Goal: Task Accomplishment & Management: Manage account settings

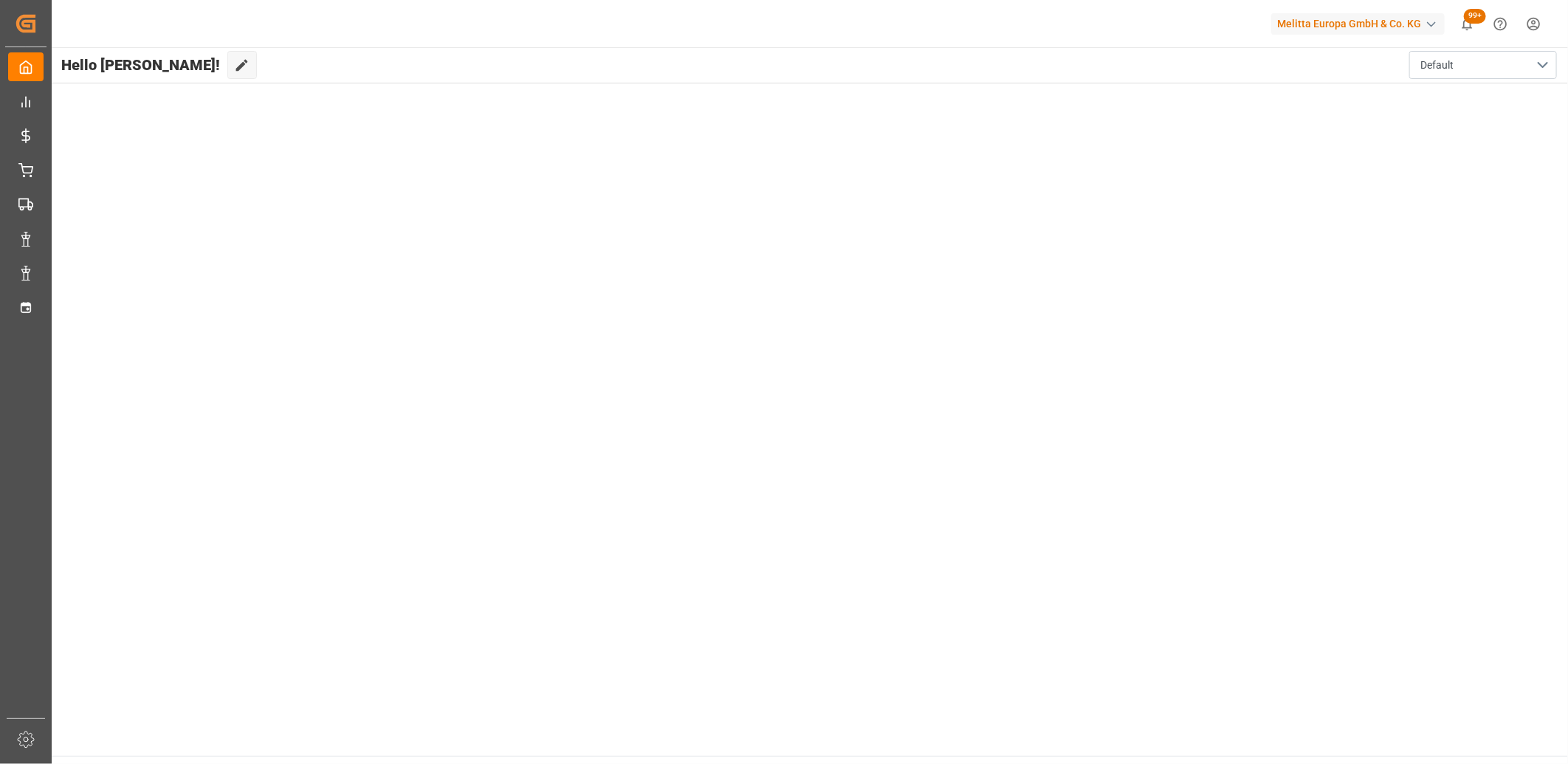
click at [52, 311] on main "Hello Corinne! Edit Cockpit Default" at bounding box center [809, 401] width 1518 height 709
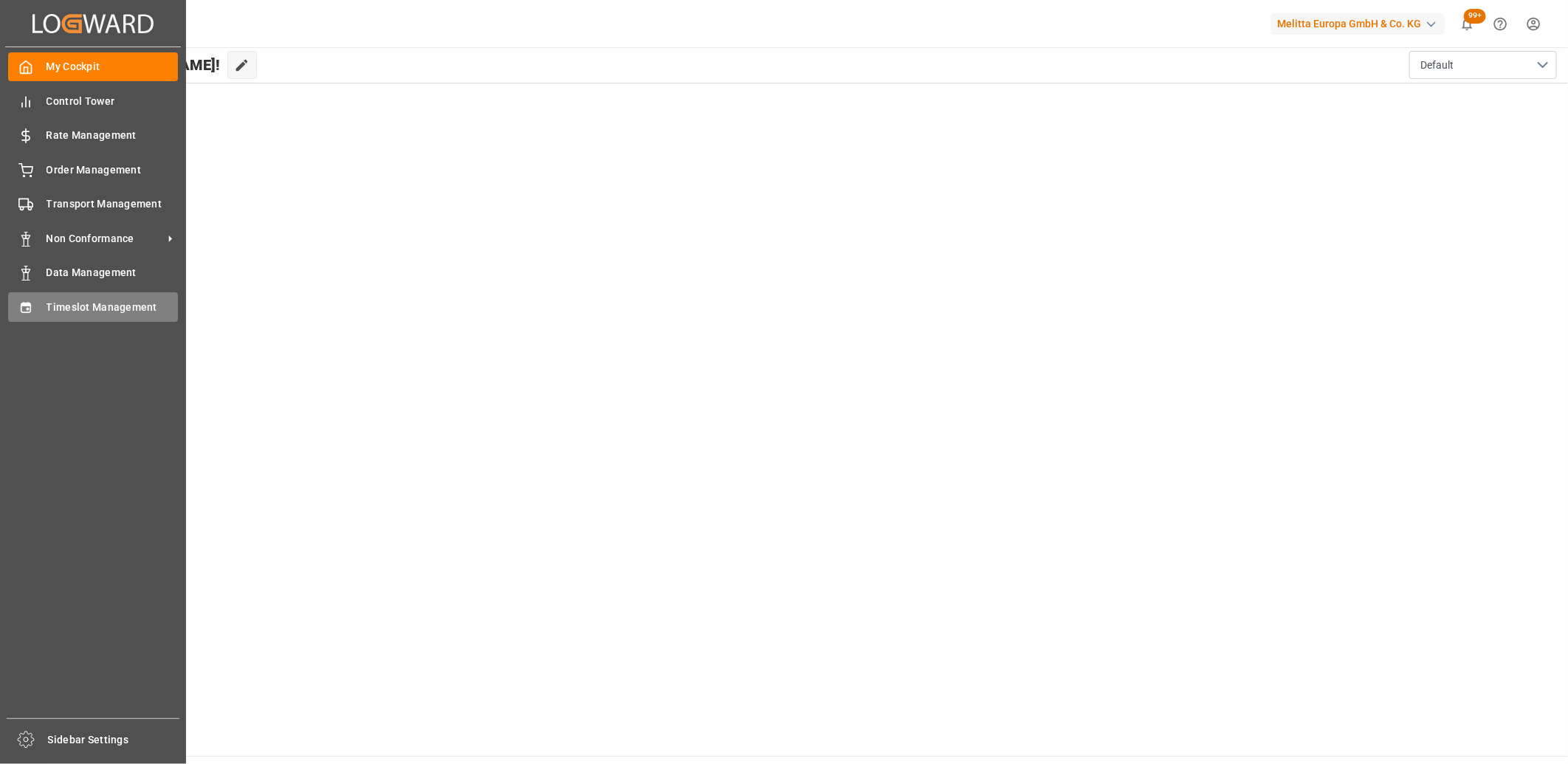
click at [41, 308] on div "Timeslot Management Timeslot Management" at bounding box center [93, 306] width 170 height 28
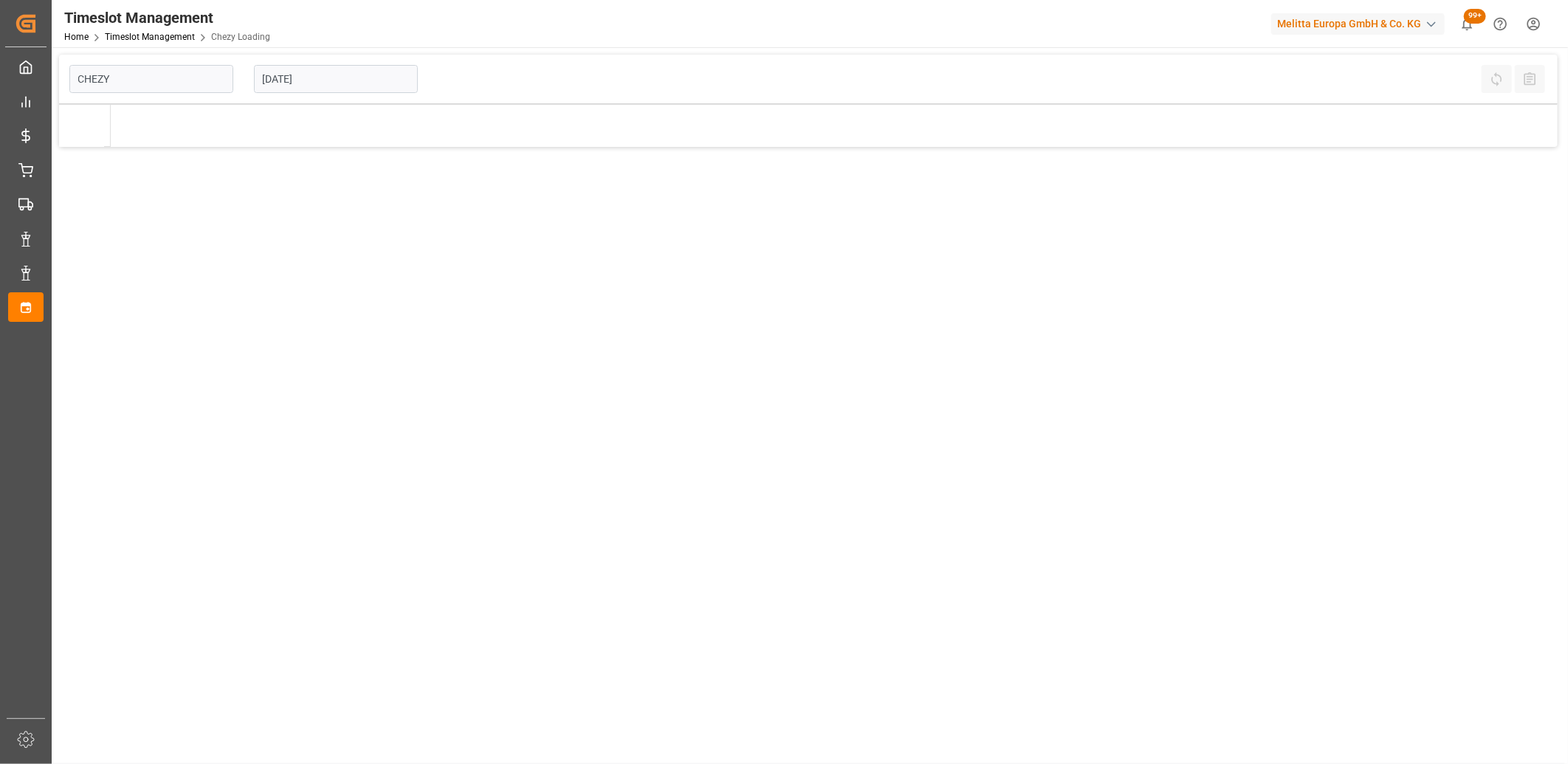
type input "Chezy Loading"
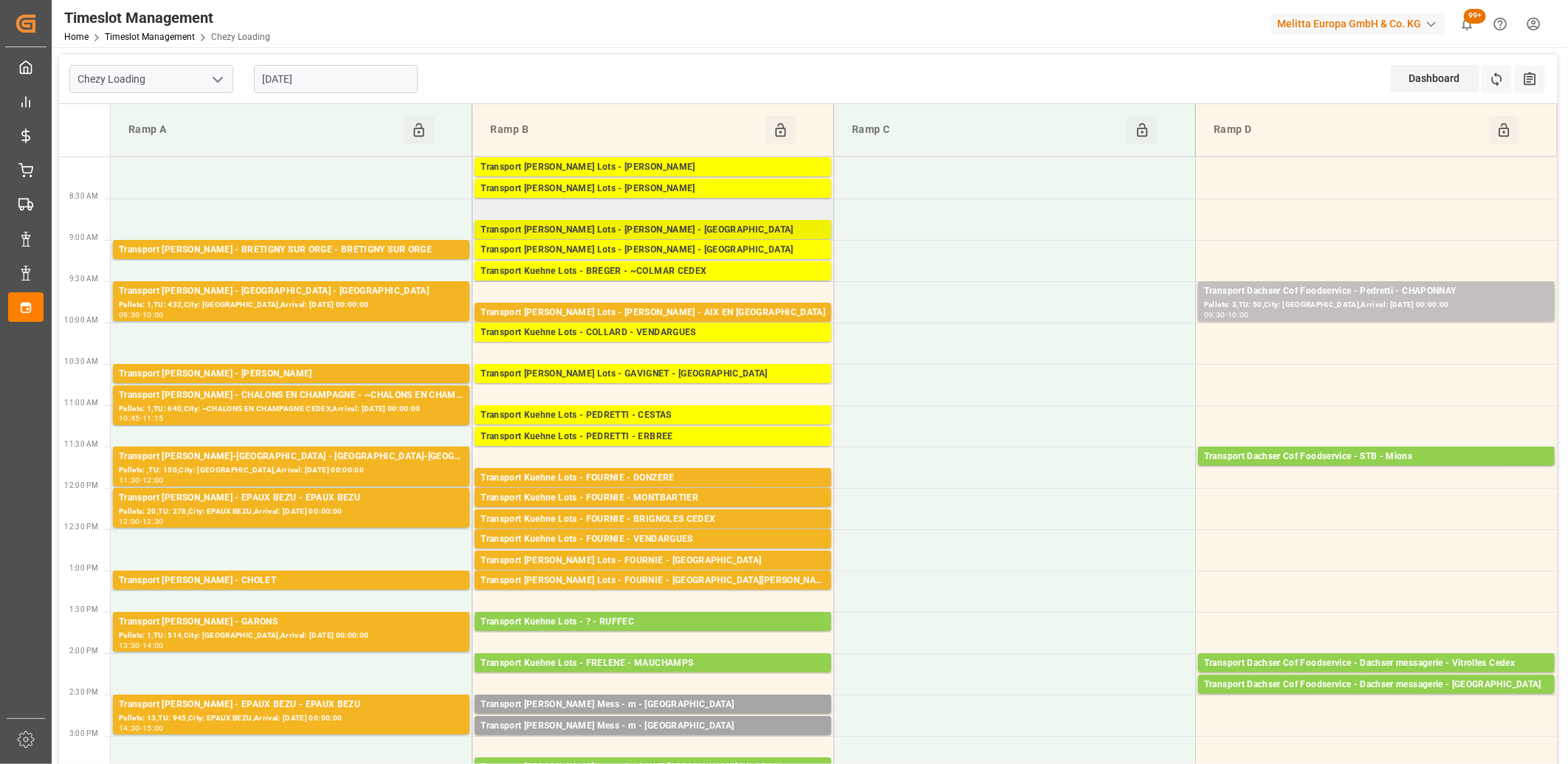
click at [643, 228] on div "Transport Kuehne Lots - BREGER - NIEDERHERGHEIM" at bounding box center [652, 229] width 345 height 15
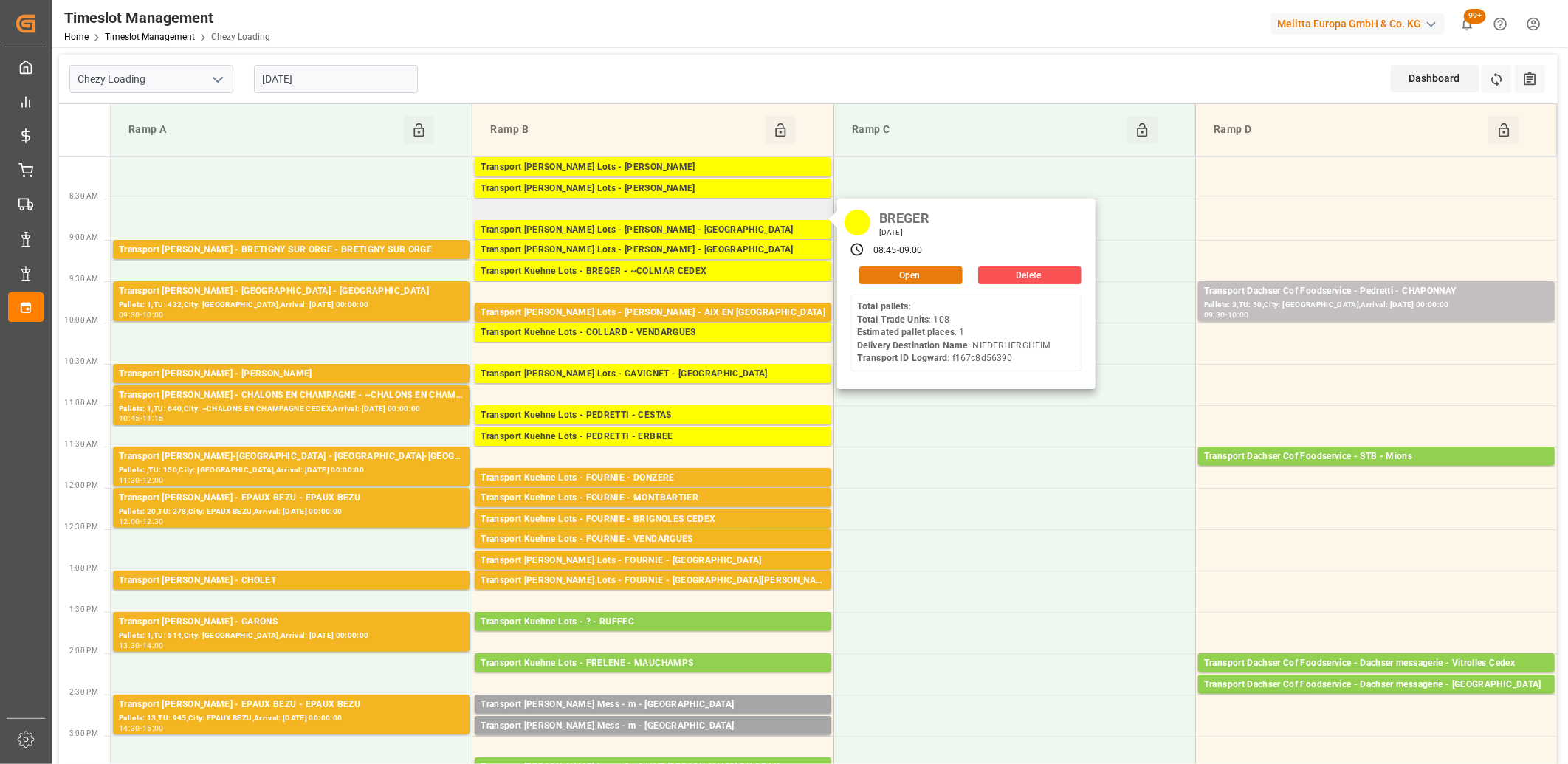
click at [877, 274] on button "Open" at bounding box center [911, 275] width 103 height 18
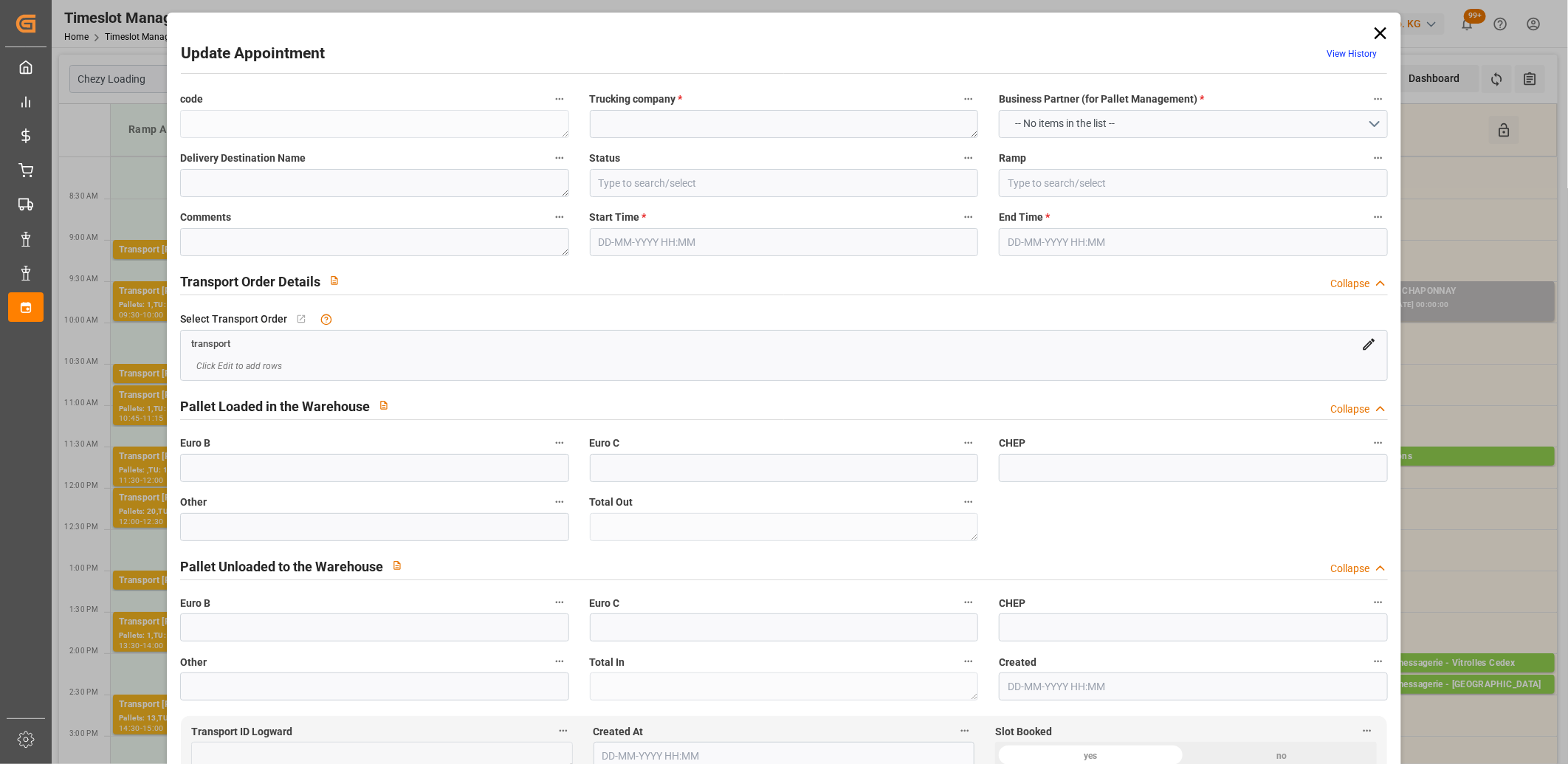
type textarea "33de08813966"
type textarea "BREGER"
type textarea "NIEDERHERGHEIM"
type input "In Progress"
type input "Ramp B"
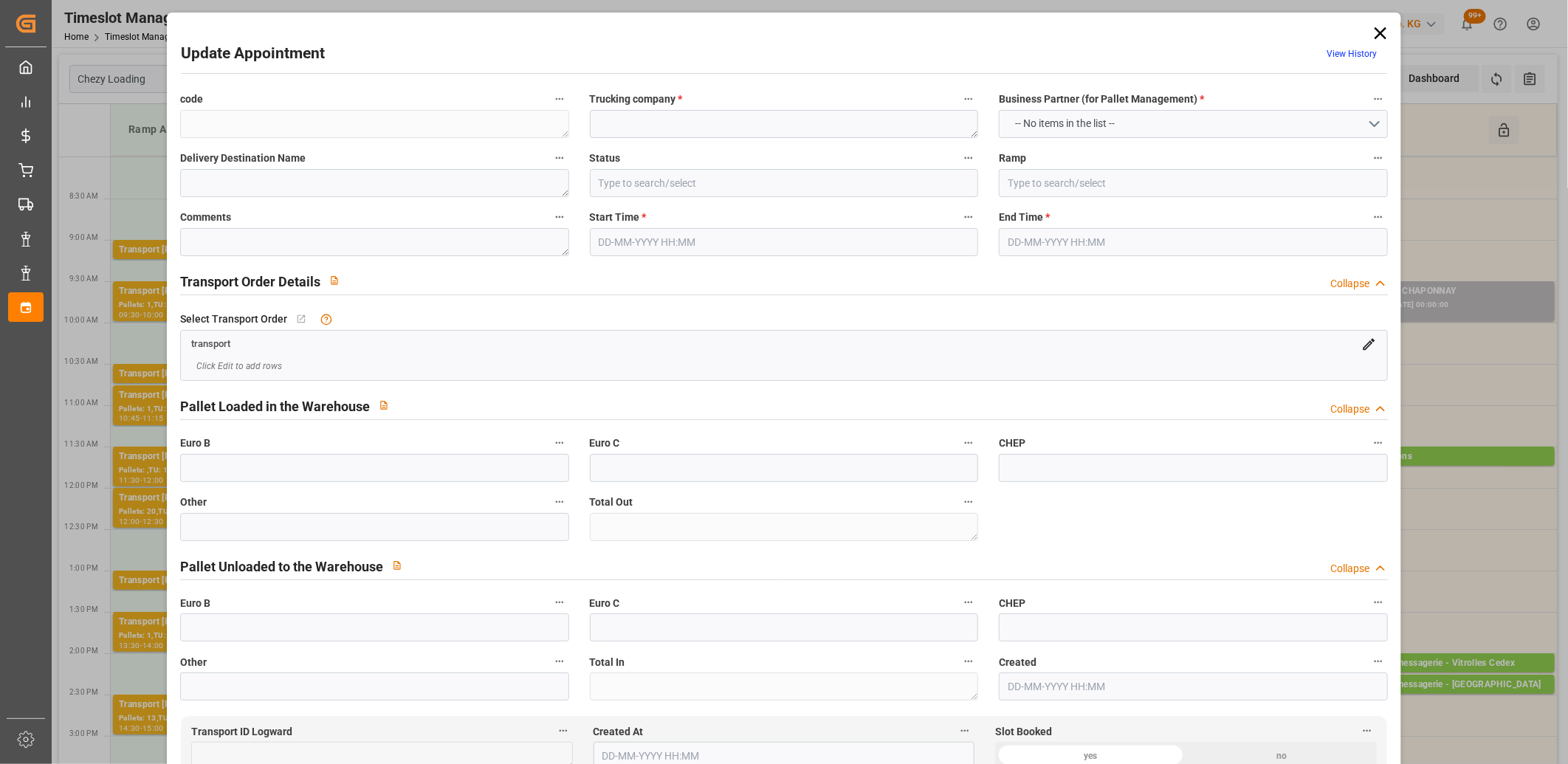
type textarea "0"
type textarea "f167c8d56390"
type textarea "NIEDERHERGHEIM"
type textarea "0000722257"
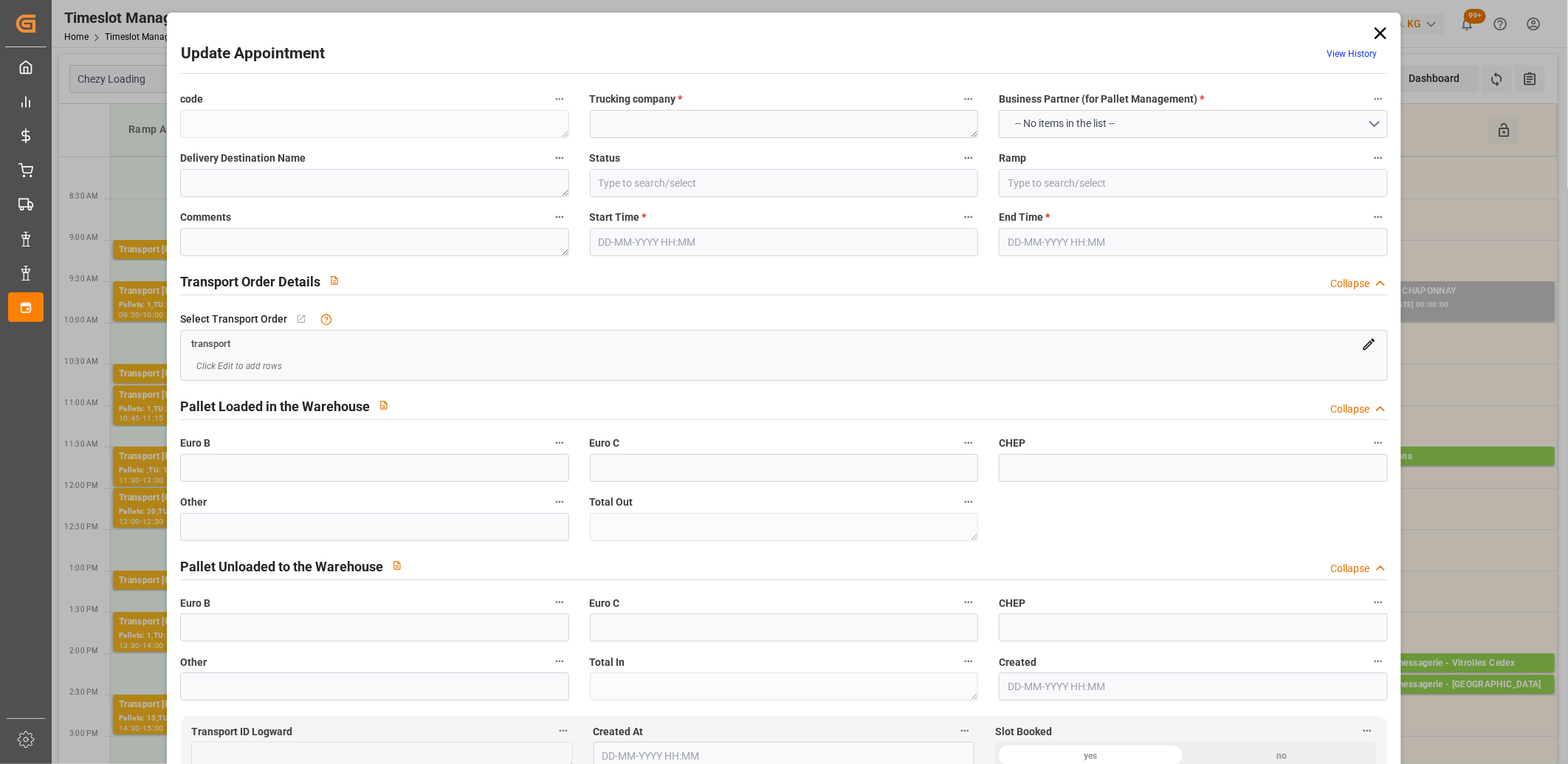
type textarea "33de08813966"
type textarea "FR-02570"
type textarea "FR"
type input "Road"
type input "FR"
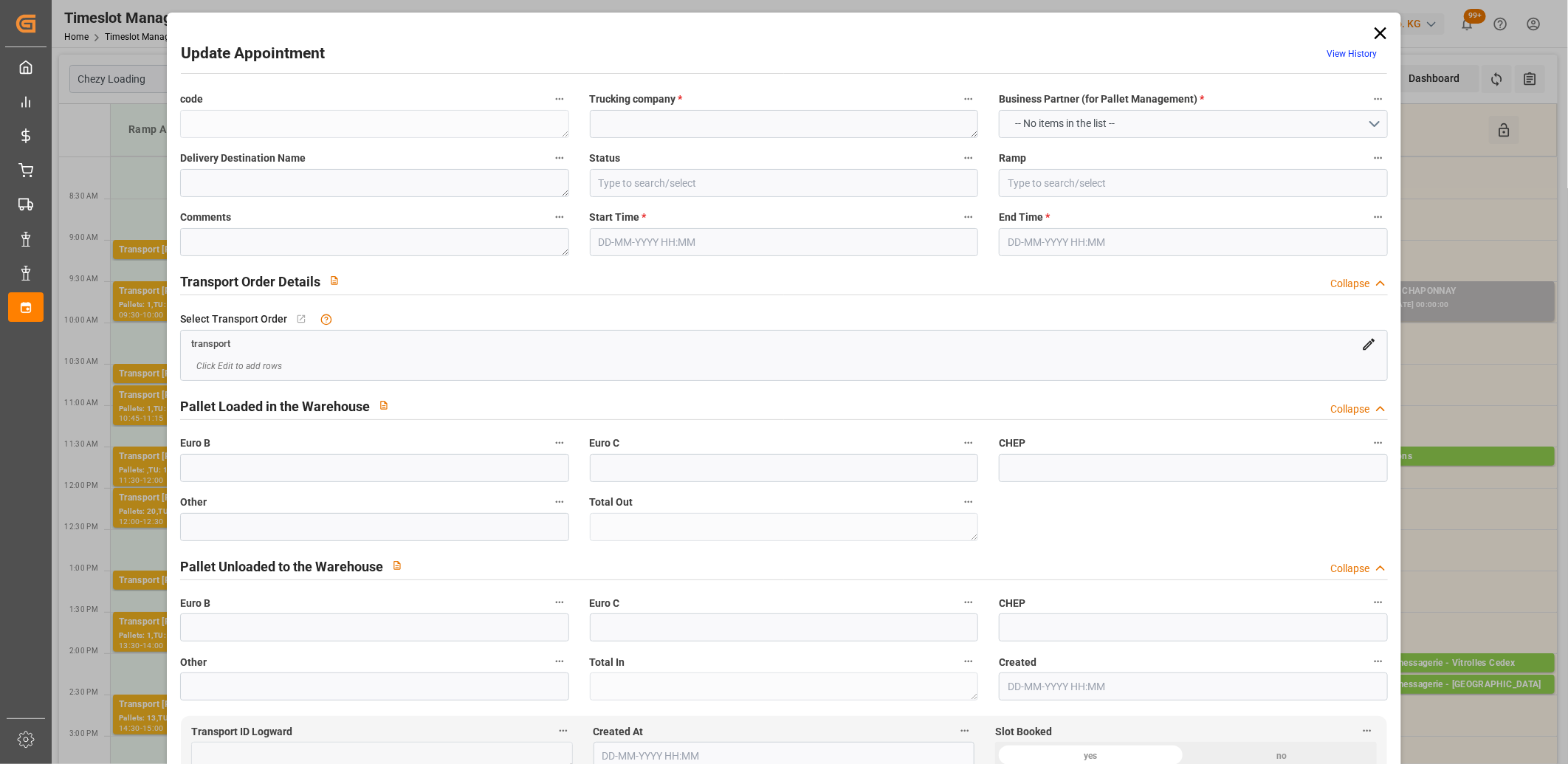
type input "02570"
type input "FR"
type input "68127"
type input "Small Shipment"
type input "3.5-7.5 t"
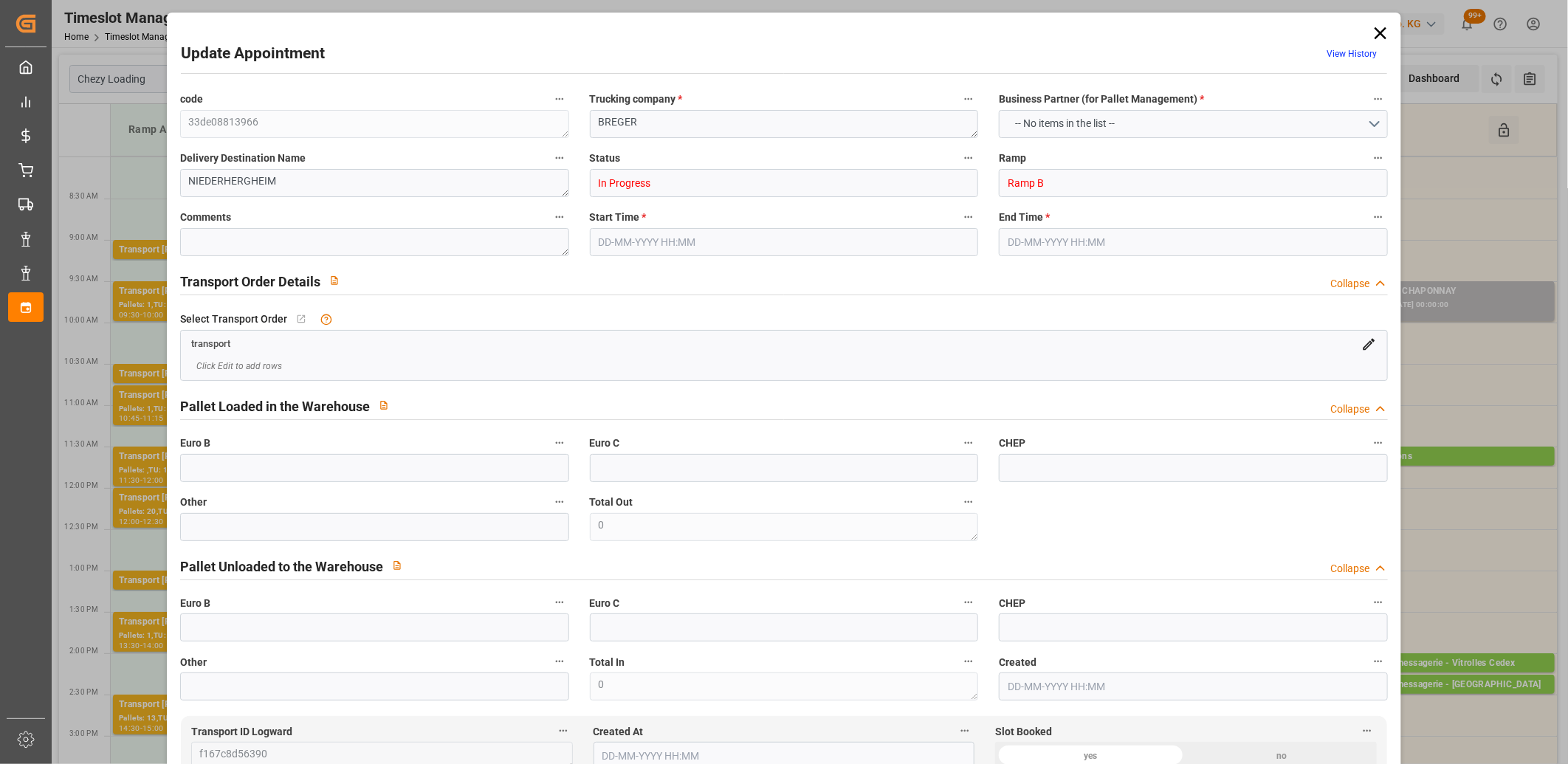
type input "EURO 6"
type input "Diesel"
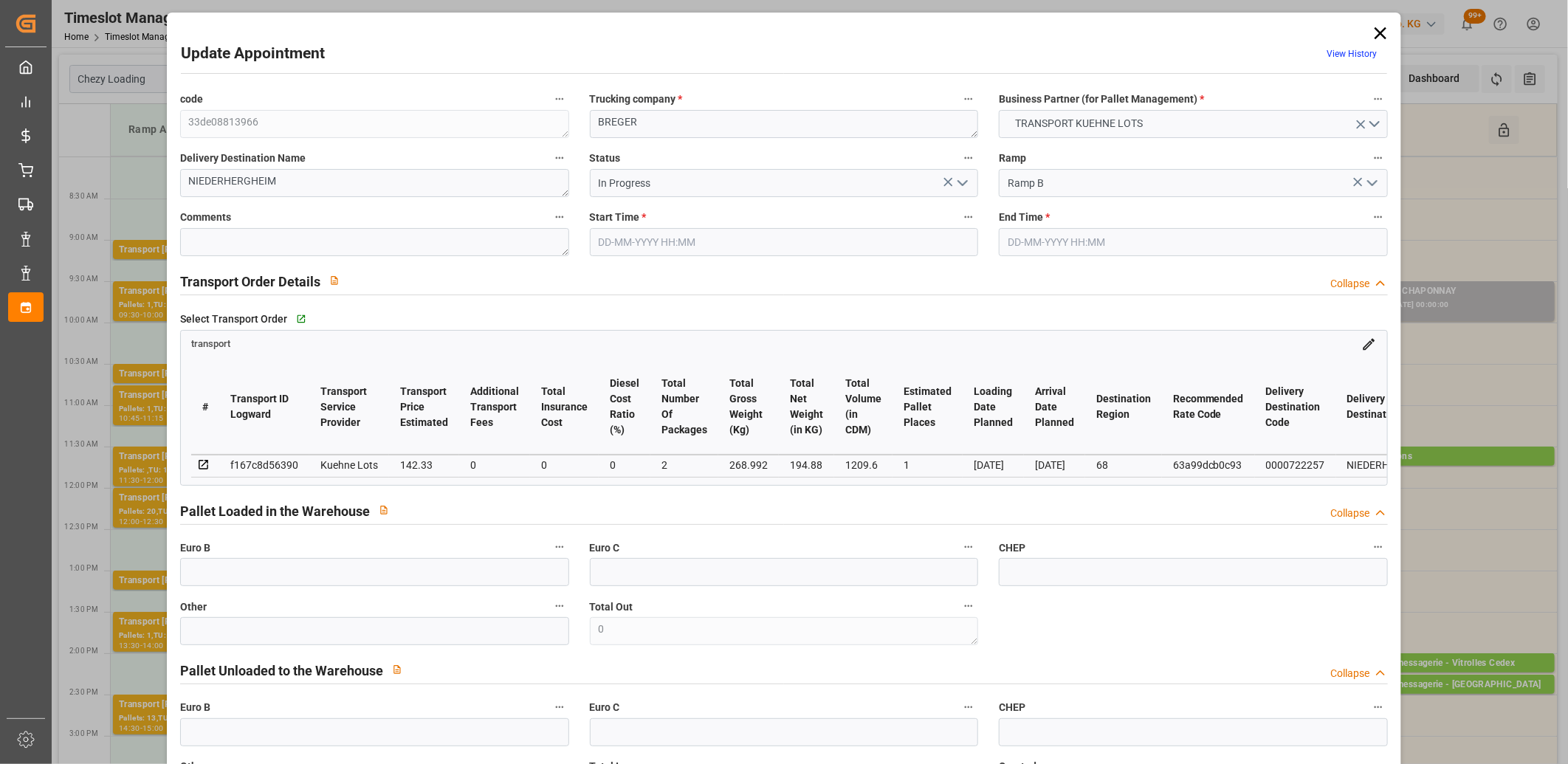
type input "1"
type input "142.33"
type input "0"
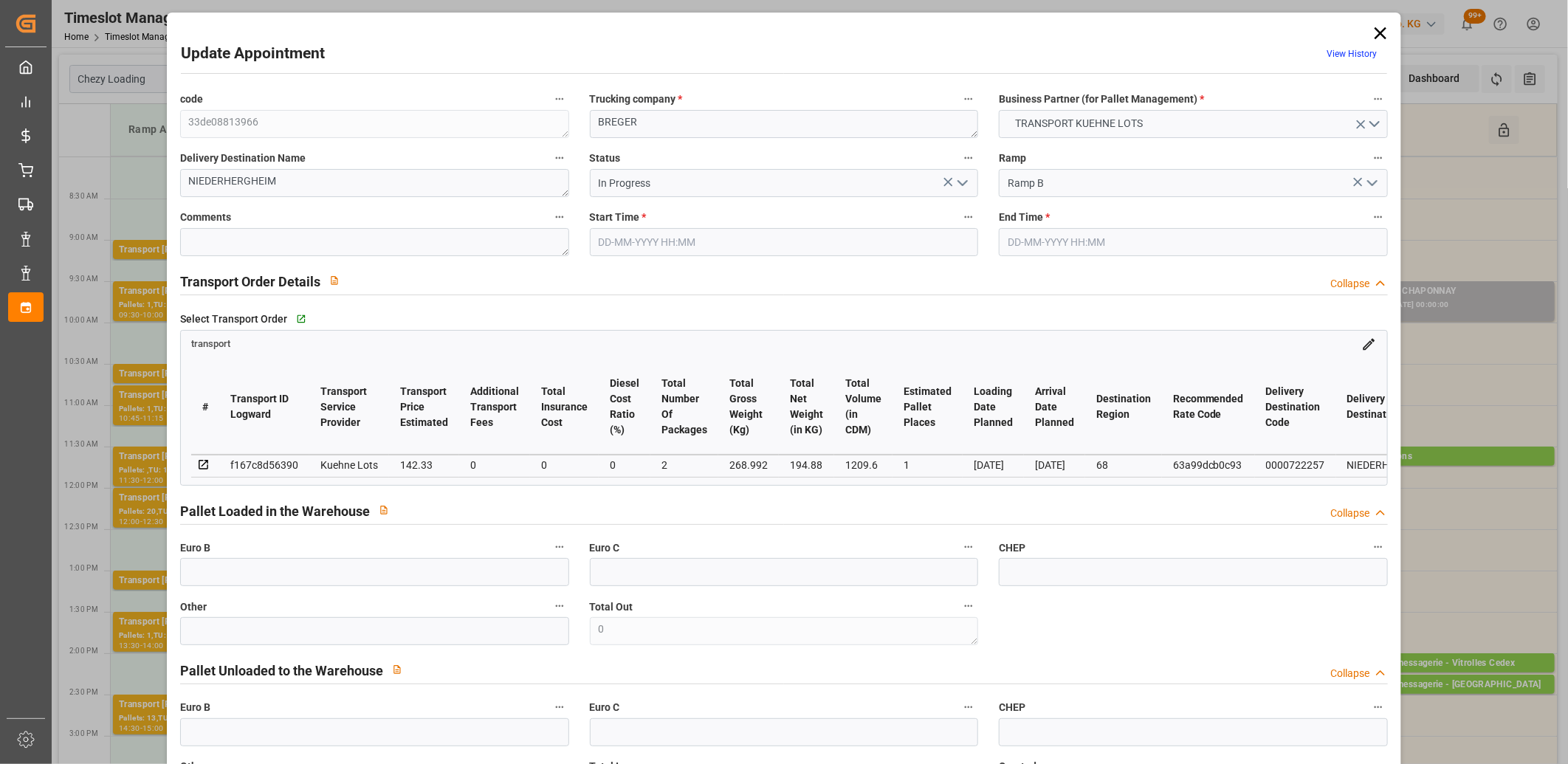
type input "142.33"
type input "0"
type input "2"
type input "194.88"
type input "314.992"
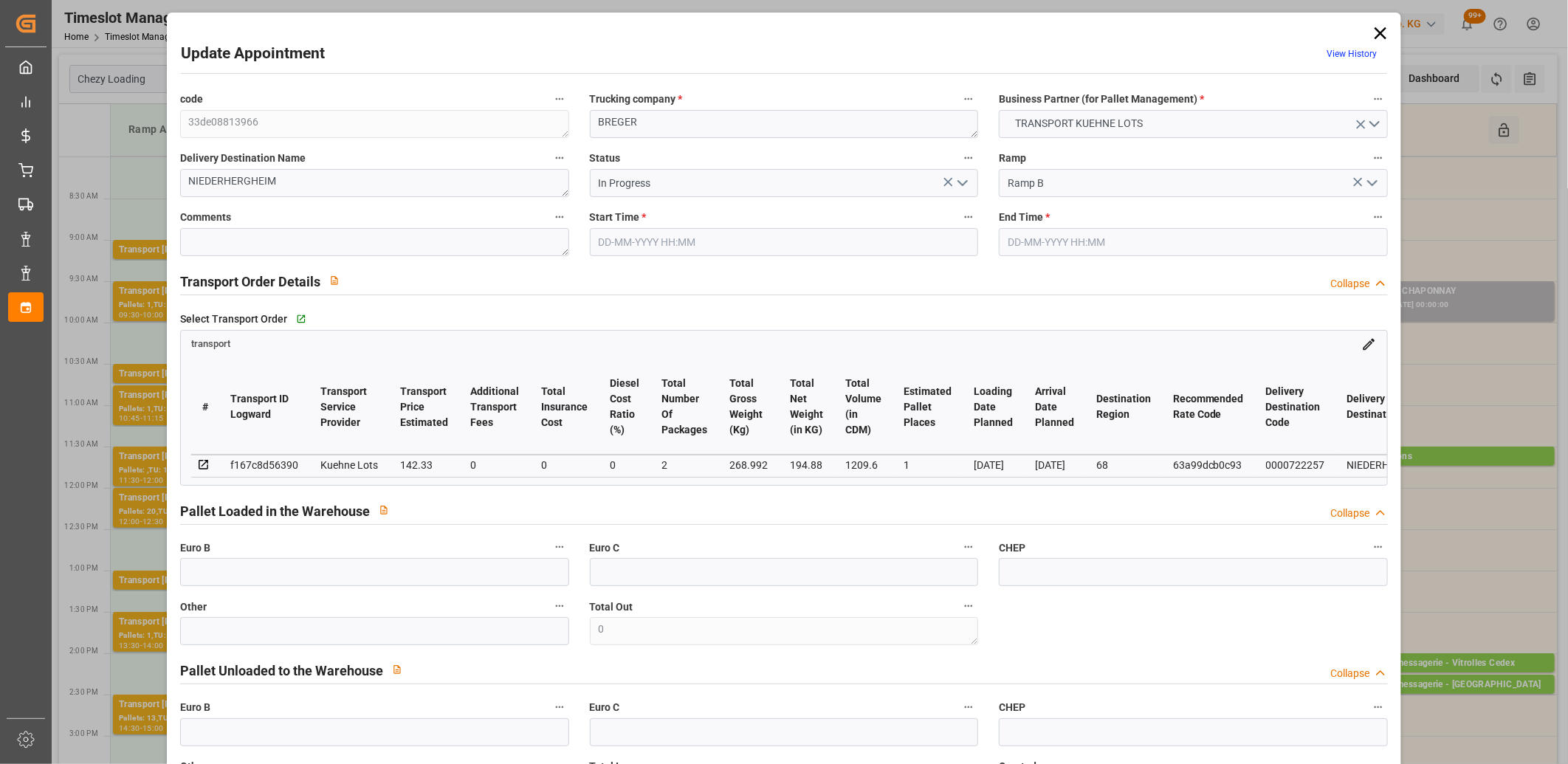
type input "1209.6"
type input "68"
type input "0"
type input "108"
type input "2"
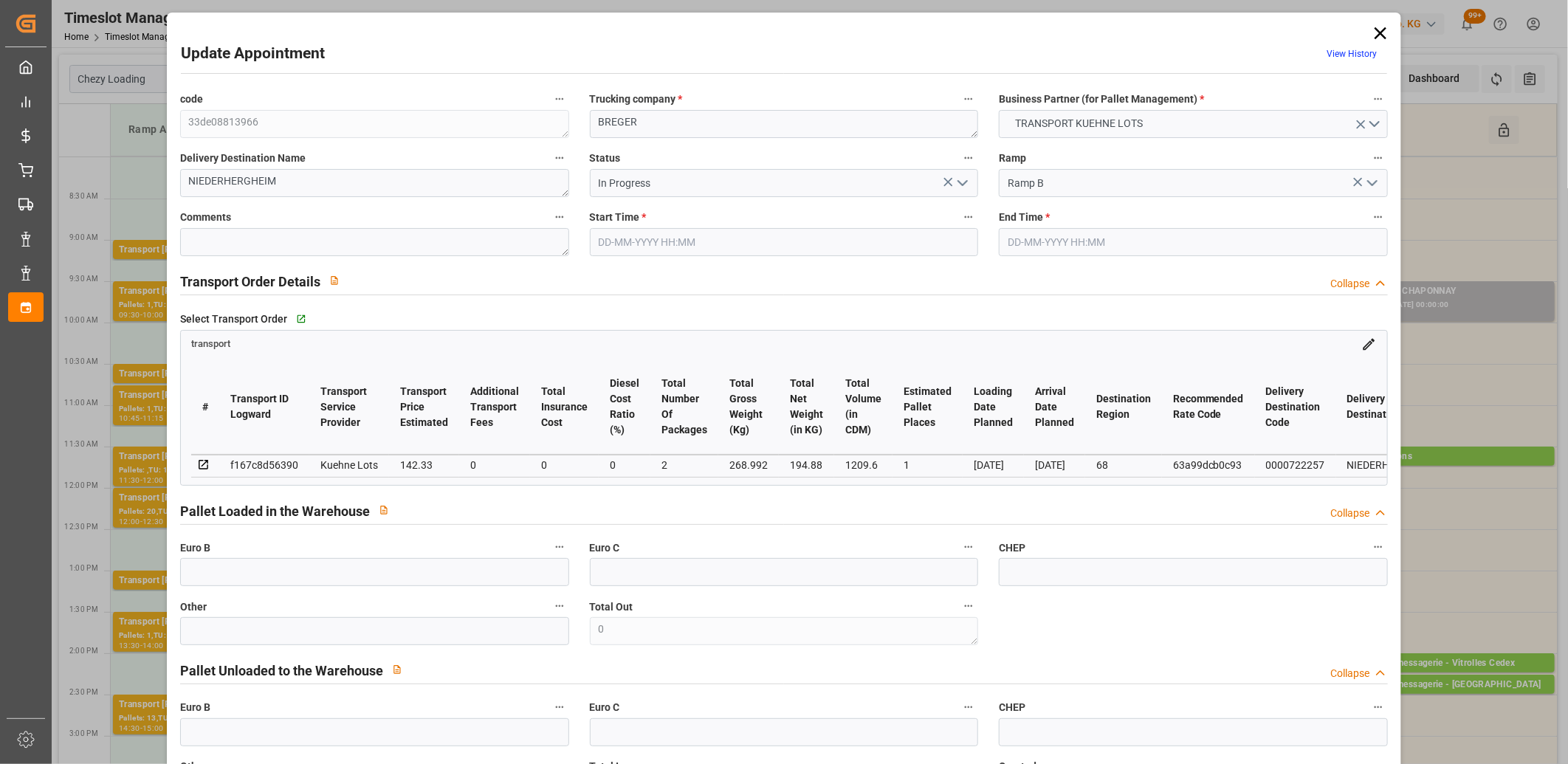
type input "101"
type input "268.992"
type input "0"
type input "4710.8598"
type input "0"
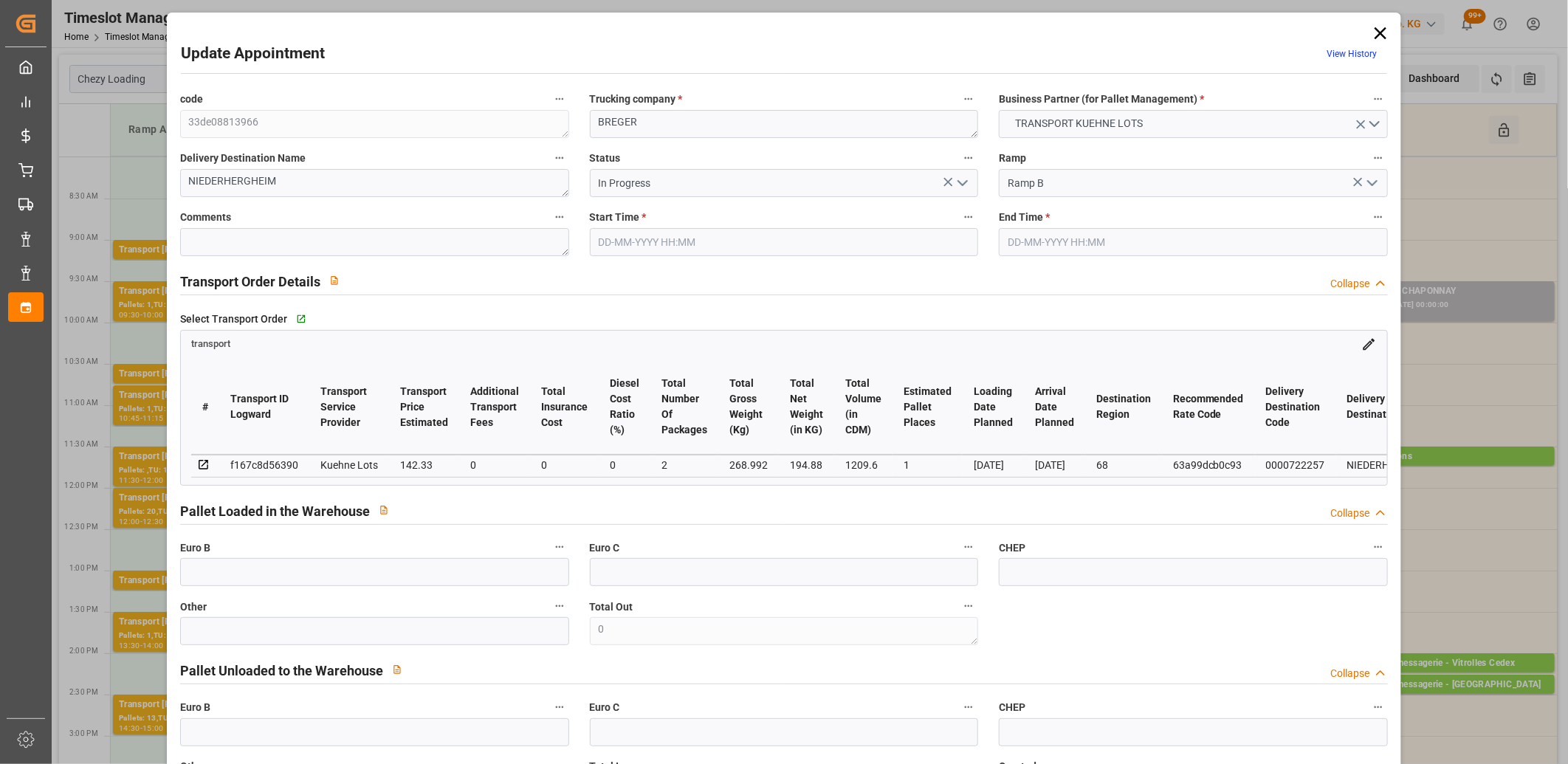
type input "0"
type input "21"
type input "35"
type input "08-09-2025 08:45"
type input "08-09-2025 09:00"
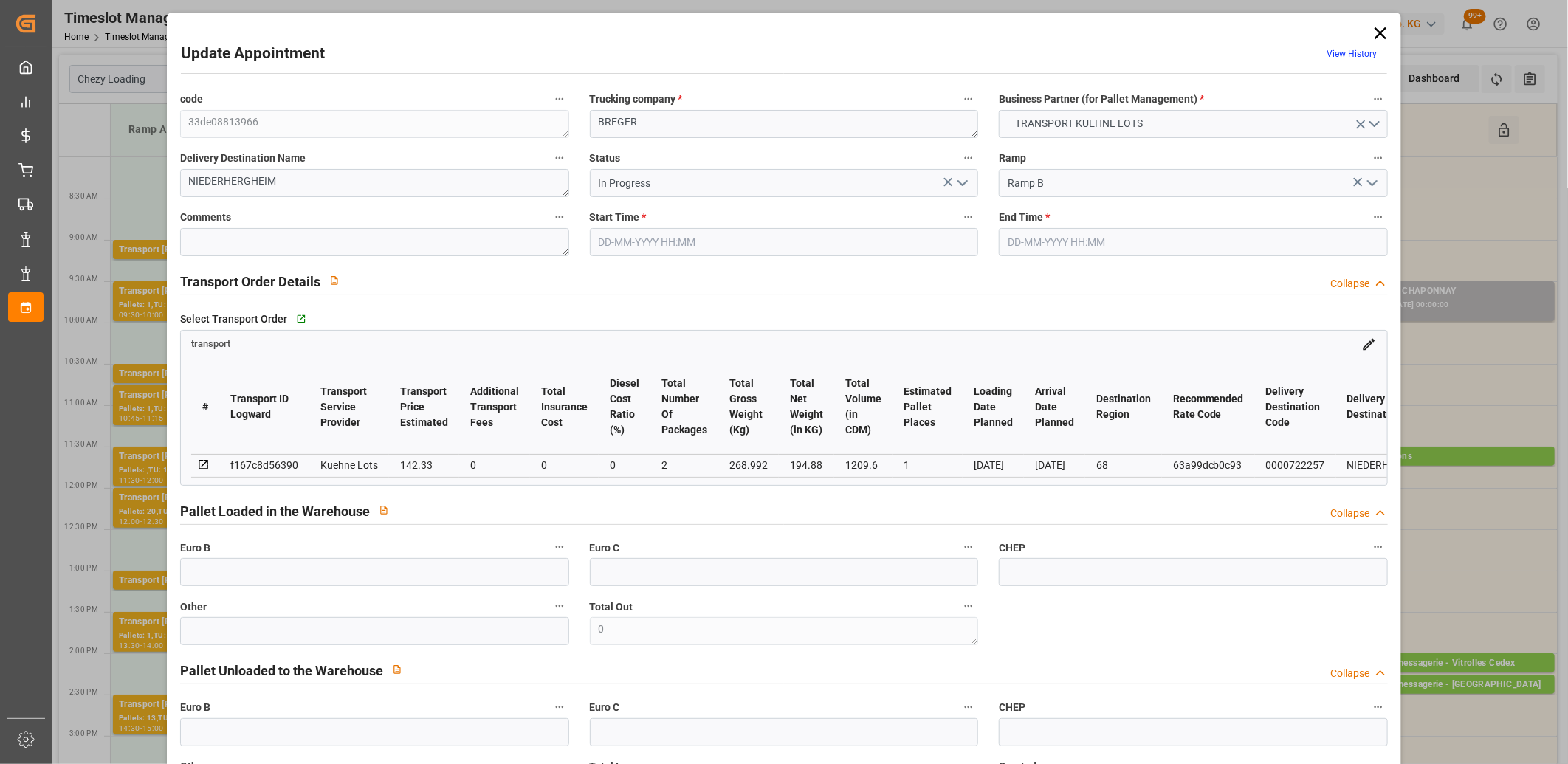
type input "04-09-2025 12:56"
type input "04-09-2025 11:30"
type input "[DATE]"
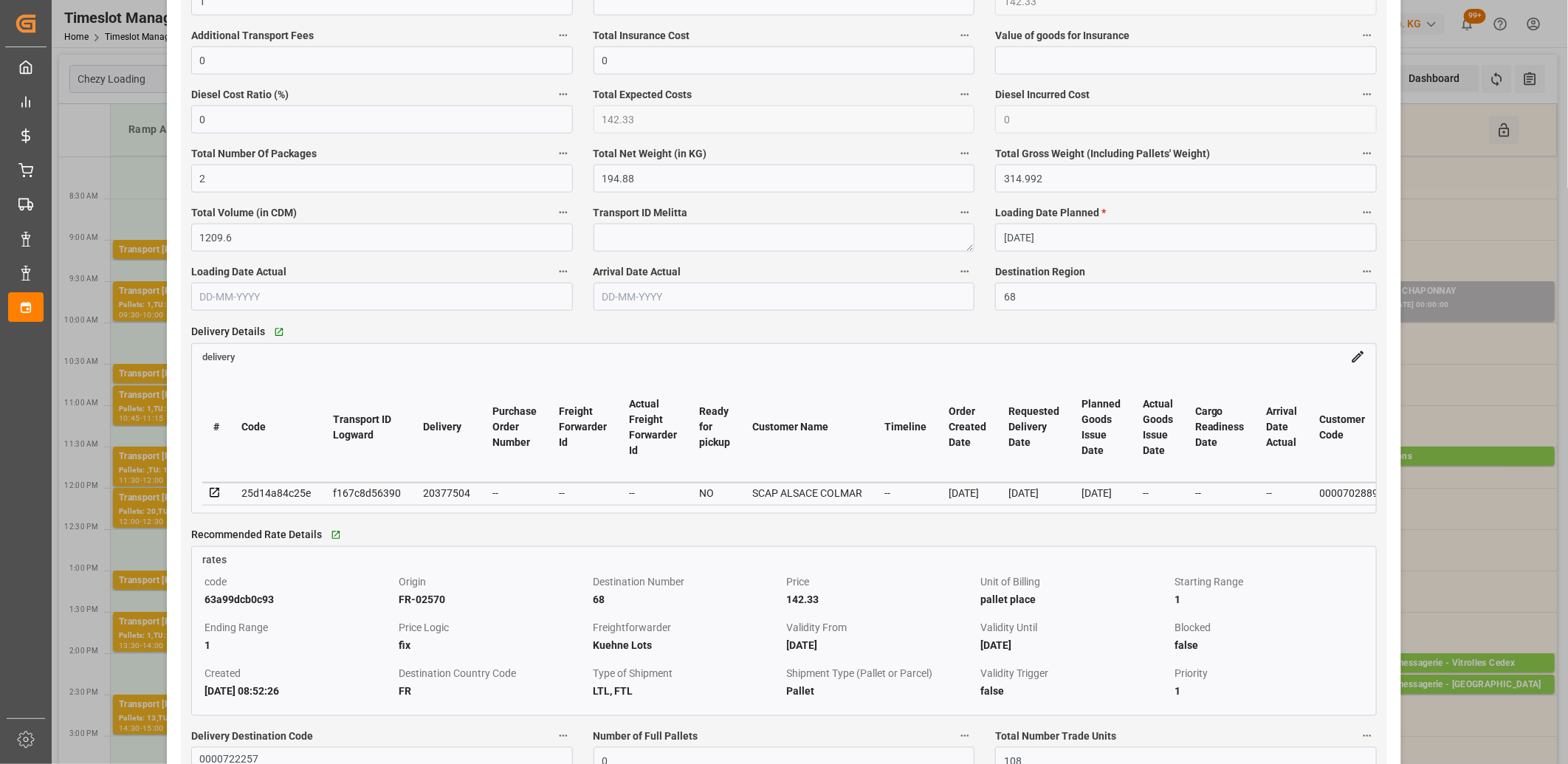
scroll to position [1148, 0]
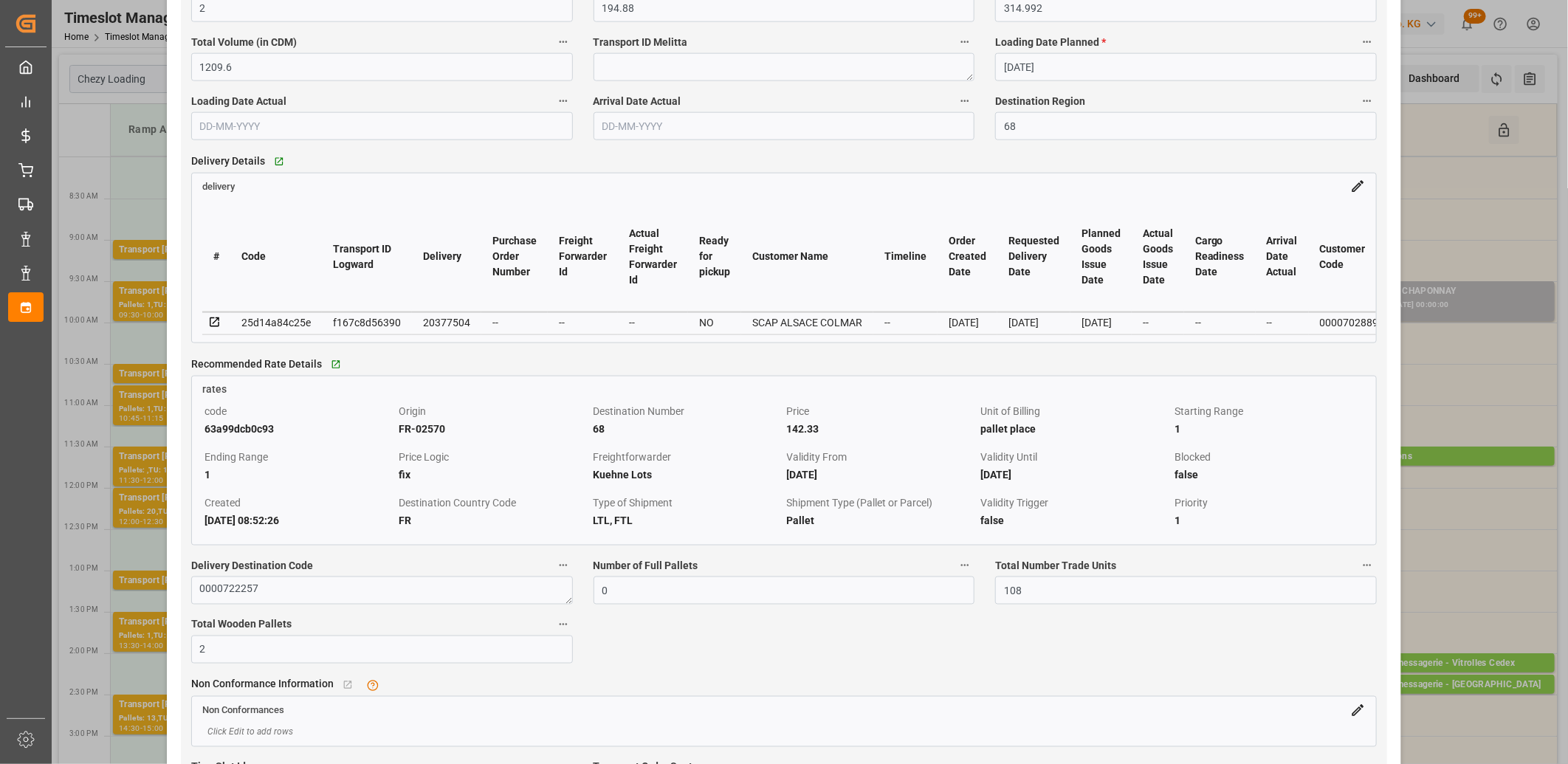
click at [216, 327] on icon at bounding box center [214, 321] width 9 height 9
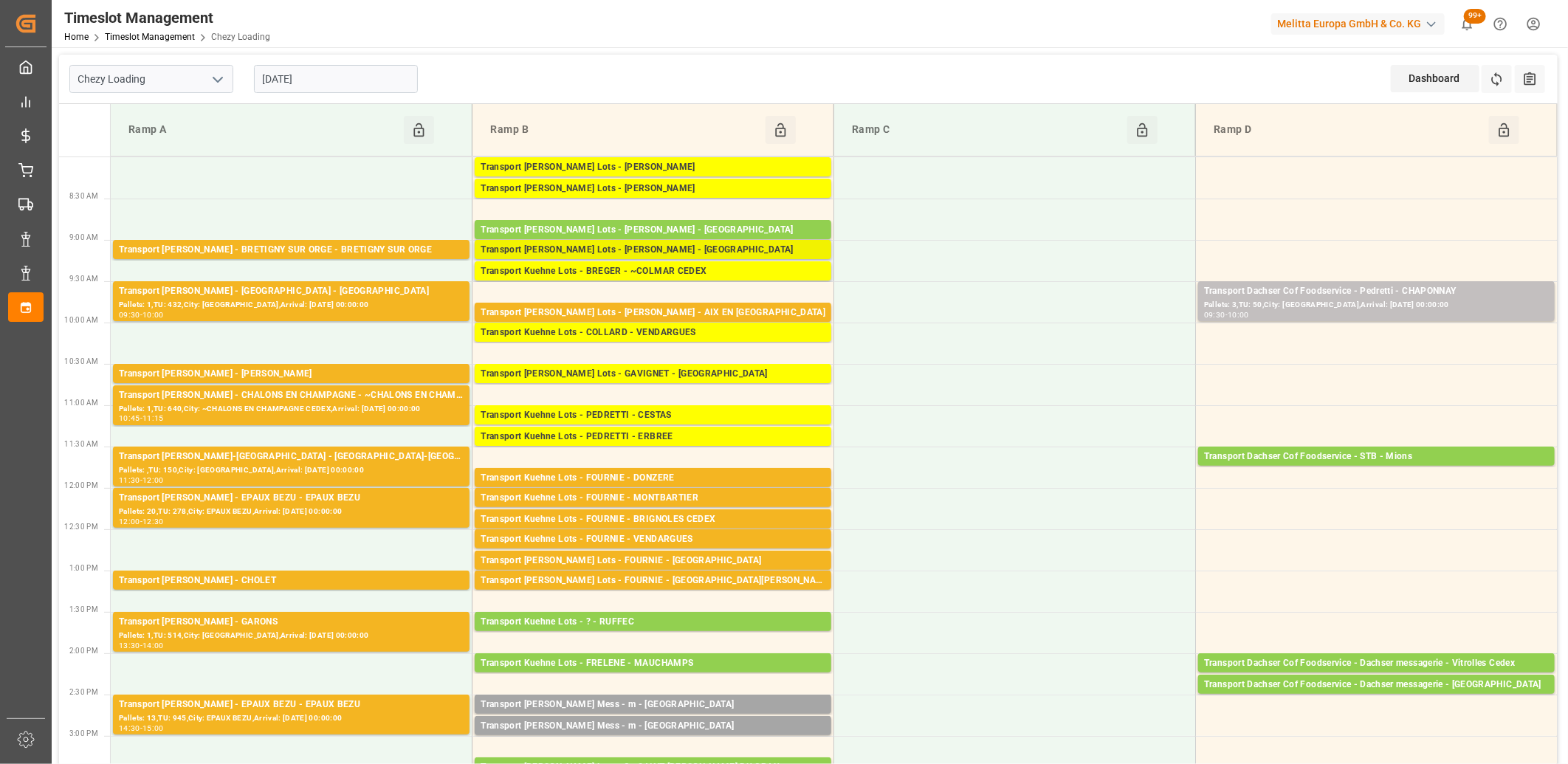
click at [646, 247] on div "Transport [PERSON_NAME] Lots - [PERSON_NAME] - [GEOGRAPHIC_DATA]" at bounding box center [652, 250] width 345 height 15
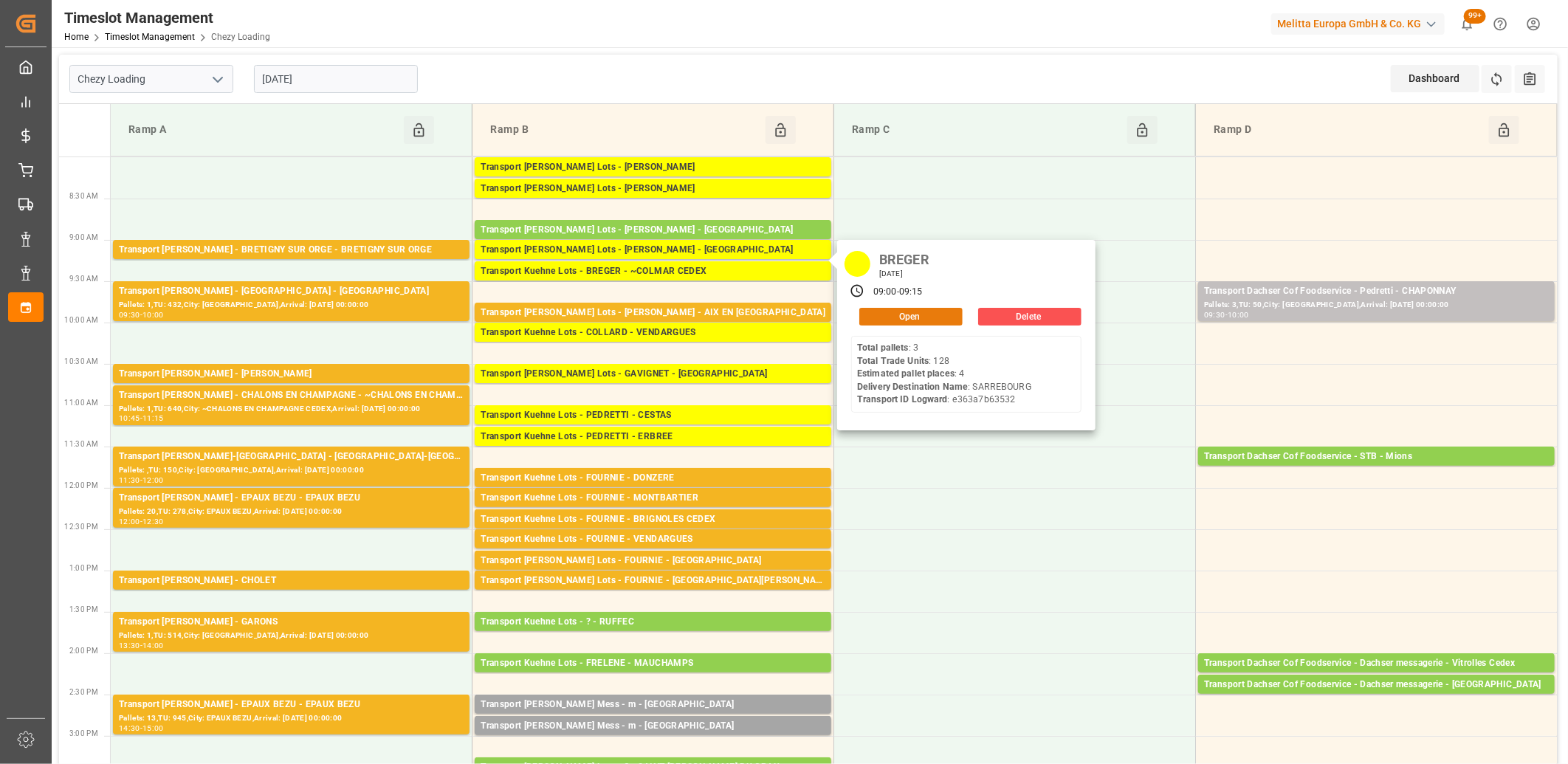
click at [909, 308] on button "Open" at bounding box center [911, 316] width 103 height 18
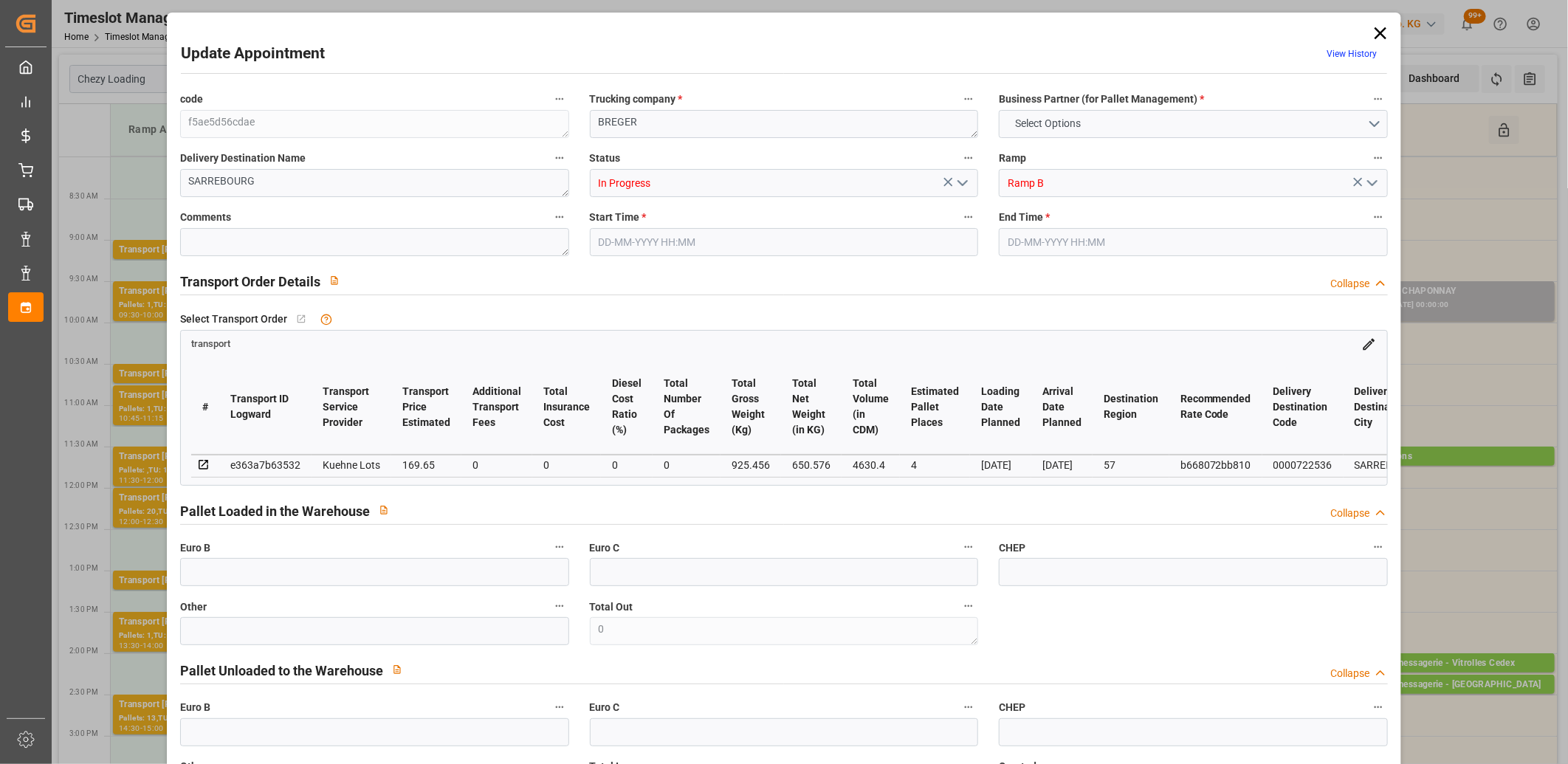
type input "4"
type input "169.65"
type input "0"
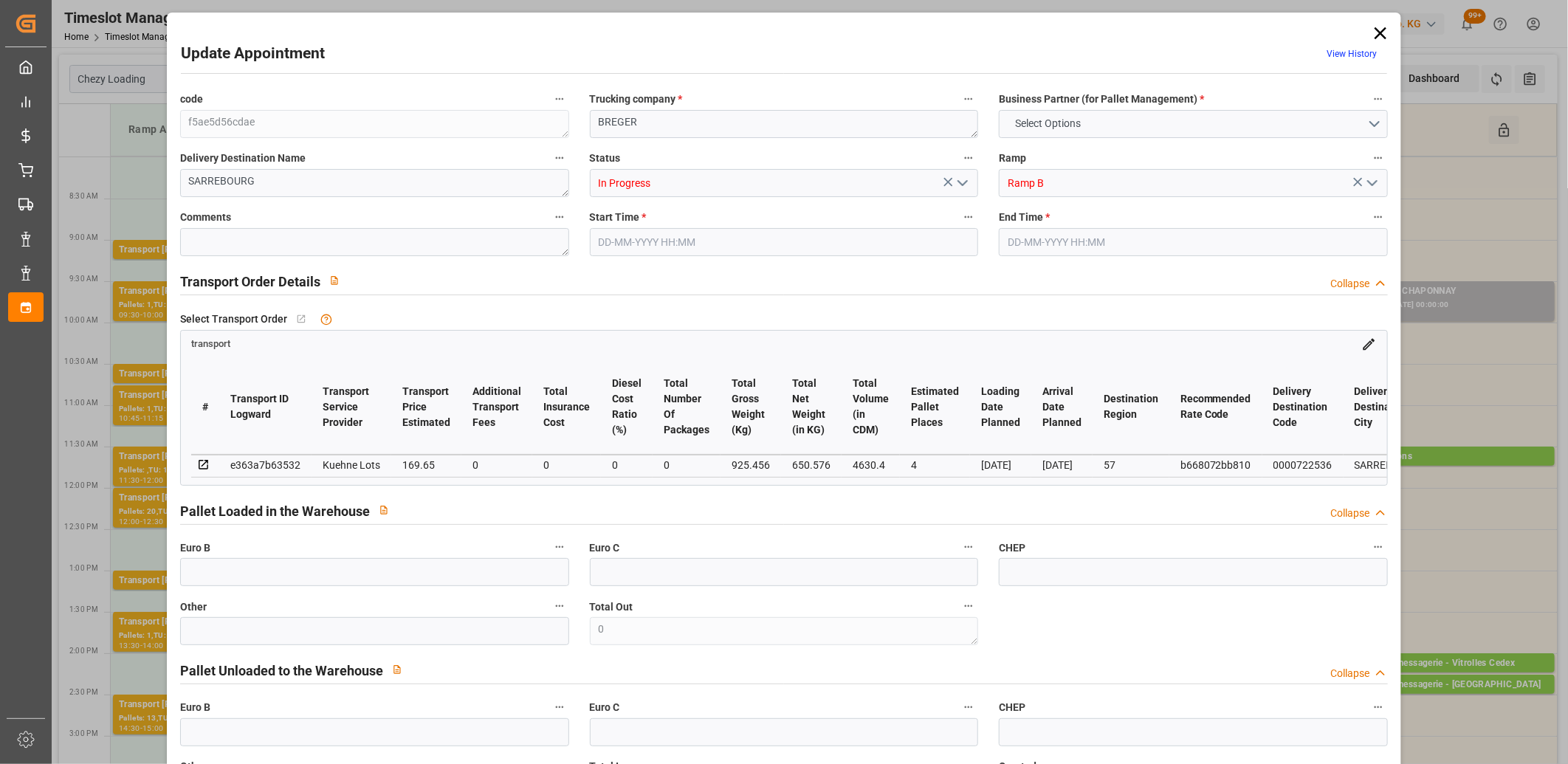
type input "169.65"
type input "0"
type input "650.576"
type input "1088"
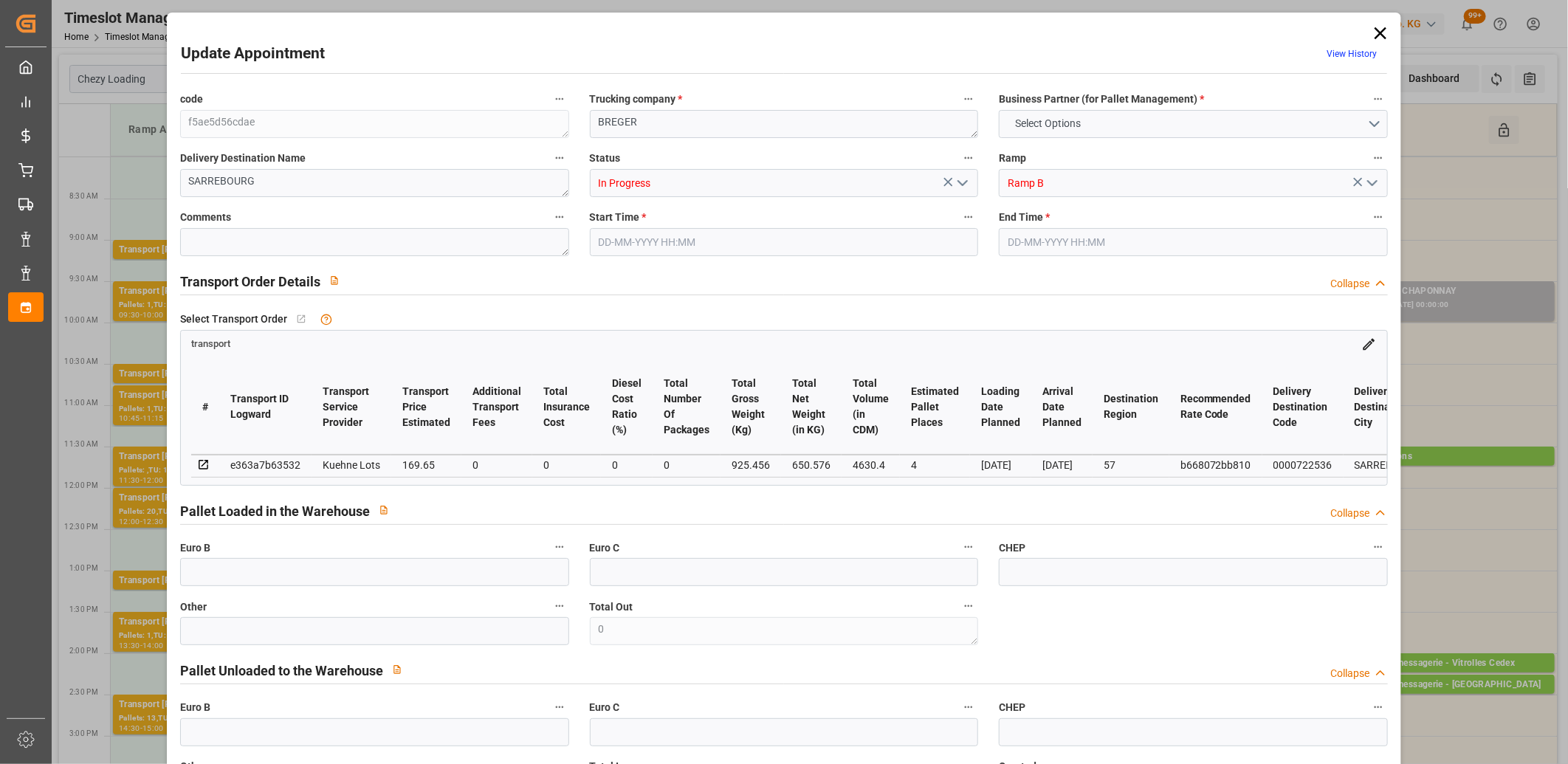
type input "4630.4"
type input "57"
type input "3"
type input "128"
type input "4"
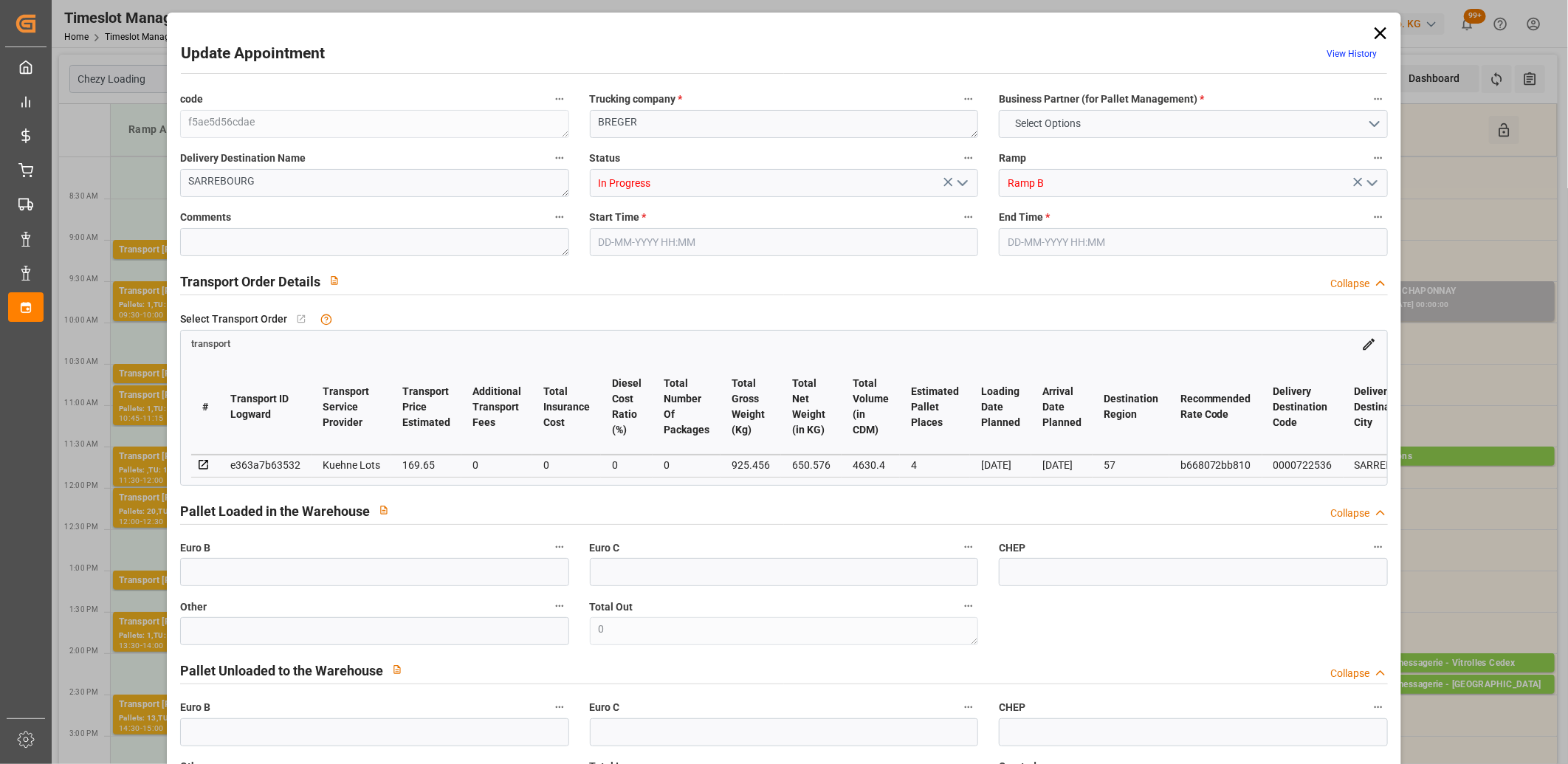
type input "101"
type input "925.456"
type input "0"
type input "4710.8598"
type input "0"
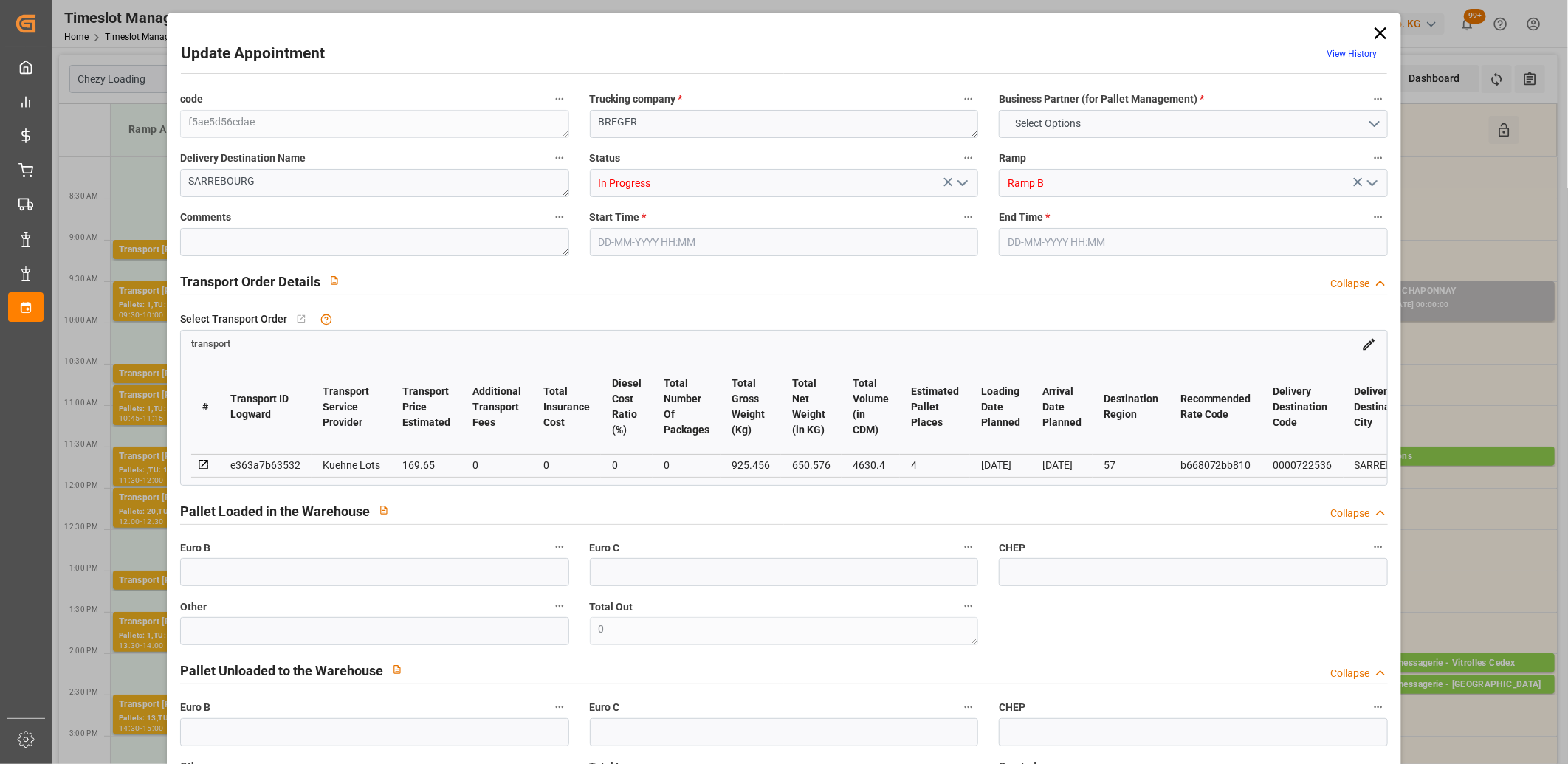
type input "0"
type input "21"
type input "35"
type input "08-09-2025 09:00"
type input "08-09-2025 09:15"
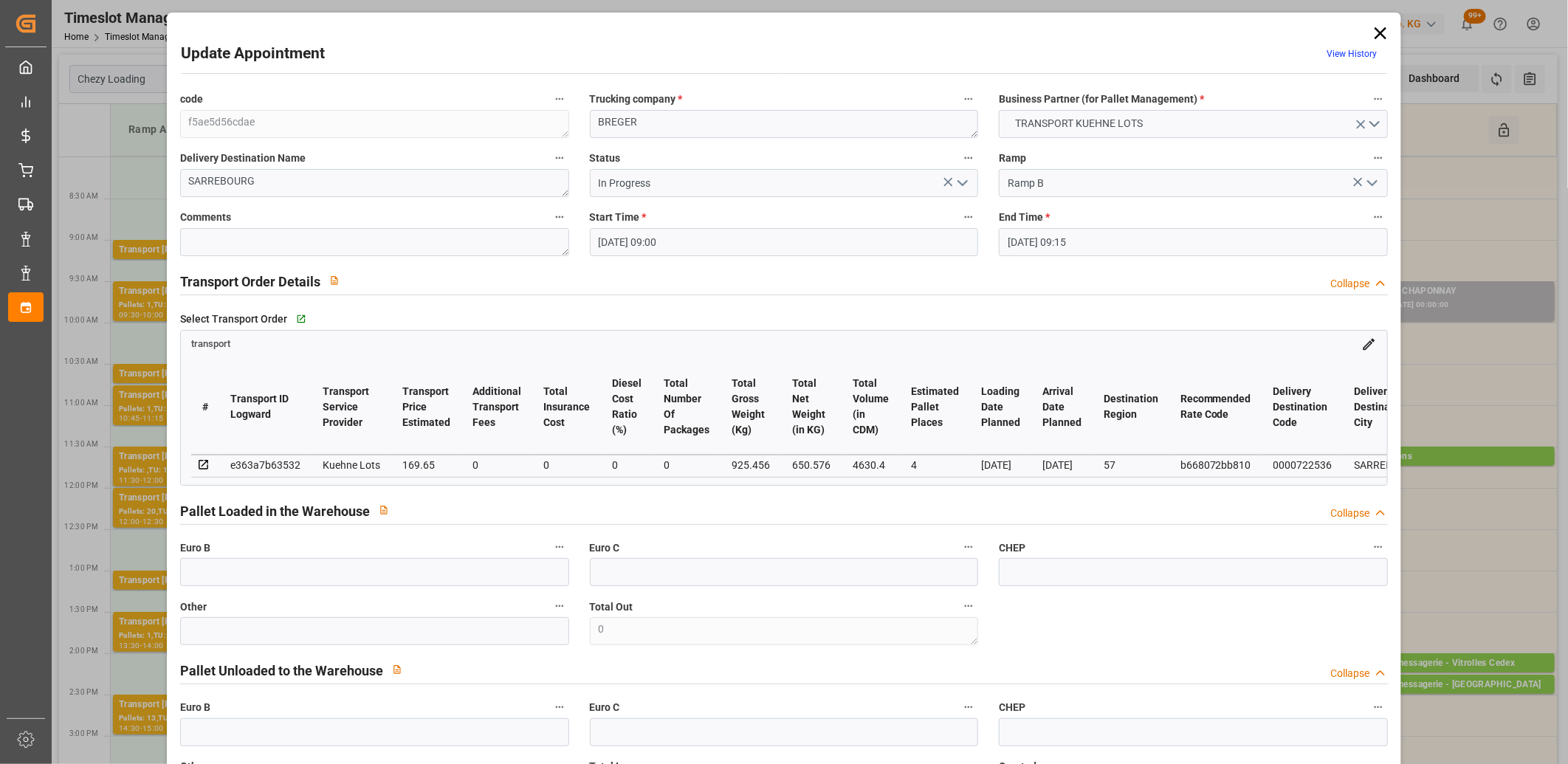
type input "04-09-2025 13:05"
type input "04-09-2025 11:31"
type input "[DATE]"
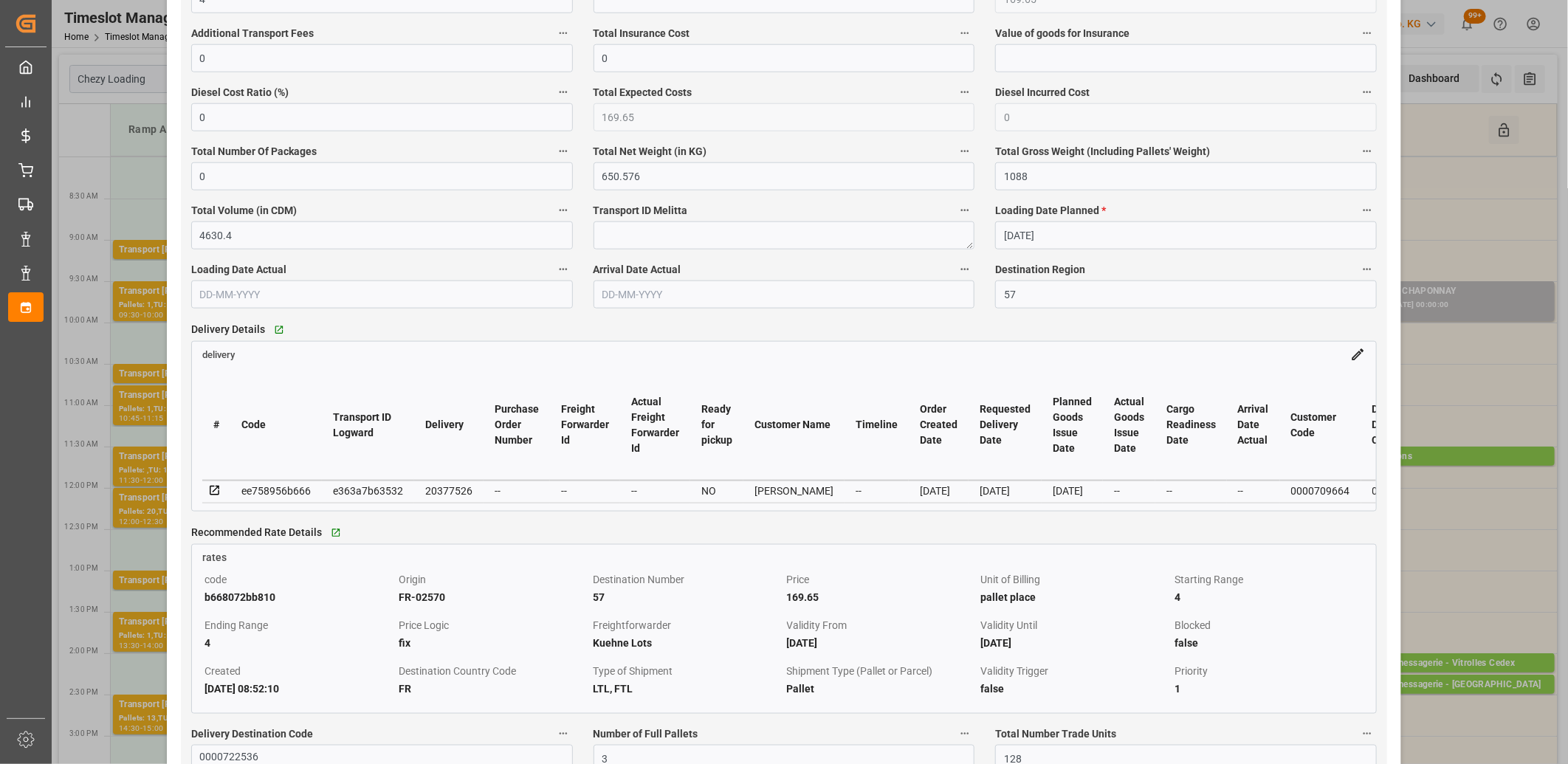
scroll to position [1066, 0]
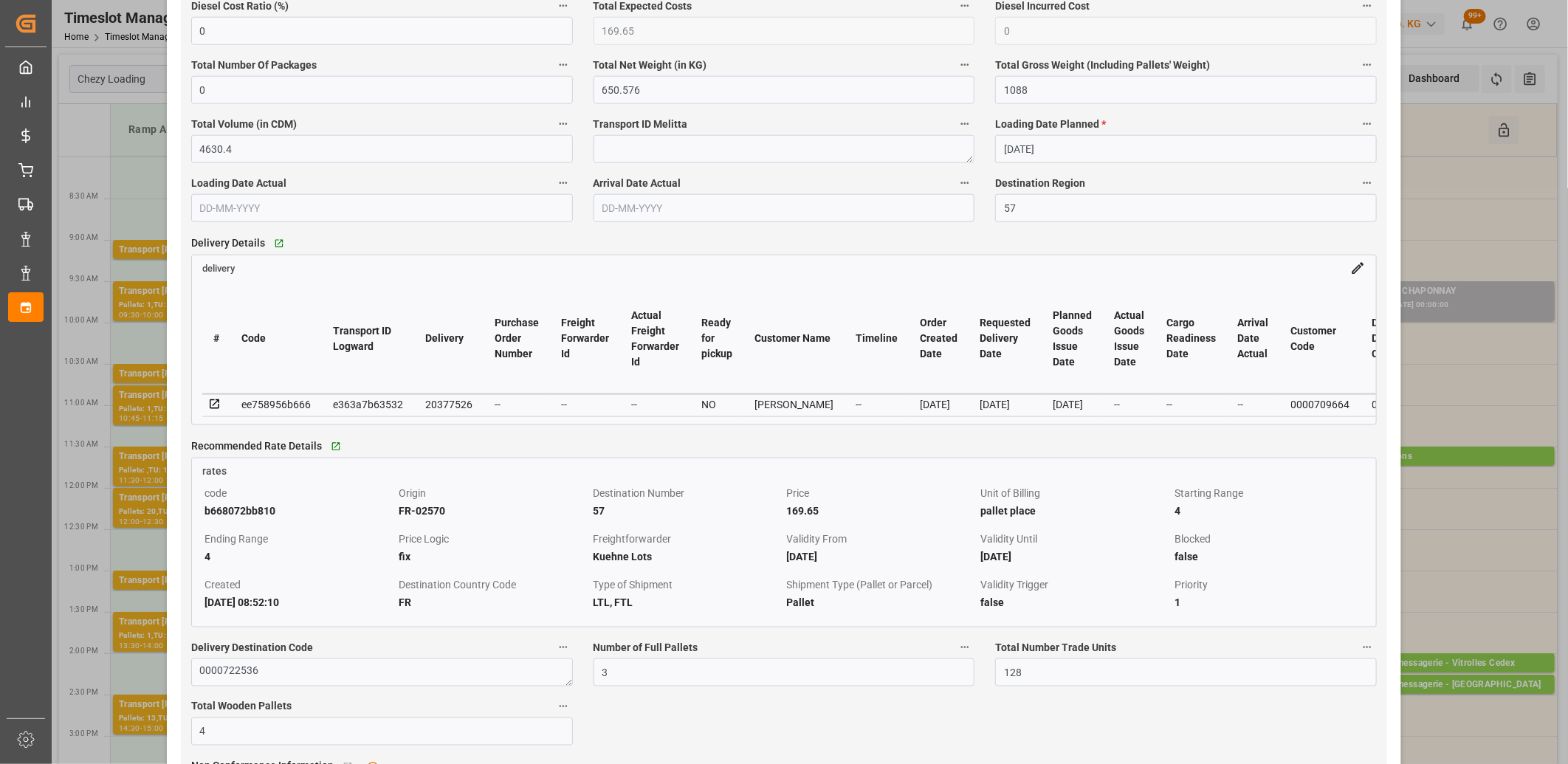
click at [212, 403] on icon at bounding box center [214, 404] width 13 height 13
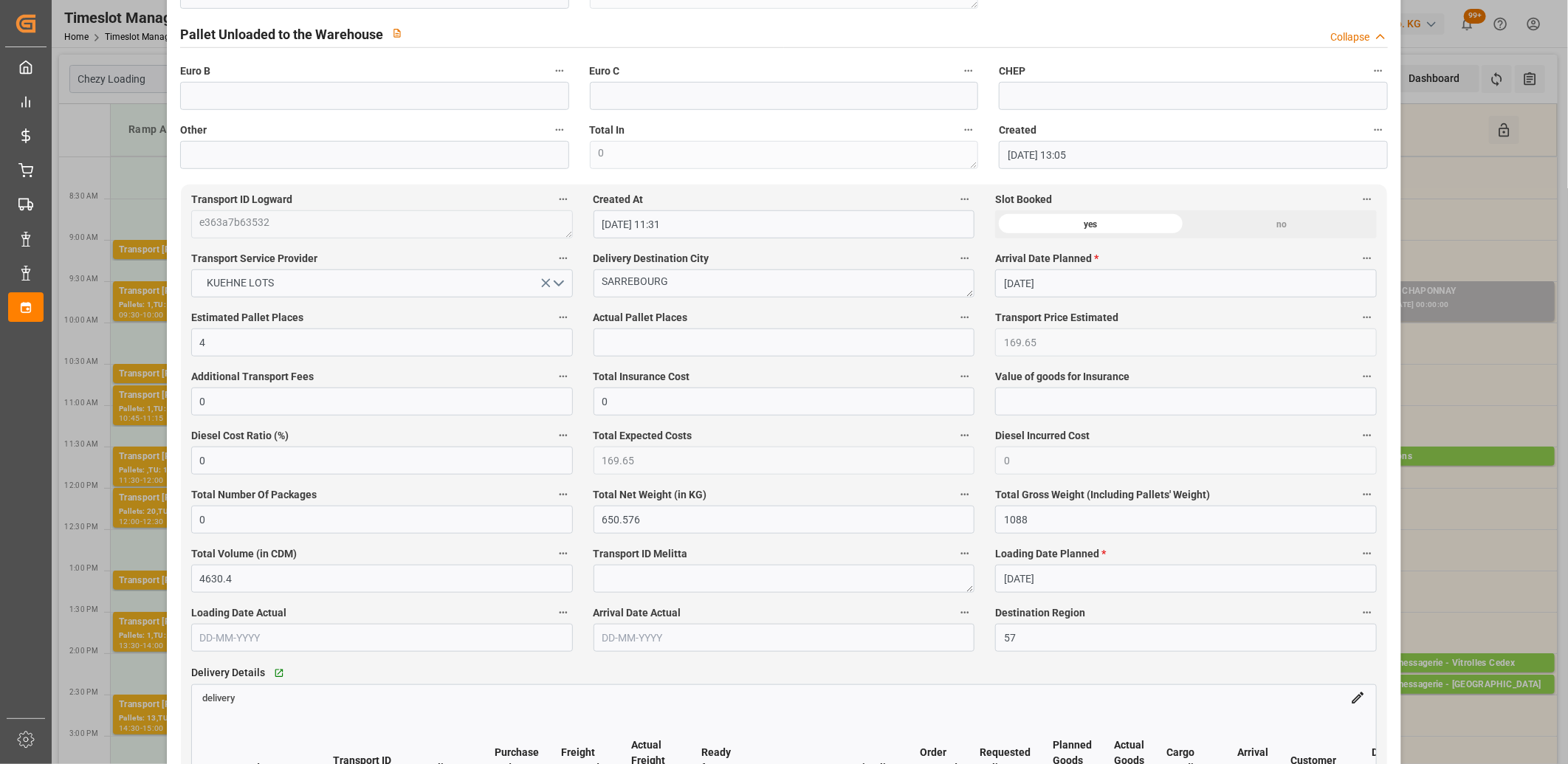
scroll to position [656, 0]
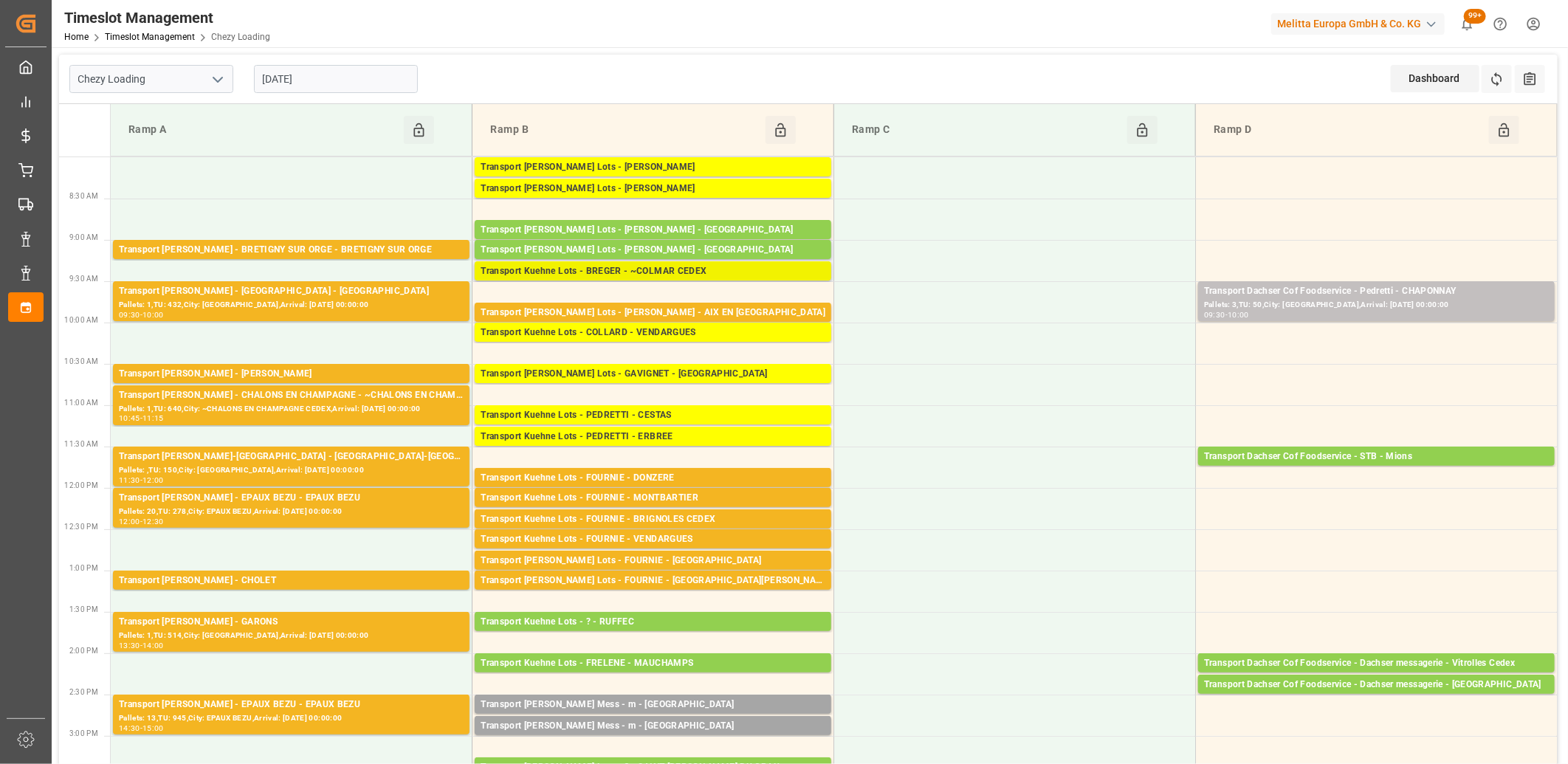
click at [608, 275] on div "Transport Kuehne Lots - BREGER - ~COLMAR CEDEX" at bounding box center [652, 271] width 345 height 15
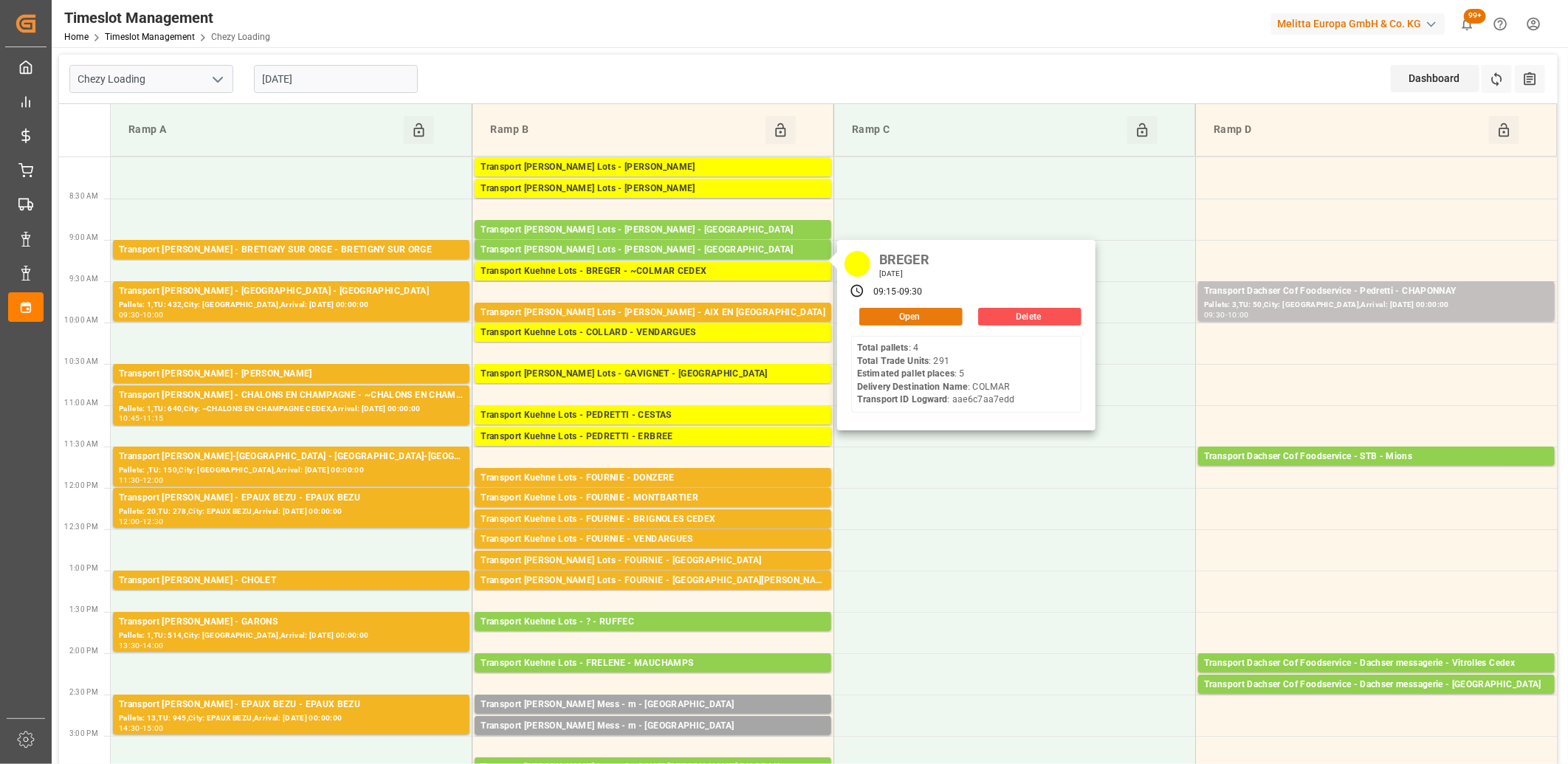
click at [887, 319] on button "Open" at bounding box center [911, 316] width 103 height 18
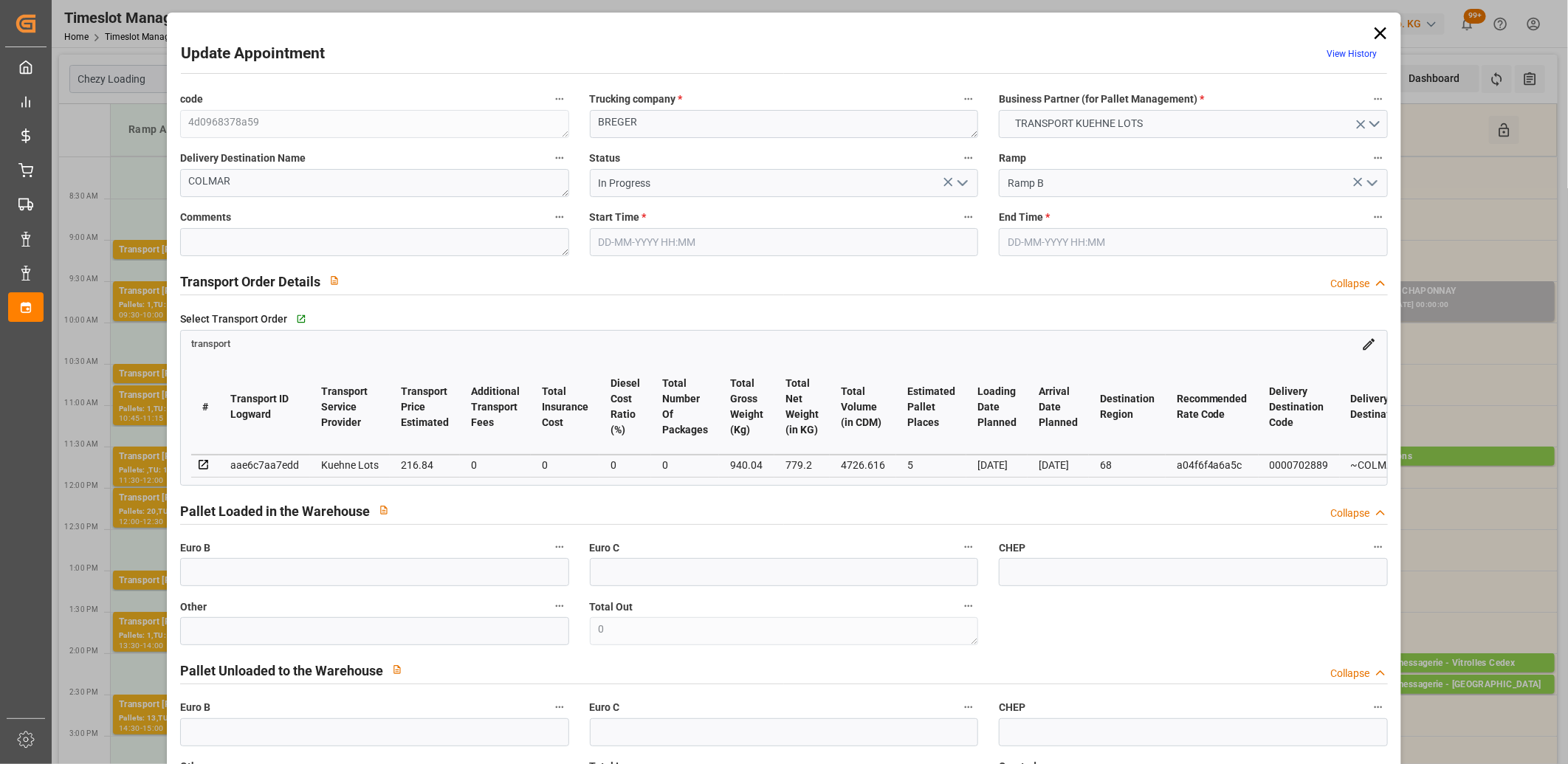
type input "08-09-2025 09:15"
type input "08-09-2025 09:30"
type input "04-09-2025 13:06"
type input "04-09-2025 11:32"
type input "[DATE]"
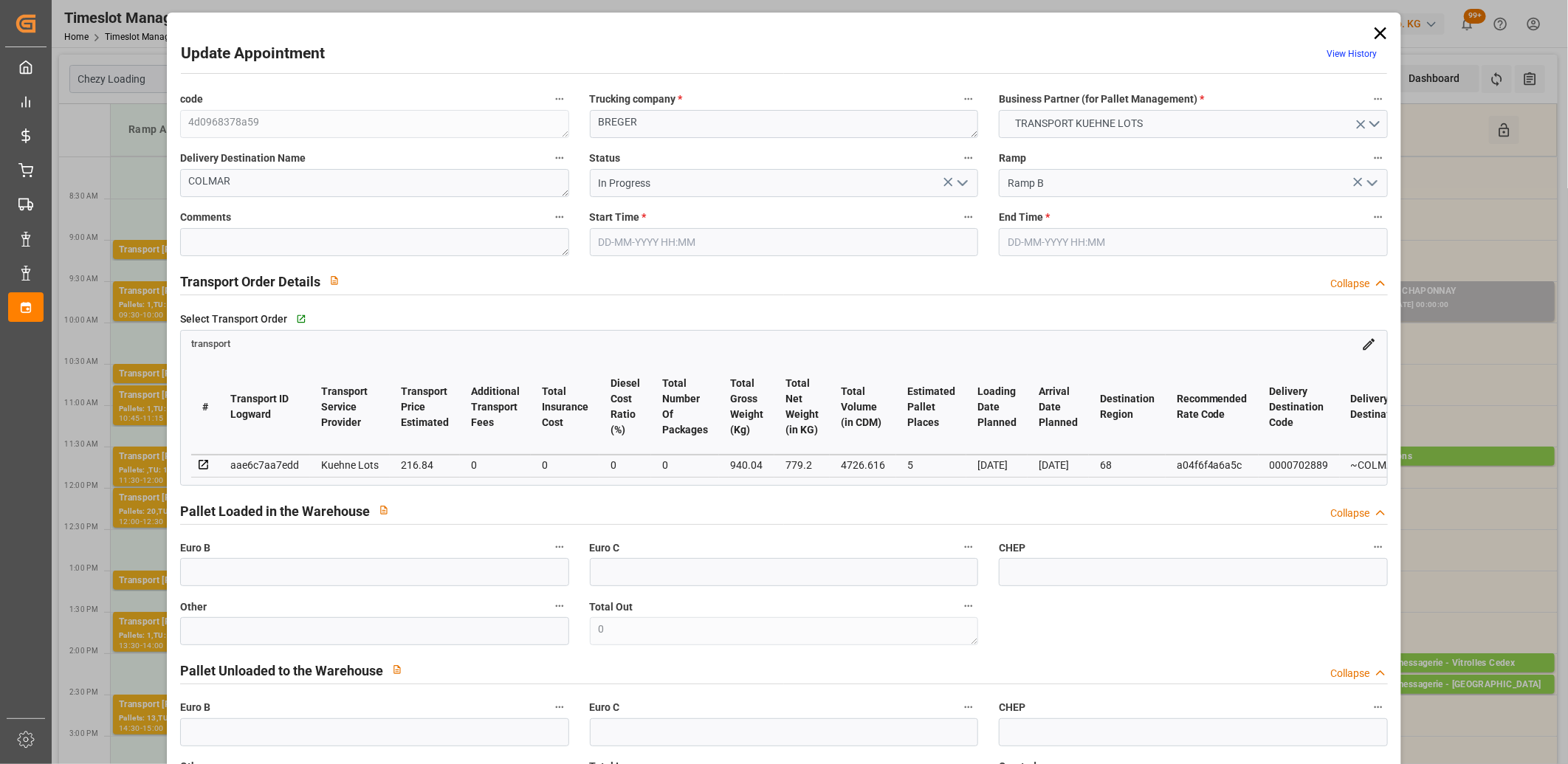
type input "[DATE]"
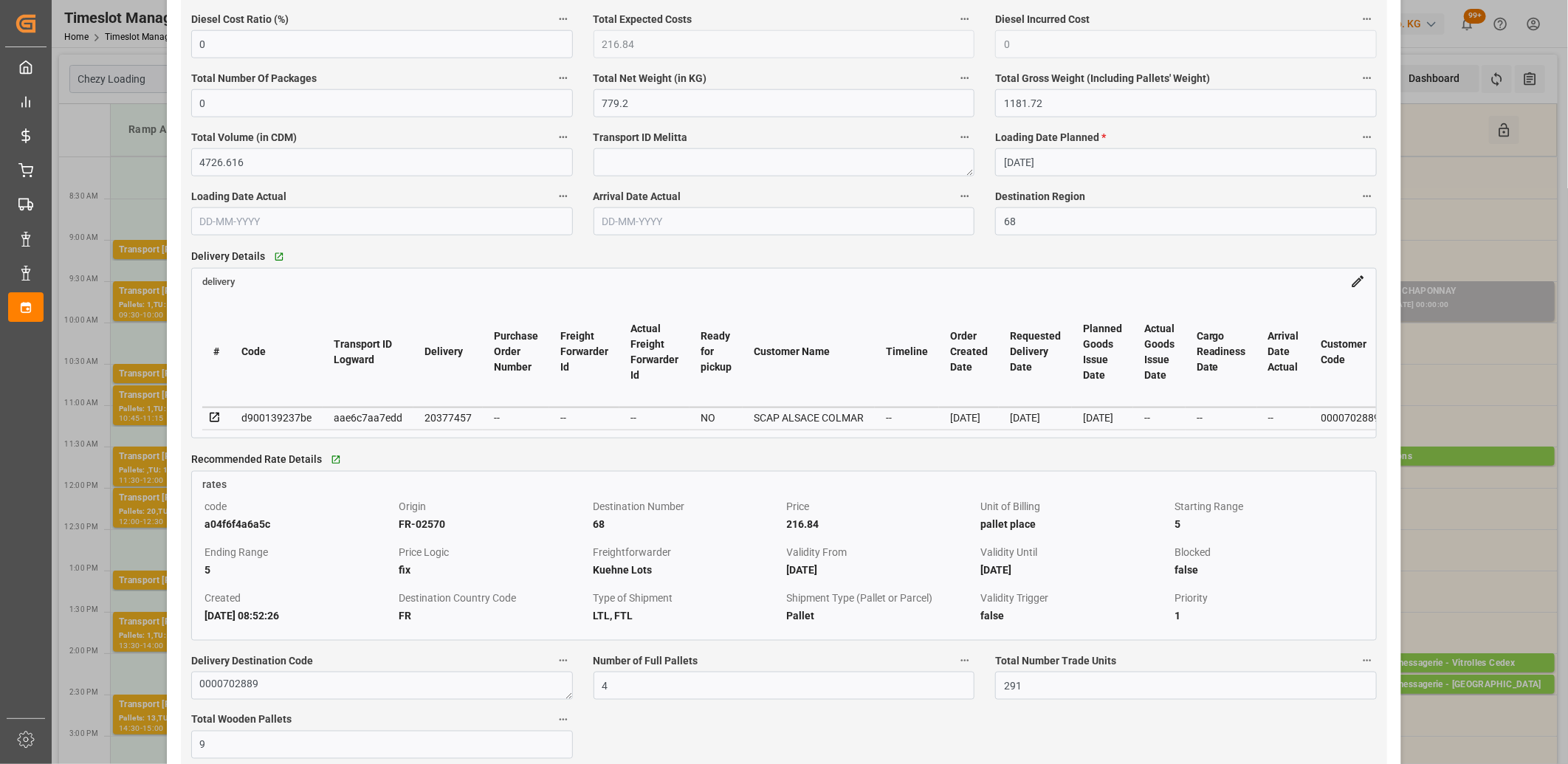
scroll to position [1066, 0]
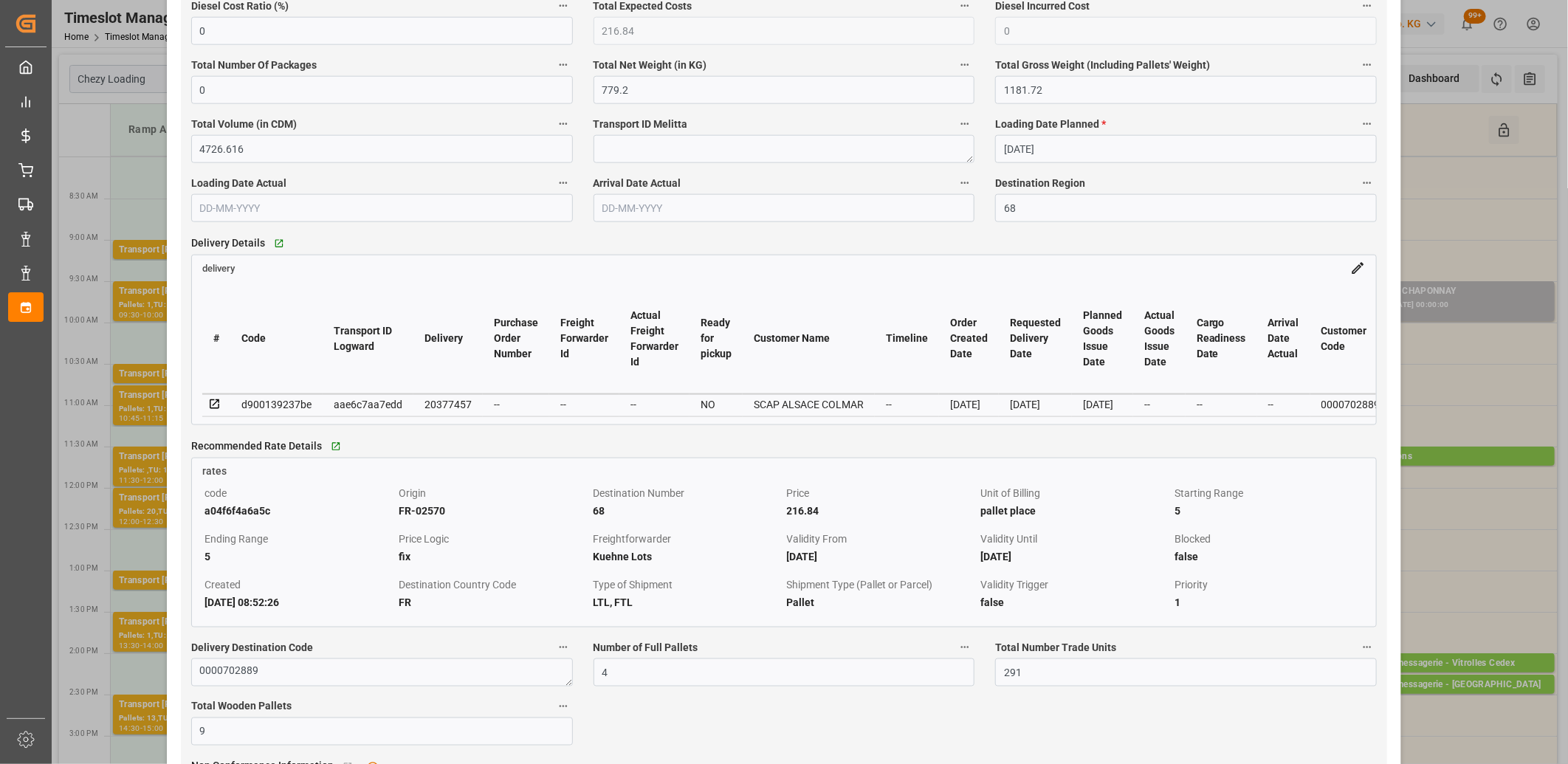
click at [211, 407] on icon at bounding box center [214, 404] width 13 height 13
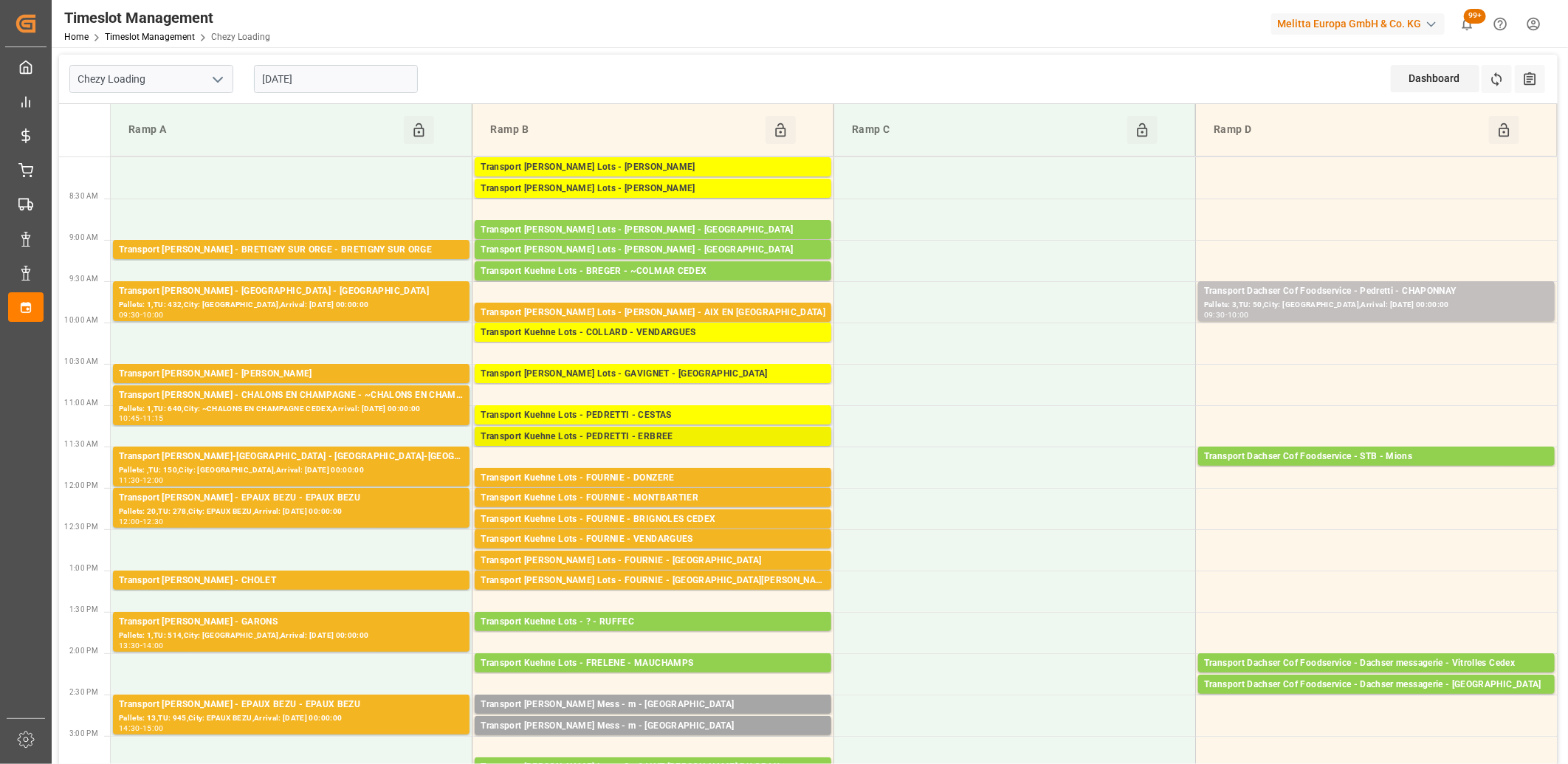
click at [586, 441] on div "Transport Kuehne Lots - PEDRETTI - ERBREE" at bounding box center [652, 437] width 345 height 15
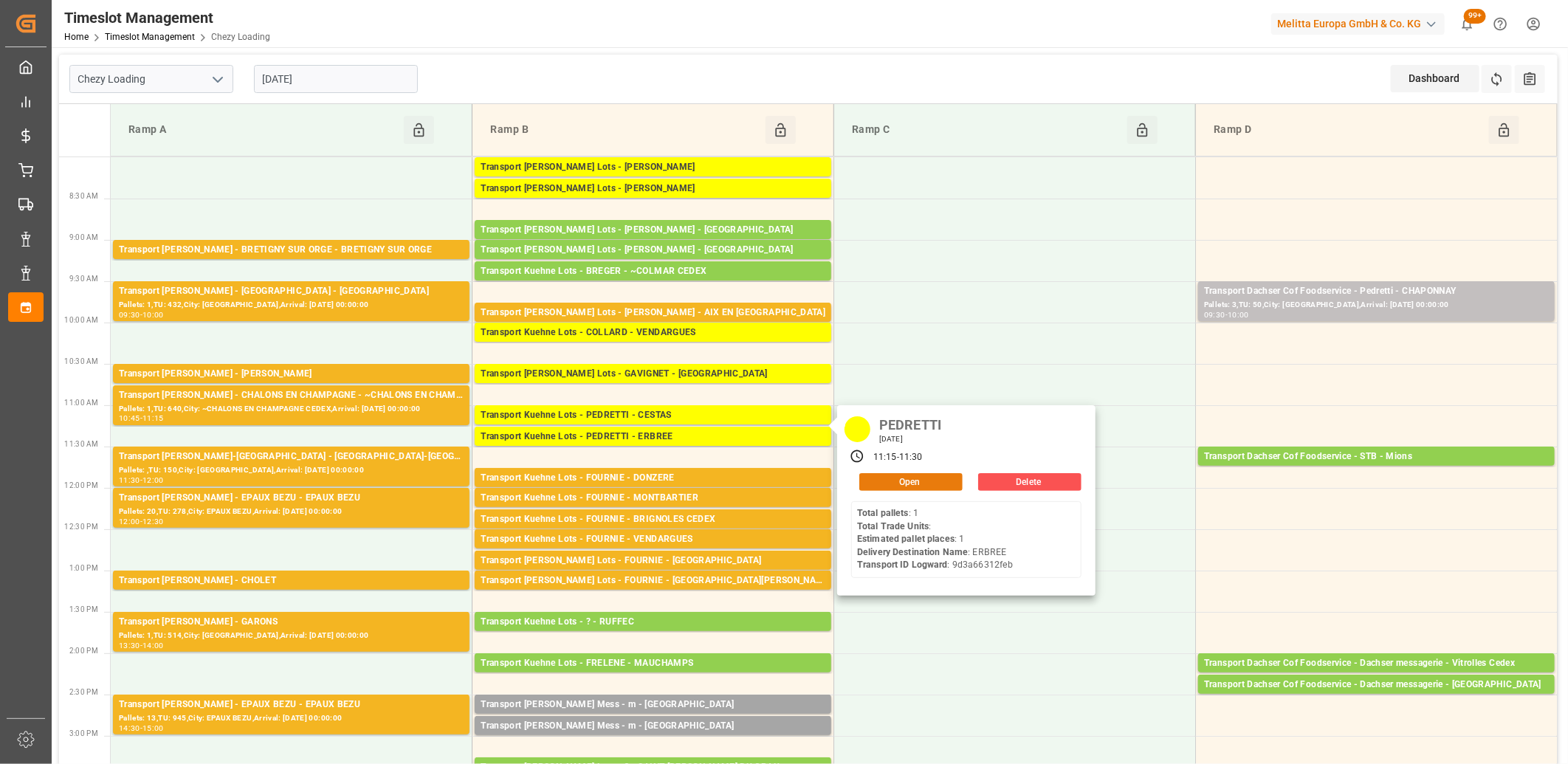
click at [885, 487] on button "Open" at bounding box center [911, 482] width 103 height 18
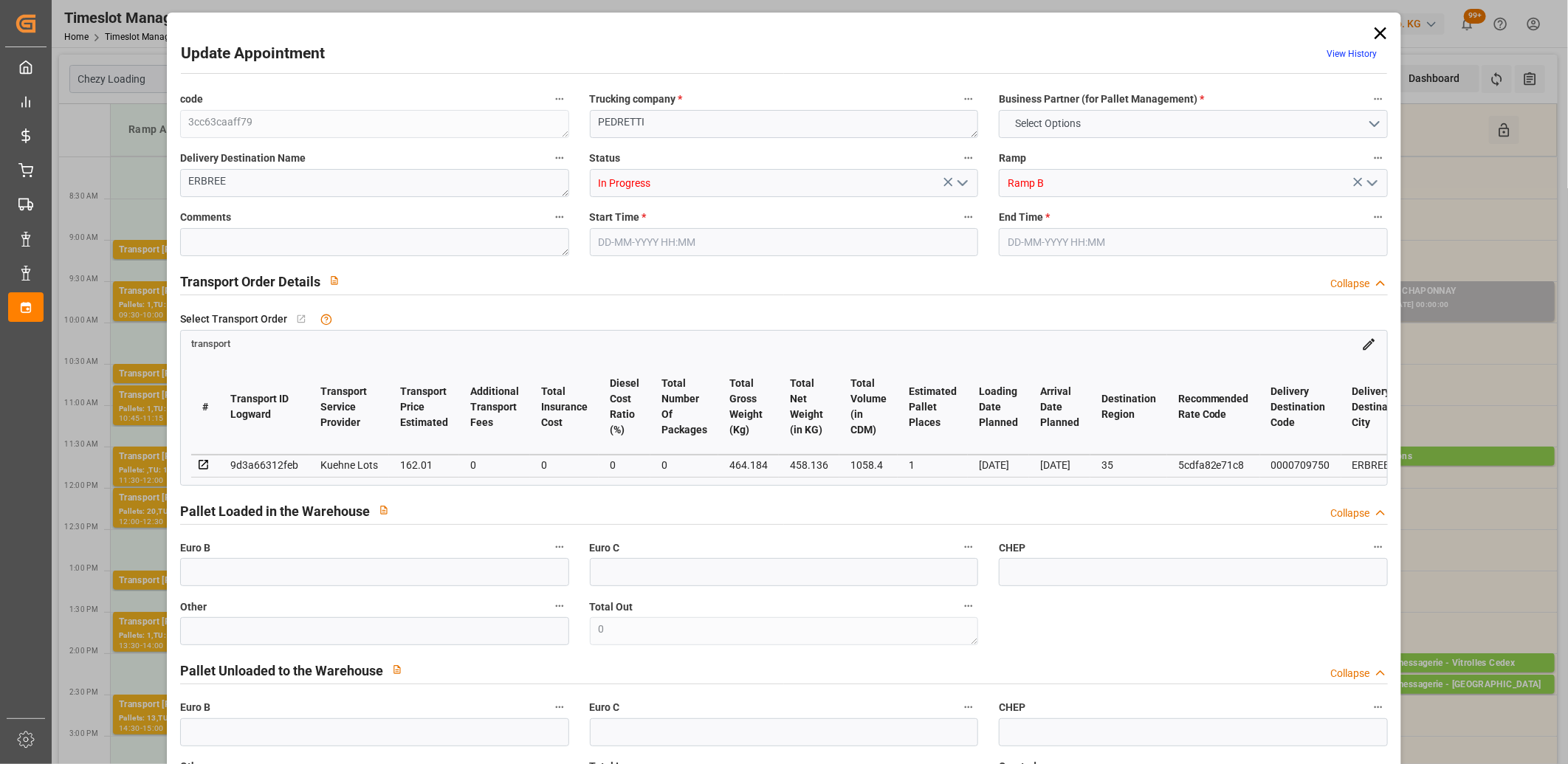
type input "1"
type input "162.01"
type input "0"
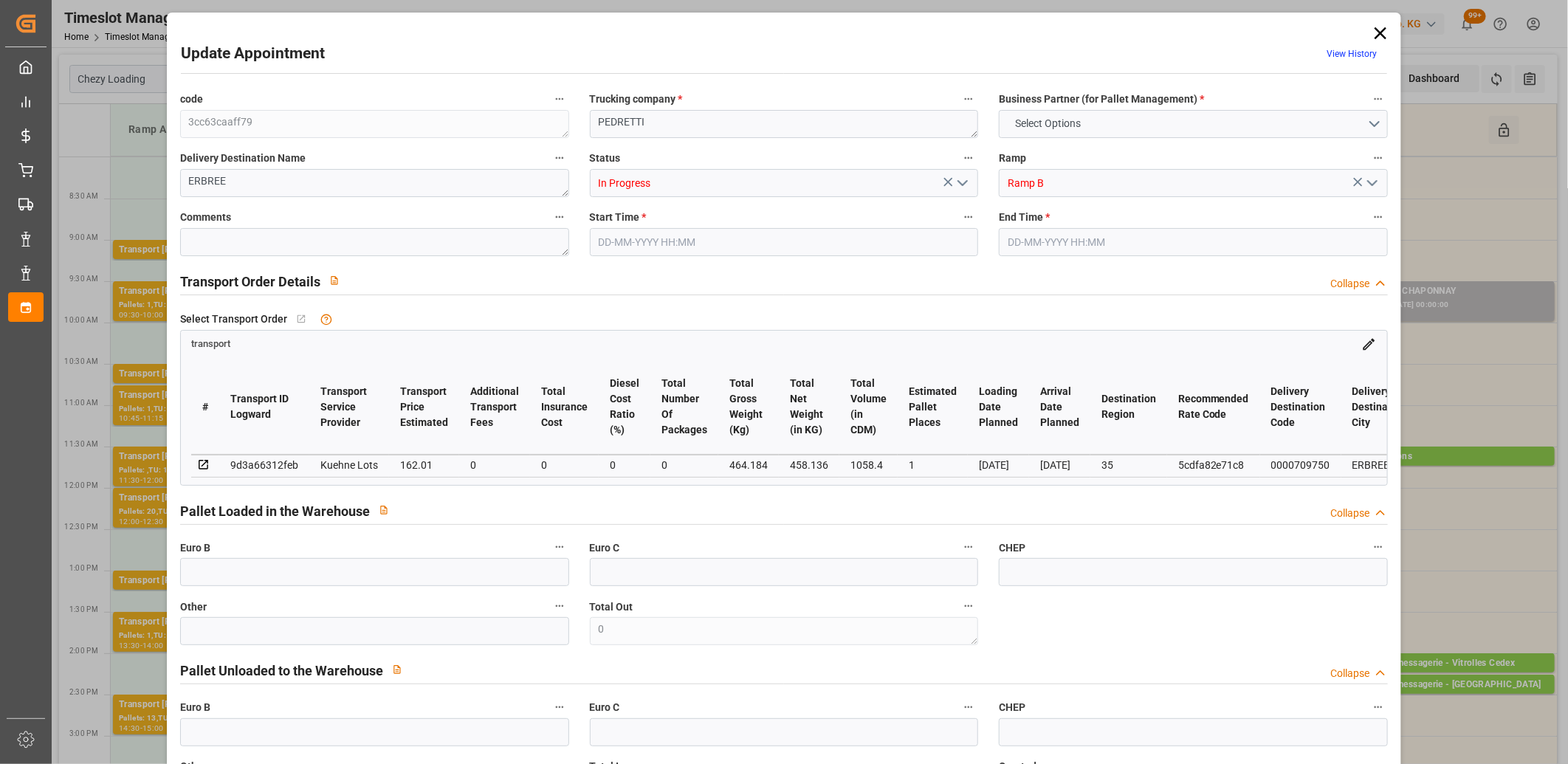
type input "162.01"
type input "0"
type input "458.136"
type input "512"
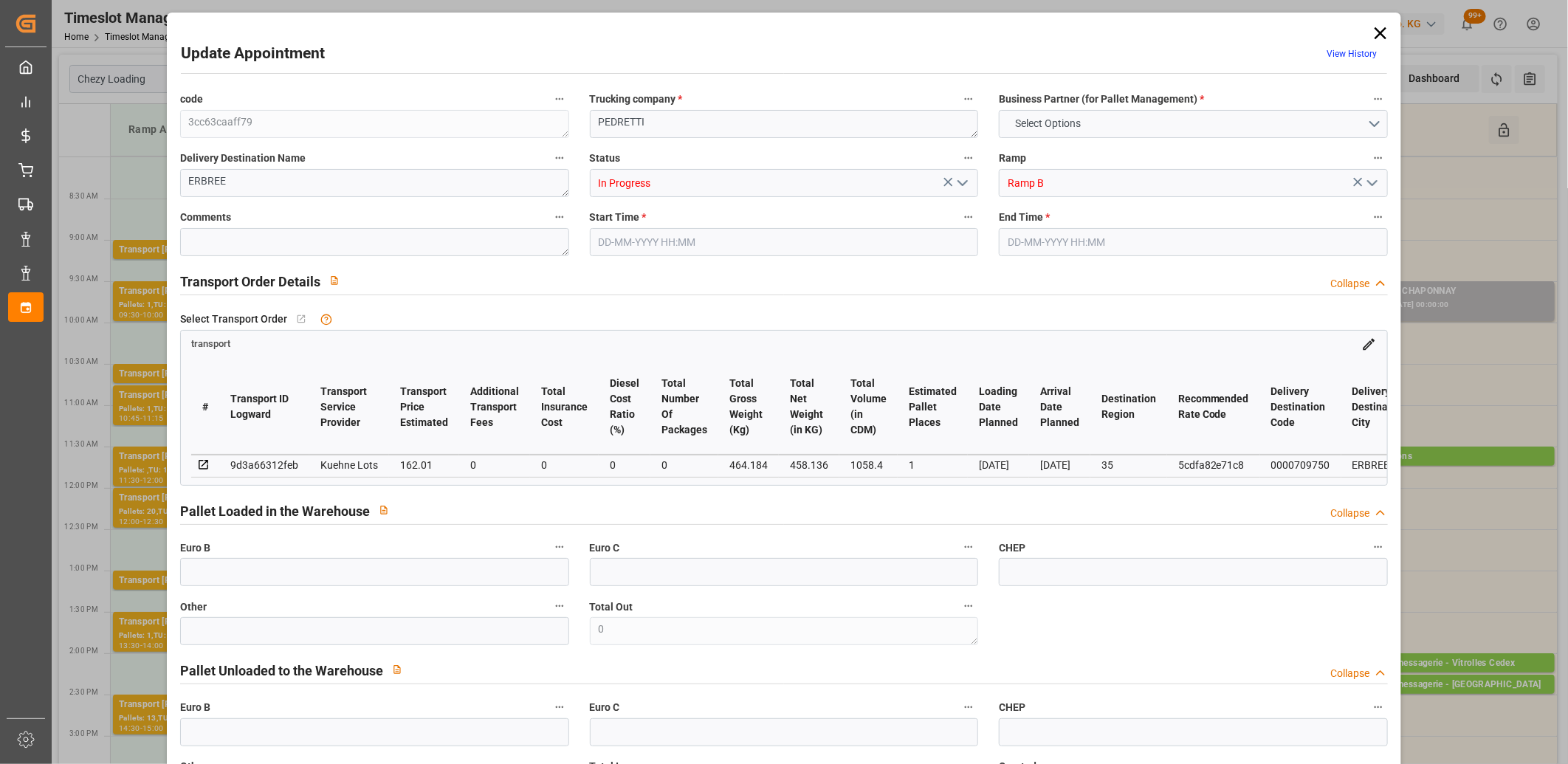
type input "1058.4"
type input "35"
type input "1"
type input "0"
type input "1"
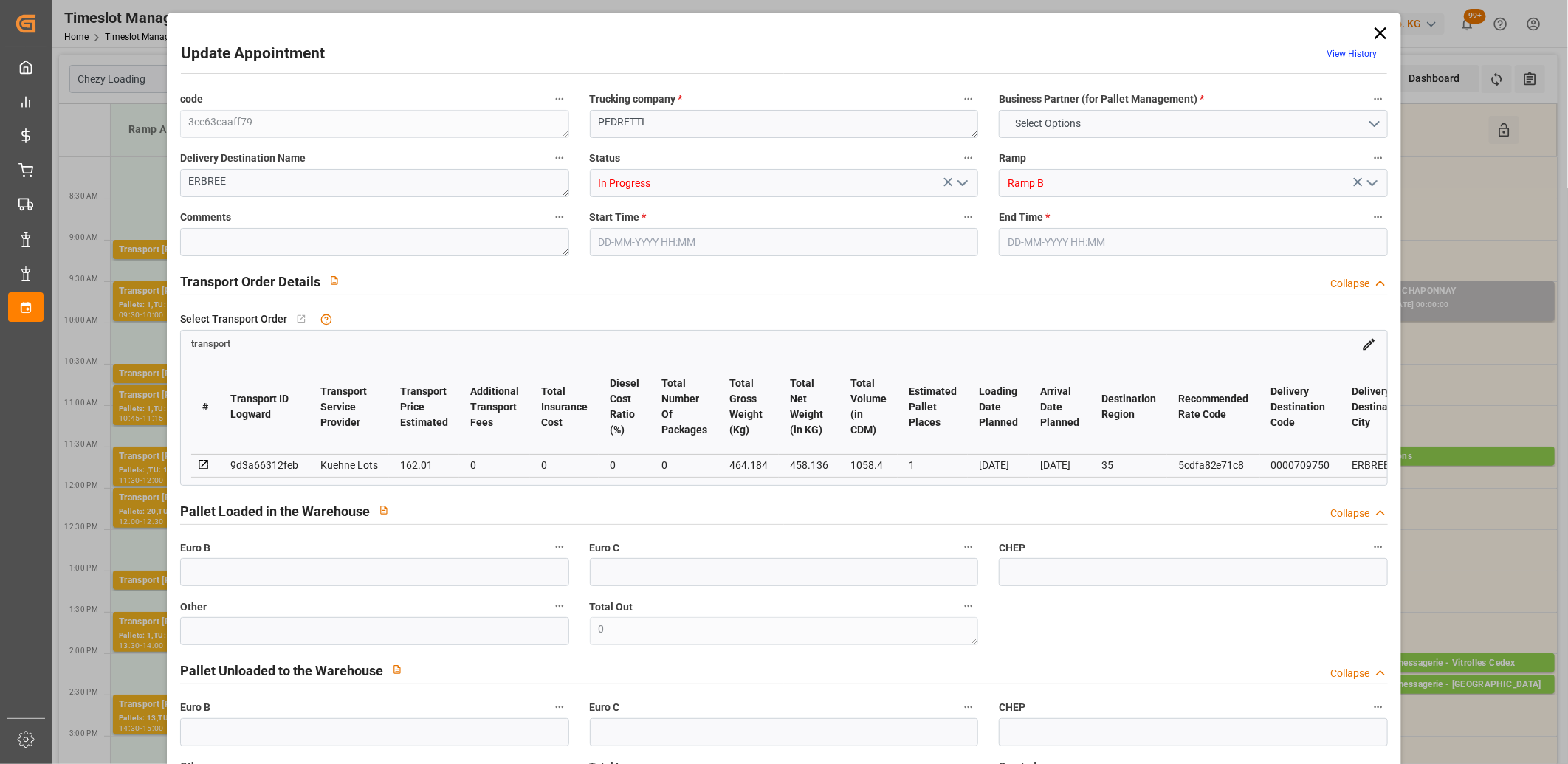
type input "101"
type input "464.184"
type input "0"
type input "4710.8598"
type input "0"
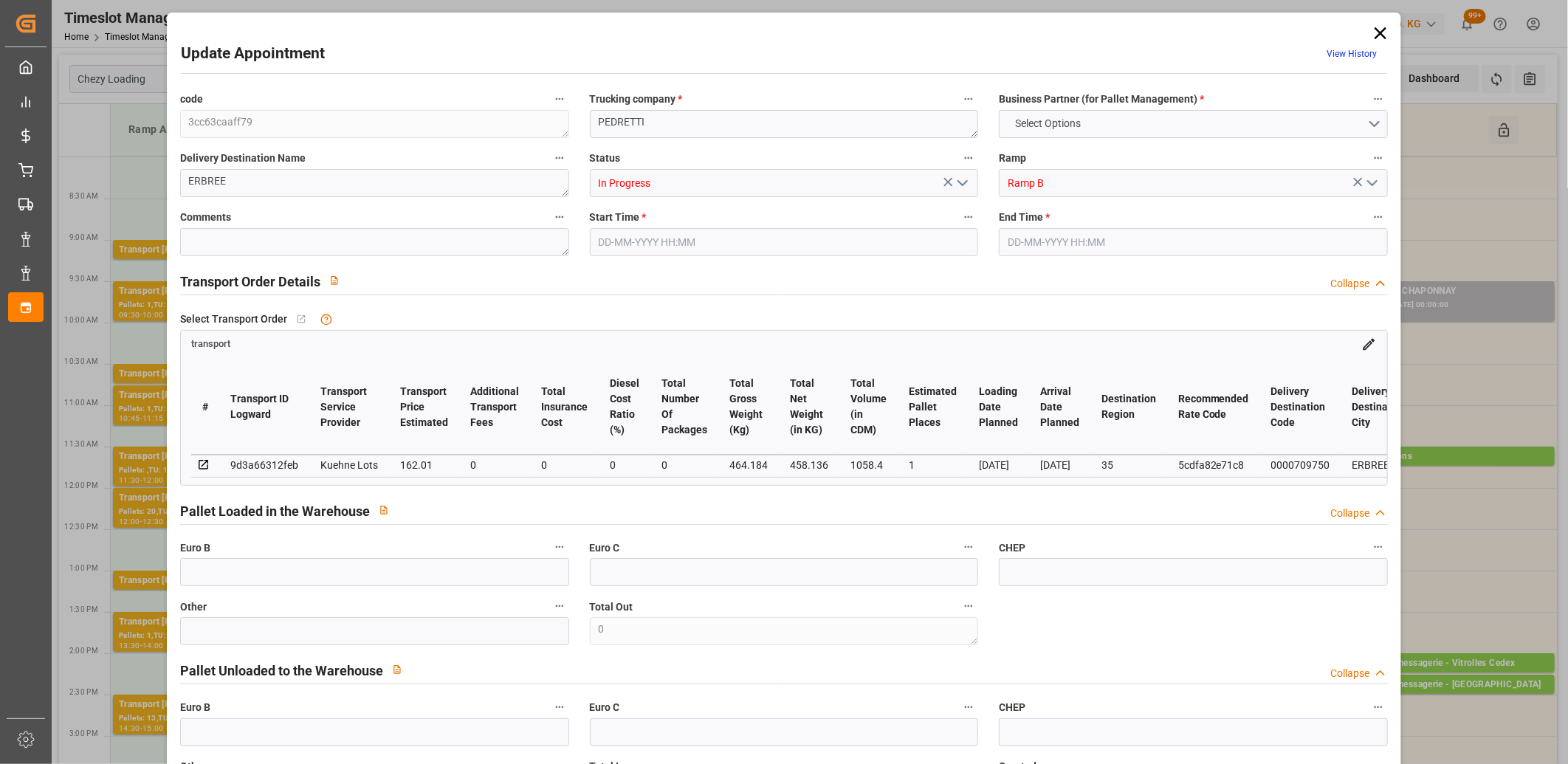
type input "0"
type input "21"
type input "35"
type input "08-09-2025 11:15"
type input "08-09-2025 11:30"
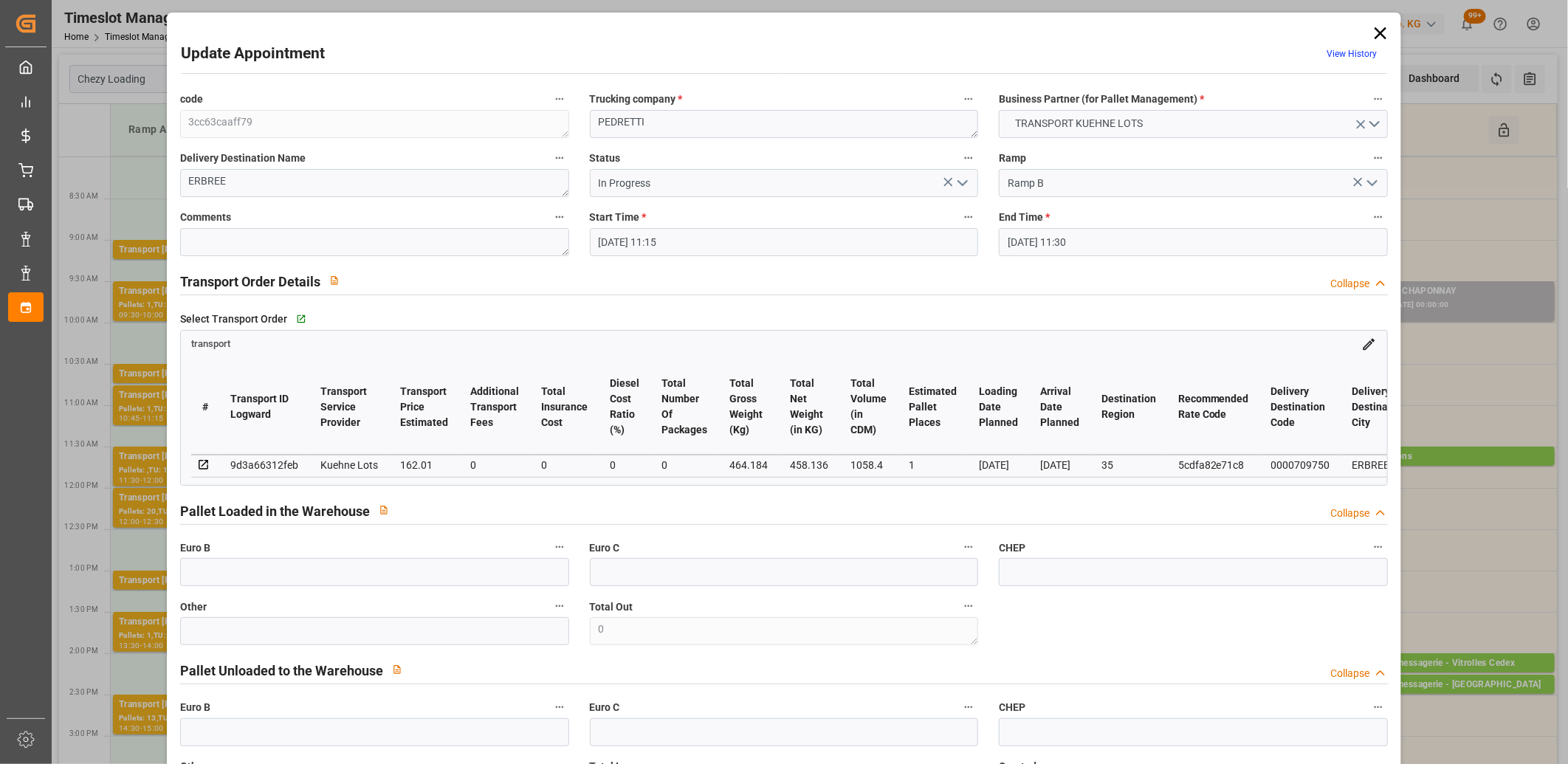
type input "05-09-2025 13:01"
type input "05-09-2025 11:18"
type input "[DATE]"
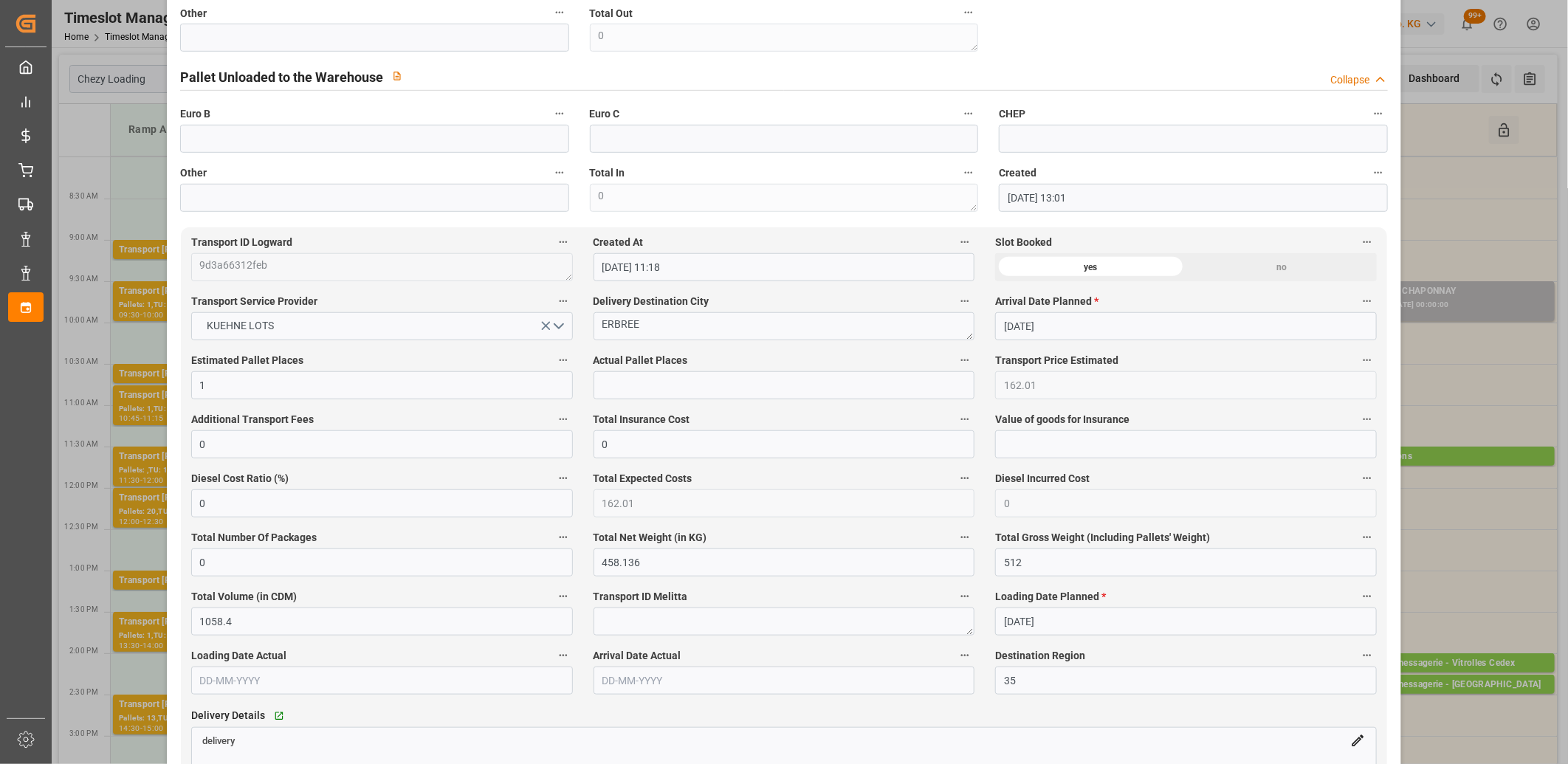
scroll to position [820, 0]
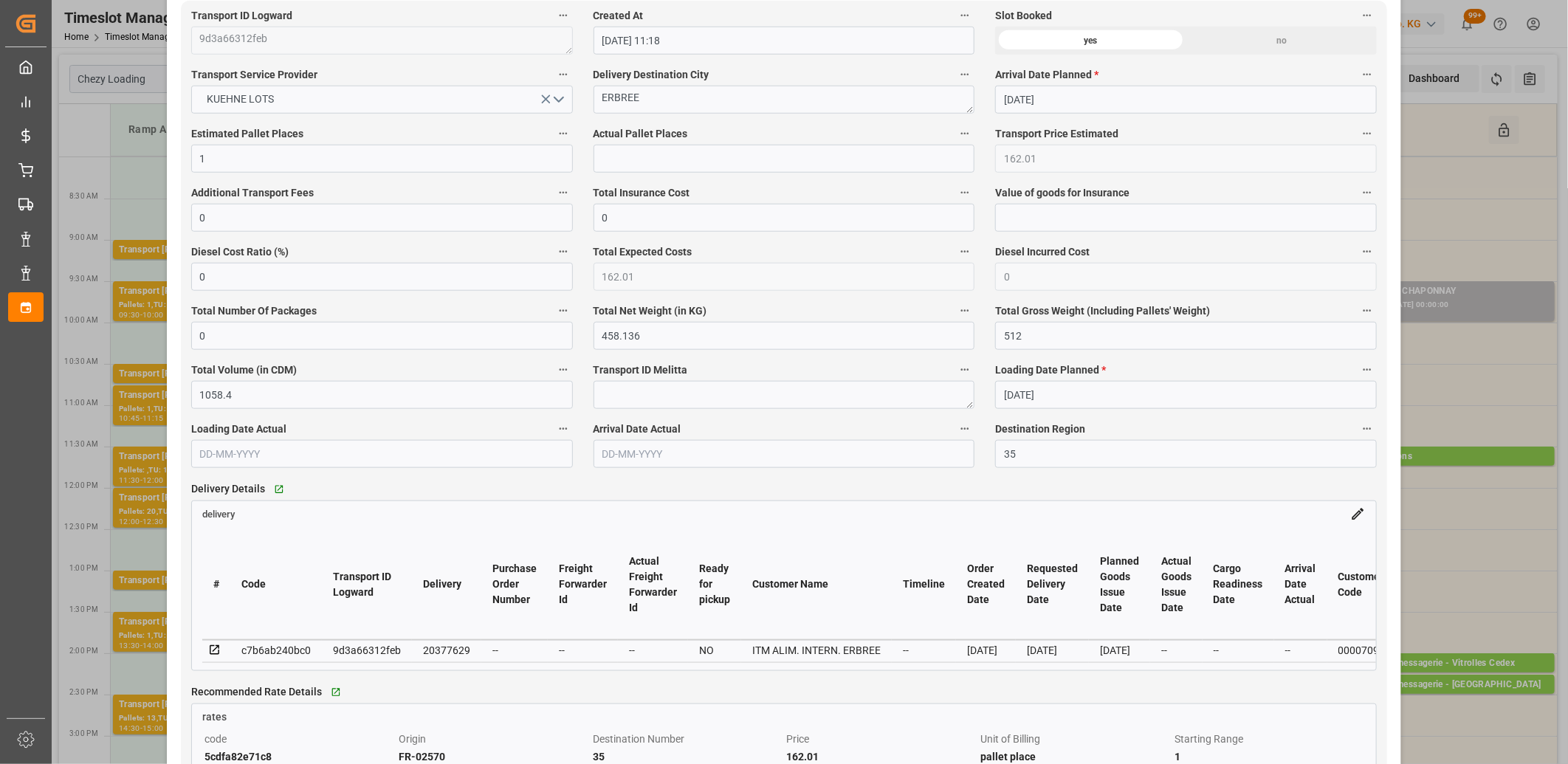
click at [217, 648] on icon at bounding box center [214, 650] width 9 height 9
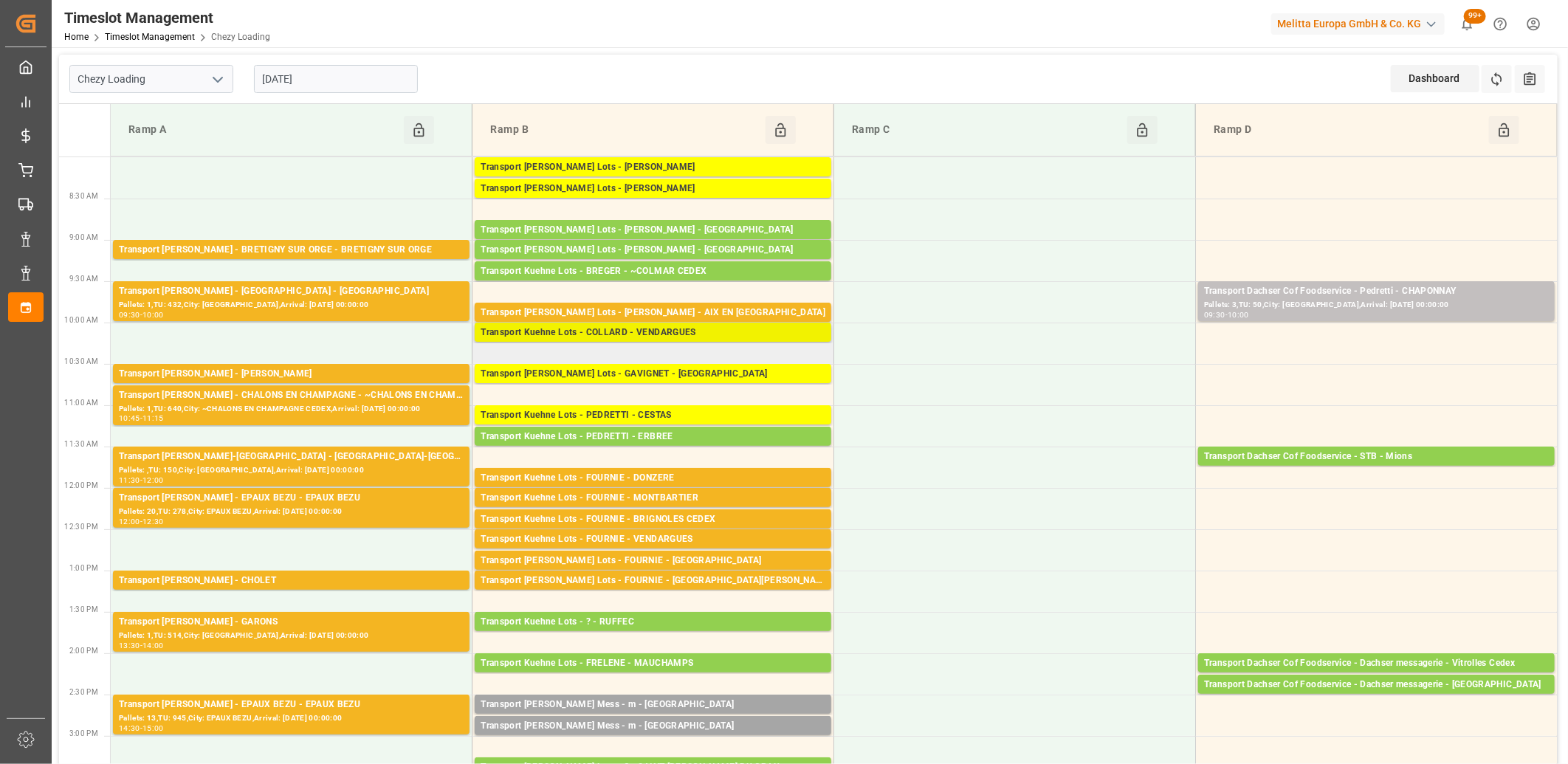
click at [558, 335] on div "Transport Kuehne Lots - COLLARD - VENDARGUES" at bounding box center [652, 333] width 345 height 15
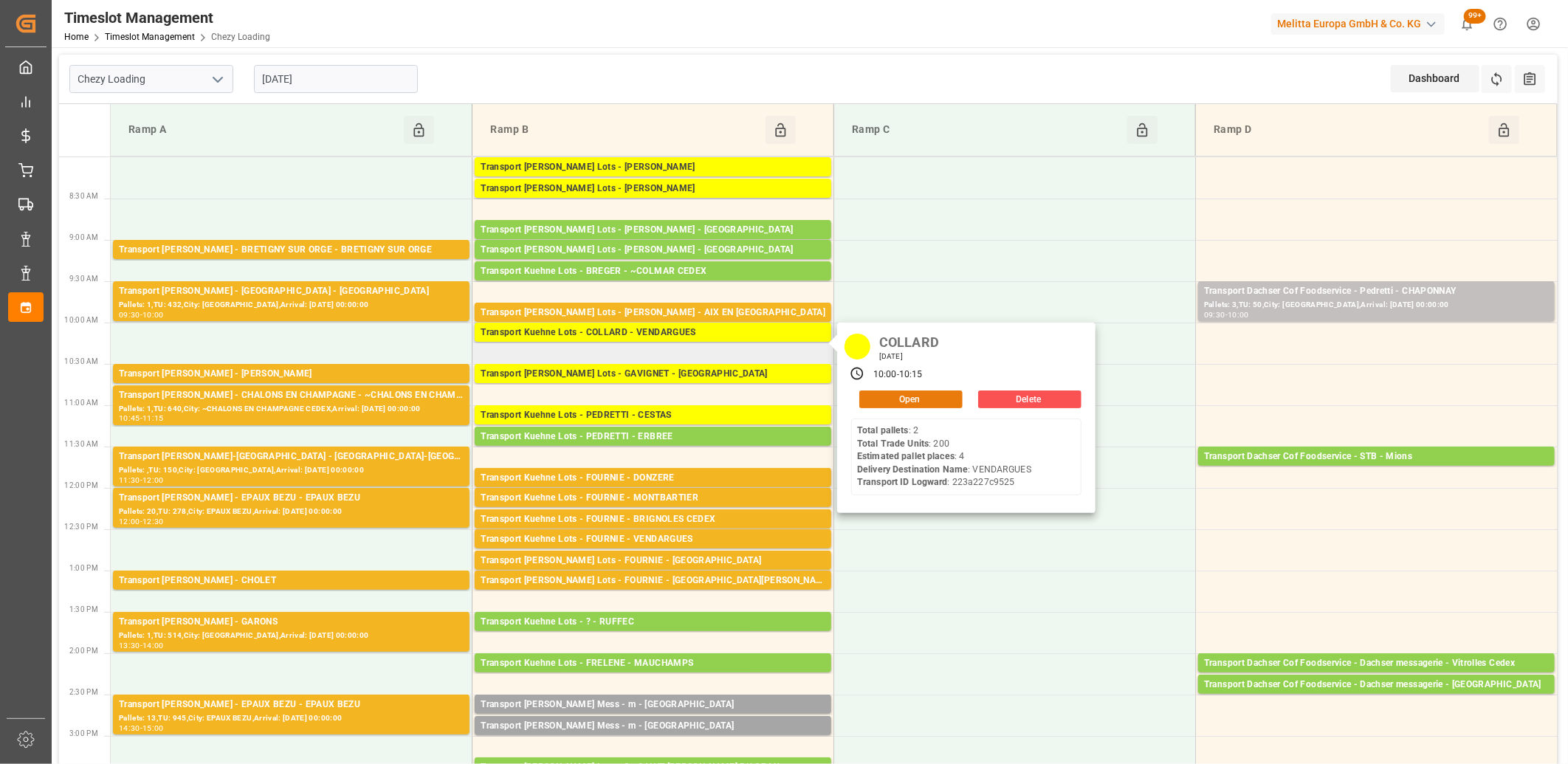
click at [891, 396] on button "Open" at bounding box center [911, 399] width 103 height 18
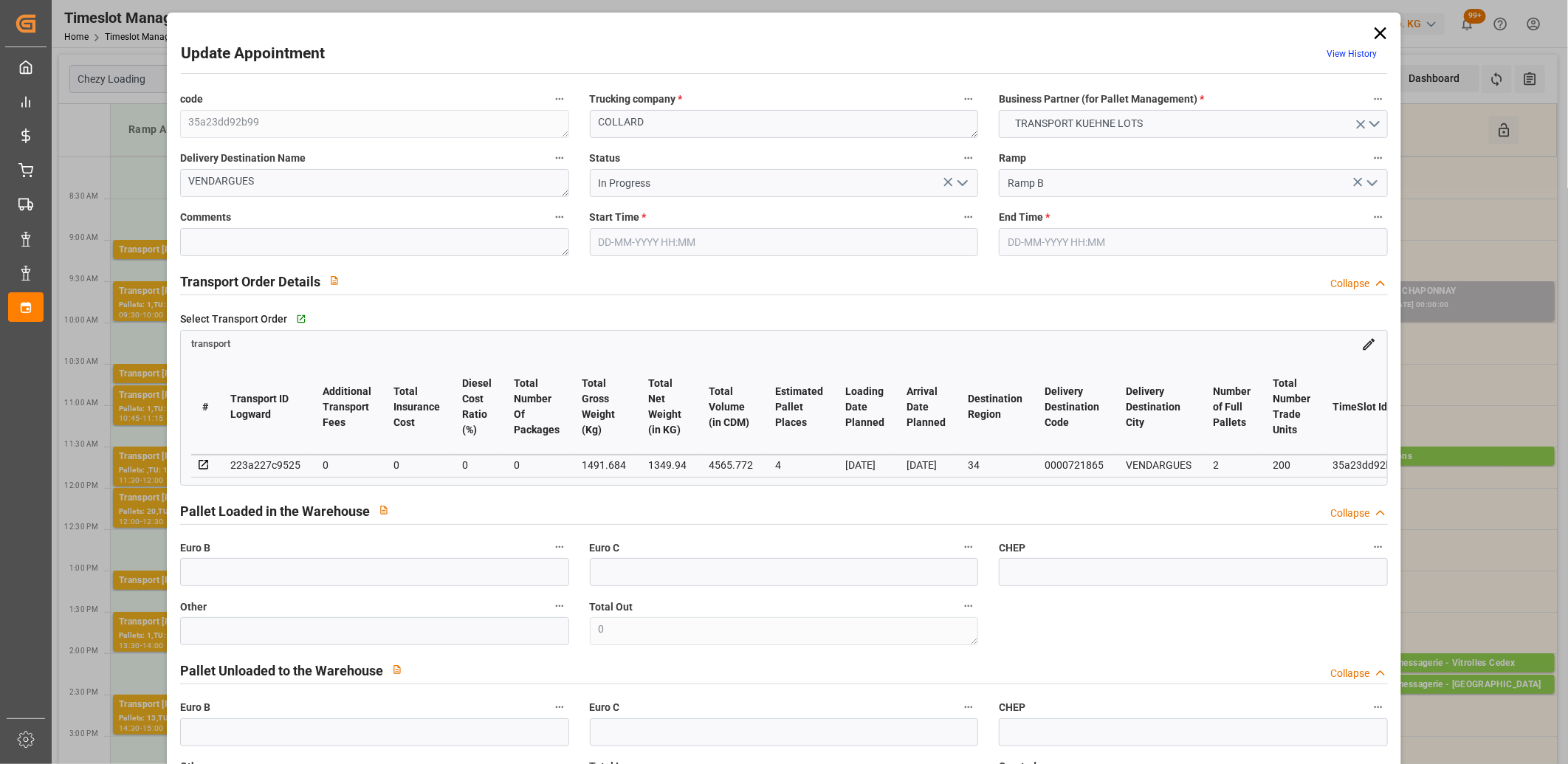
type input "08-09-2025 10:00"
type input "08-09-2025 10:15"
type input "04-09-2025 13:08"
type input "04-09-2025 11:31"
type input "[DATE]"
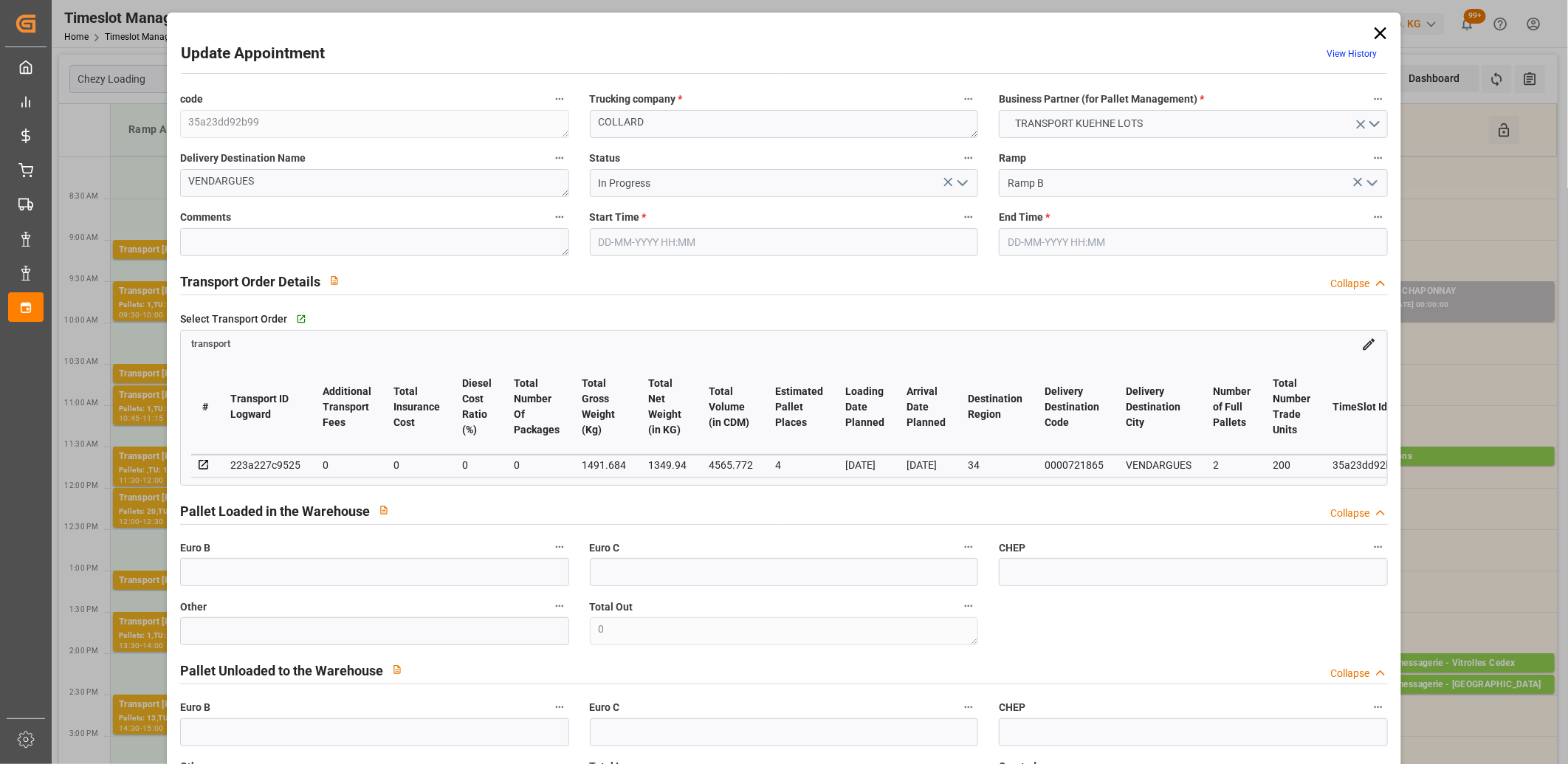
type input "[DATE]"
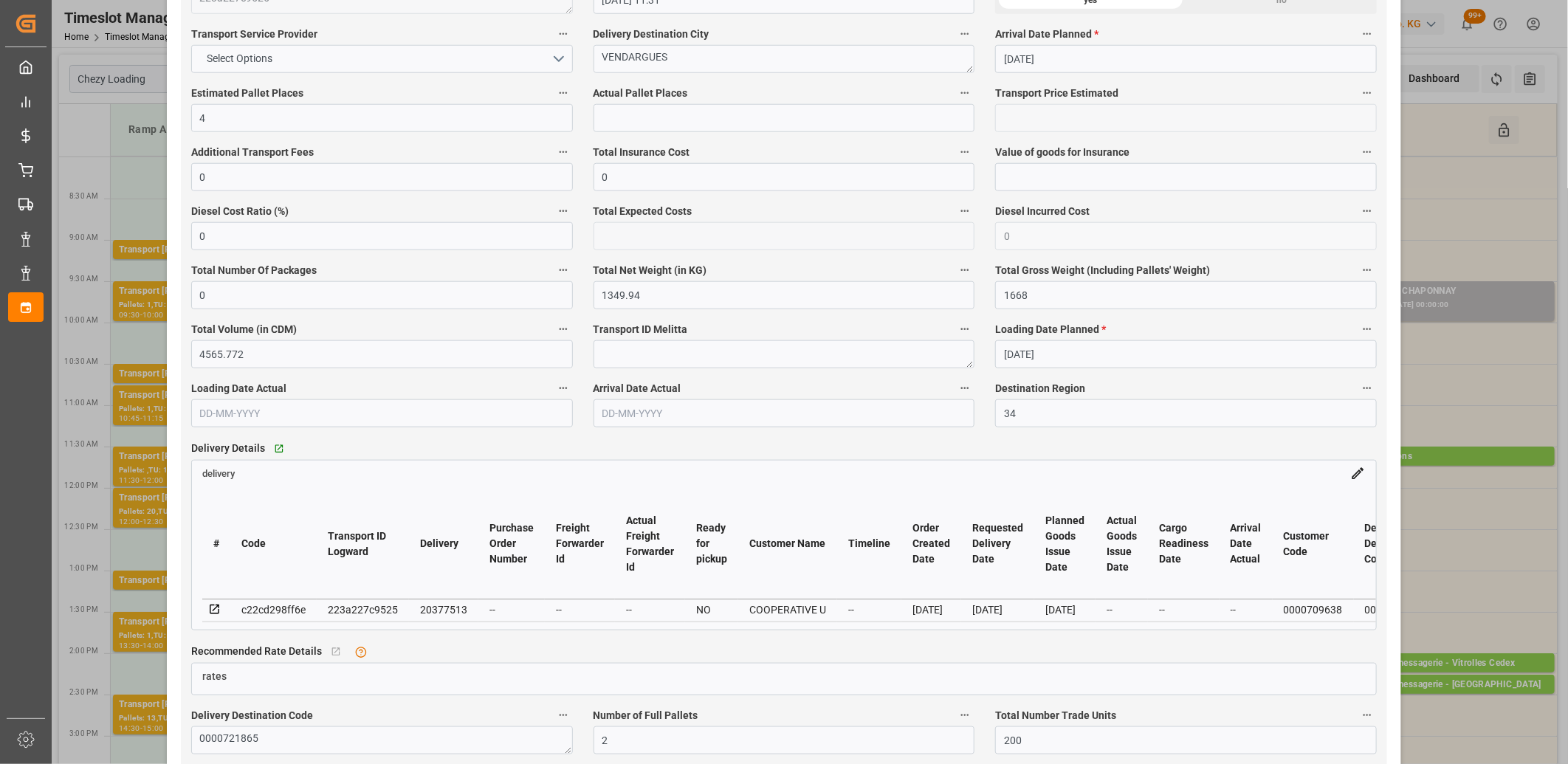
scroll to position [902, 0]
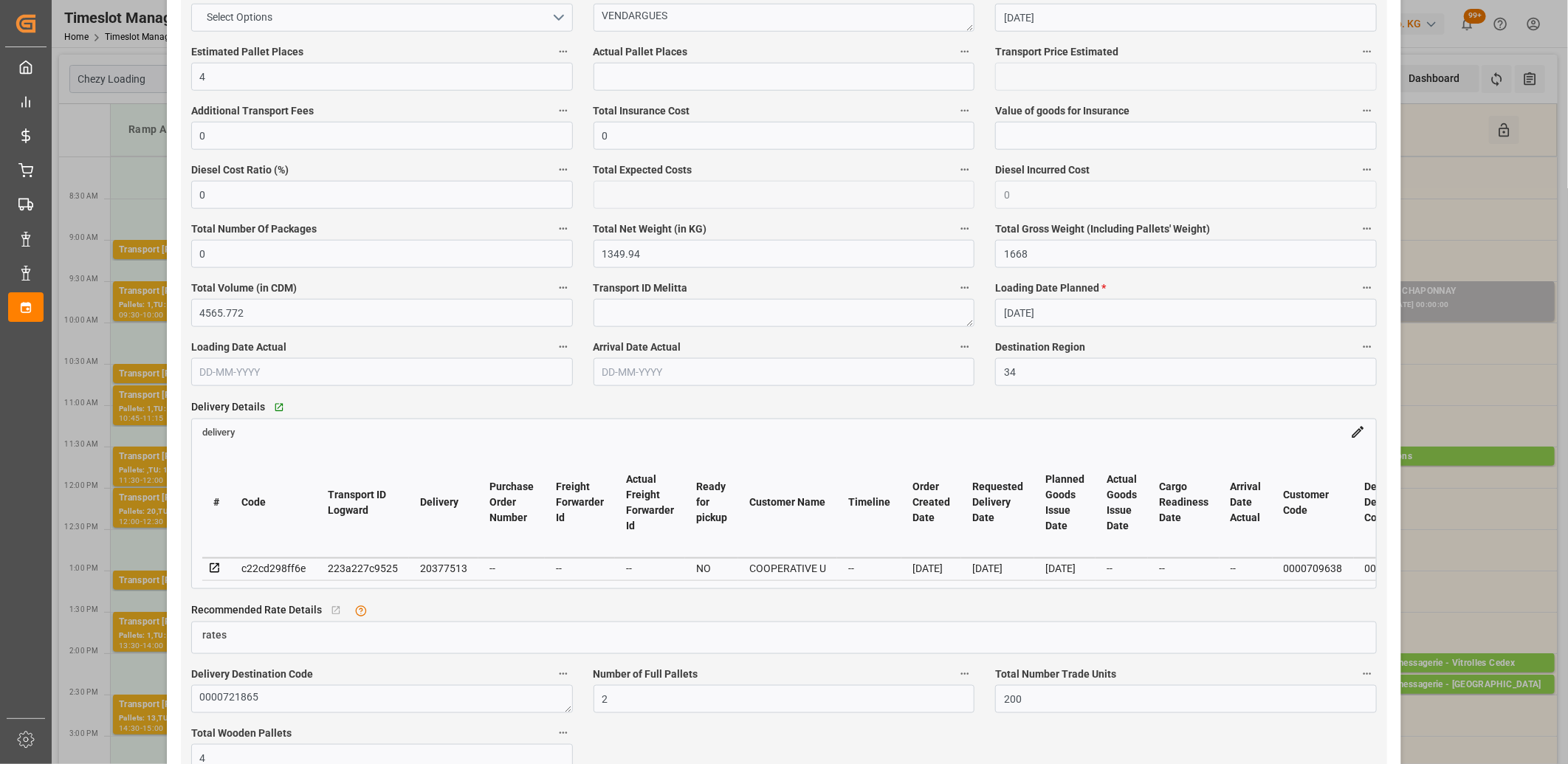
click at [210, 569] on icon at bounding box center [214, 567] width 9 height 9
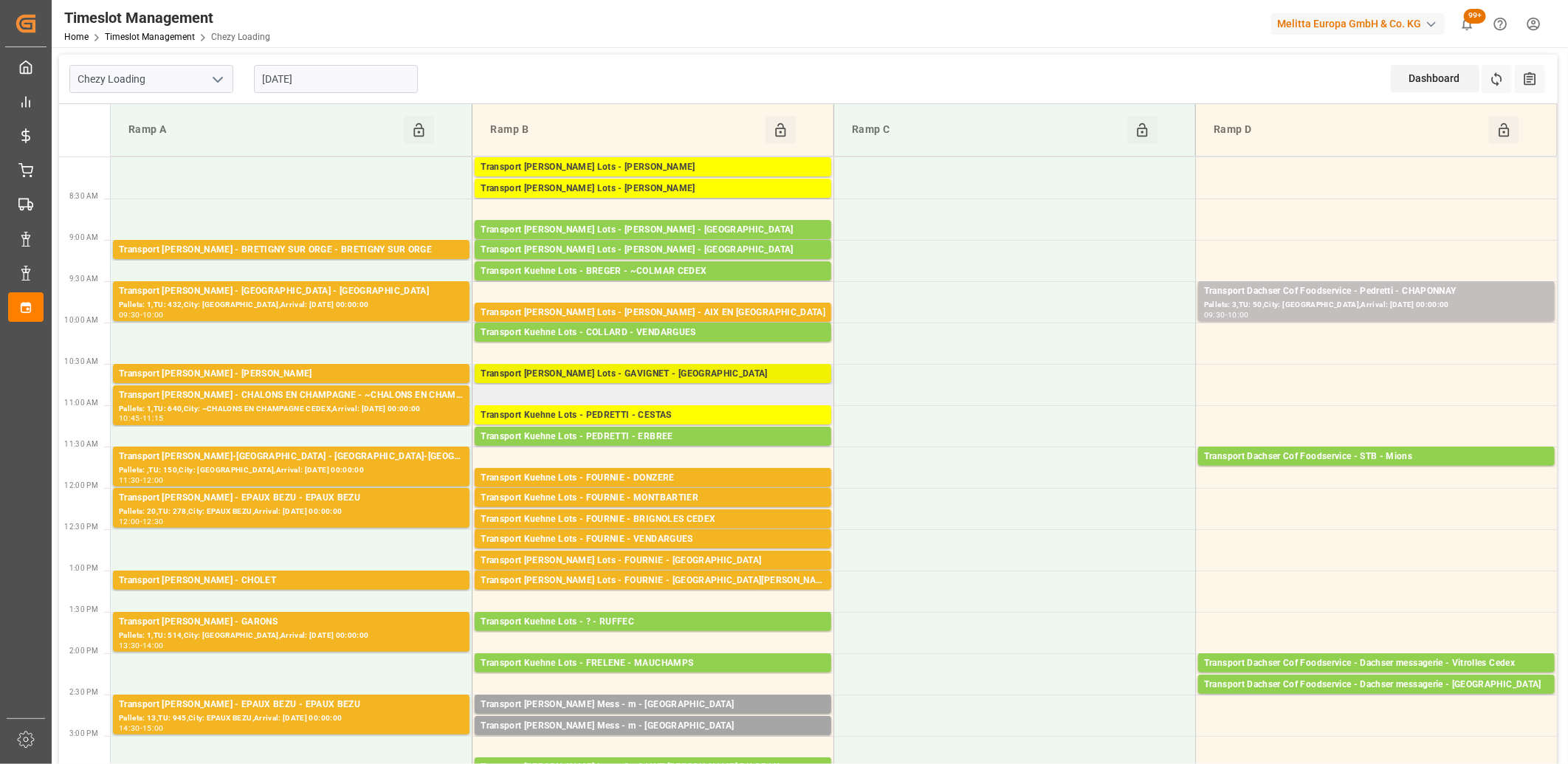
click at [654, 375] on div "Transport [PERSON_NAME] Lots - GAVIGNET - [GEOGRAPHIC_DATA]" at bounding box center [652, 374] width 345 height 15
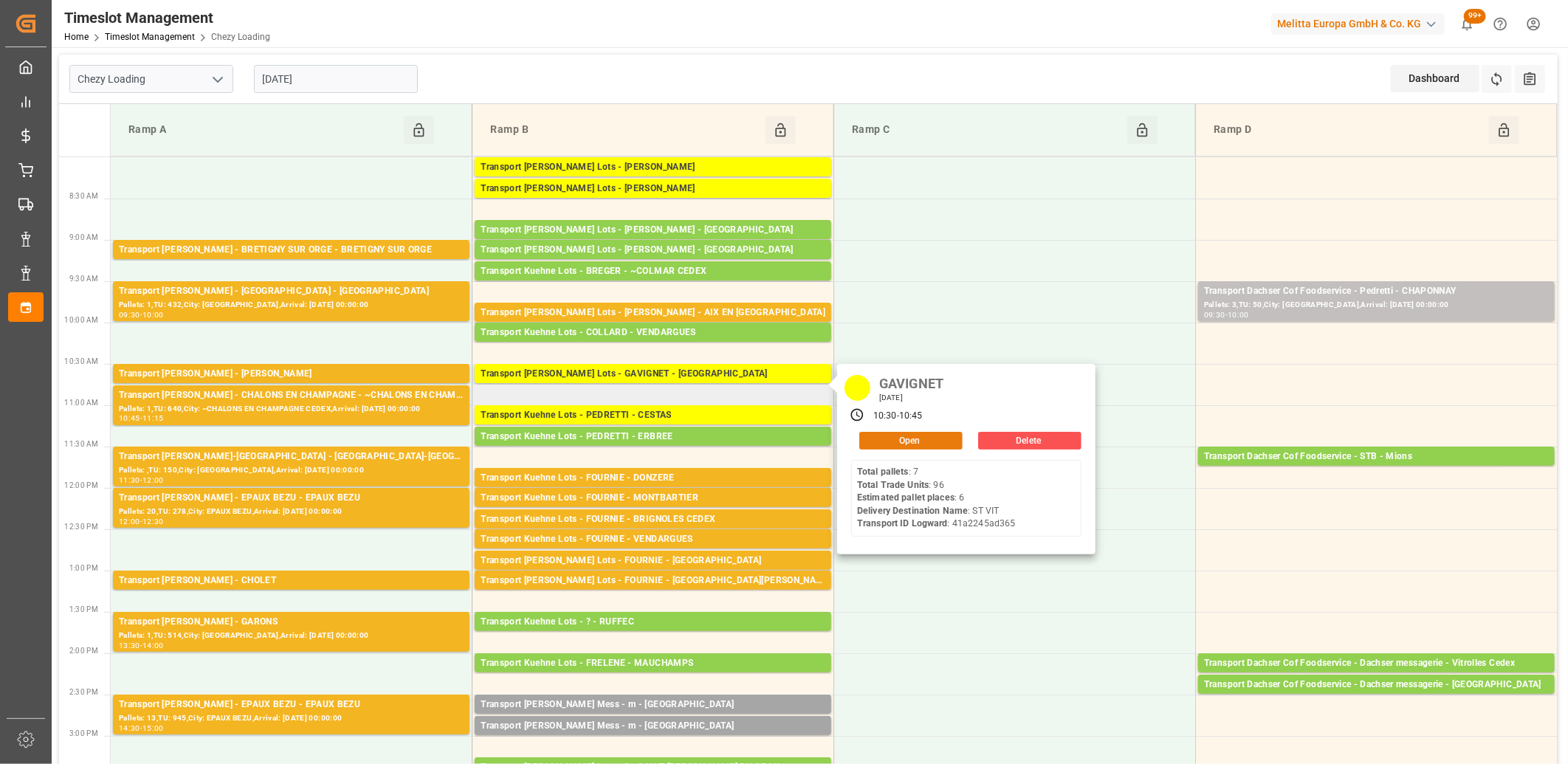
click at [890, 448] on button "Open" at bounding box center [911, 440] width 103 height 18
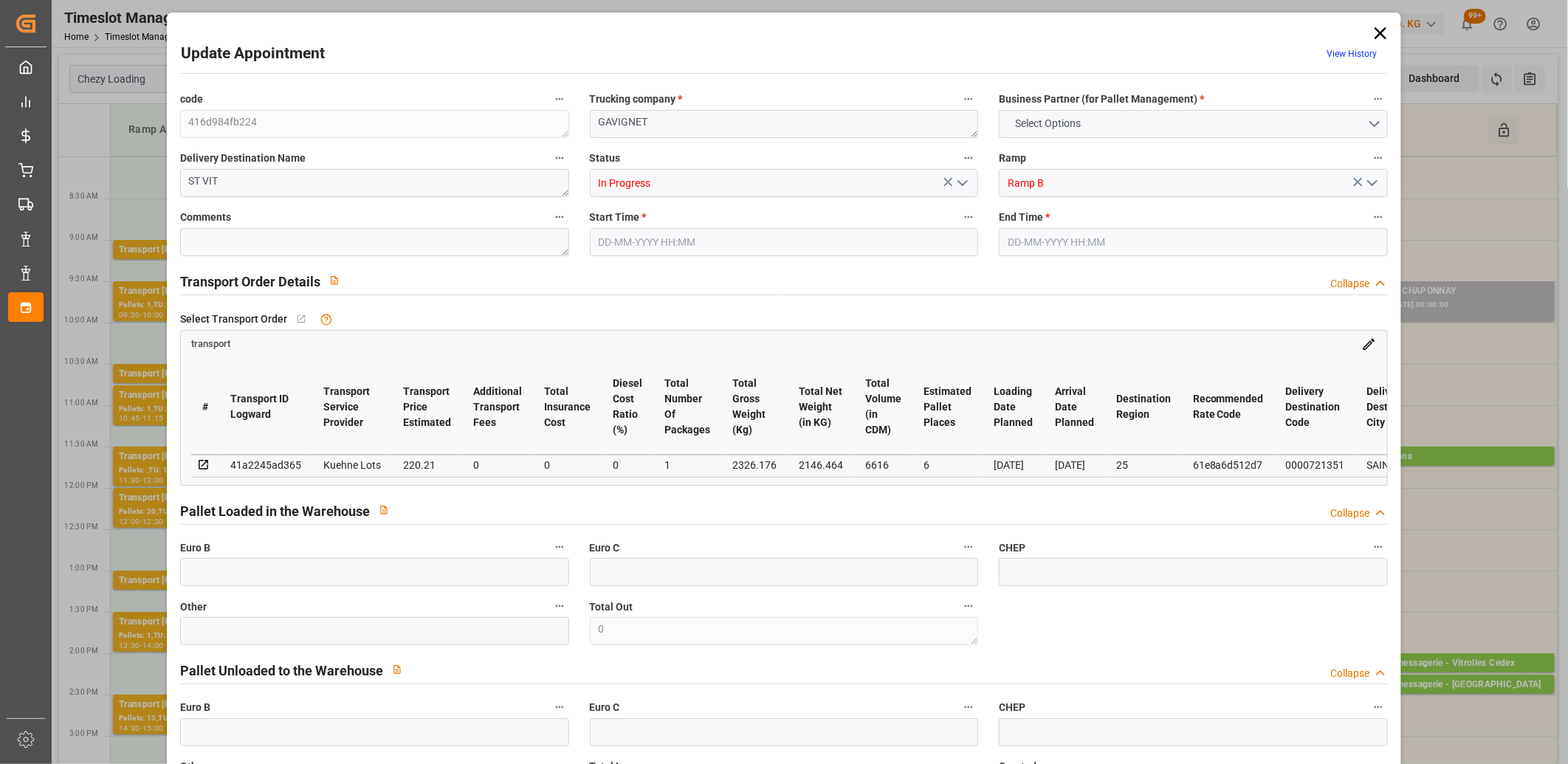
type input "6"
type input "220.21"
type input "0"
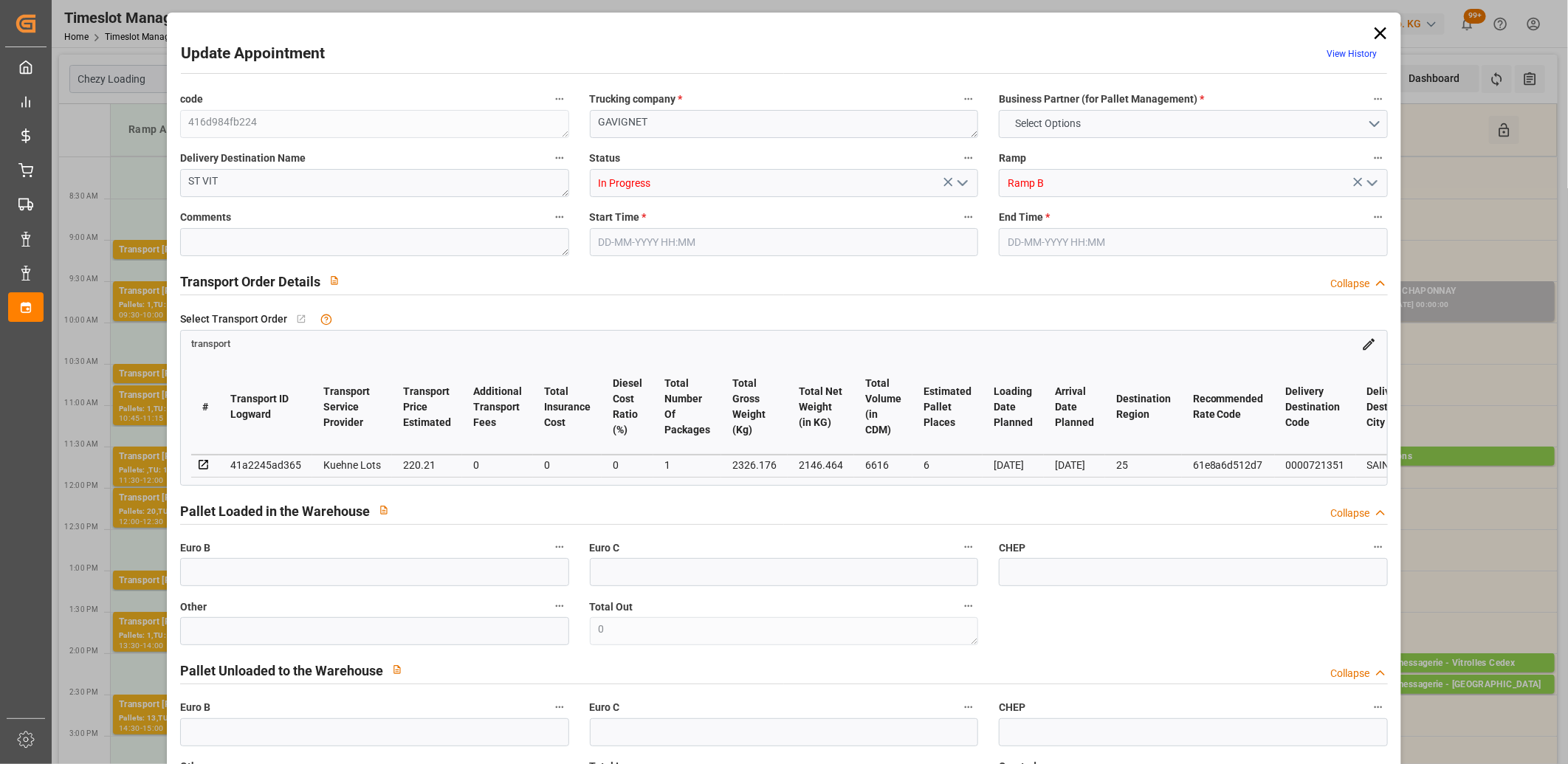
type input "220.21"
type input "0"
type input "1"
type input "2146.464"
type input "2631.536"
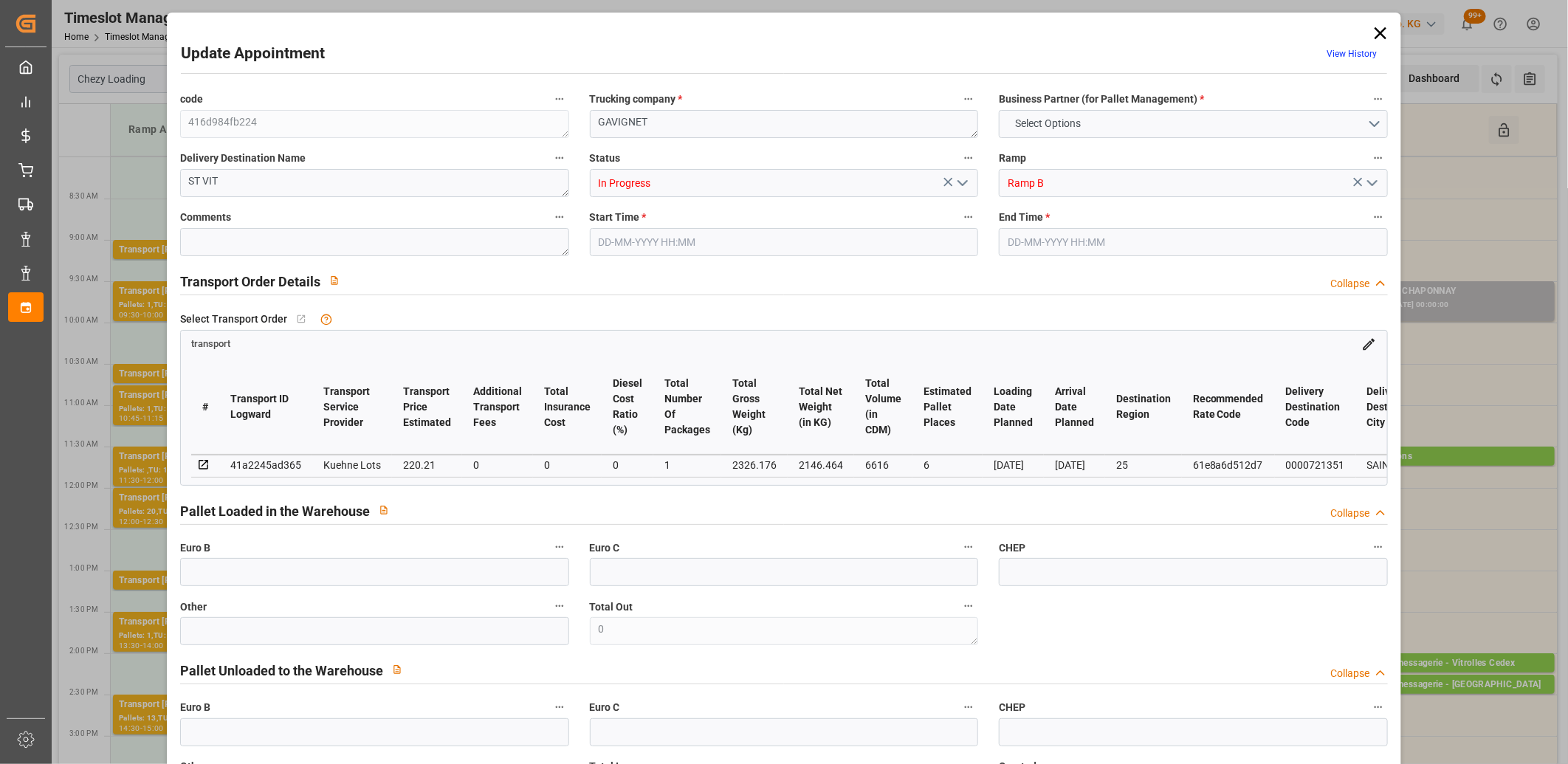
type input "6616"
type input "25"
type input "7"
type input "96"
type input "8"
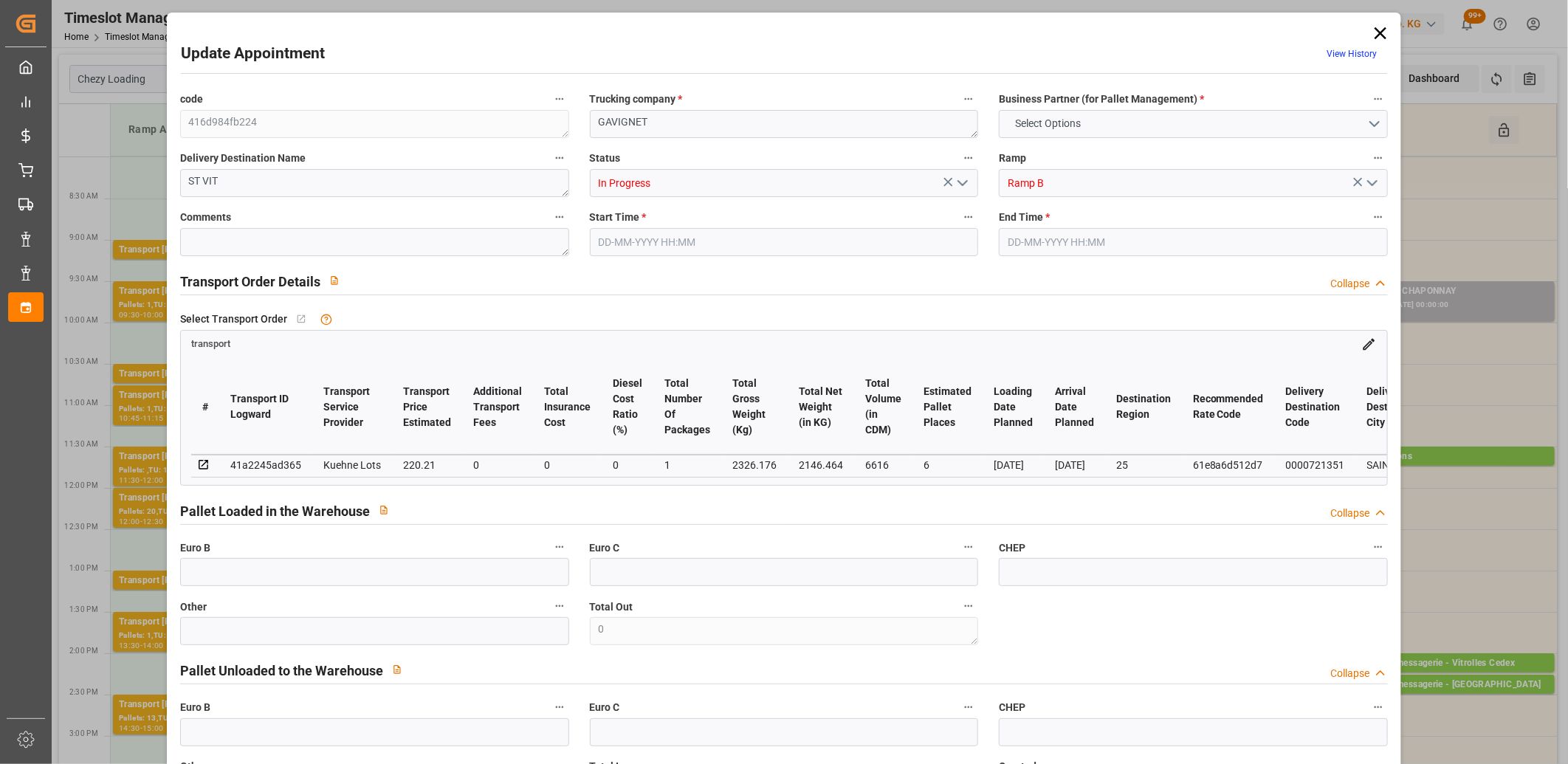
type input "101"
type input "2326.176"
type input "0"
type input "4710.8598"
type input "0"
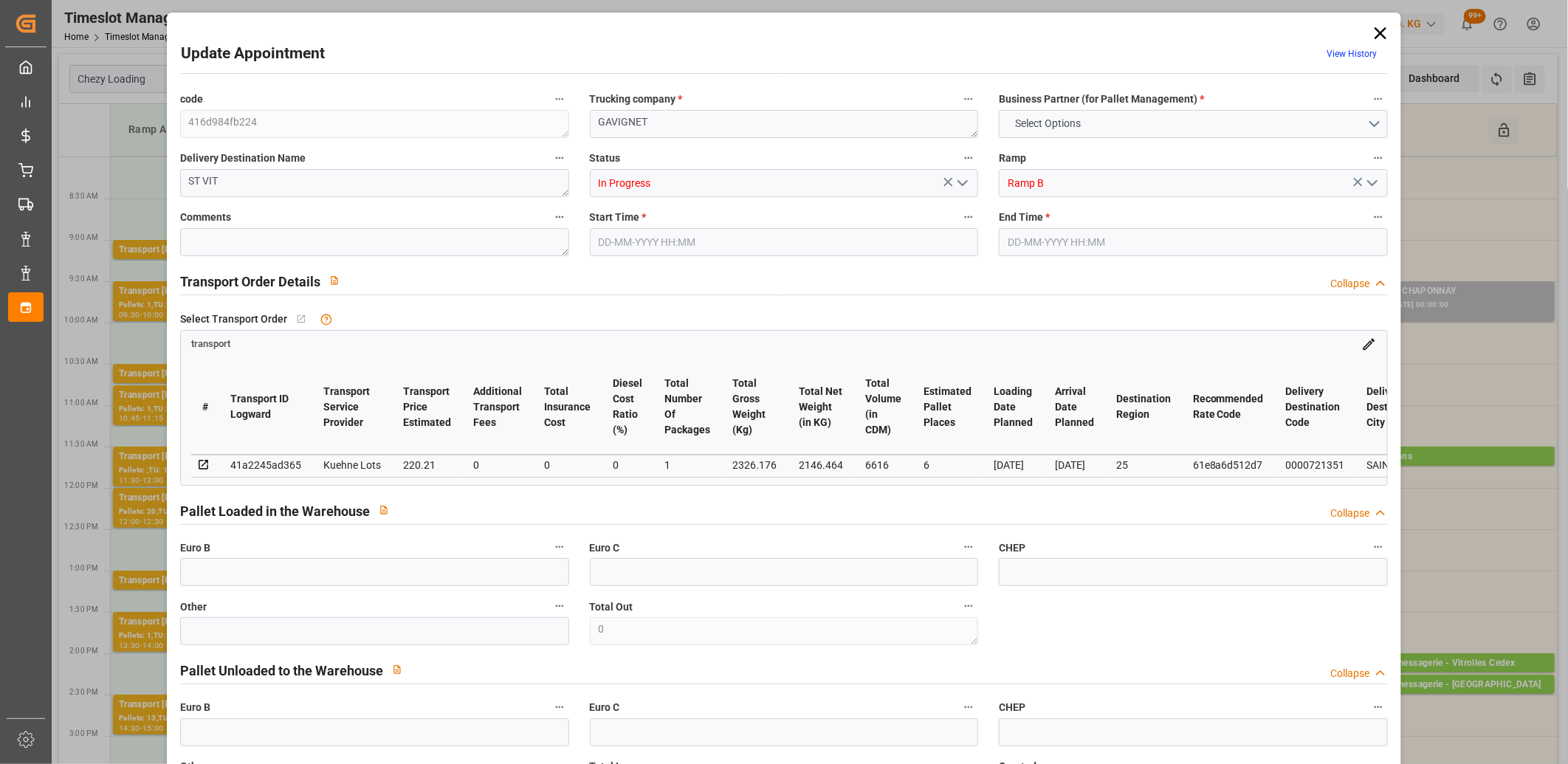
type input "0"
type input "21"
type input "35"
type input "08-09-2025 10:30"
type input "08-09-2025 10:45"
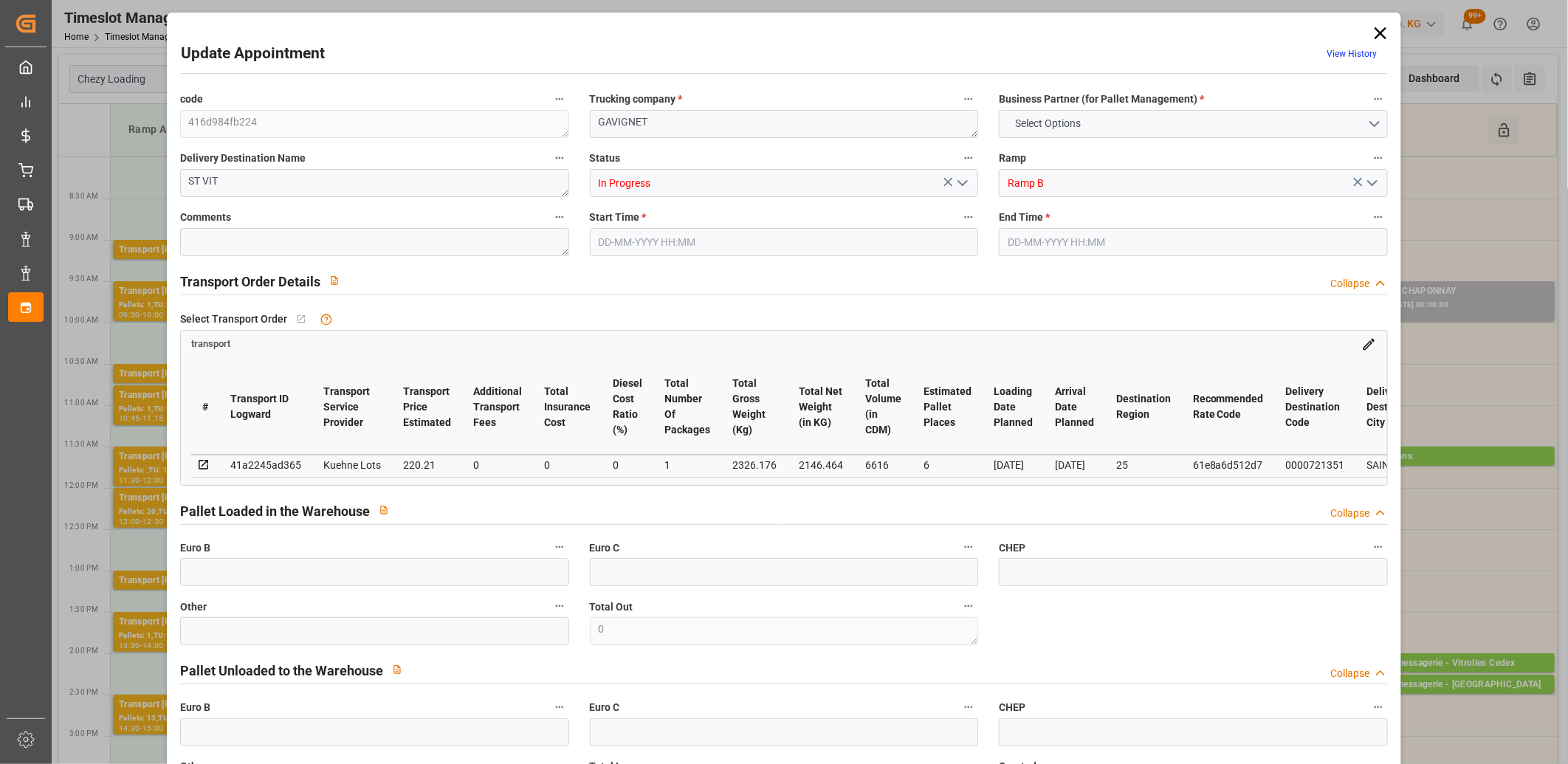
type input "03-09-2025 12:37"
type input "03-09-2025 11:24"
type input "[DATE]"
click at [954, 180] on icon "open menu" at bounding box center [963, 183] width 18 height 18
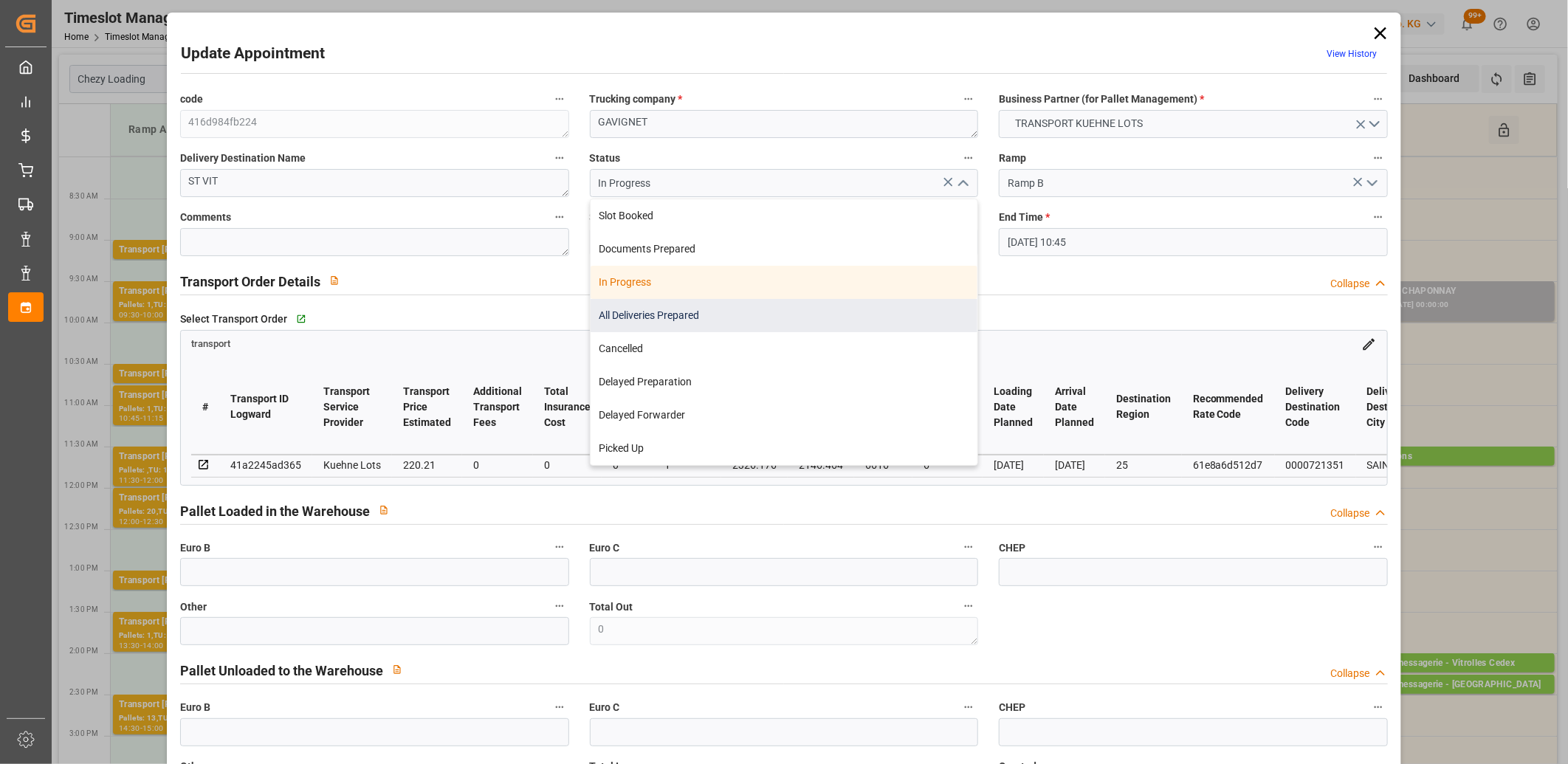
click at [639, 313] on div "All Deliveries Prepared" at bounding box center [784, 315] width 388 height 34
type input "All Deliveries Prepared"
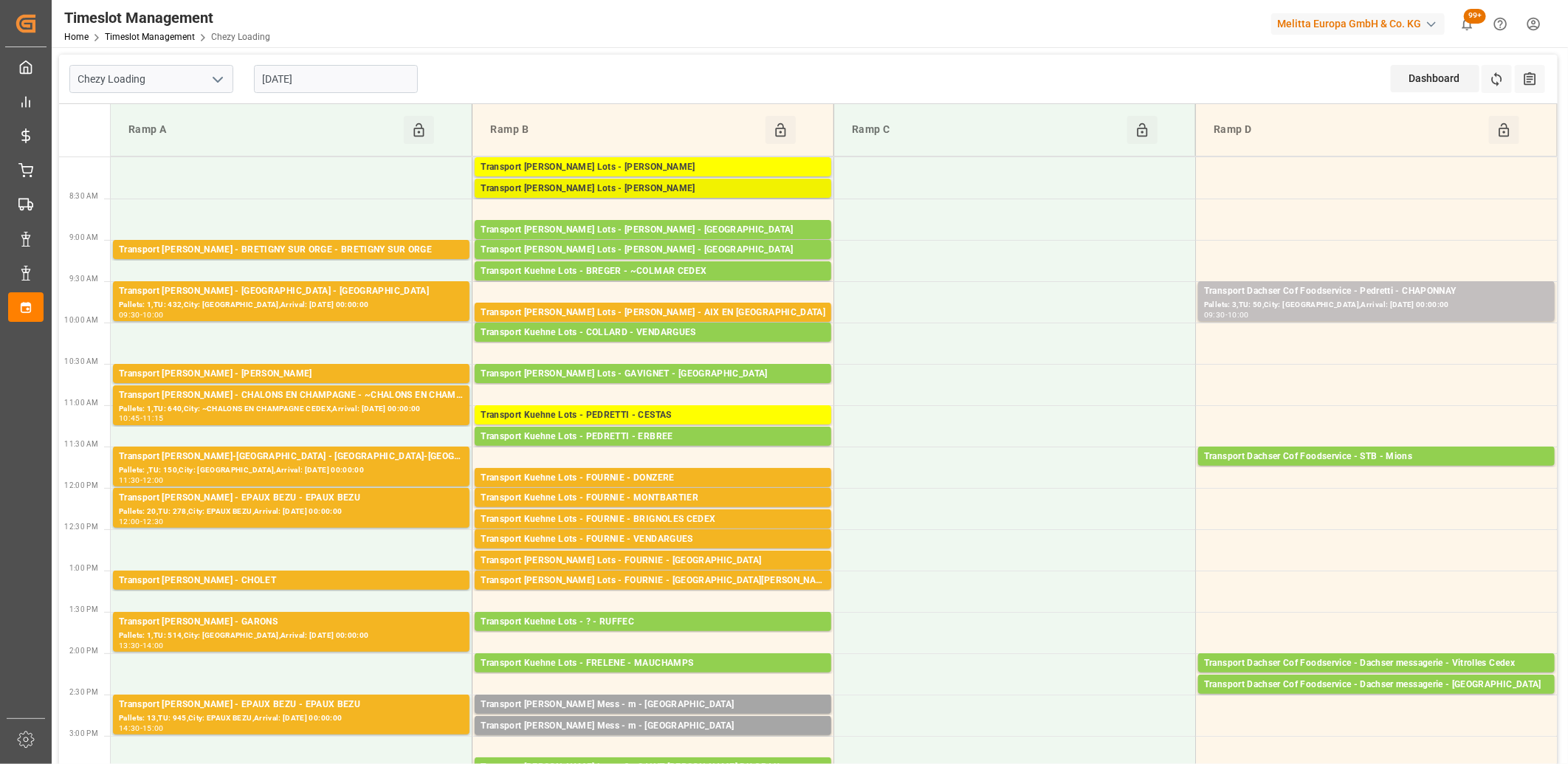
click at [635, 189] on div "Transport [PERSON_NAME] Lots - [PERSON_NAME]" at bounding box center [652, 188] width 345 height 15
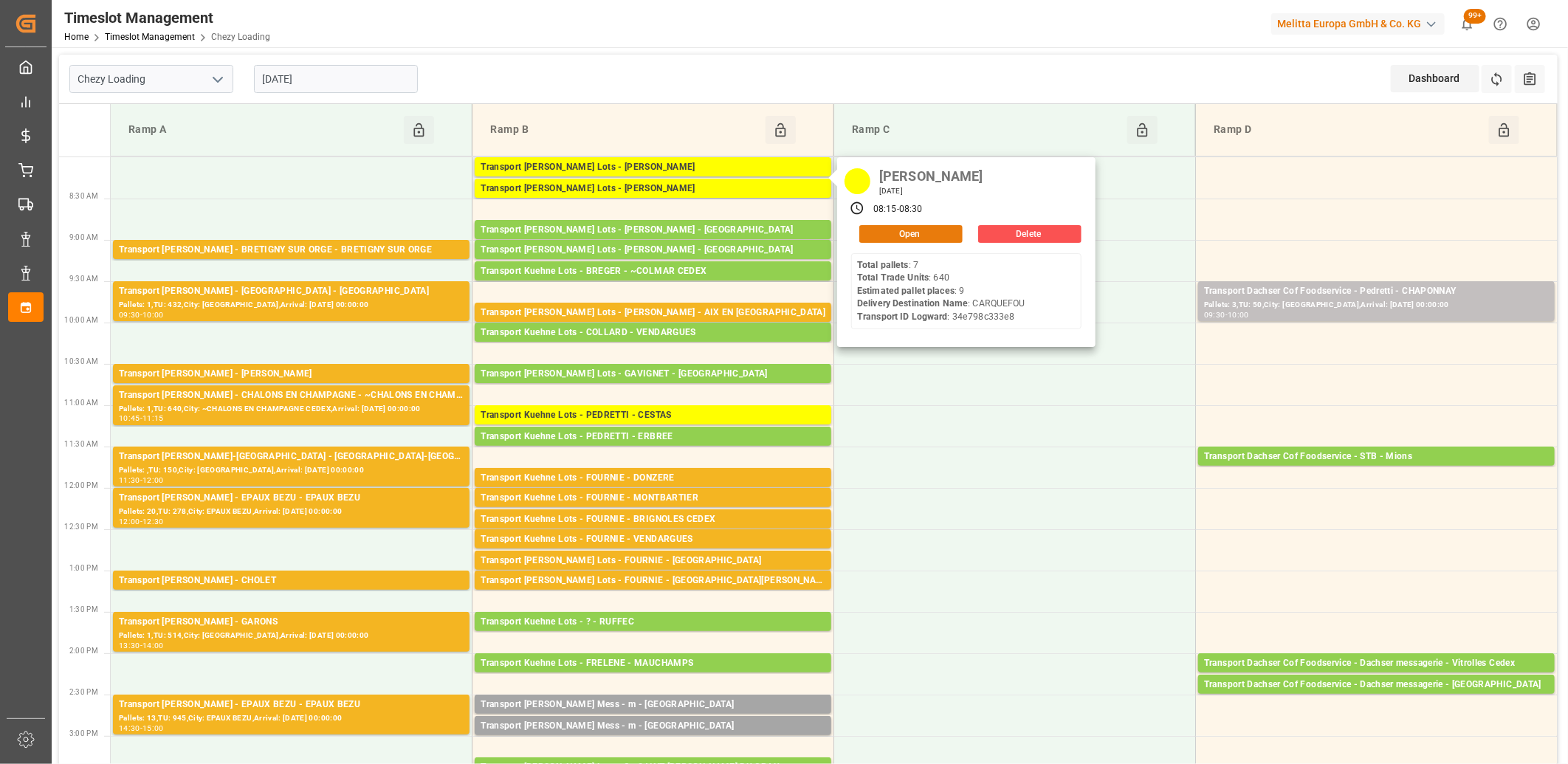
click at [903, 238] on button "Open" at bounding box center [911, 234] width 103 height 18
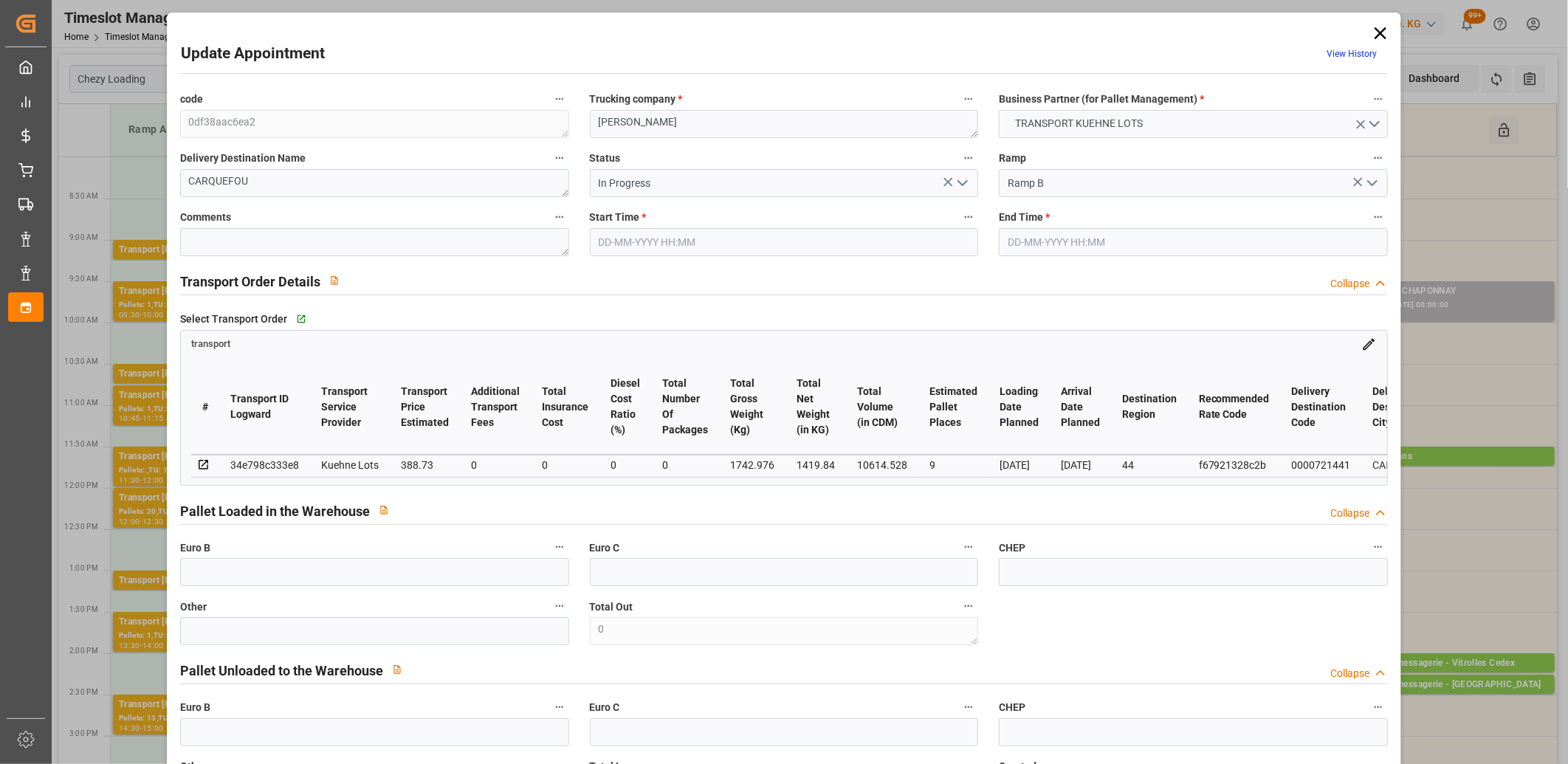
type input "08-09-2025 08:15"
type input "08-09-2025 08:30"
type input "02-09-2025 13:36"
type input "02-09-2025 11:23"
type input "[DATE]"
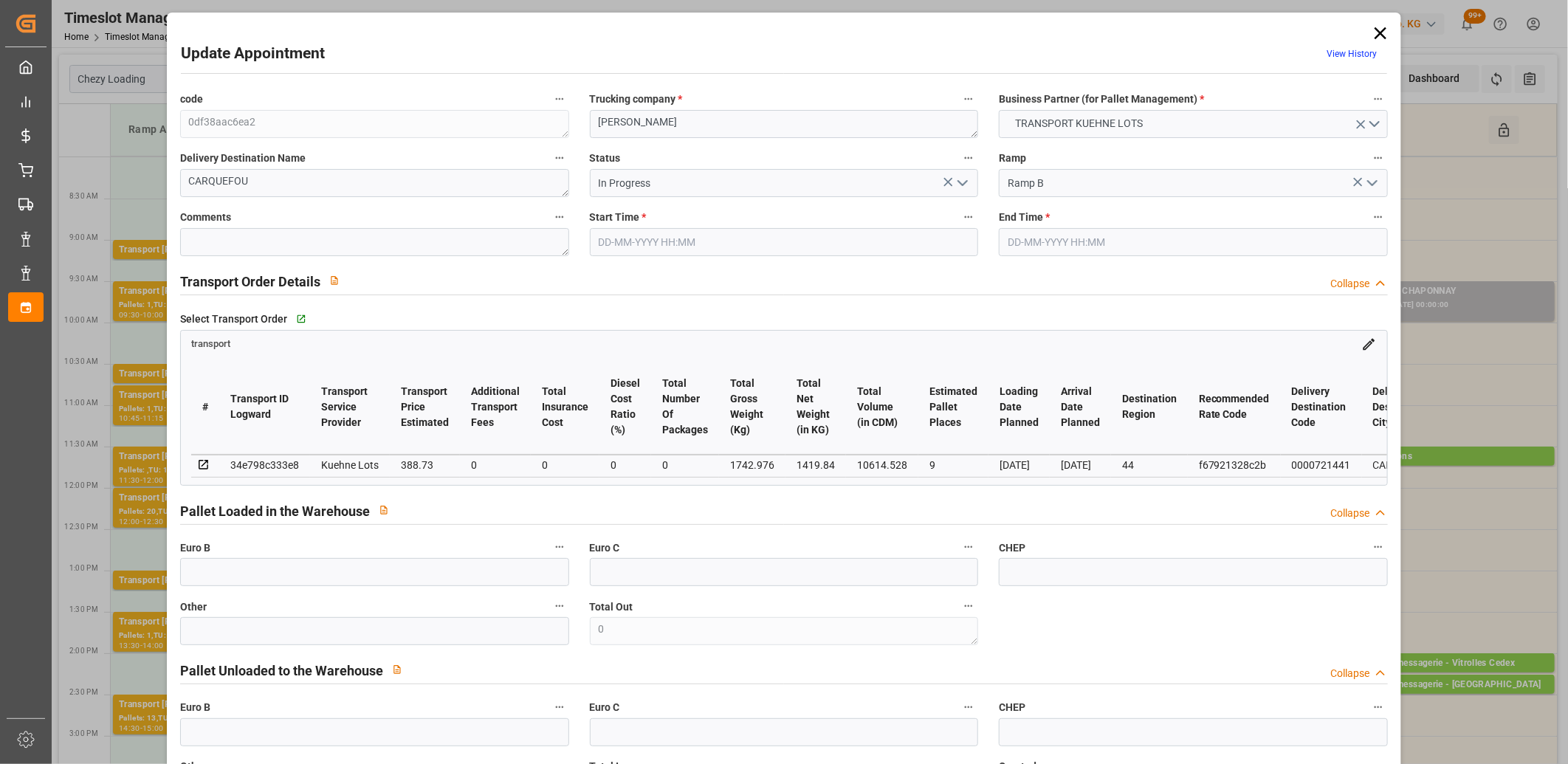
type input "[DATE]"
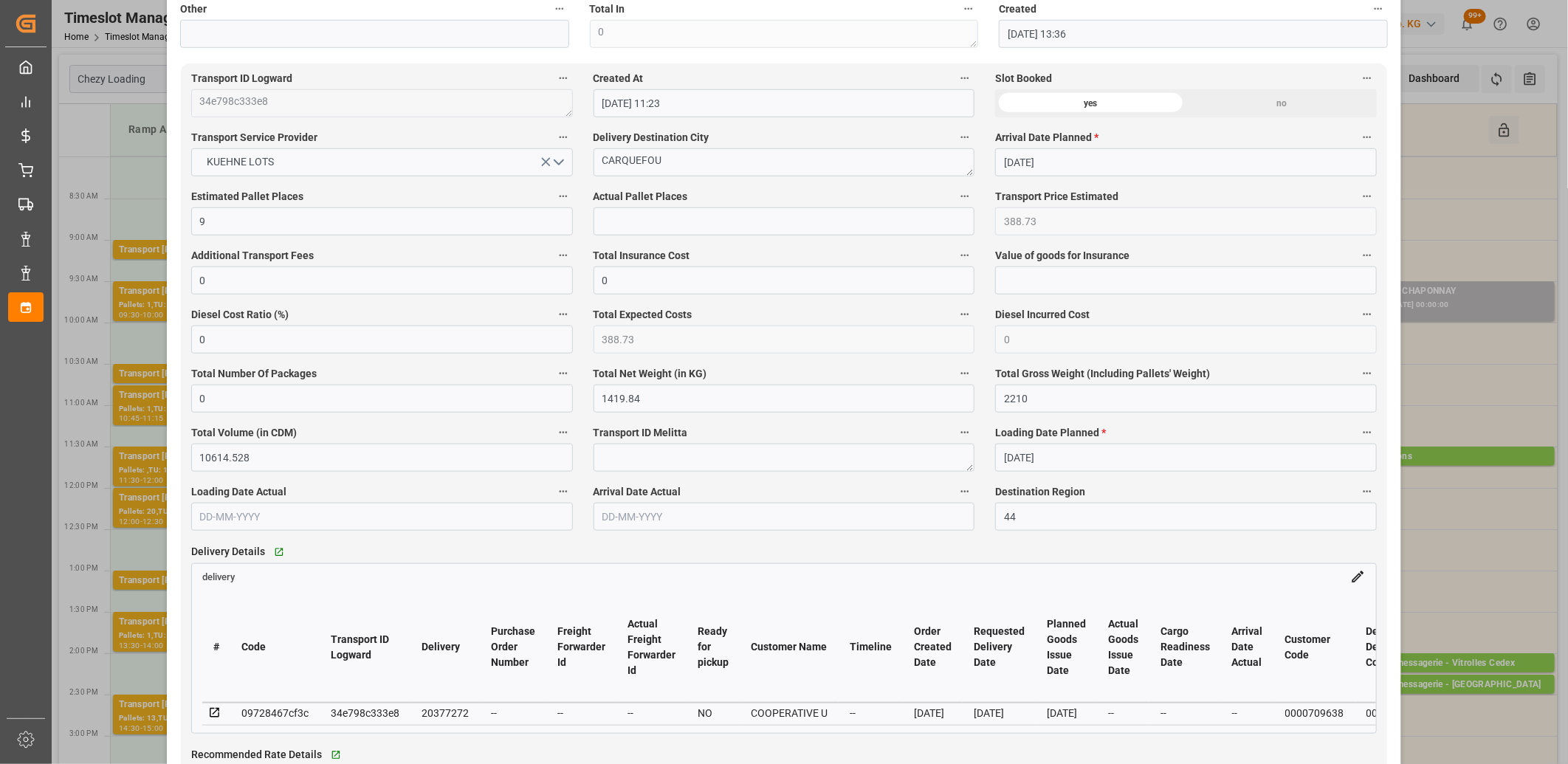
scroll to position [820, 0]
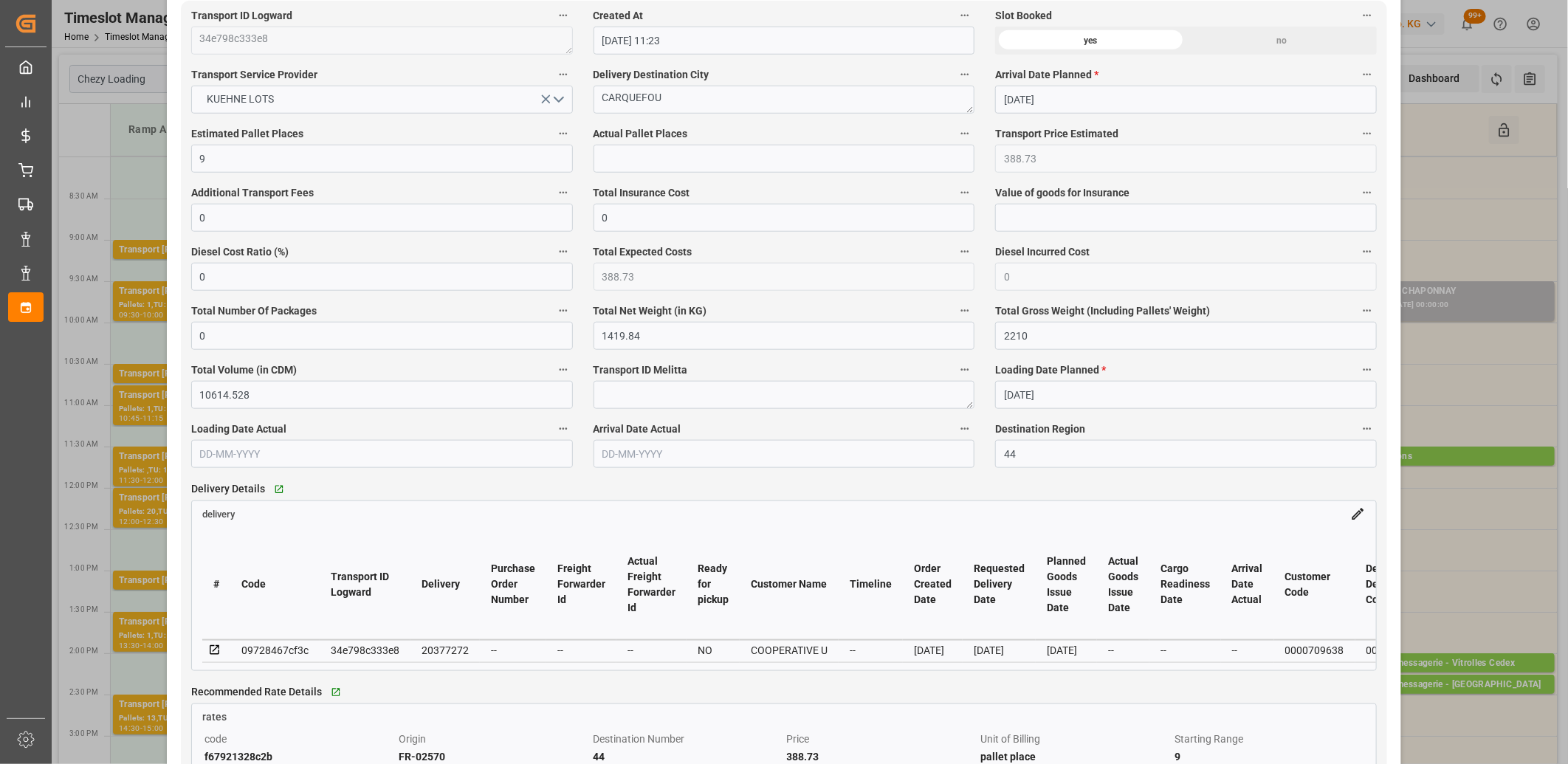
click at [216, 651] on icon at bounding box center [214, 650] width 13 height 13
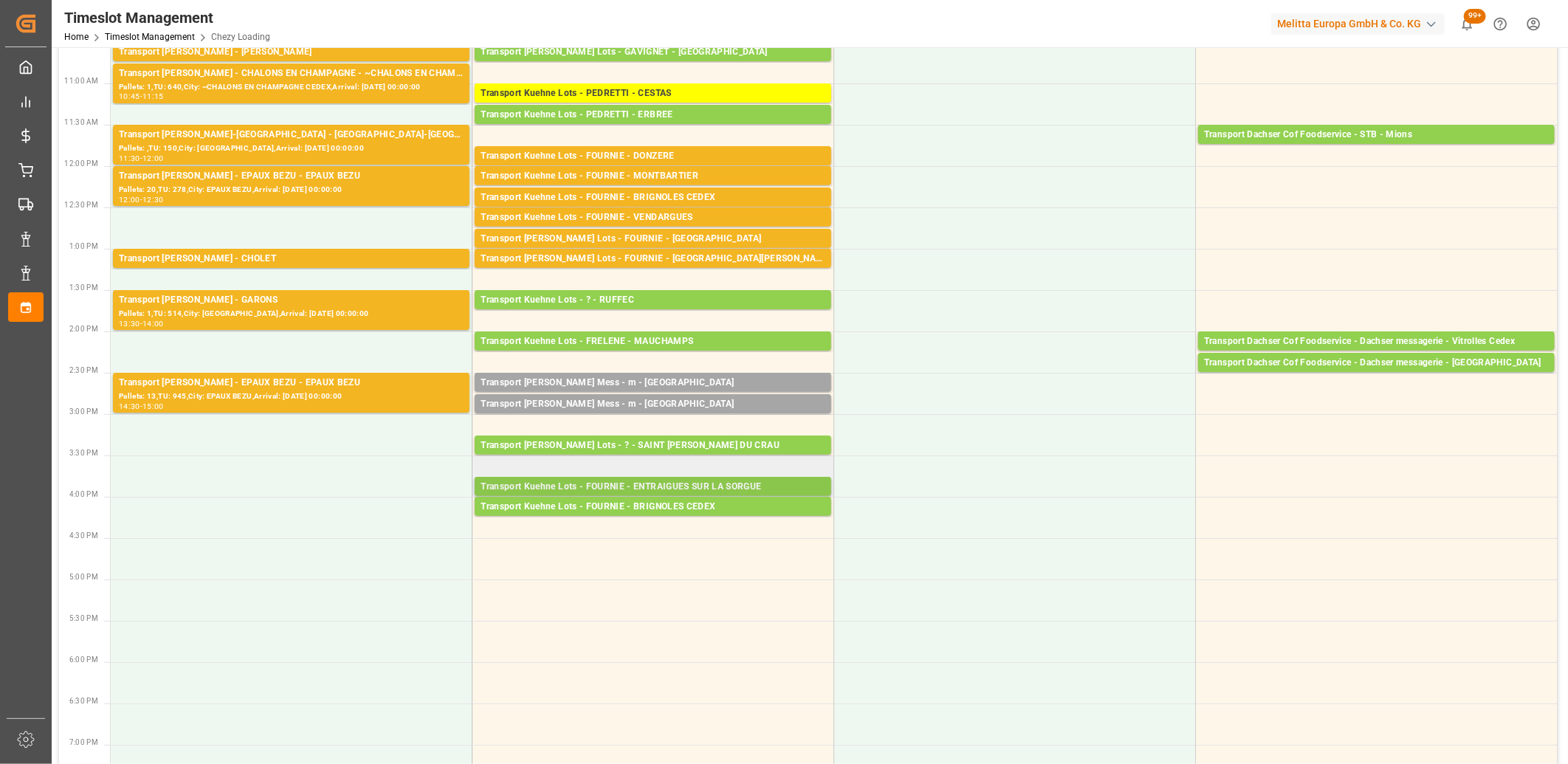
scroll to position [327, 0]
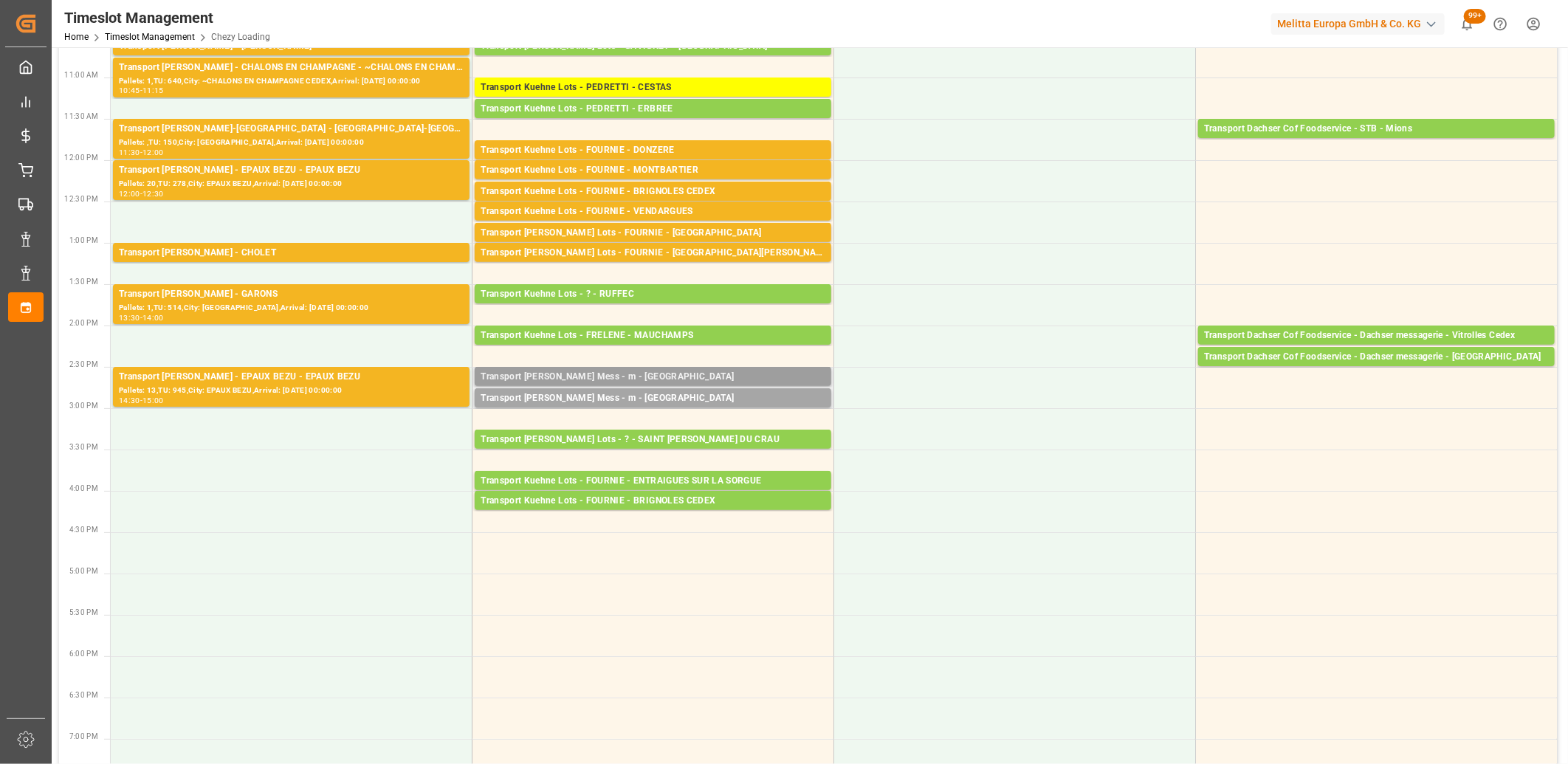
click at [591, 374] on div "Transport [PERSON_NAME] Mess - m - [GEOGRAPHIC_DATA]" at bounding box center [652, 376] width 345 height 15
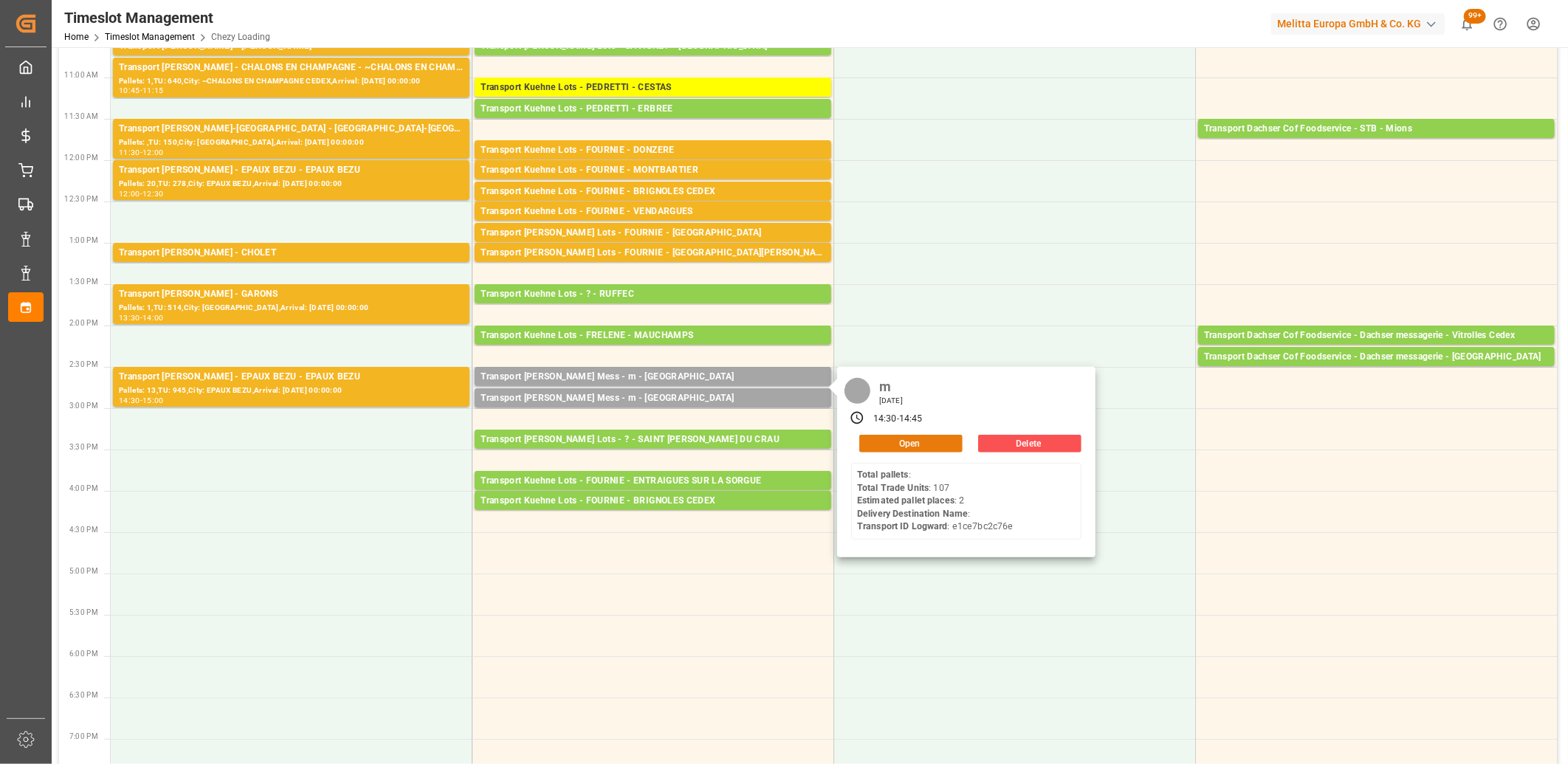
click at [879, 441] on button "Open" at bounding box center [911, 443] width 103 height 18
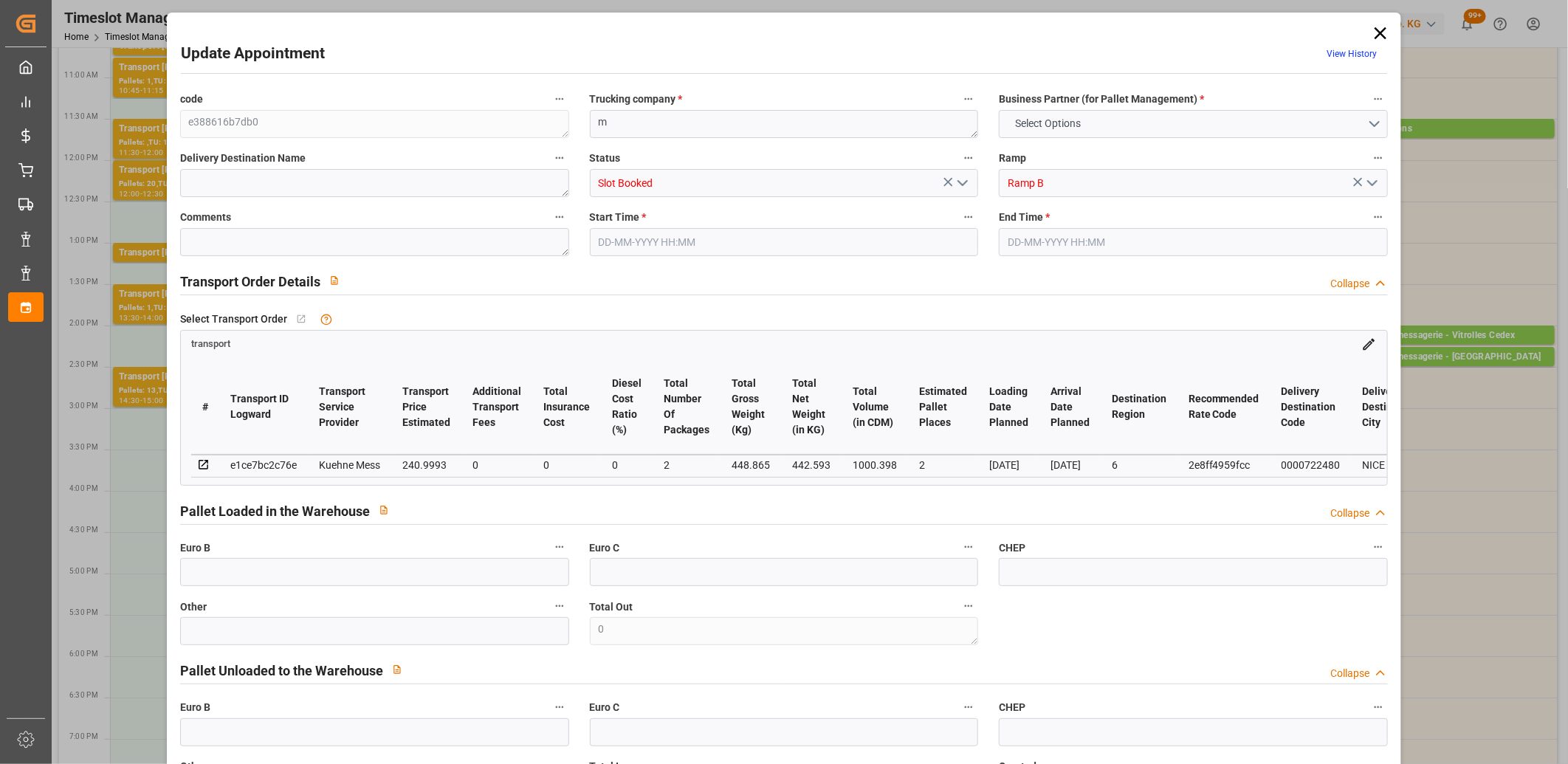
type input "0"
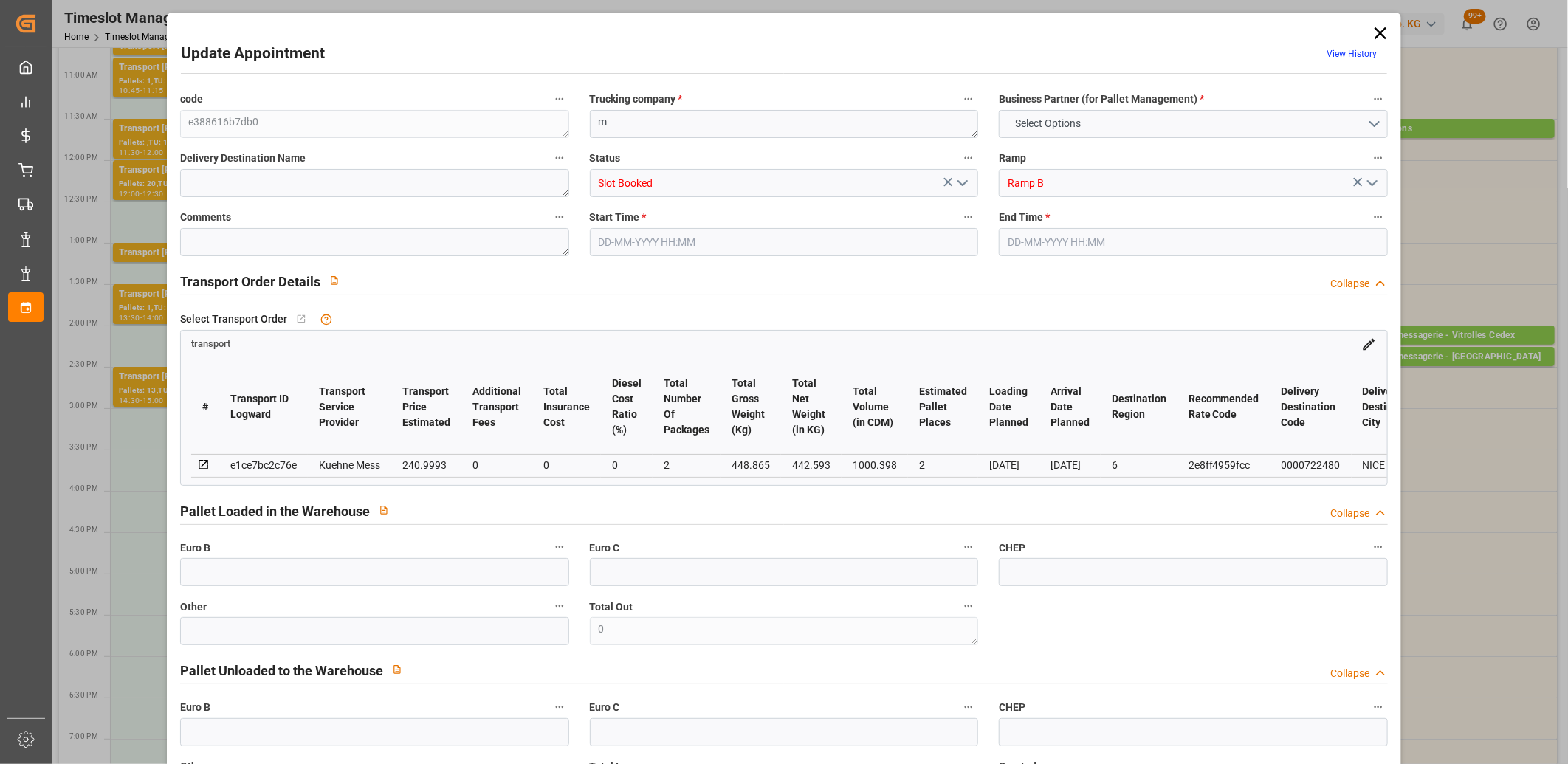
type input "0"
type input "2"
type input "240.9993"
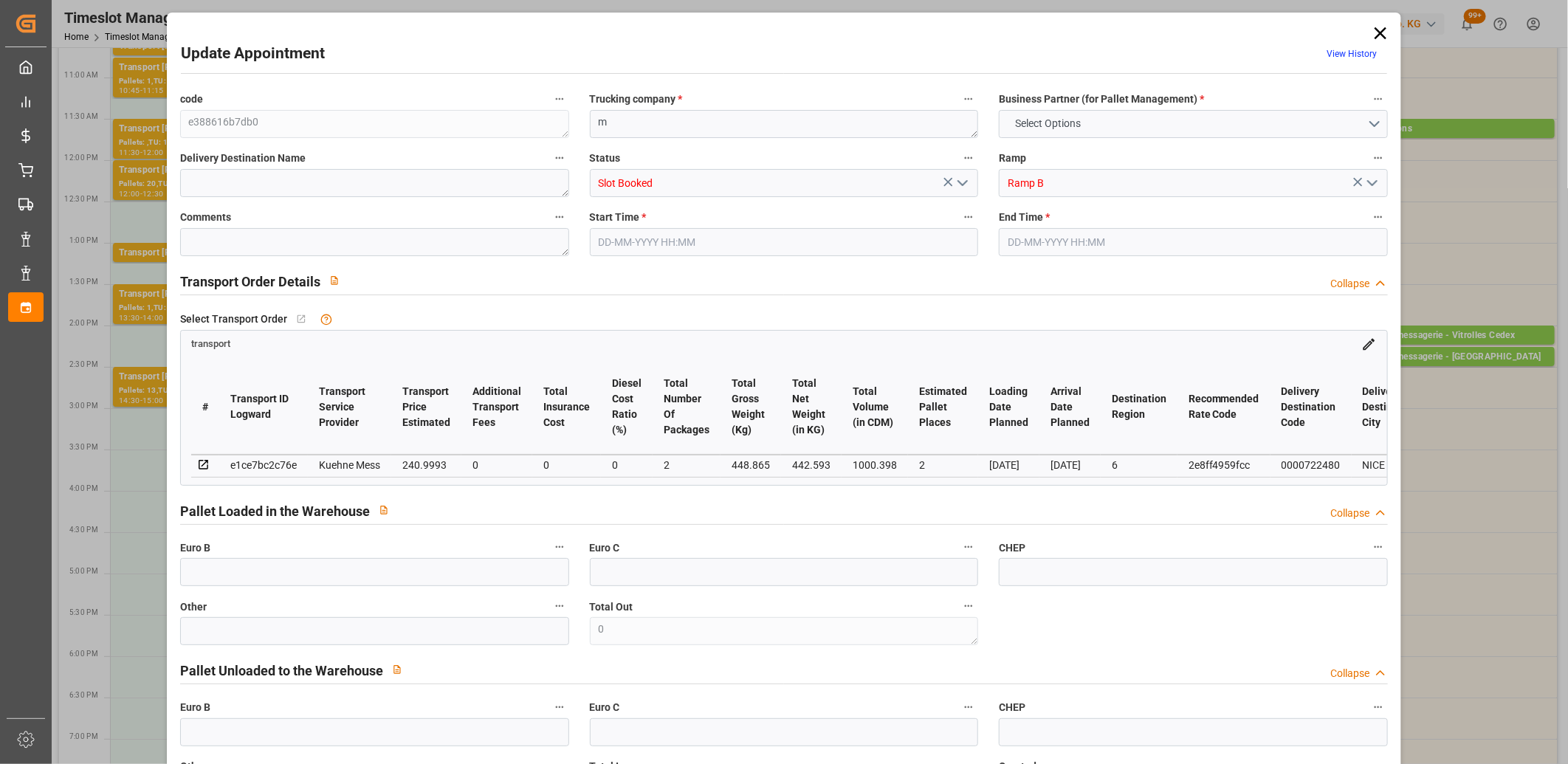
type input "0"
type input "240.9993"
type input "0"
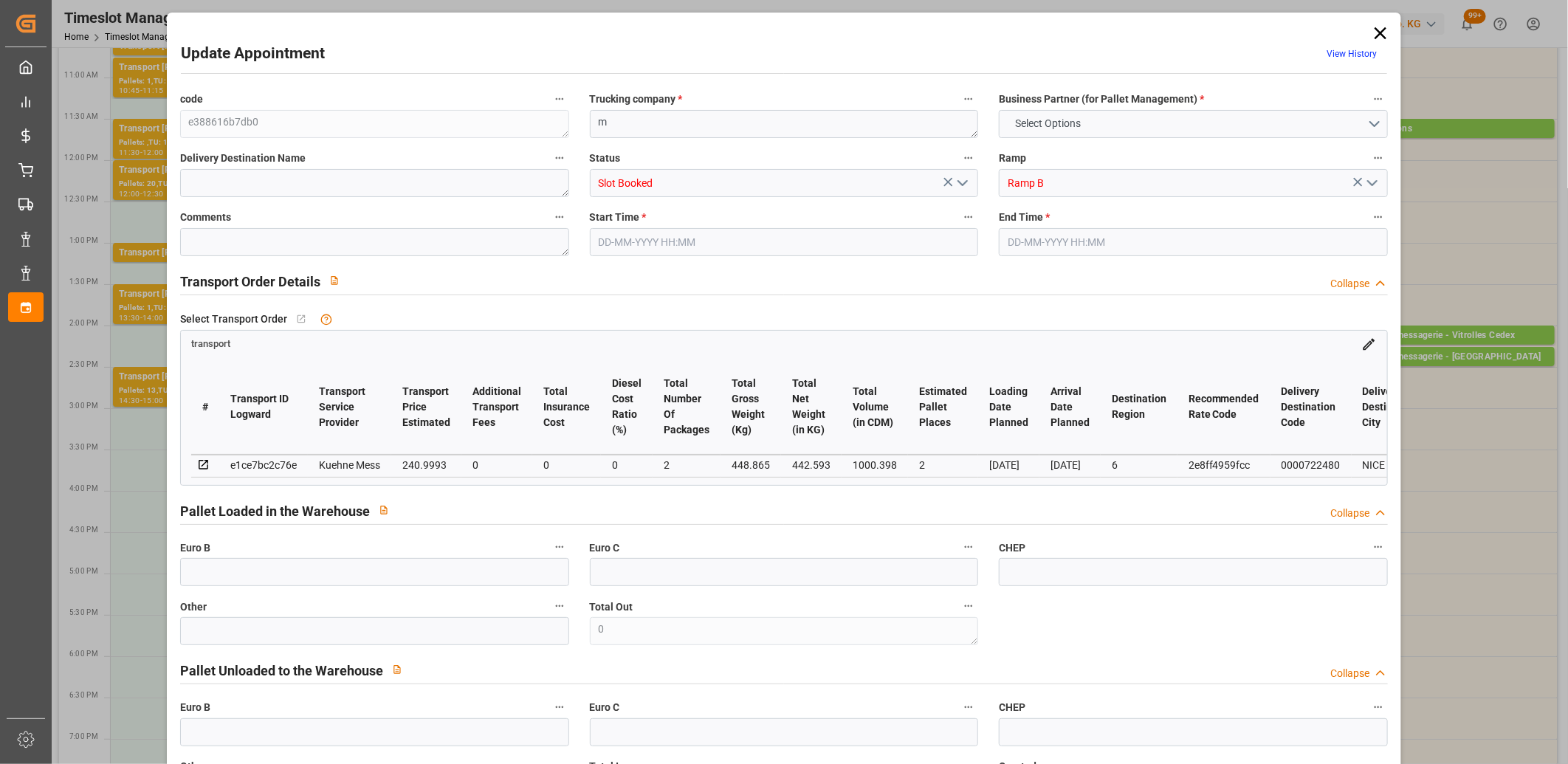
type input "2"
type input "442.593"
type input "494.865"
type input "1000.398"
type input "6"
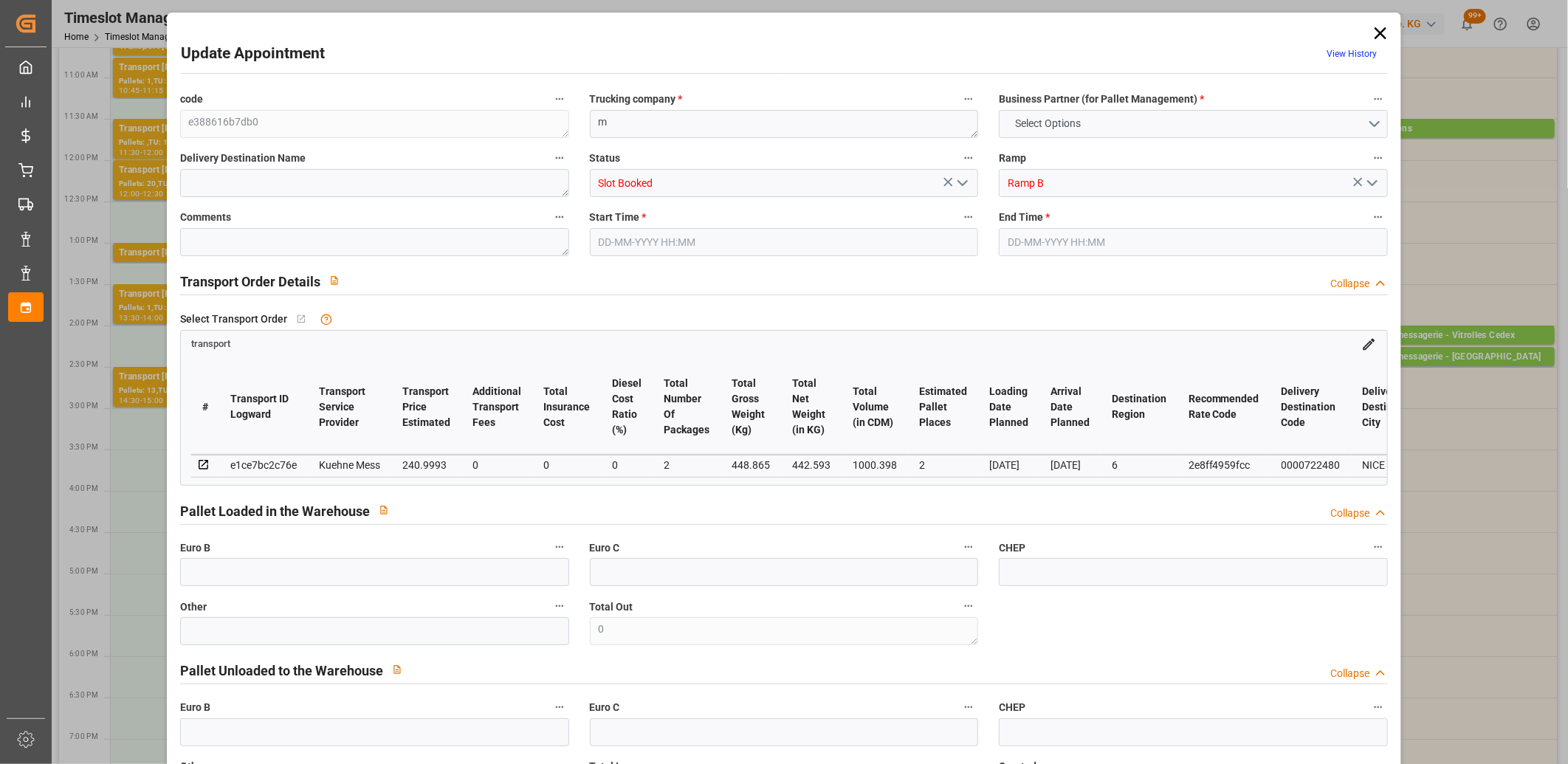
type input "0"
type input "107"
type input "2"
type input "101"
type input "448.865"
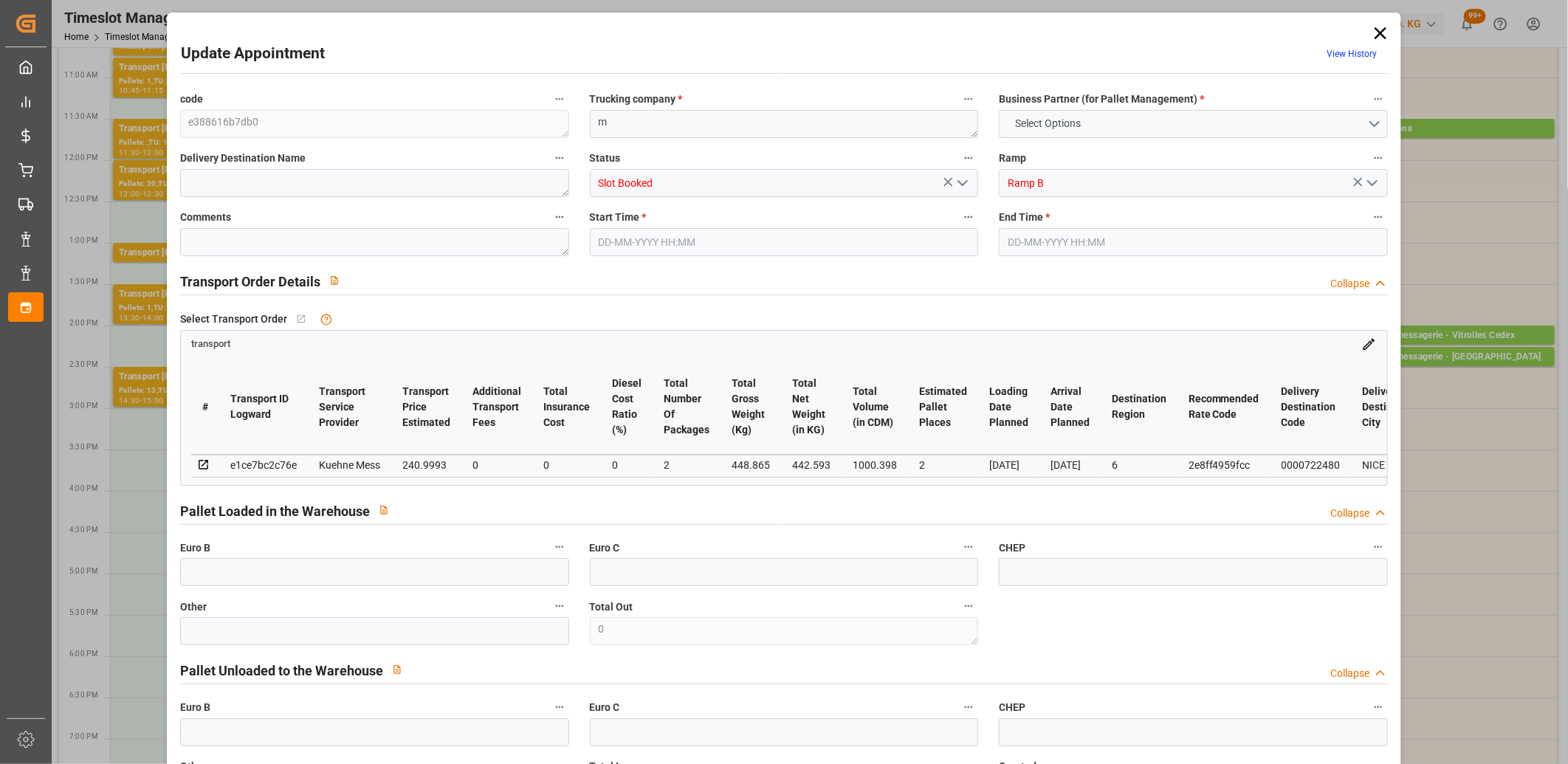
type input "0"
type input "4710.8598"
type input "0"
type input "21"
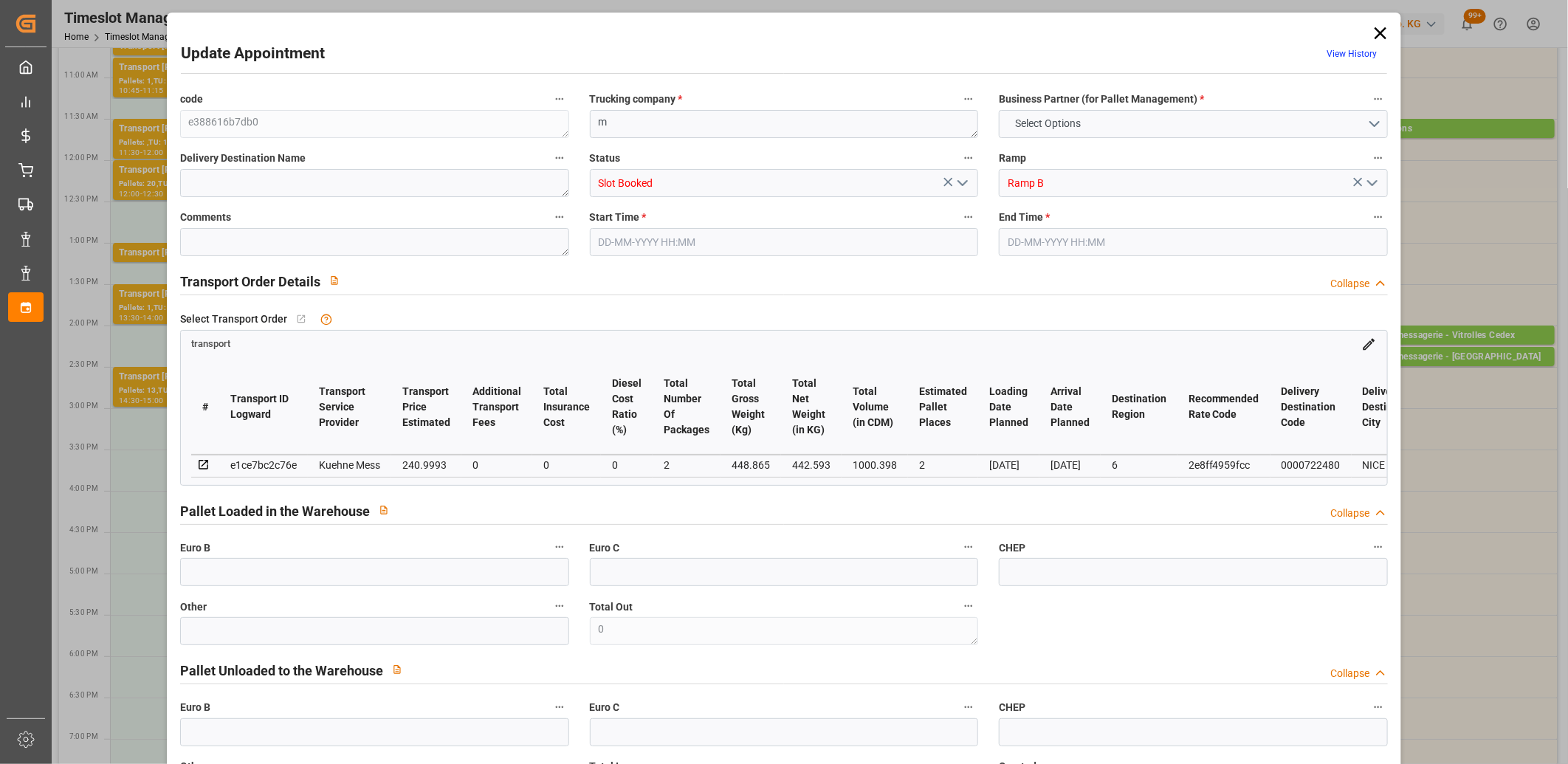
type input "35"
type input "08-09-2025 14:30"
type input "08-09-2025 14:45"
type input "05-09-2025 11:37"
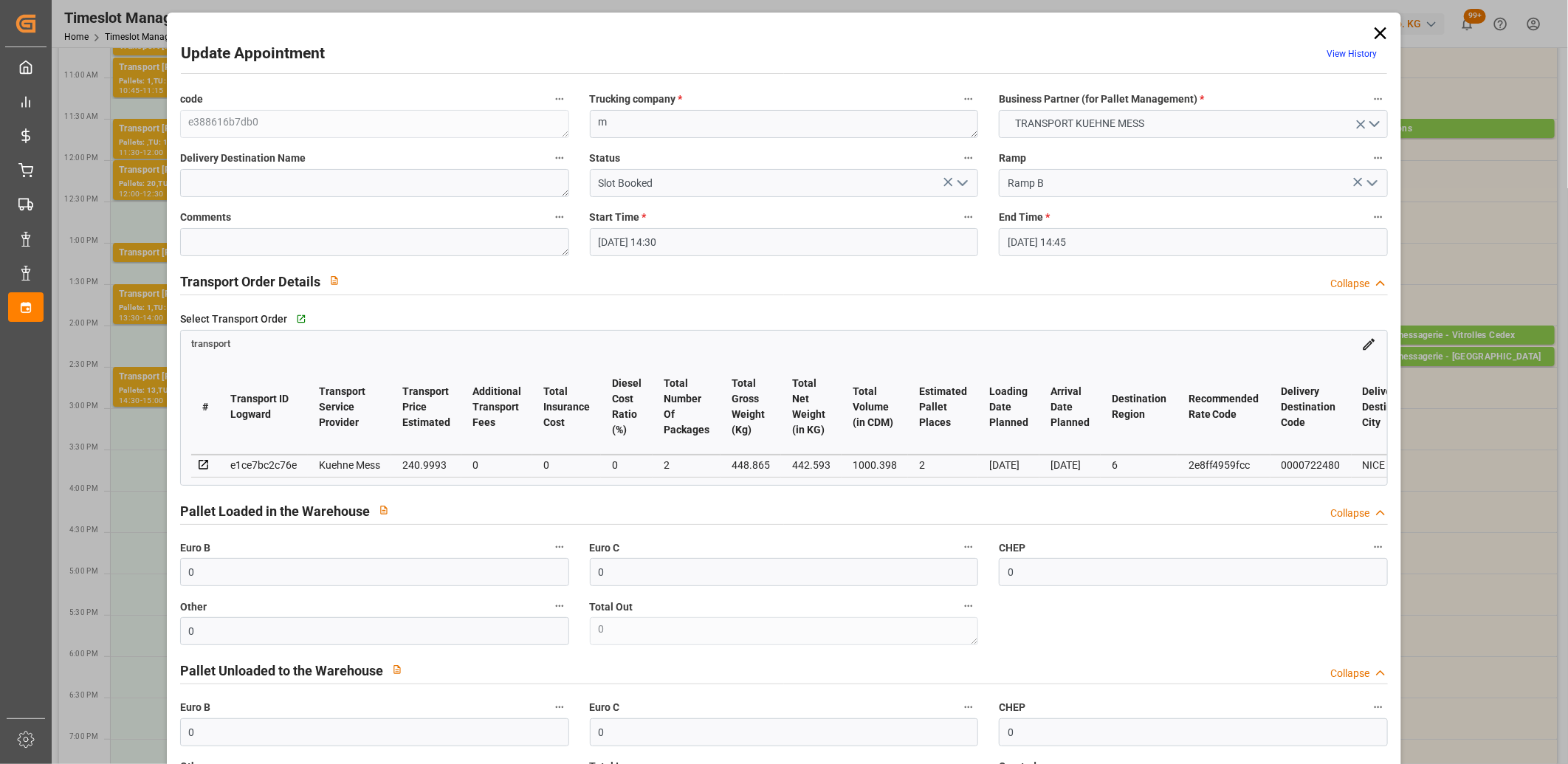
type input "[DATE]"
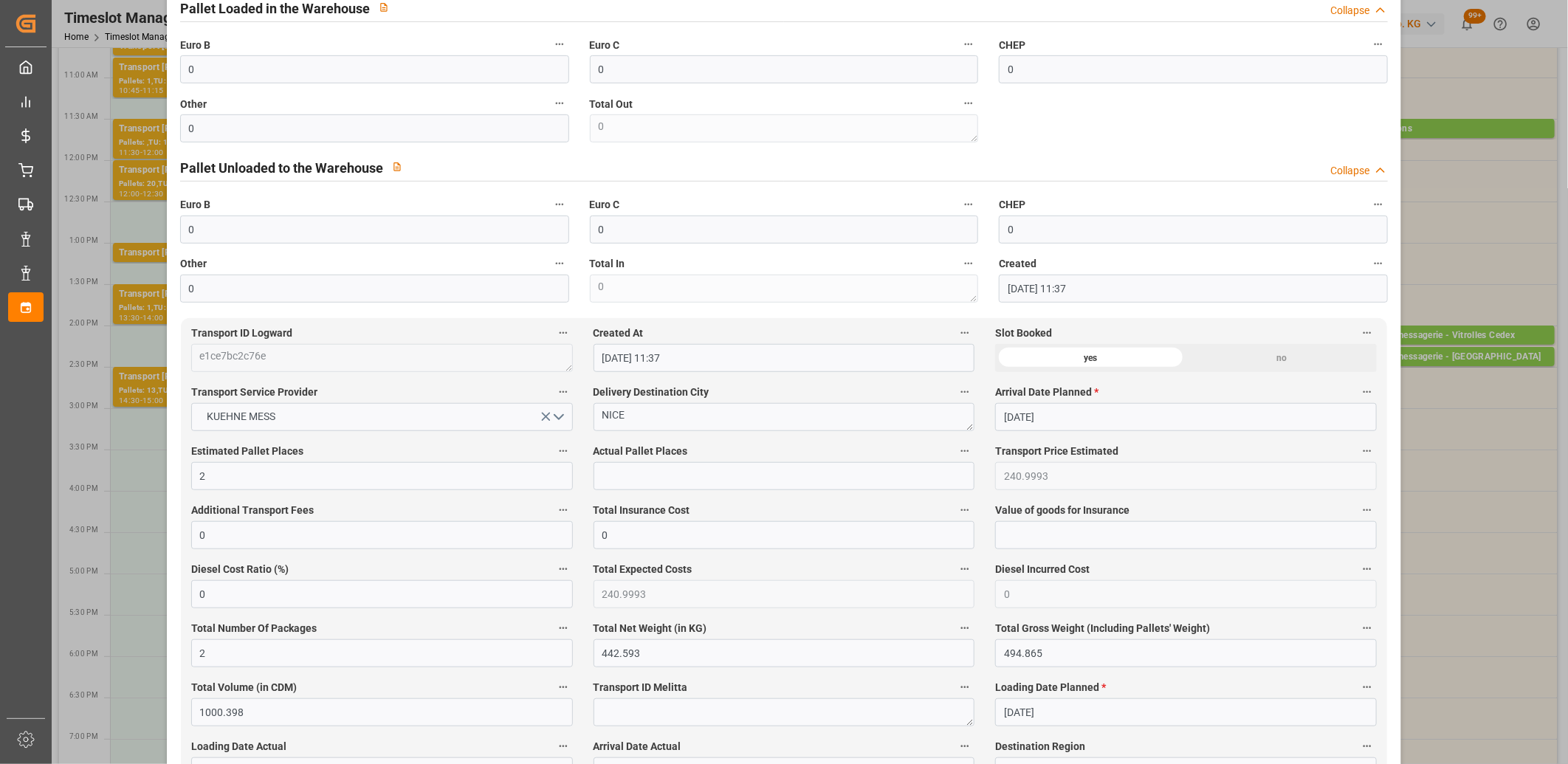
scroll to position [573, 0]
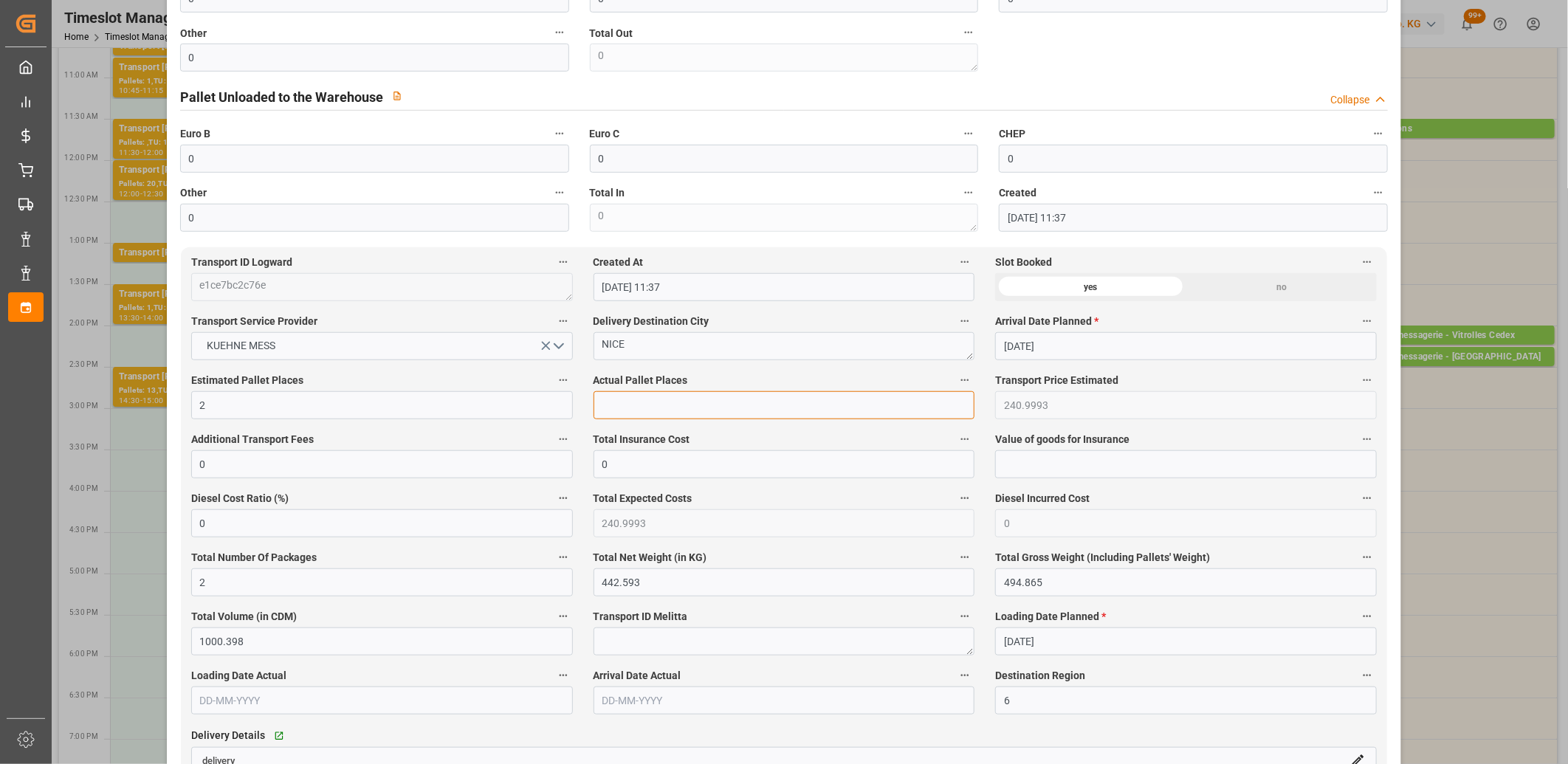
click at [665, 413] on input "text" at bounding box center [785, 405] width 382 height 28
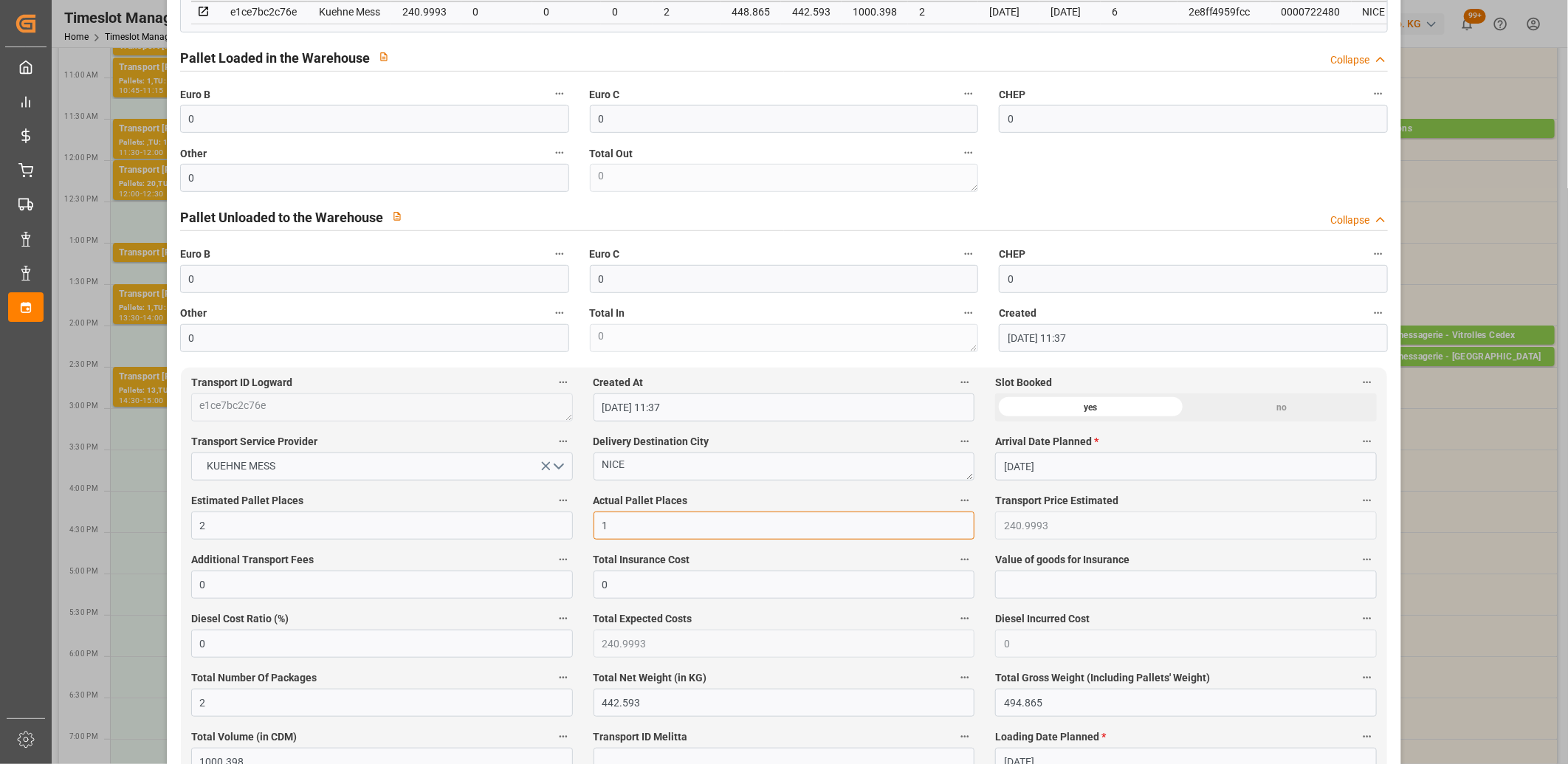
scroll to position [246, 0]
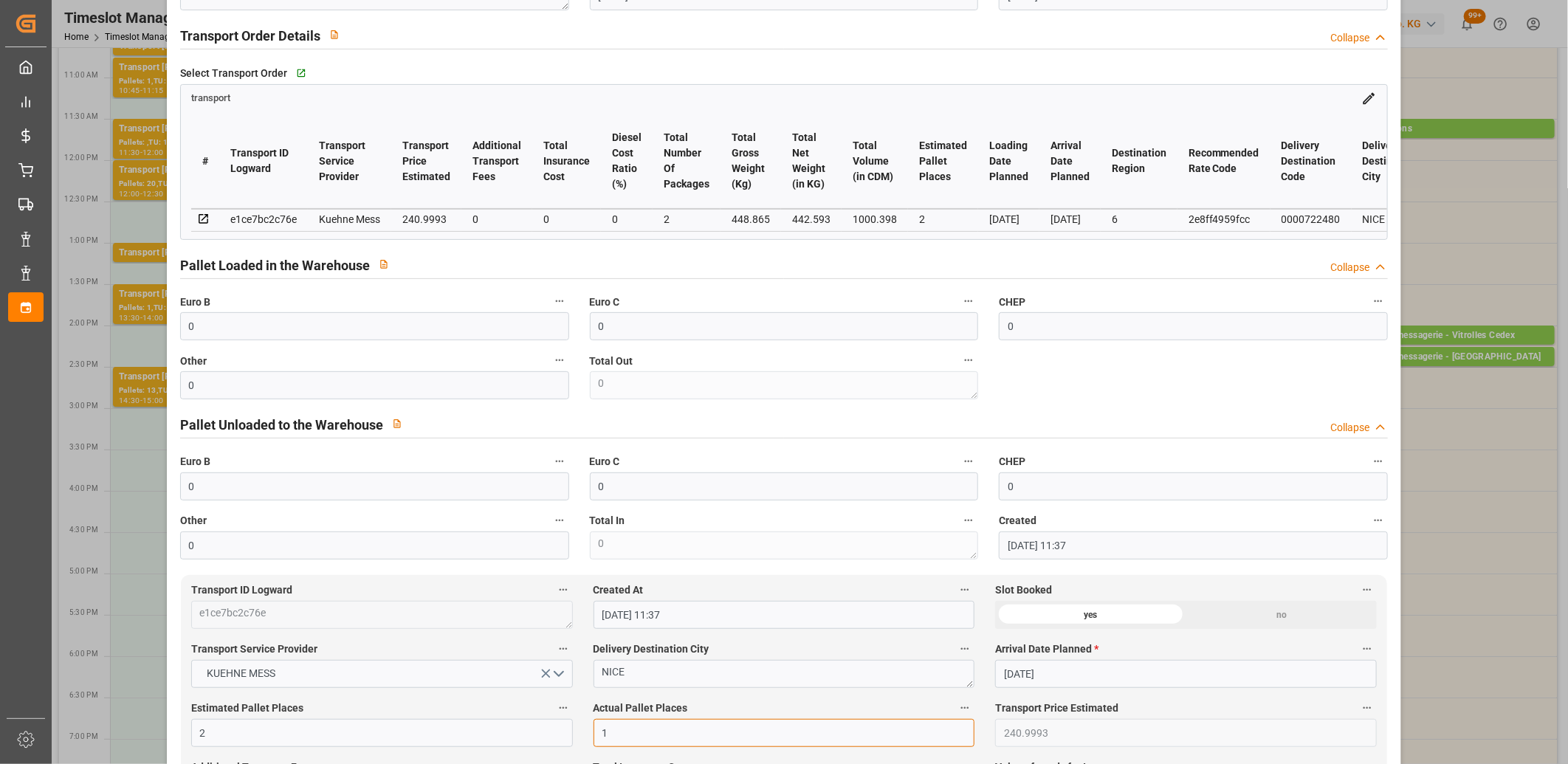
type input "1"
click at [275, 329] on input "0" at bounding box center [375, 326] width 389 height 28
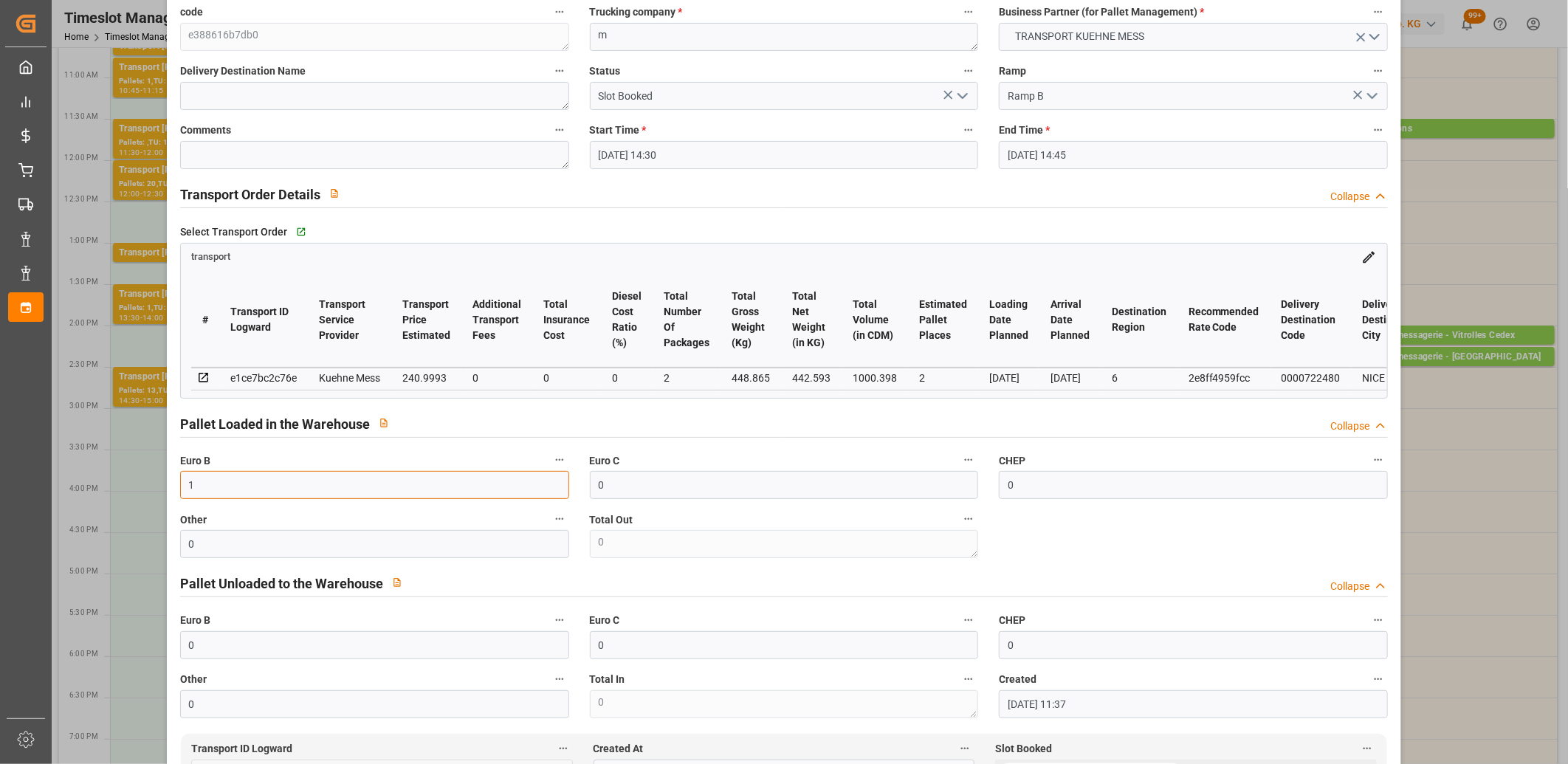
scroll to position [0, 0]
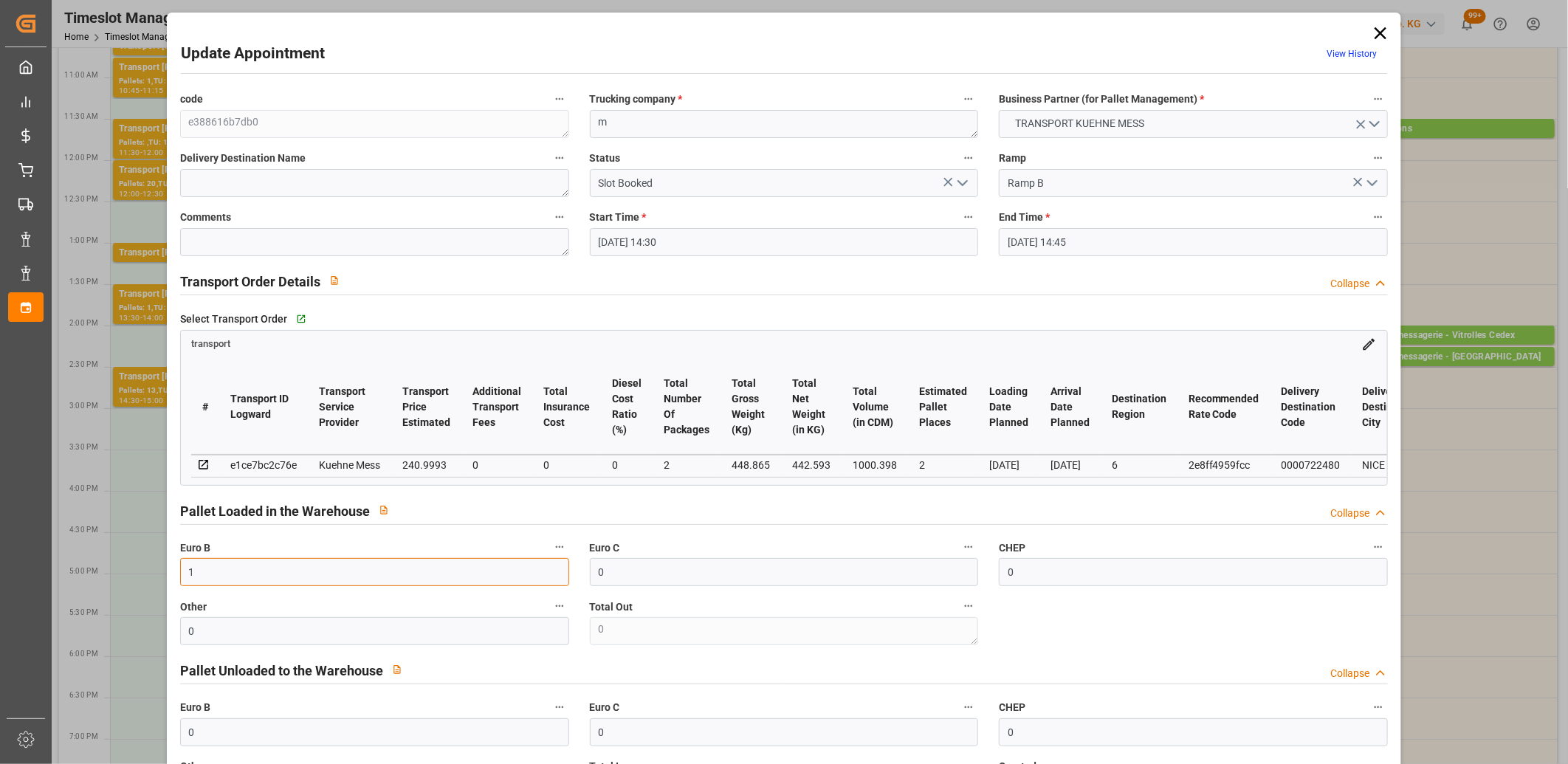
type input "1"
click at [961, 182] on icon "open menu" at bounding box center [963, 183] width 18 height 18
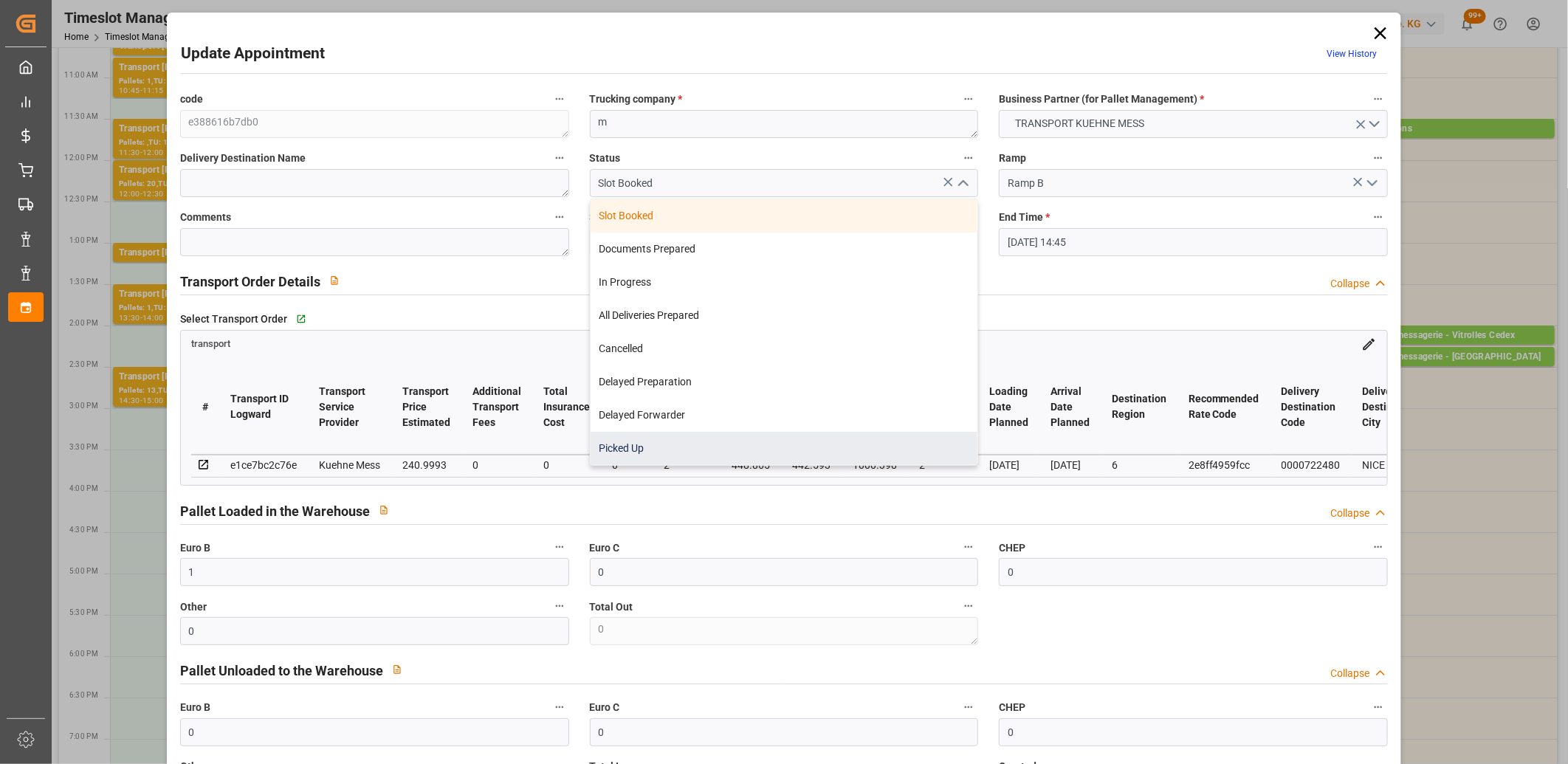
click at [778, 438] on div "Picked Up" at bounding box center [784, 448] width 388 height 34
type input "Picked Up"
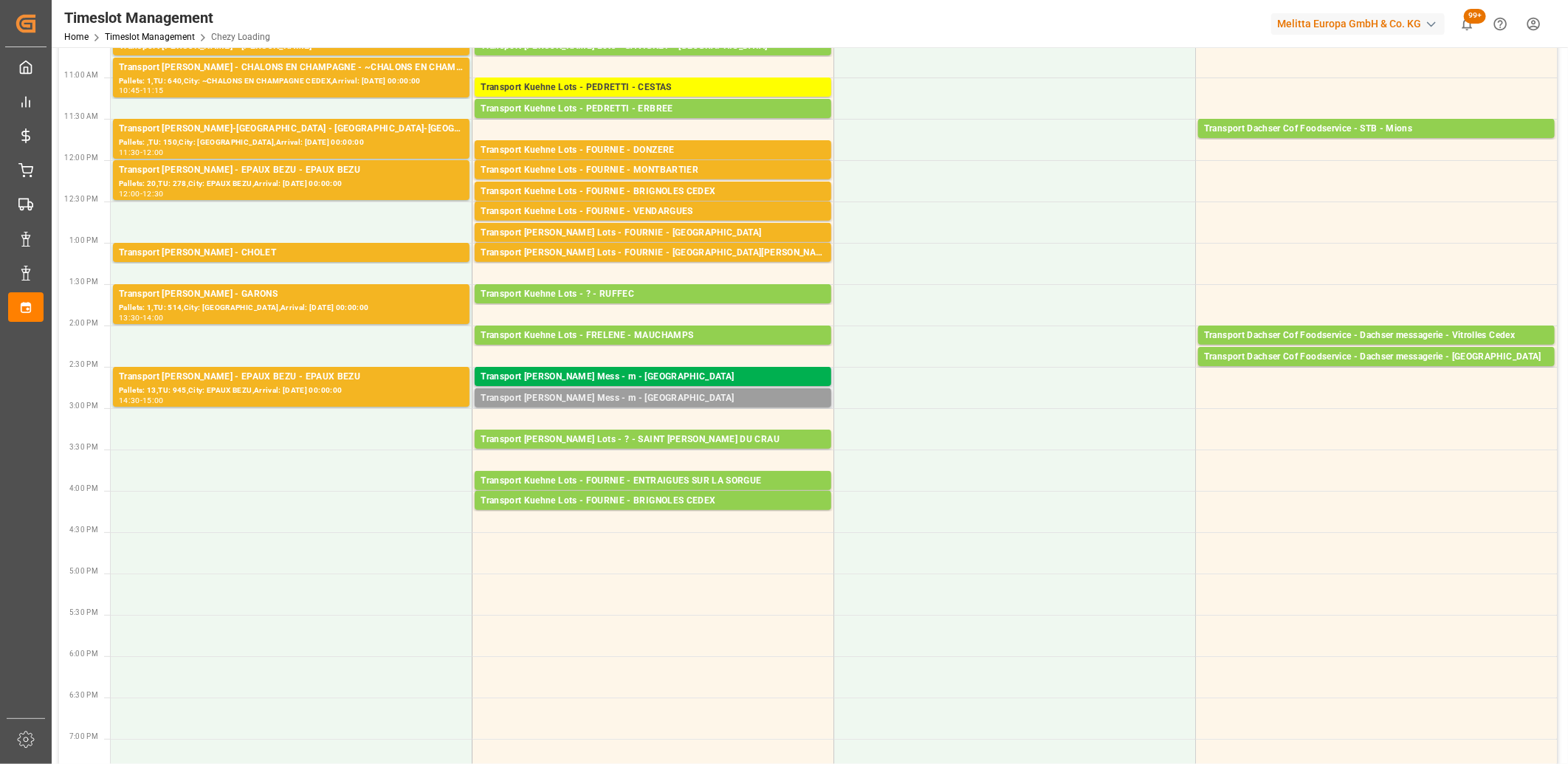
click at [622, 399] on div "Transport [PERSON_NAME] Mess - m - [GEOGRAPHIC_DATA]" at bounding box center [652, 398] width 345 height 15
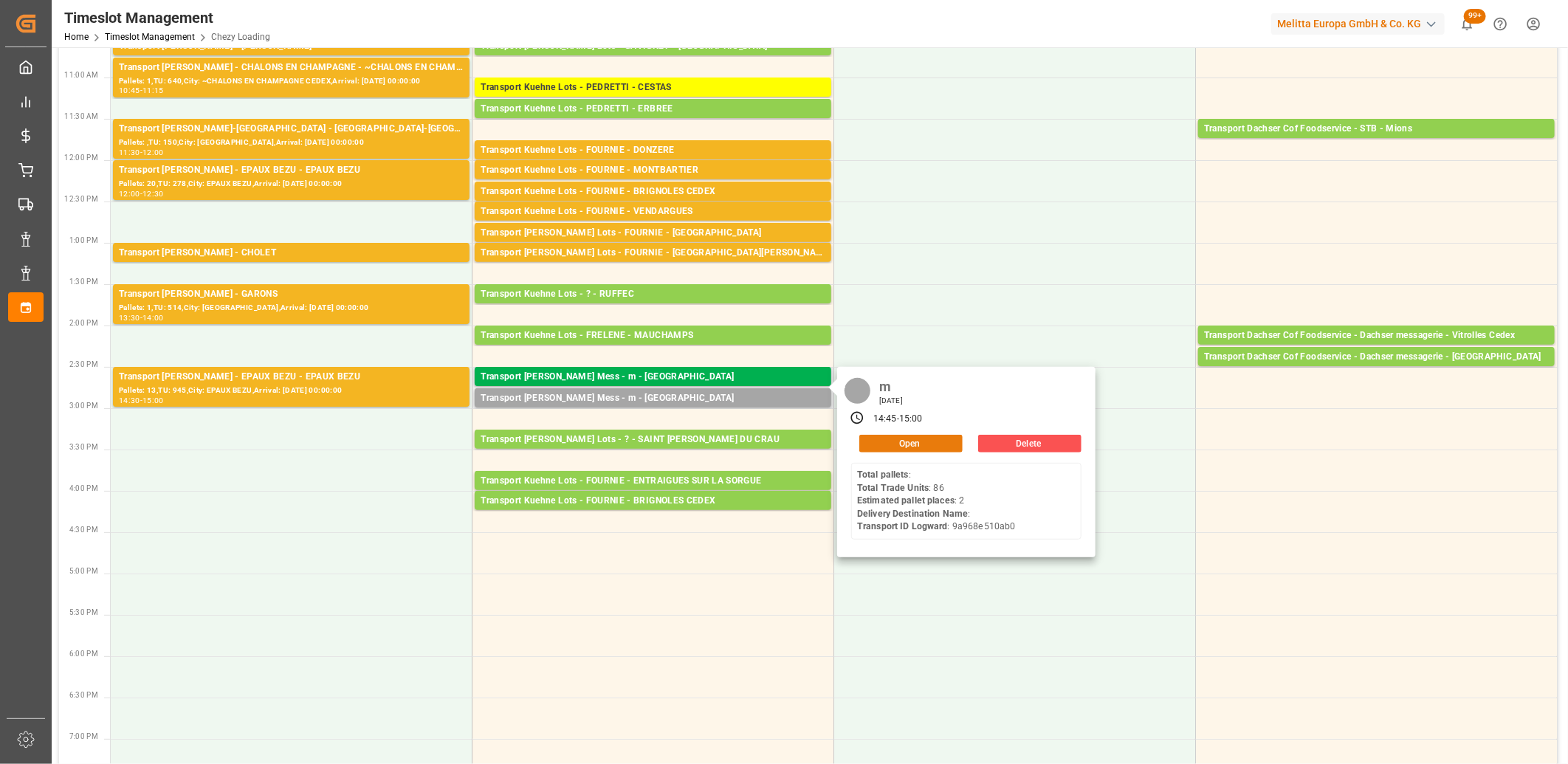
click at [875, 443] on button "Open" at bounding box center [911, 443] width 103 height 18
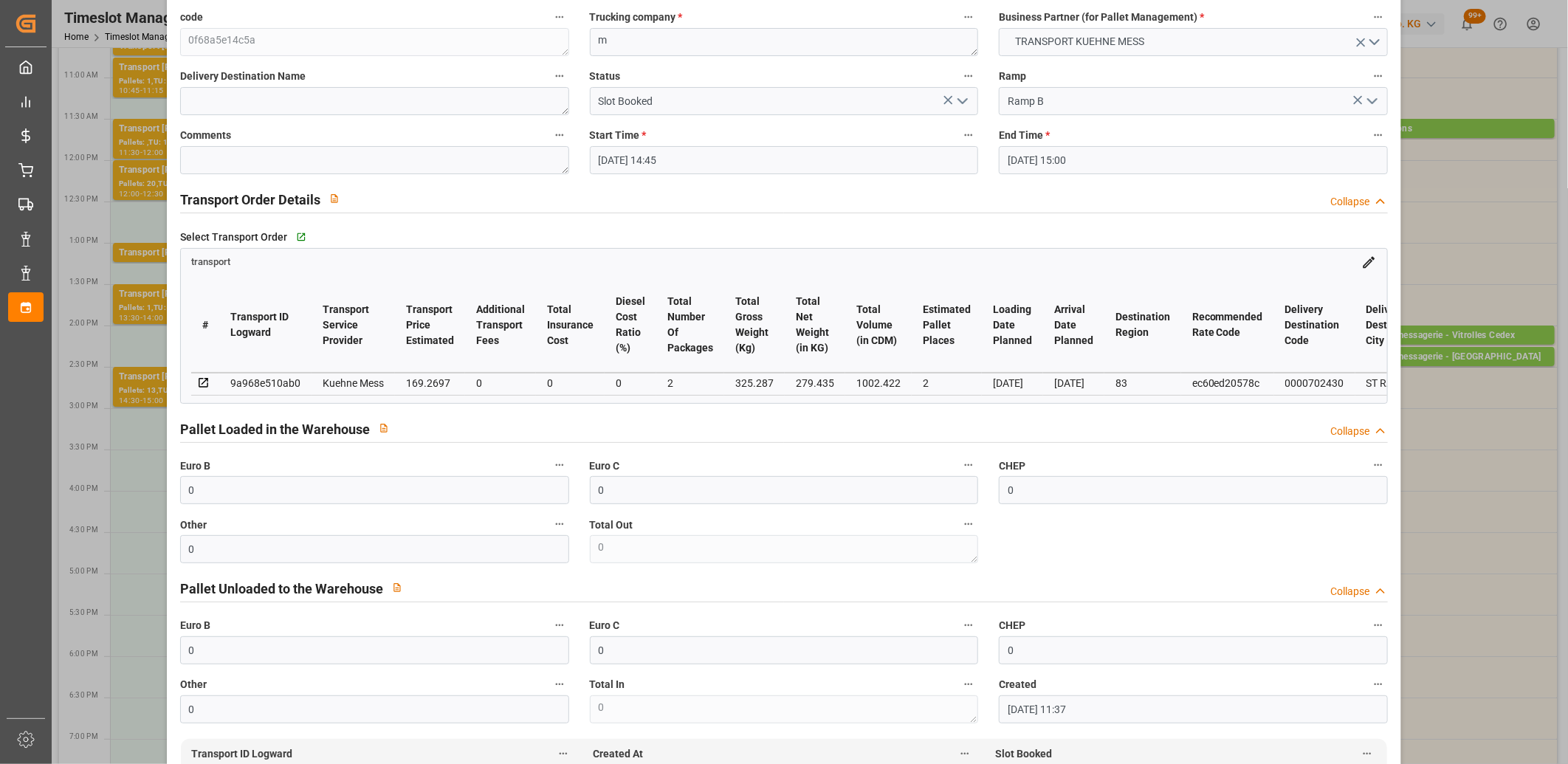
scroll to position [492, 0]
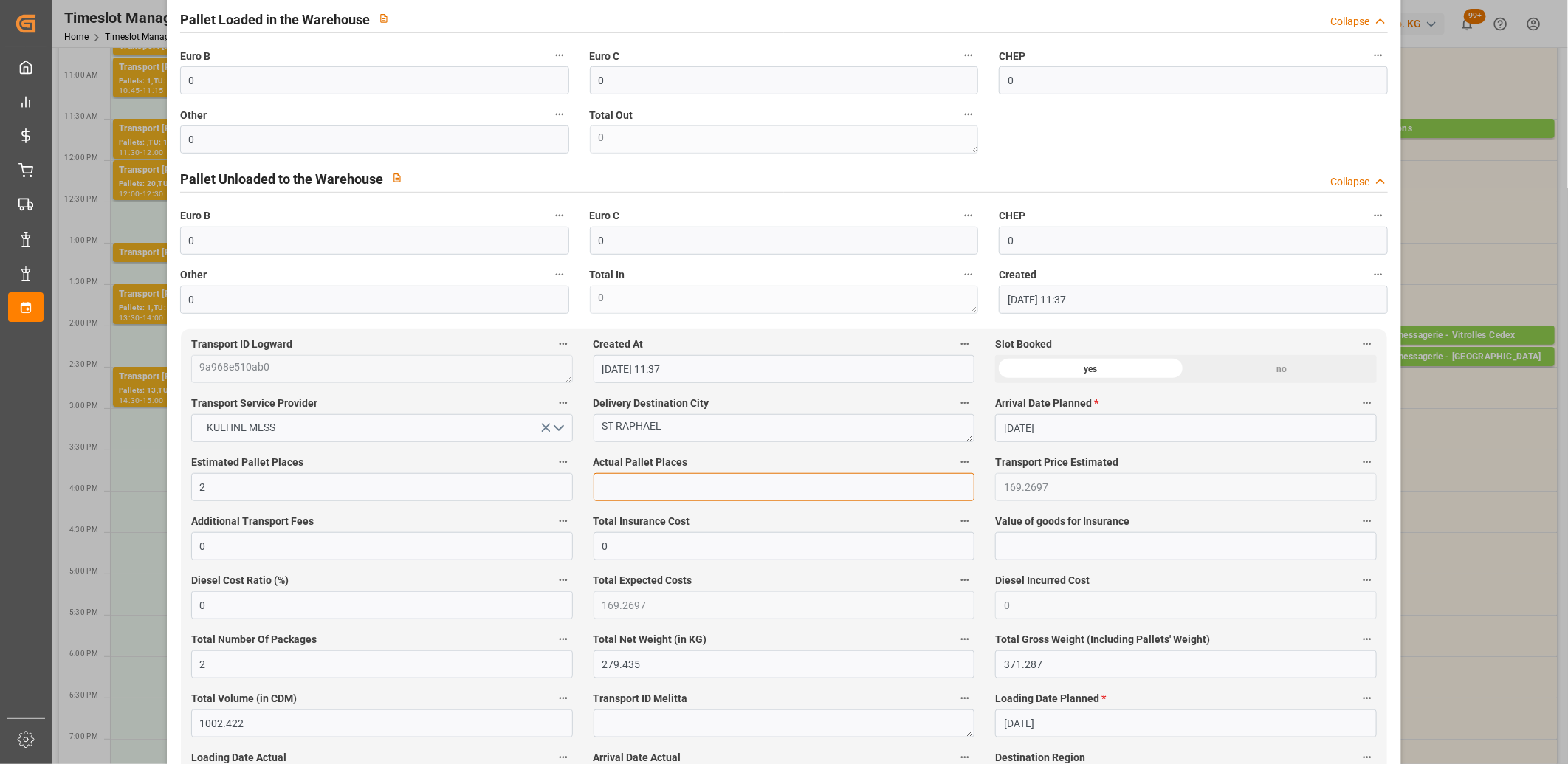
click at [626, 496] on input "text" at bounding box center [785, 487] width 382 height 28
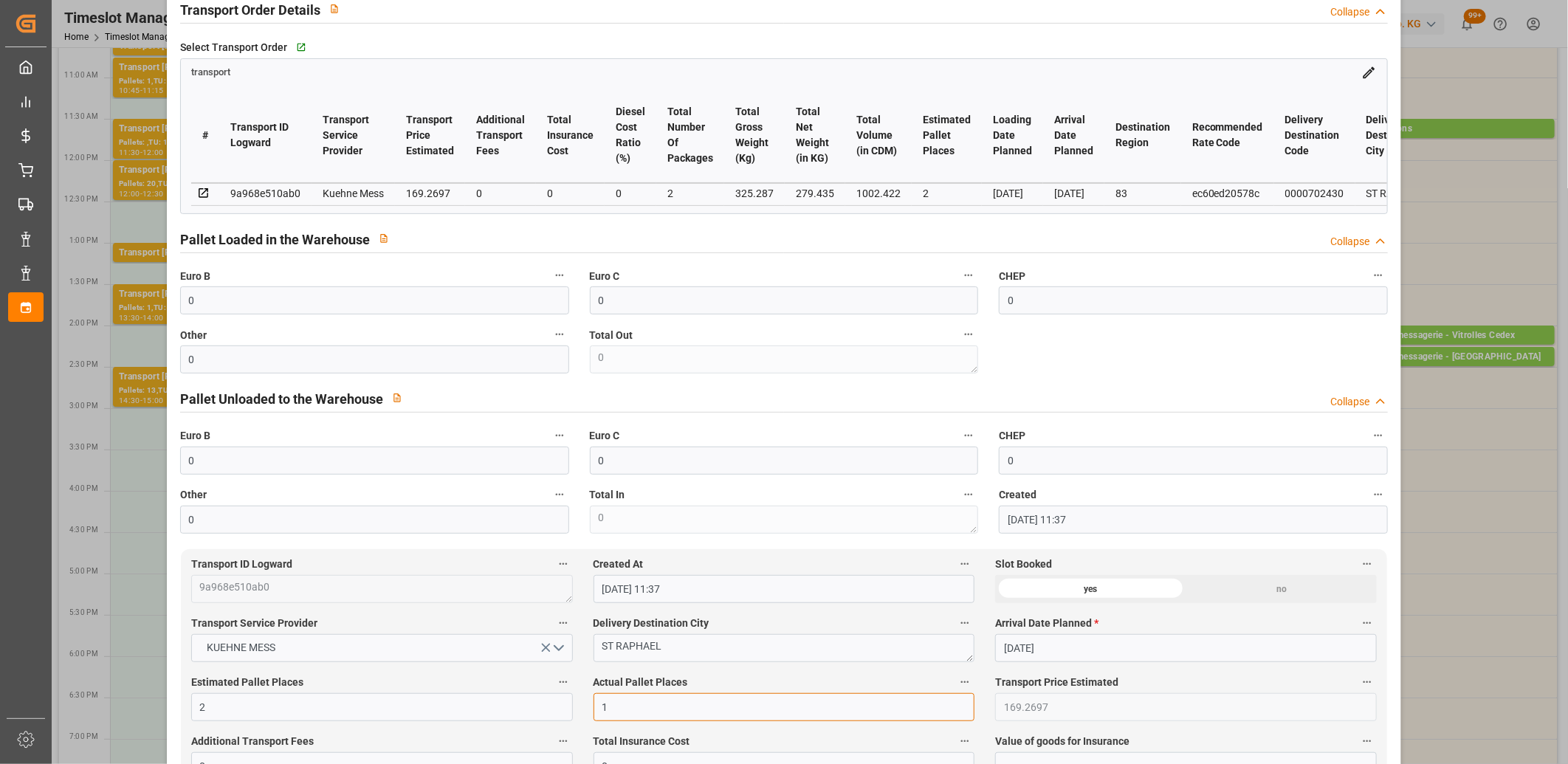
scroll to position [164, 0]
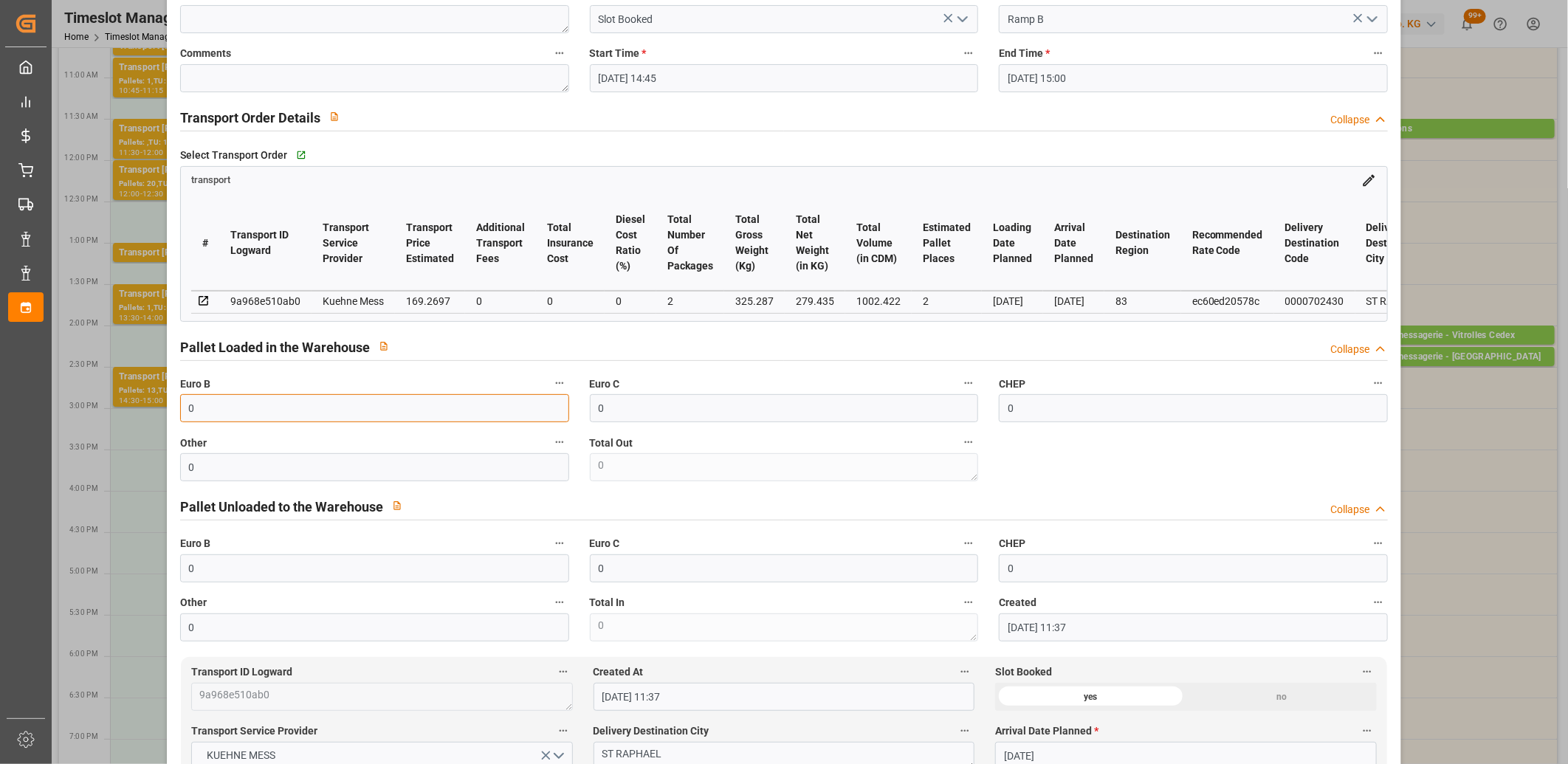
click at [272, 411] on input "0" at bounding box center [375, 408] width 389 height 28
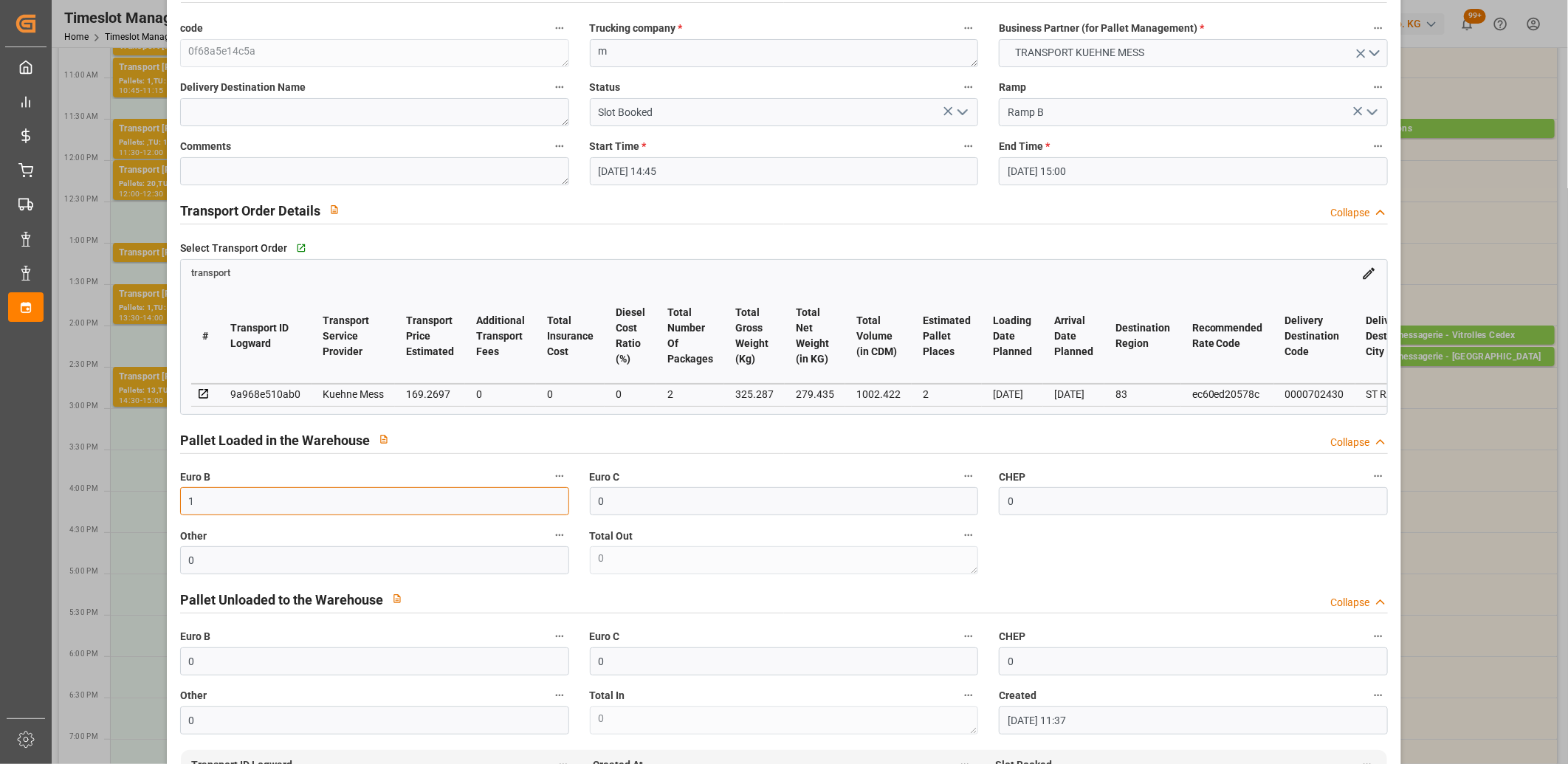
scroll to position [0, 0]
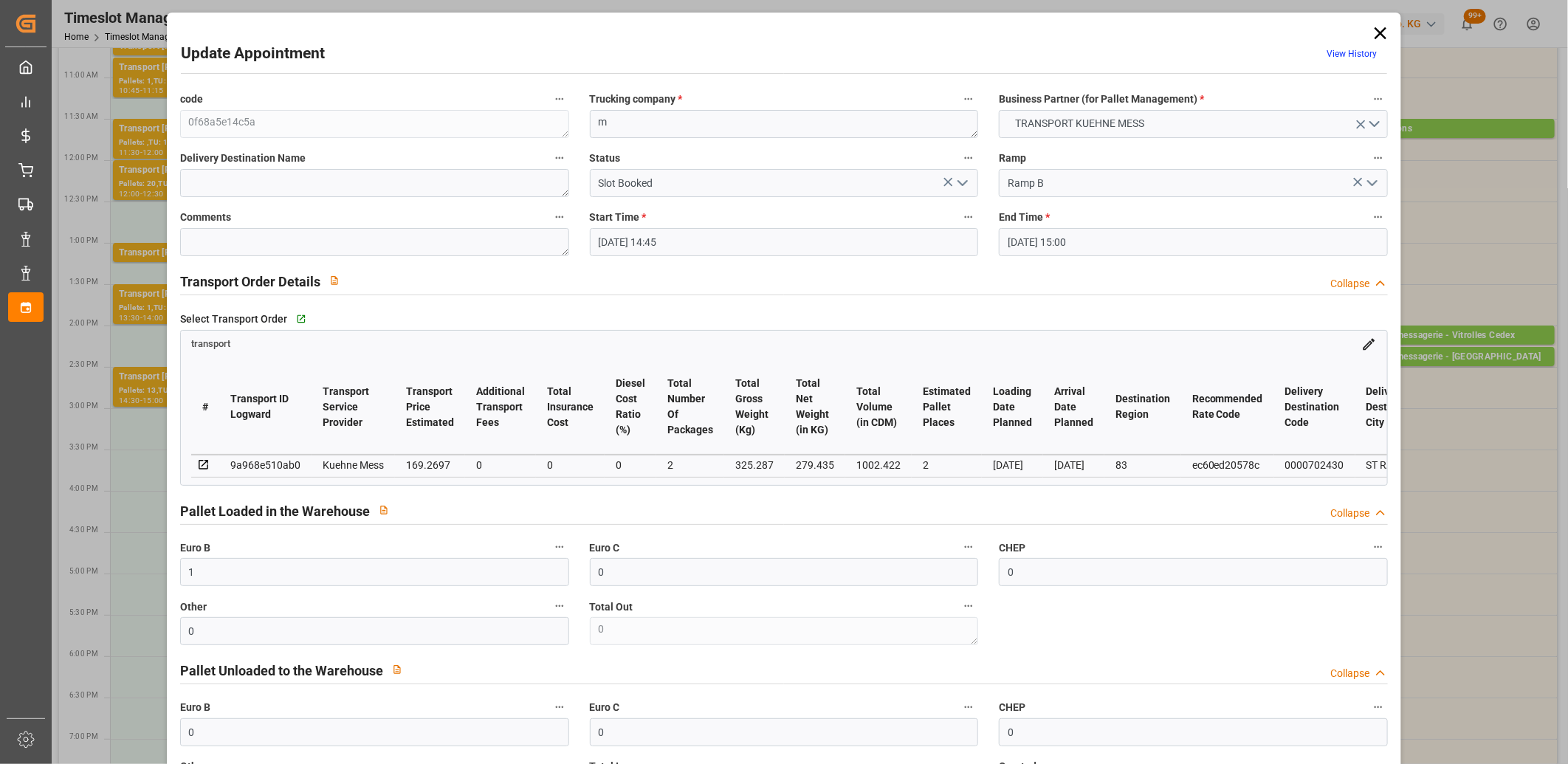
click at [965, 183] on icon "open menu" at bounding box center [963, 183] width 18 height 18
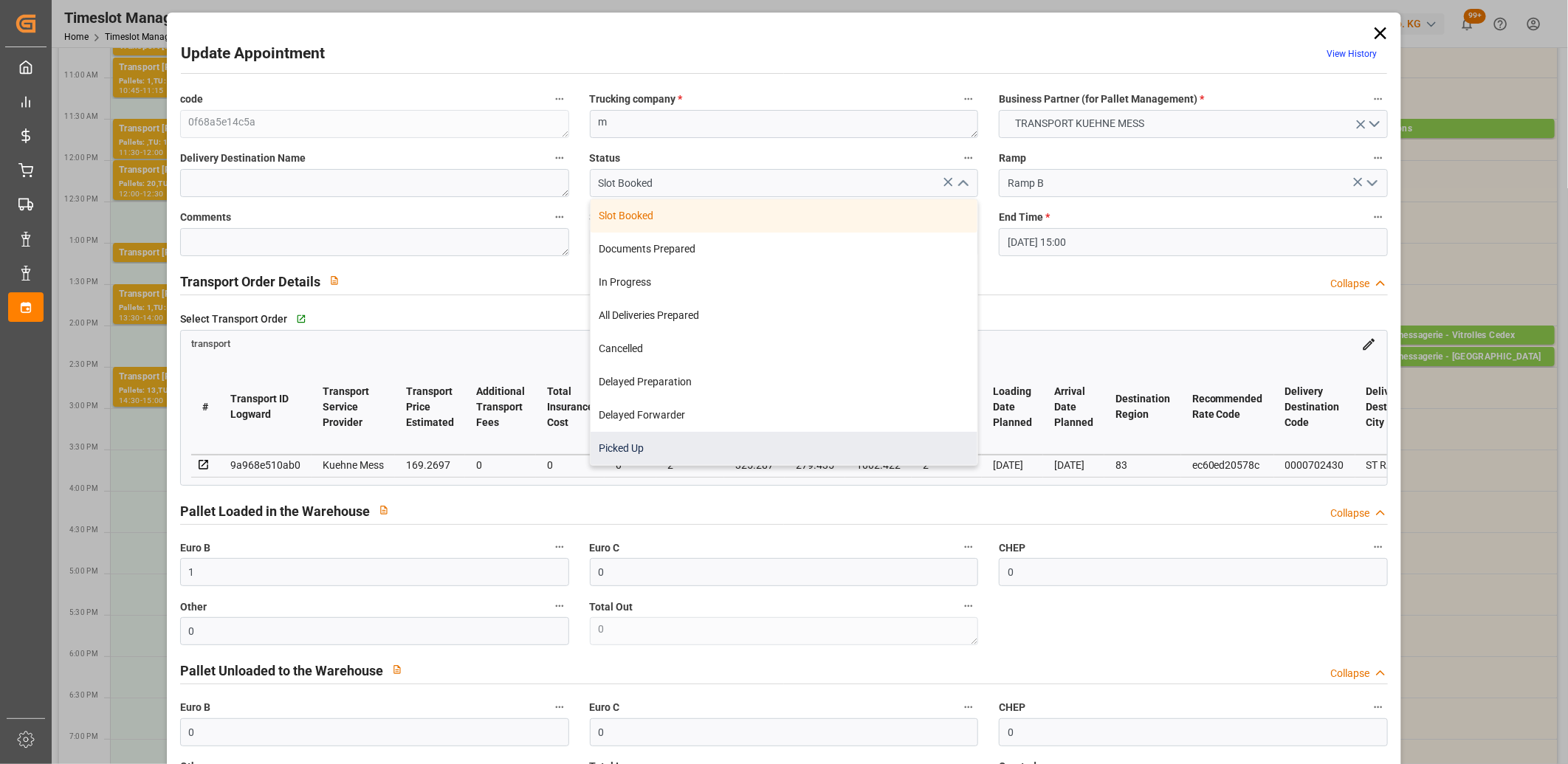
click at [728, 440] on div "Picked Up" at bounding box center [784, 448] width 388 height 34
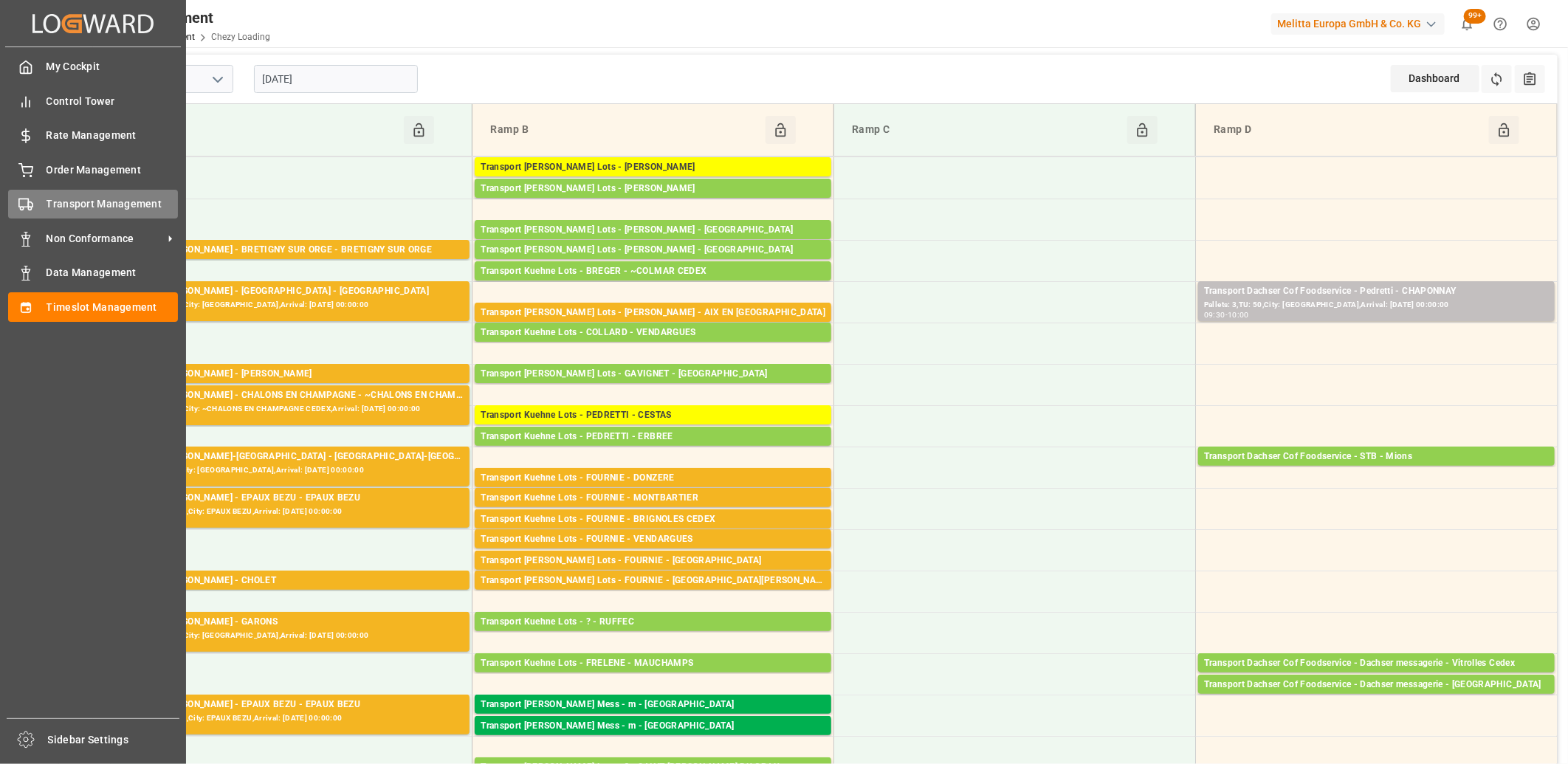
click at [19, 208] on icon at bounding box center [25, 204] width 15 height 15
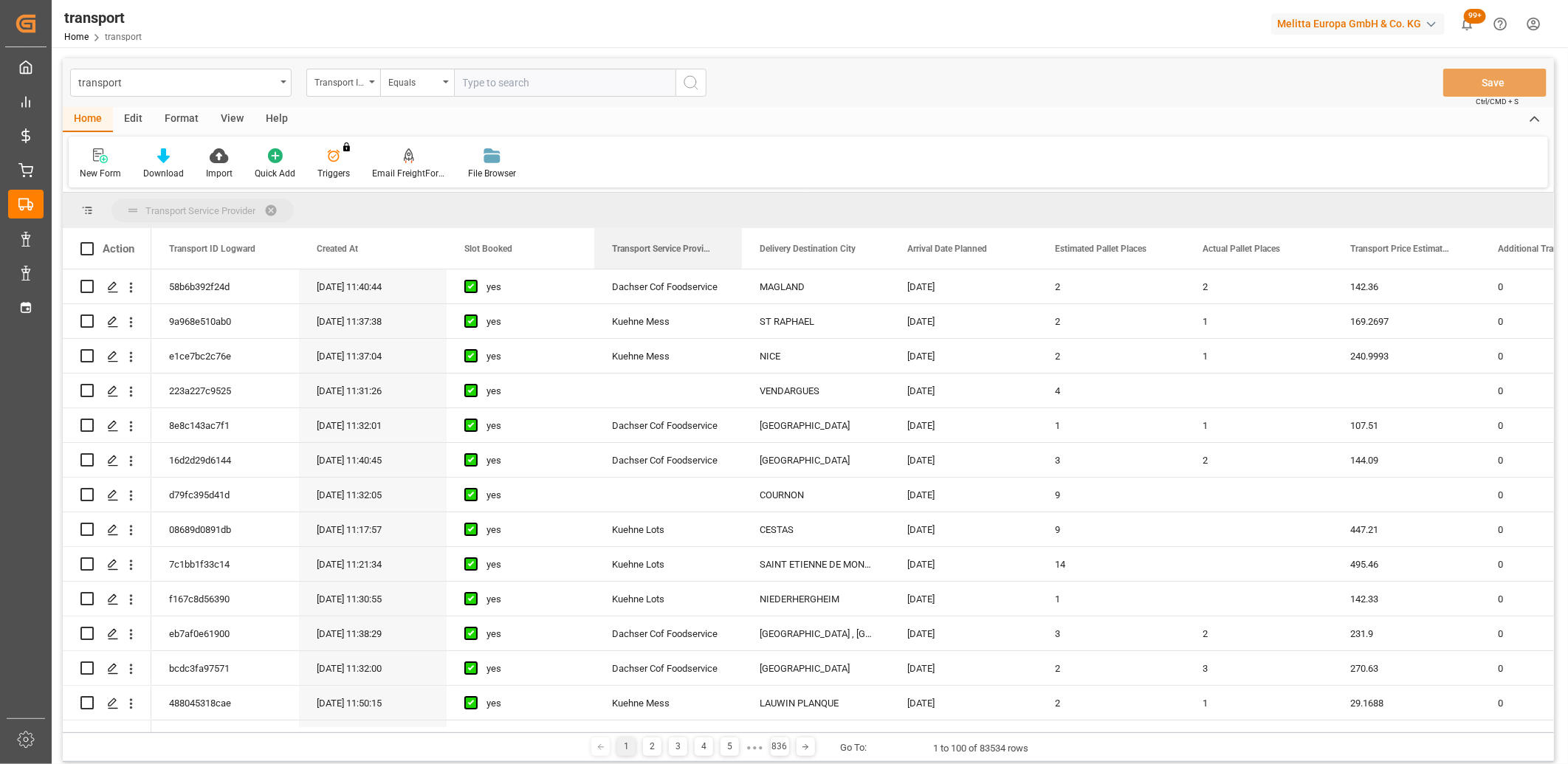
drag, startPoint x: 685, startPoint y: 248, endPoint x: 679, endPoint y: 207, distance: 41.4
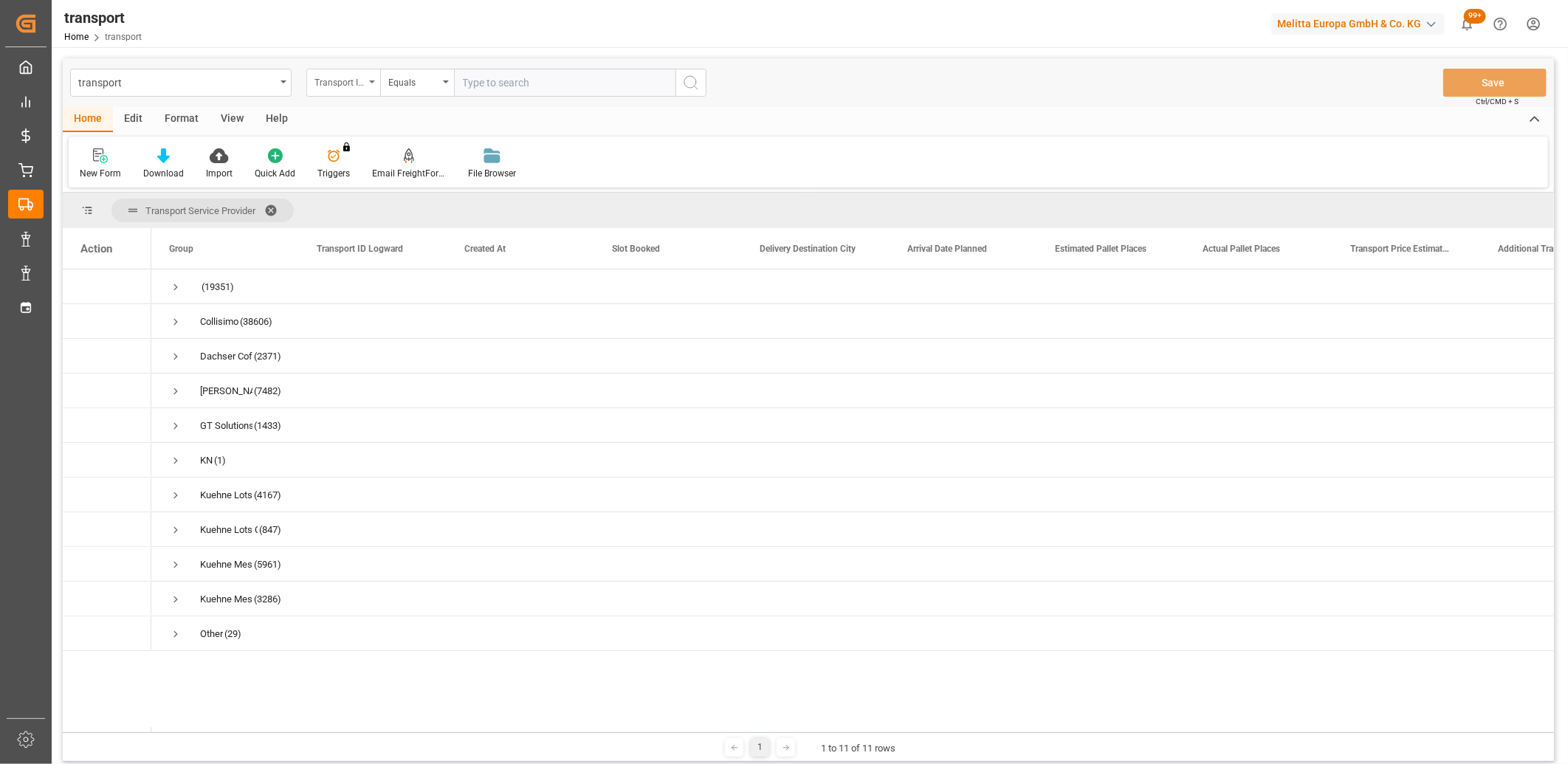
click at [320, 76] on div "Transport ID Logward" at bounding box center [340, 81] width 50 height 17
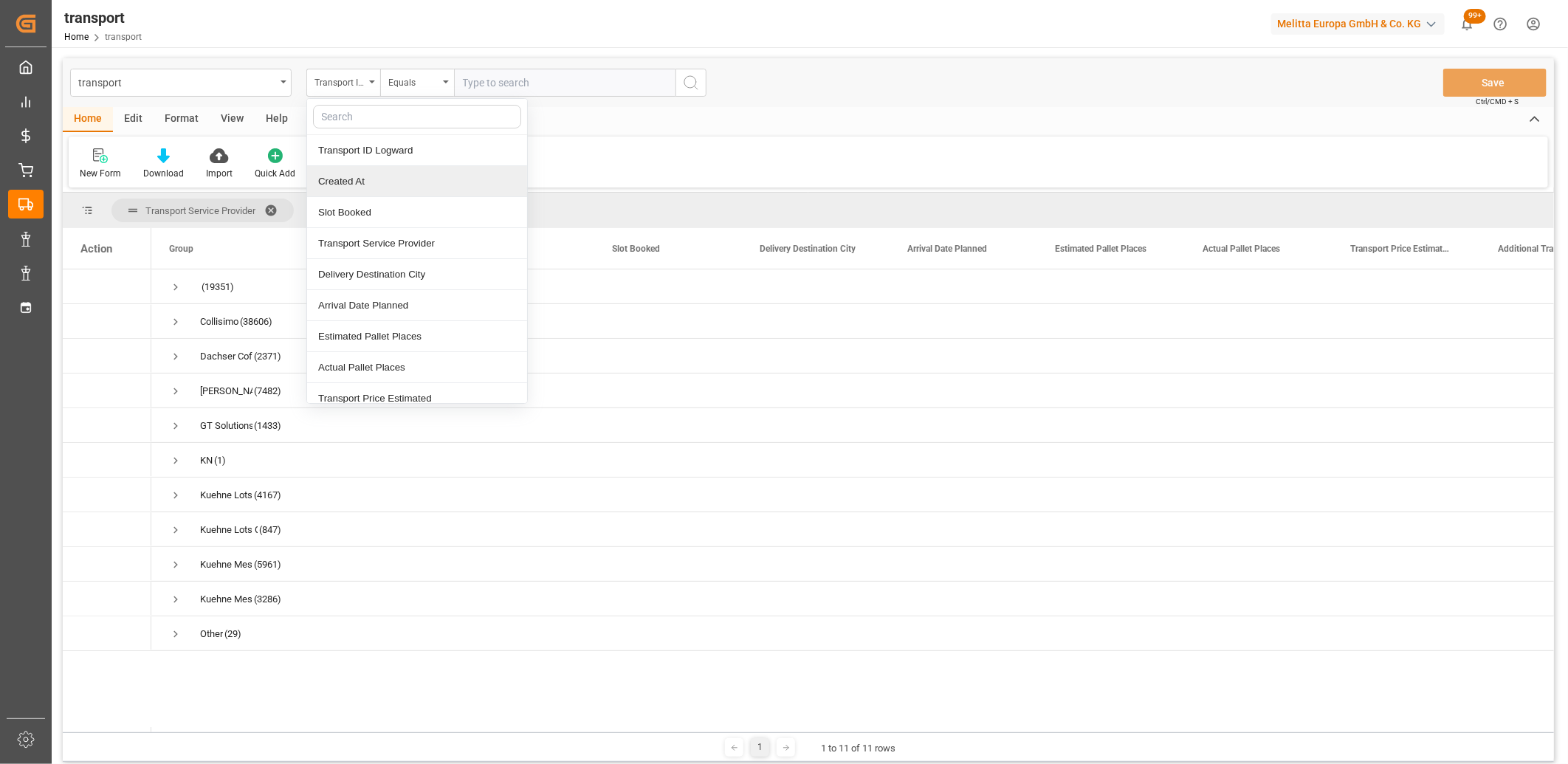
click at [334, 180] on div "Created At" at bounding box center [417, 181] width 220 height 31
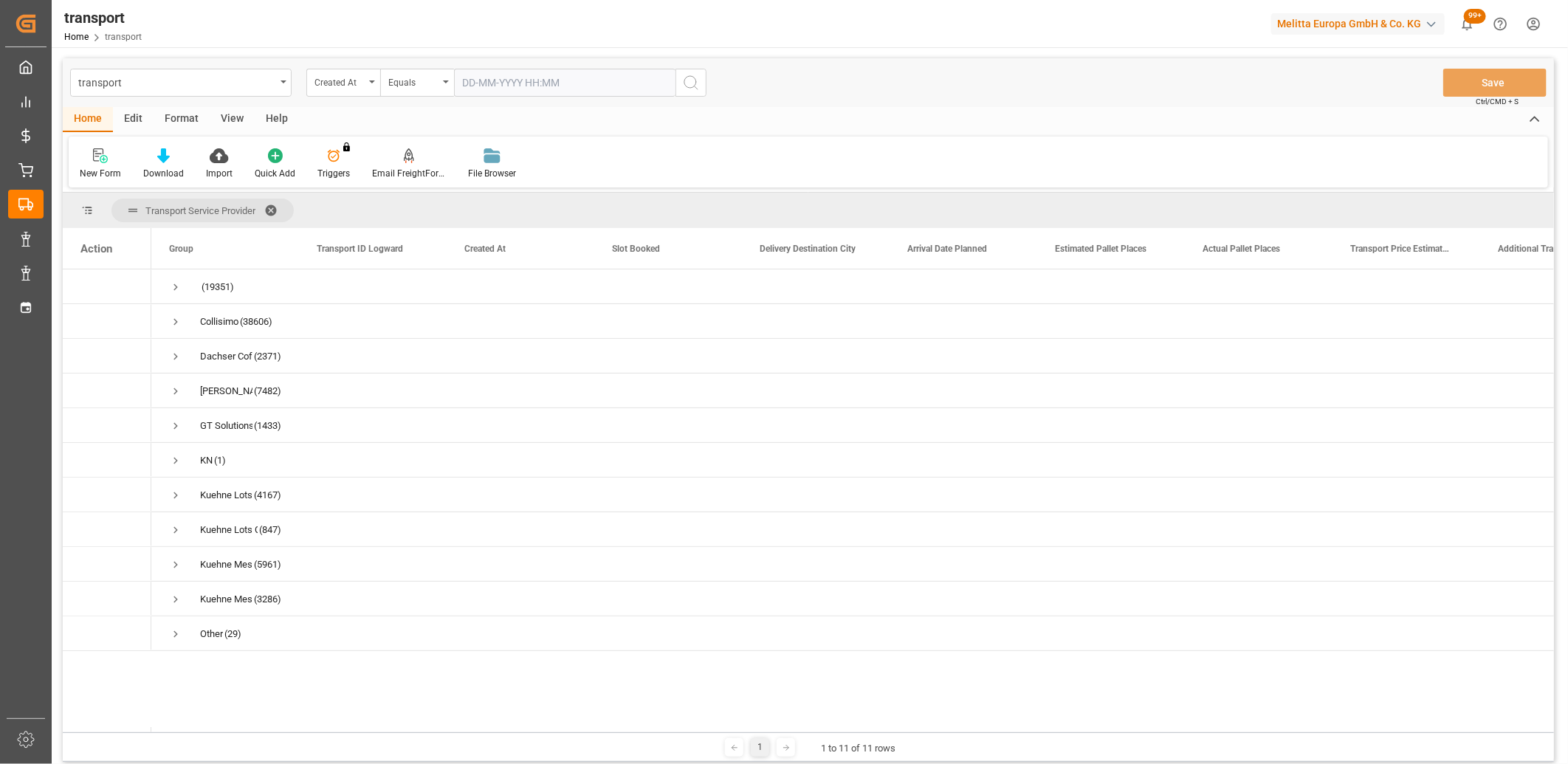
click at [478, 83] on input "text" at bounding box center [565, 83] width 222 height 28
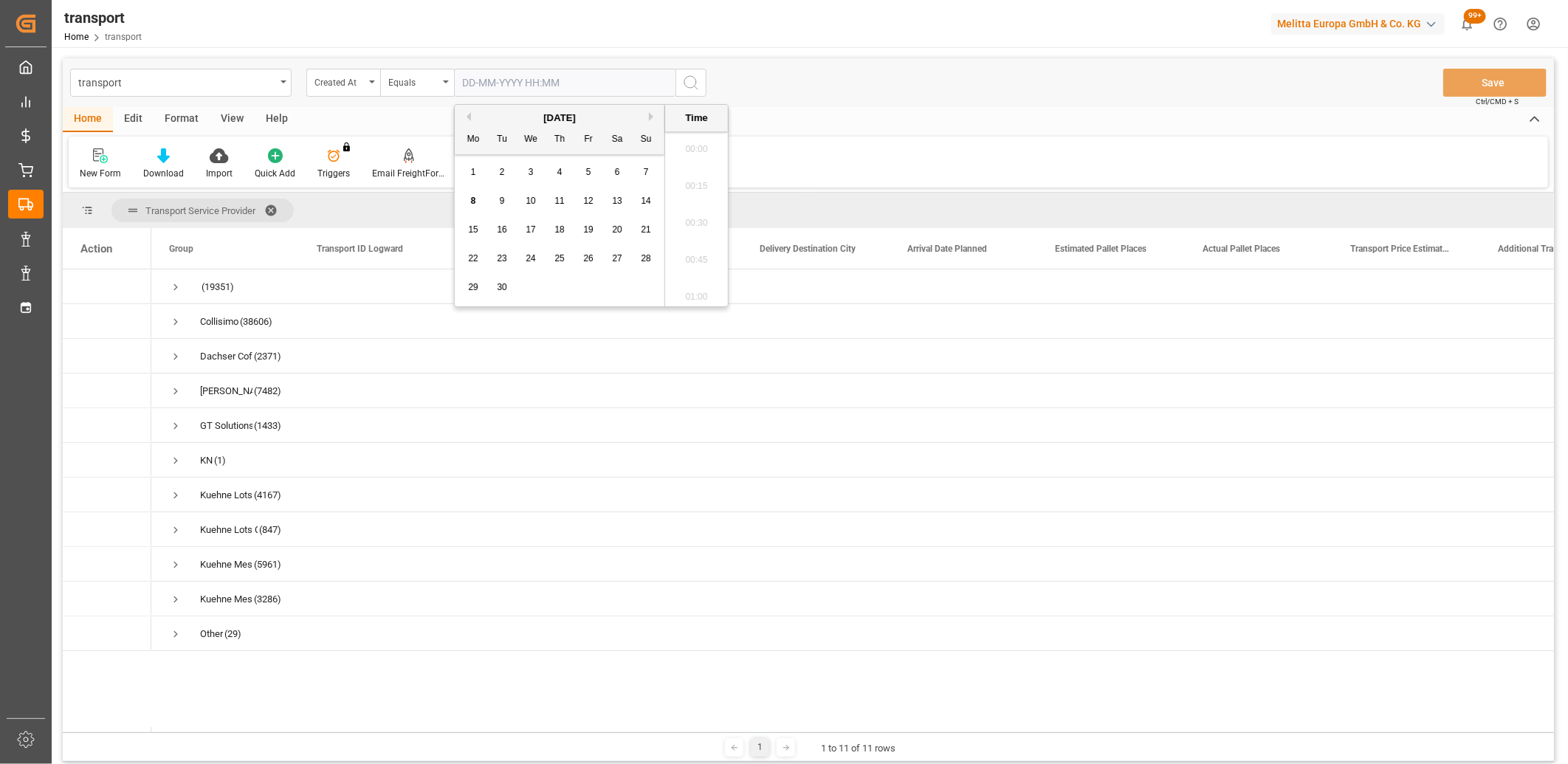
scroll to position [1370, 0]
click at [589, 173] on span "5" at bounding box center [589, 172] width 5 height 10
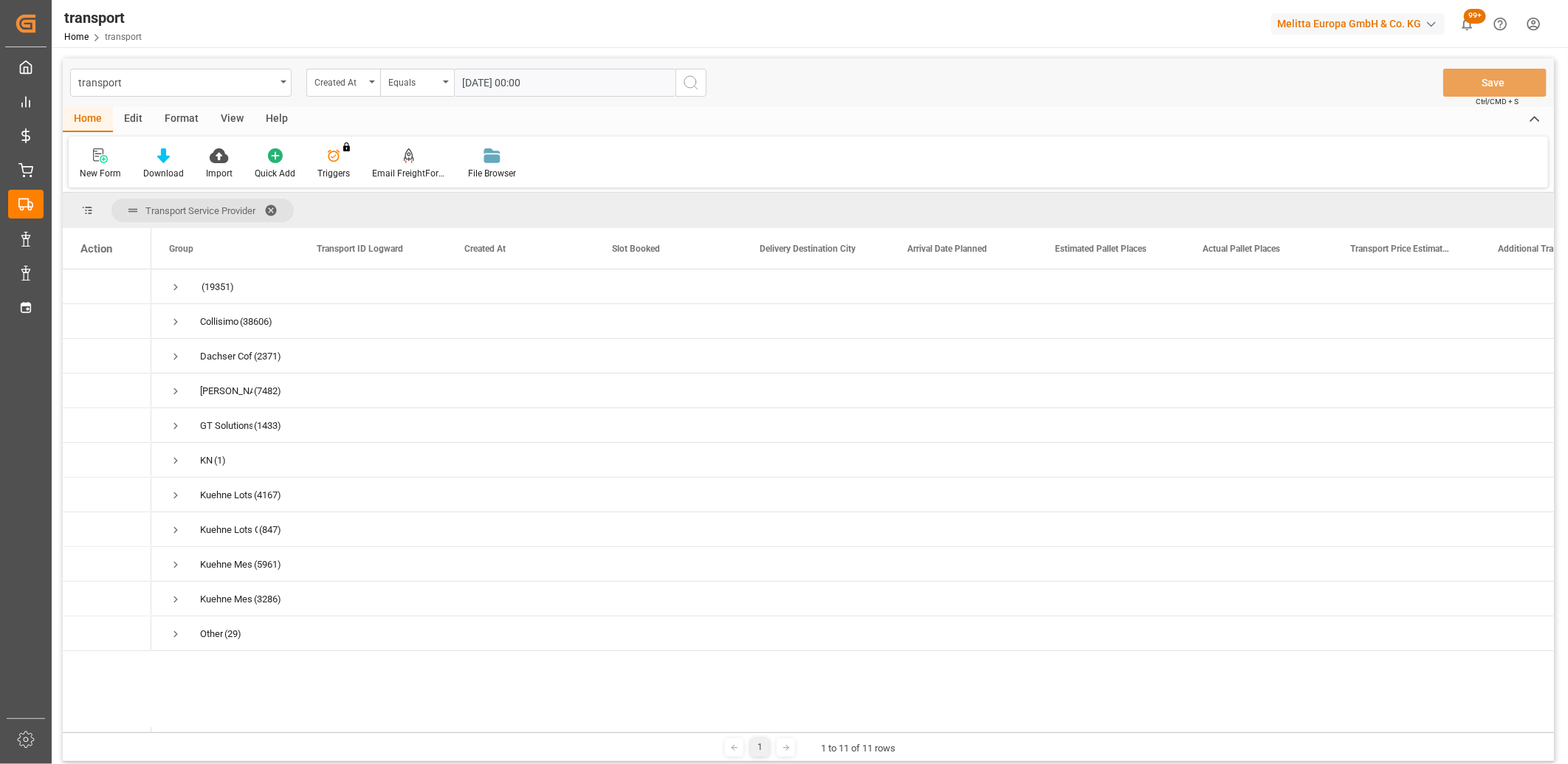
click at [695, 78] on circle "search button" at bounding box center [690, 82] width 12 height 12
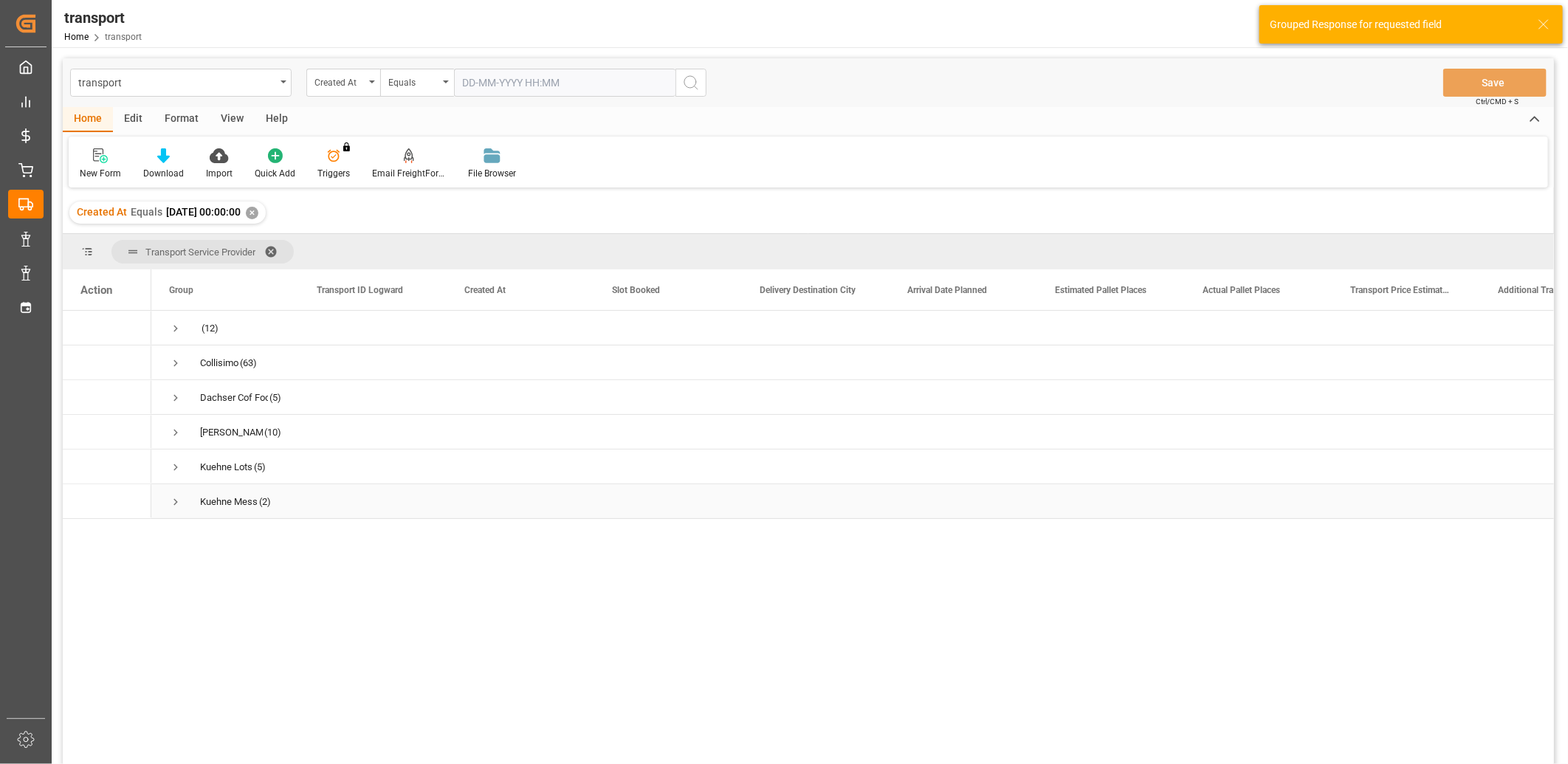
click at [174, 505] on span "Press SPACE to select this row." at bounding box center [175, 501] width 13 height 13
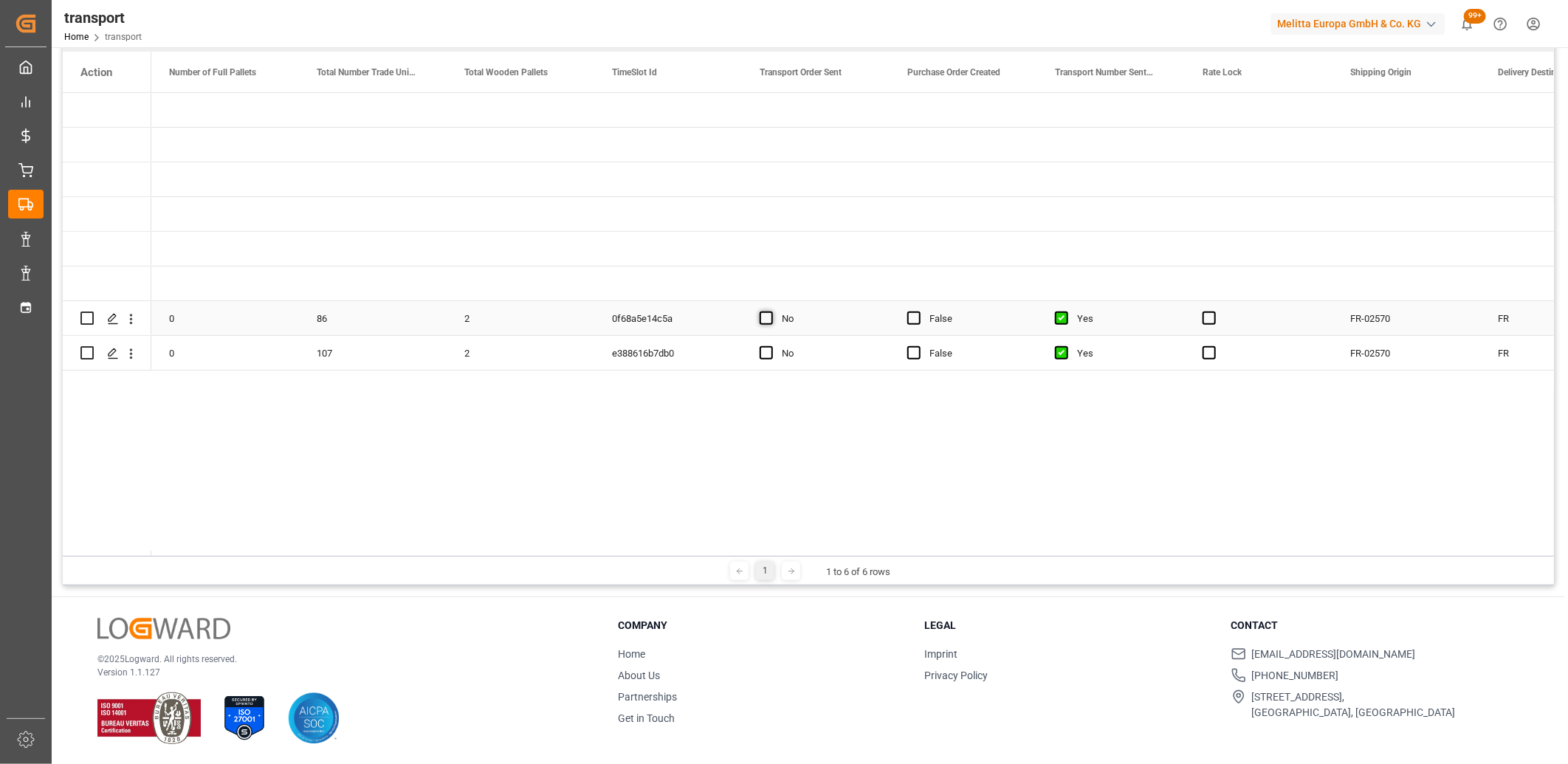
click at [764, 315] on span "Press SPACE to select this row." at bounding box center [766, 317] width 13 height 13
click at [771, 311] on input "Press SPACE to select this row." at bounding box center [771, 311] width 0 height 0
click at [760, 355] on span "Press SPACE to select this row." at bounding box center [766, 352] width 13 height 13
click at [771, 346] on input "Press SPACE to select this row." at bounding box center [771, 346] width 0 height 0
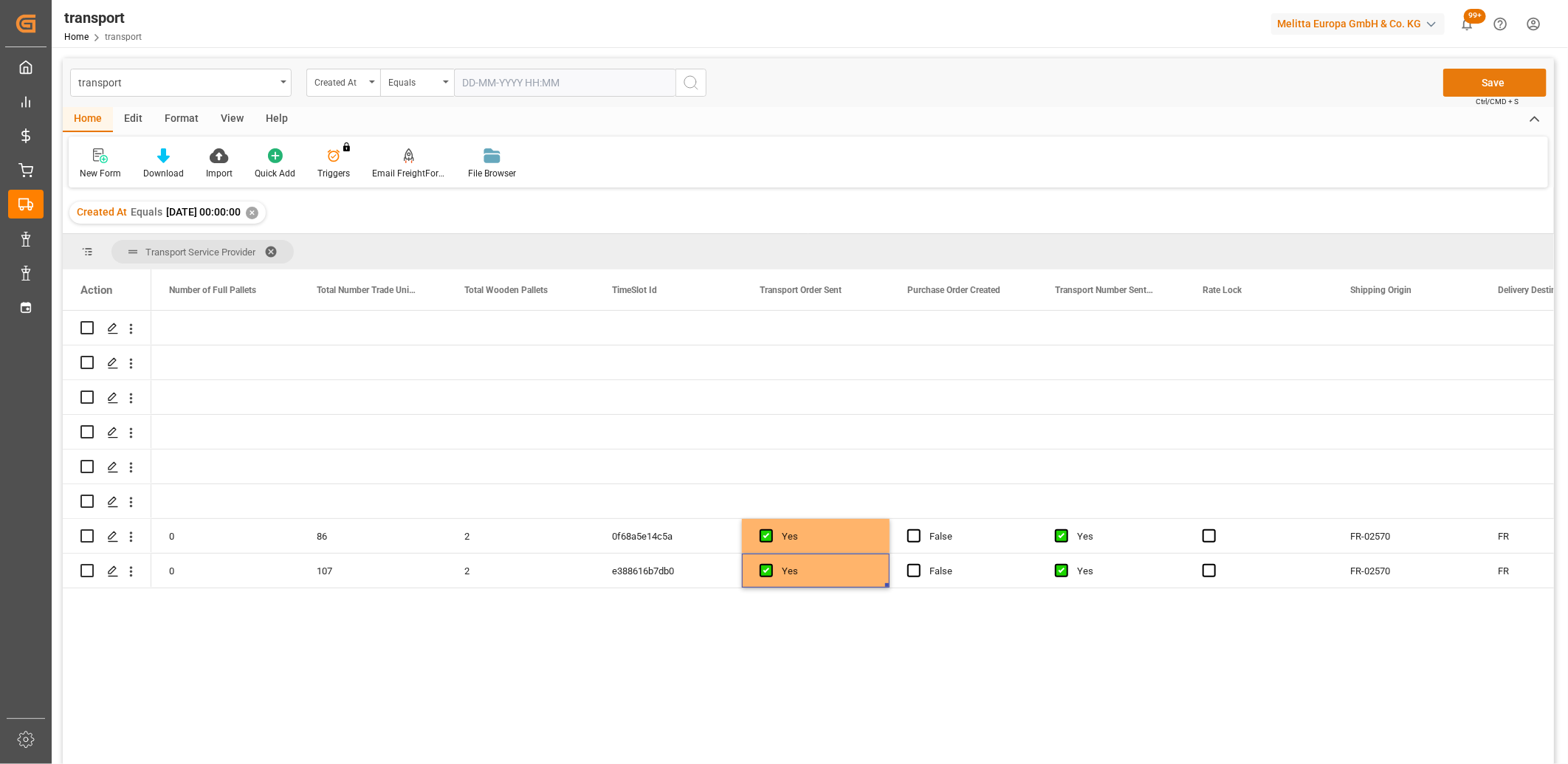
click at [1493, 81] on button "Save" at bounding box center [1495, 83] width 103 height 28
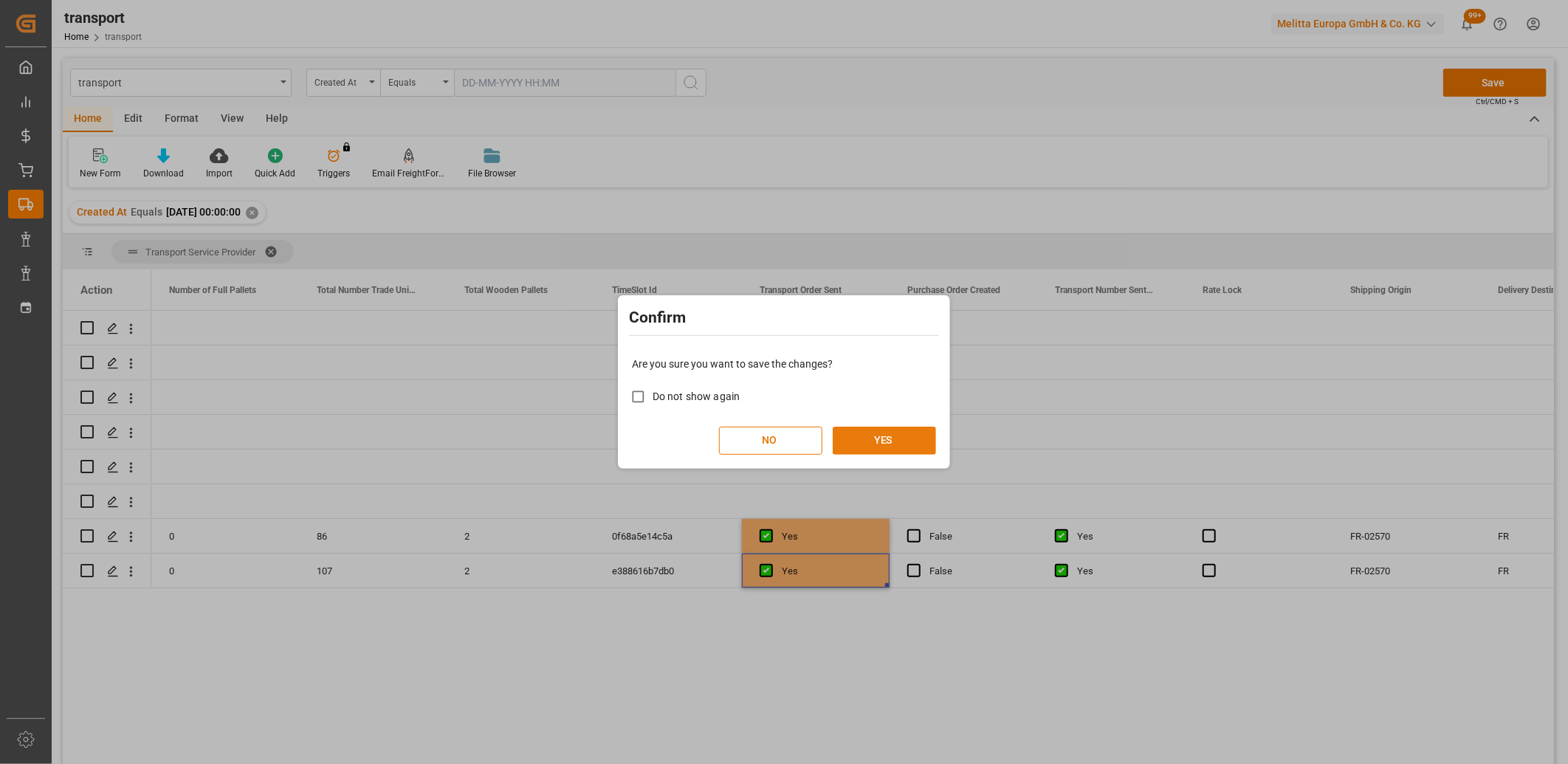
click at [850, 446] on button "YES" at bounding box center [885, 440] width 103 height 28
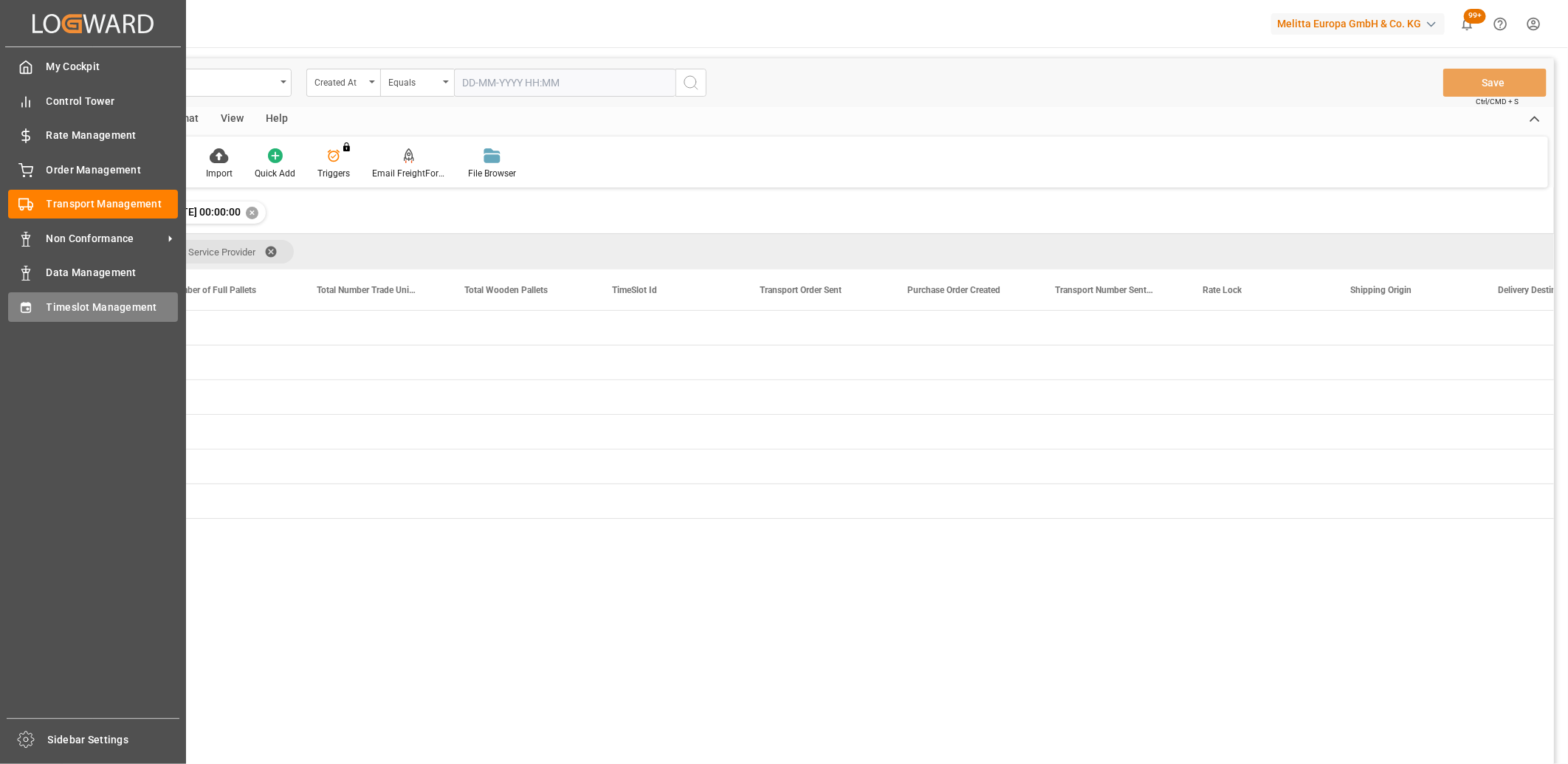
click at [60, 307] on span "Timeslot Management" at bounding box center [113, 308] width 132 height 15
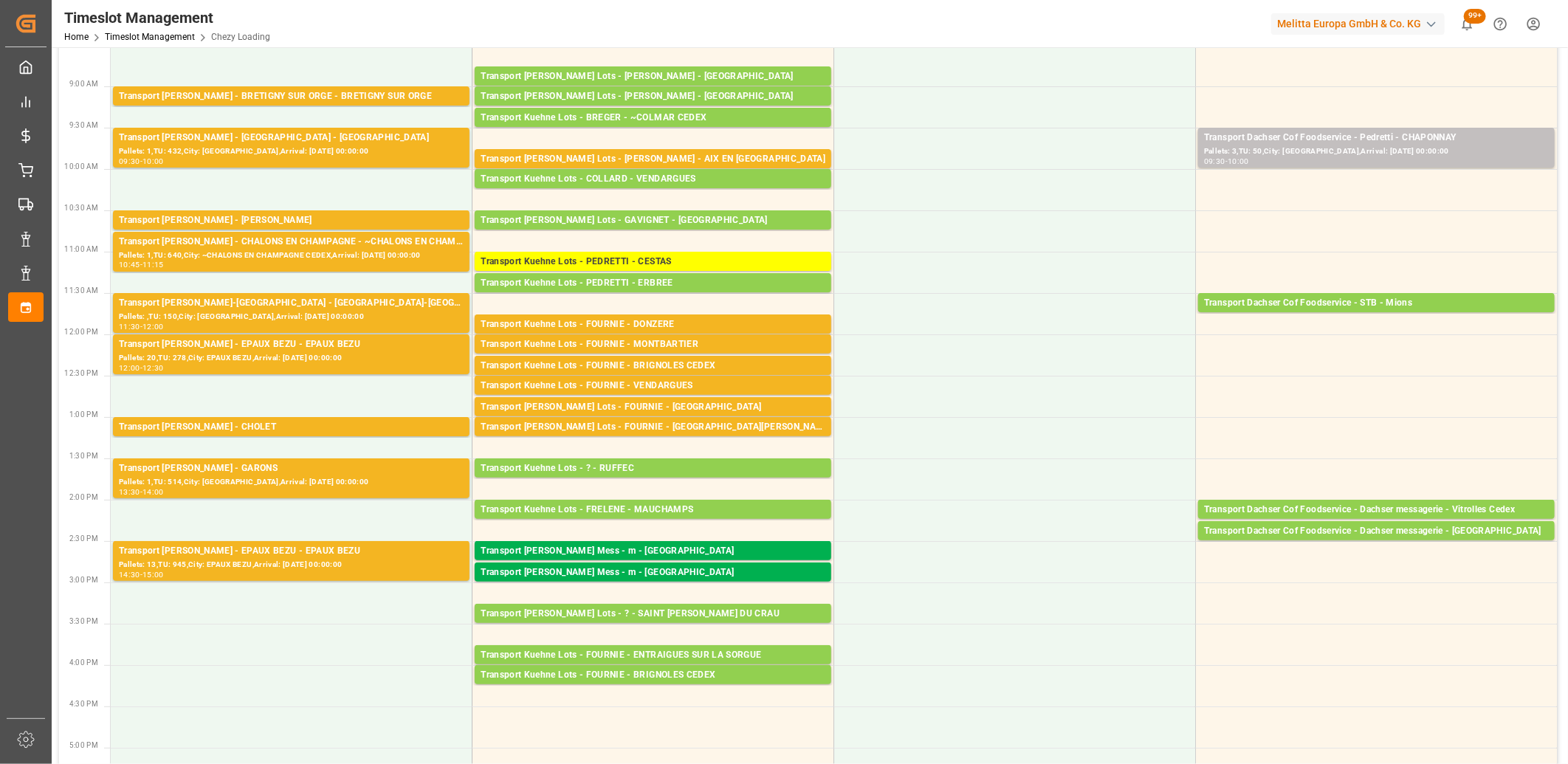
scroll to position [164, 0]
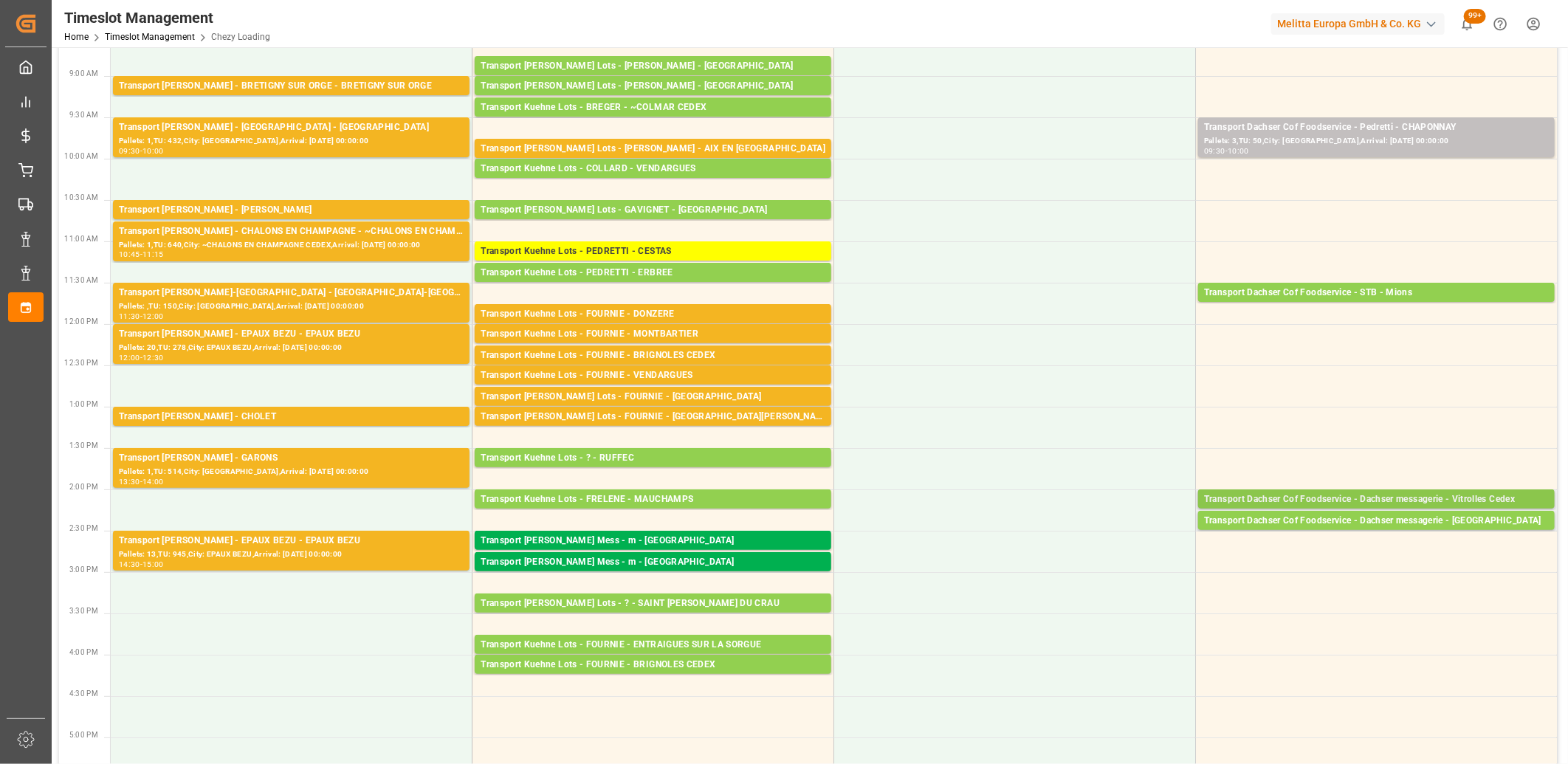
click at [1212, 499] on div "Transport Dachser Cof Foodservice - Dachser messagerie - Vitrolles Cedex" at bounding box center [1376, 499] width 345 height 15
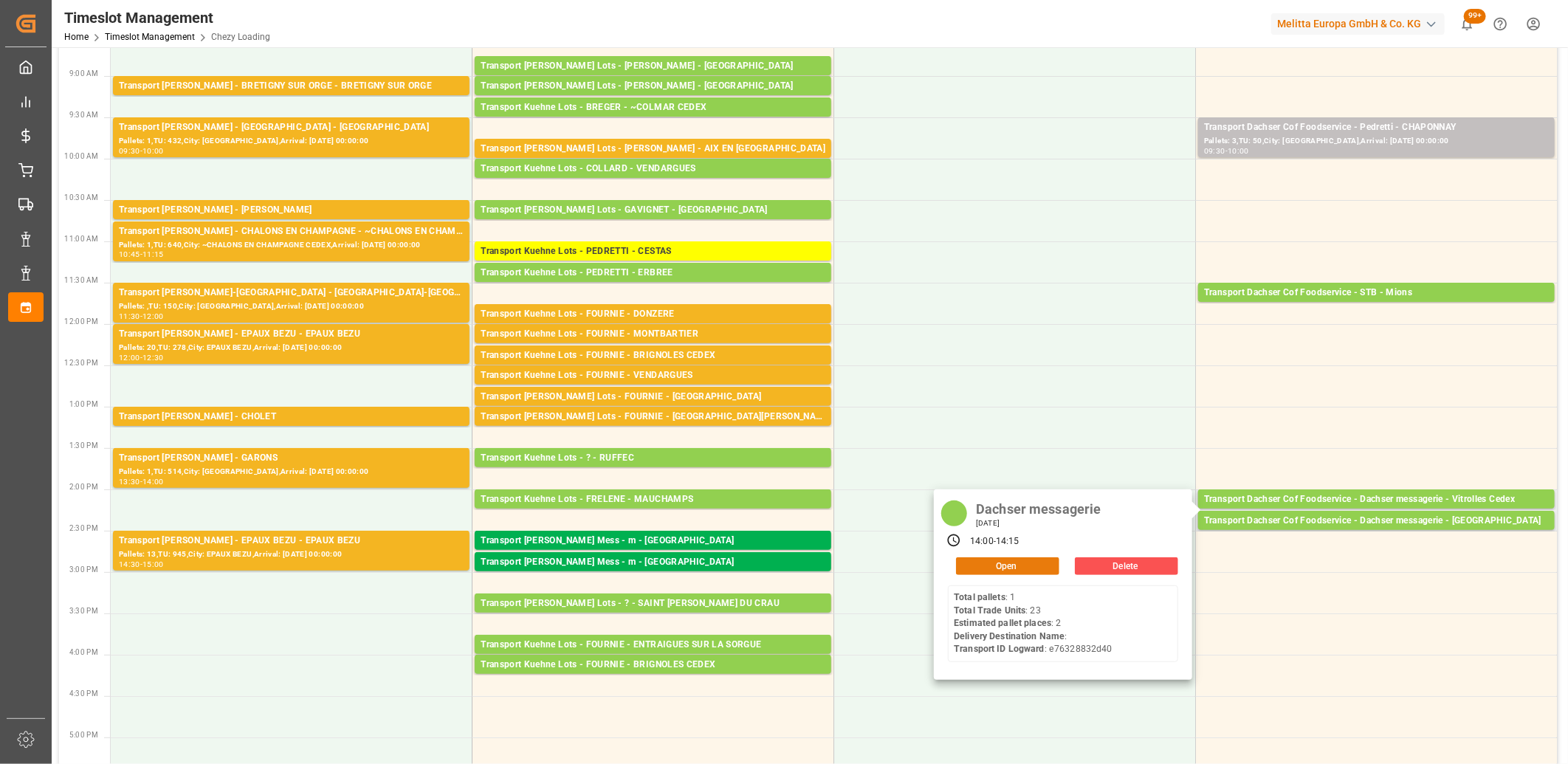
click at [1021, 568] on button "Open" at bounding box center [1008, 565] width 103 height 18
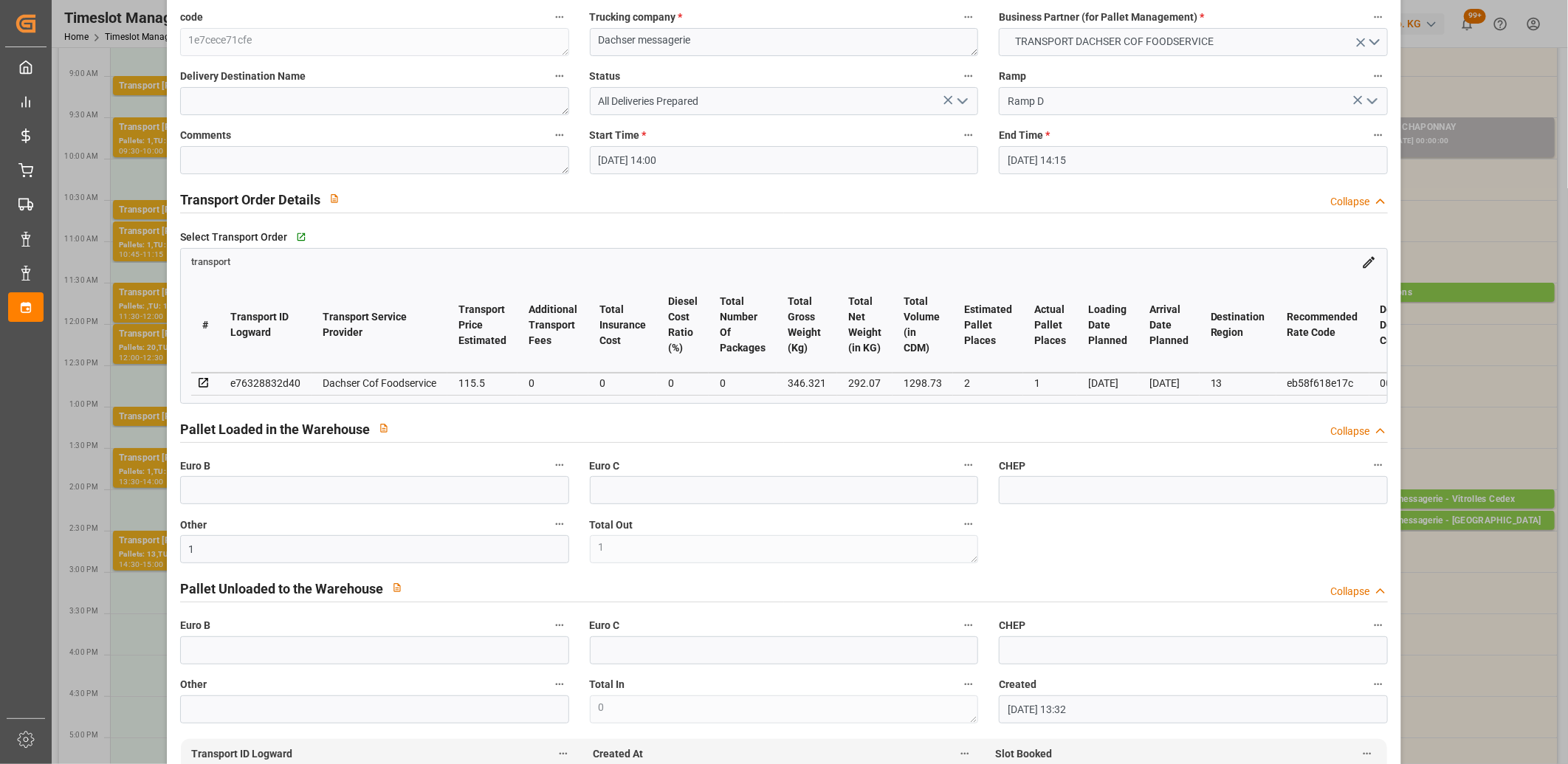
scroll to position [0, 0]
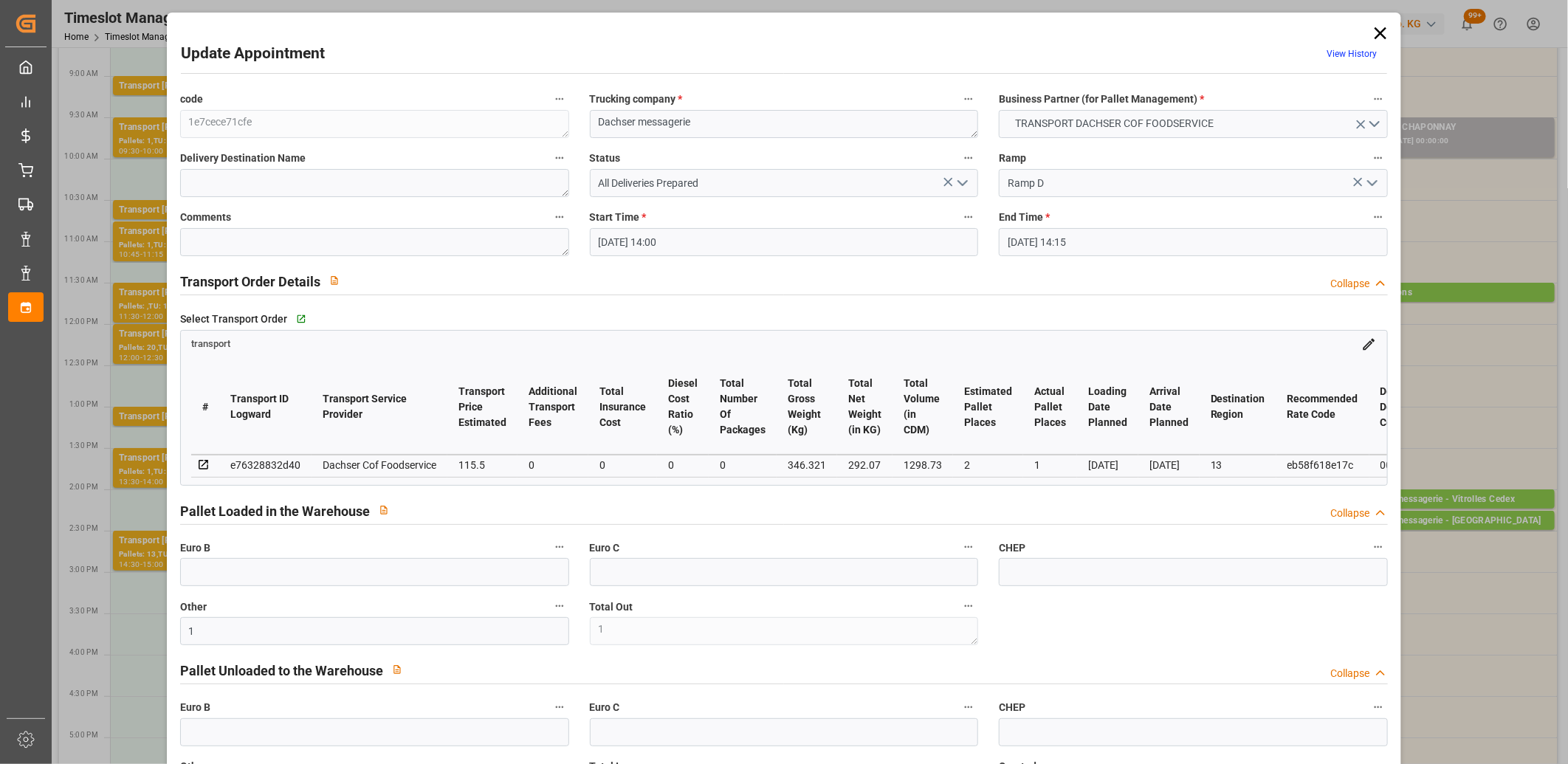
click at [959, 186] on icon "open menu" at bounding box center [963, 183] width 18 height 18
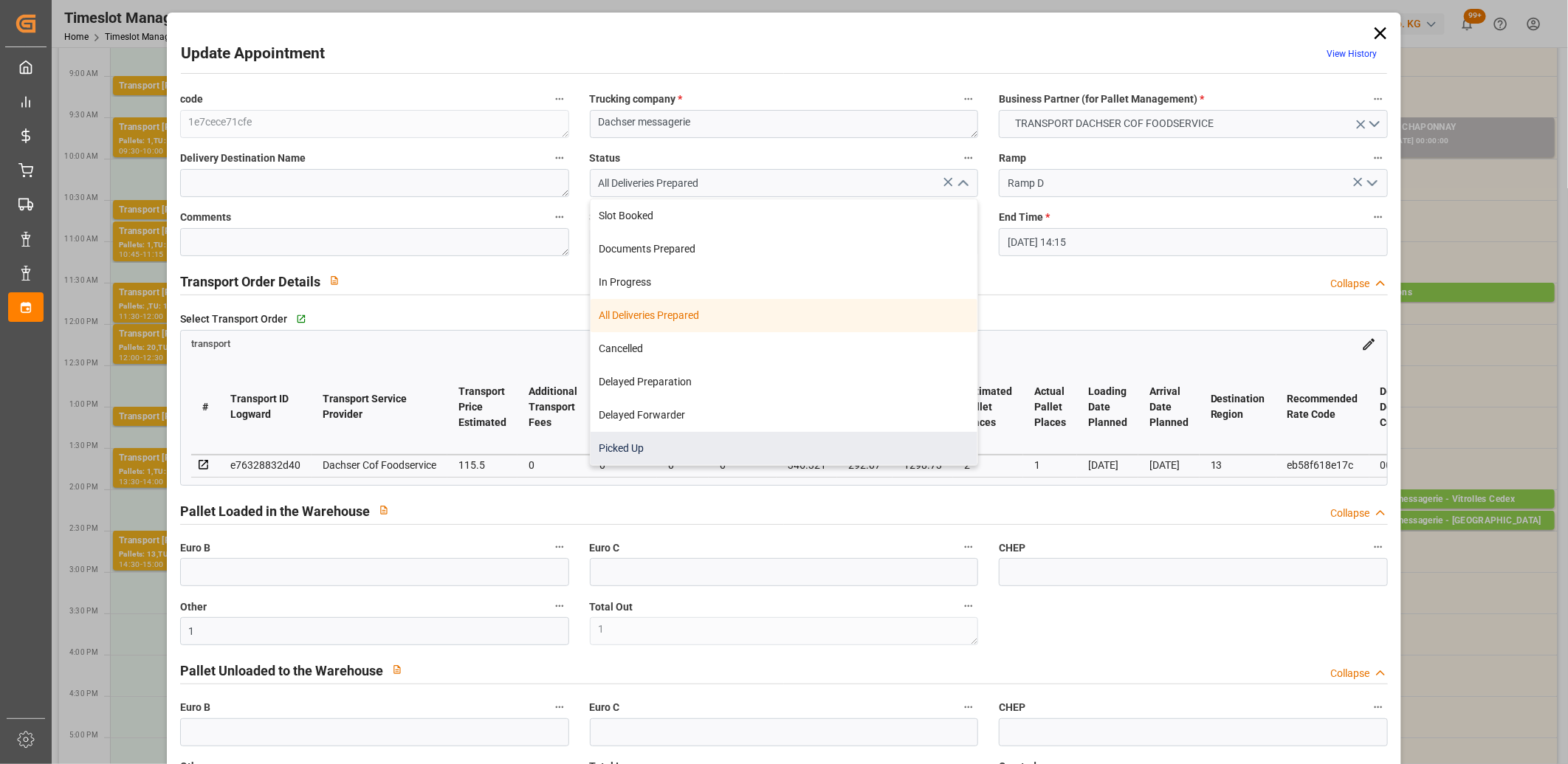
click at [846, 438] on div "Picked Up" at bounding box center [784, 448] width 388 height 34
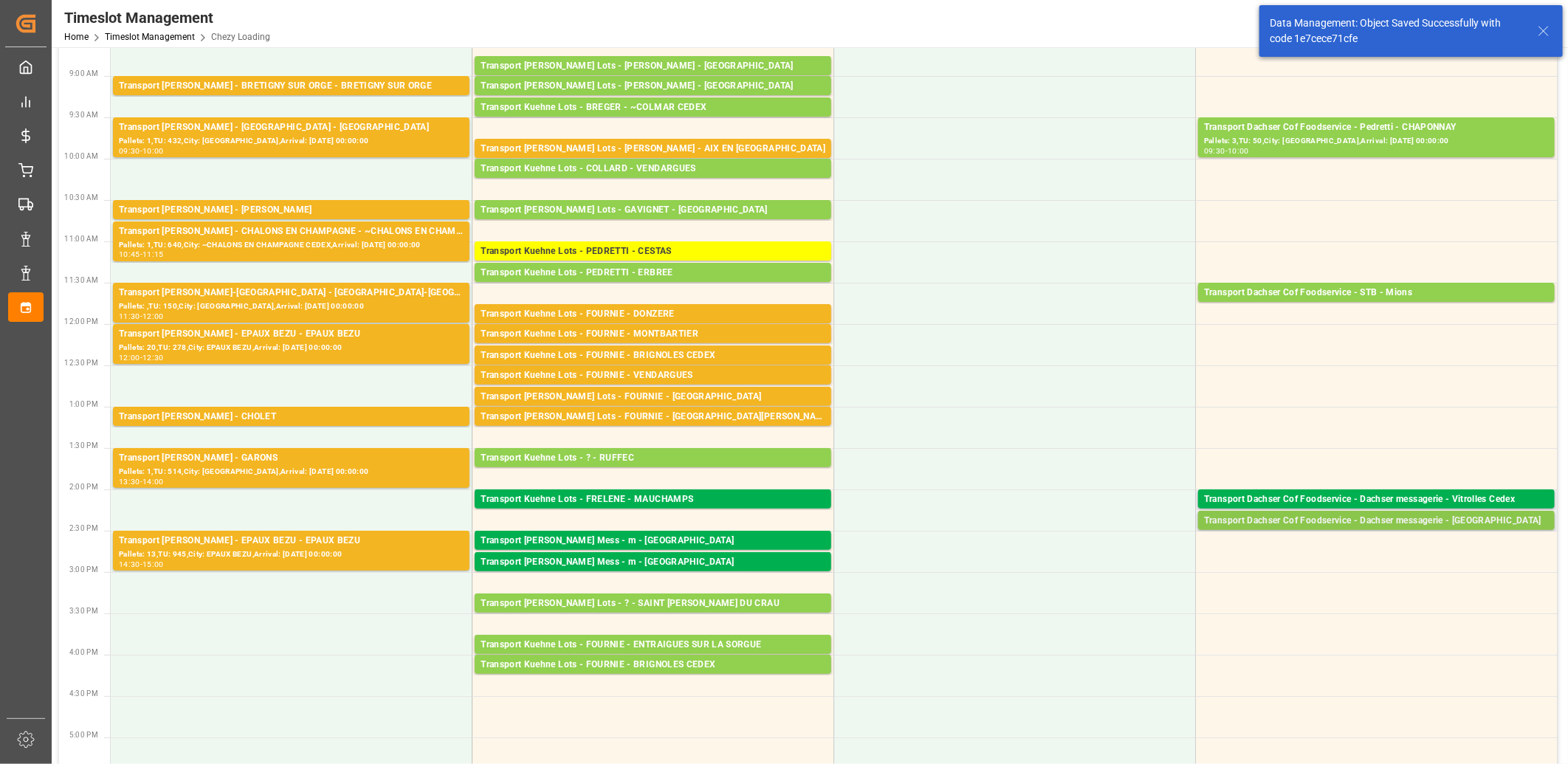
click at [1271, 518] on div "Transport Dachser Cof Foodservice - Dachser messagerie - [GEOGRAPHIC_DATA]" at bounding box center [1376, 521] width 345 height 15
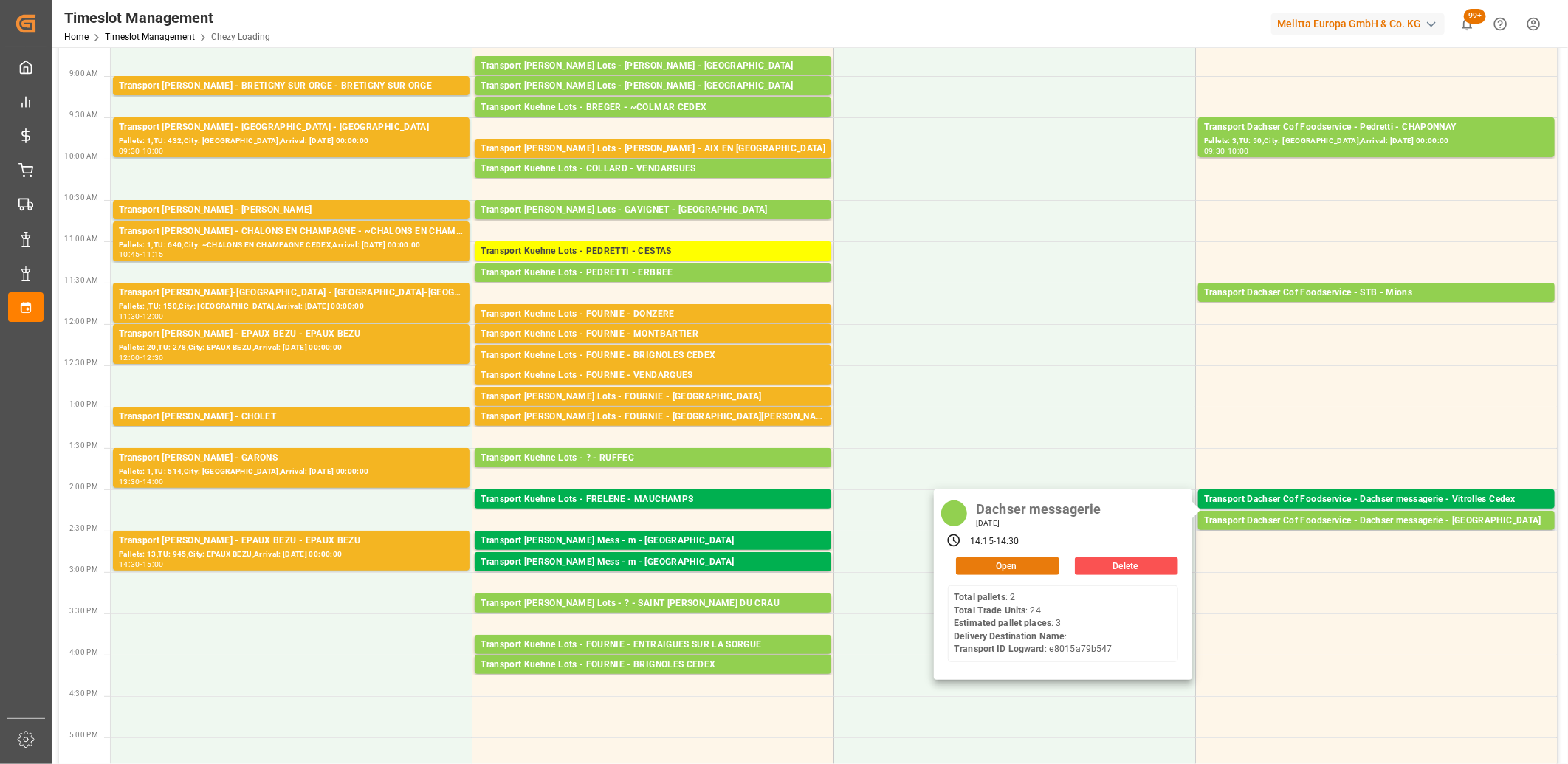
click at [1023, 564] on button "Open" at bounding box center [1008, 565] width 103 height 18
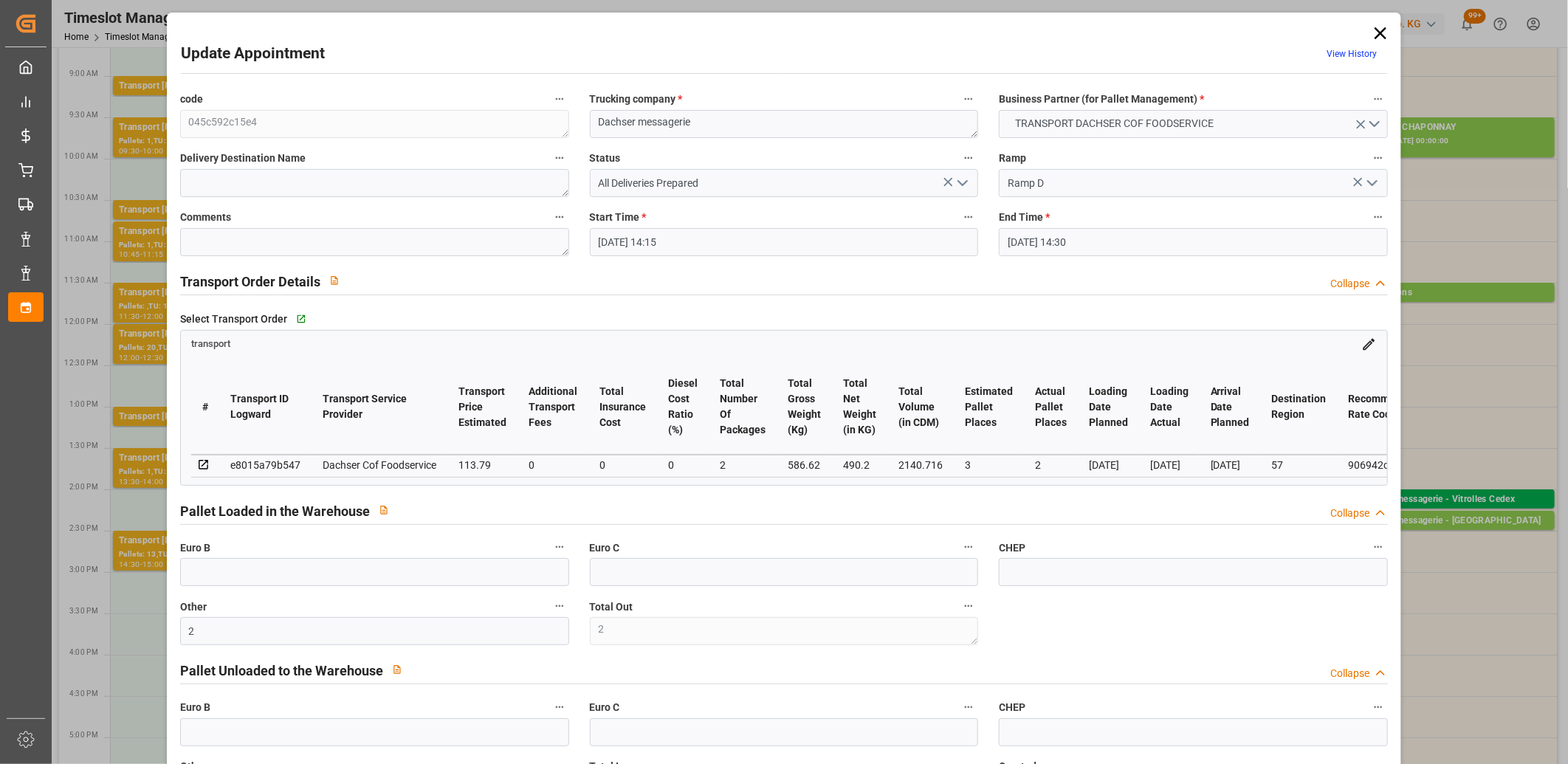
click at [959, 186] on icon "open menu" at bounding box center [963, 183] width 18 height 18
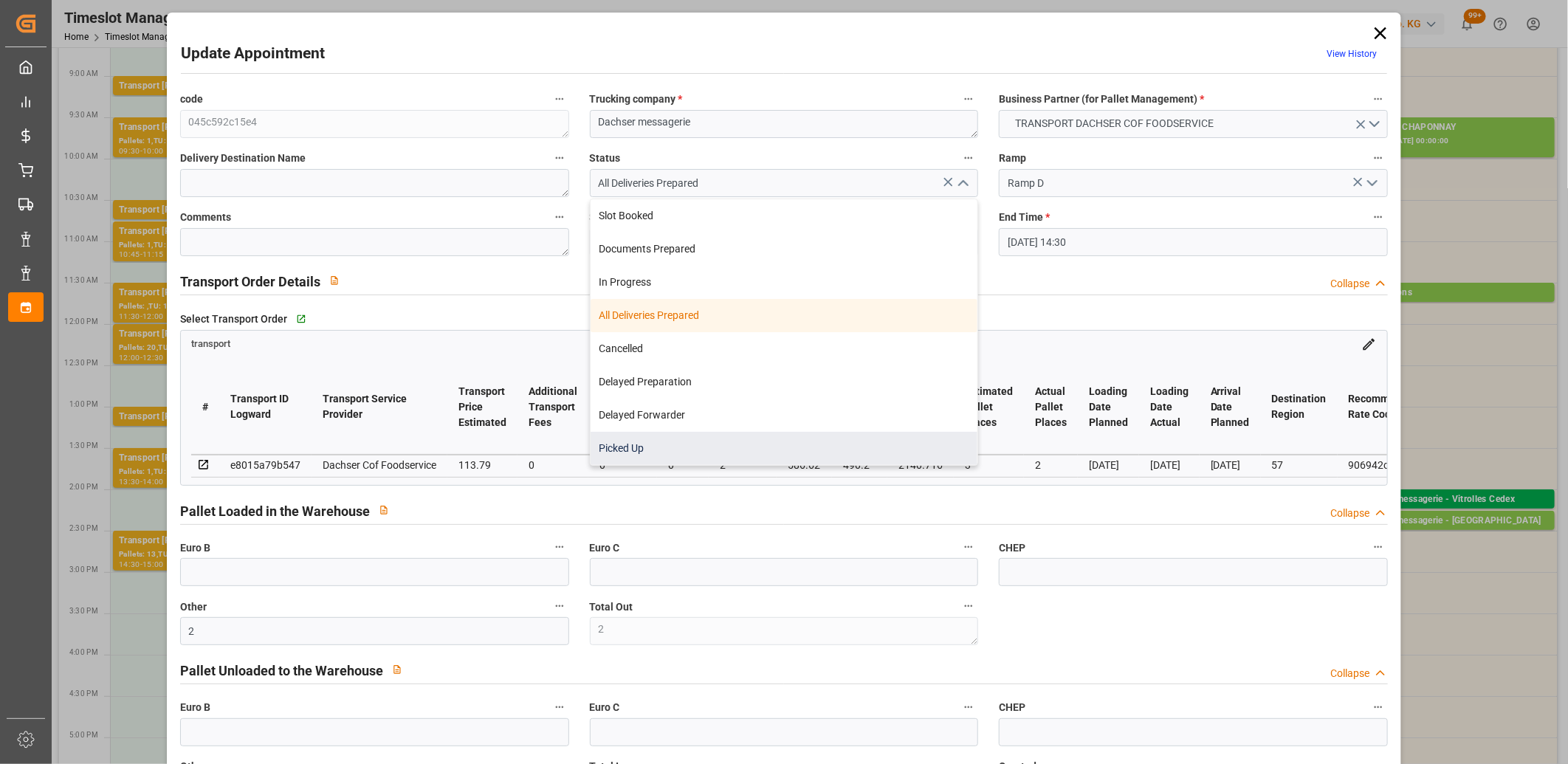
click at [824, 436] on div "Picked Up" at bounding box center [784, 448] width 388 height 34
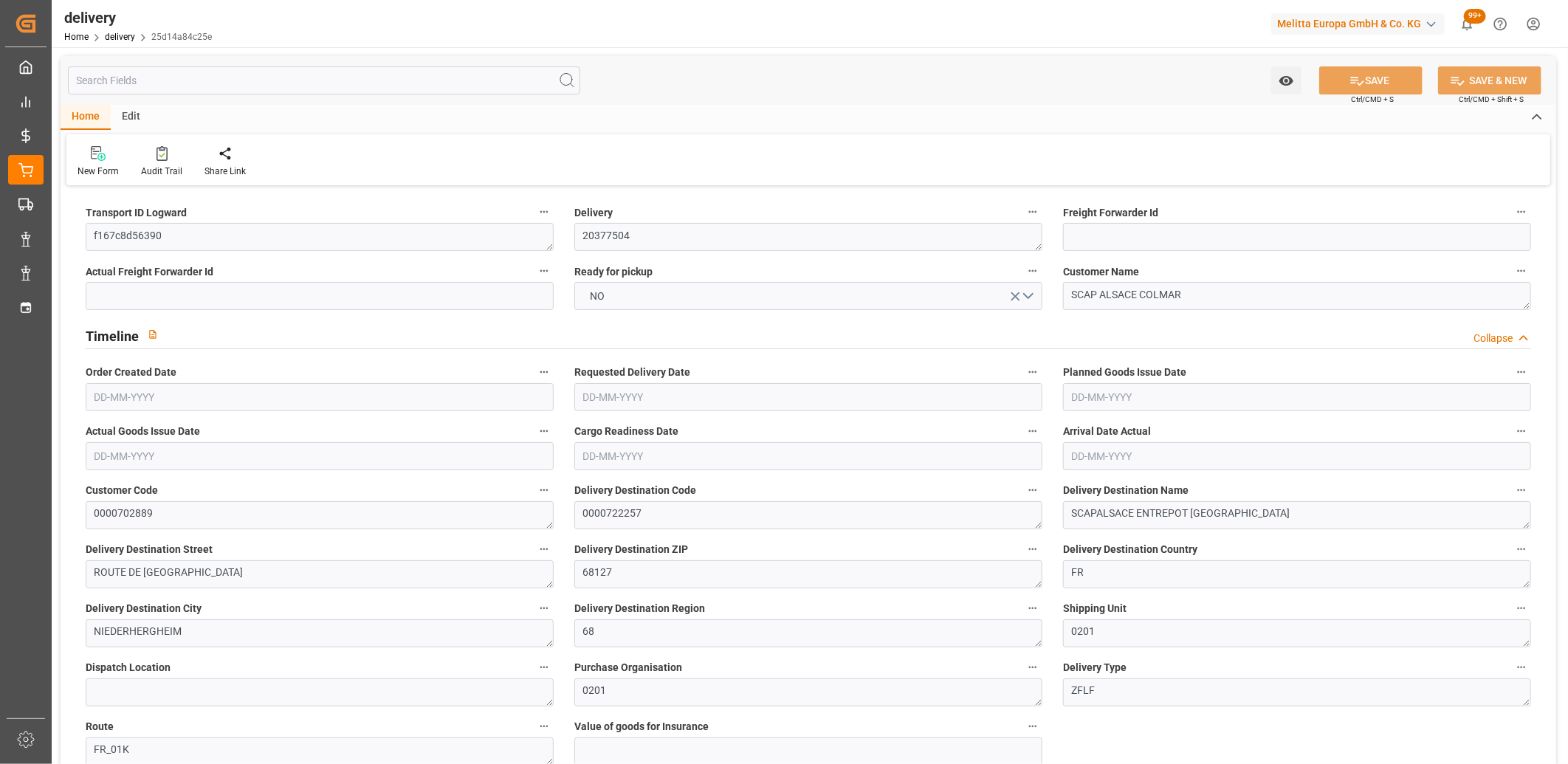
type input "08-09-2025"
type input "09-09-2025"
type input "08-09-2025"
type input "04-09-2025 11:00"
click at [1028, 296] on button "NO" at bounding box center [808, 296] width 469 height 28
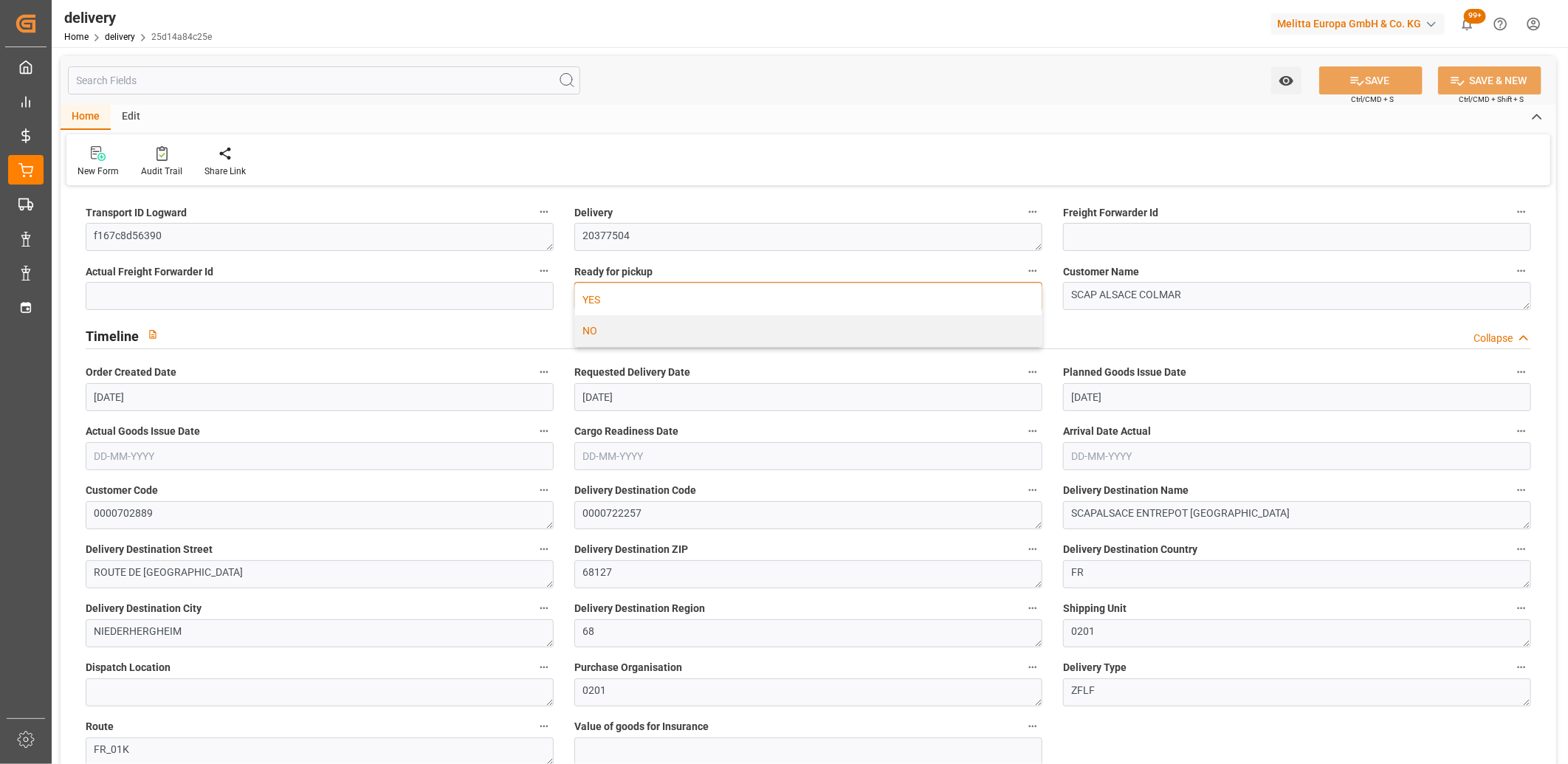
click at [810, 309] on div "YES" at bounding box center [808, 300] width 467 height 31
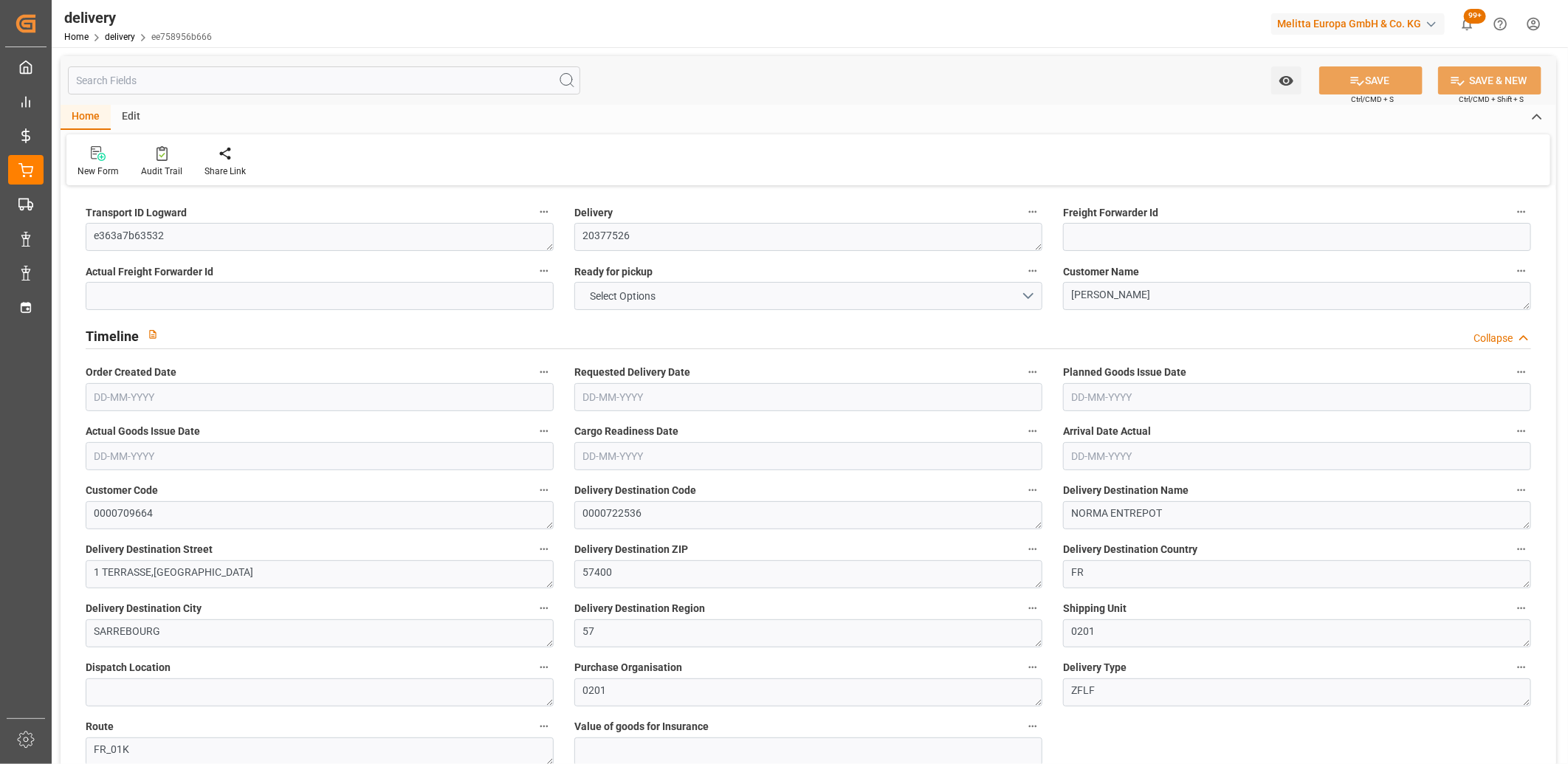
type input "650.576"
type input "1088"
type input "4630.4"
type input "128"
type input "4"
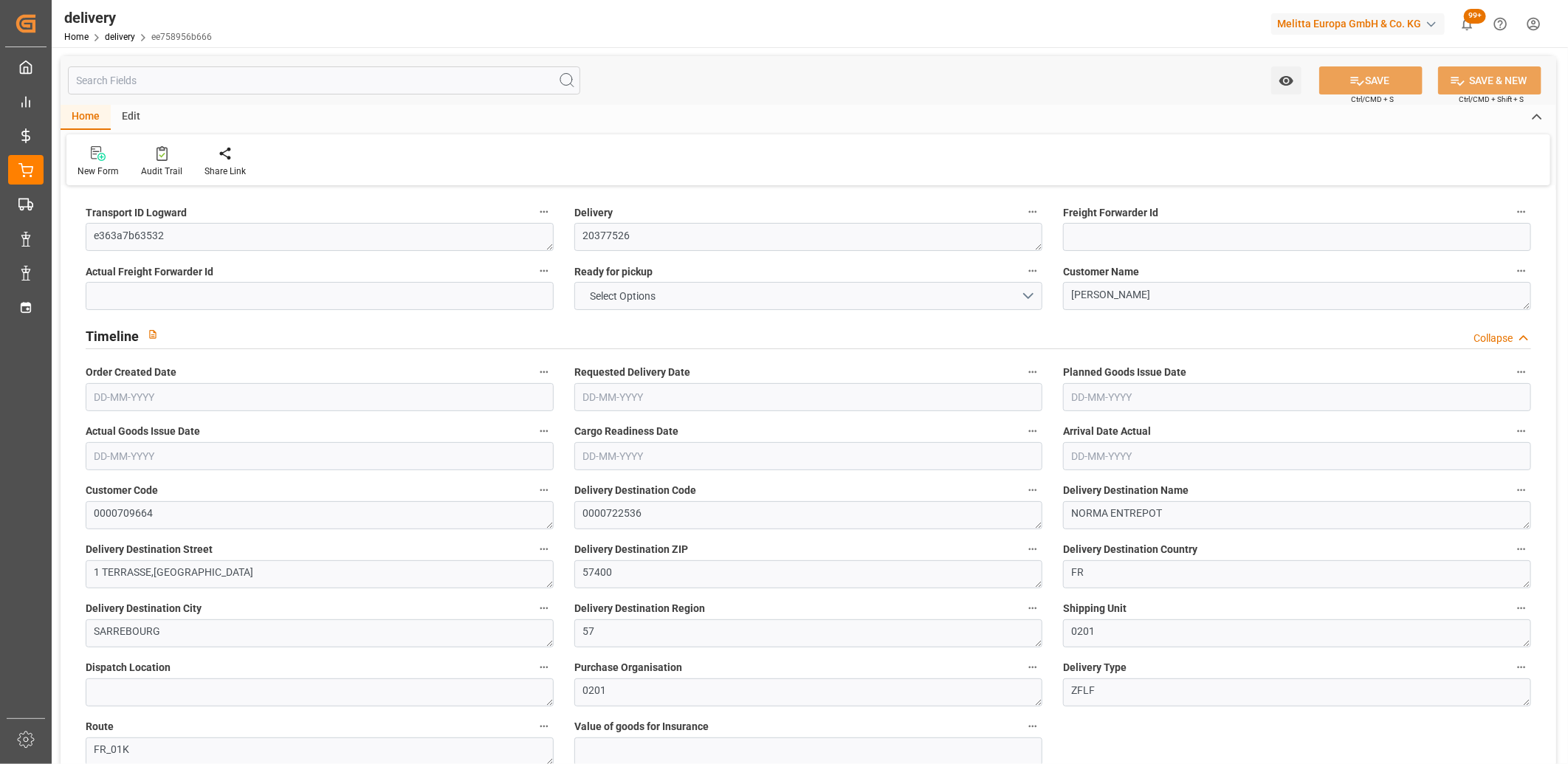
type input "3"
type input "4"
type input "0"
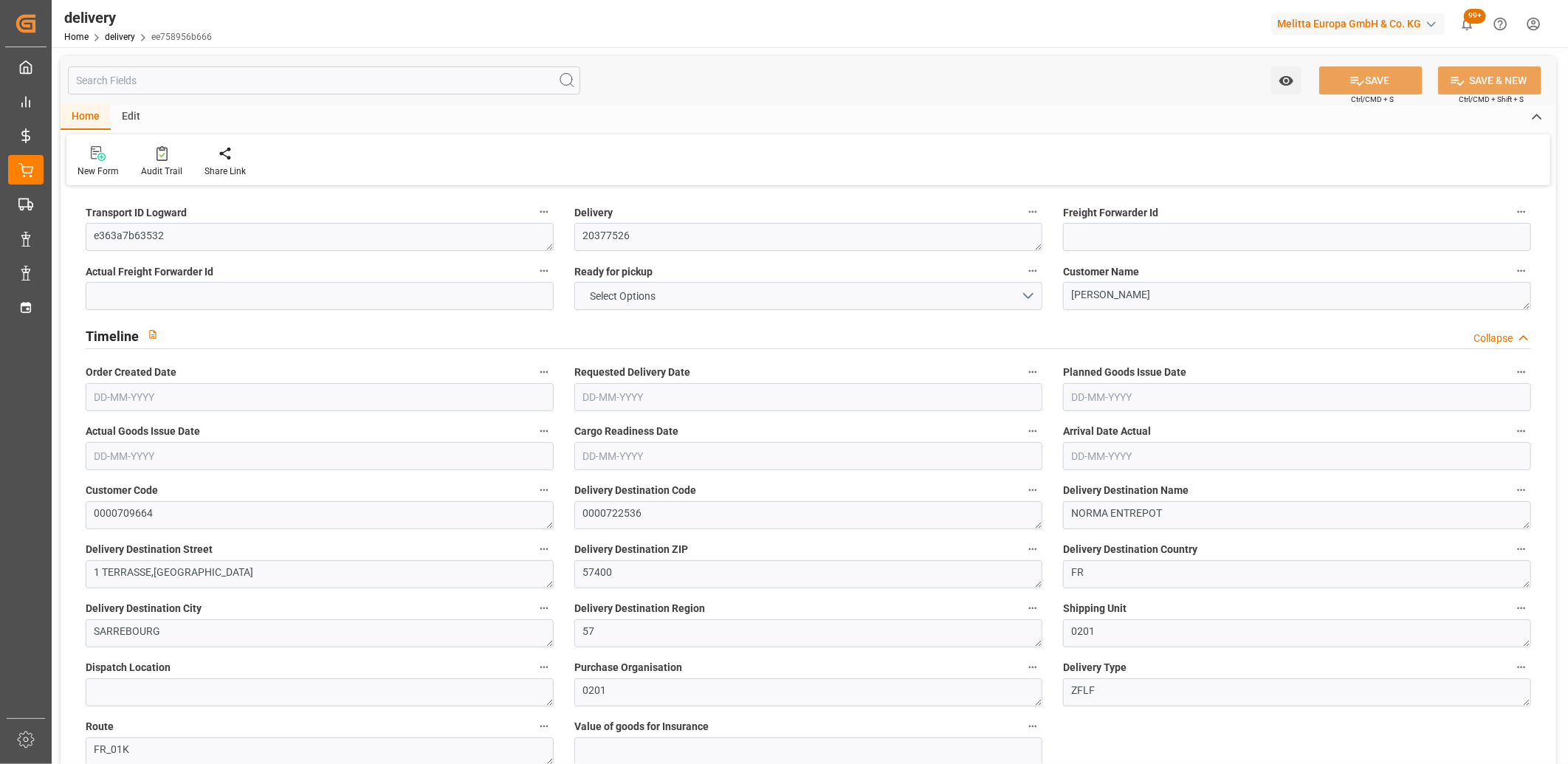
type input "169.65"
type input "7.35"
type input "46.08"
type input "1.5"
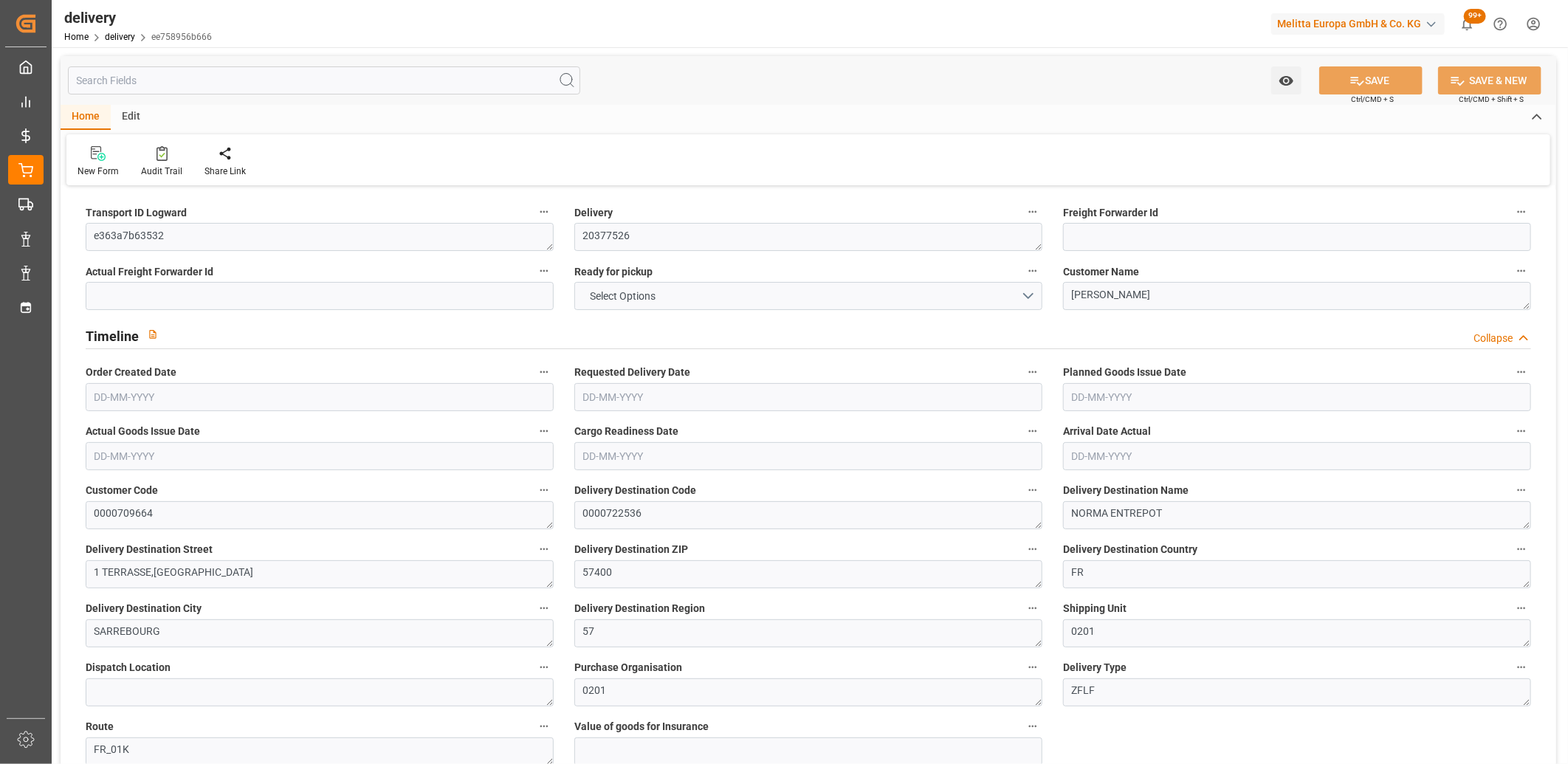
type input "1.3"
type input "0"
type input "6"
type input "925.456"
type input "101"
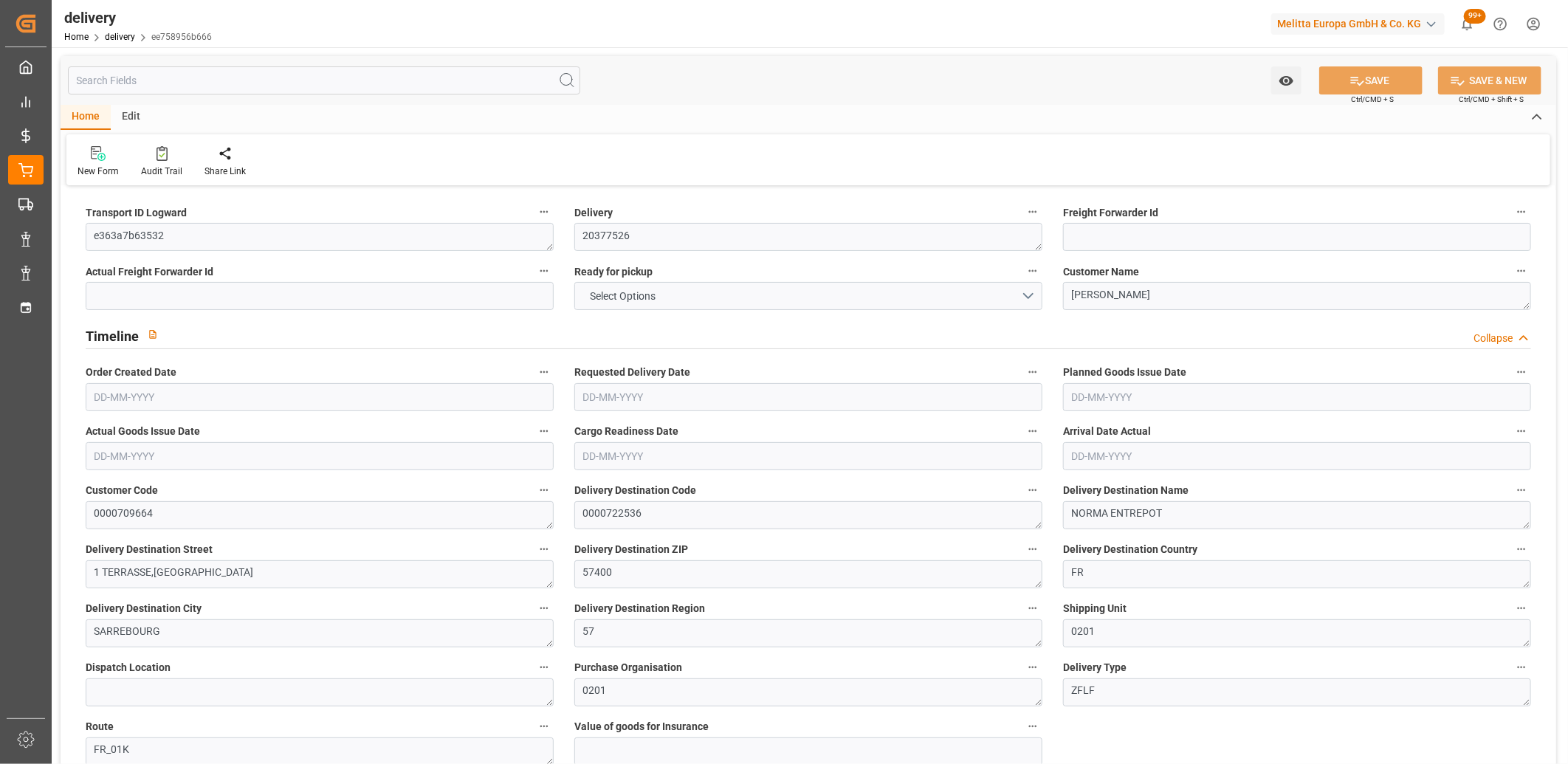
type input "3087.6953"
type input "0.198"
type input "0"
type input "04-09-2025"
type input "10-09-2025"
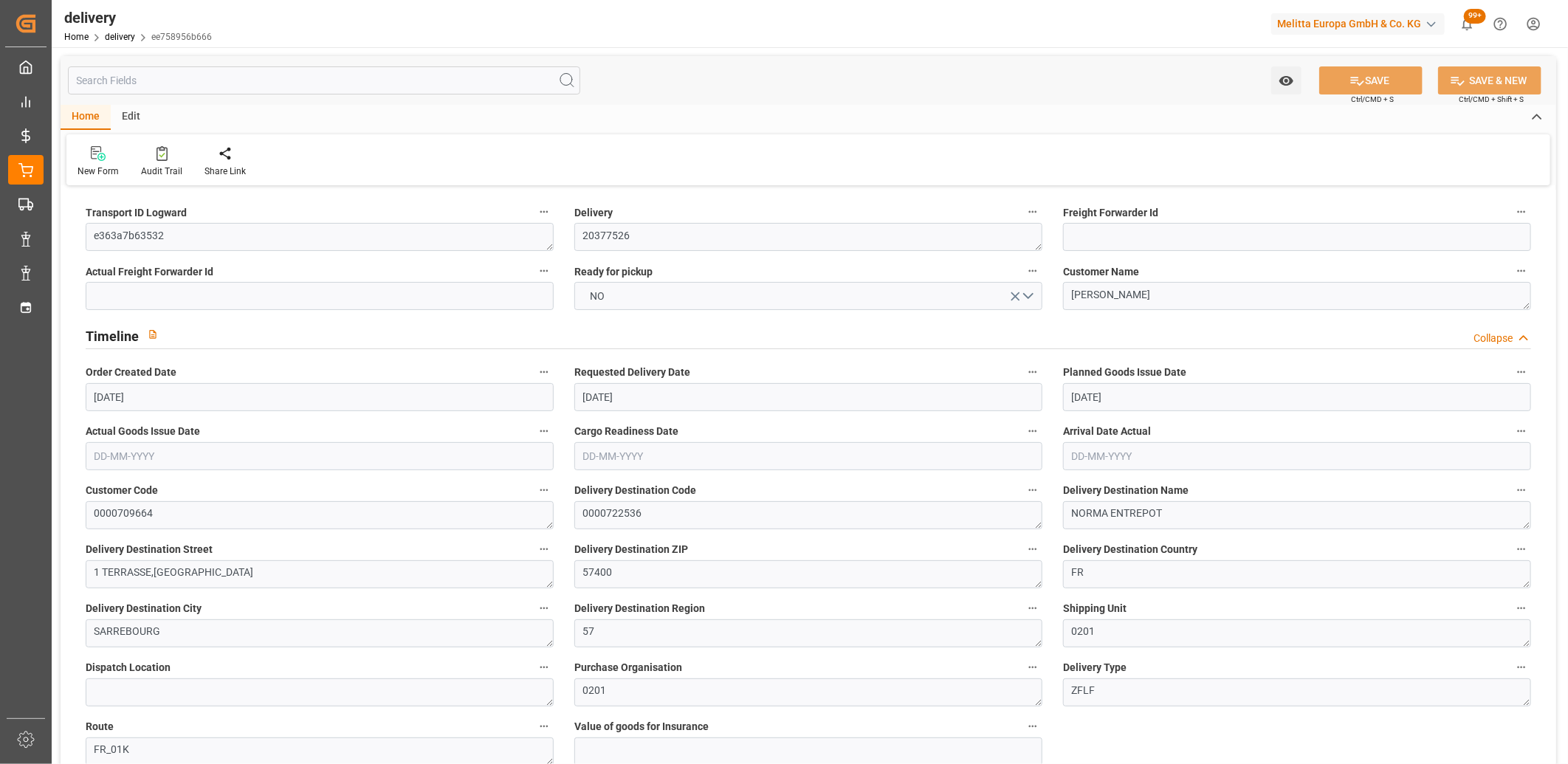
type input "[DATE]"
type input "04-09-2025 11:00"
click button "NO"
click div "YES"
click button "SAVE"
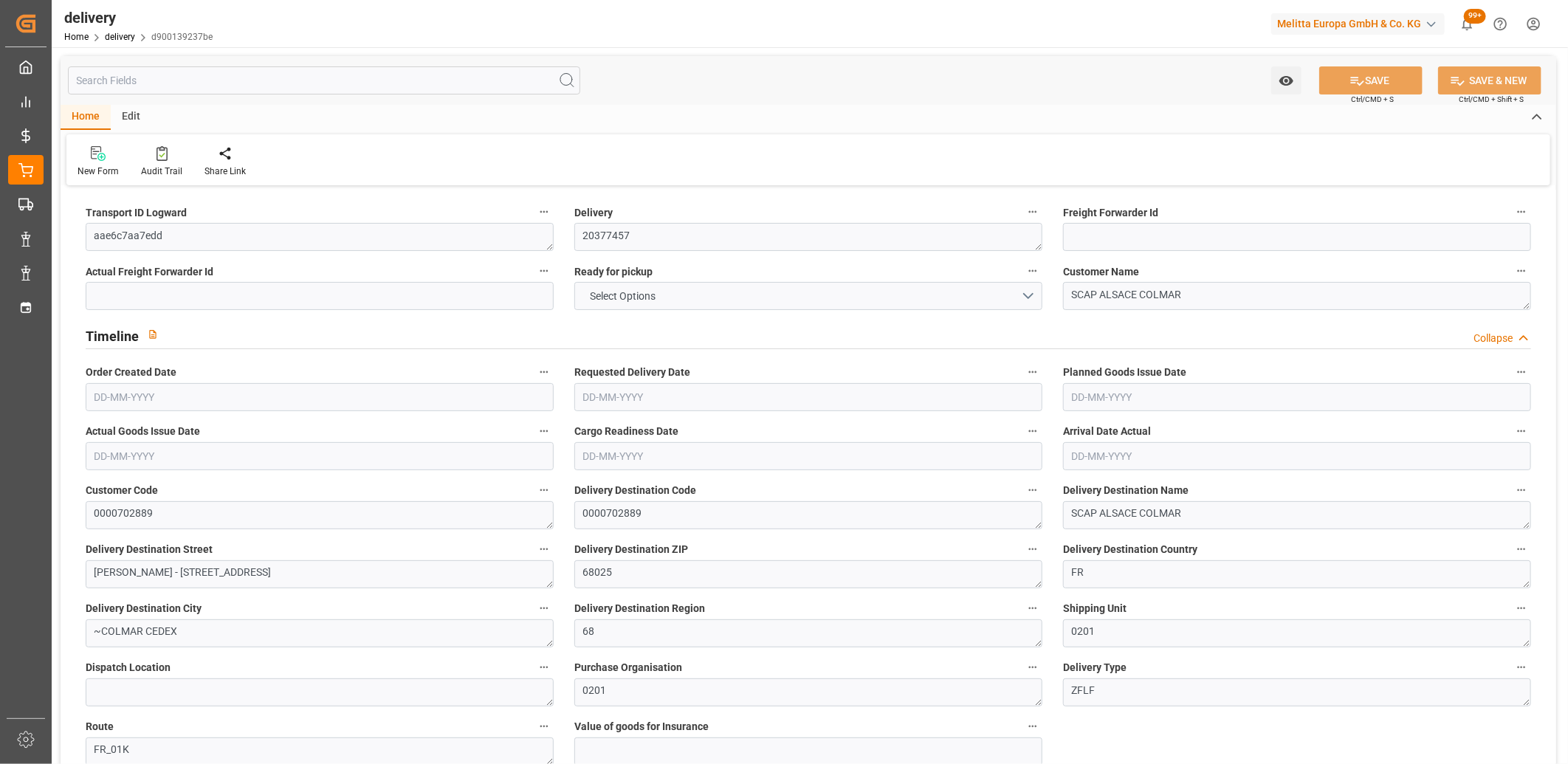
type input "779.2"
type input "1181.72"
type input "4726.616"
type input "291"
type input "9"
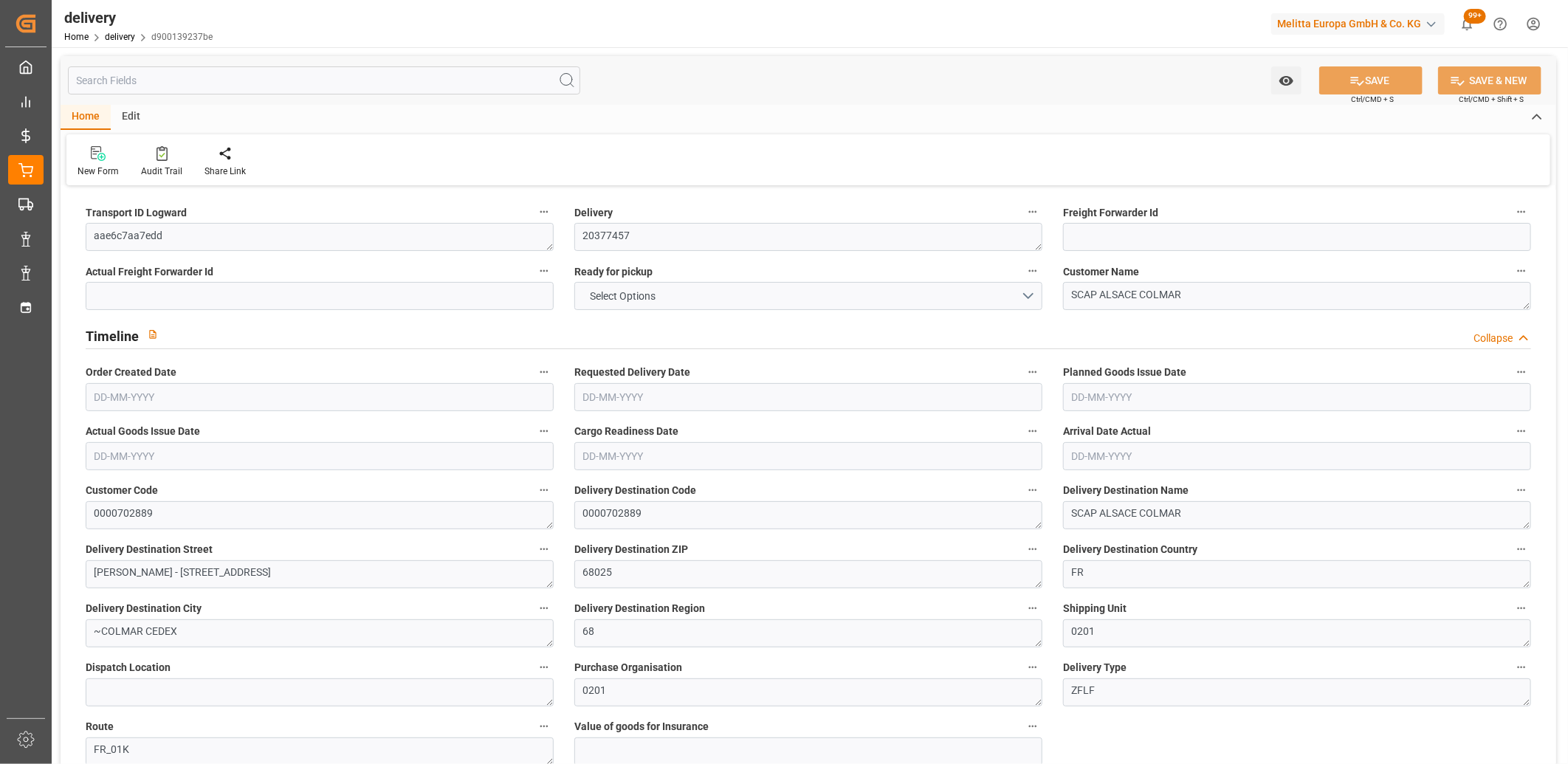
type input "4"
type input "5"
type input "0"
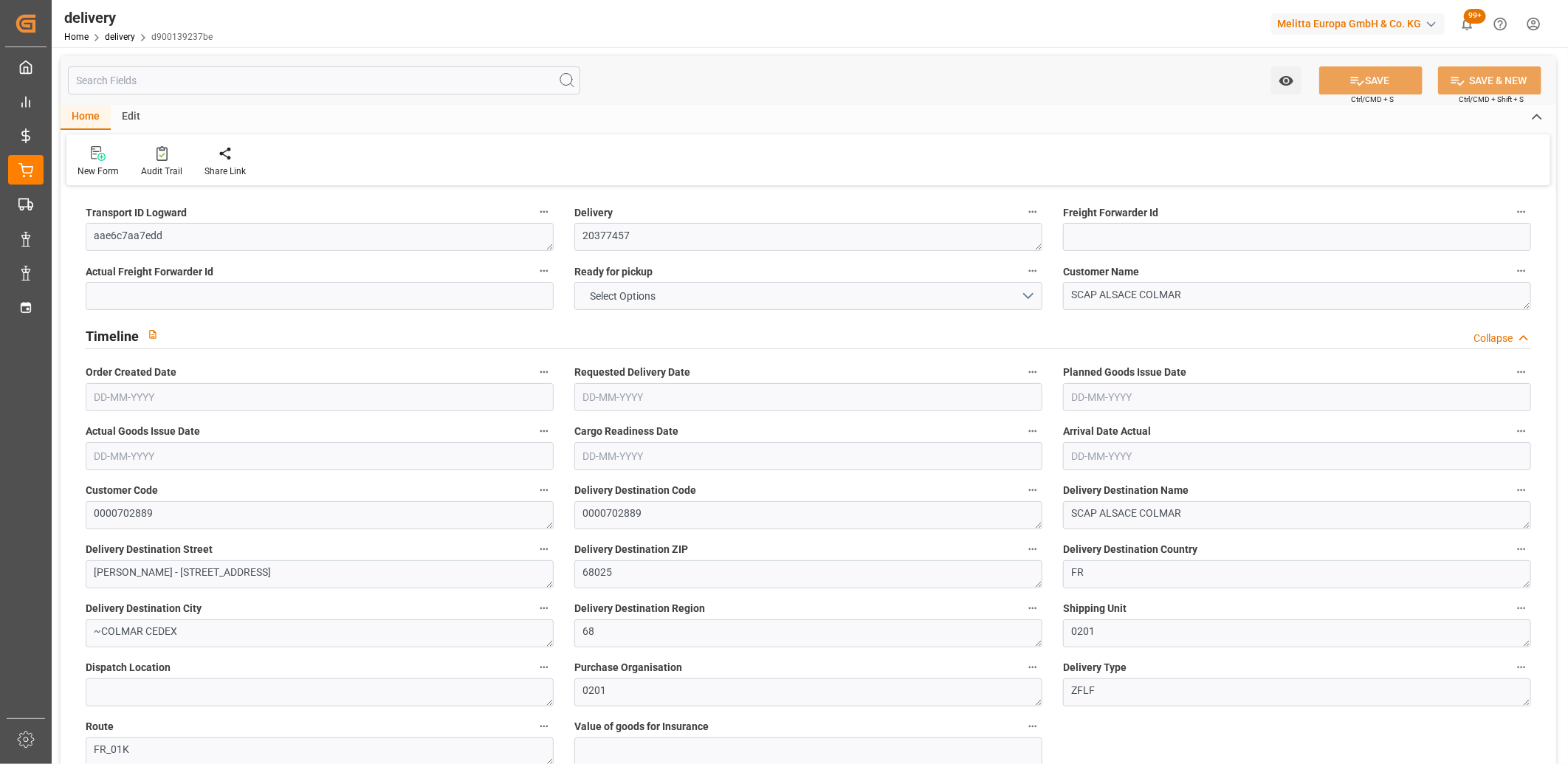
type input "216.84"
type input "9.8"
type input "104.76"
type input "1.5"
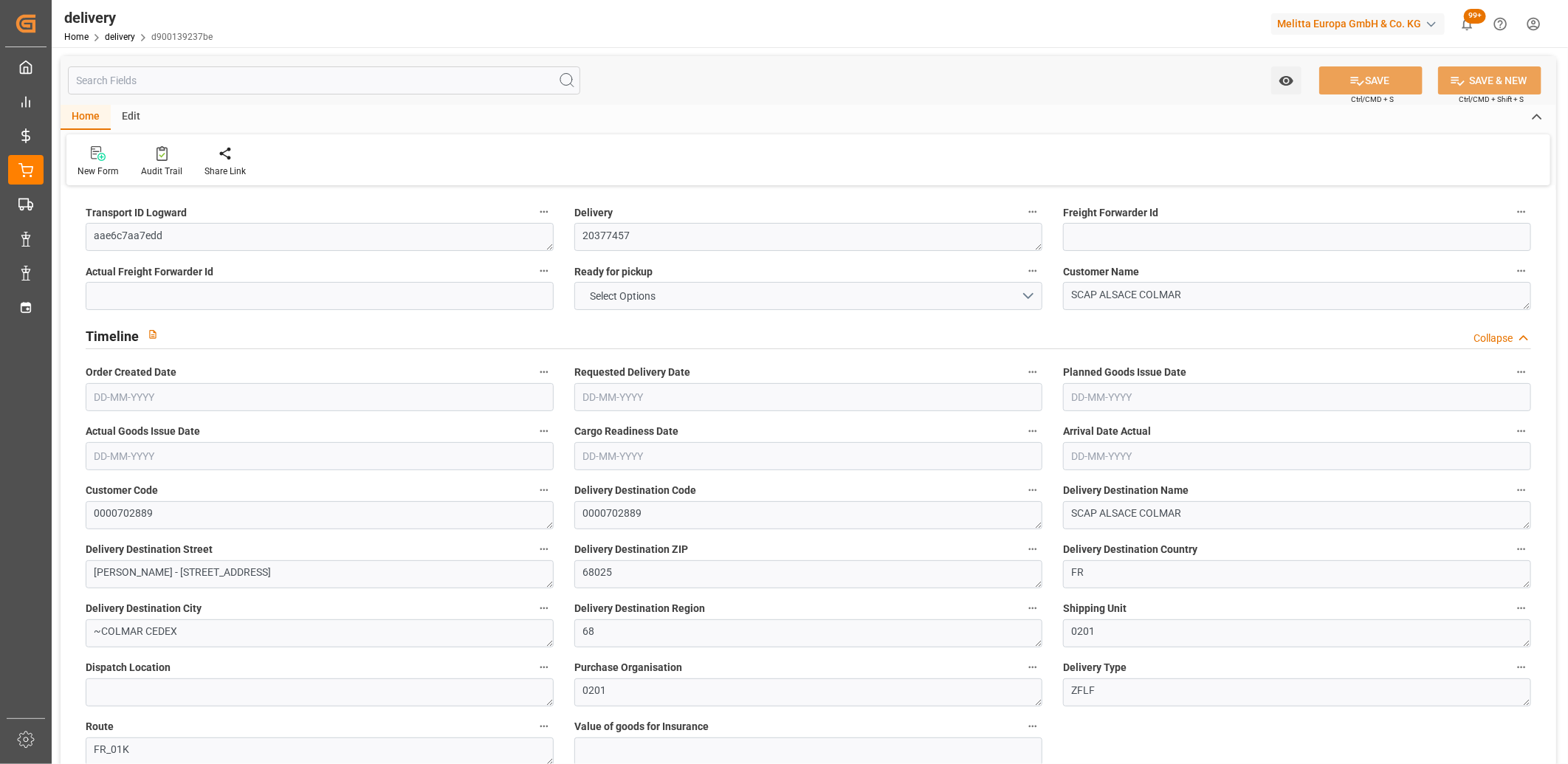
type input "1.3"
type input "0"
type input "13.5"
type input "940.04"
type input "101"
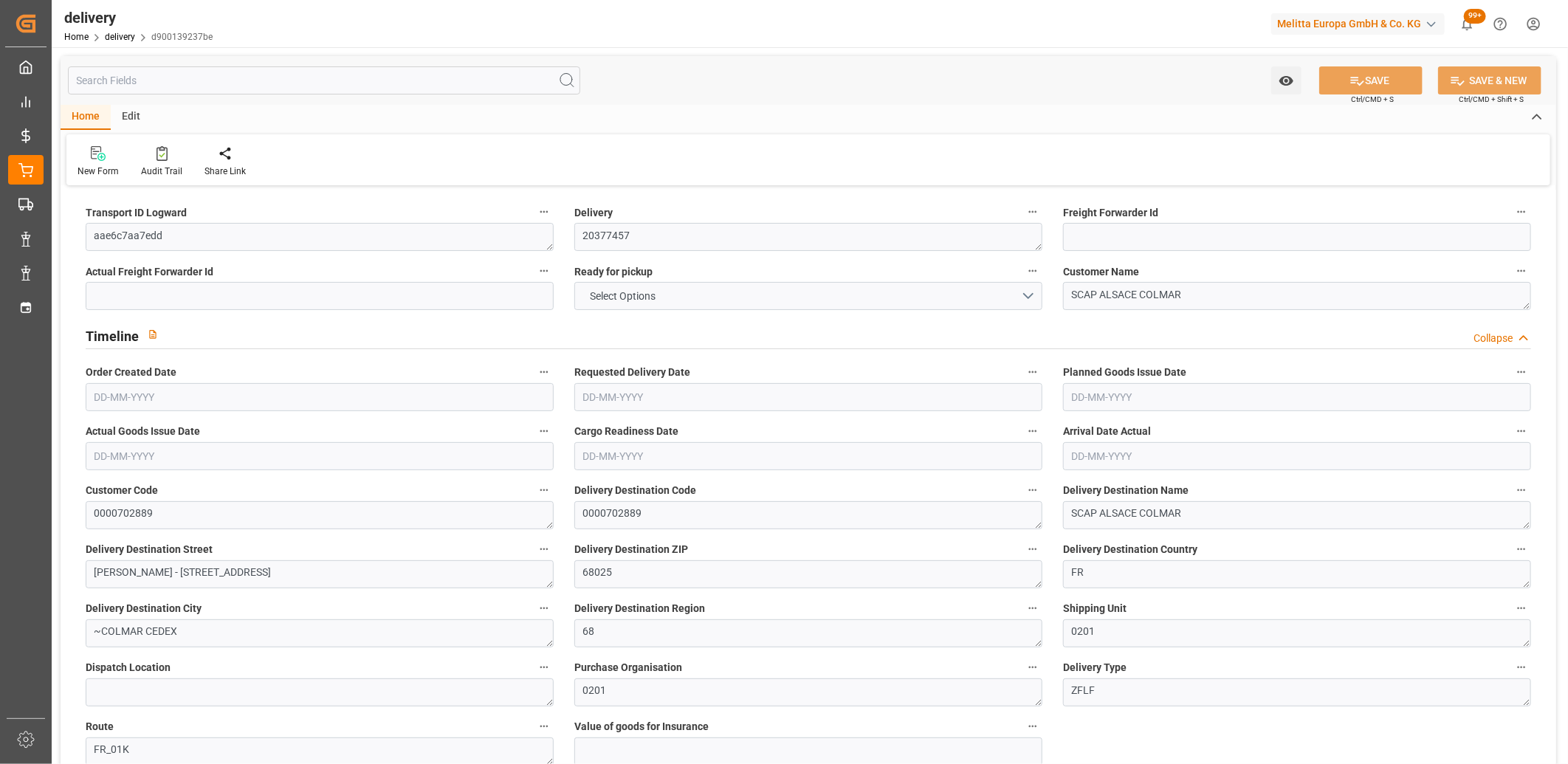
type input "3781.6772"
type input "0.2425"
type input "0"
type input "03-09-2025"
type input "11-09-2025"
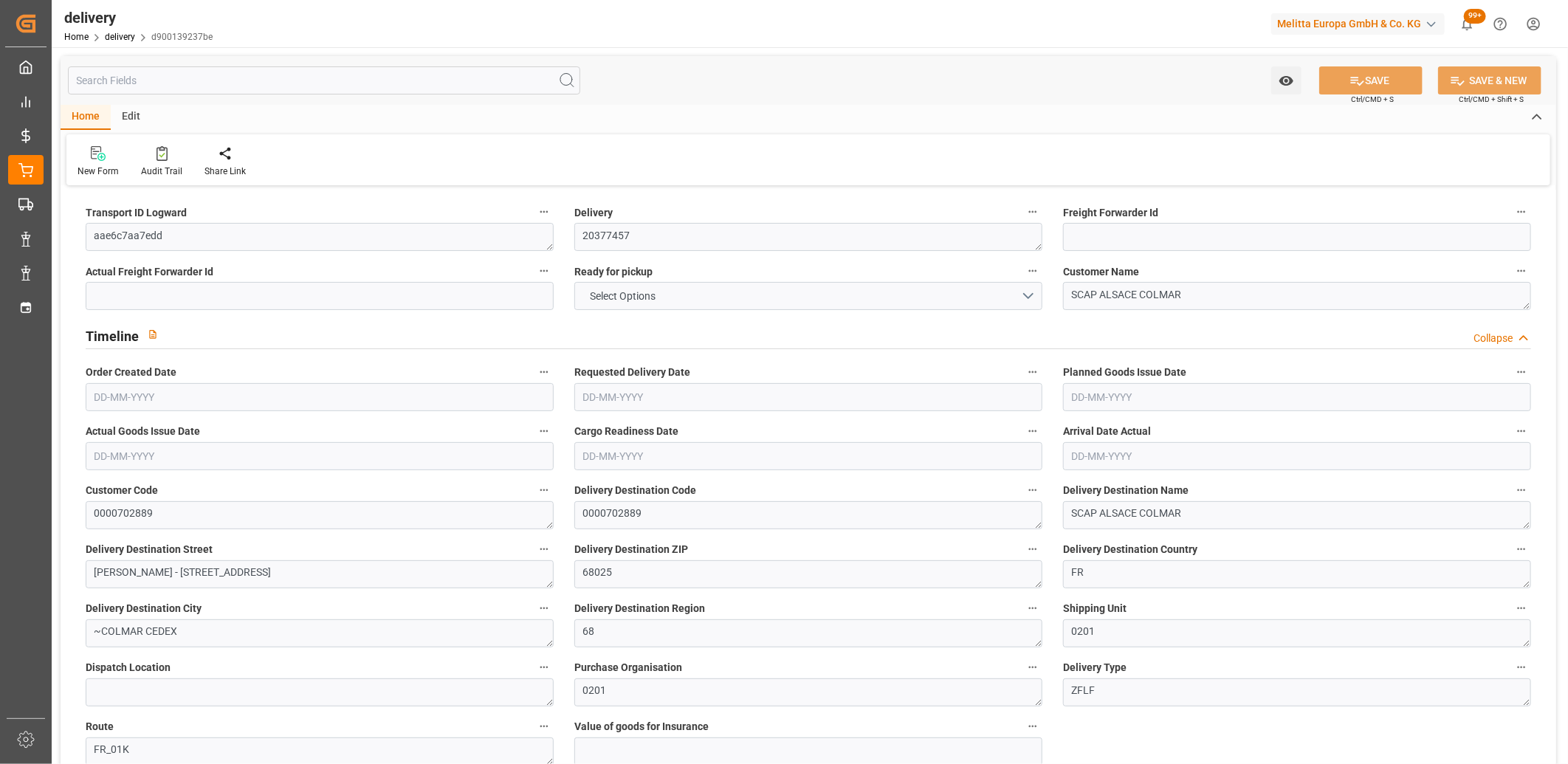
type input "[DATE]"
type input "03-09-2025 11:01"
click at [655, 294] on button "NO" at bounding box center [808, 296] width 469 height 28
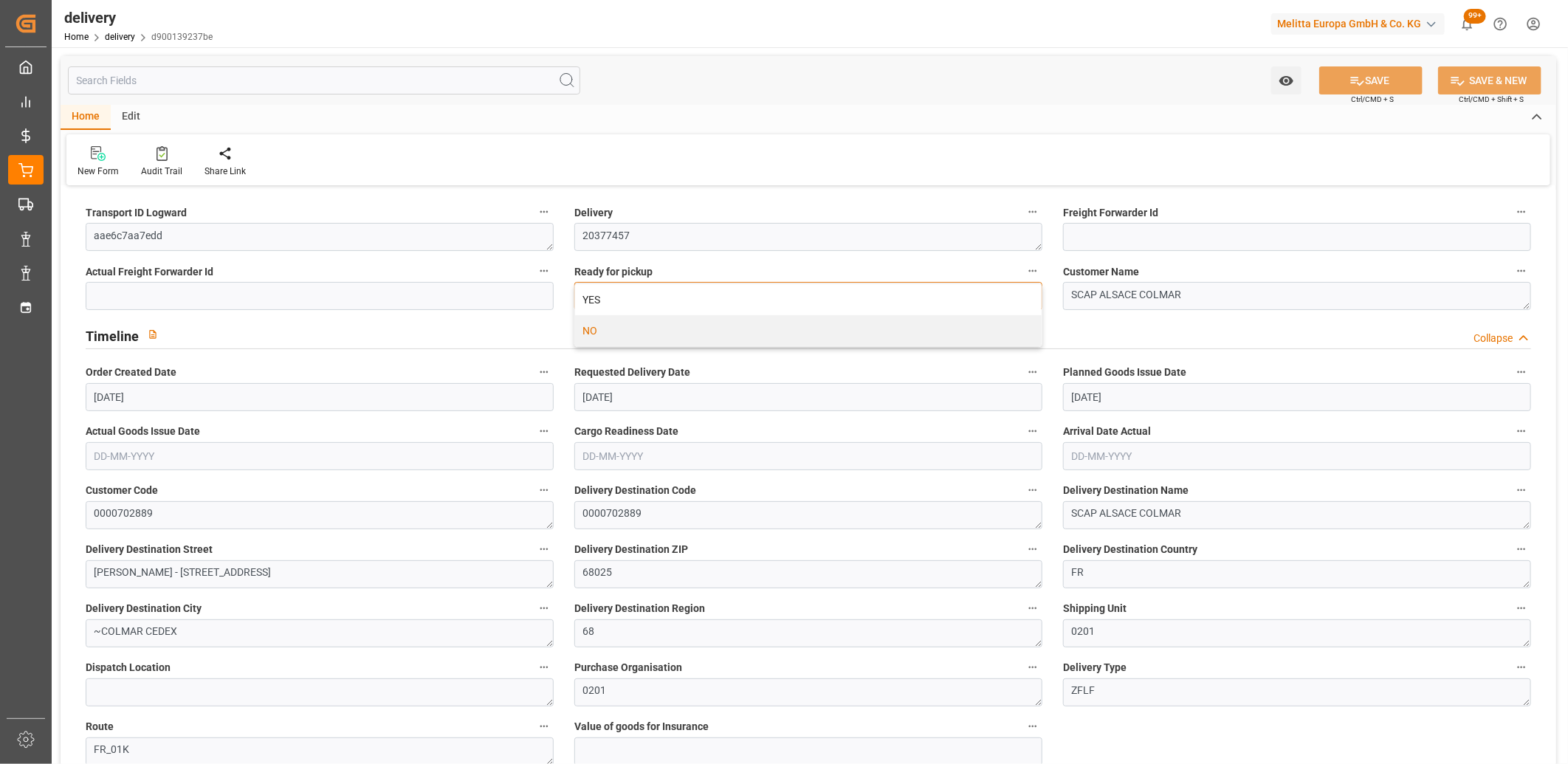
click at [655, 294] on div "YES" at bounding box center [808, 300] width 467 height 31
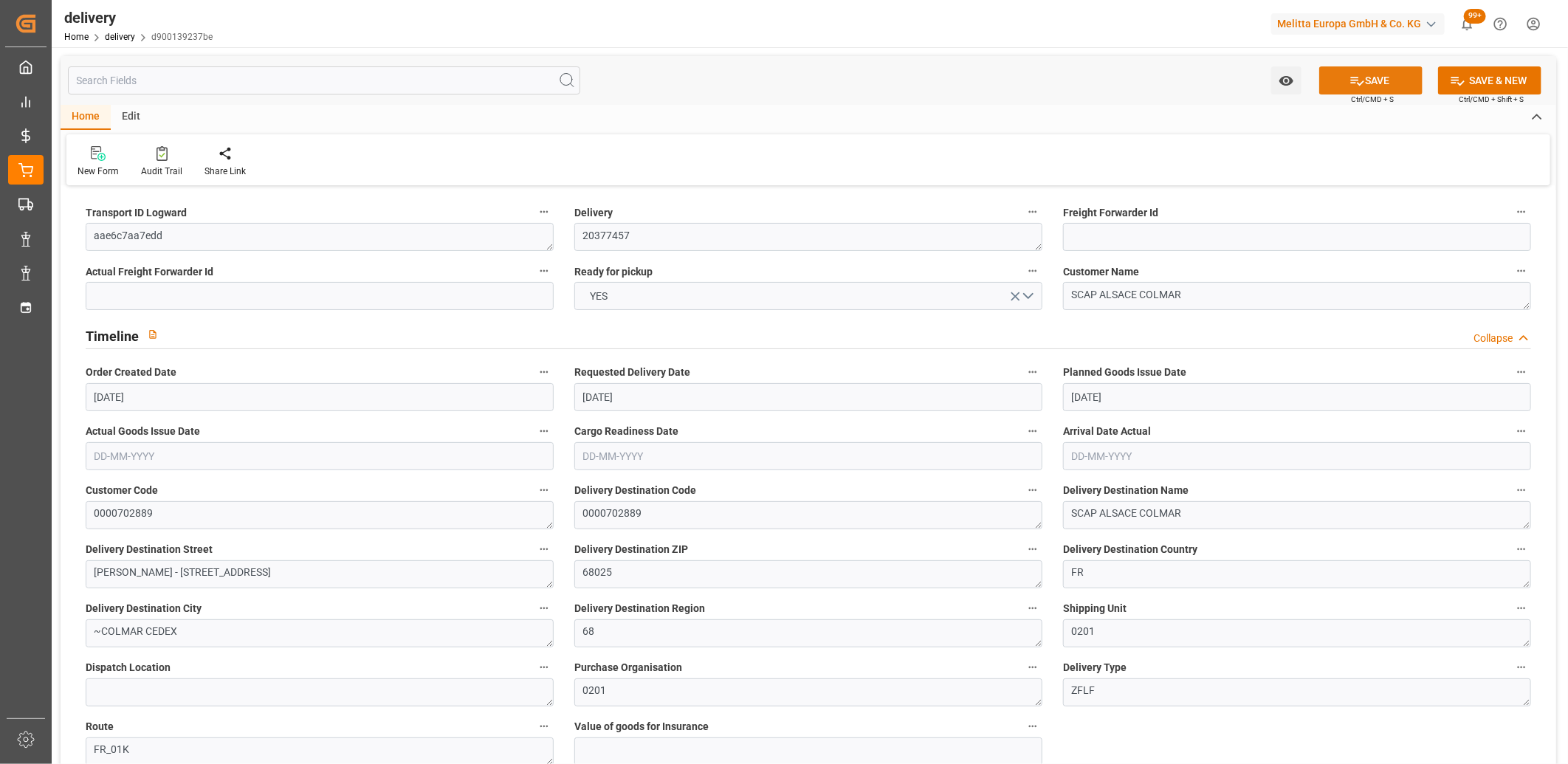
click at [1367, 83] on button "SAVE" at bounding box center [1371, 80] width 103 height 28
type input "458.136"
type input "512"
type input "1058.4"
type input "0"
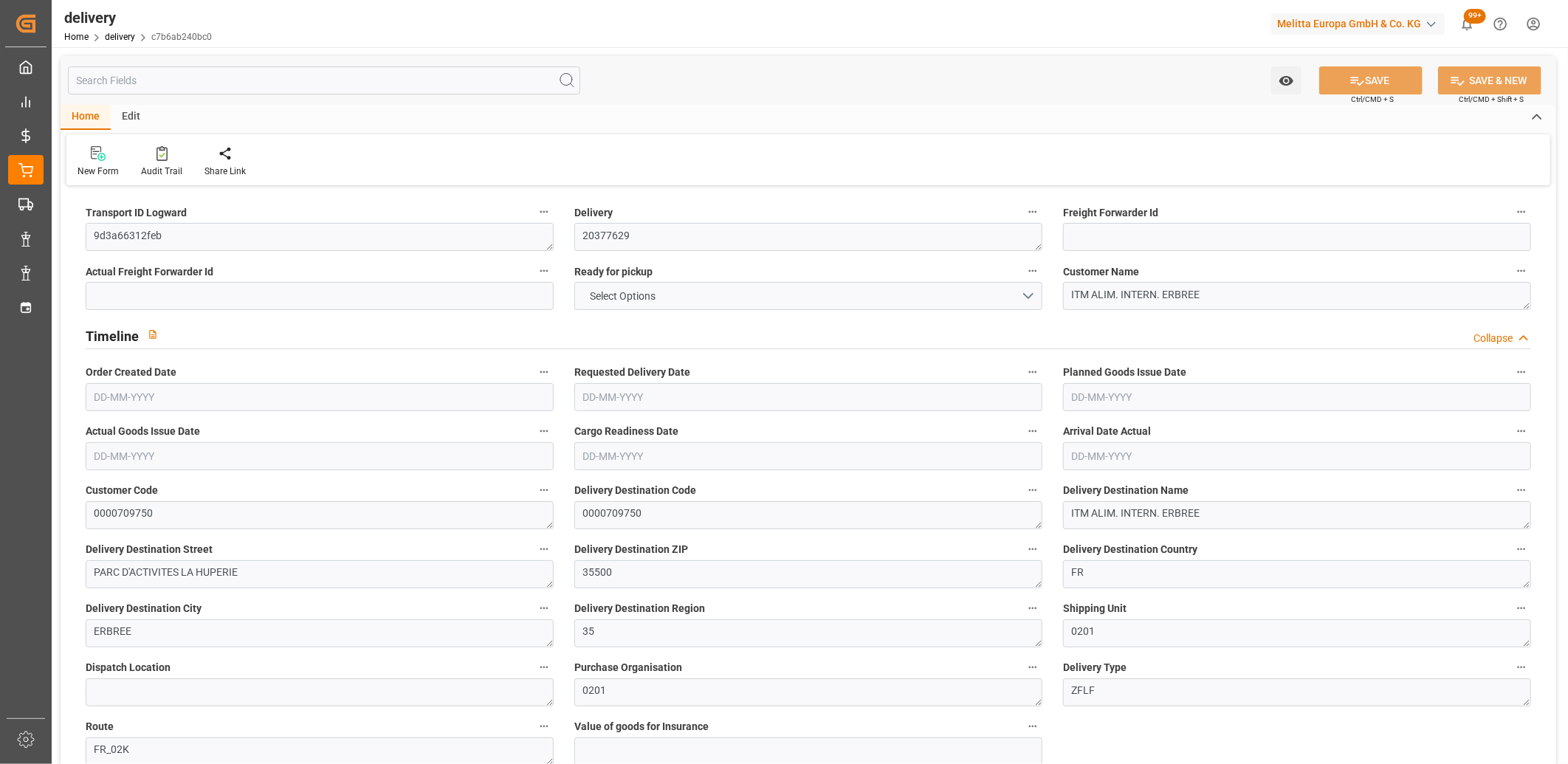
type input "1"
type input "0"
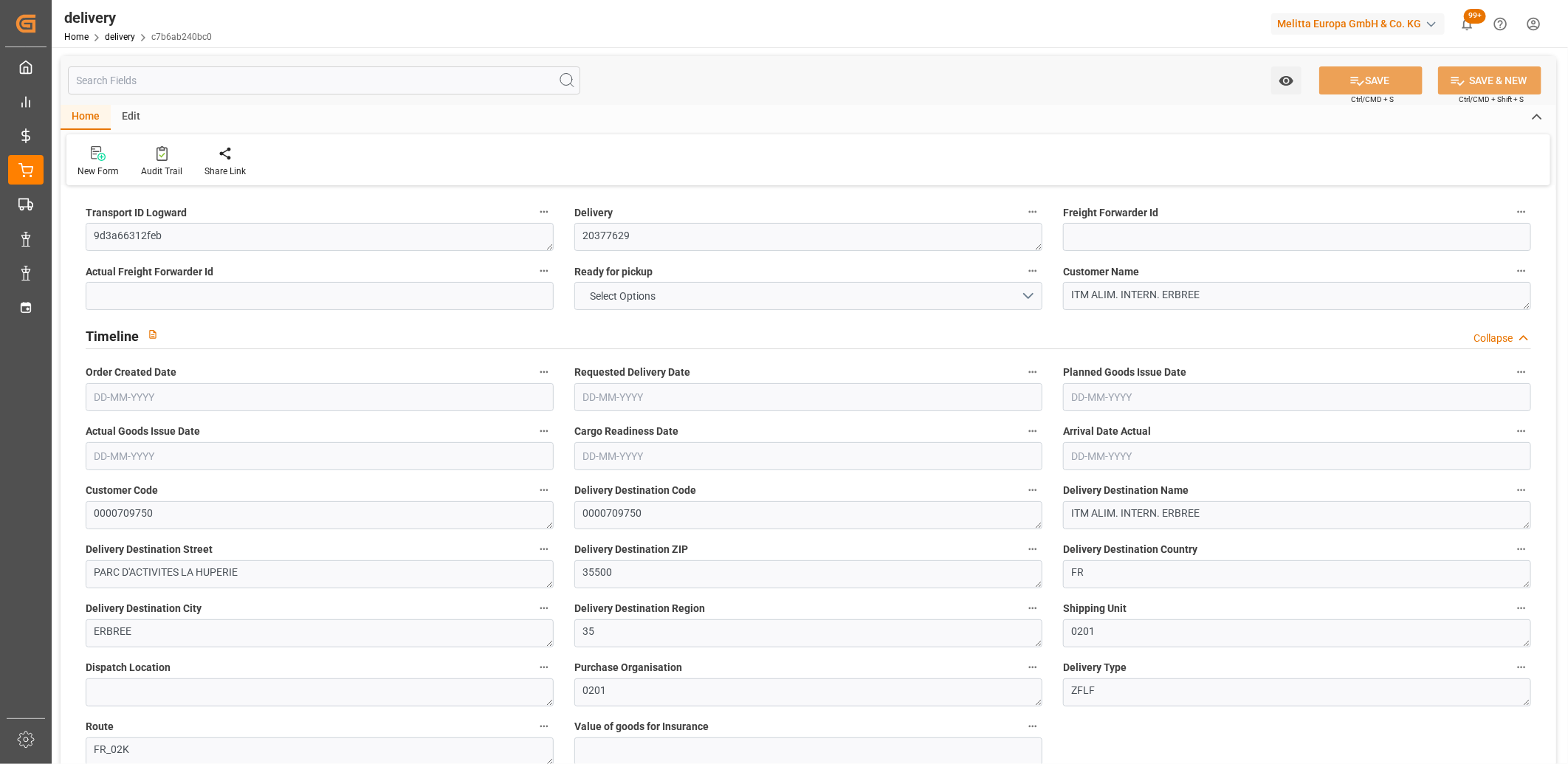
type input "0"
type input "162.01"
type input "2.45"
type input "0"
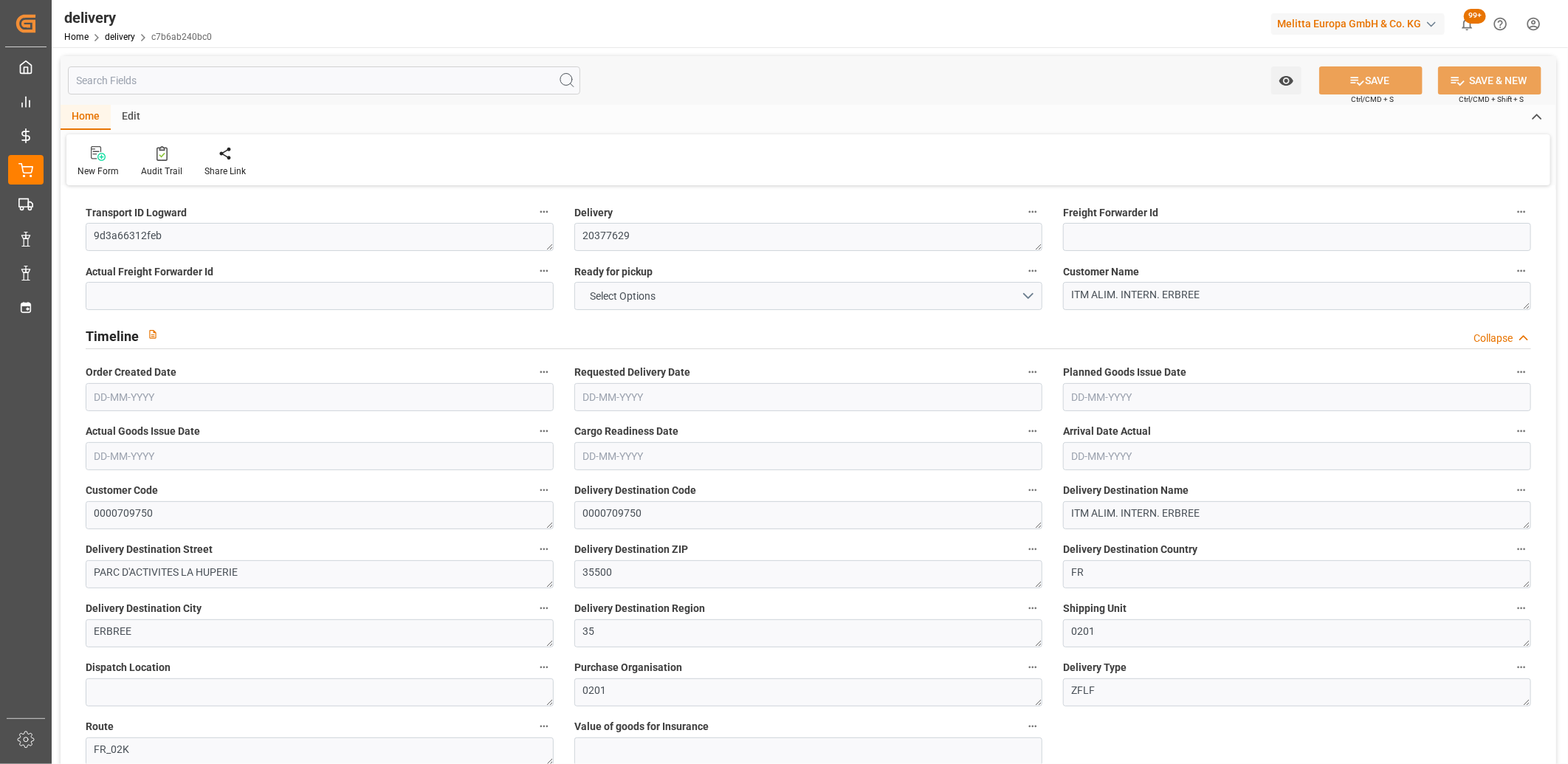
type input "1.5"
type input "1.3"
type input "0"
type input "1.5"
type input "464.184"
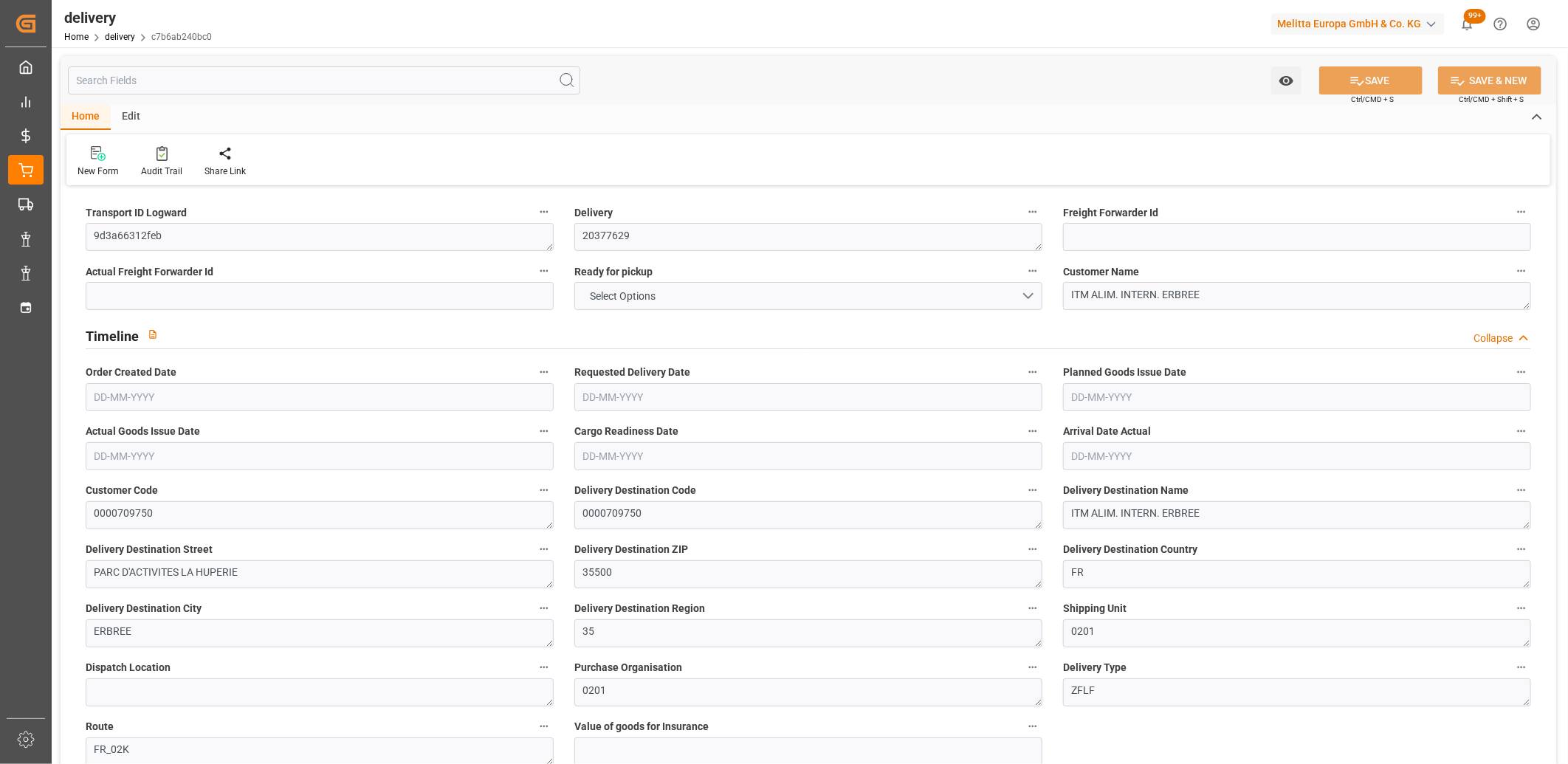
type input "101"
type input "1694.3365"
type input "0.1087"
type input "0"
type input "[DATE]"
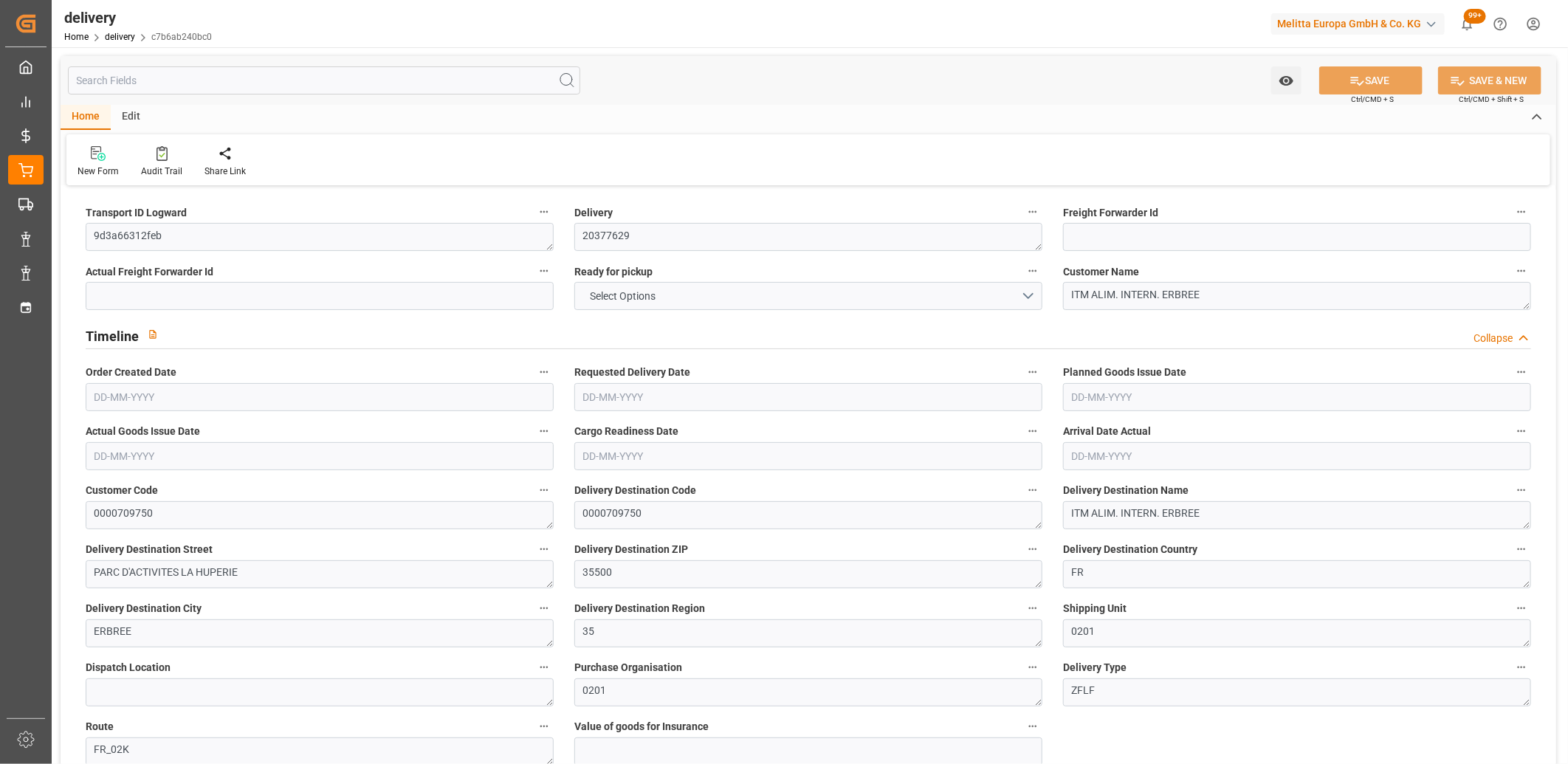
type input "[DATE]"
type input "08-09-2025"
type input "05-09-2025 11:01"
click at [618, 303] on button "NO" at bounding box center [808, 296] width 469 height 28
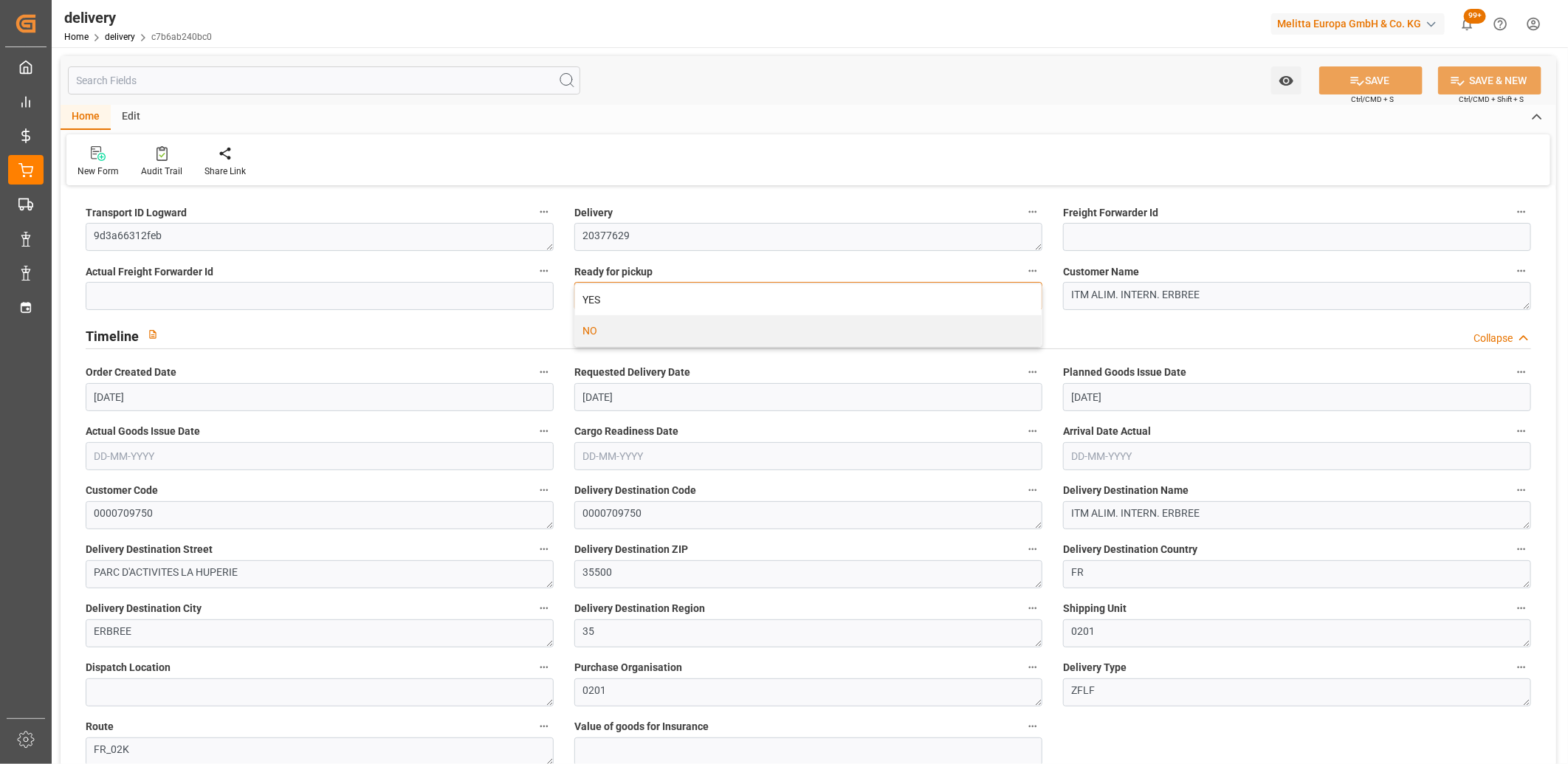
click at [618, 303] on div "YES" at bounding box center [808, 300] width 467 height 31
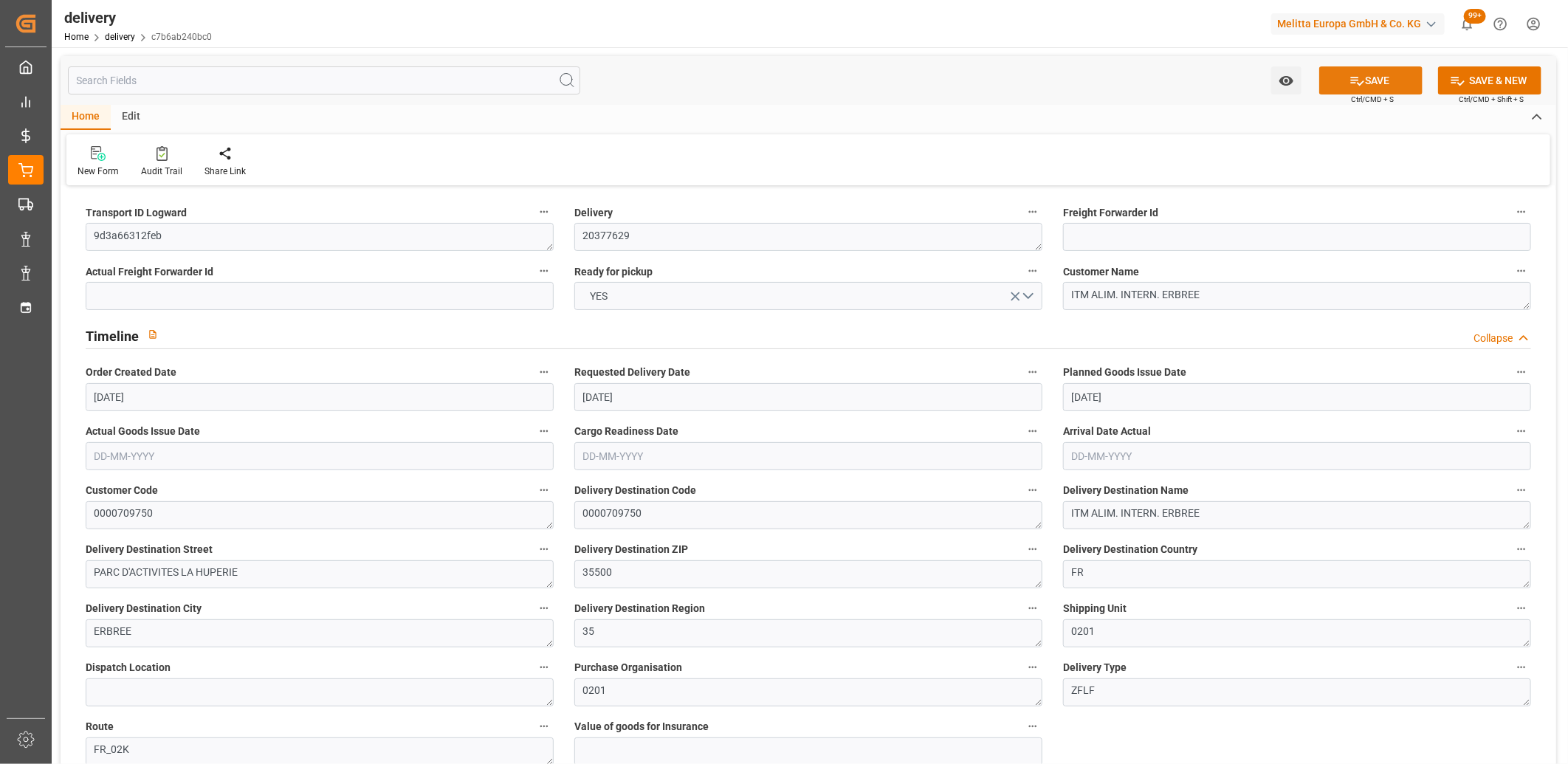
click at [1344, 85] on button "SAVE" at bounding box center [1371, 80] width 103 height 28
type input "1349.94"
type input "1668"
type input "4565.772"
type input "200"
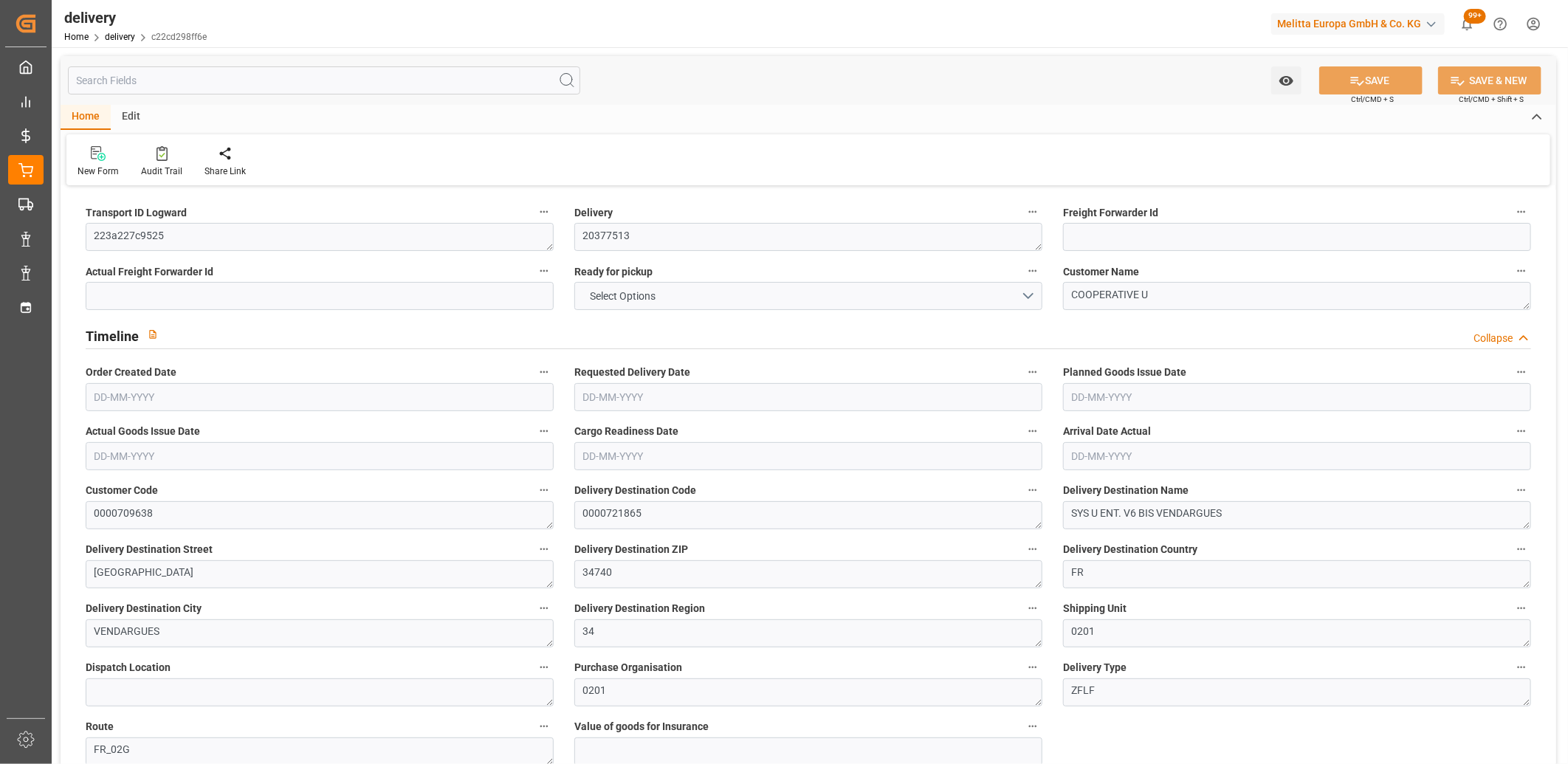
type input "4"
type input "2"
type input "4"
type input "0"
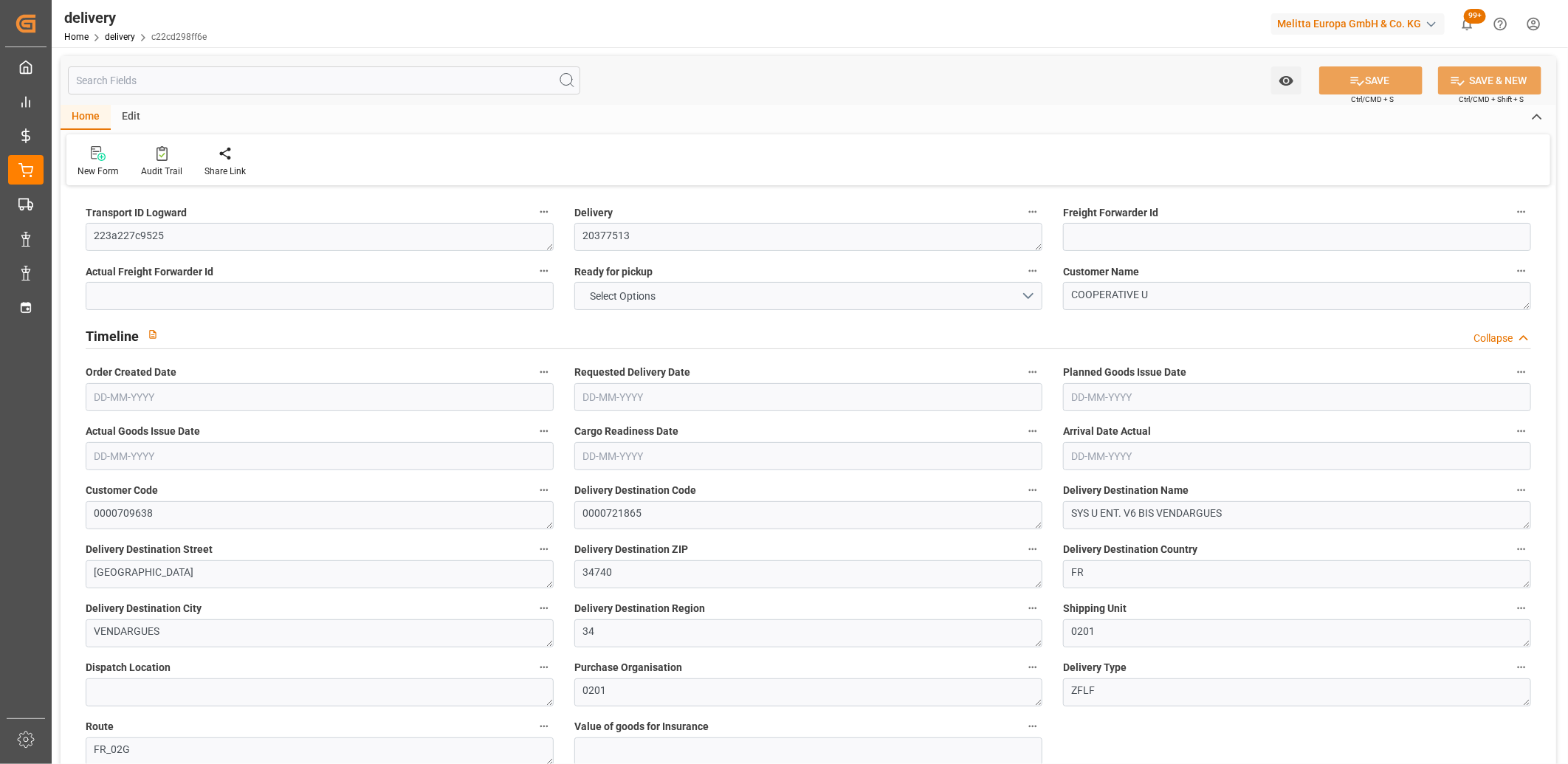
type input "0"
type input "322.33"
type input "4.9"
type input "72"
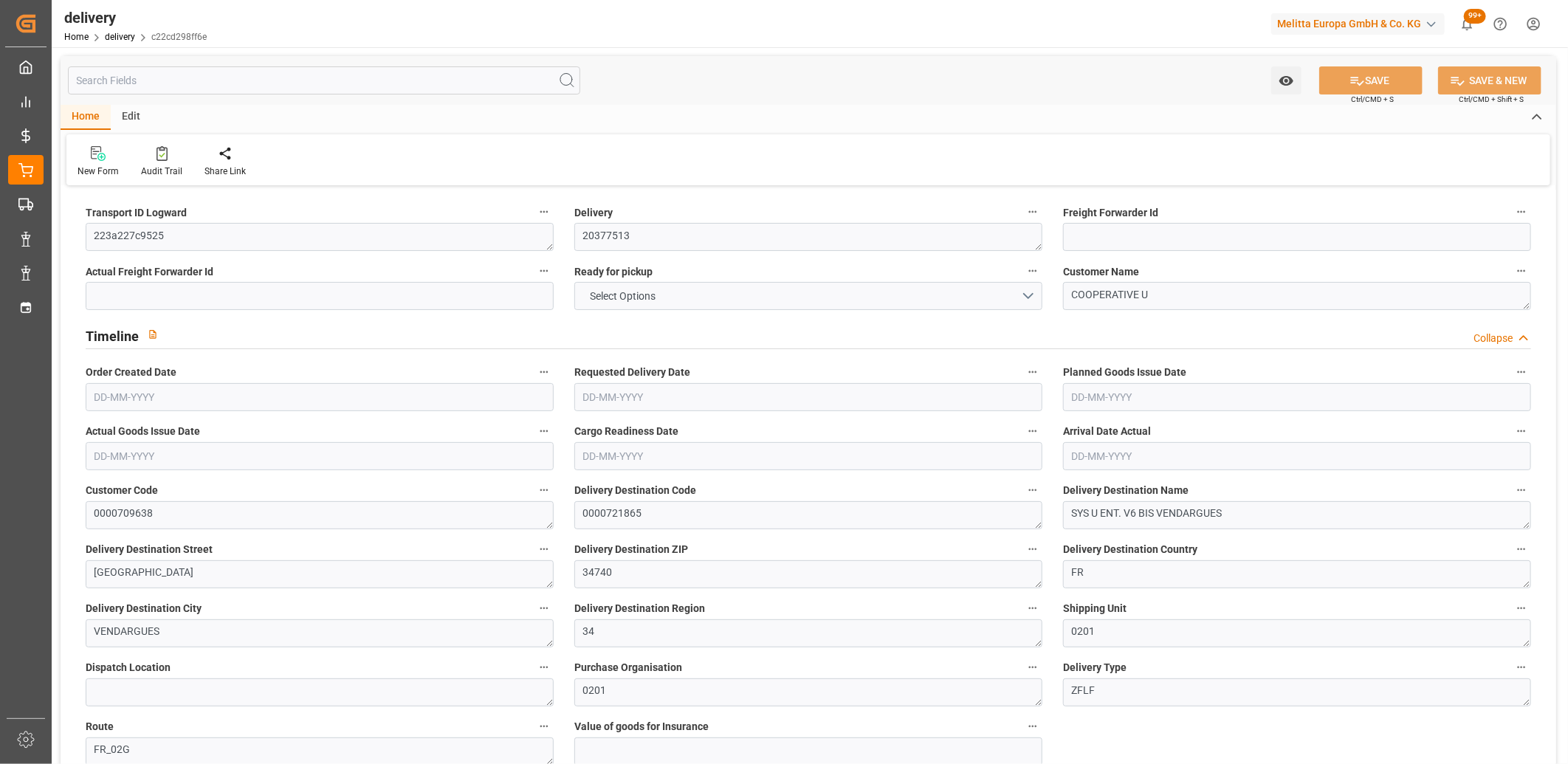
type input "1.5"
type input "1.3"
type input "0"
type input "6"
type input "1491.684"
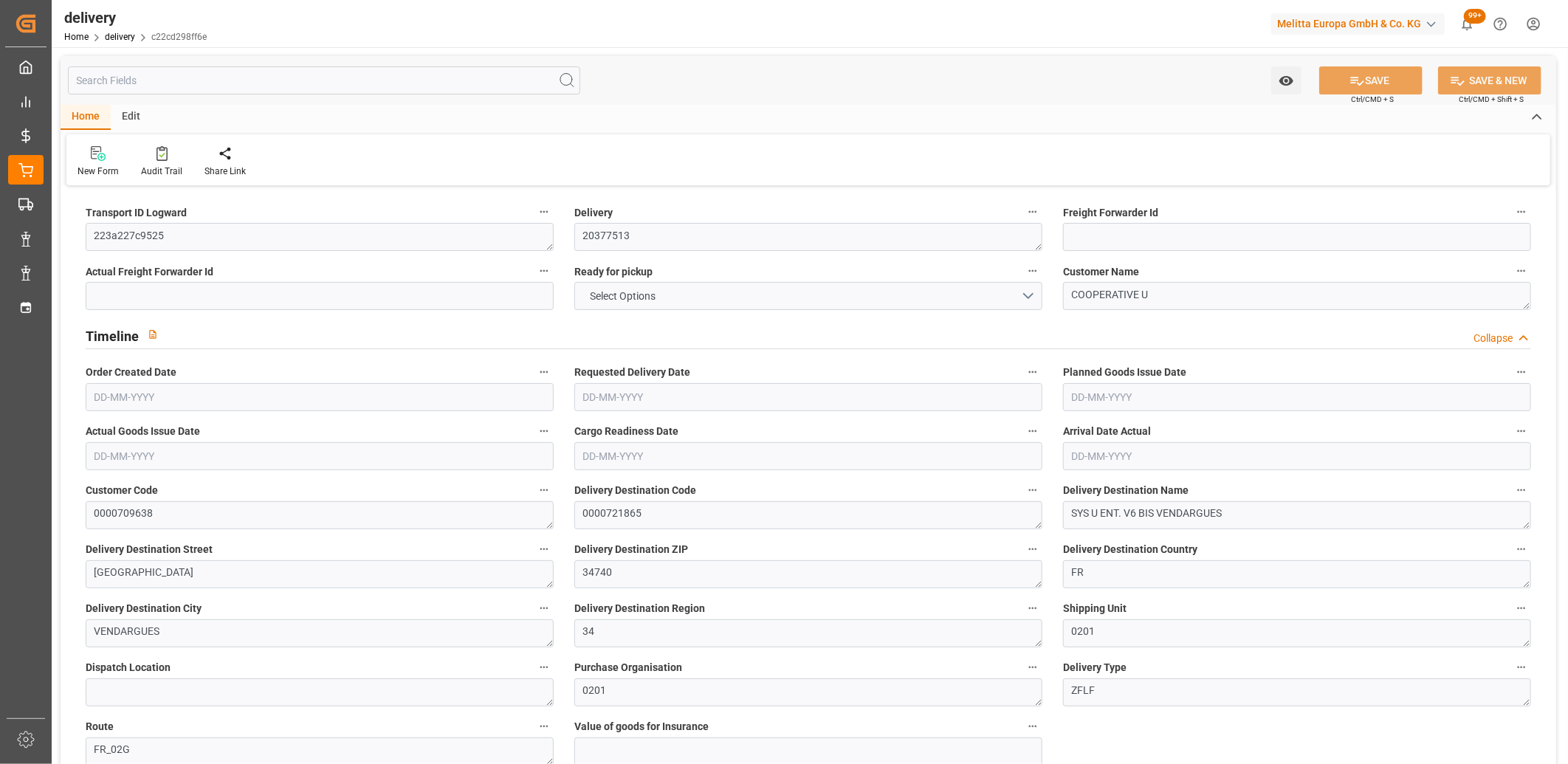
type input "101"
type input "10182.6307"
type input "0.653"
type input "0"
type input "[DATE]"
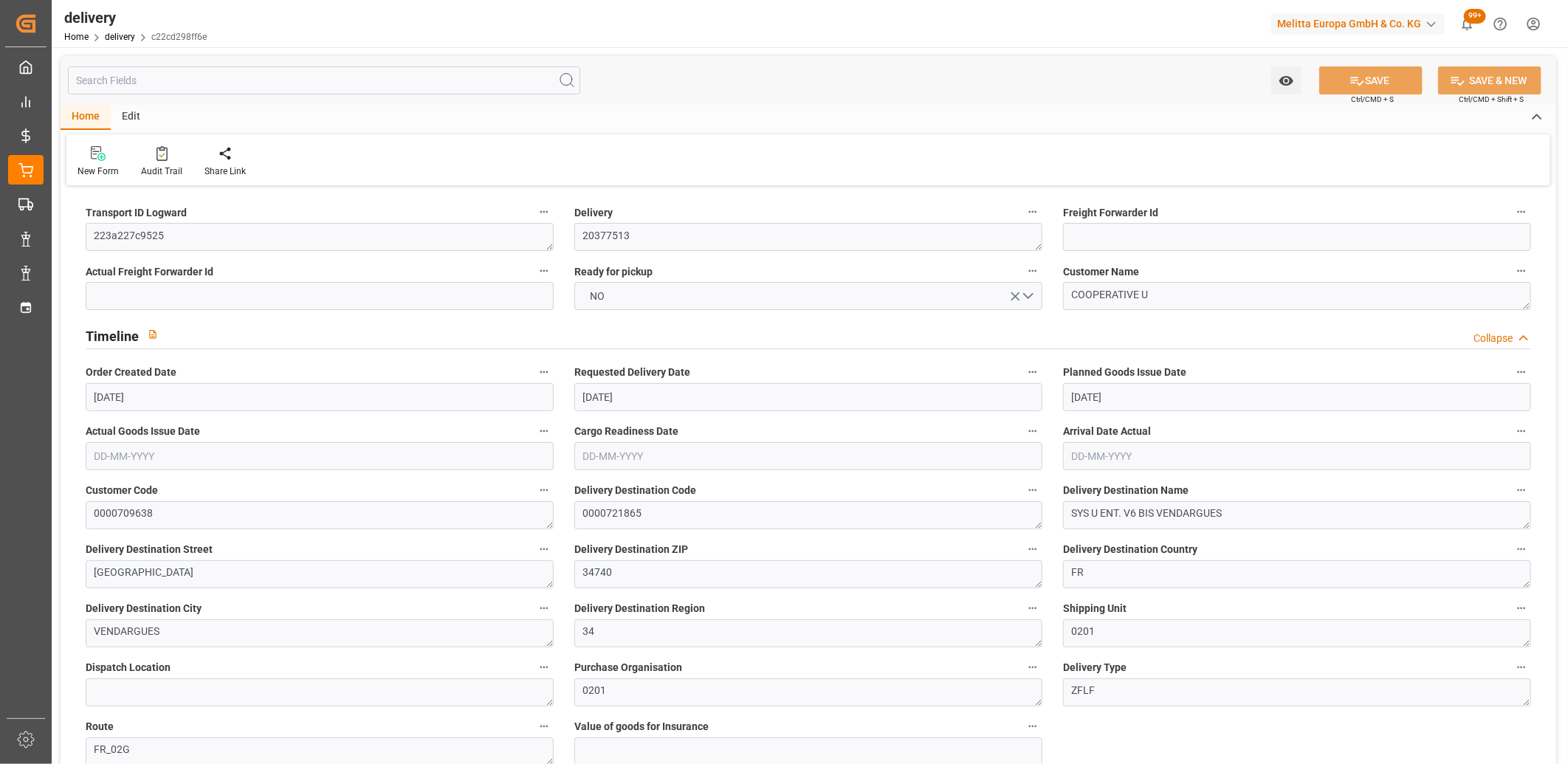
type input "[DATE]"
type input "04-09-2025 11:00"
click at [635, 301] on button "NO" at bounding box center [808, 296] width 469 height 28
click at [1358, 75] on icon at bounding box center [1357, 81] width 15 height 15
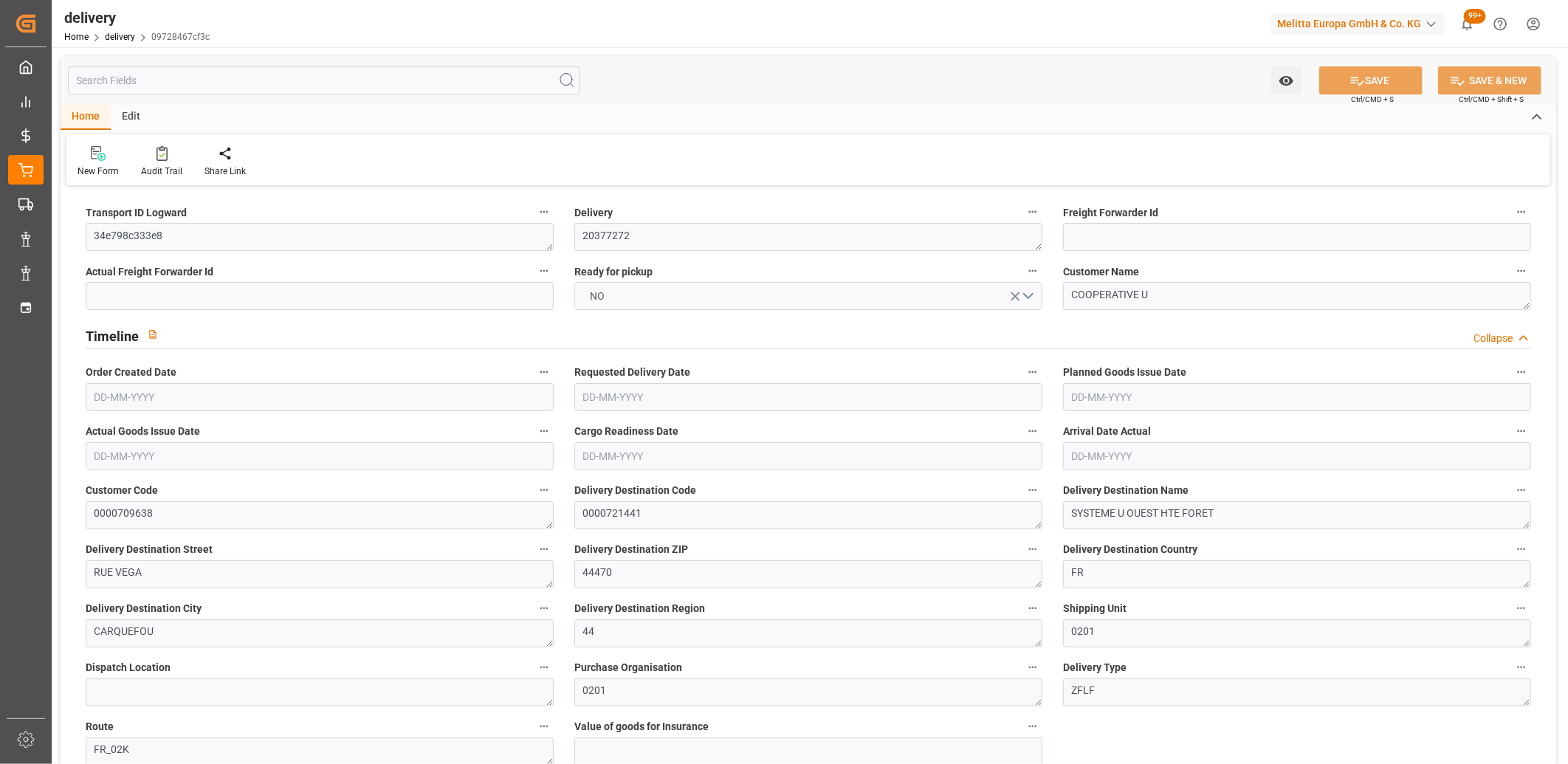
type input "[DATE]"
type input "[DATE] 11:01"
click at [630, 296] on button "NO" at bounding box center [808, 296] width 469 height 28
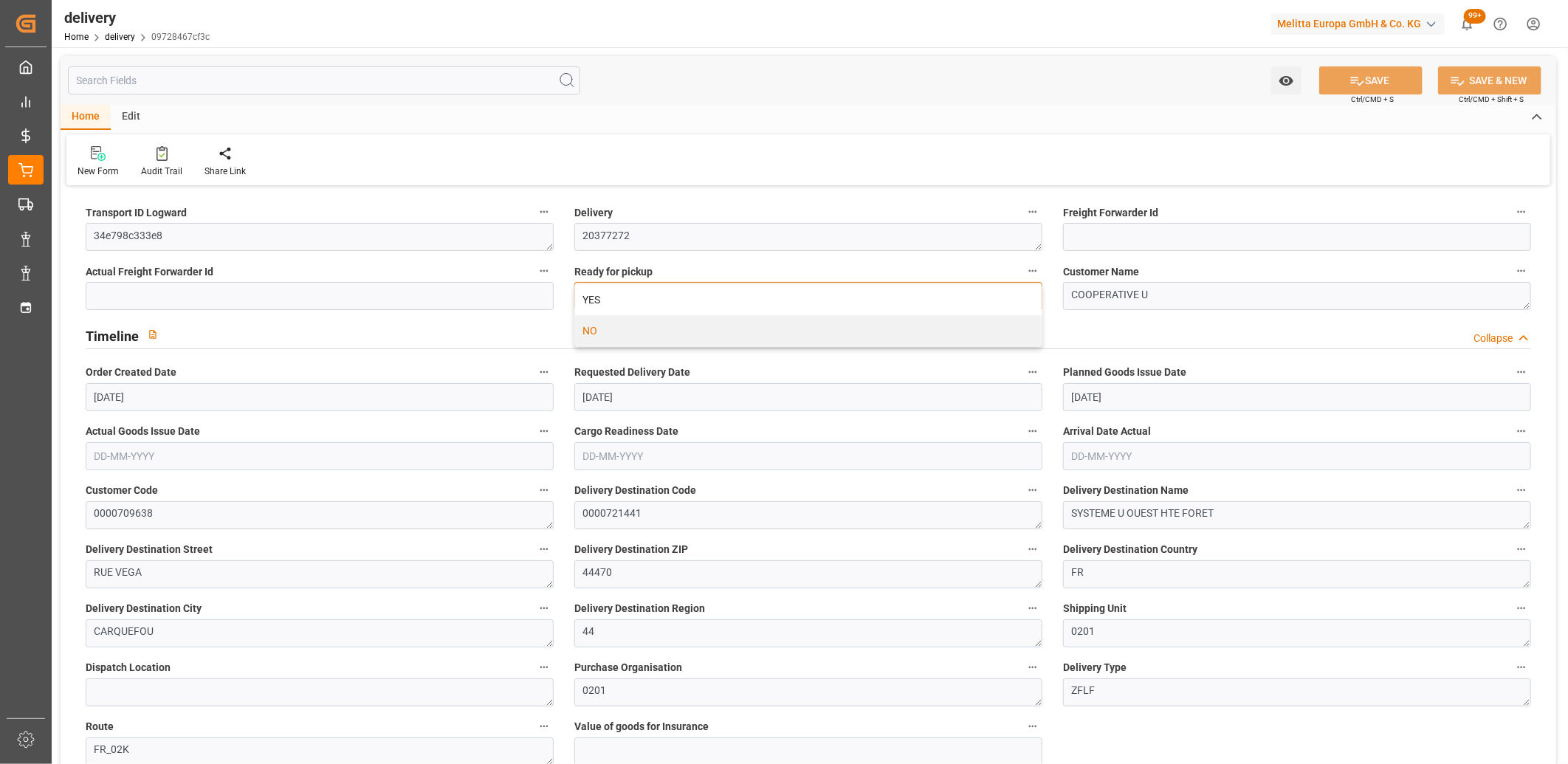
click at [630, 296] on div "YES" at bounding box center [808, 300] width 467 height 31
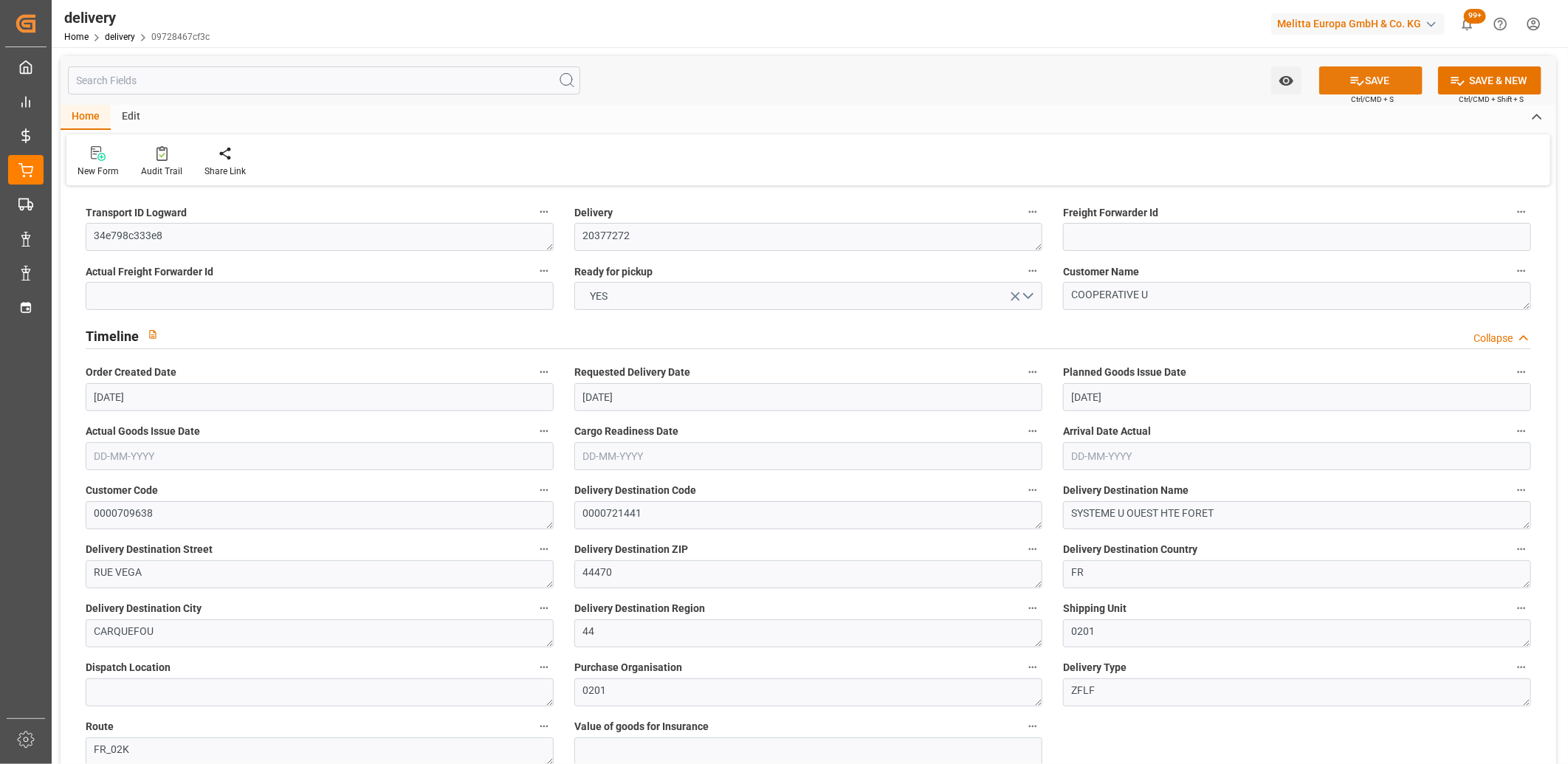
click at [1400, 81] on button "SAVE" at bounding box center [1371, 80] width 103 height 28
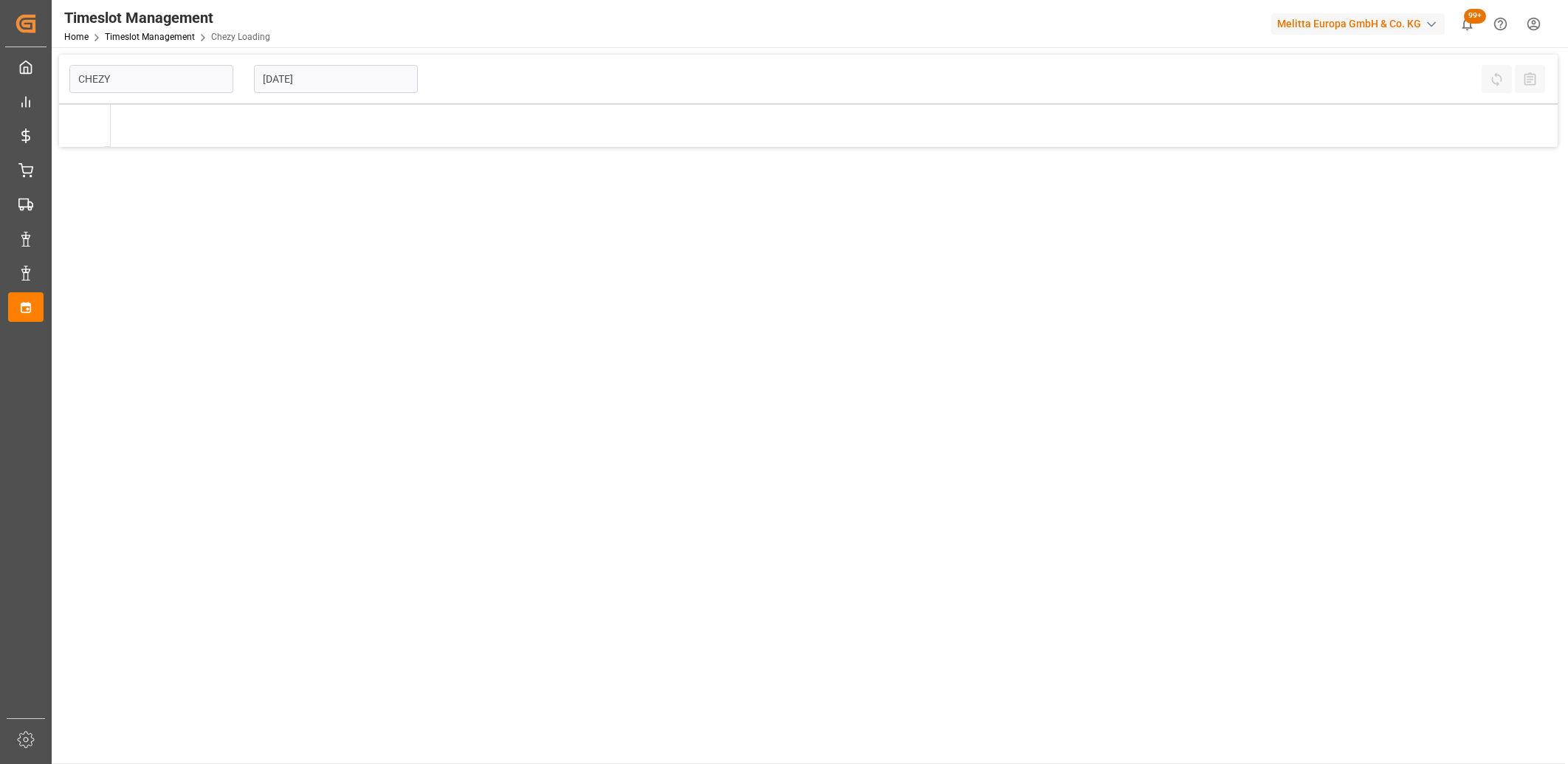
type input "Chezy Loading"
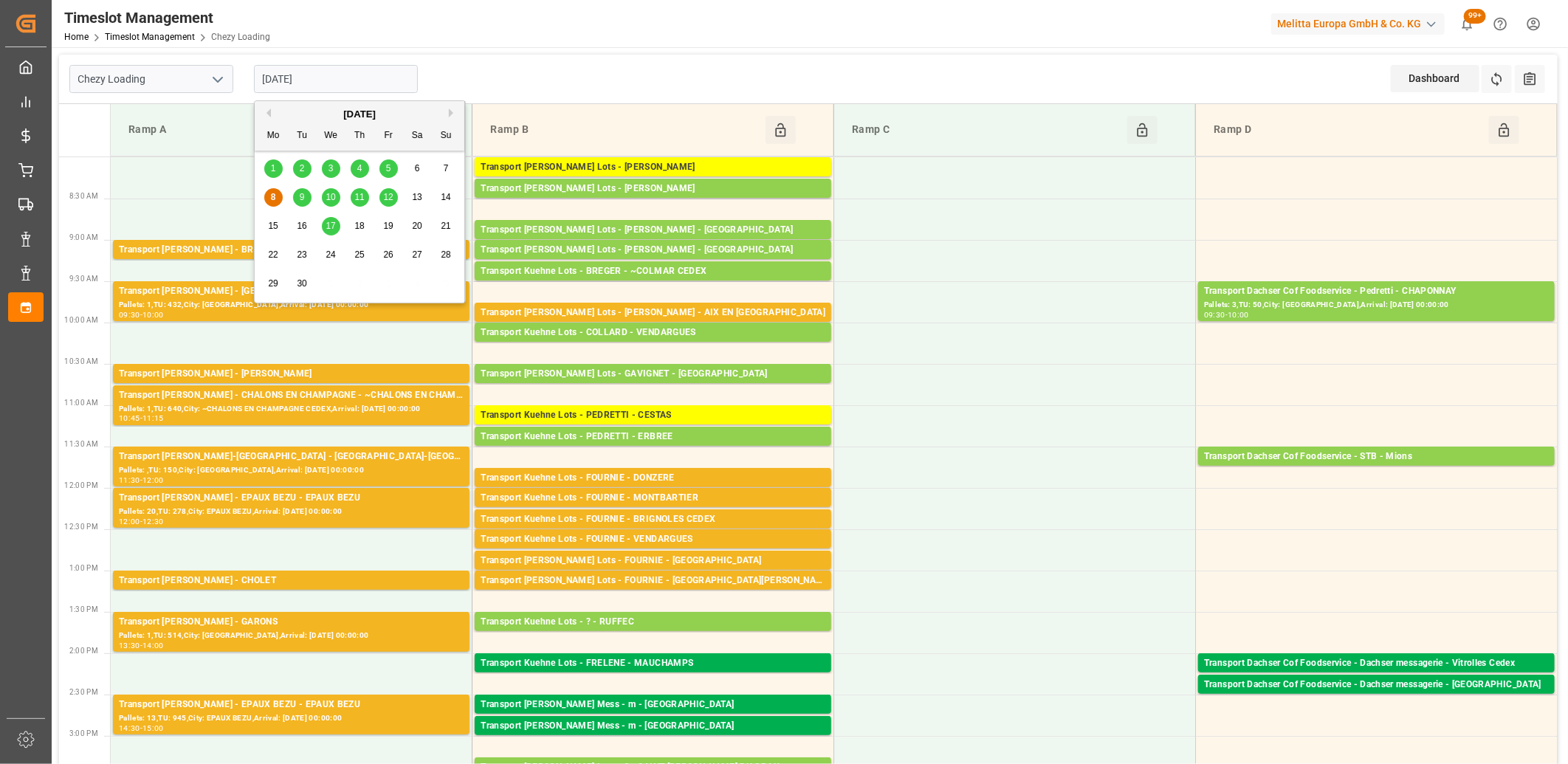
click at [323, 70] on input "[DATE]" at bounding box center [335, 79] width 164 height 28
click at [297, 196] on div "9" at bounding box center [302, 198] width 18 height 18
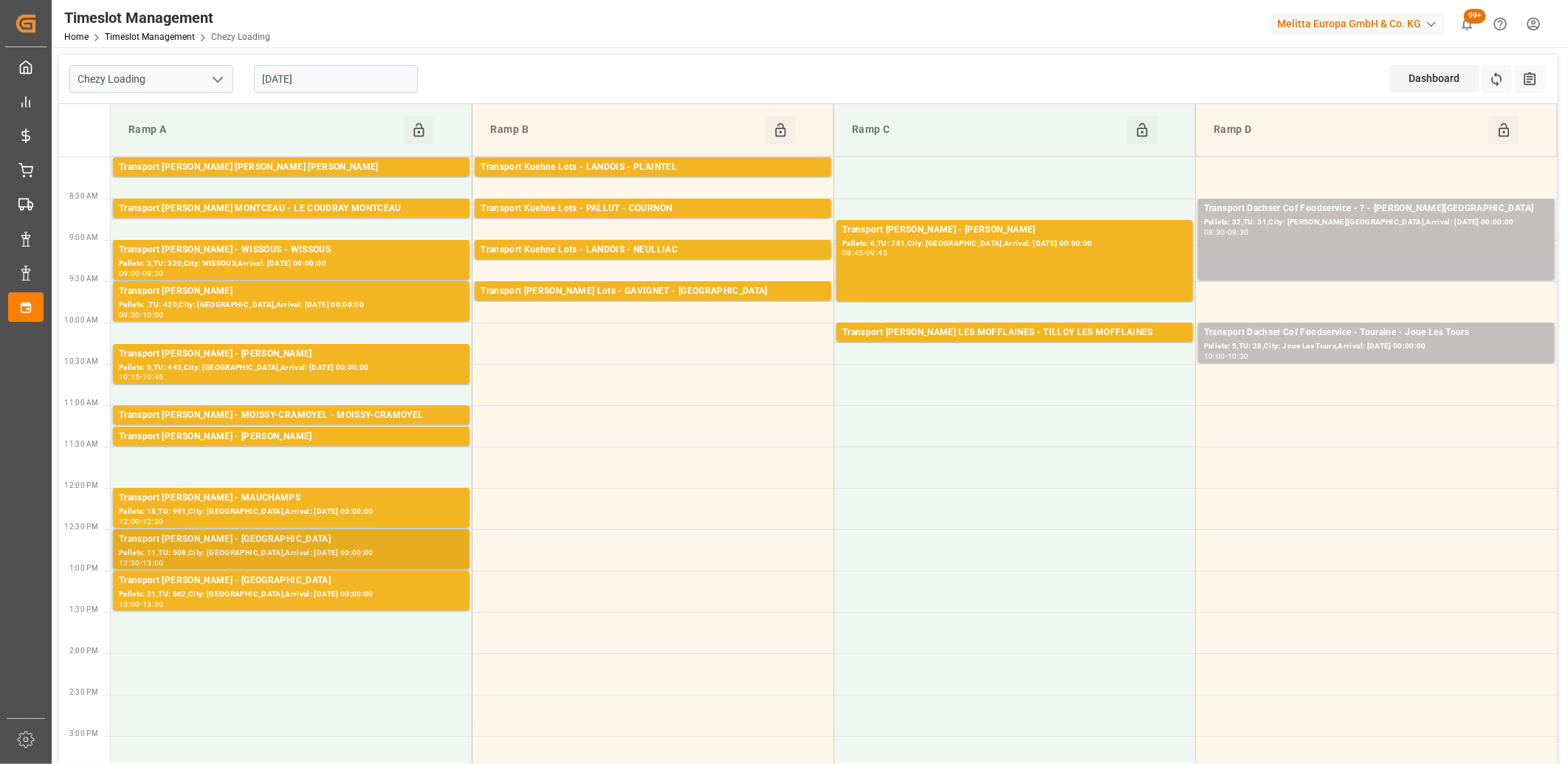
click at [243, 557] on div "Pallets: 11,TU: 508,City: [GEOGRAPHIC_DATA],Arrival: [DATE] 00:00:00" at bounding box center [291, 553] width 345 height 13
click at [251, 581] on div "Transport [PERSON_NAME] - [GEOGRAPHIC_DATA]" at bounding box center [291, 580] width 345 height 15
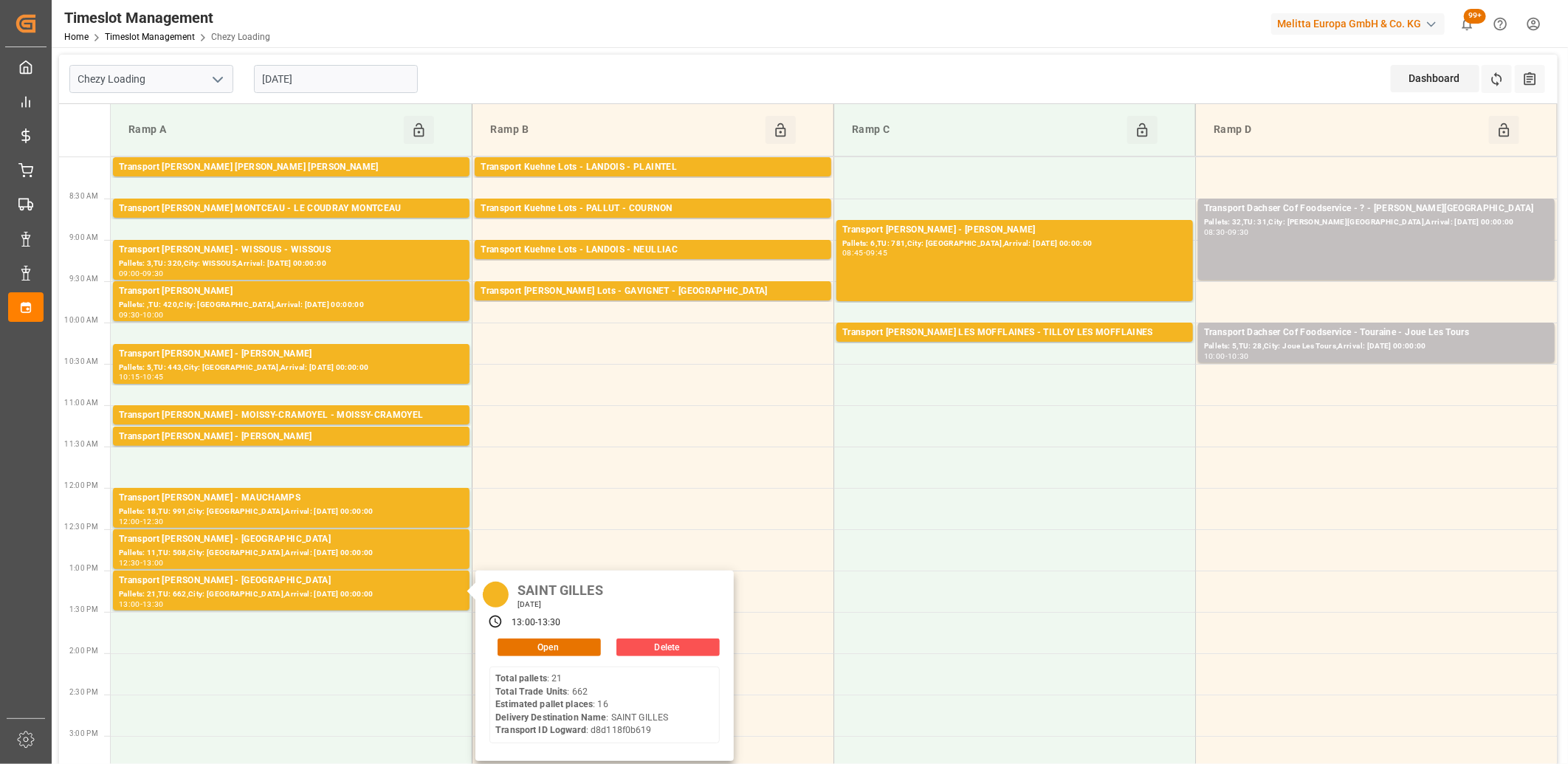
click at [364, 82] on input "[DATE]" at bounding box center [335, 79] width 164 height 28
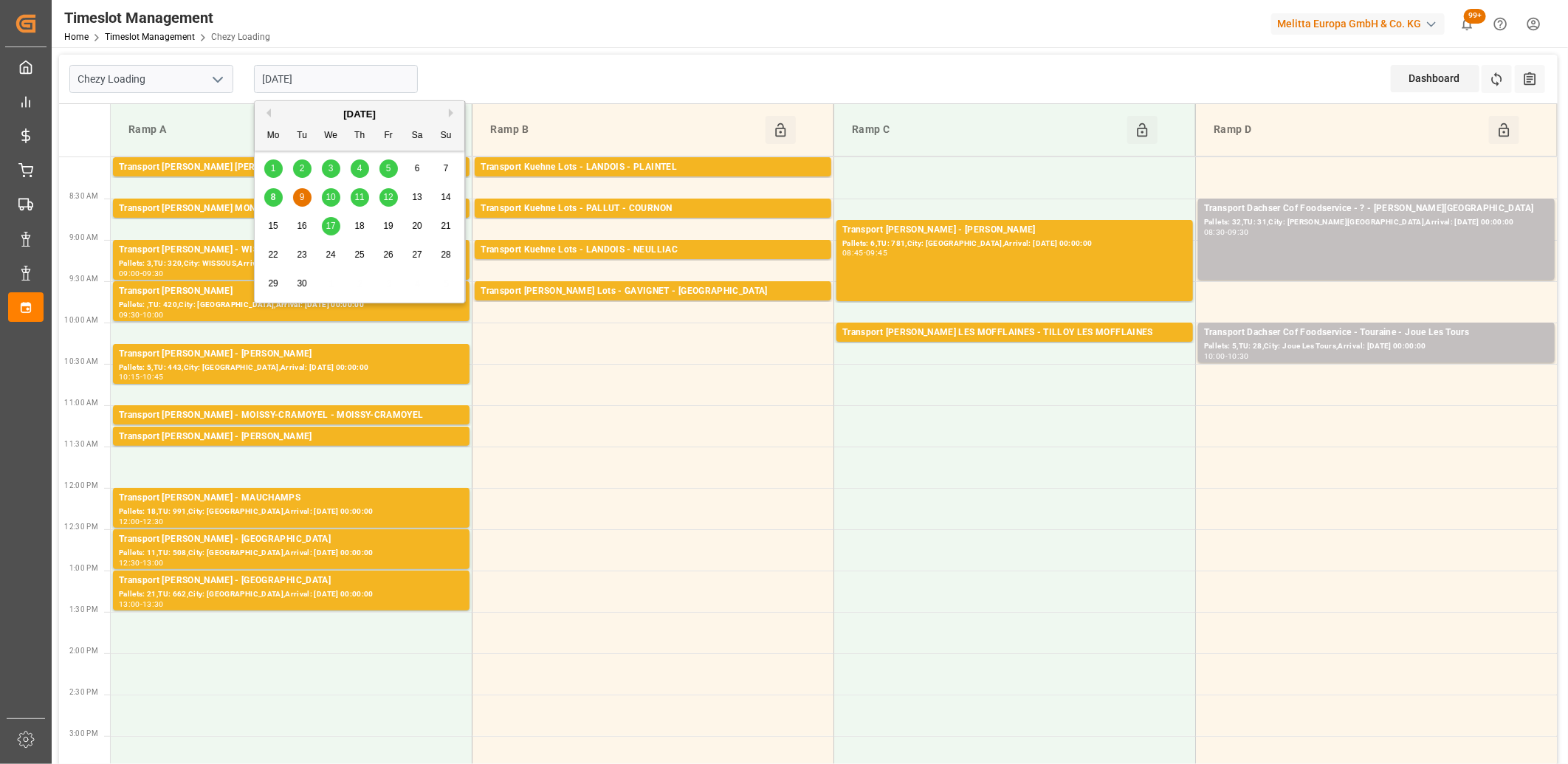
click at [333, 199] on span "10" at bounding box center [330, 197] width 9 height 10
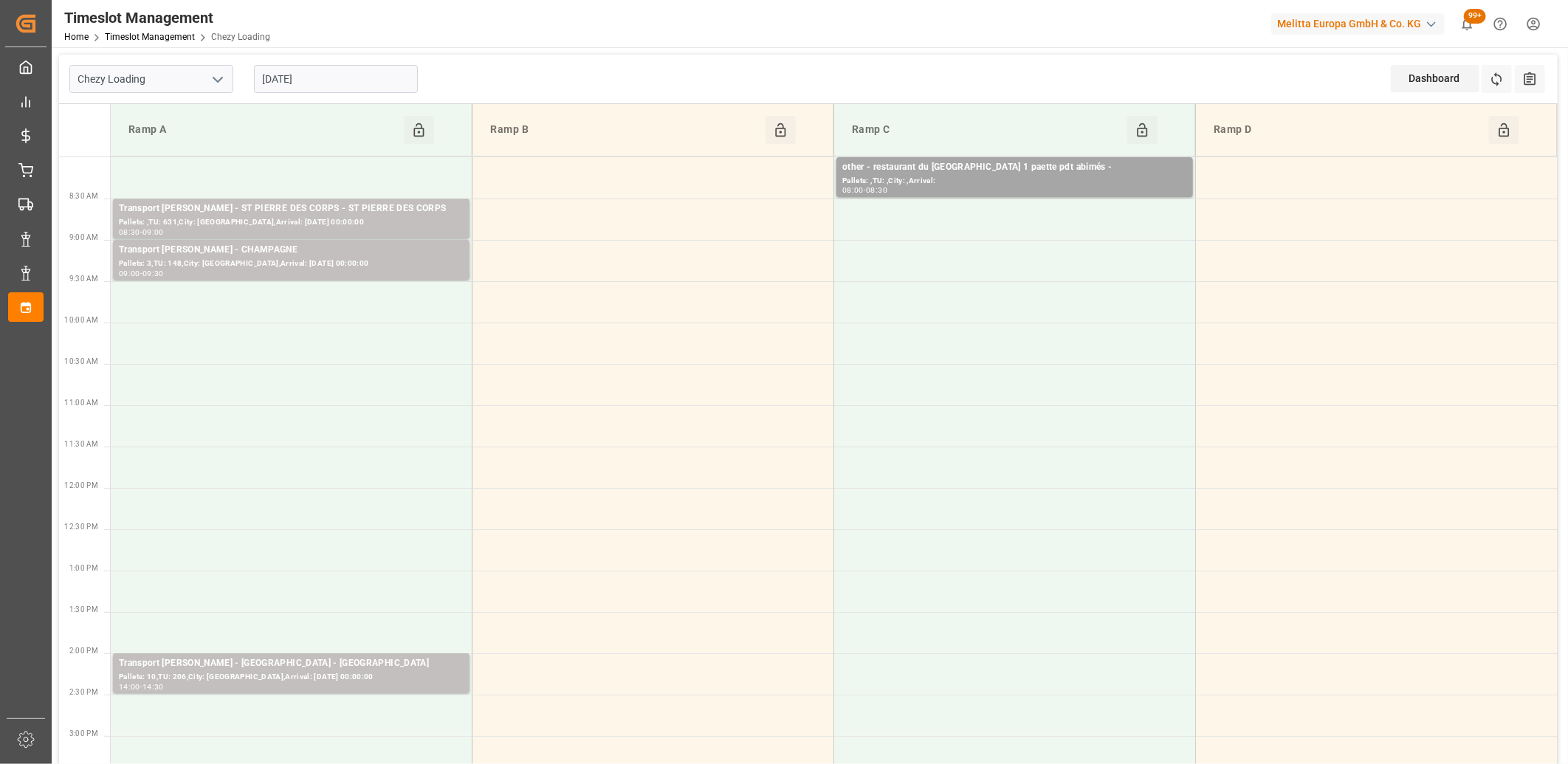
click at [352, 80] on input "[DATE]" at bounding box center [335, 79] width 164 height 28
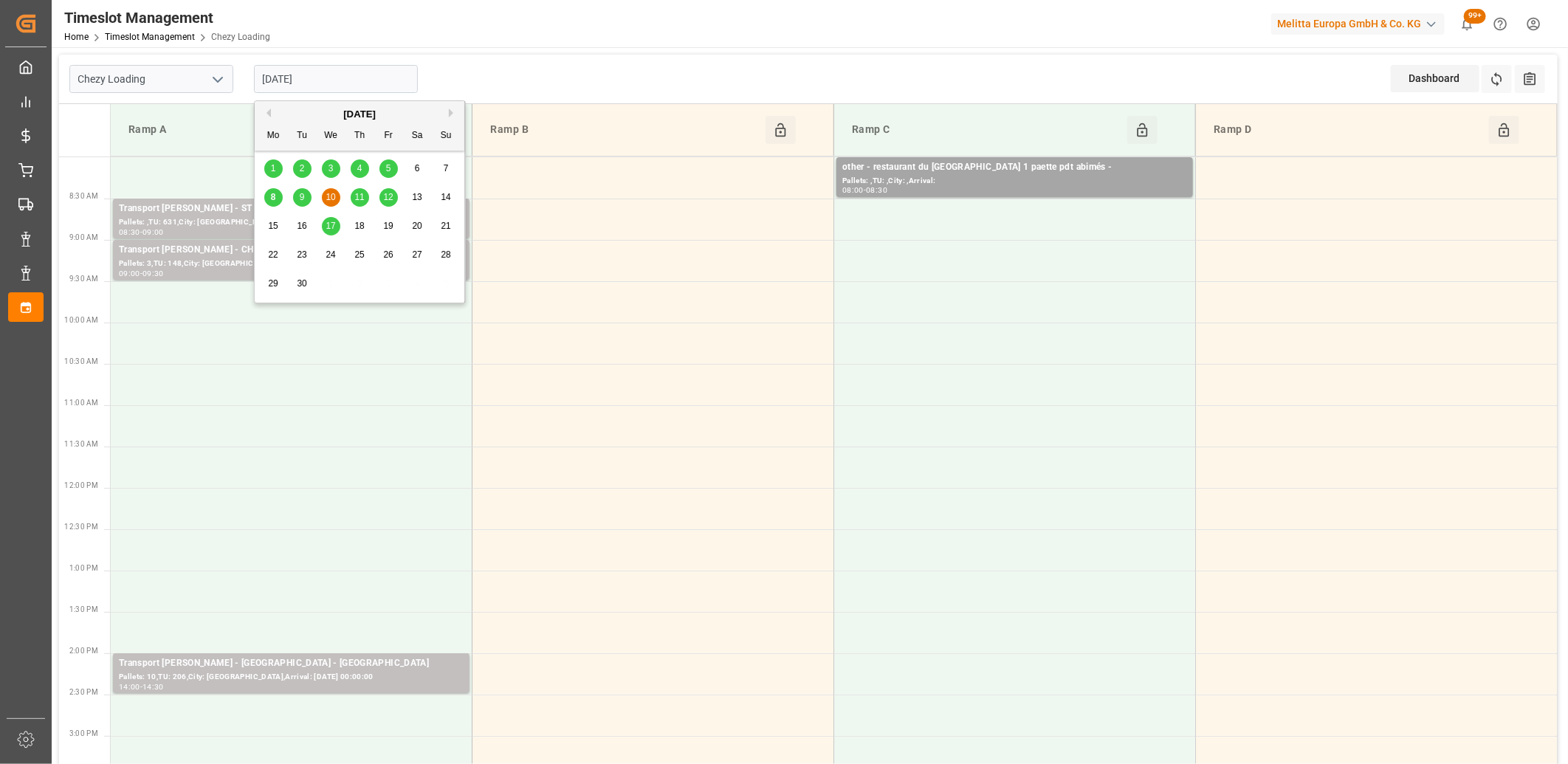
click at [359, 199] on span "11" at bounding box center [358, 197] width 9 height 10
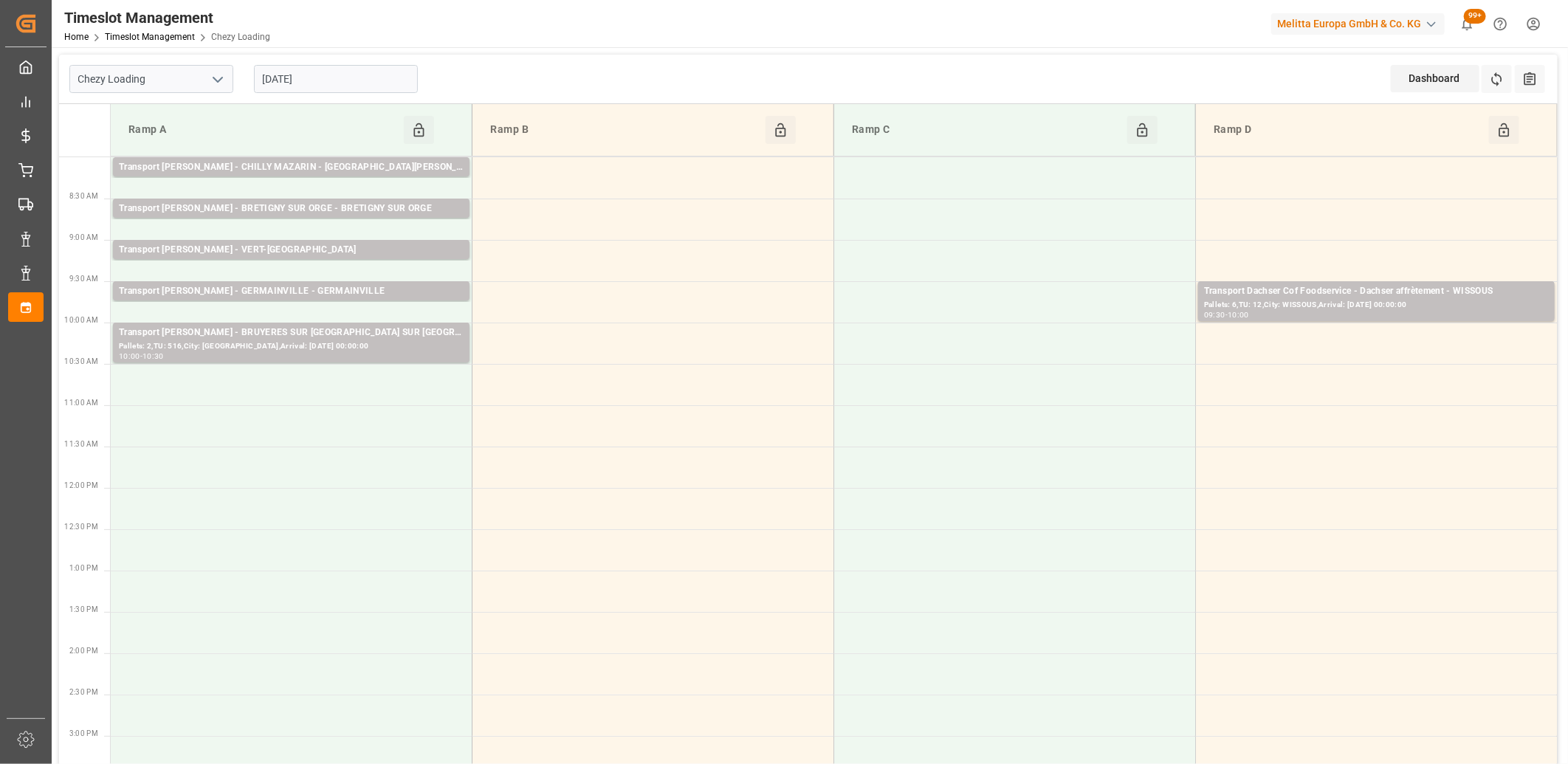
click at [364, 87] on input "[DATE]" at bounding box center [335, 79] width 164 height 28
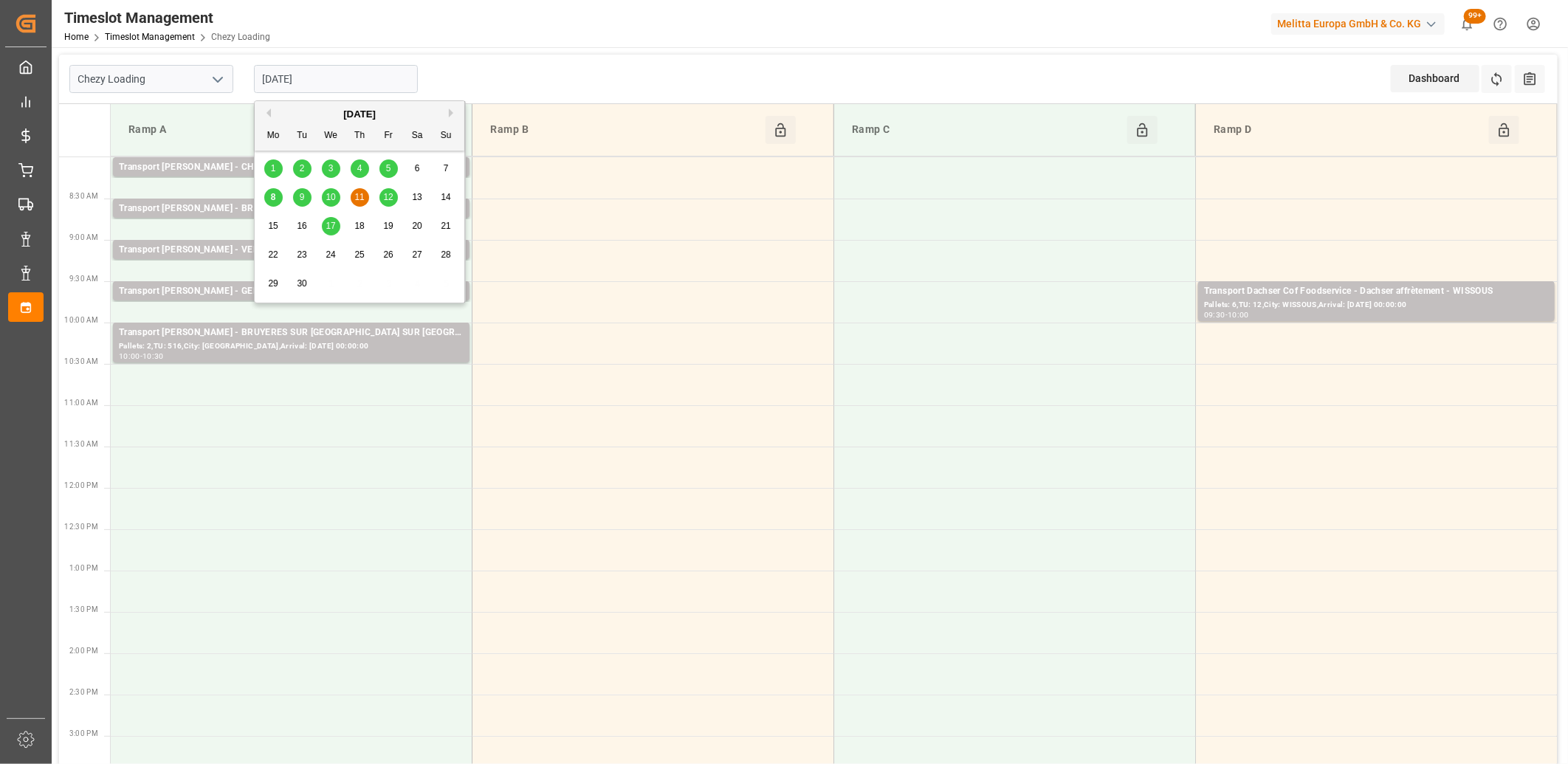
click at [388, 196] on span "12" at bounding box center [388, 197] width 9 height 10
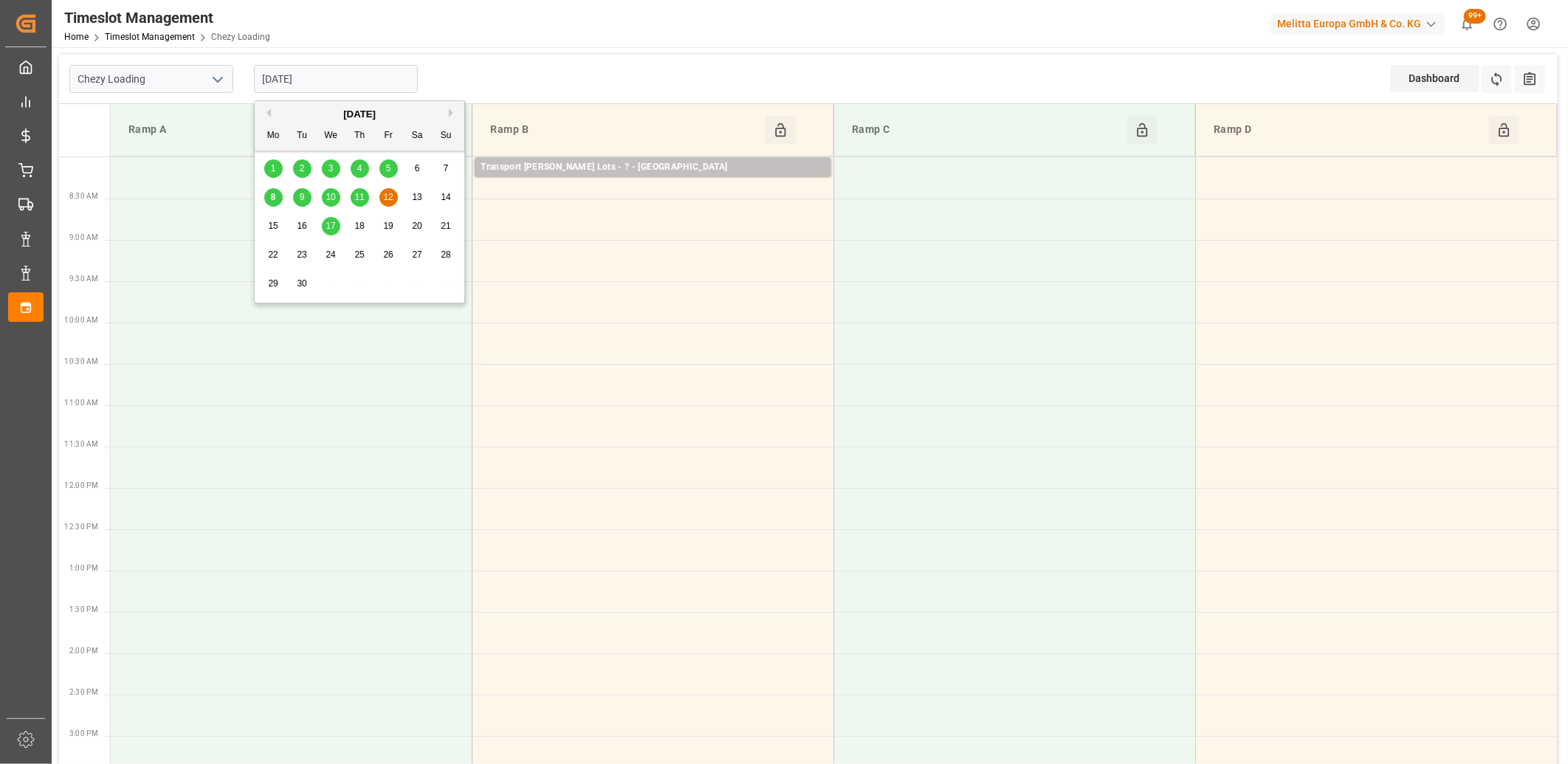
click at [374, 78] on input "[DATE]" at bounding box center [335, 79] width 164 height 28
click at [358, 194] on span "11" at bounding box center [358, 197] width 9 height 10
type input "11-09-2025"
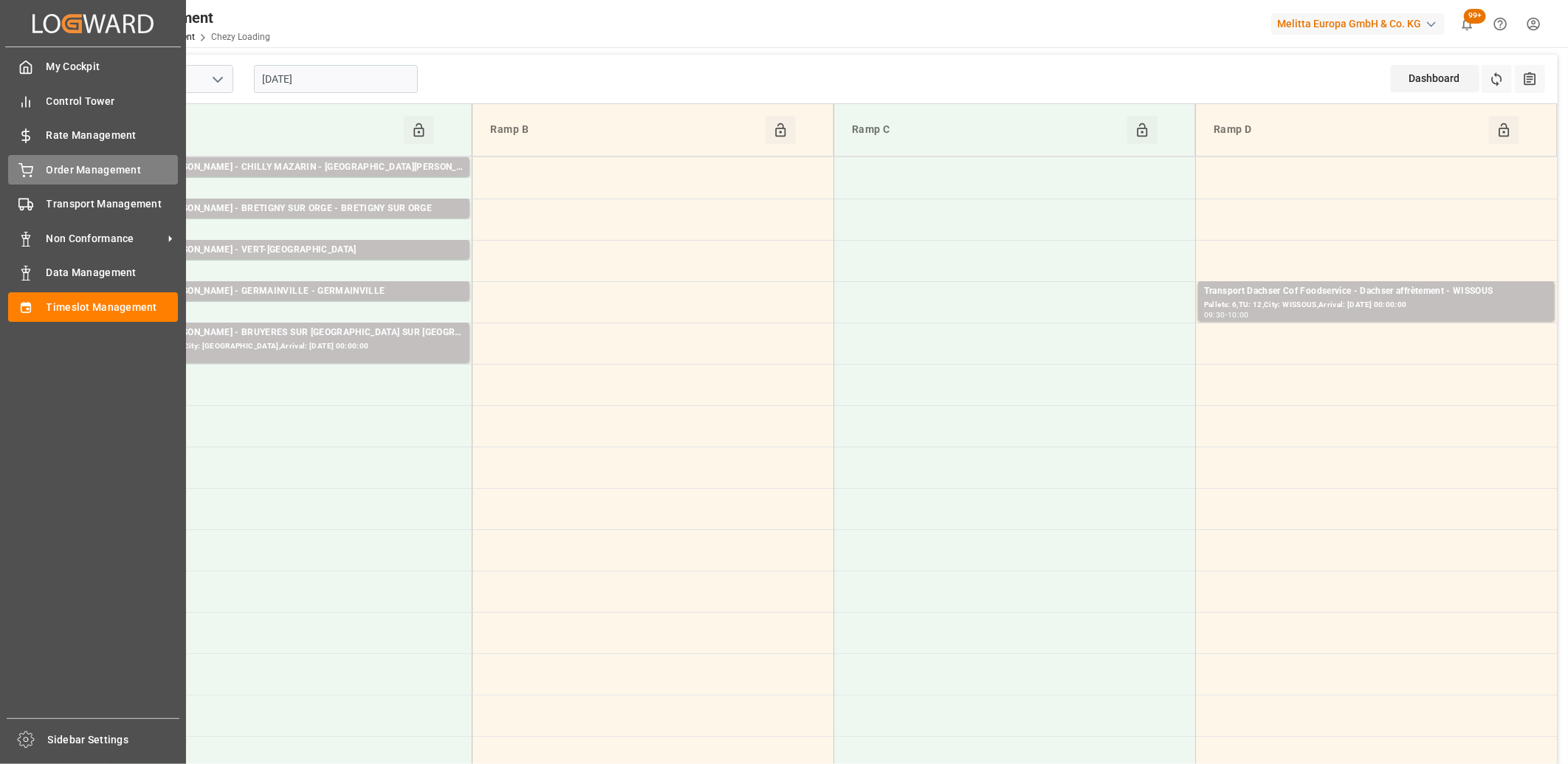
click at [26, 167] on icon at bounding box center [25, 170] width 15 height 15
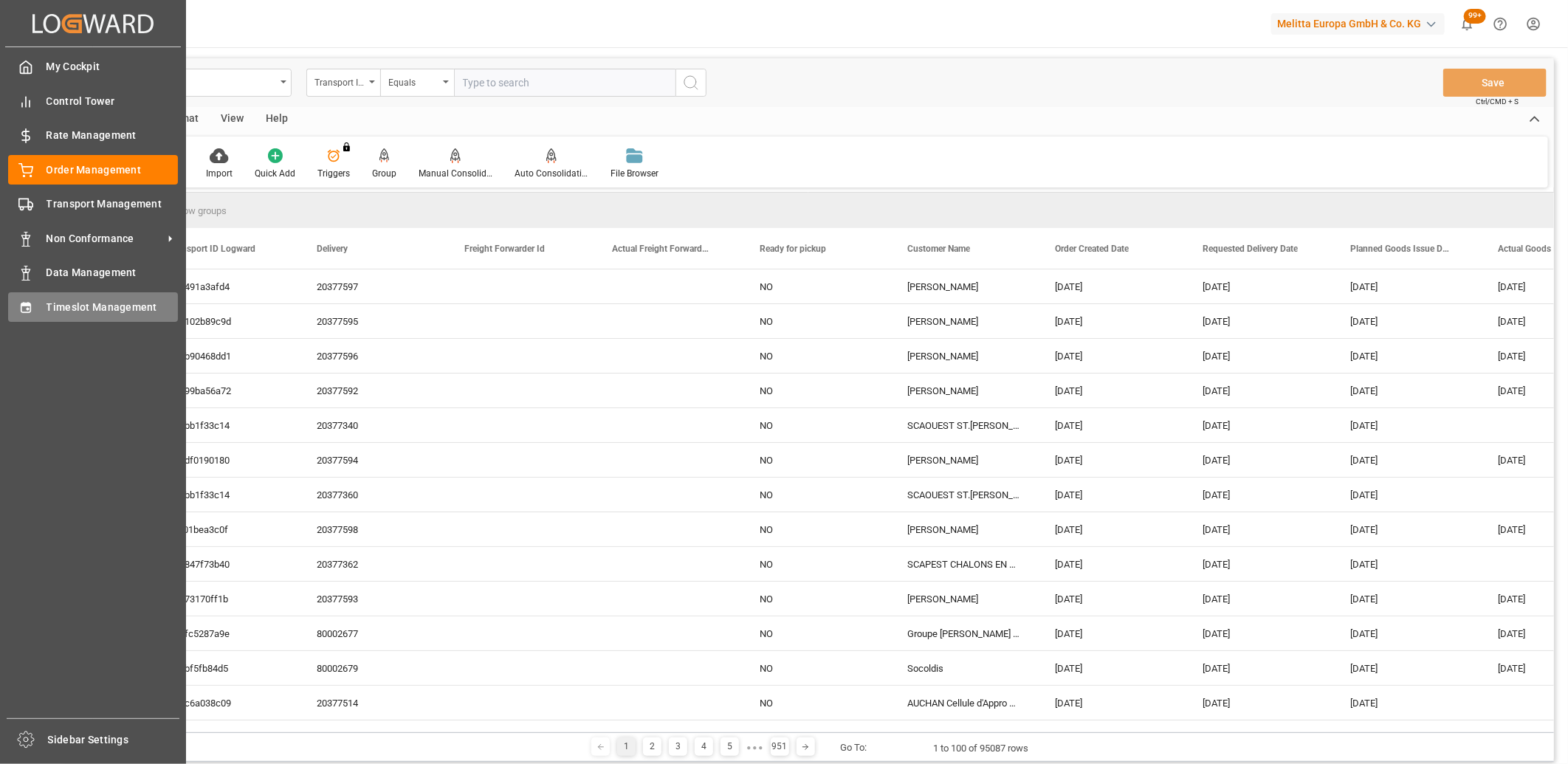
click at [13, 315] on div "Timeslot Management Timeslot Management" at bounding box center [93, 306] width 170 height 28
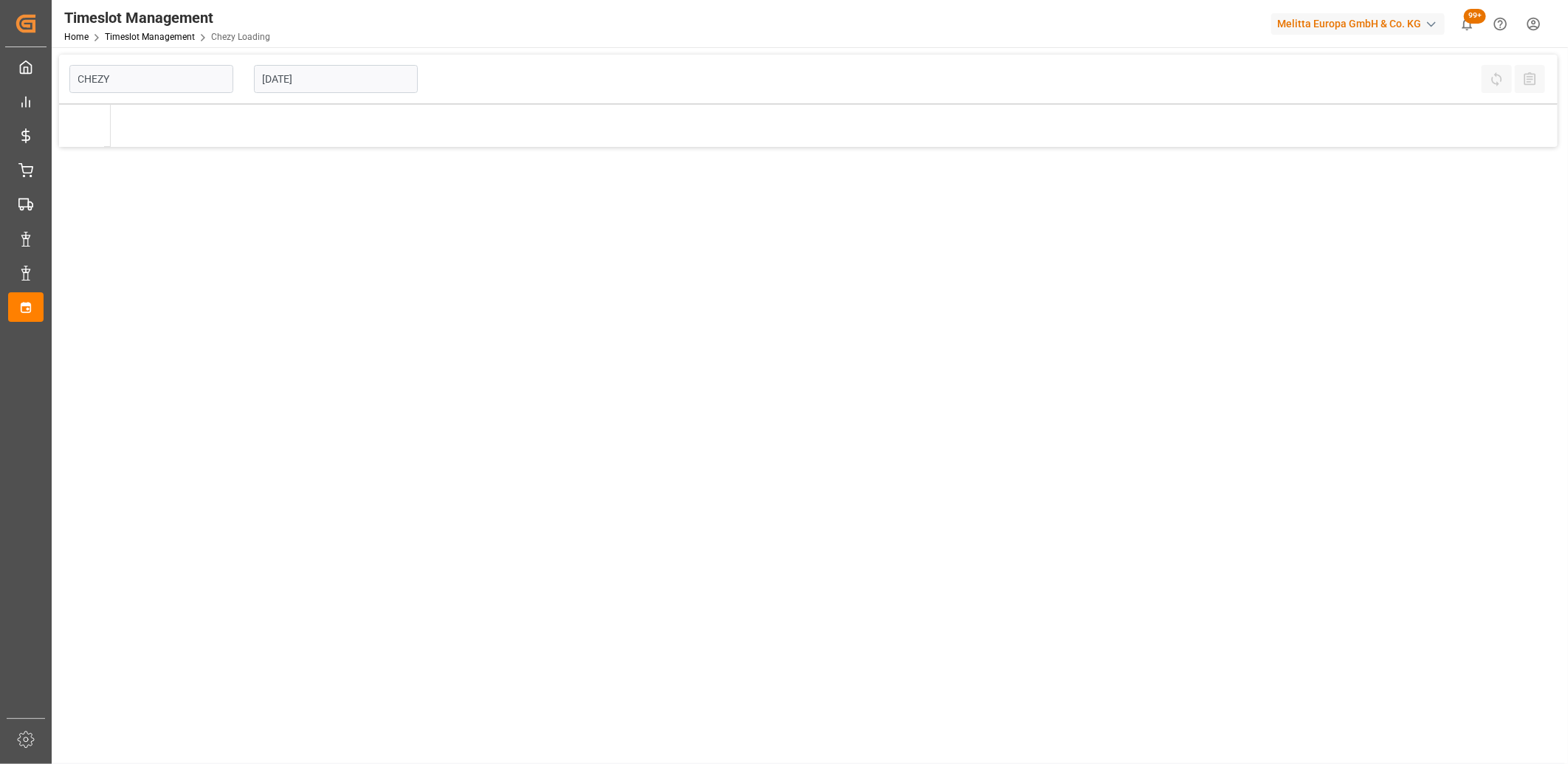
type input "Chezy Loading"
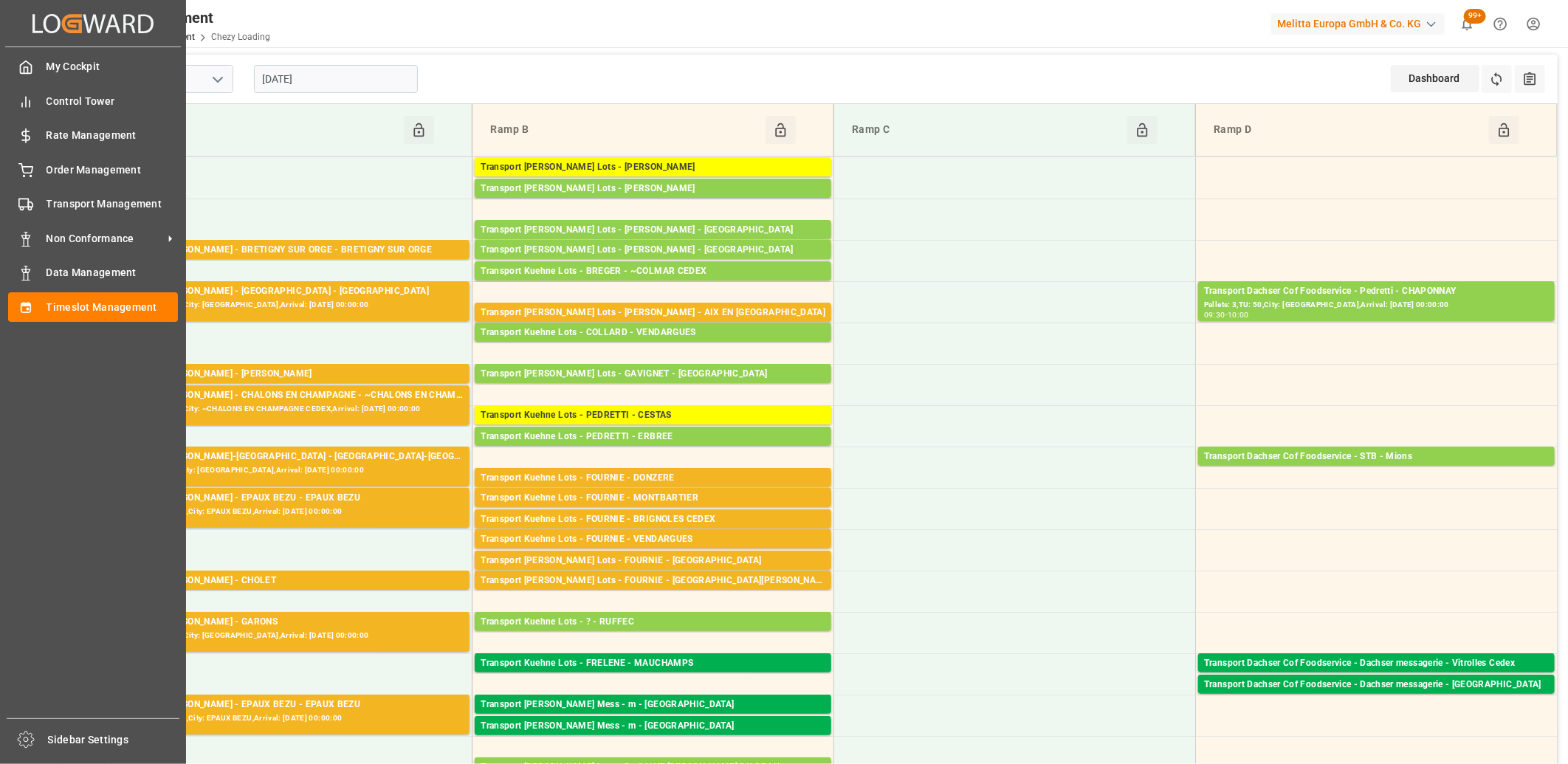
drag, startPoint x: 94, startPoint y: 569, endPoint x: 98, endPoint y: 631, distance: 62.1
click at [98, 631] on div "My Cockpit My Cockpit Control Tower Control Tower Rate Management Rate Manageme…" at bounding box center [93, 382] width 175 height 671
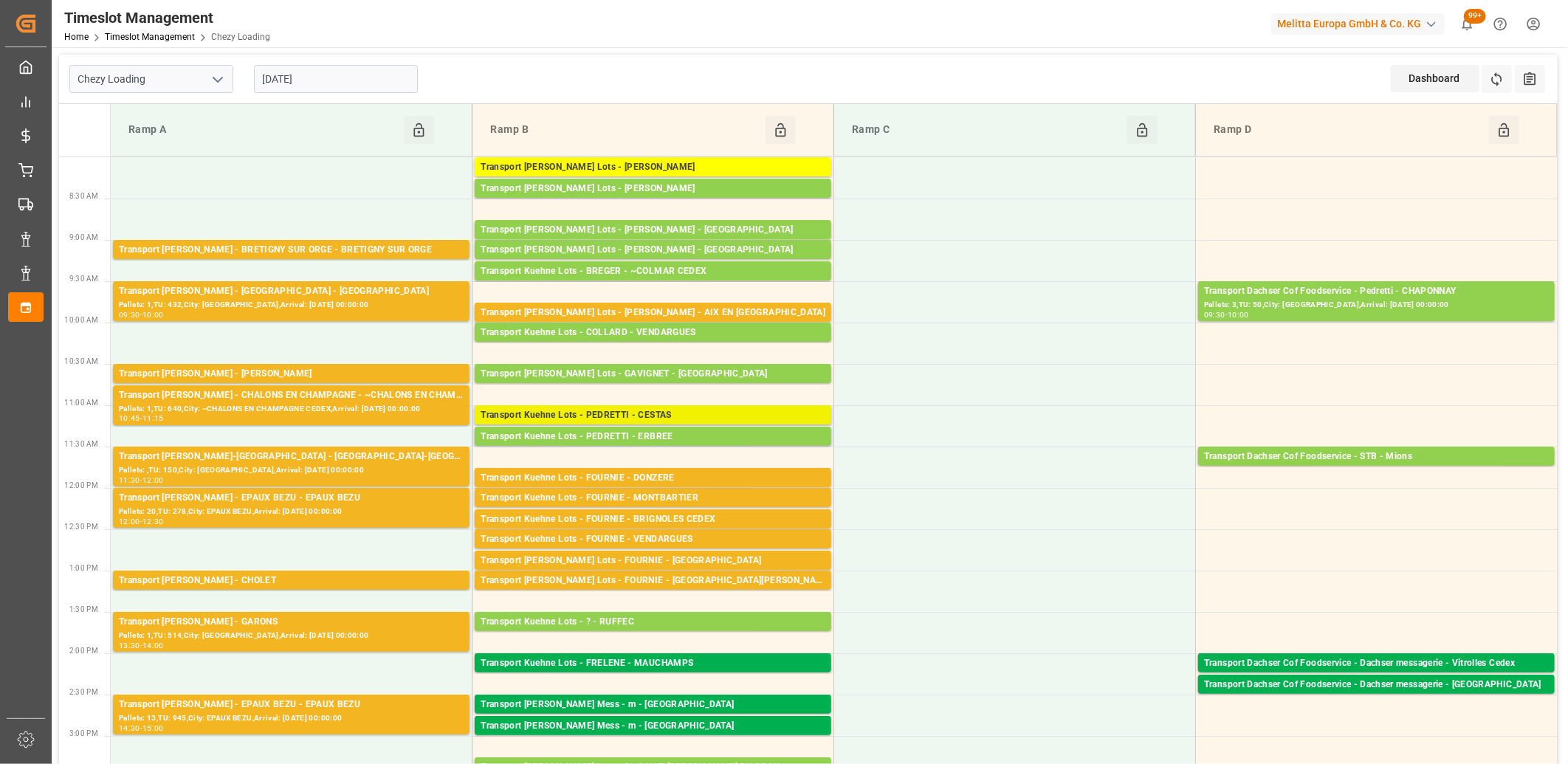
click at [594, 417] on div "Transport Kuehne Lots - PEDRETTI - CESTAS" at bounding box center [652, 415] width 345 height 15
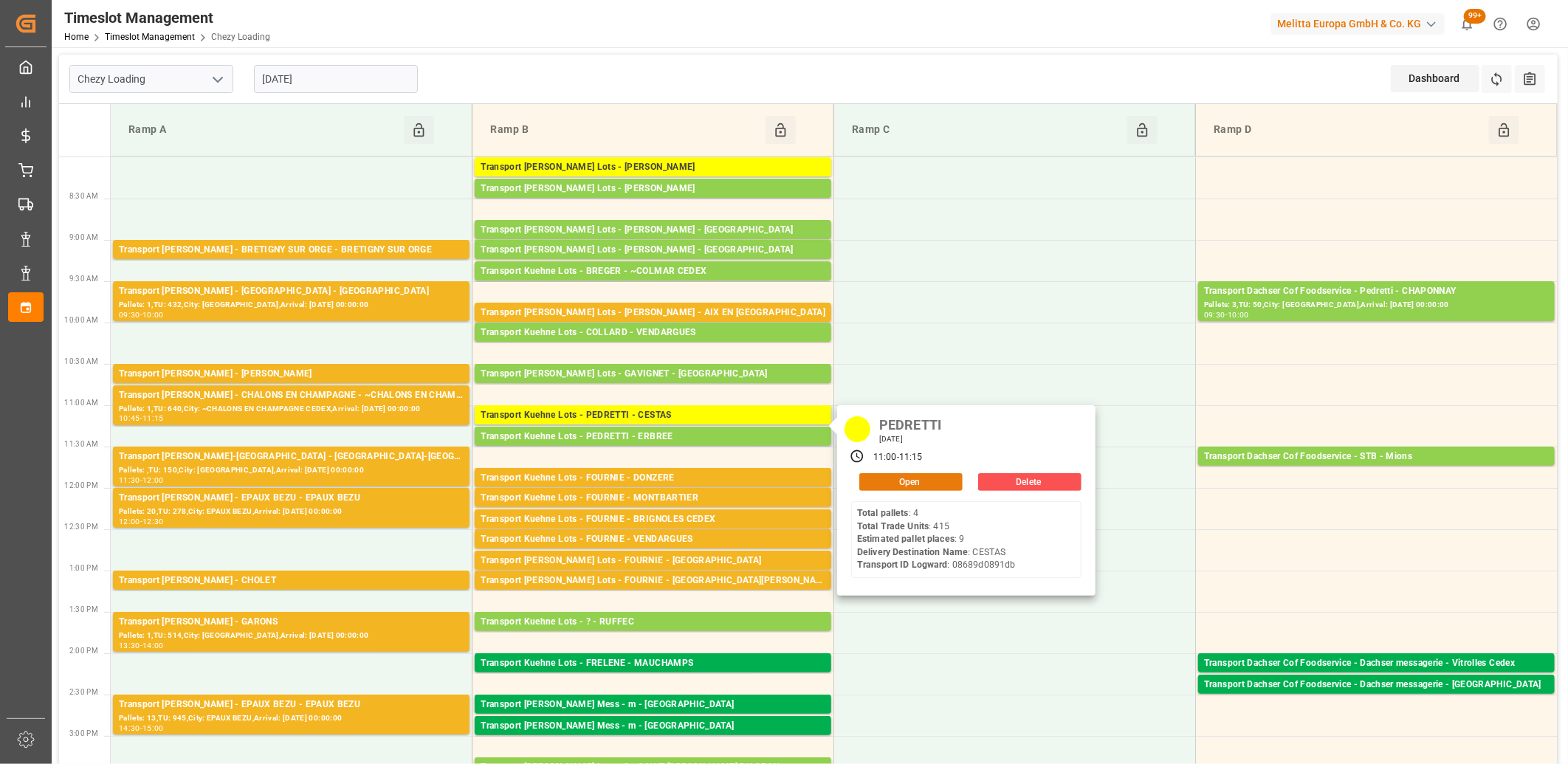
click at [918, 479] on button "Open" at bounding box center [911, 482] width 103 height 18
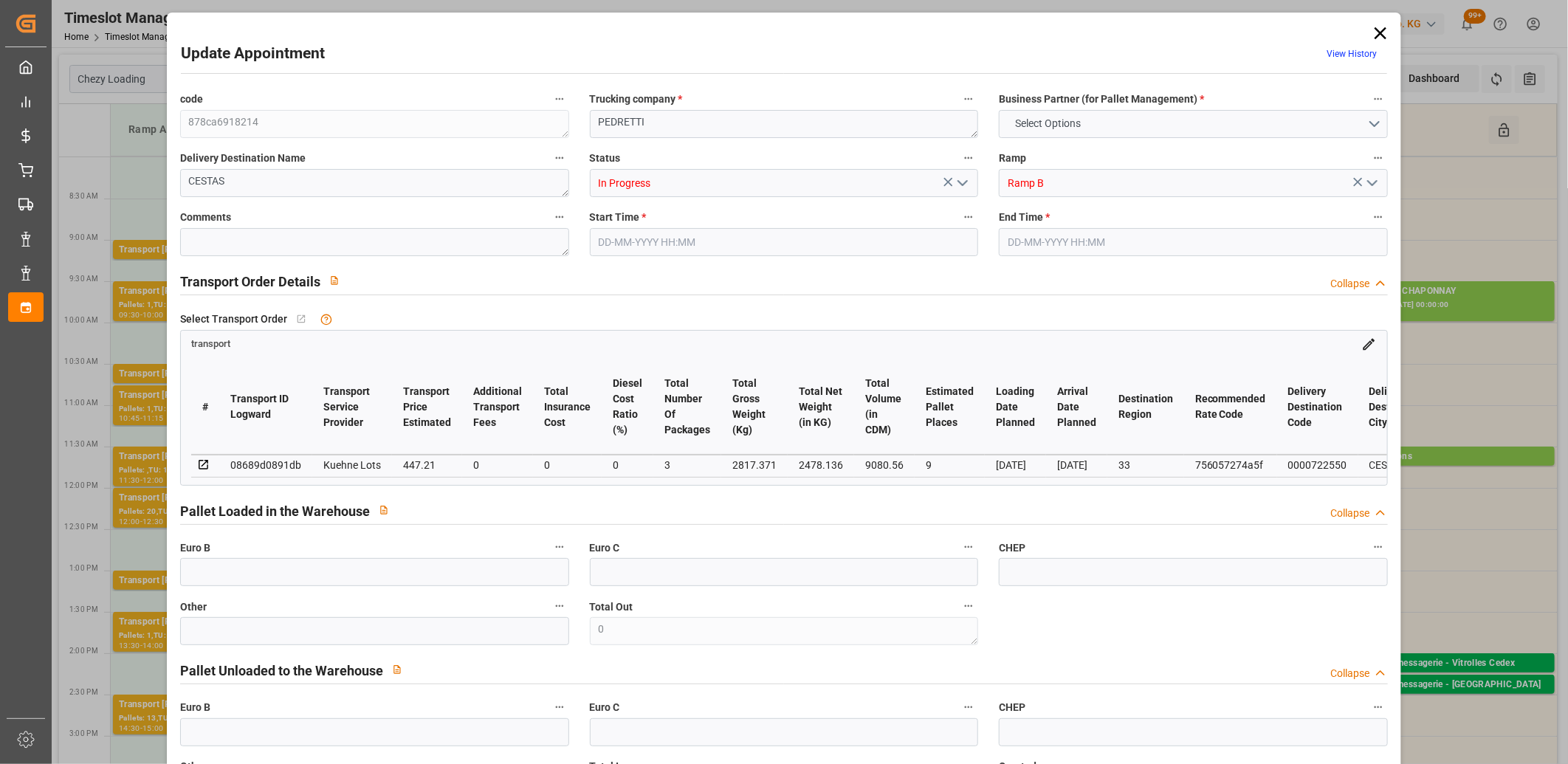
type input "9"
type input "447.21"
type input "0"
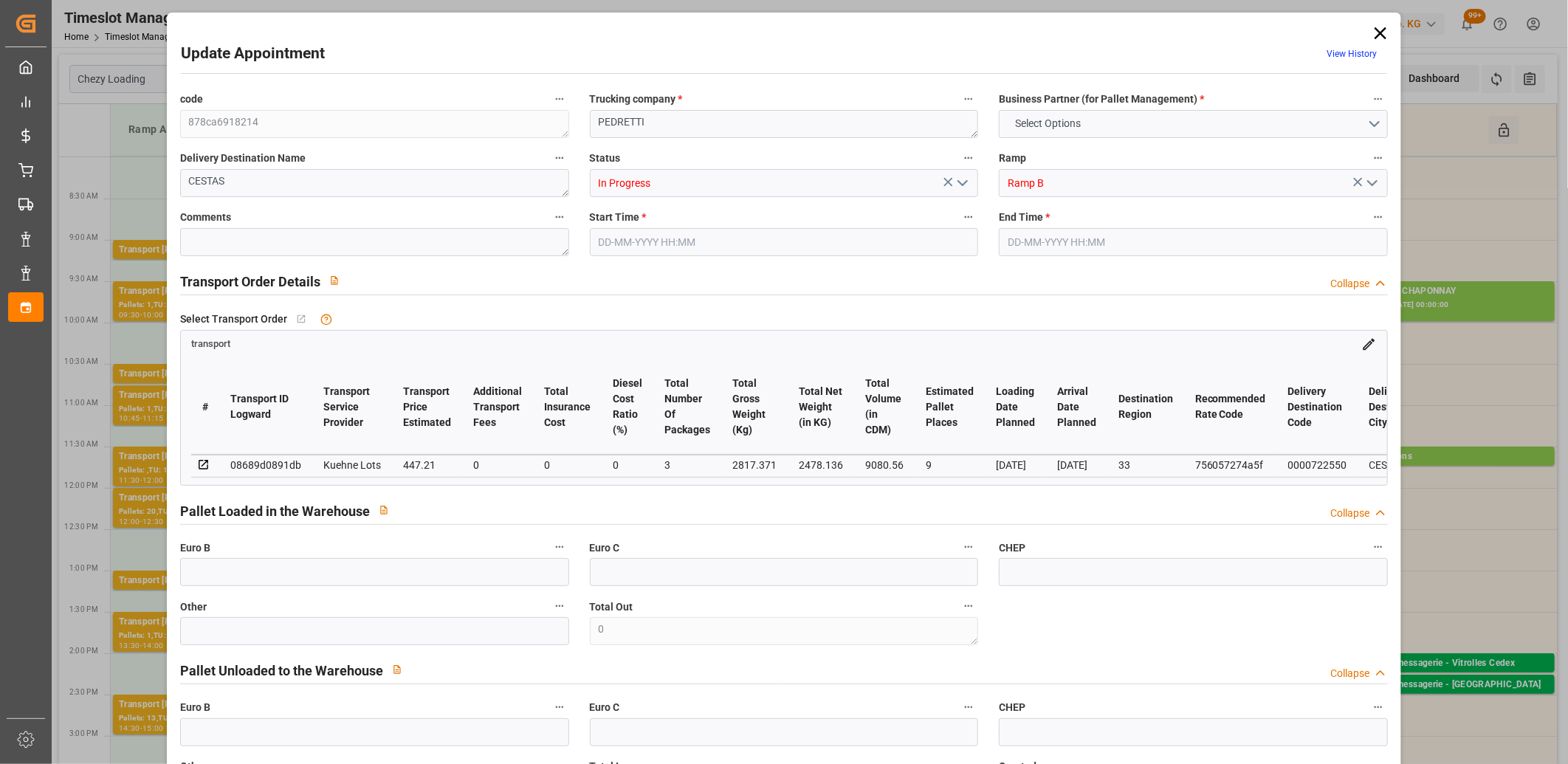
type input "447.21"
type input "0"
type input "3"
type input "2478.136"
type input "3273.072"
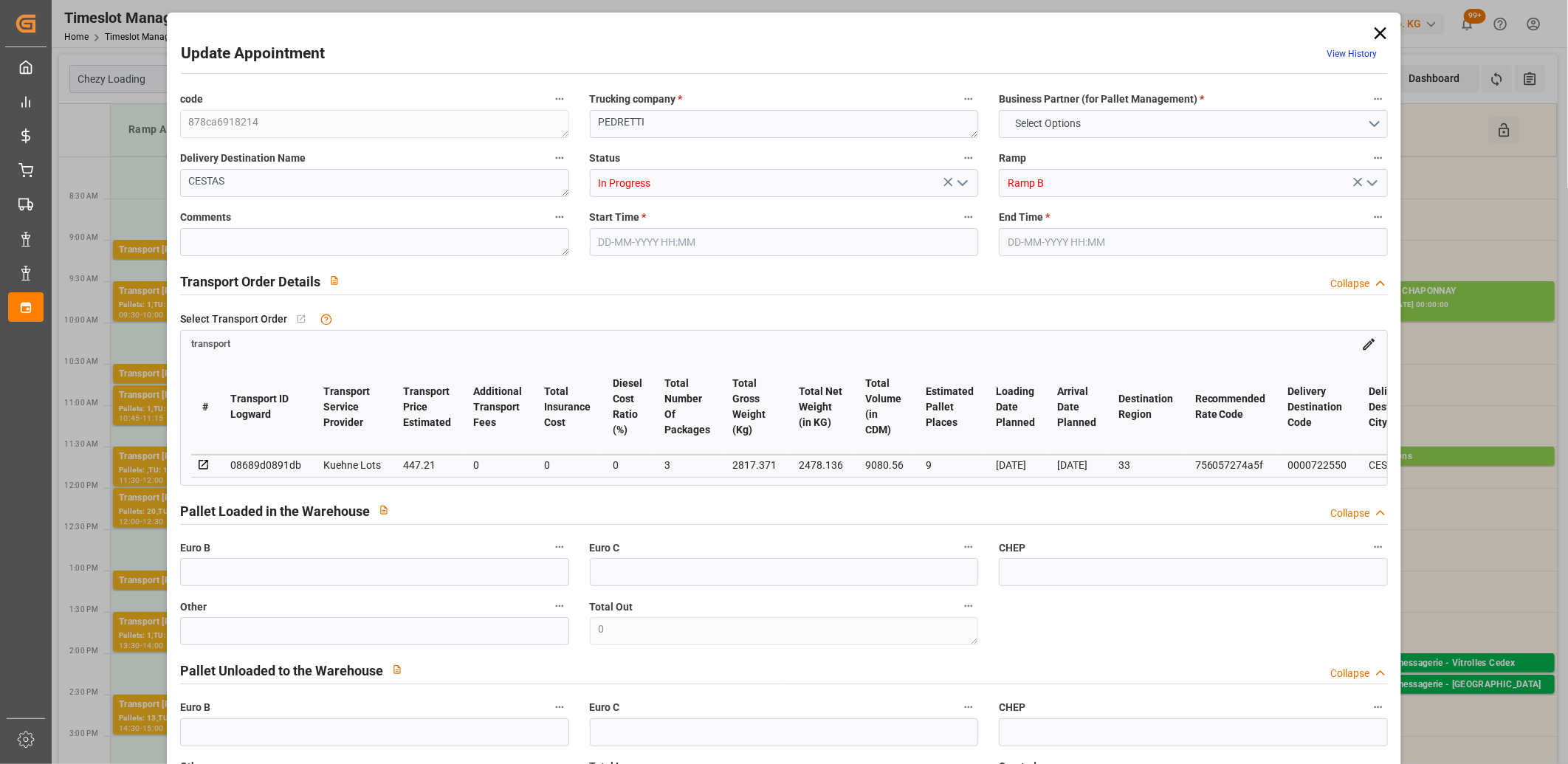
type input "9080.56"
type input "33"
type input "4"
type input "415"
type input "16"
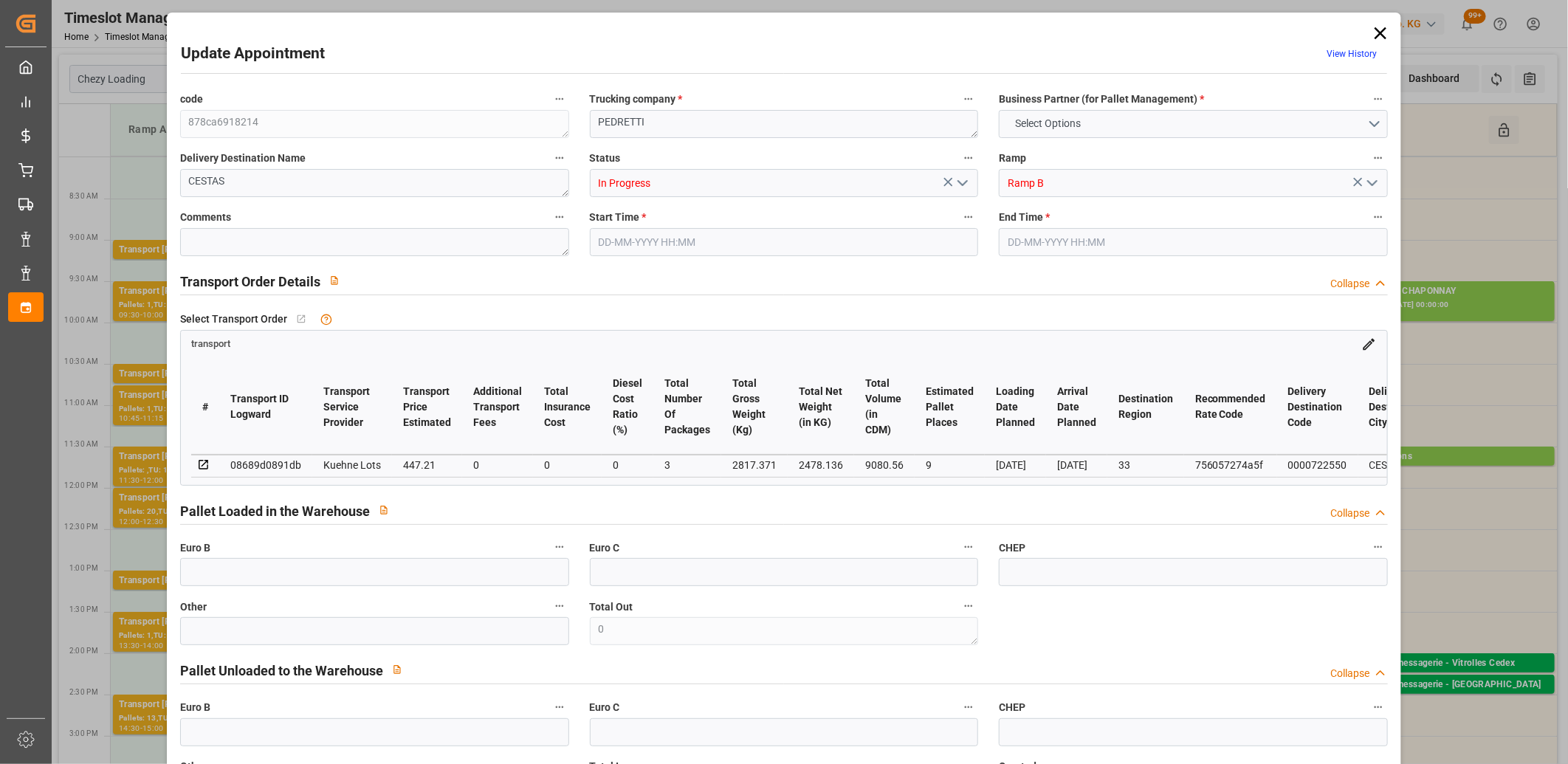
type input "101"
type input "2817.371"
type input "0"
type input "4710.8598"
type input "0"
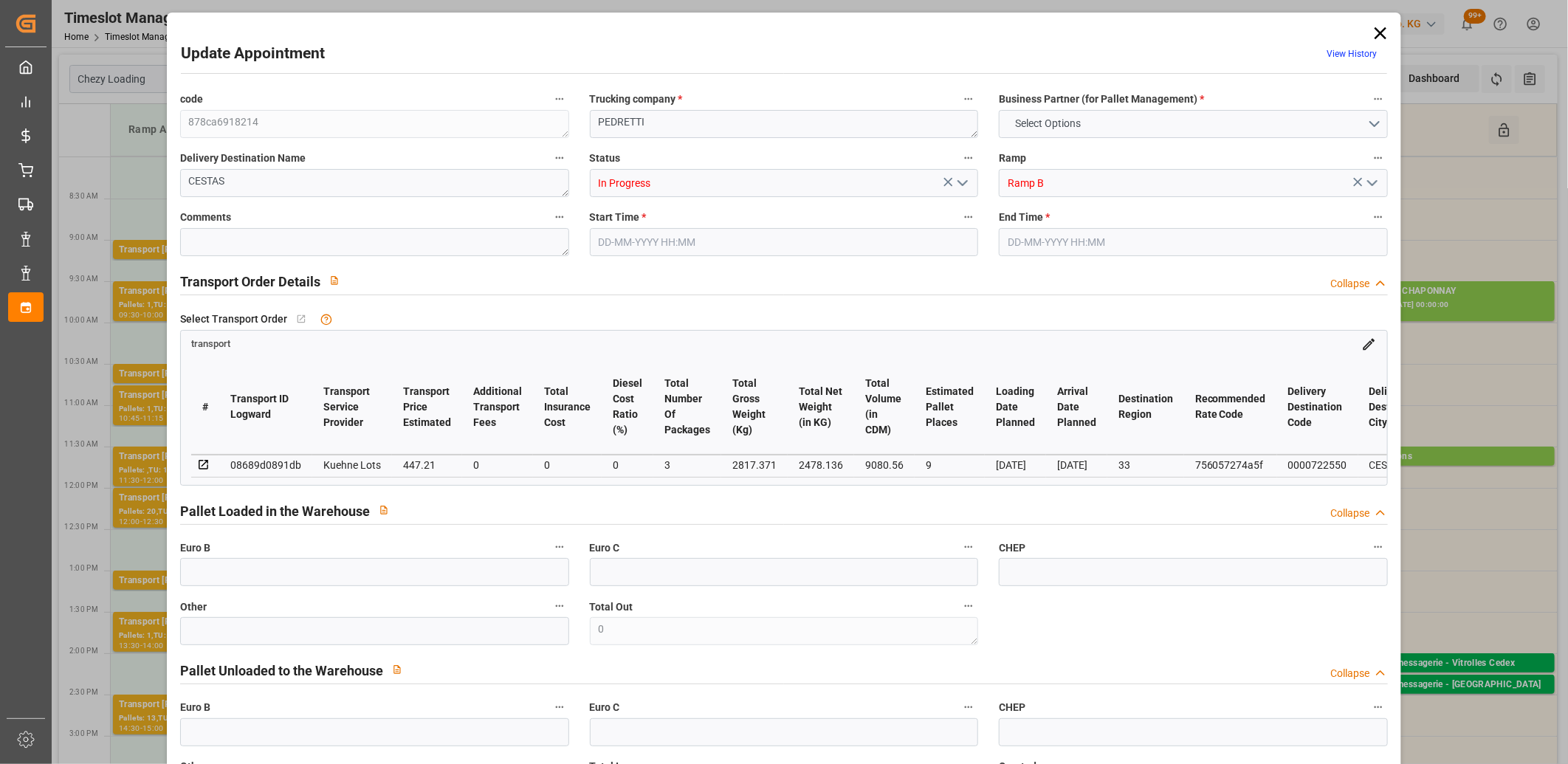
type input "0"
type input "21"
type input "35"
type input "08-09-2025 11:00"
type input "08-09-2025 11:15"
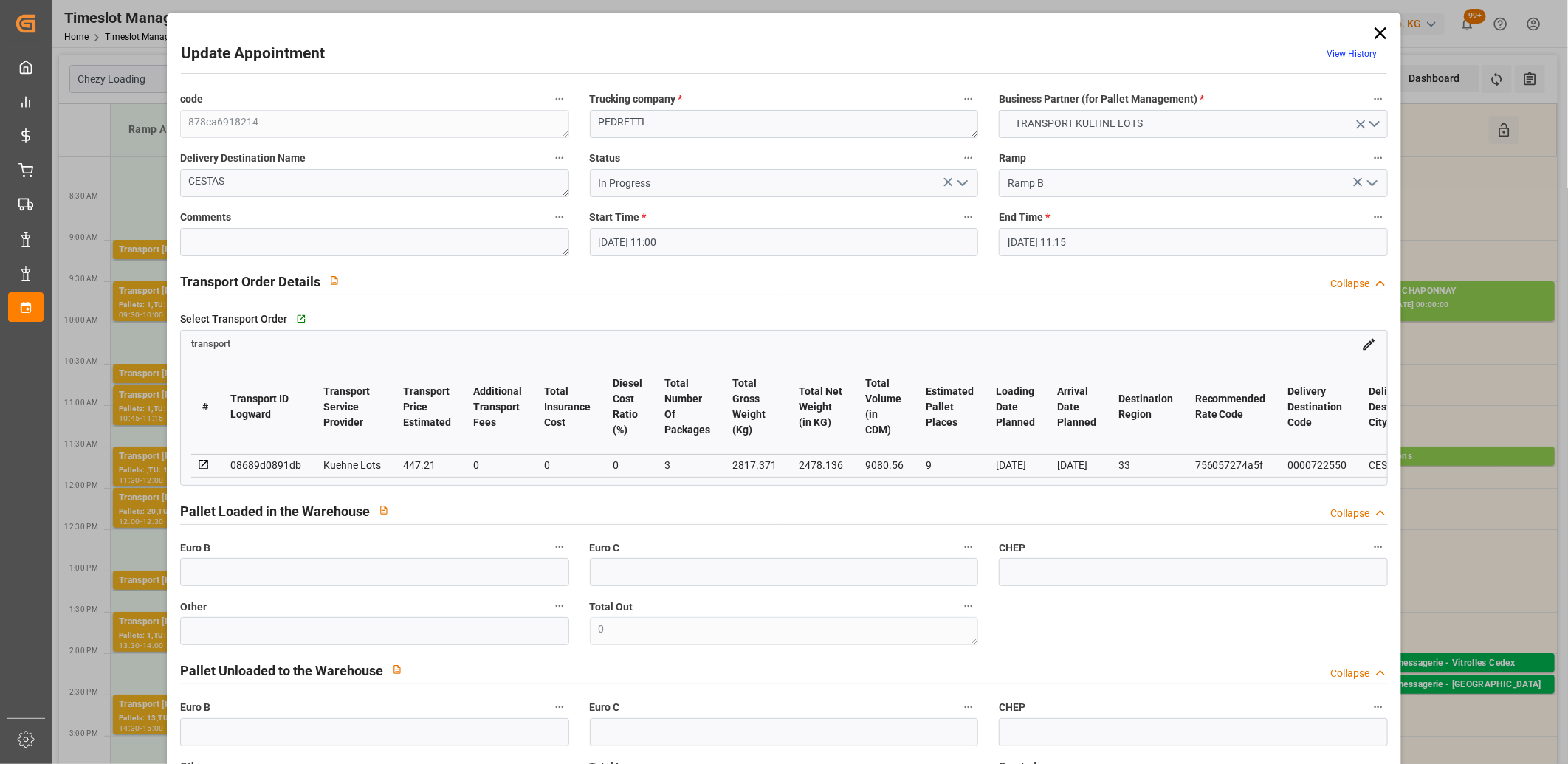
type input "05-09-2025 13:01"
type input "05-09-2025 11:17"
type input "[DATE]"
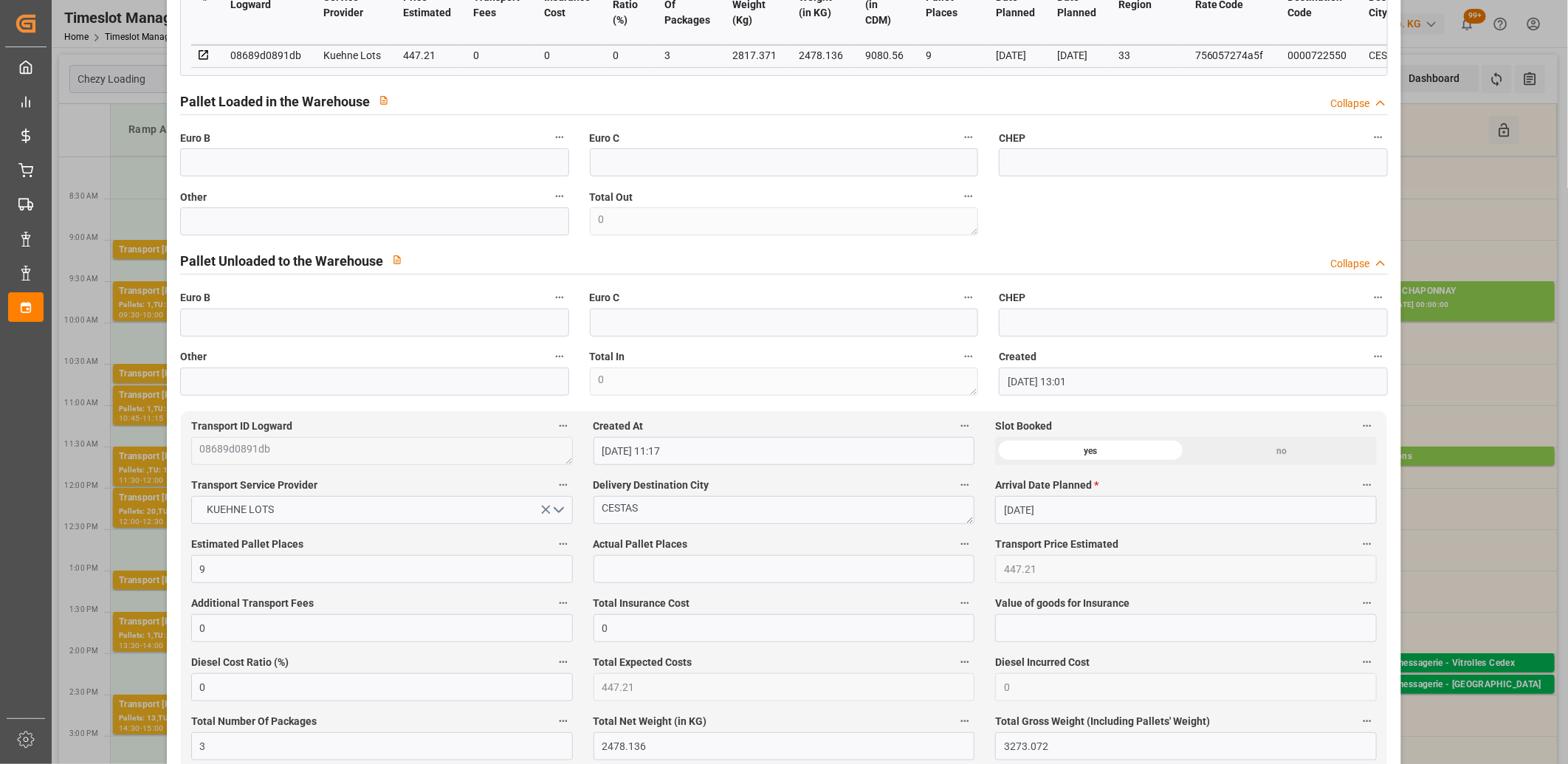
scroll to position [820, 0]
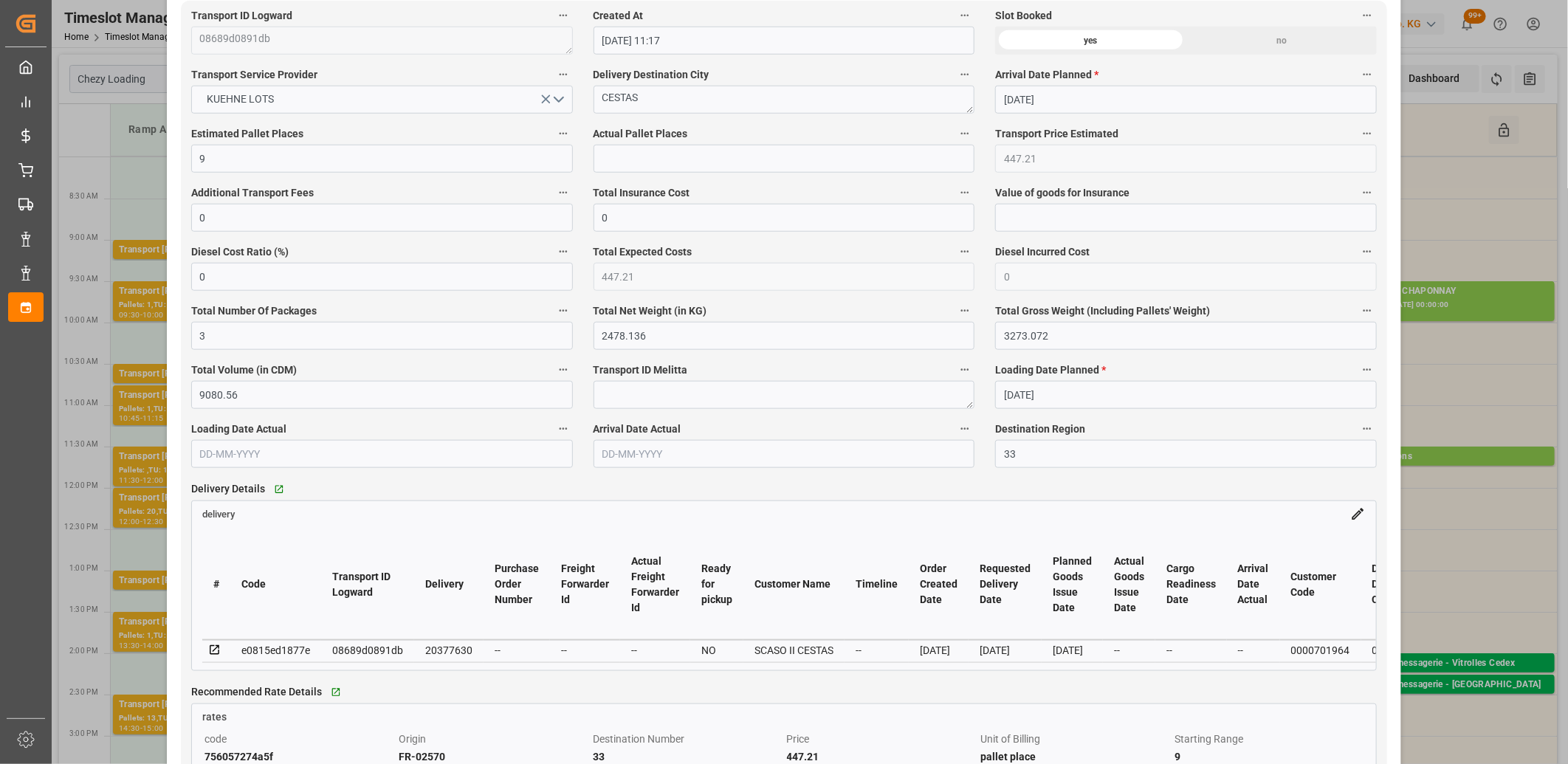
click at [215, 650] on icon at bounding box center [214, 650] width 13 height 13
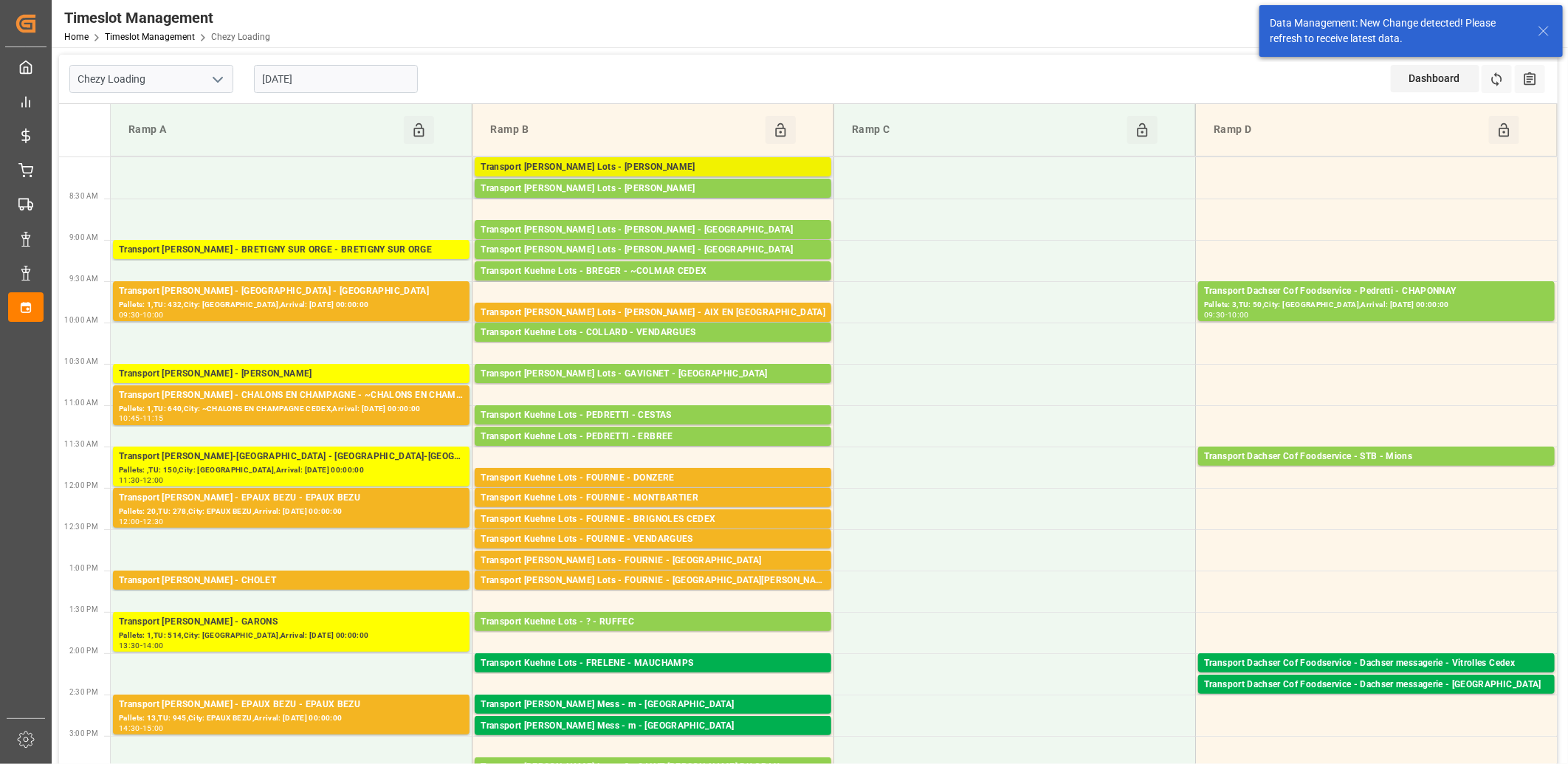
click at [628, 161] on div "Transport [PERSON_NAME] Lots - [PERSON_NAME]" at bounding box center [652, 167] width 345 height 15
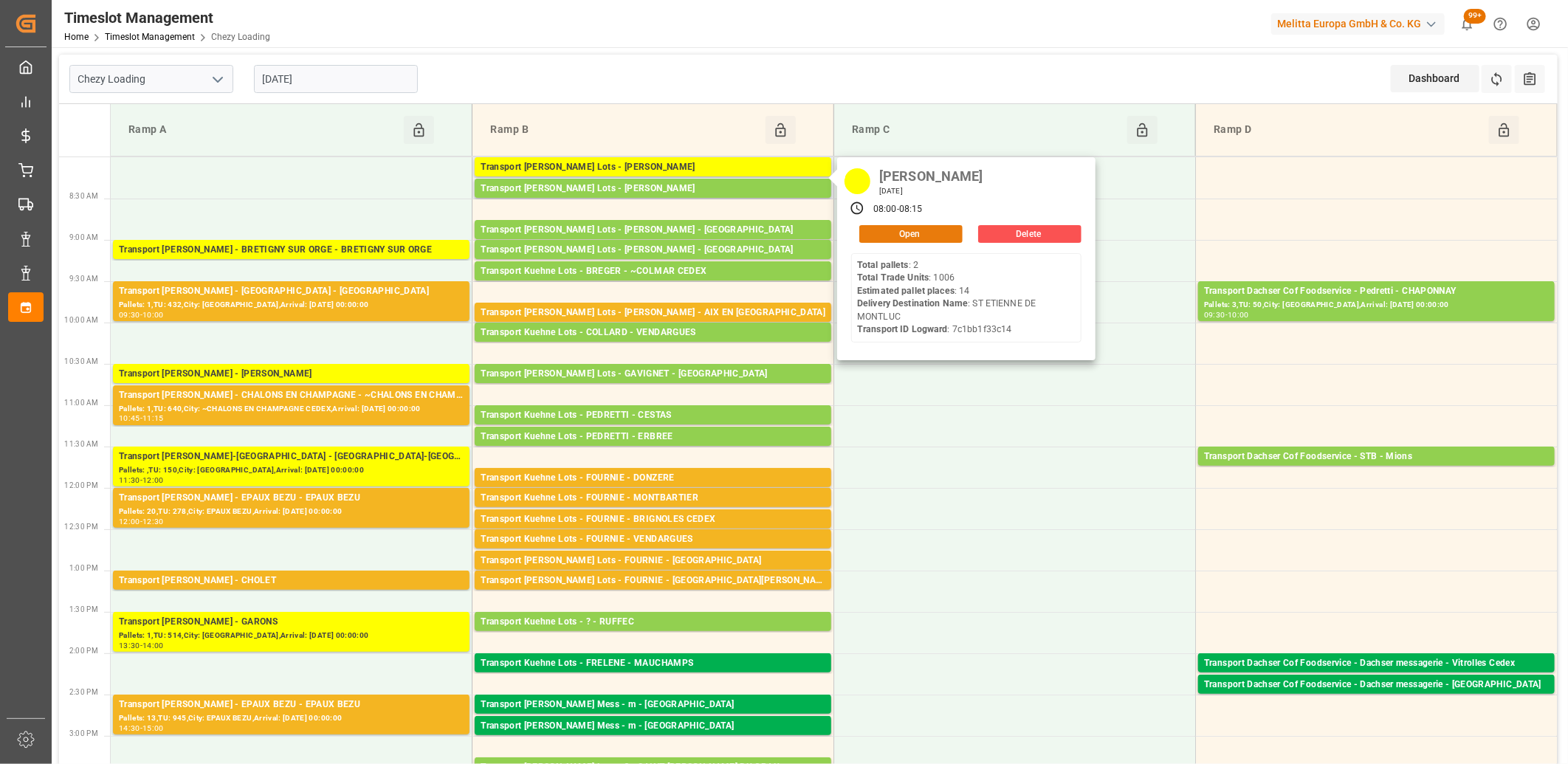
click at [883, 233] on button "Open" at bounding box center [911, 234] width 103 height 18
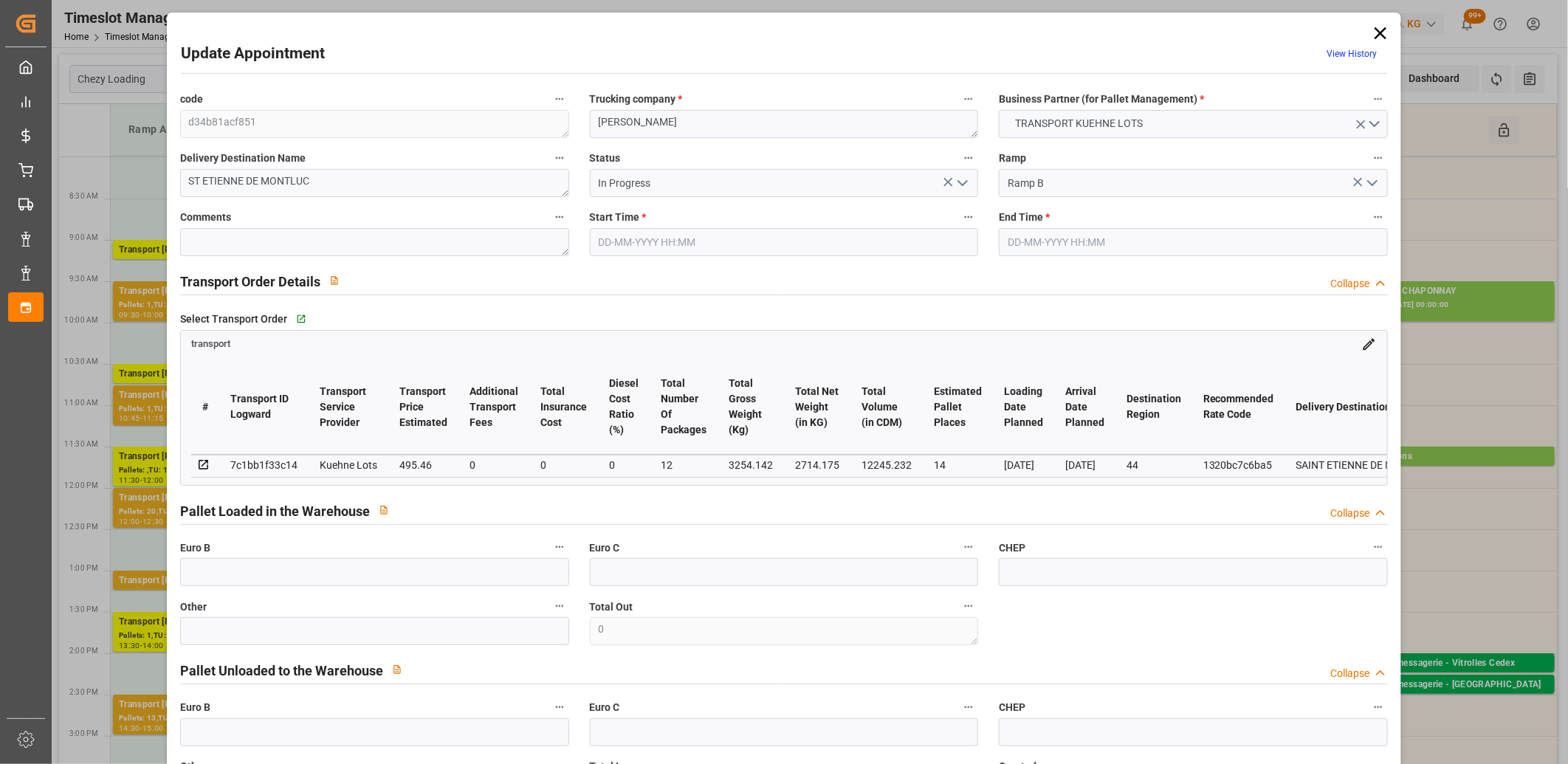
type input "08-09-2025 08:00"
type input "08-09-2025 08:15"
type input "02-09-2025 13:36"
type input "02-09-2025 11:21"
type input "[DATE]"
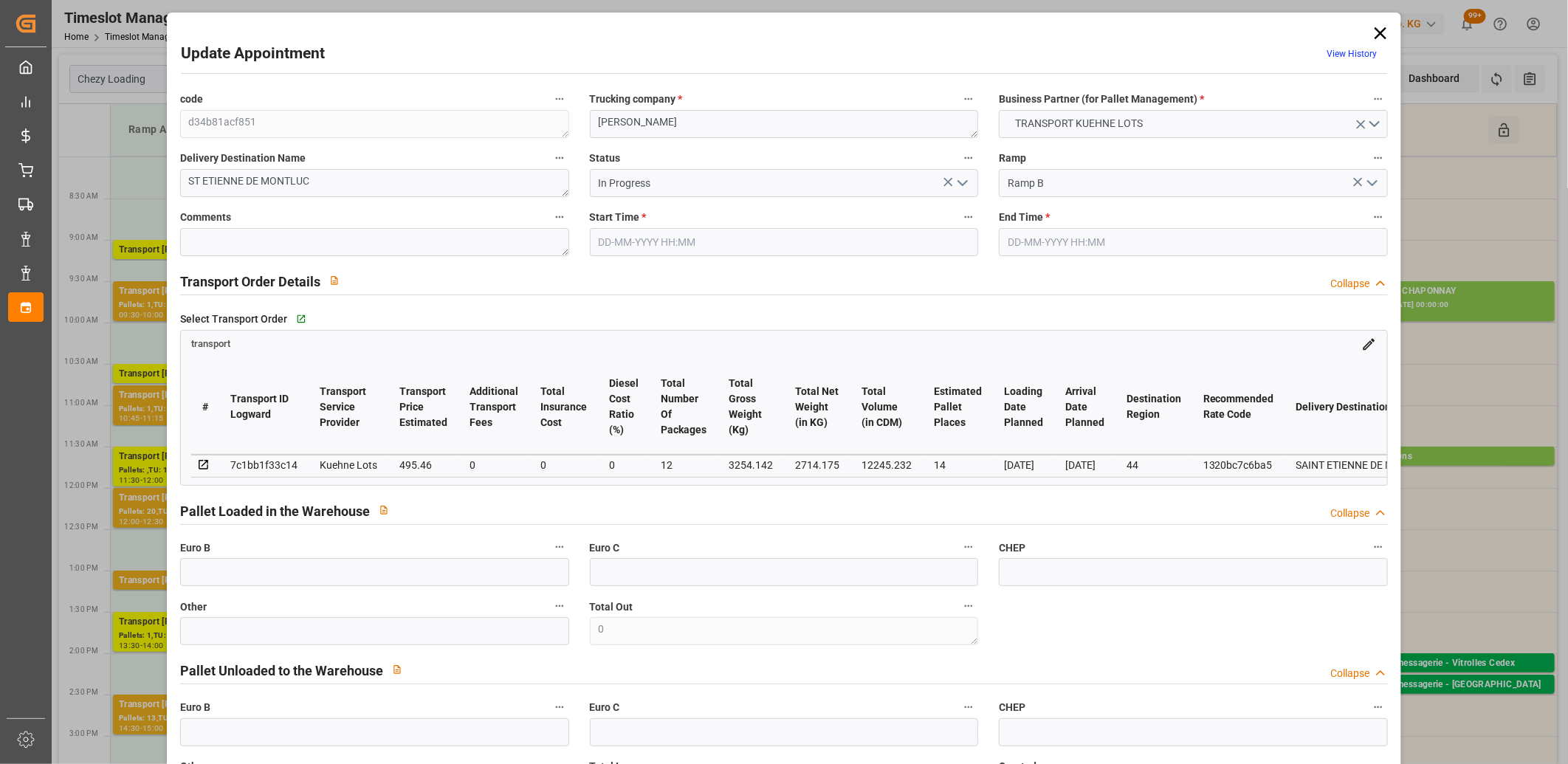
type input "[DATE]"
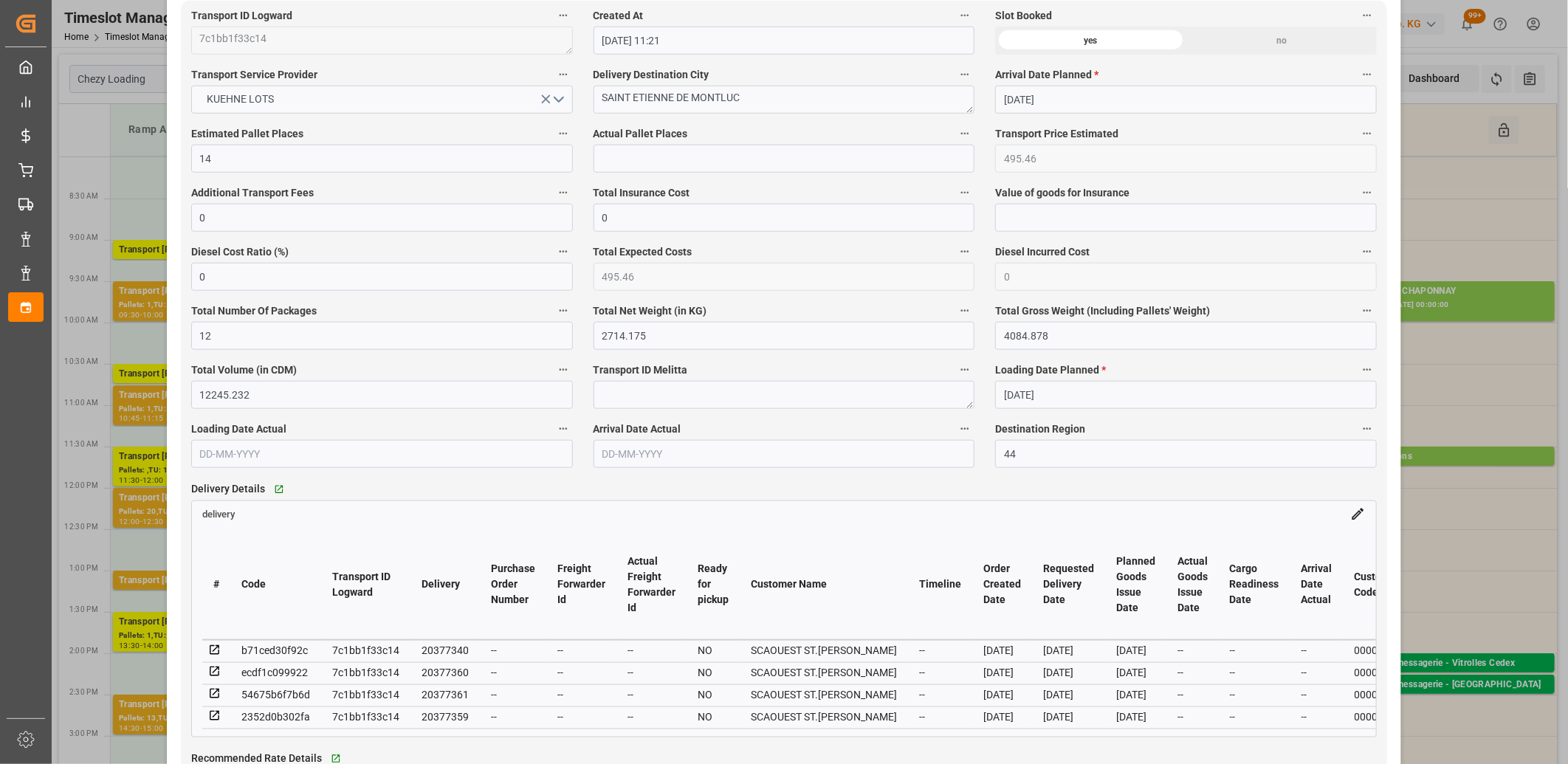
click at [214, 652] on icon at bounding box center [214, 650] width 9 height 9
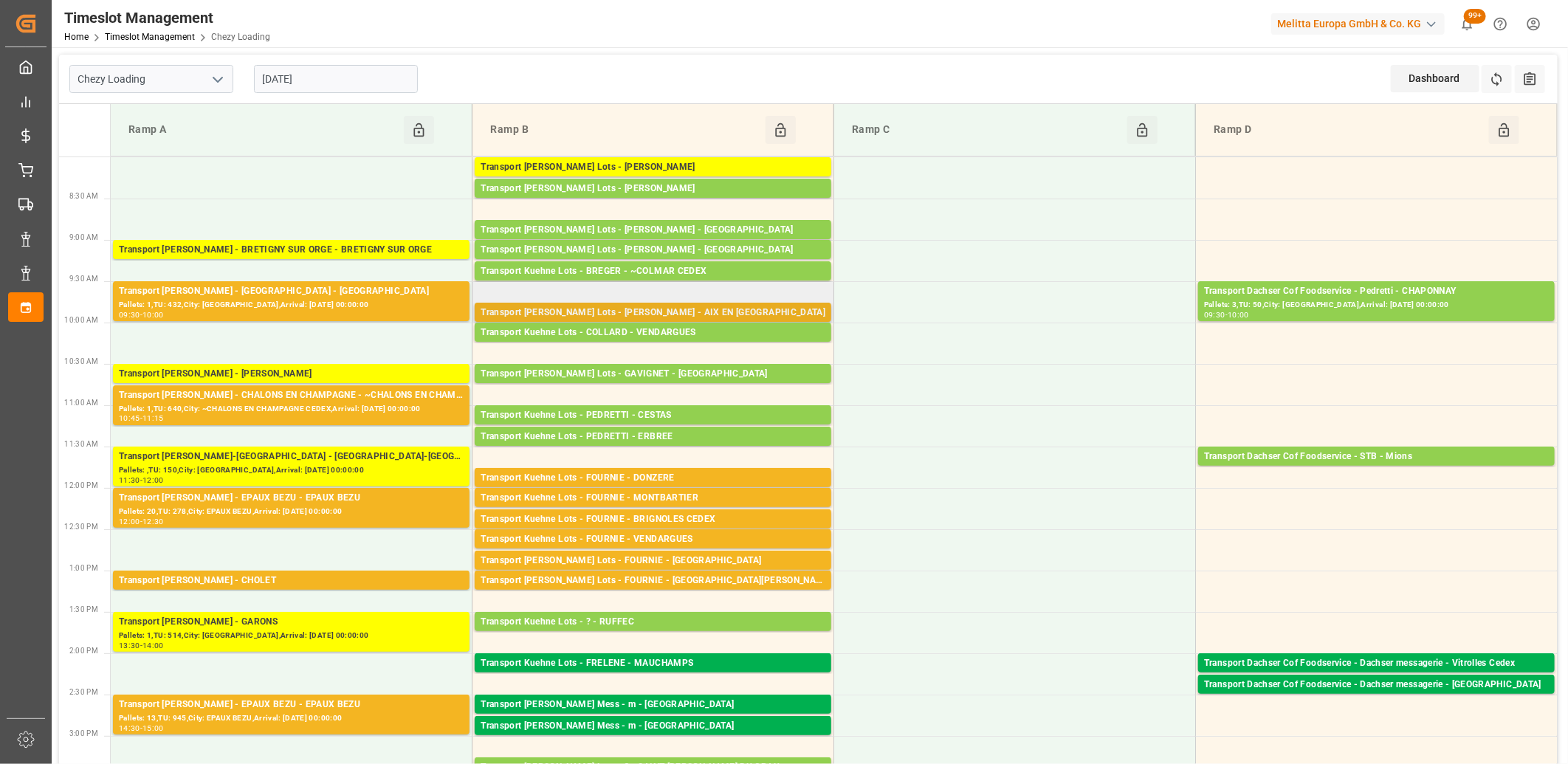
click at [628, 309] on div "Transport [PERSON_NAME] Lots - [PERSON_NAME] - AIX EN [GEOGRAPHIC_DATA]" at bounding box center [652, 313] width 345 height 15
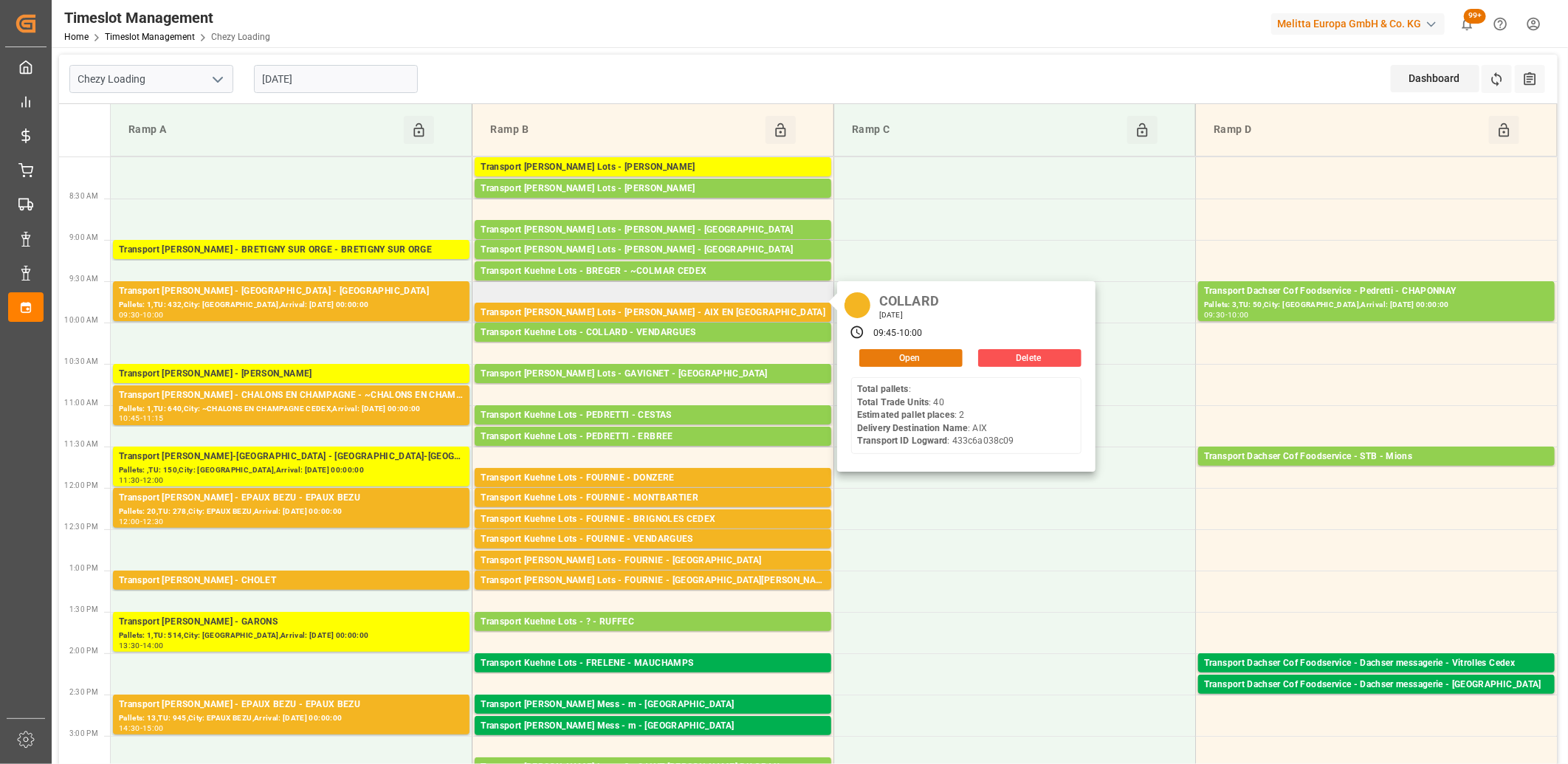
click at [867, 362] on button "Open" at bounding box center [911, 358] width 103 height 18
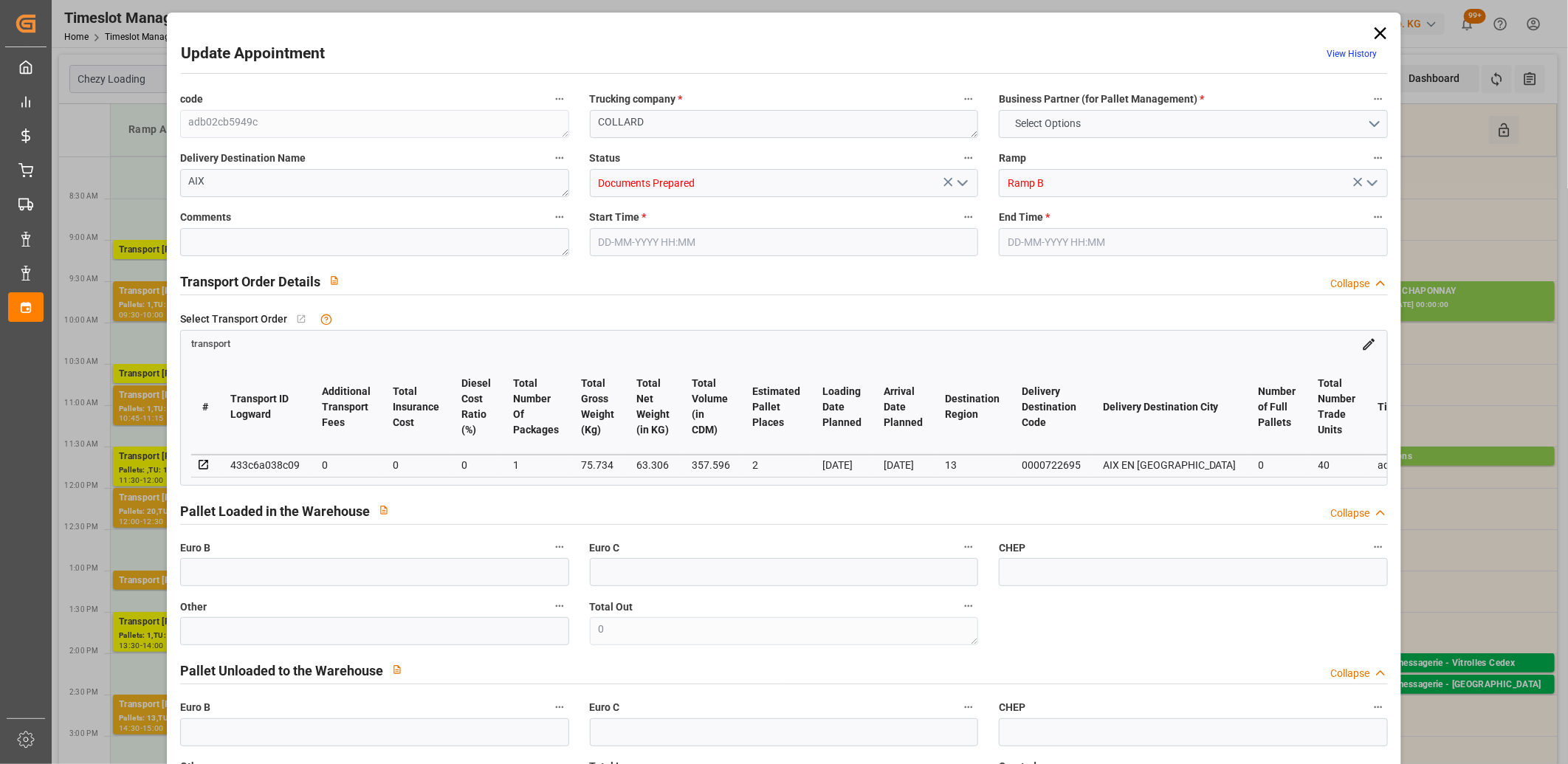
type input "2"
type input "0"
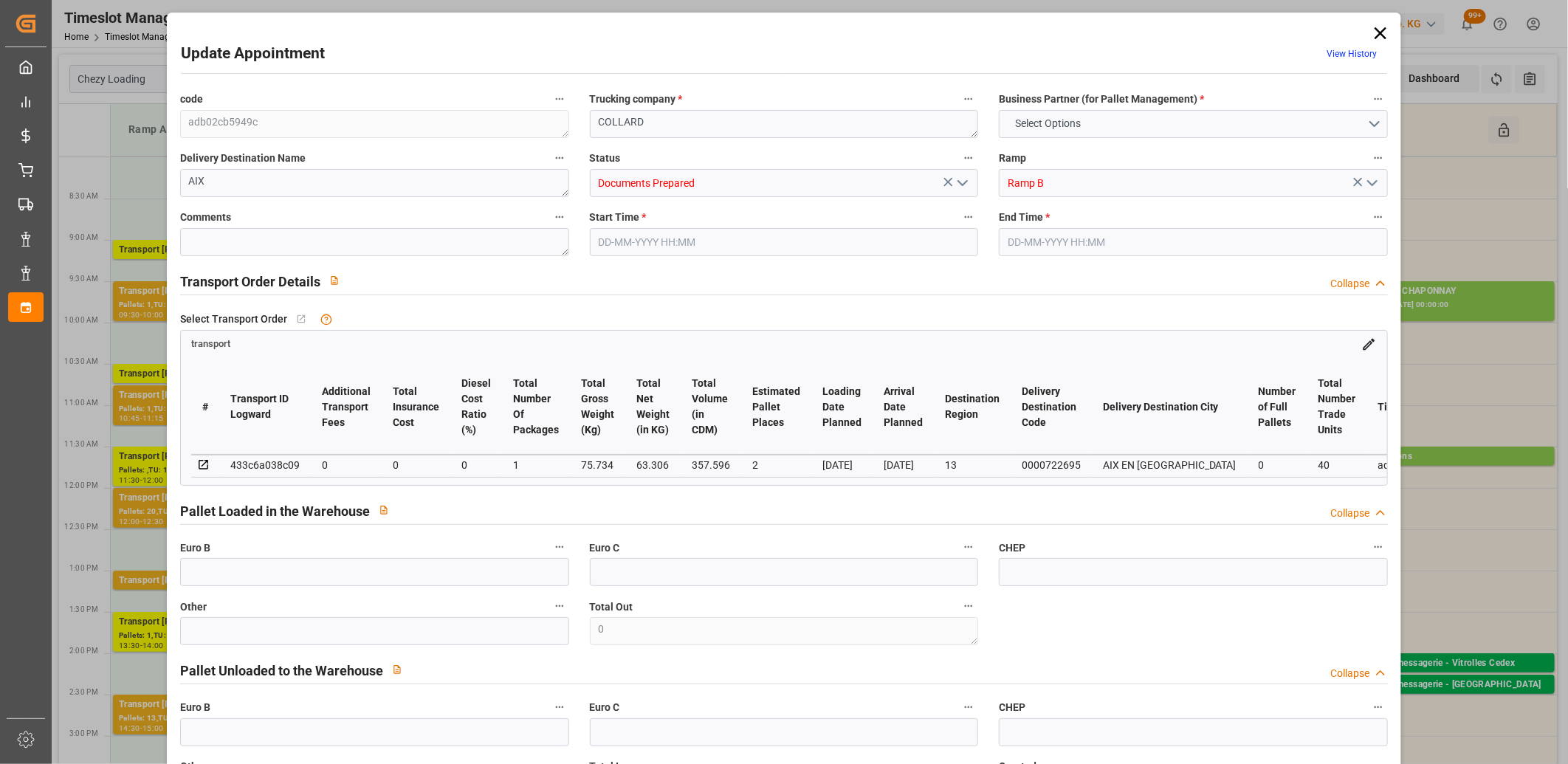
type input "1"
type input "63.306"
type input "259.734"
type input "357.596"
type input "13"
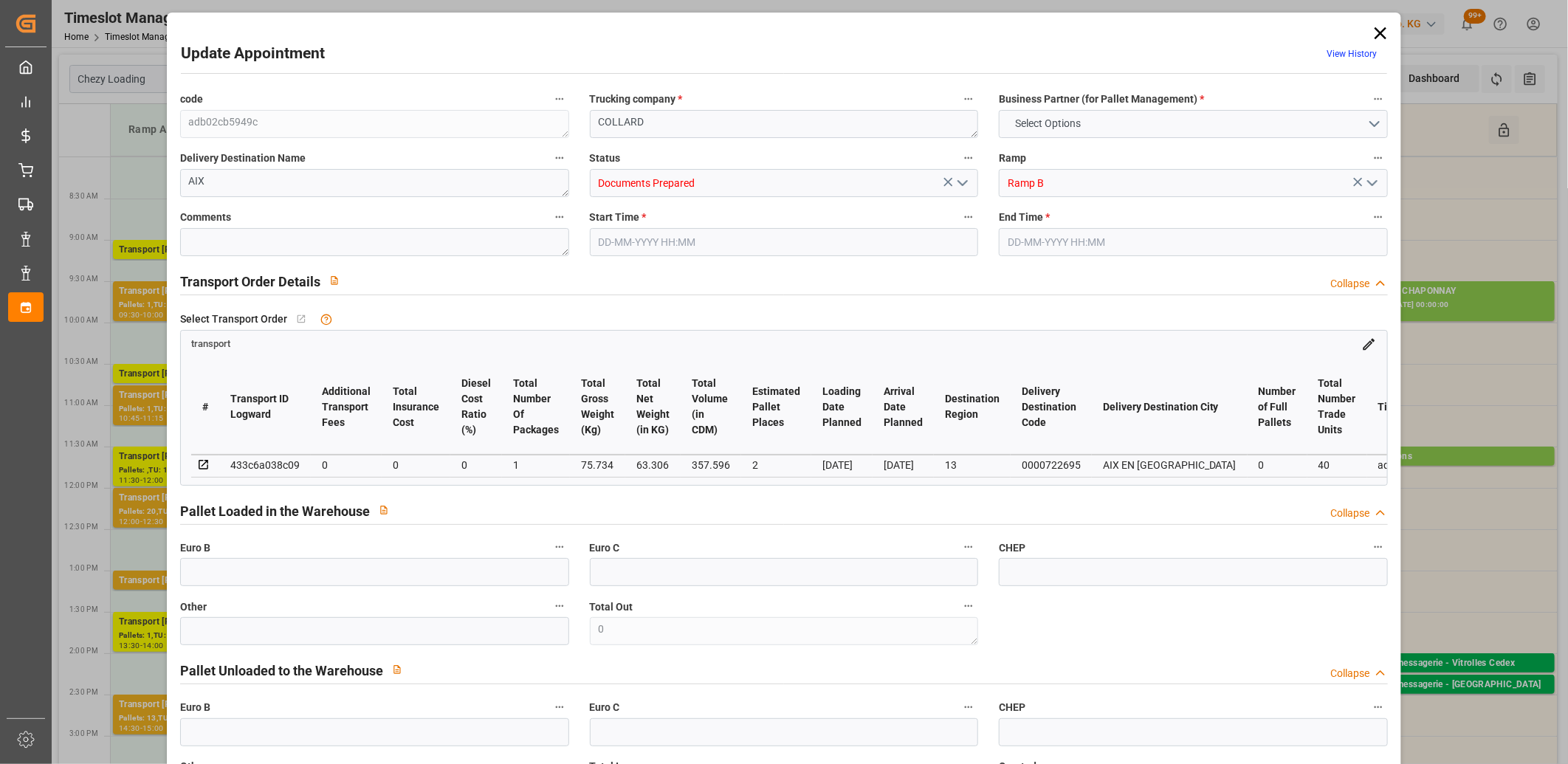
type input "0"
type input "40"
type input "8"
type input "101"
type input "75.734"
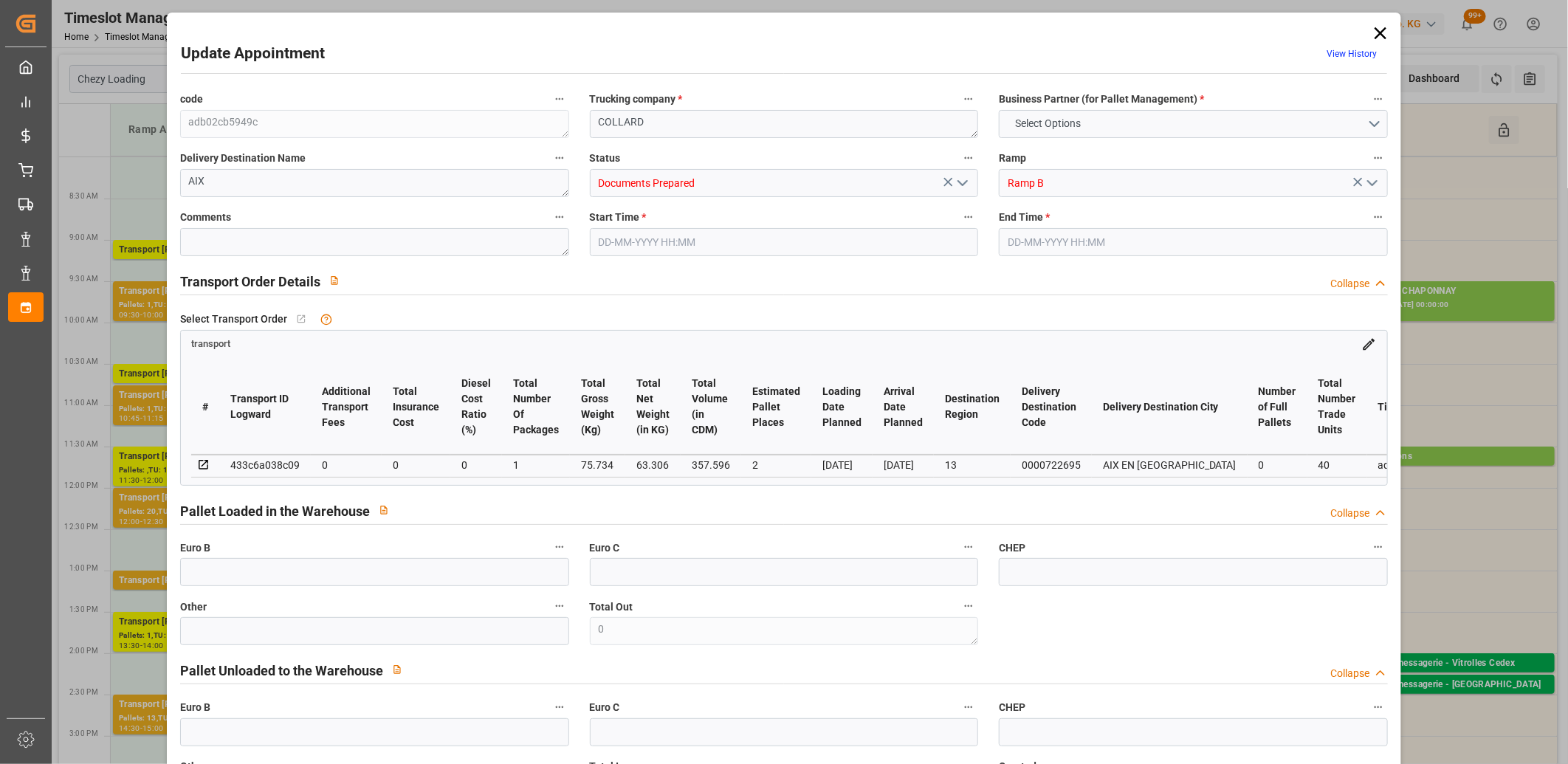
type input "0"
type input "4710.8598"
type input "0"
type input "21"
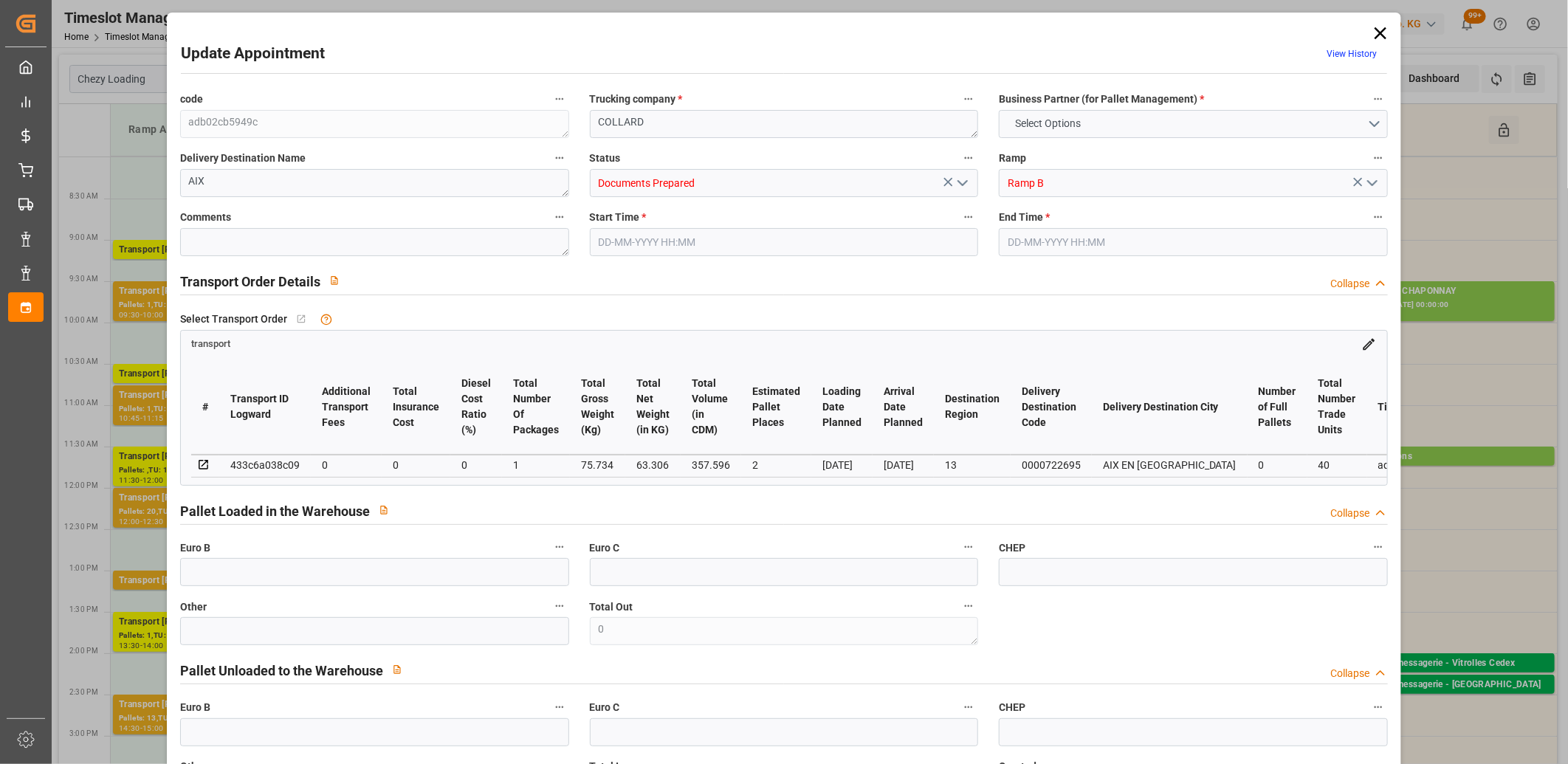
type input "35"
type input "08-09-2025 09:45"
type input "08-09-2025 10:00"
type input "04-09-2025 13:07"
type input "04-09-2025 11:31"
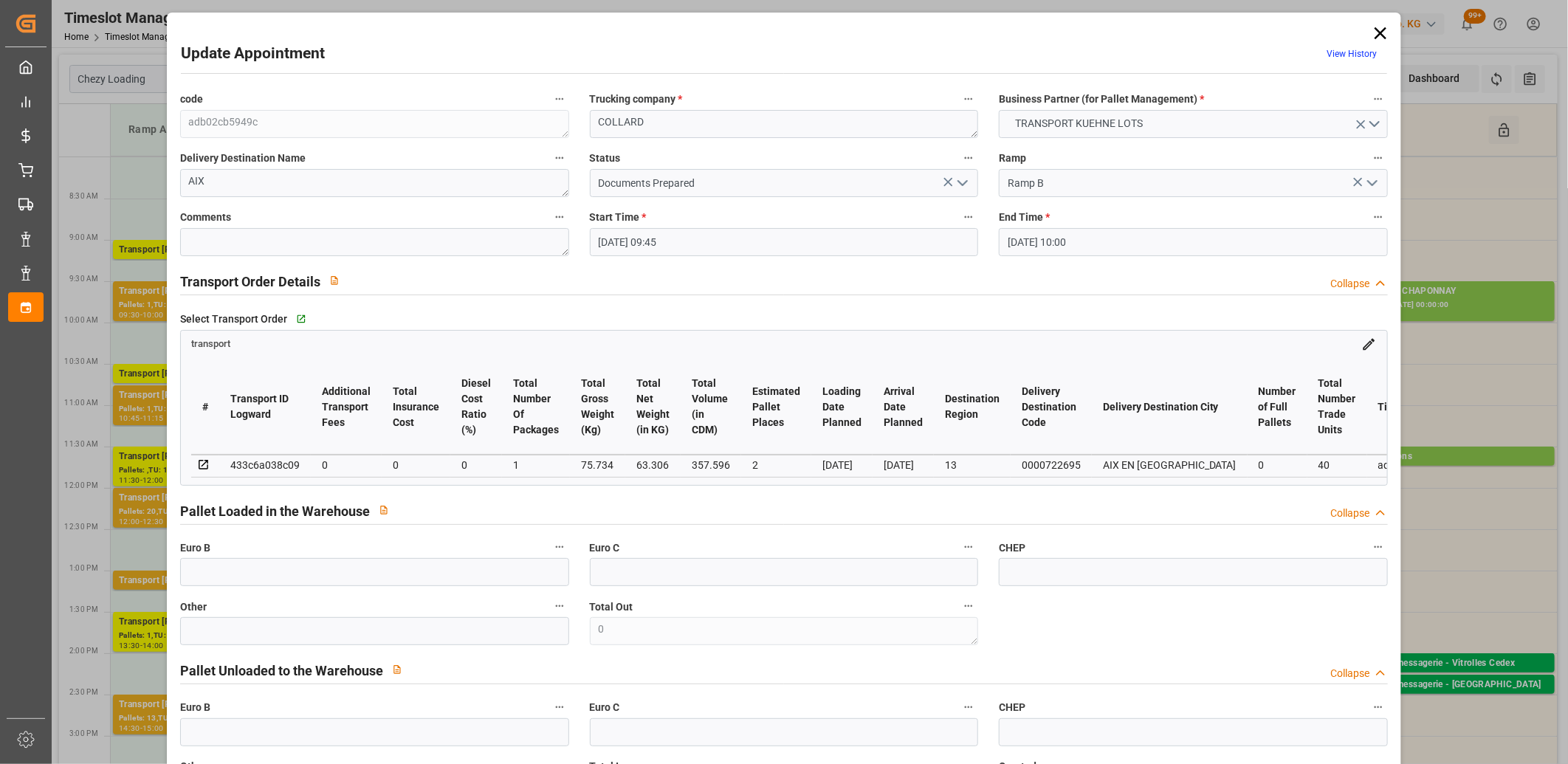
type input "[DATE]"
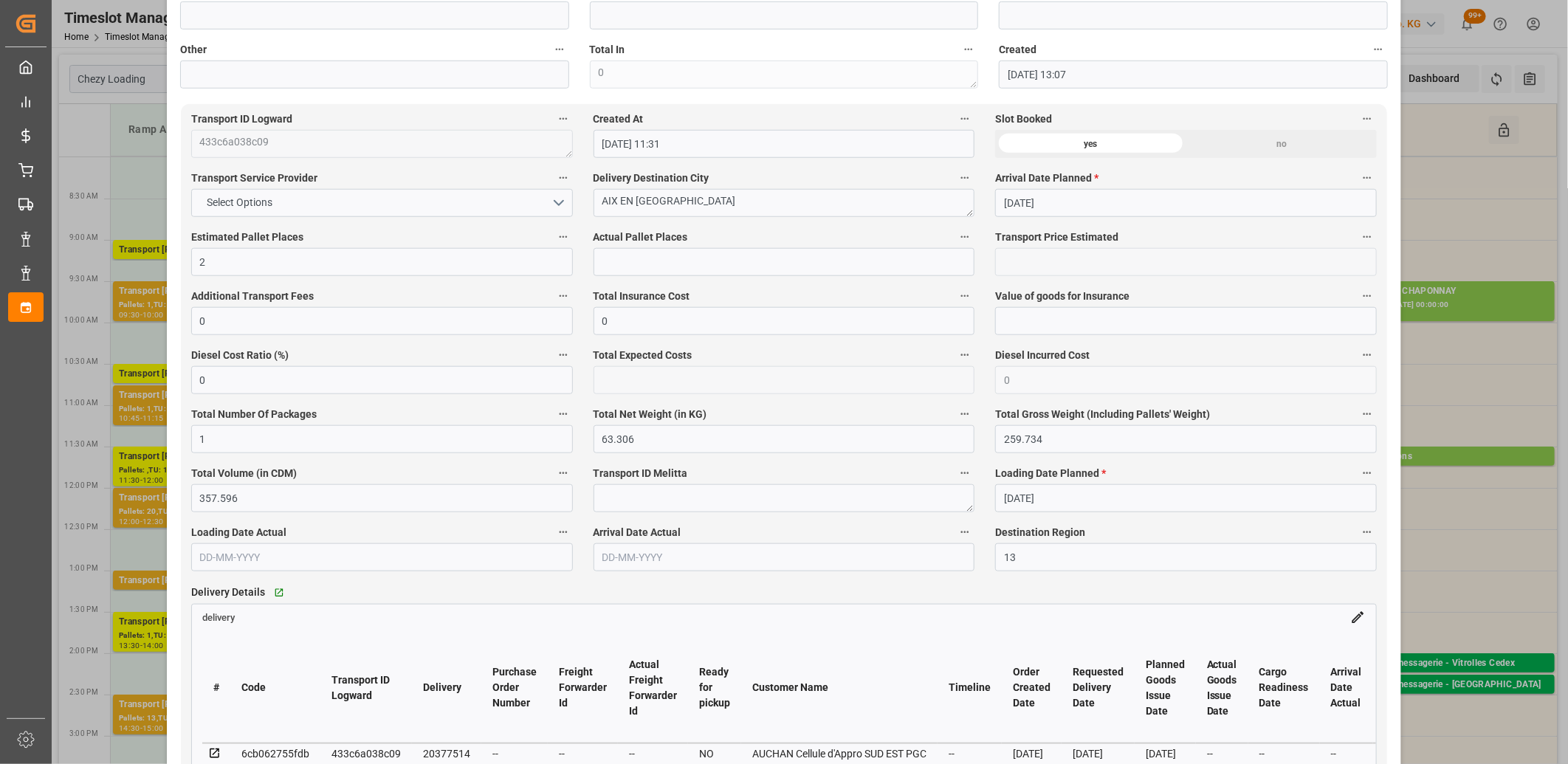
scroll to position [738, 0]
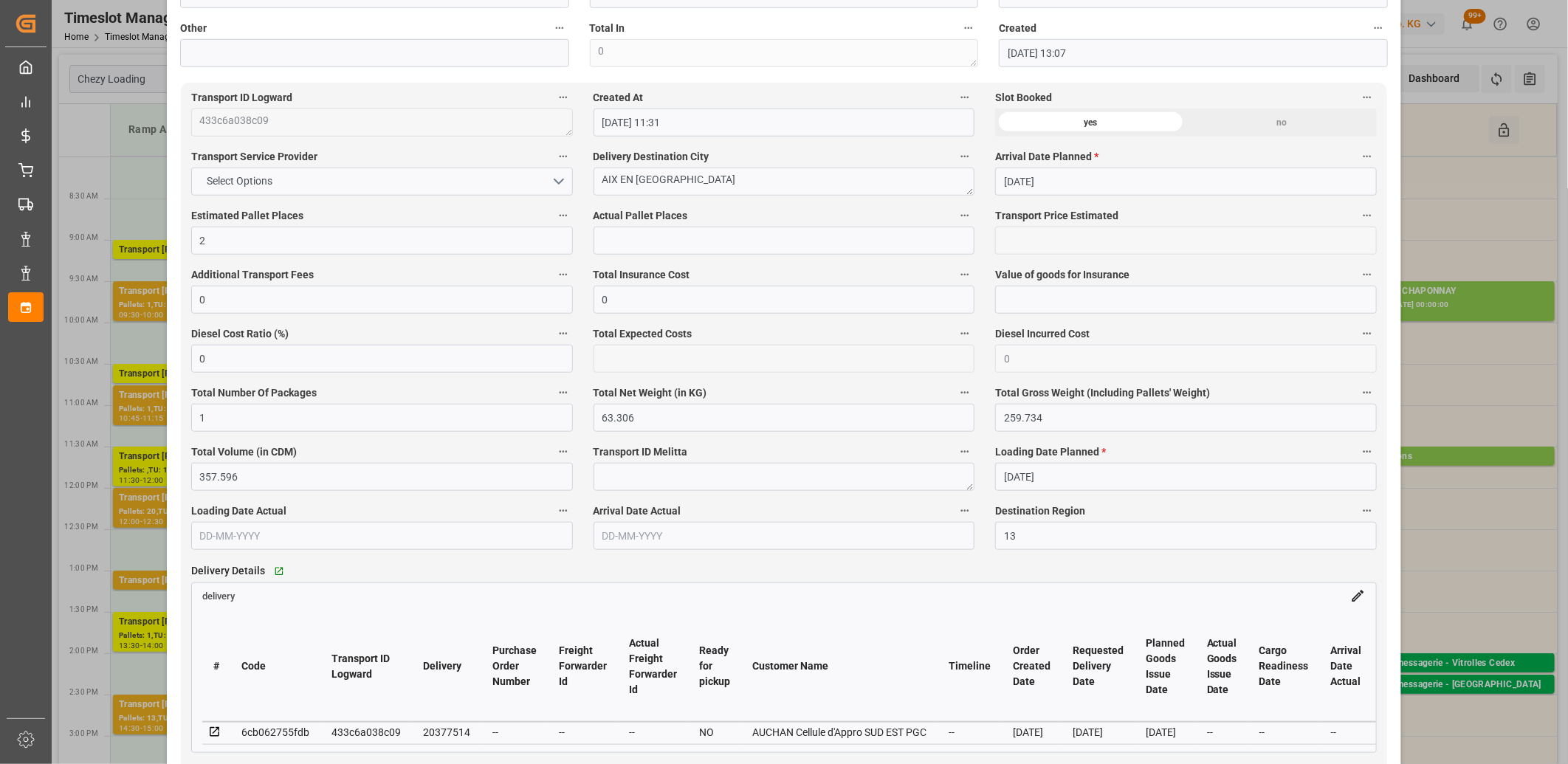
click at [212, 738] on icon at bounding box center [214, 731] width 13 height 13
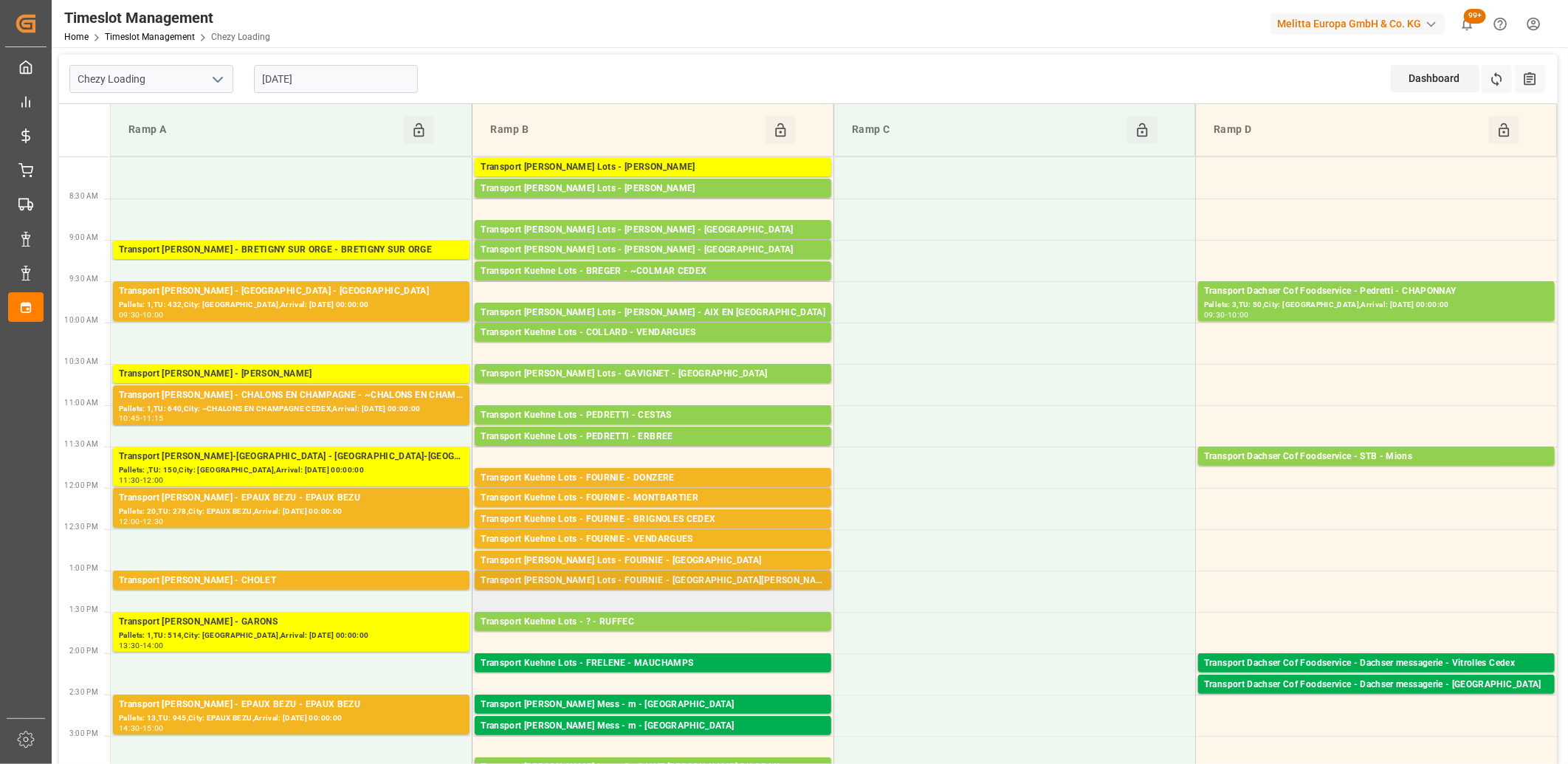
scroll to position [82, 0]
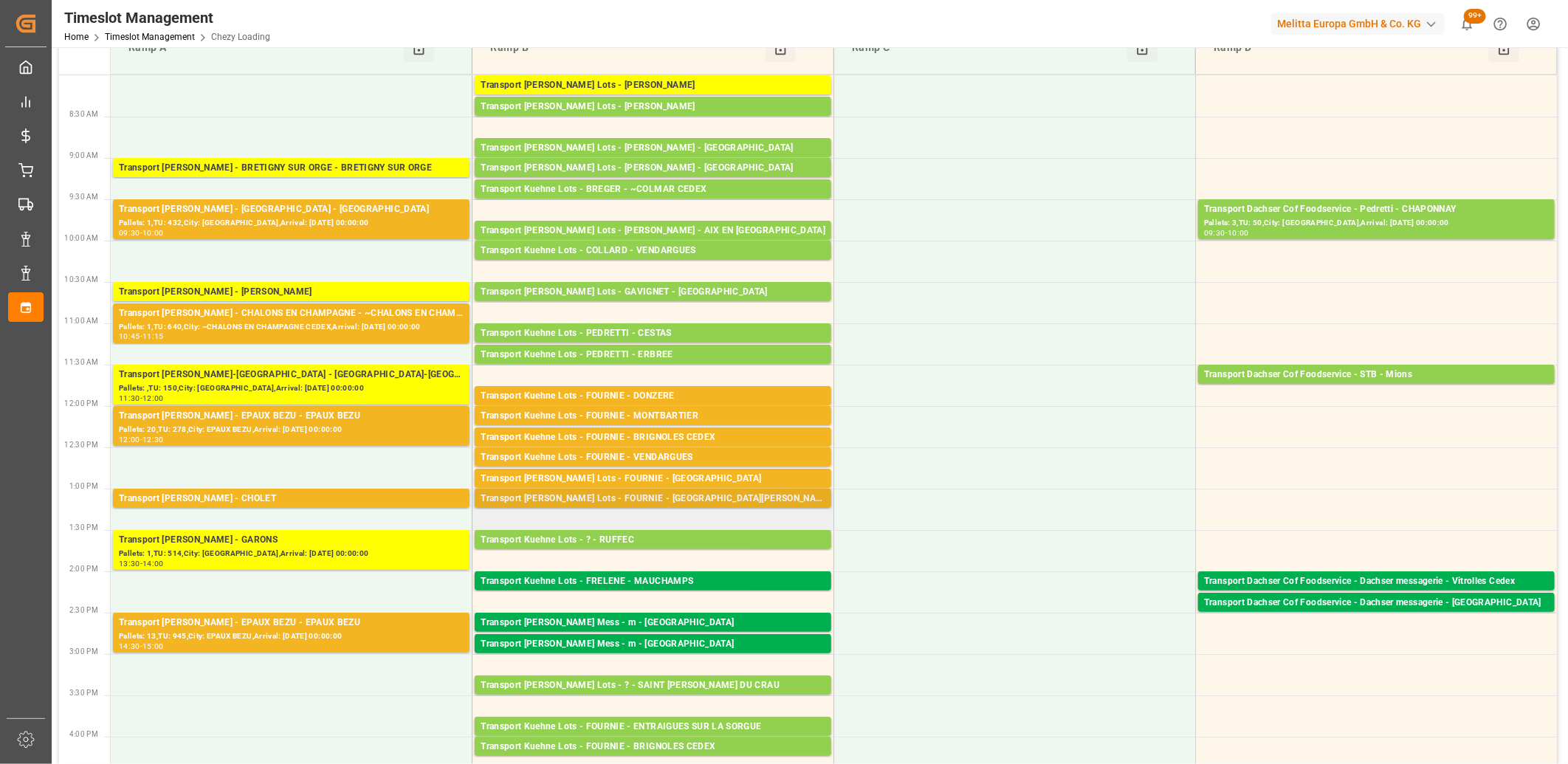
click at [570, 494] on div "Transport [PERSON_NAME] Lots - FOURNIE - [GEOGRAPHIC_DATA][PERSON_NAME]" at bounding box center [652, 498] width 345 height 15
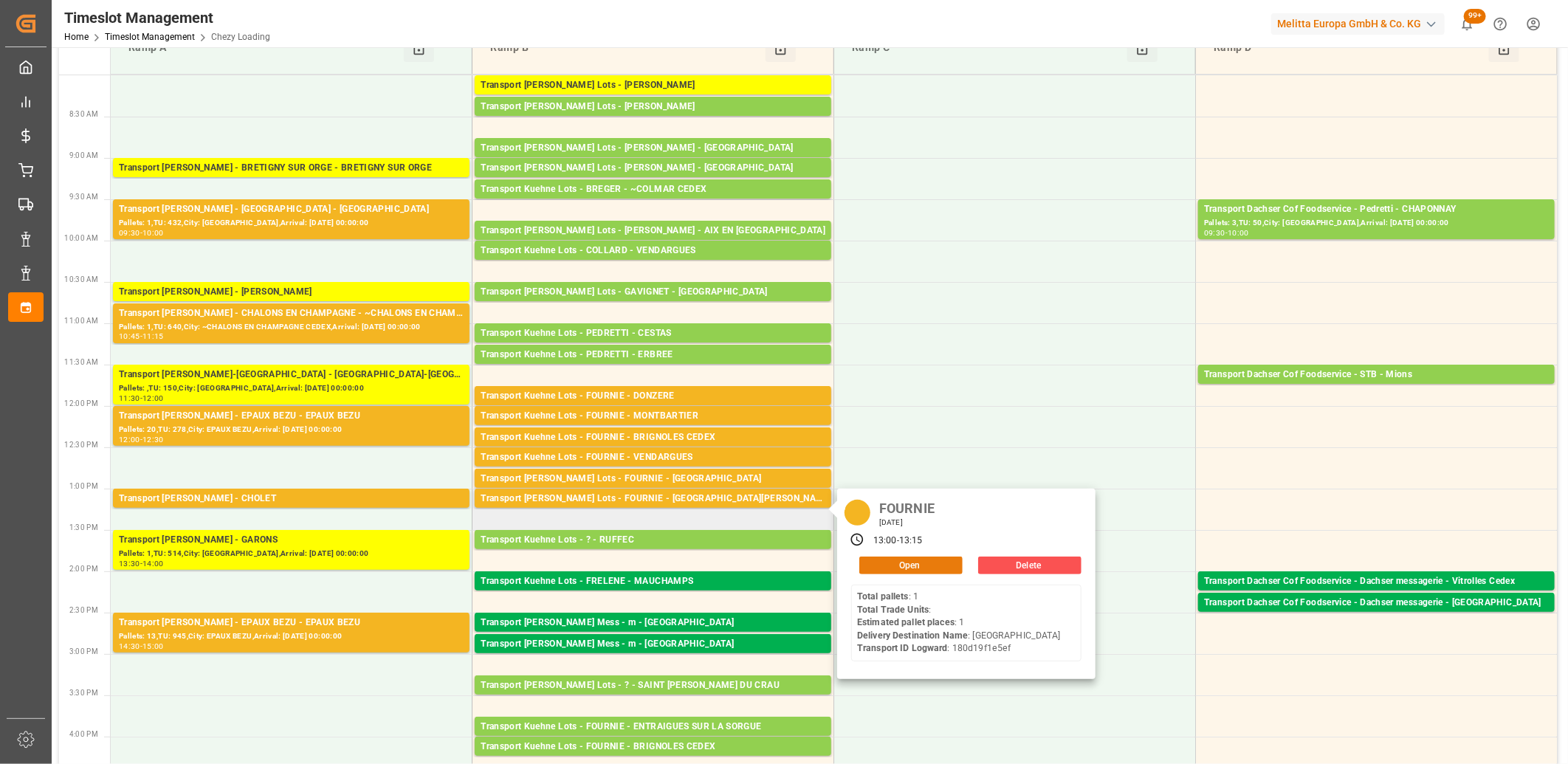
click at [899, 562] on button "Open" at bounding box center [911, 565] width 103 height 18
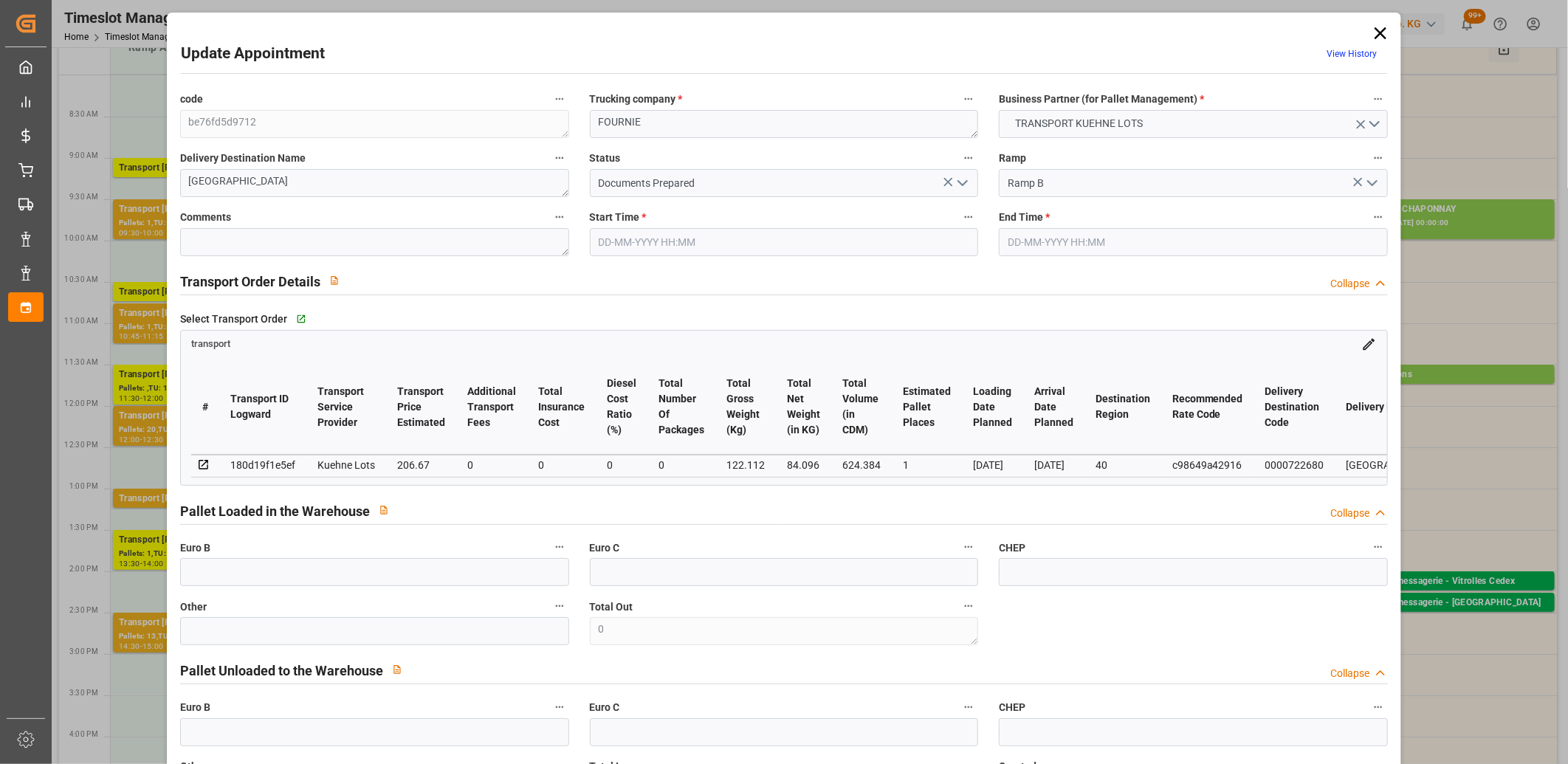
type input "08-09-2025 13:00"
type input "08-09-2025 13:15"
type input "05-09-2025 13:11"
type input "05-09-2025 11:18"
type input "[DATE]"
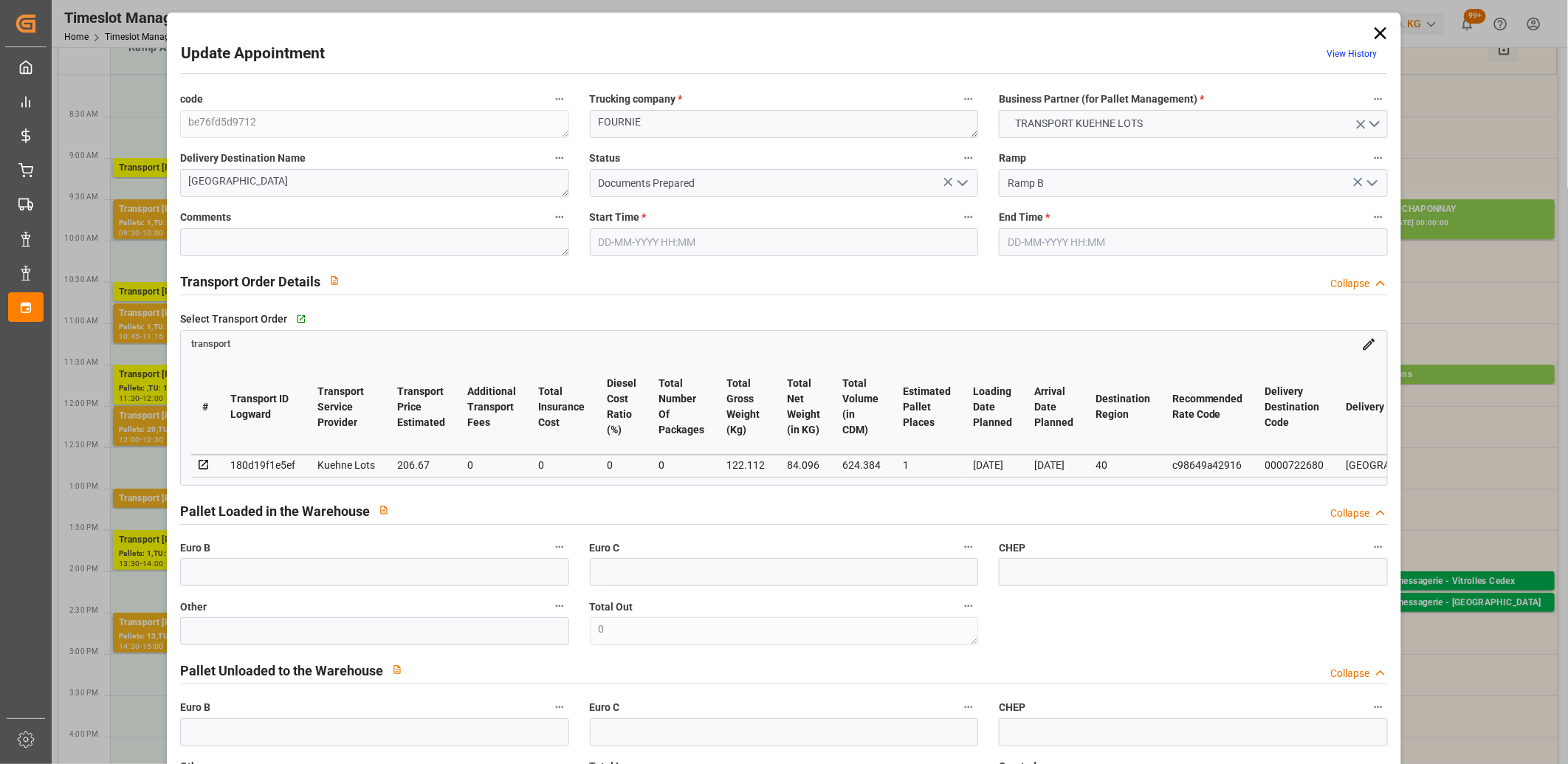
type input "[DATE]"
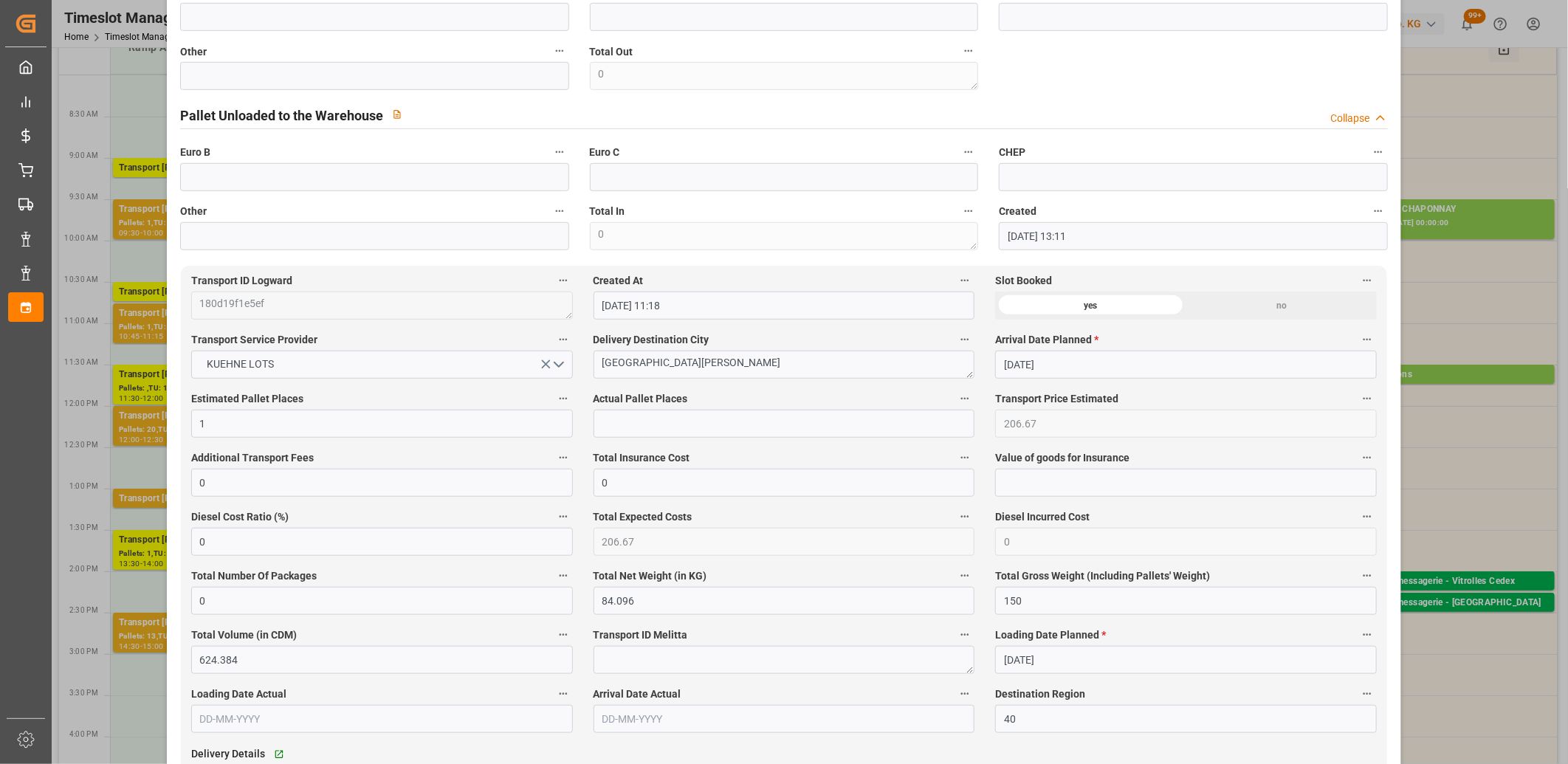
scroll to position [820, 0]
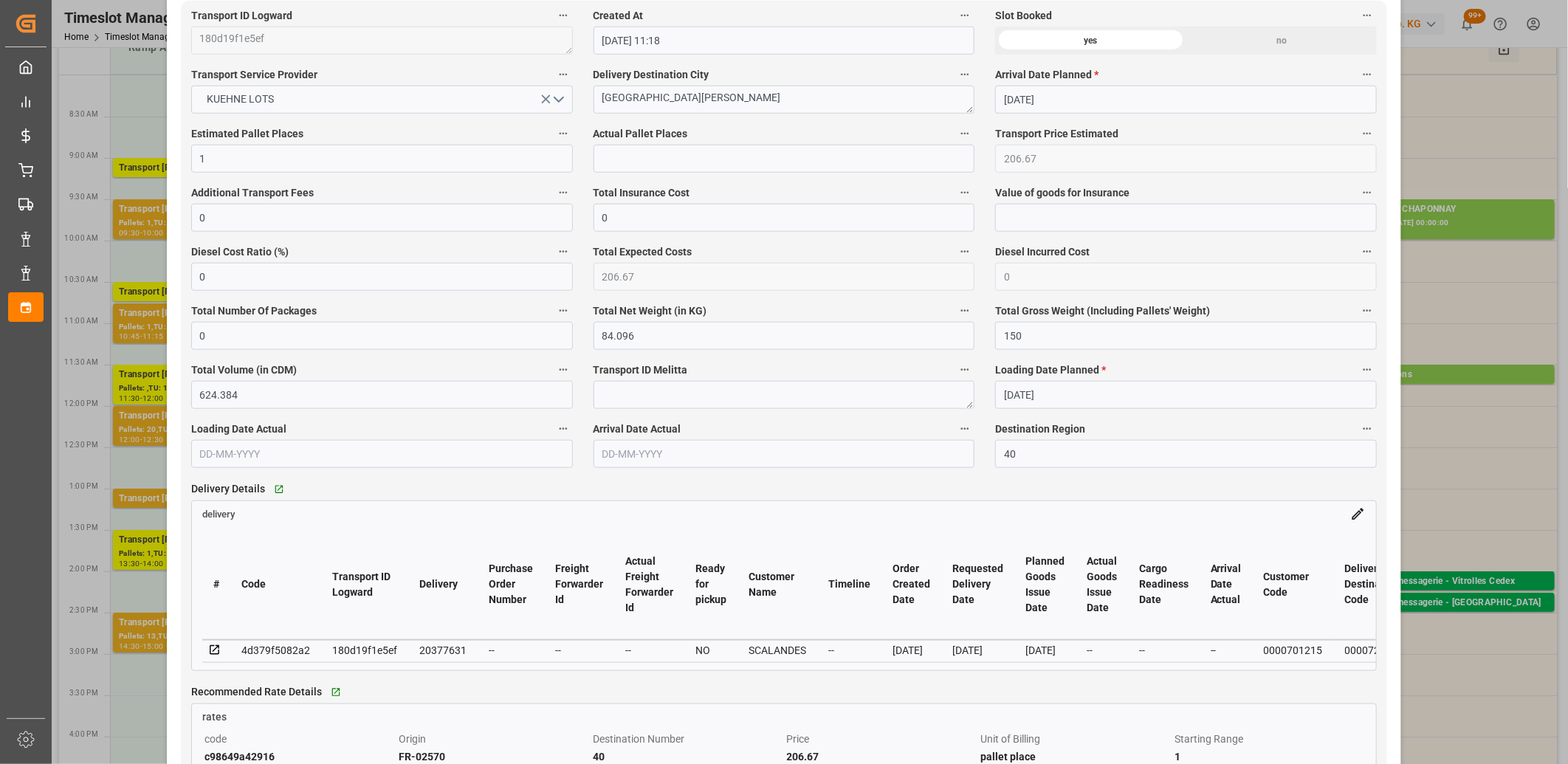
click at [212, 651] on icon at bounding box center [214, 650] width 13 height 13
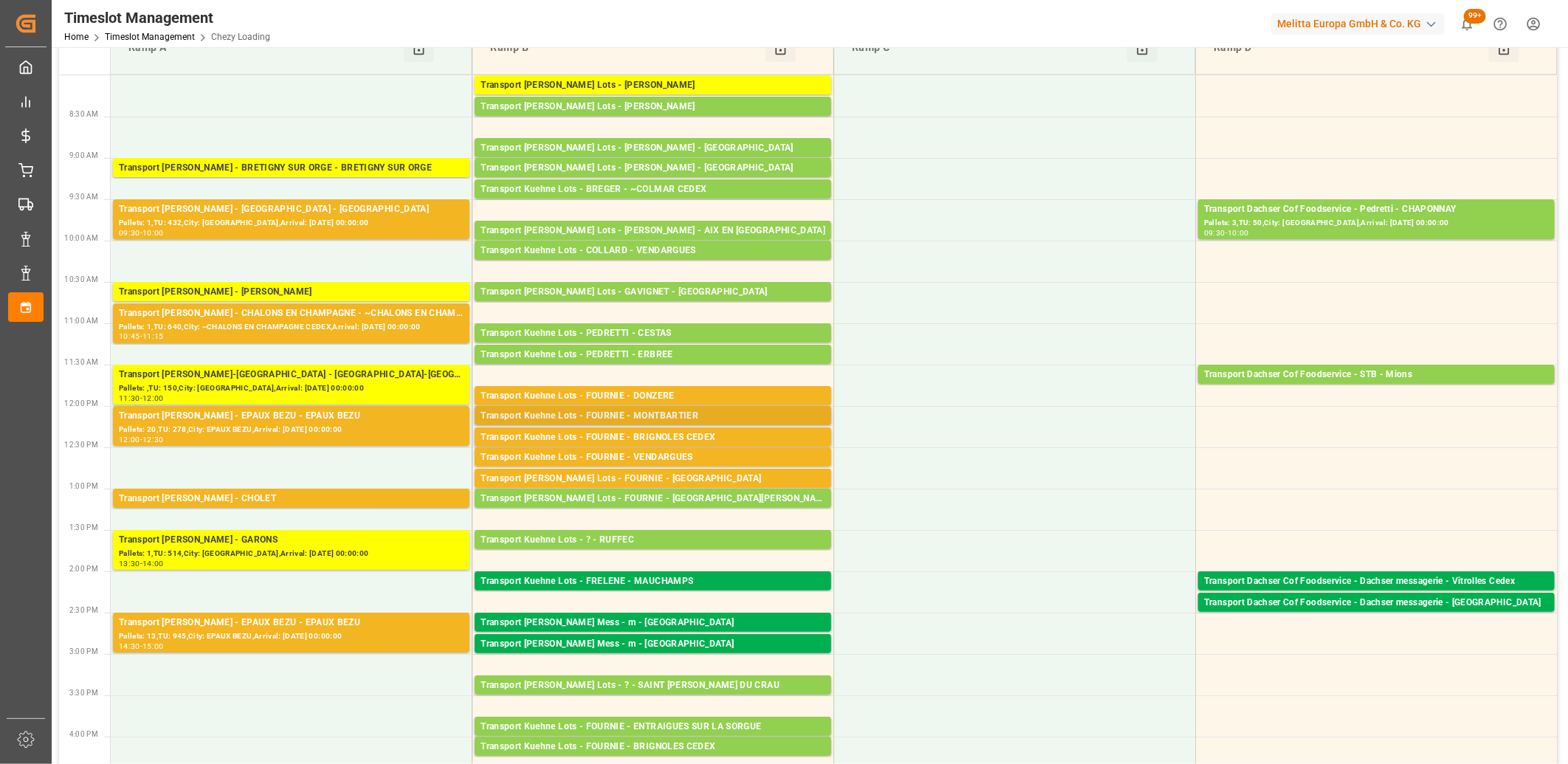
scroll to position [0, 0]
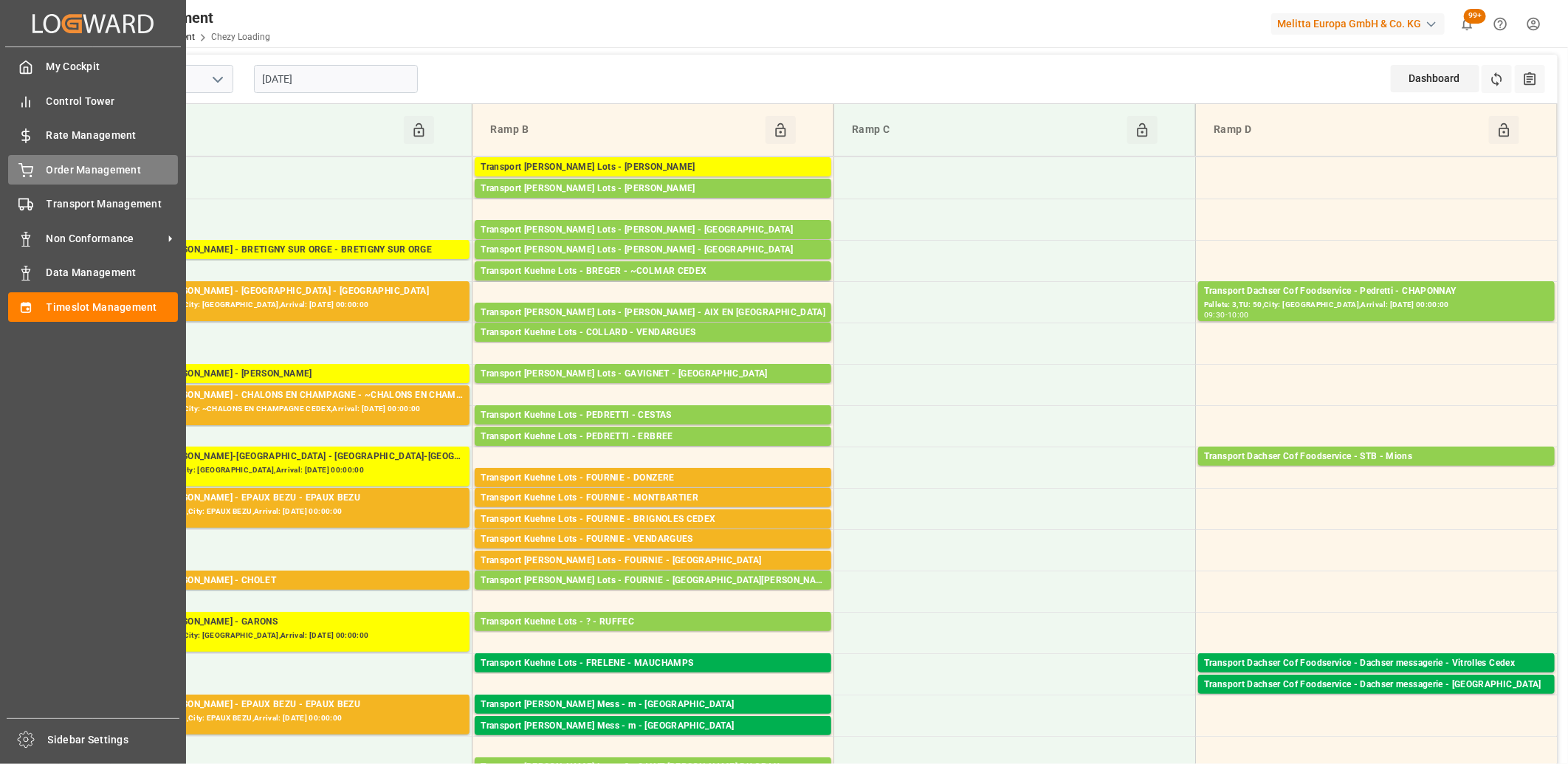
click at [38, 171] on div "Order Management Order Management" at bounding box center [93, 168] width 170 height 28
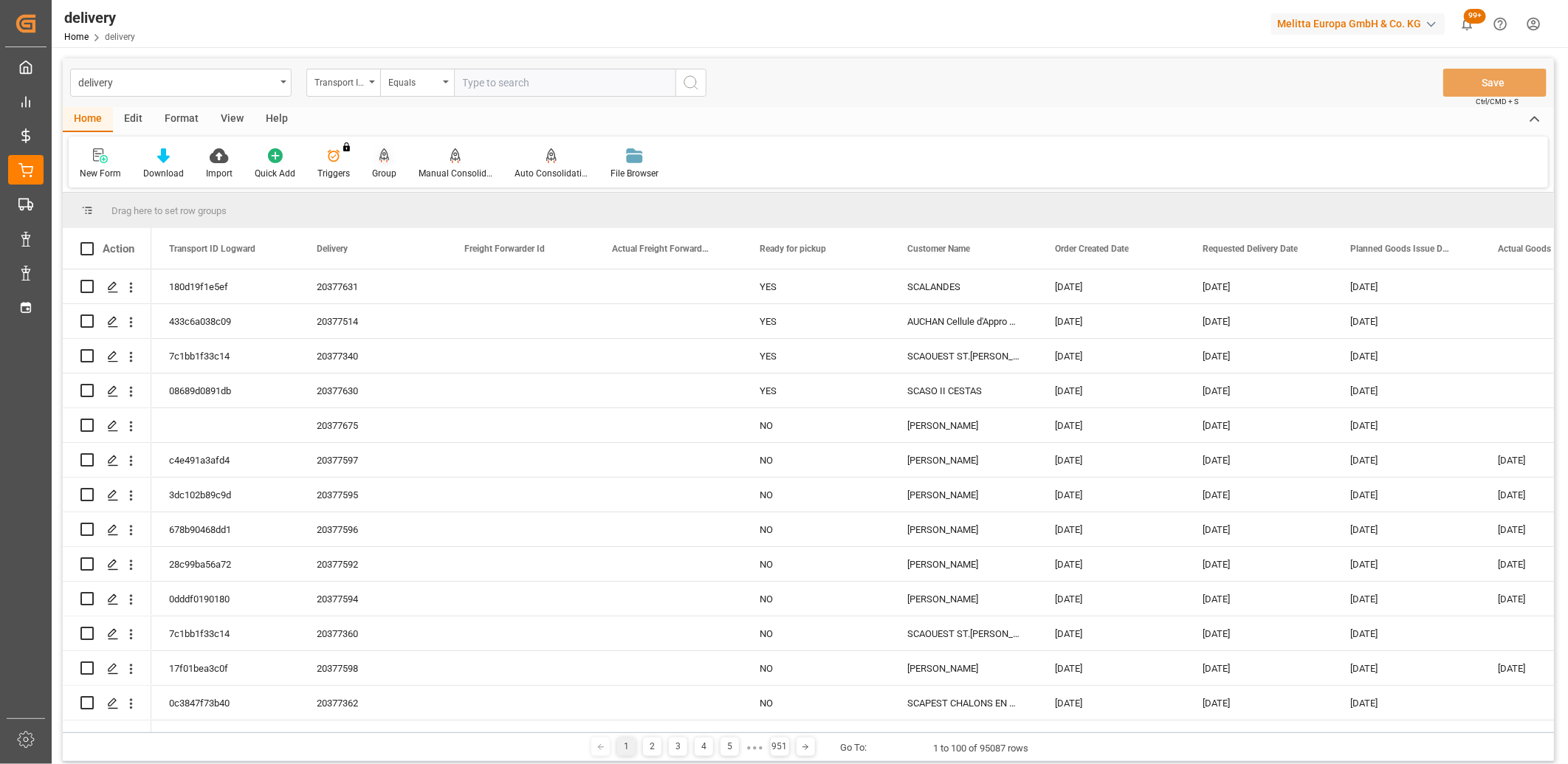
click at [380, 164] on div "Group" at bounding box center [384, 164] width 46 height 33
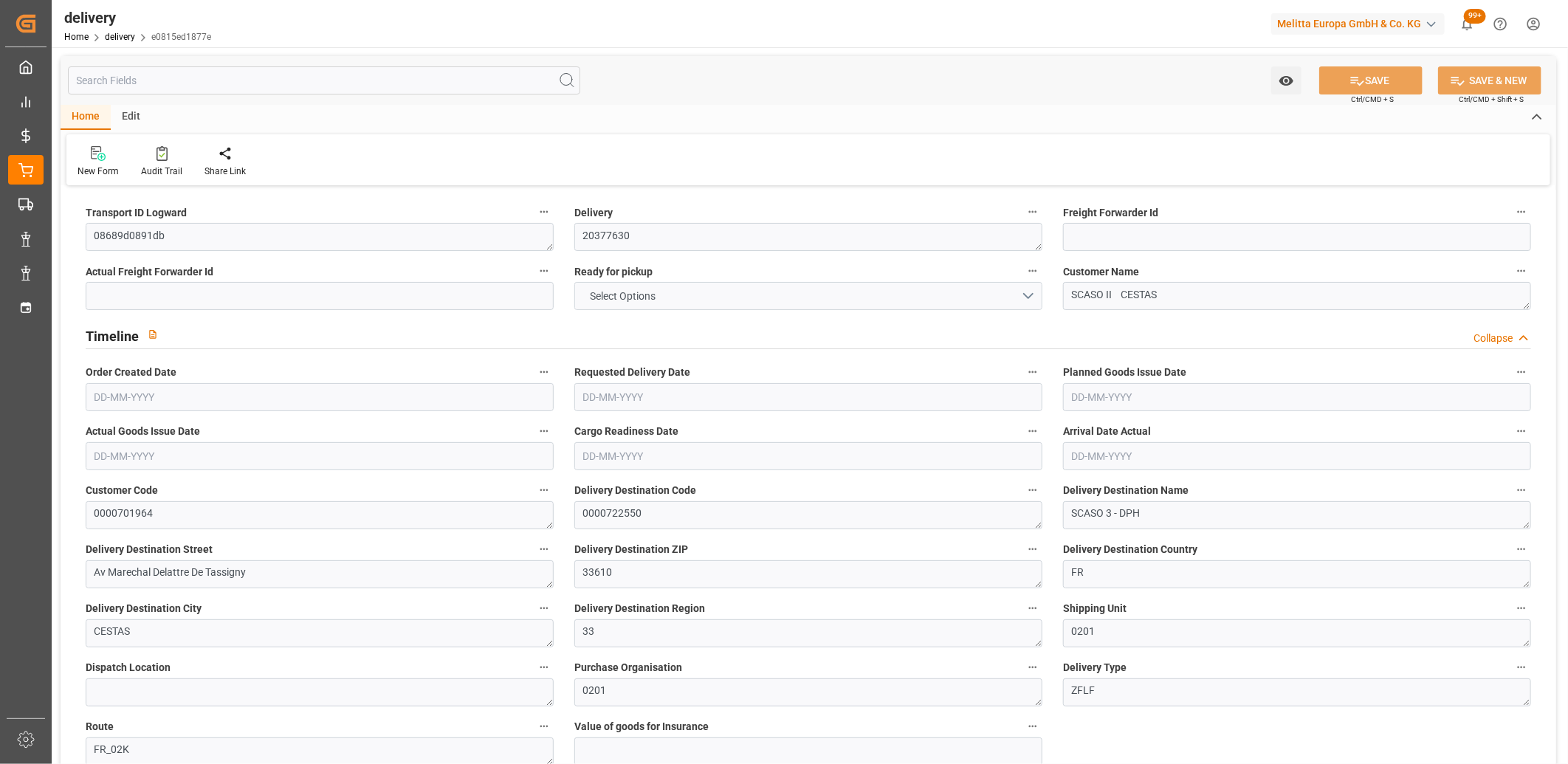
type input "3"
type input "2478.136"
type input "3273.072"
type input "9080.56"
type input "415"
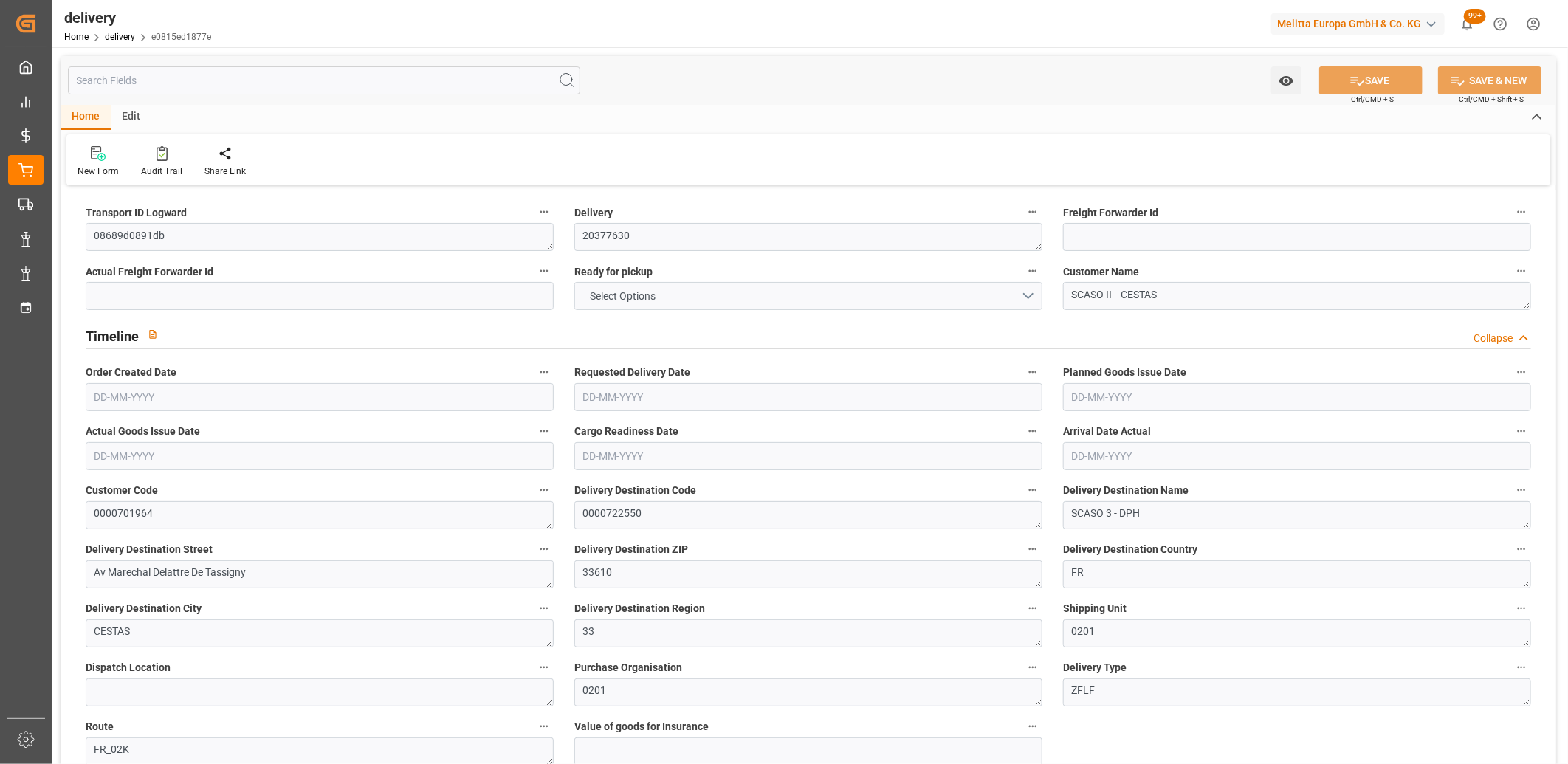
type input "16"
type input "4"
type input "9"
type input "0"
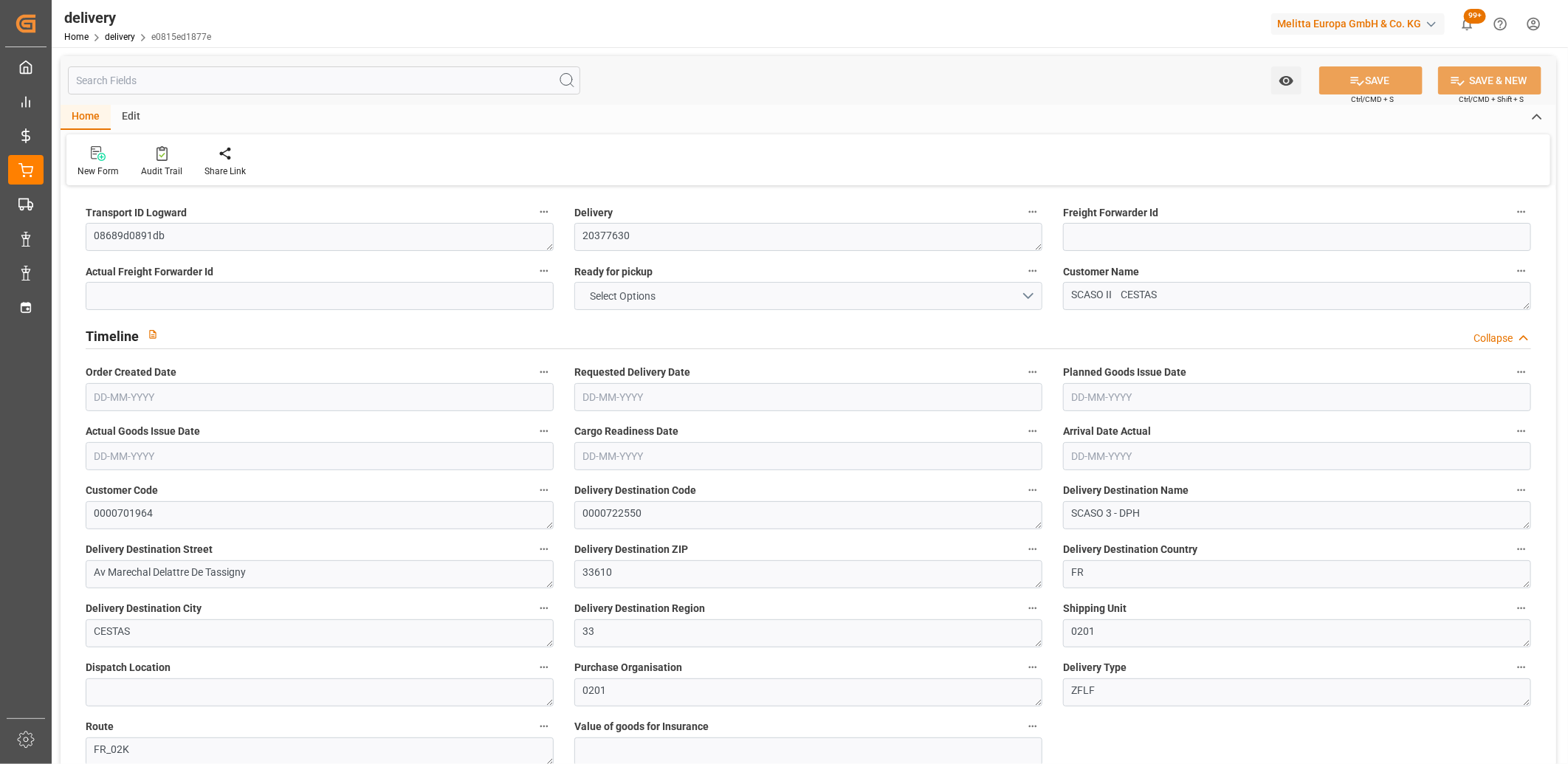
type input "0"
type input "447.21"
type input "9.8"
type input "149.4"
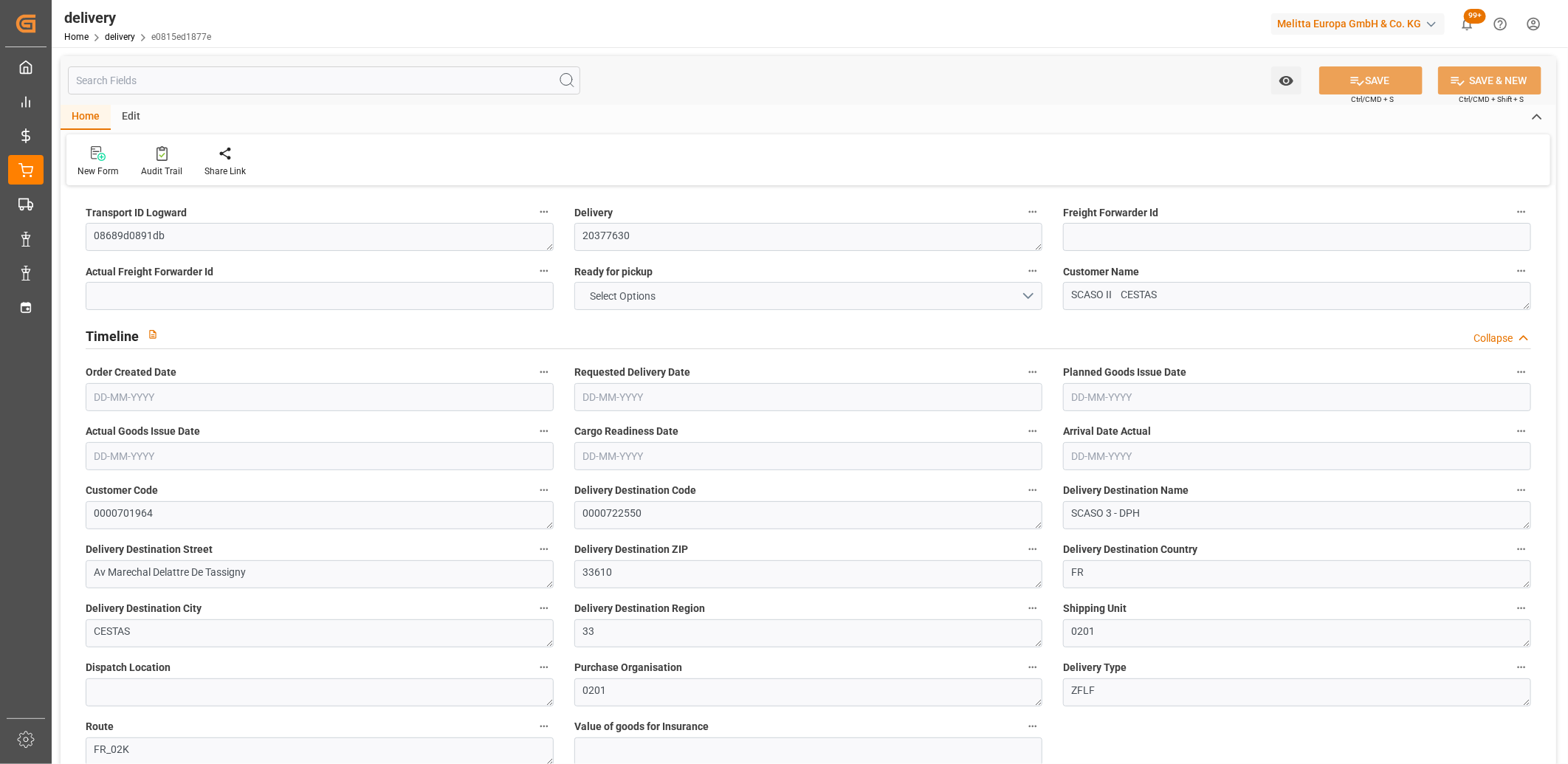
type input "1.5"
type input "1.3"
type input "0"
type input "24"
type input "2817.371"
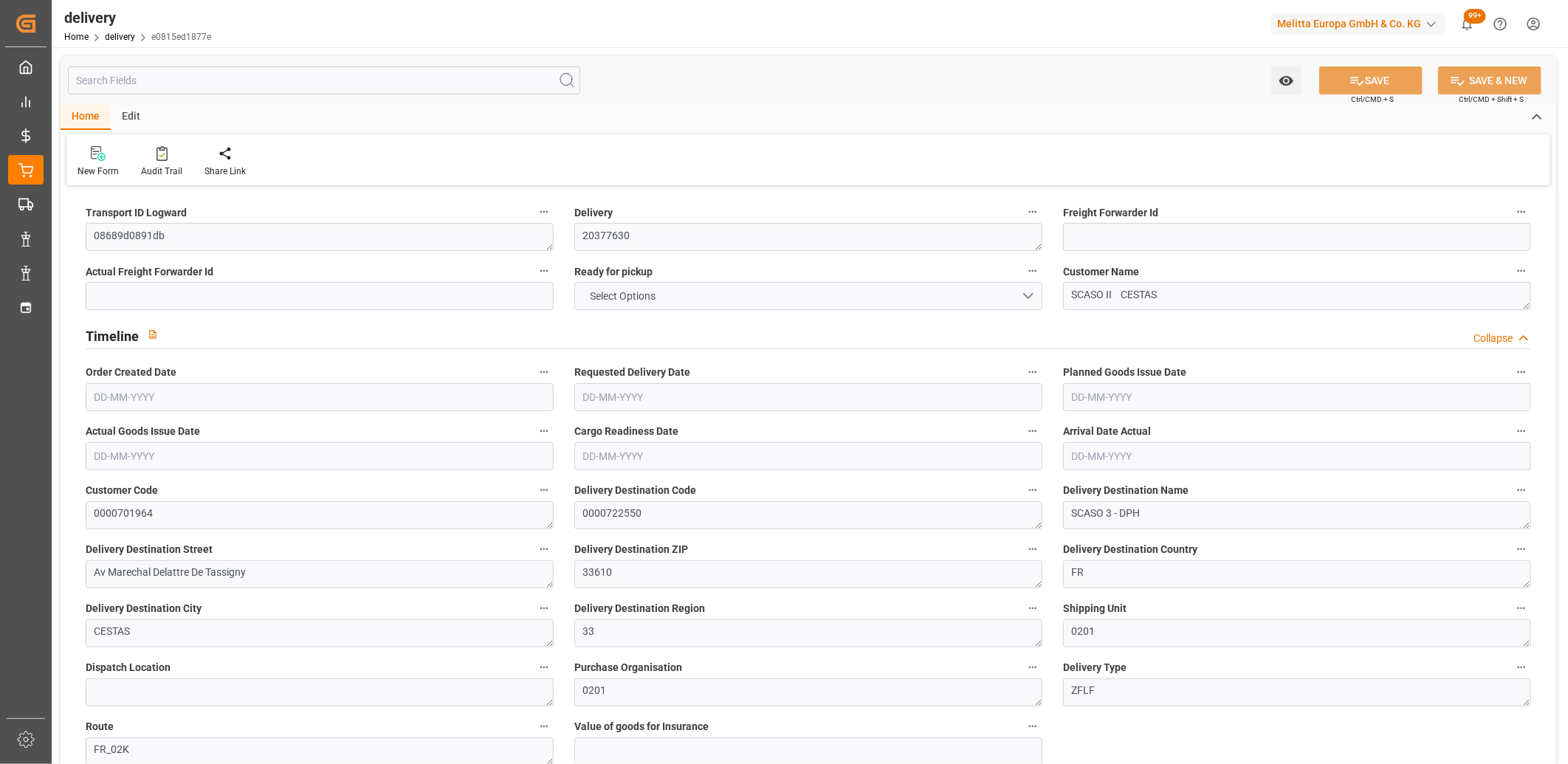
type input "101"
type input "17523.9253"
type input "1.1236"
type input "0"
type input "[DATE]"
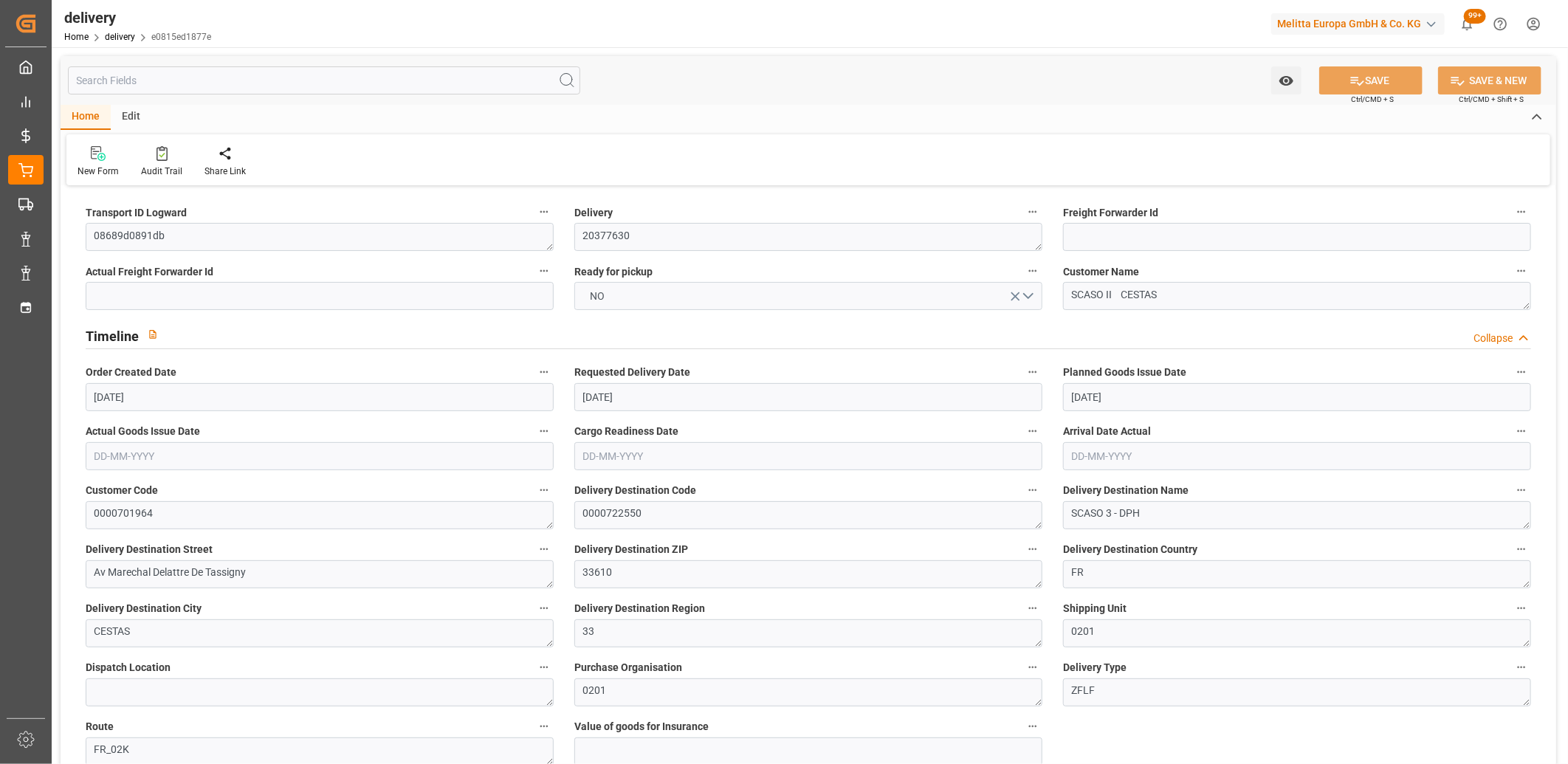
type input "[DATE]"
type input "[DATE] 11:01"
click at [689, 288] on button "NO" at bounding box center [808, 296] width 469 height 28
click at [689, 288] on div "YES" at bounding box center [808, 300] width 467 height 31
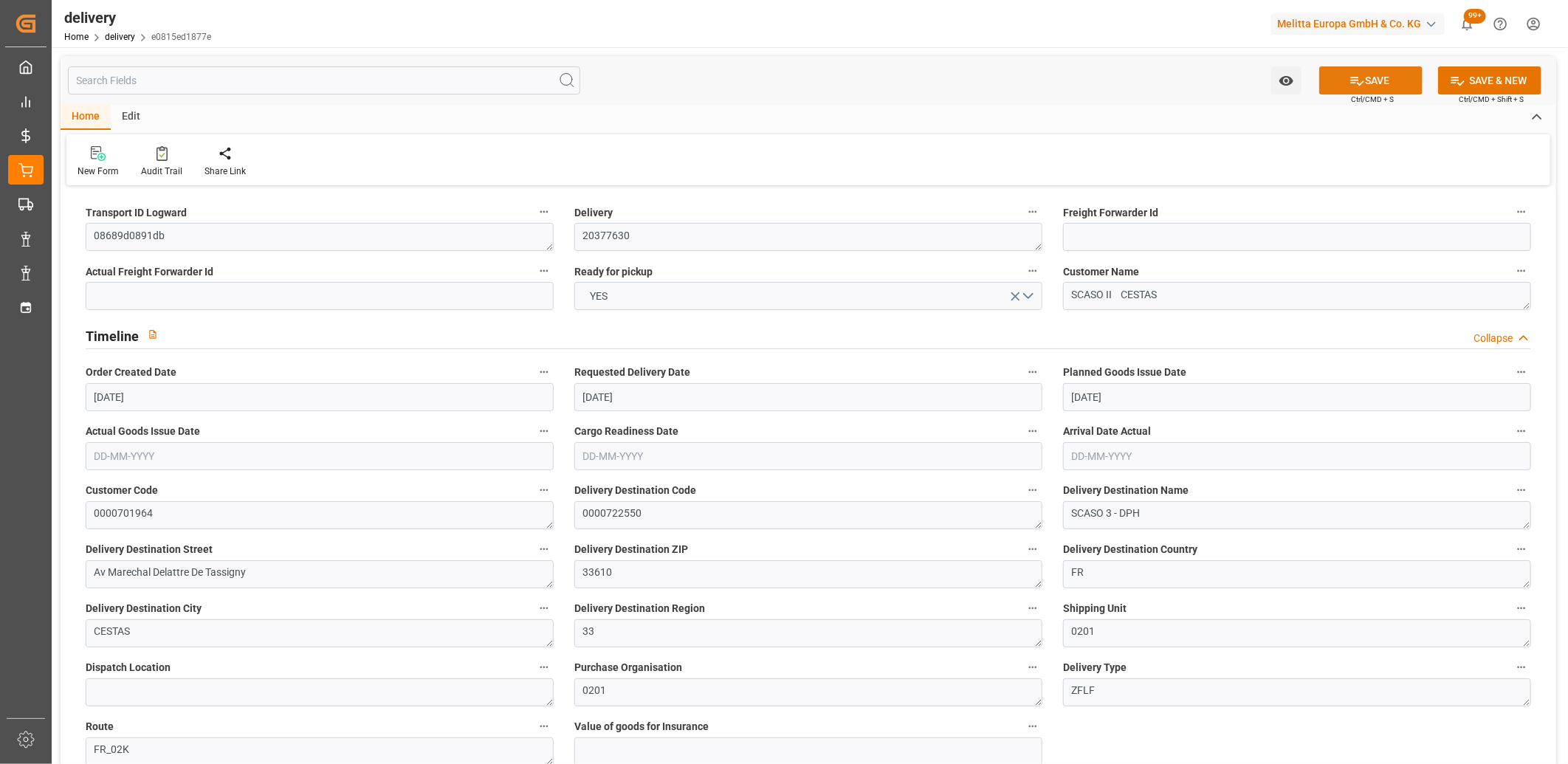
click at [1351, 75] on icon at bounding box center [1357, 81] width 15 height 15
type input "3"
type input "203.476"
type input "372.388"
type input "1160"
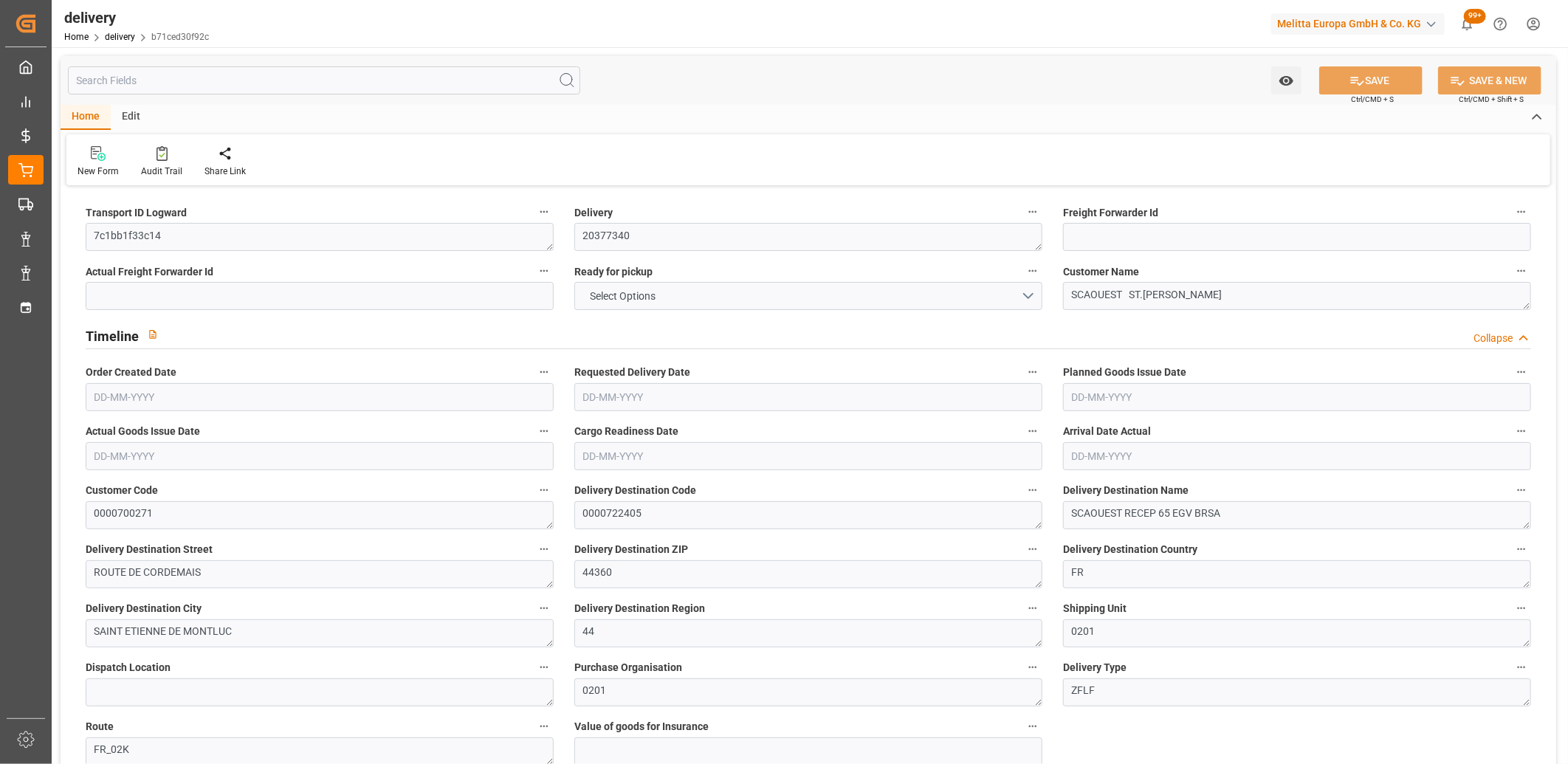
type input "74"
type input "3"
type input "0"
type input "2"
type input "0"
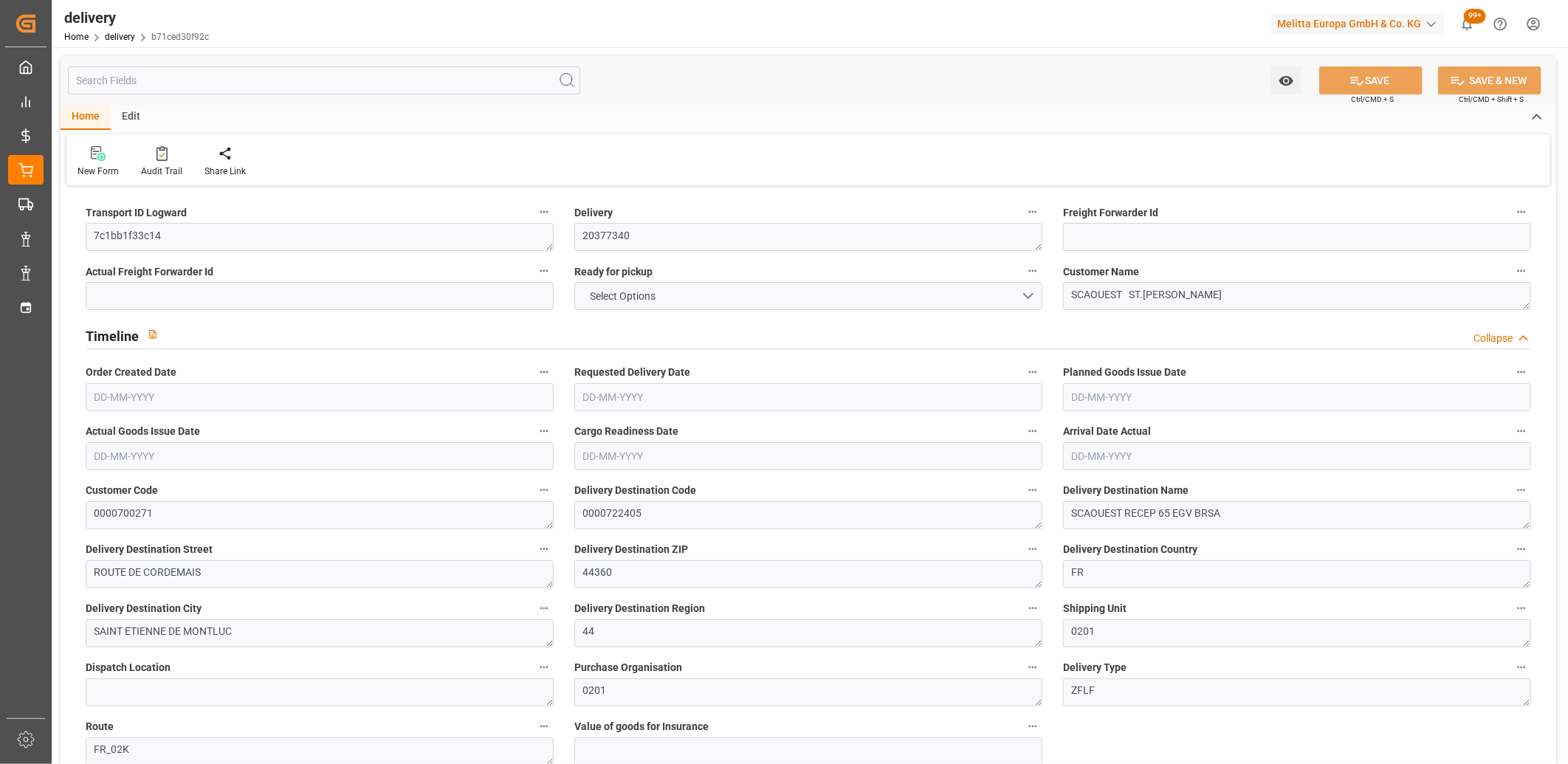
type input "0"
type input "70.78"
type input "0"
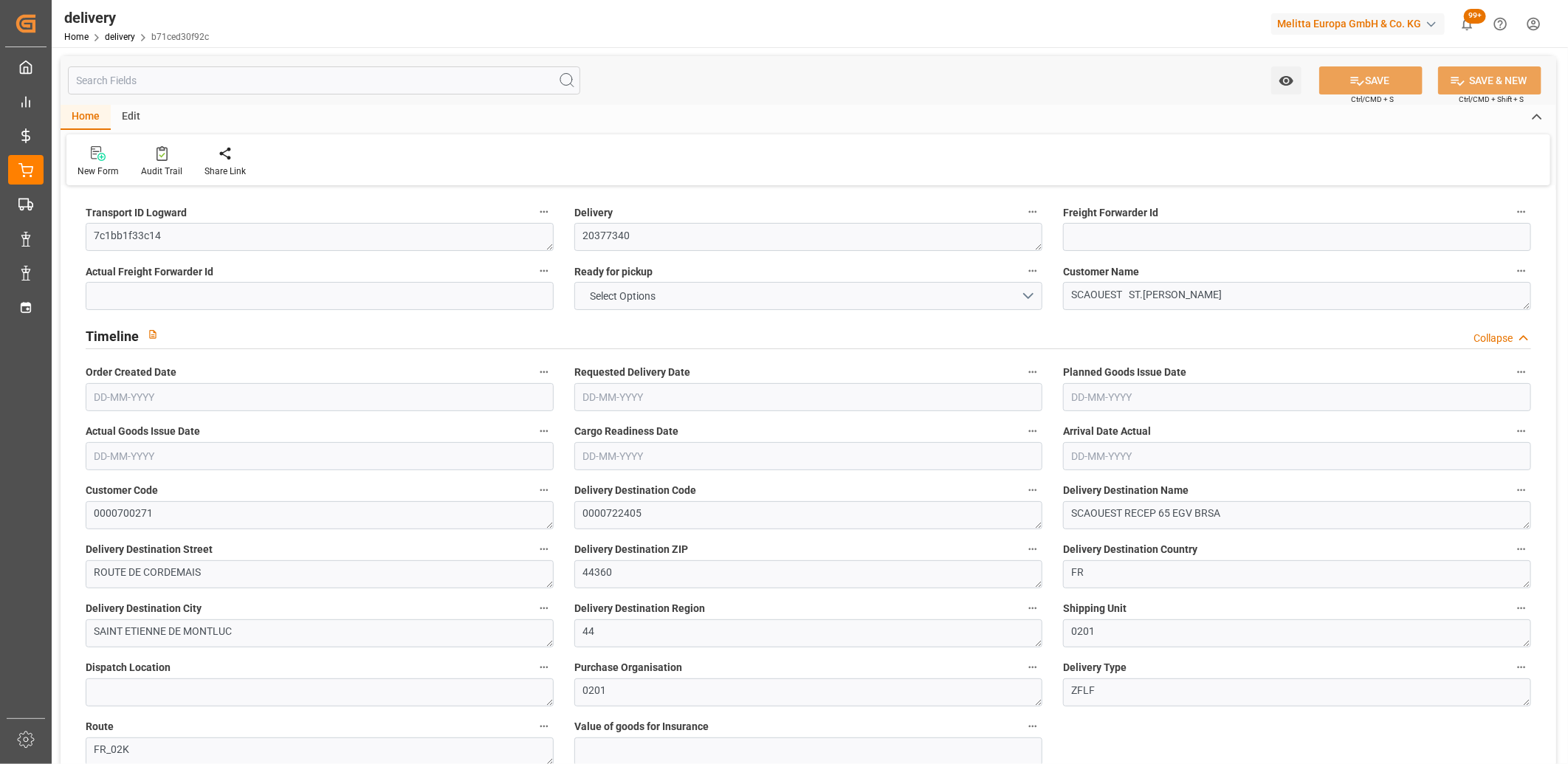
type input "26.64"
type input "1.5"
type input "1.3"
type input "0"
type input "4.5"
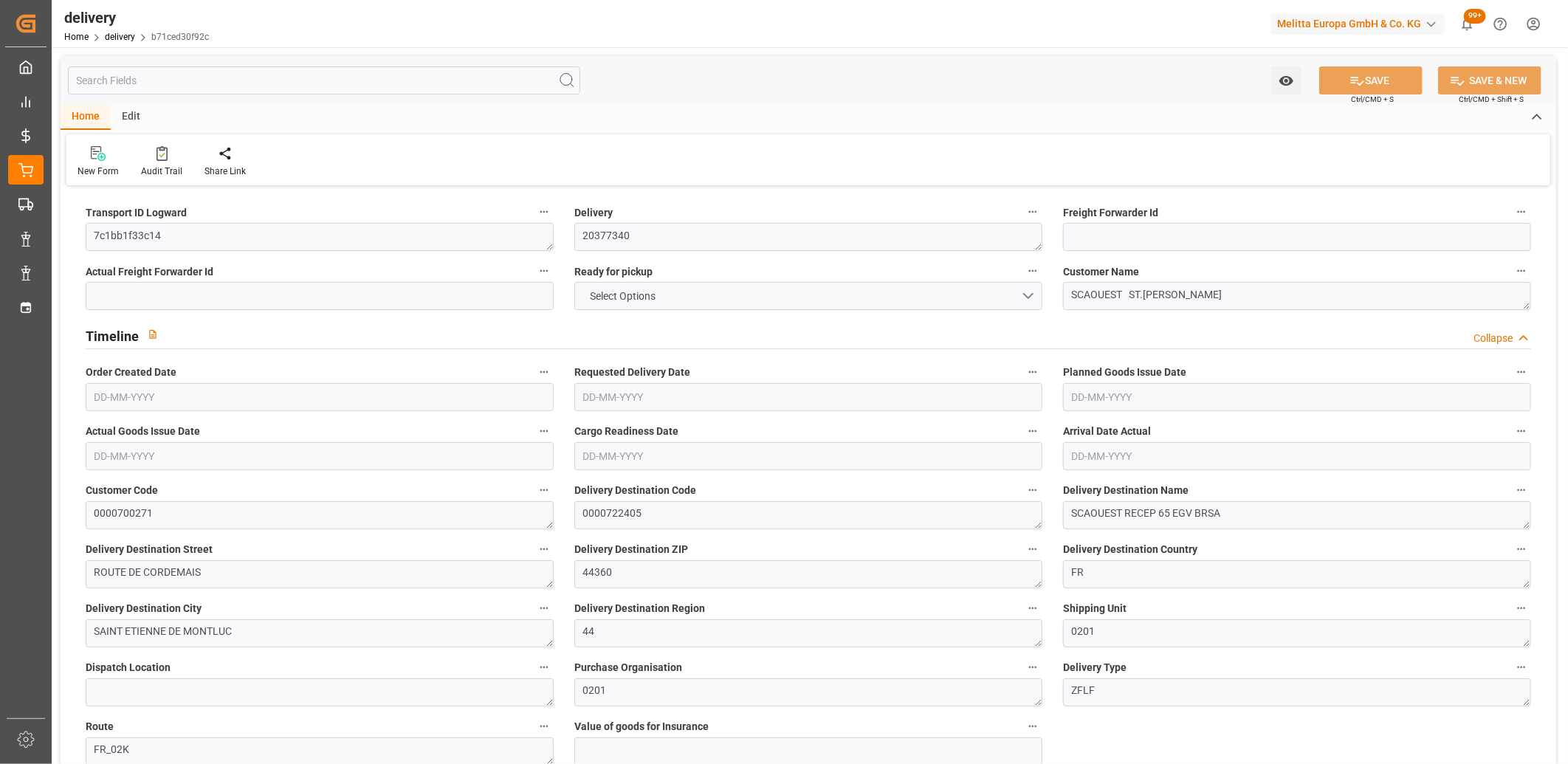
type input "303.388"
type input "101"
type input "1351.2672"
type input "0.0867"
type input "0"
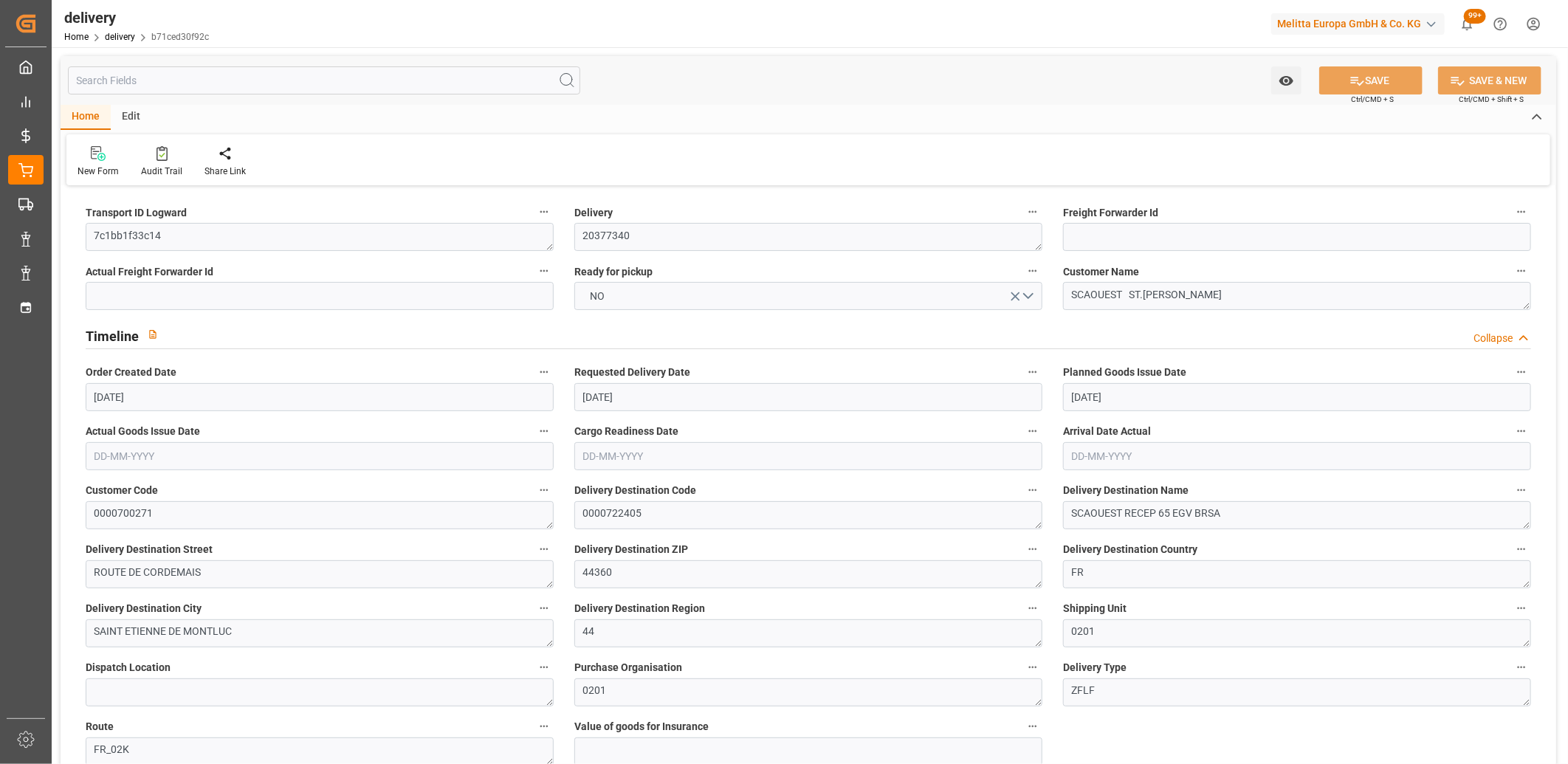
type input "[DATE]"
type input "[DATE] 11:01"
click at [601, 292] on span "NO" at bounding box center [598, 296] width 29 height 15
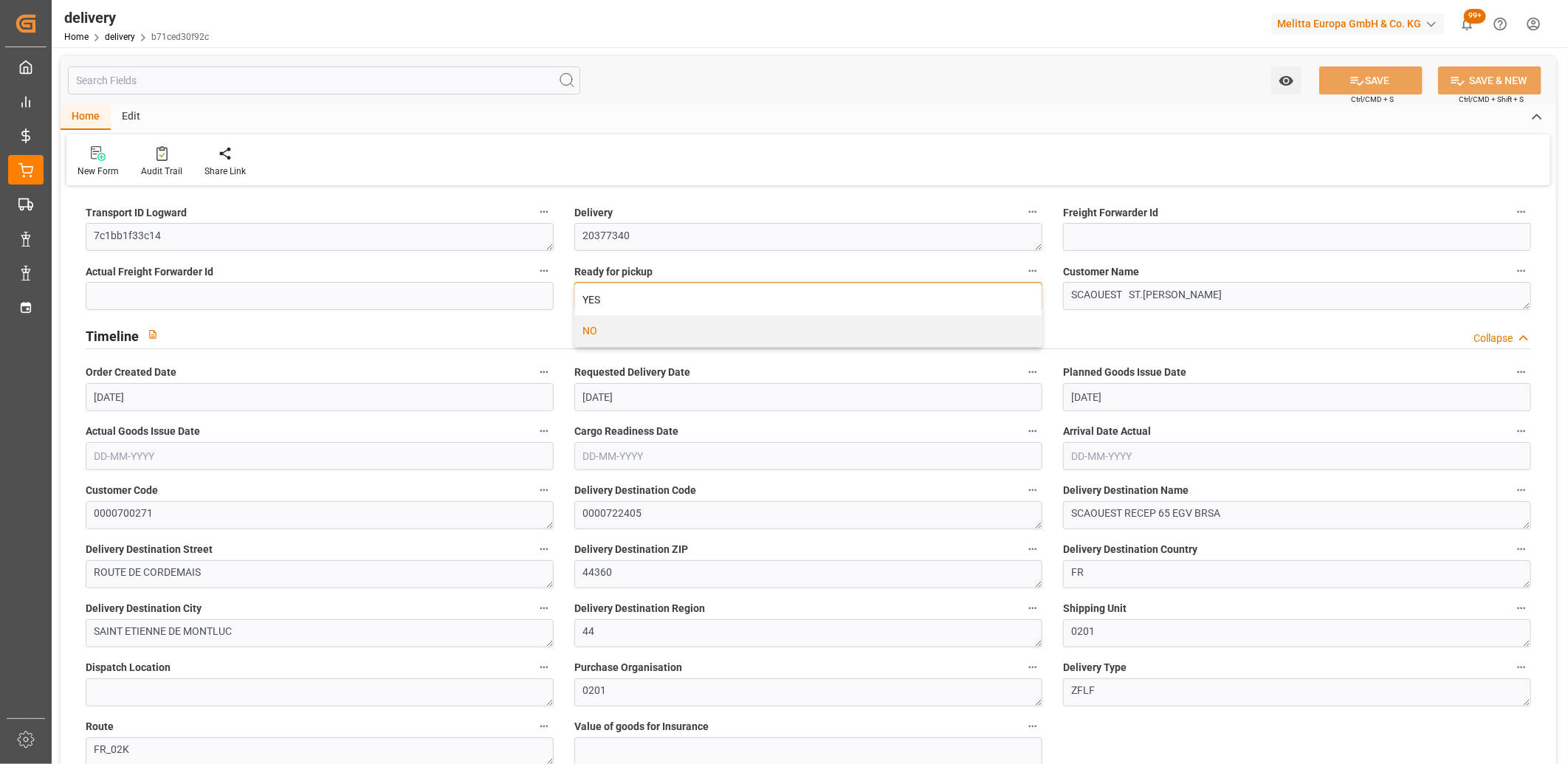
click at [601, 292] on div "YES" at bounding box center [808, 300] width 467 height 31
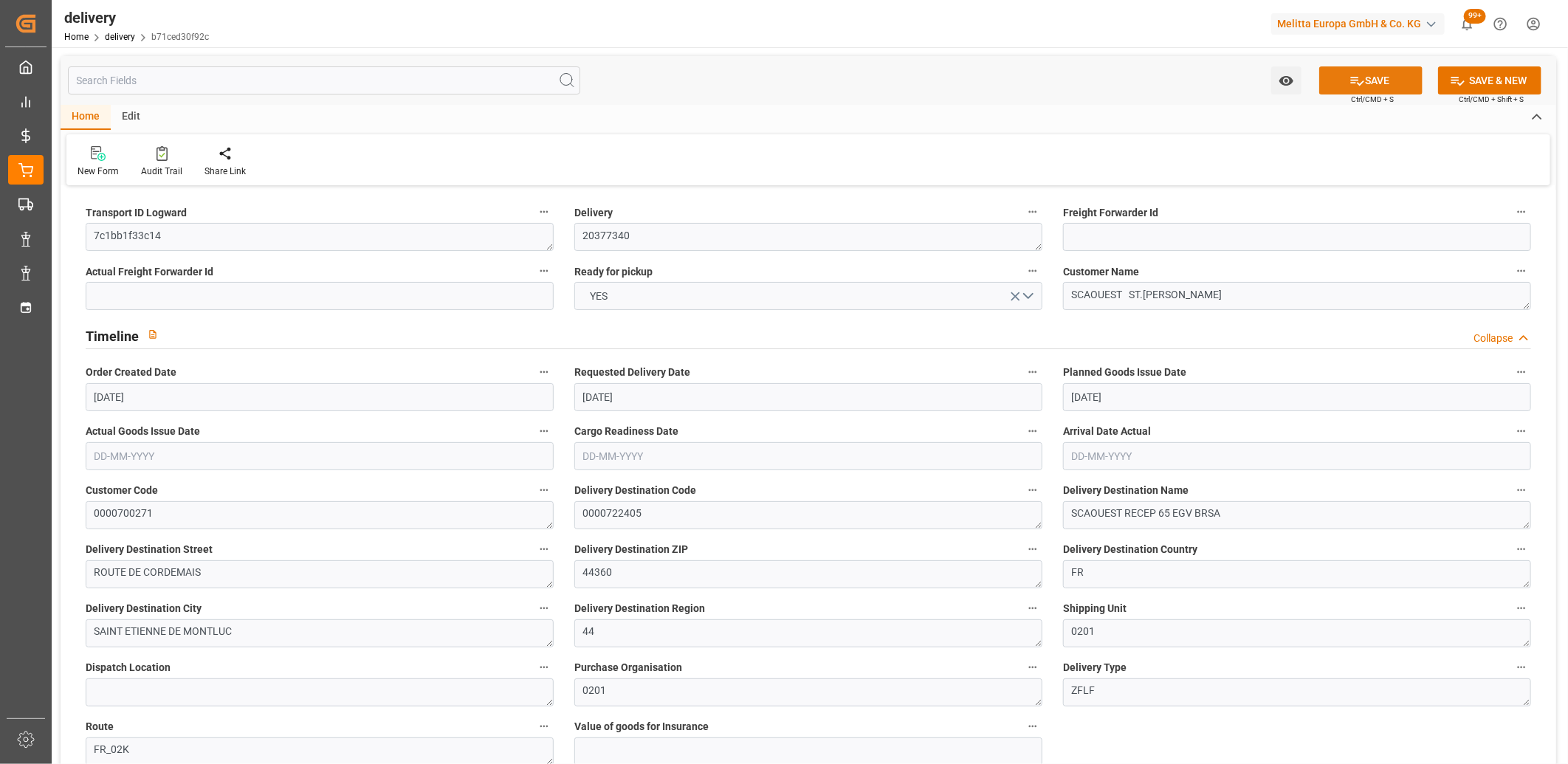
click at [1374, 87] on button "SAVE" at bounding box center [1371, 80] width 103 height 28
type input "1"
type input "63.306"
type input "259.734"
type input "357.596"
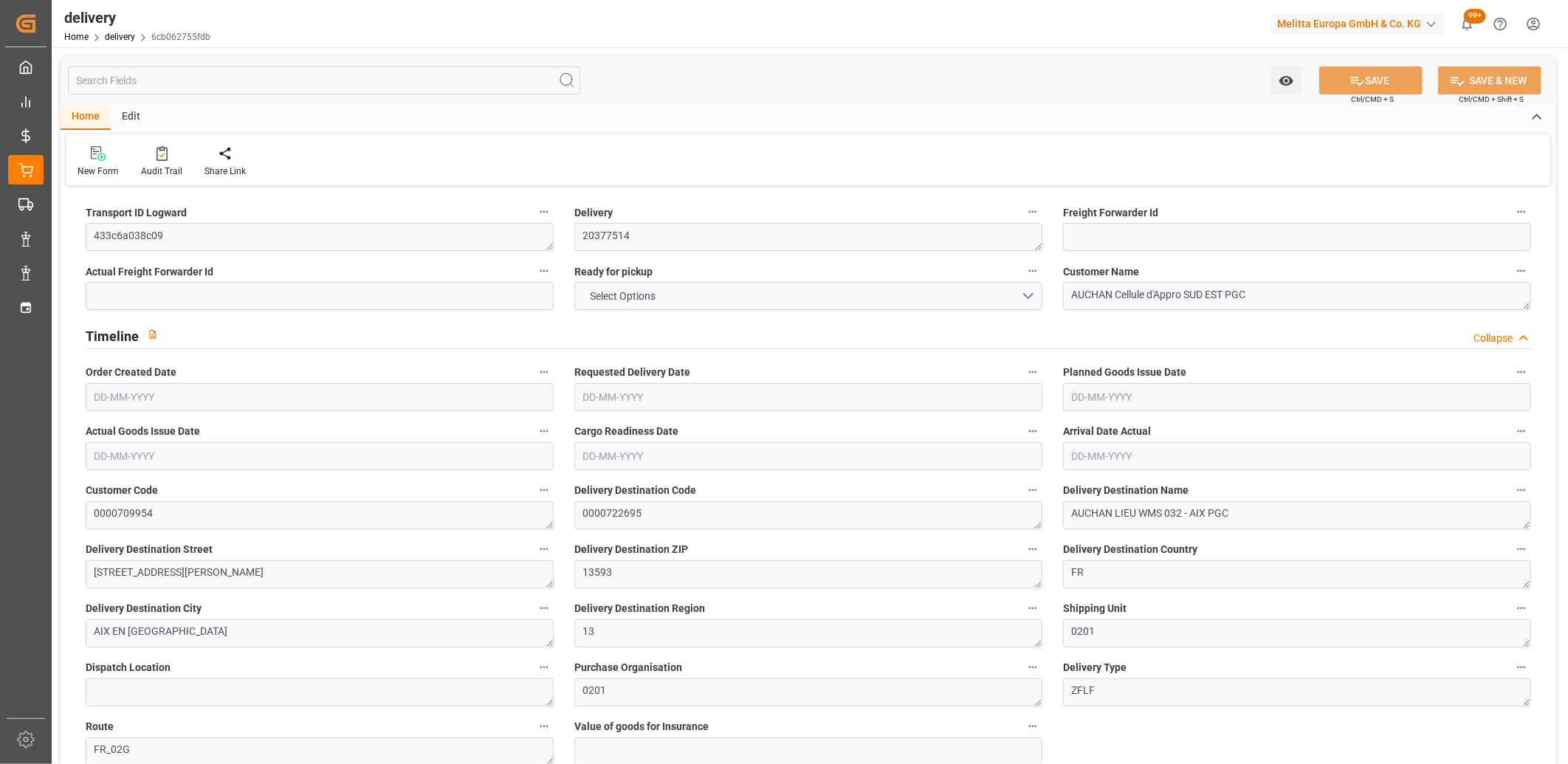
type input "40"
type input "8"
type input "0"
type input "2"
type input "0"
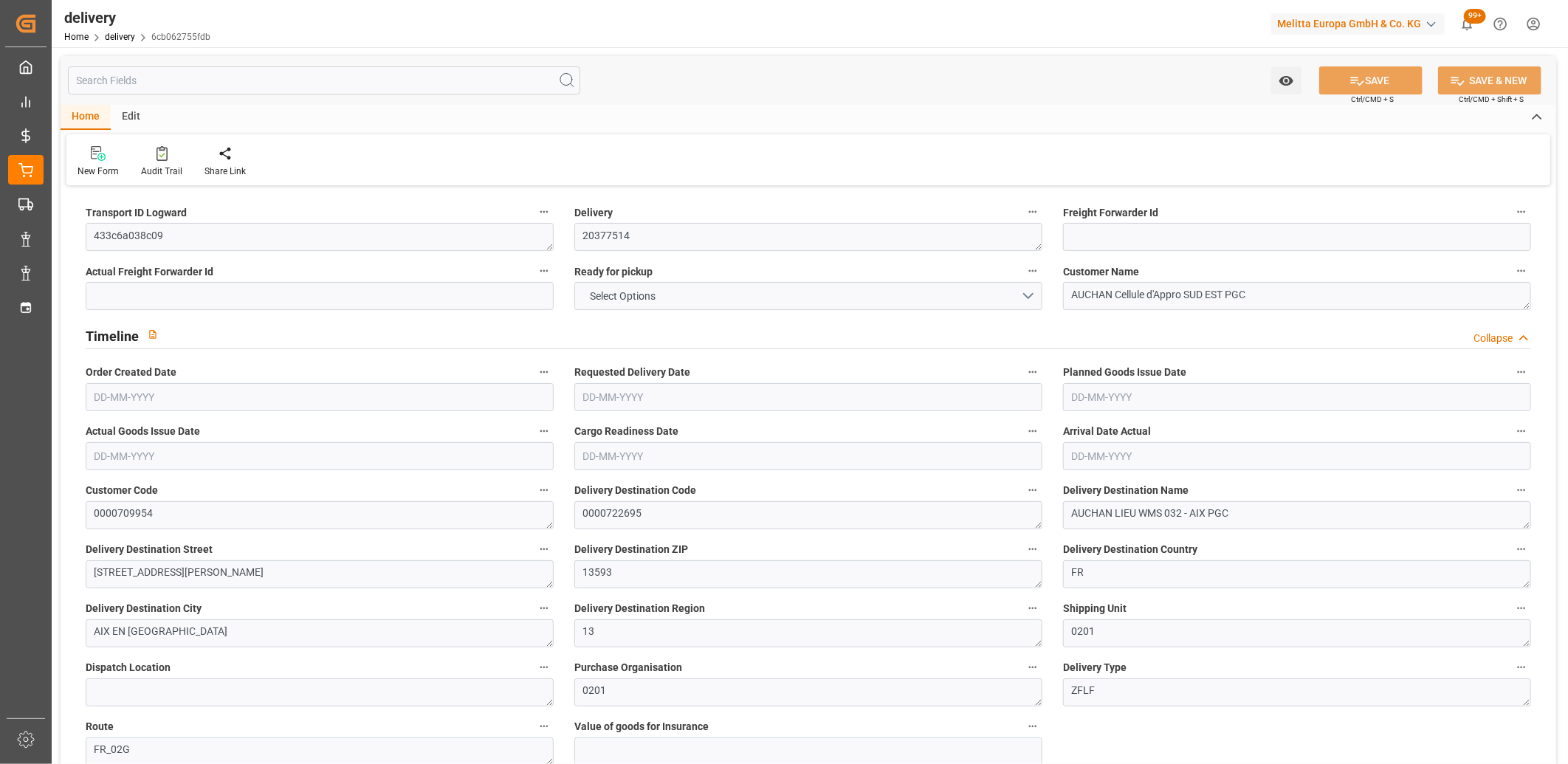
type input "0"
type input "266.83"
type input "0"
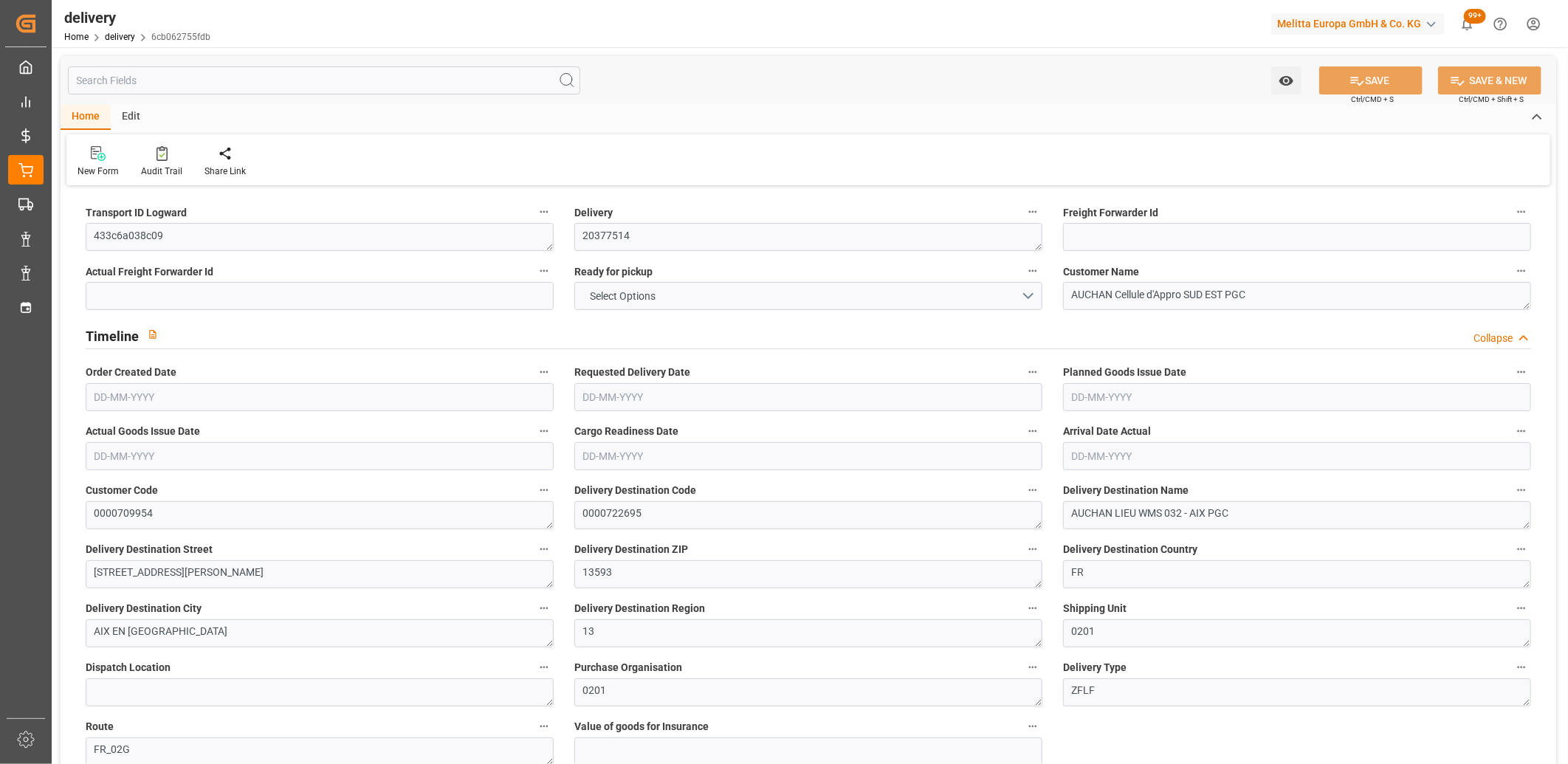
type input "14.4"
type input "1.5"
type input "1.3"
type input "0"
type input "12"
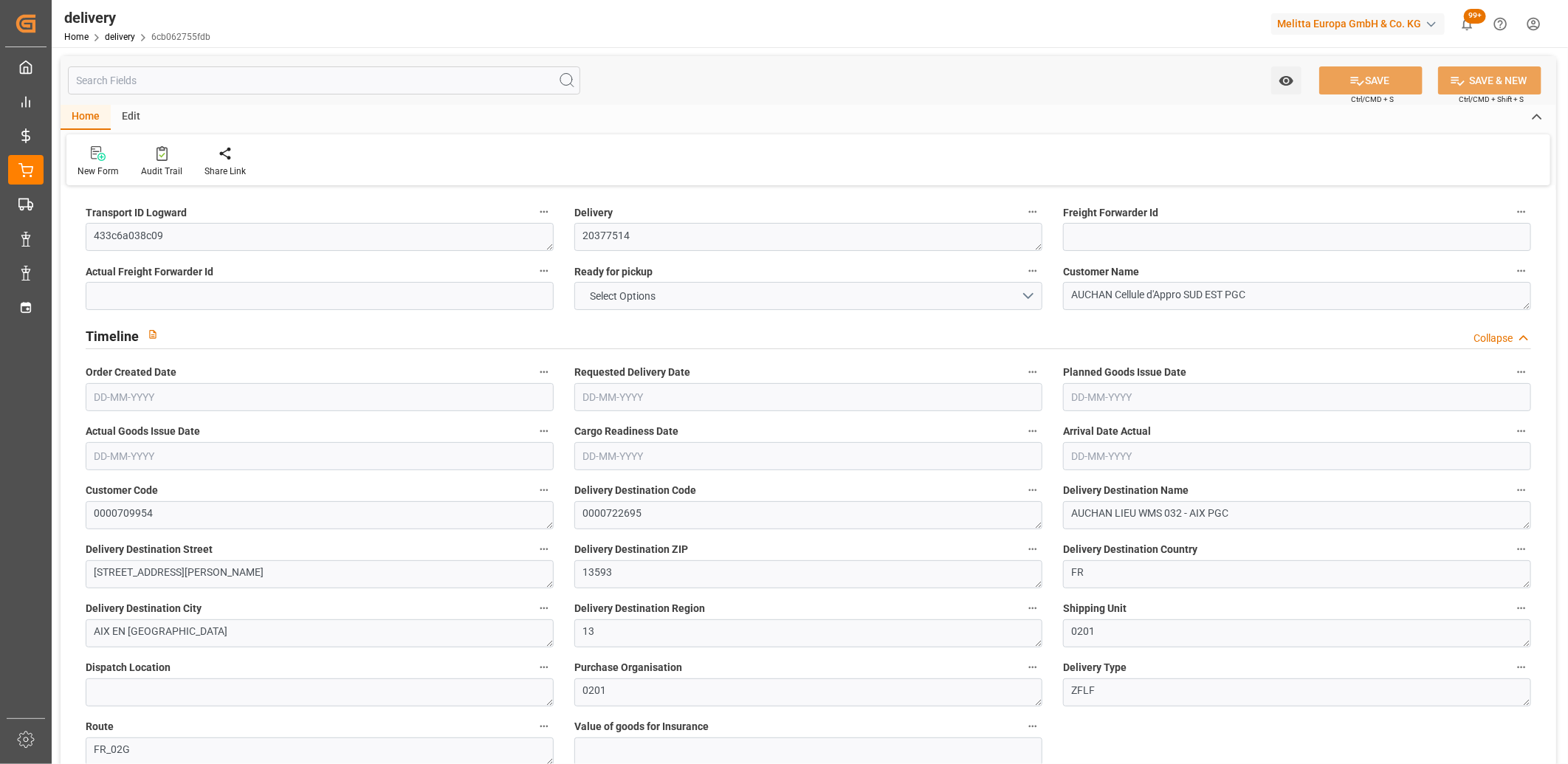
type input "75.734"
type input "101"
type input "521.311"
type input "0.0334"
type input "0"
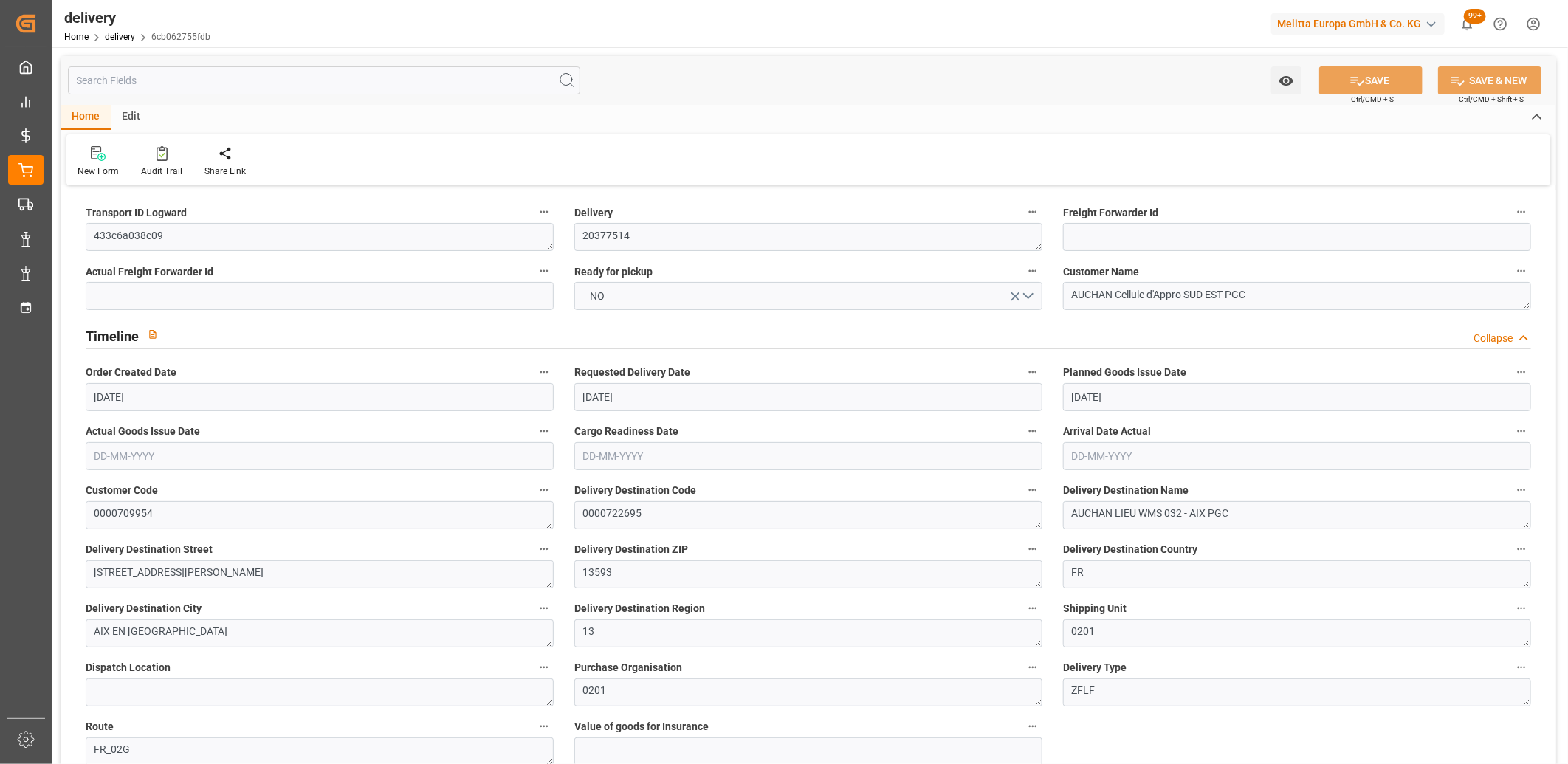
type input "[DATE]"
type input "04-09-2025 11:00"
click at [689, 301] on button "NO" at bounding box center [808, 296] width 469 height 28
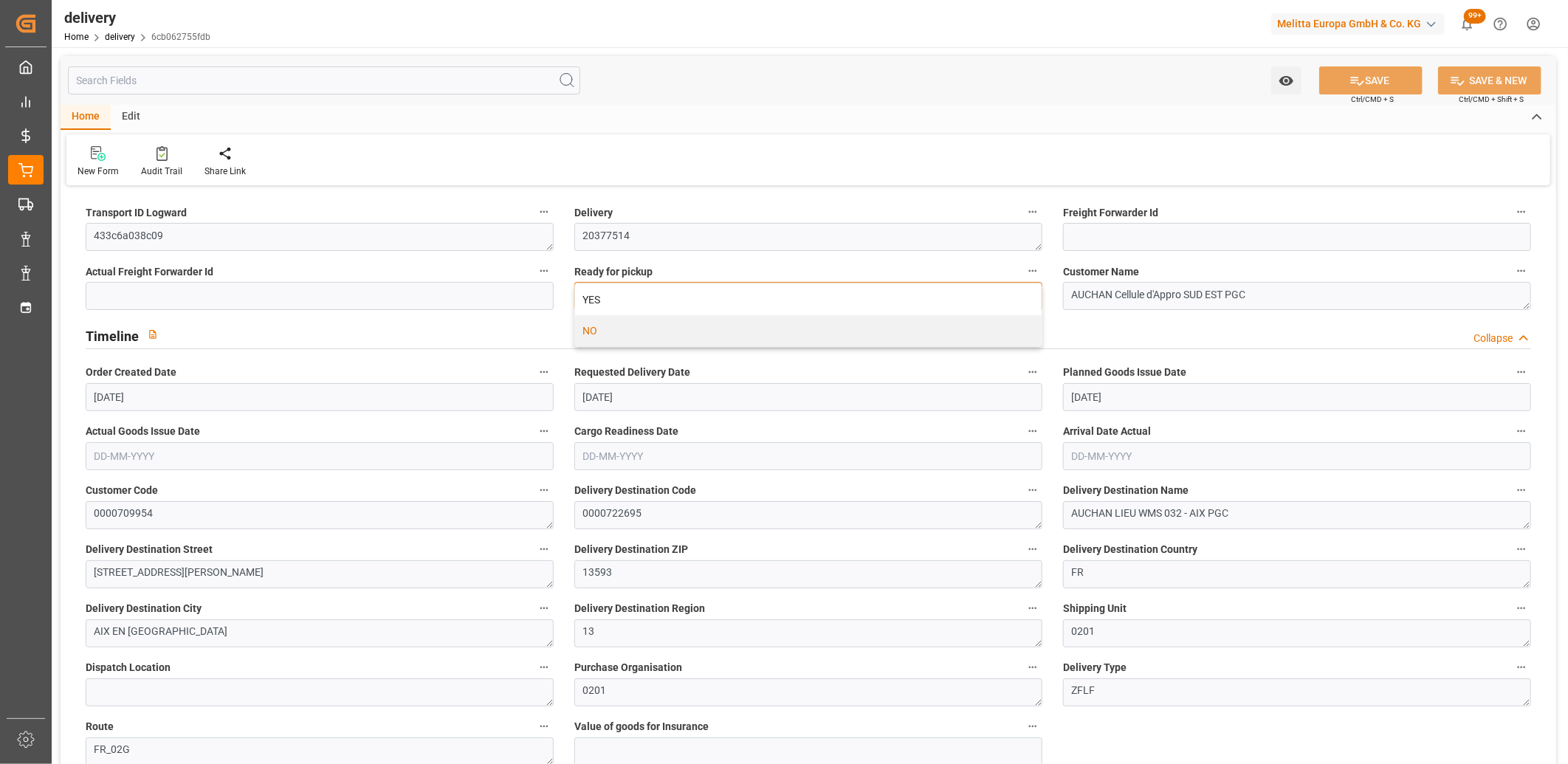
click at [689, 301] on div "YES" at bounding box center [808, 300] width 467 height 31
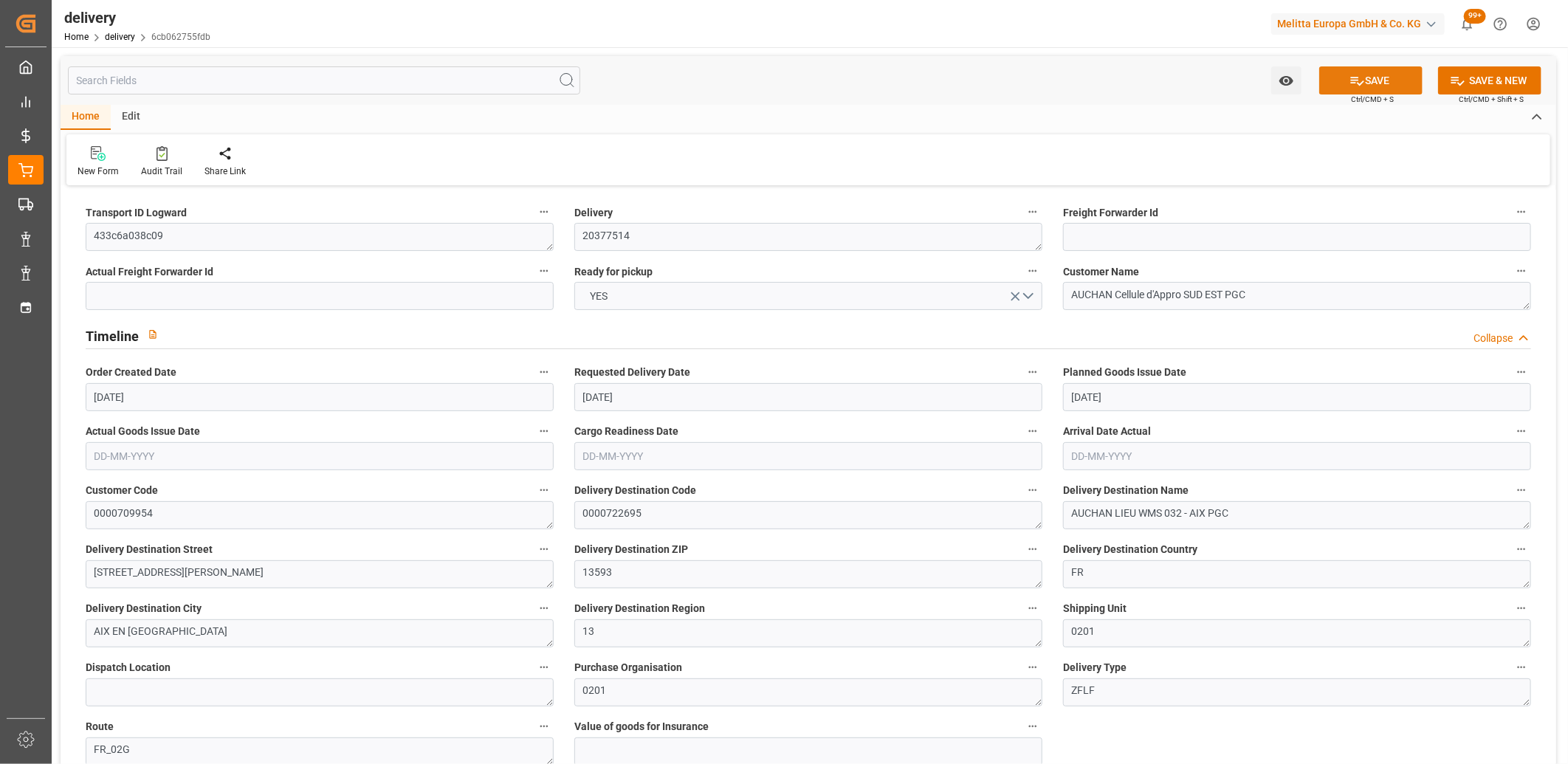
click at [1366, 78] on button "SAVE" at bounding box center [1371, 80] width 103 height 28
type input "[DATE]"
type input "[DATE] 11:01"
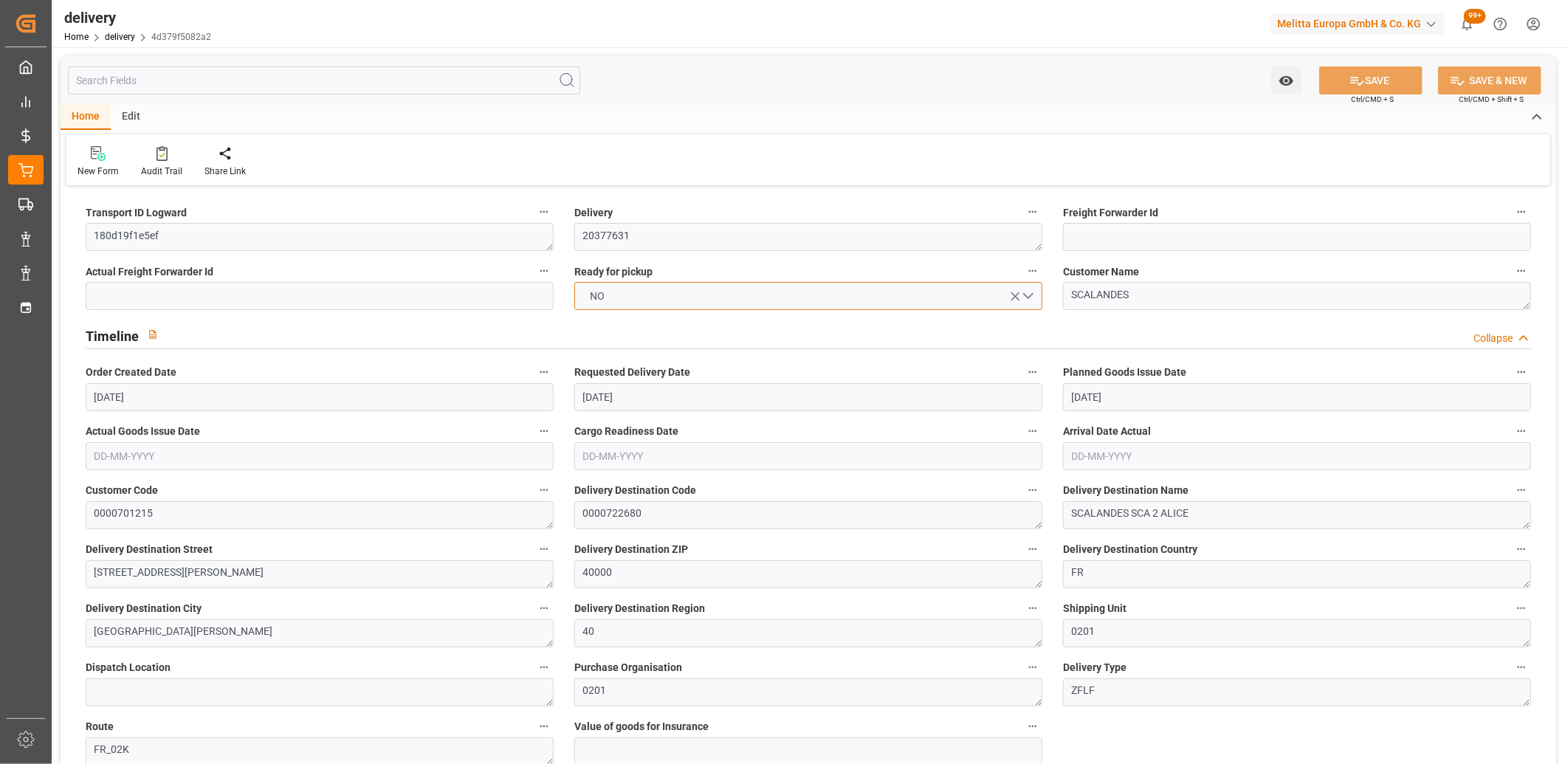
click at [1026, 293] on button "NO" at bounding box center [808, 296] width 469 height 28
click at [818, 300] on div "YES" at bounding box center [808, 300] width 467 height 31
click at [1352, 76] on icon at bounding box center [1357, 81] width 13 height 9
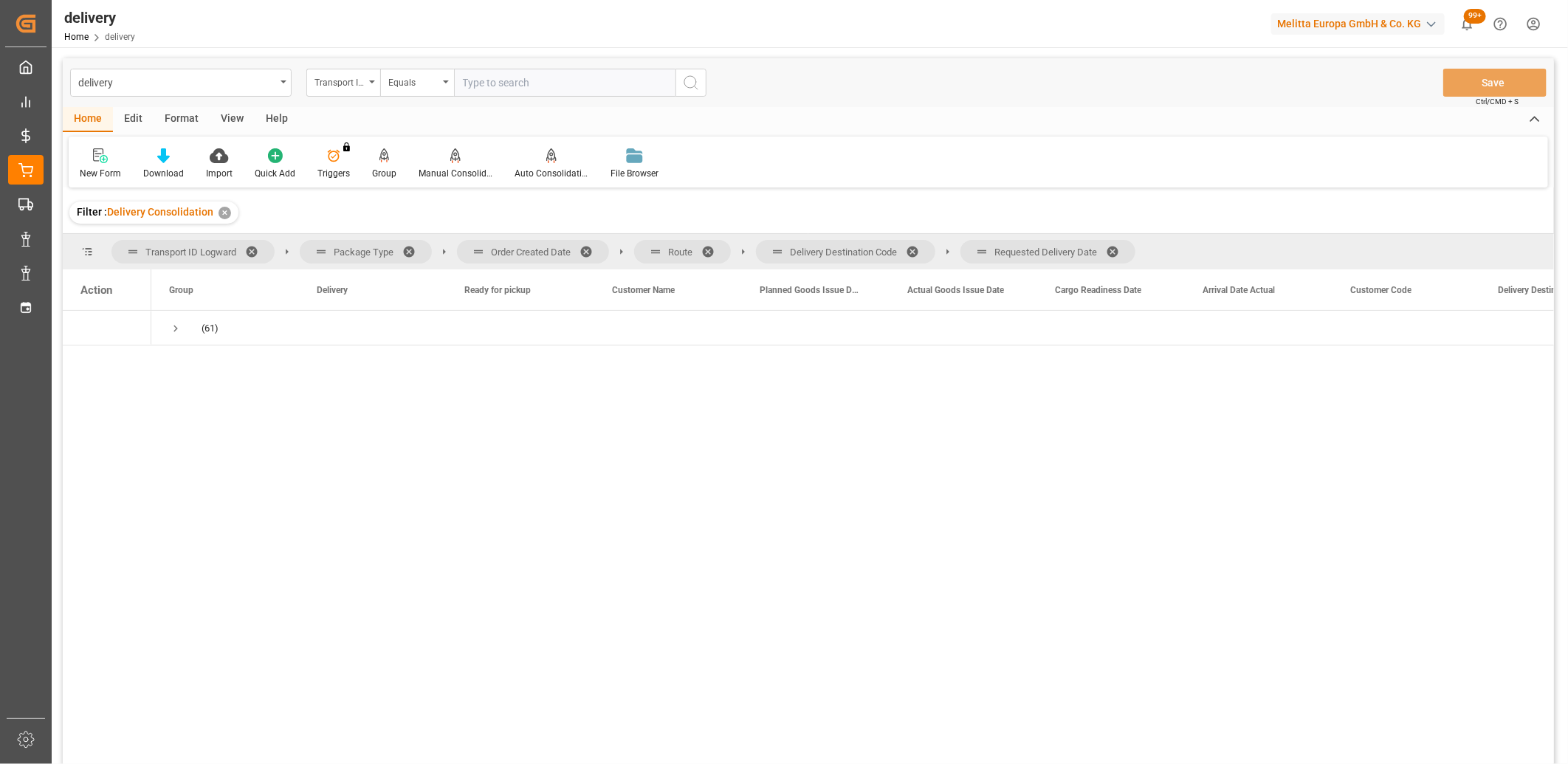
click at [1121, 249] on span at bounding box center [1118, 251] width 23 height 13
click at [918, 255] on span "Delivery Destination Code" at bounding box center [846, 251] width 180 height 23
click at [913, 248] on span at bounding box center [917, 251] width 23 height 13
click at [713, 249] on span at bounding box center [713, 251] width 23 height 13
click at [588, 248] on span at bounding box center [591, 251] width 23 height 13
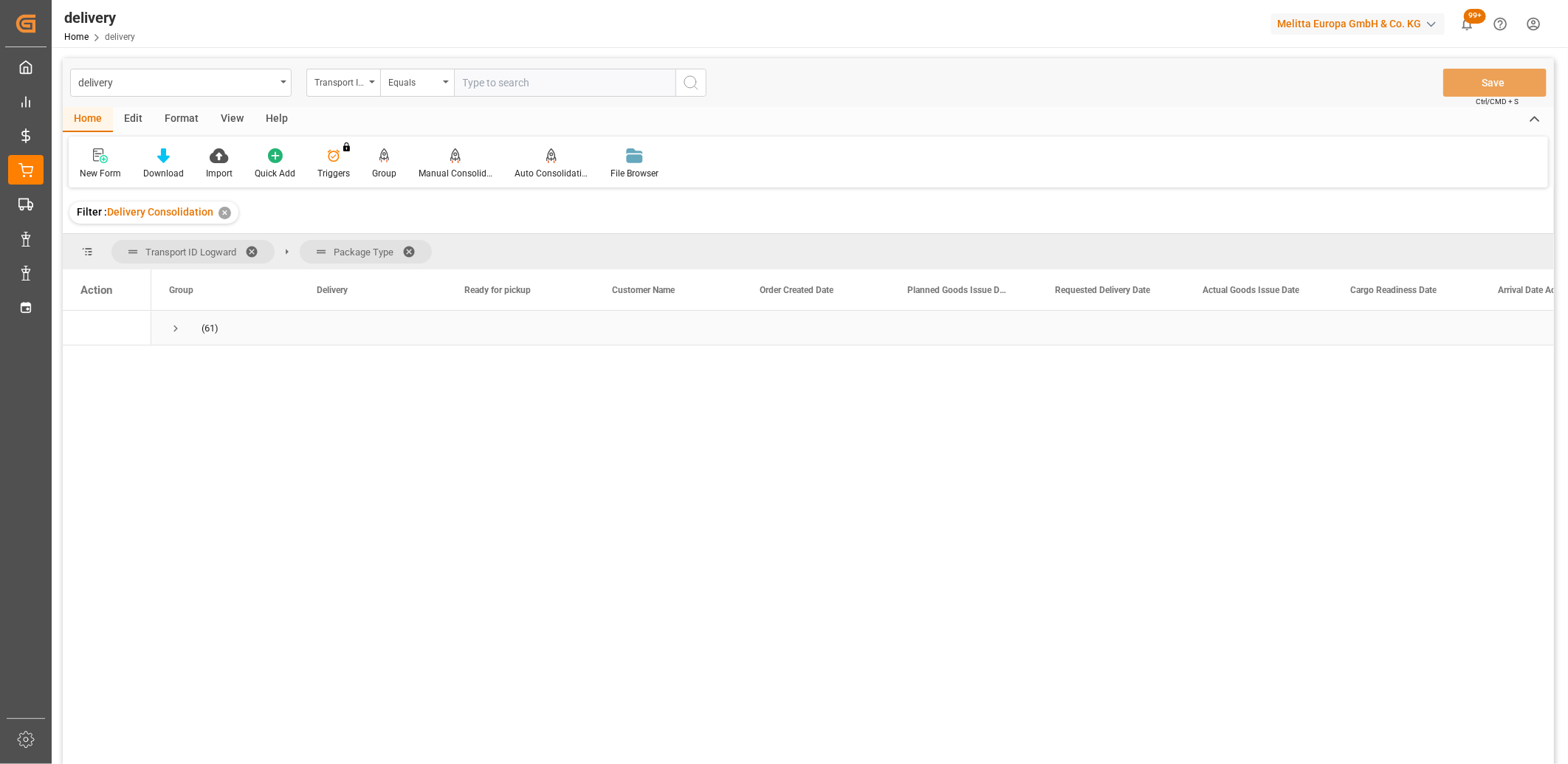
click at [173, 328] on span "Press SPACE to select this row." at bounding box center [175, 327] width 13 height 13
click at [201, 395] on span "Press SPACE to select this row." at bounding box center [206, 397] width 13 height 13
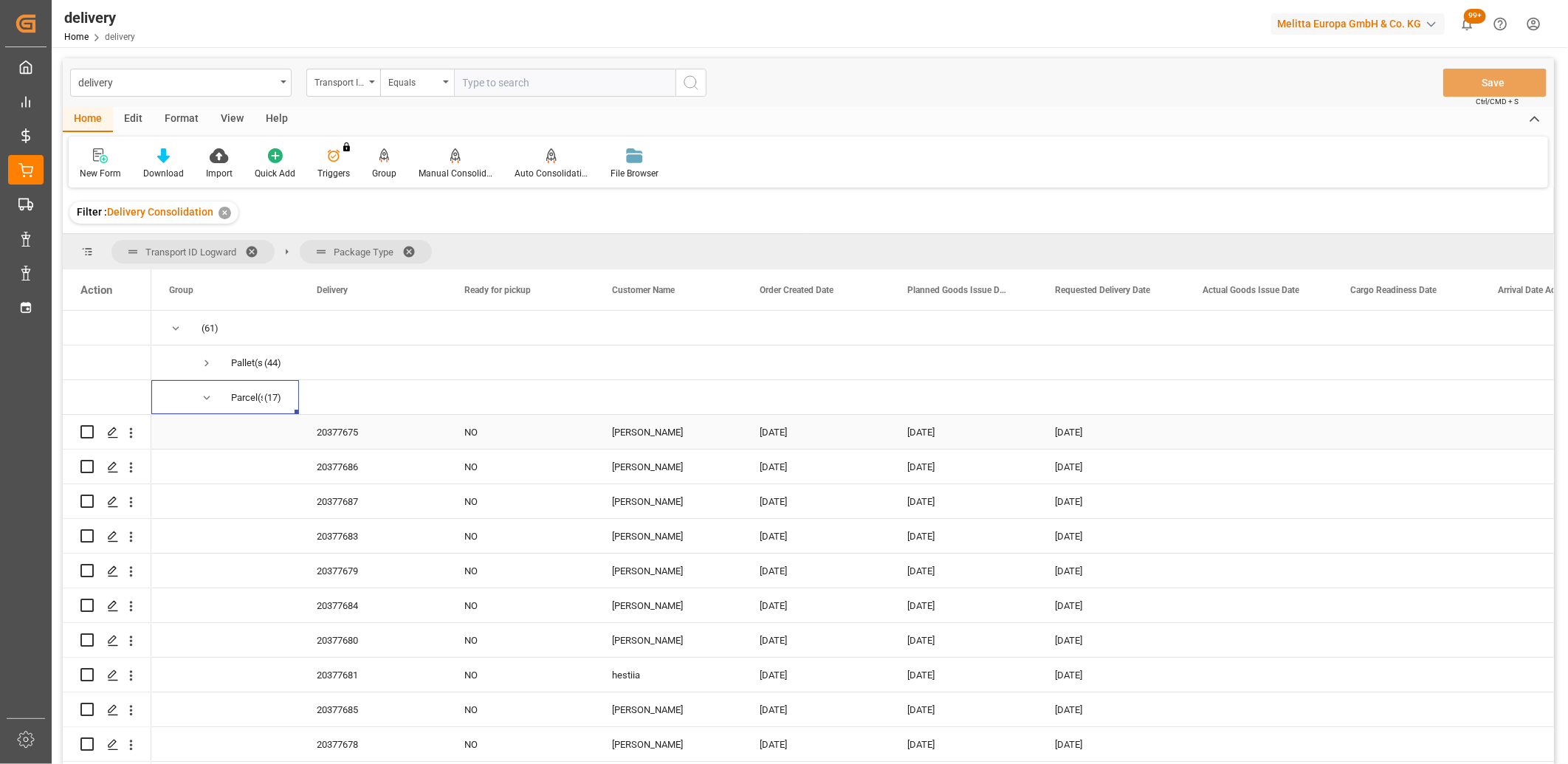
click at [83, 428] on input "Press Space to toggle row selection (unchecked)" at bounding box center [87, 431] width 13 height 13
checkbox input "true"
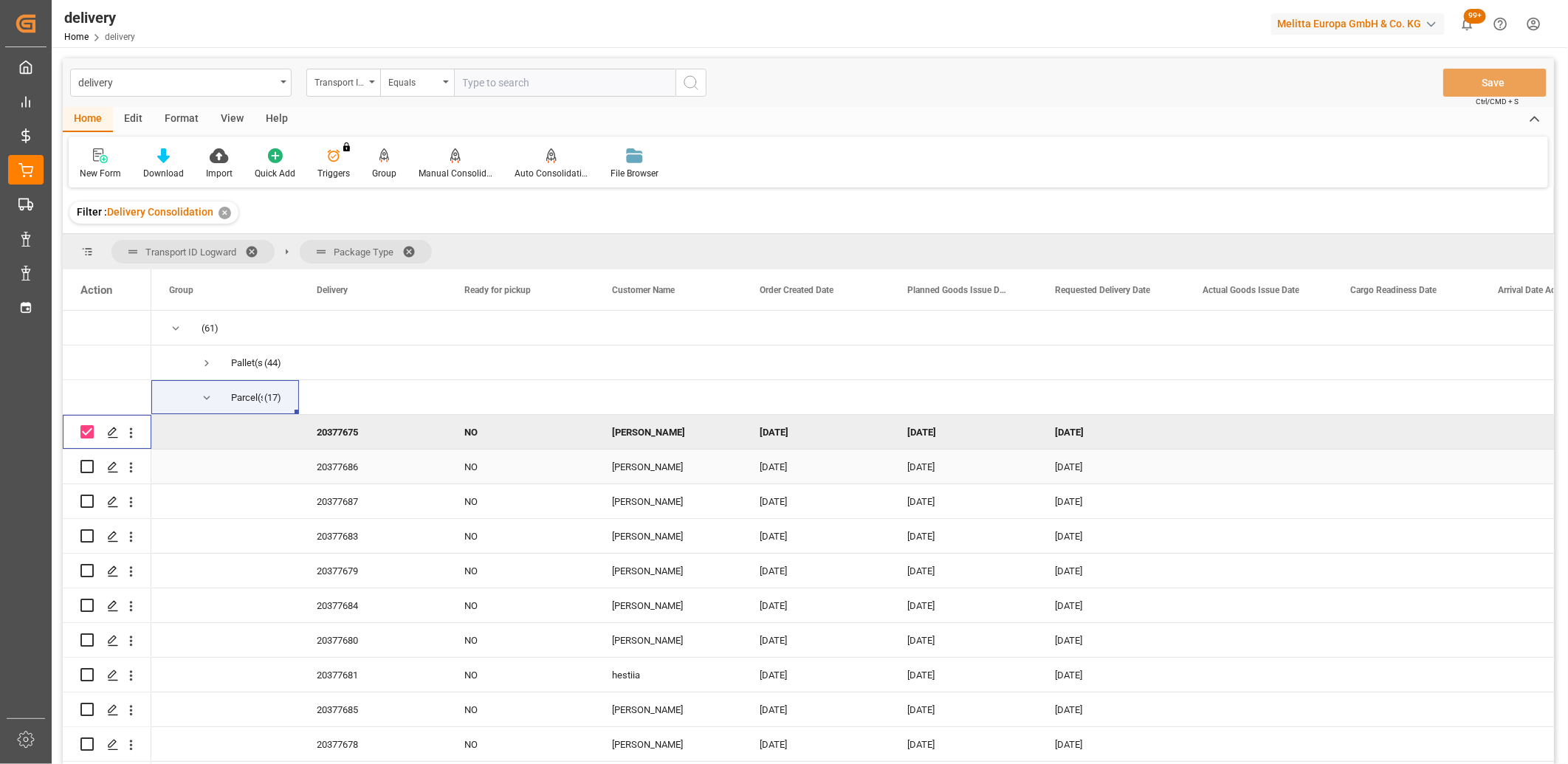
click at [84, 465] on input "Press Space to toggle row selection (unchecked)" at bounding box center [87, 466] width 13 height 13
checkbox input "true"
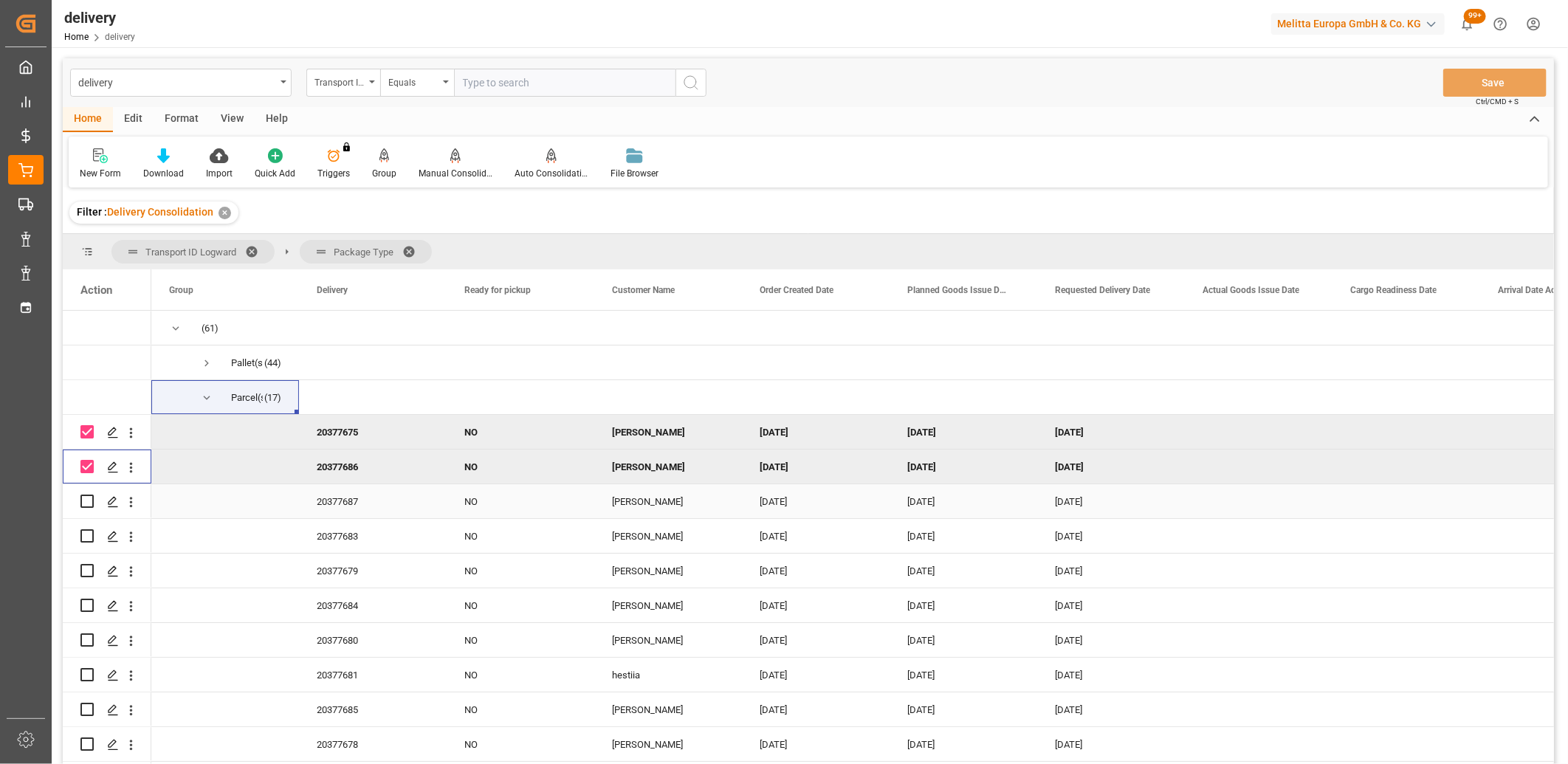
click at [84, 500] on input "Press Space to toggle row selection (unchecked)" at bounding box center [87, 500] width 13 height 13
checkbox input "true"
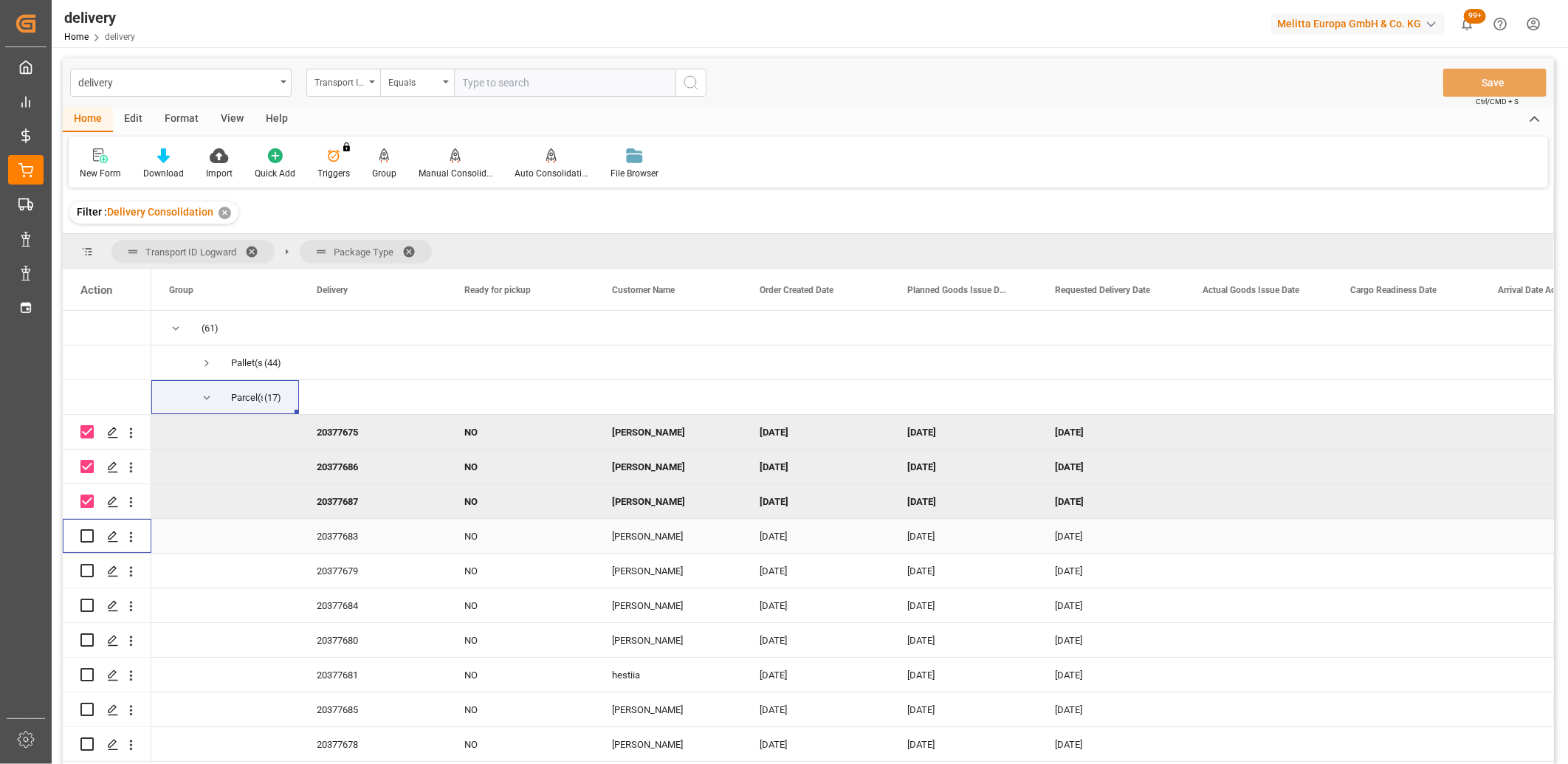
click at [87, 535] on input "Press Space to toggle row selection (unchecked)" at bounding box center [87, 535] width 13 height 13
checkbox input "true"
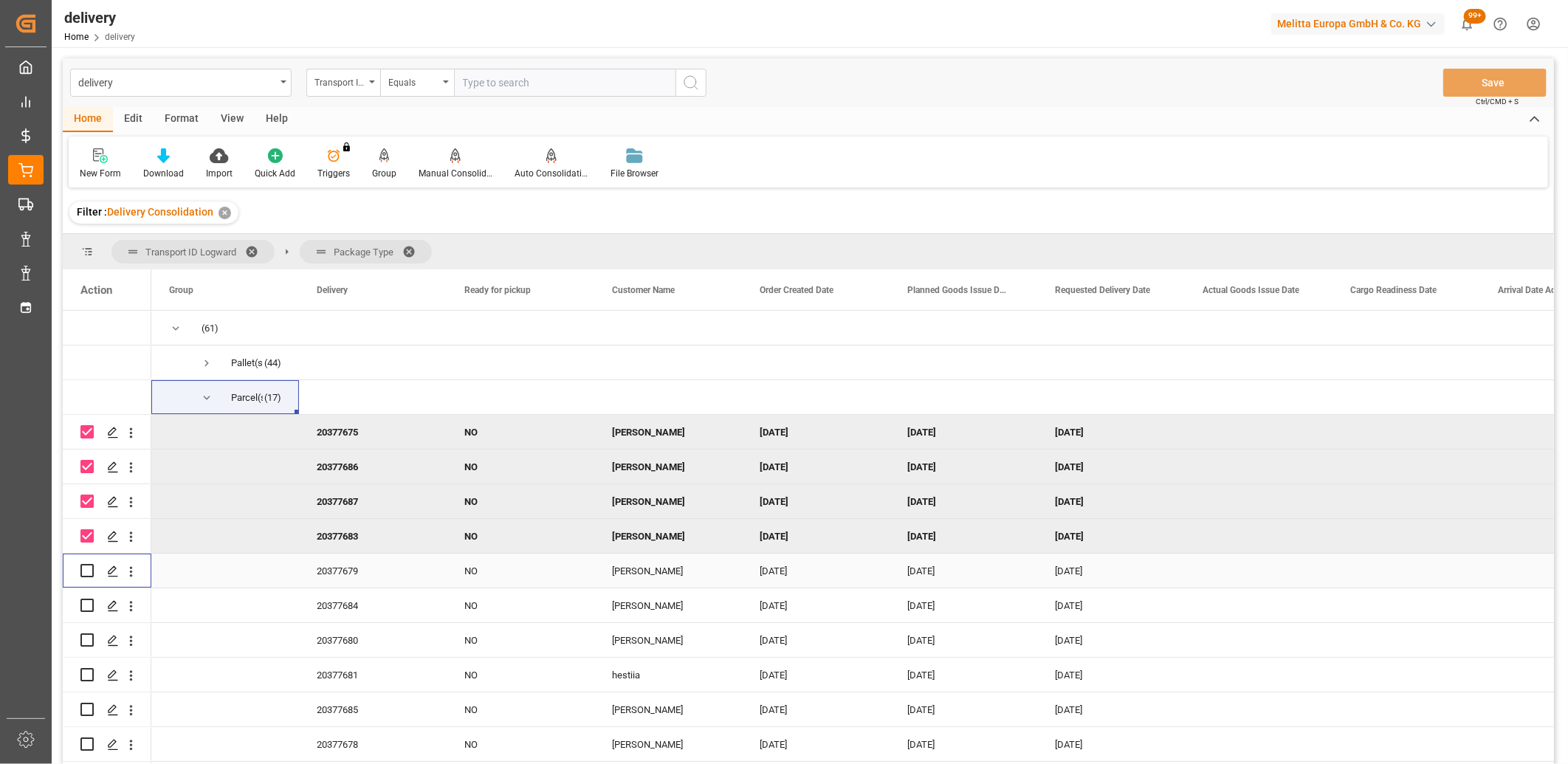
click at [86, 564] on input "Press Space to toggle row selection (unchecked)" at bounding box center [87, 570] width 13 height 13
checkbox input "true"
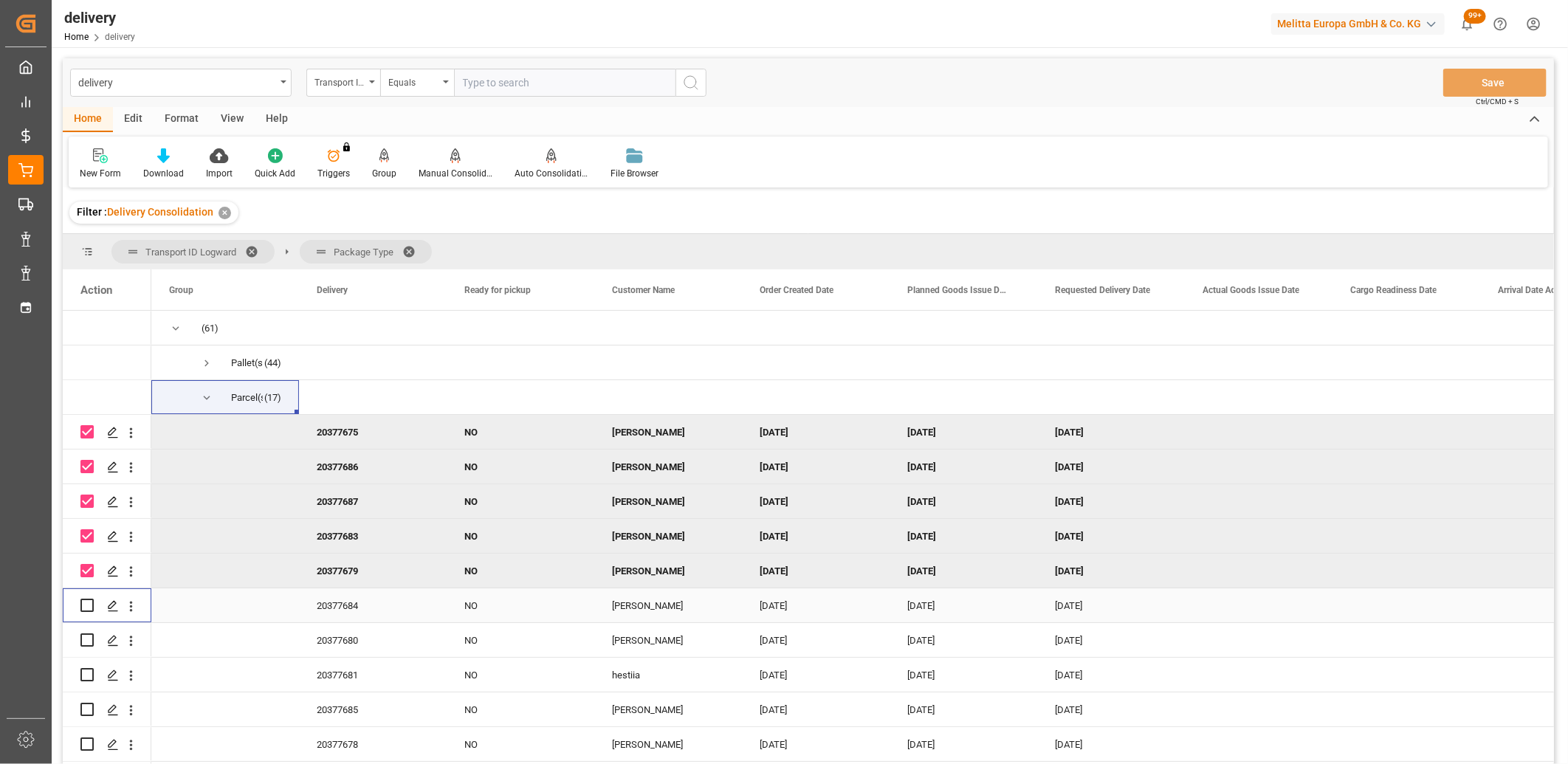
click at [89, 602] on input "Press Space to toggle row selection (unchecked)" at bounding box center [87, 605] width 13 height 13
checkbox input "true"
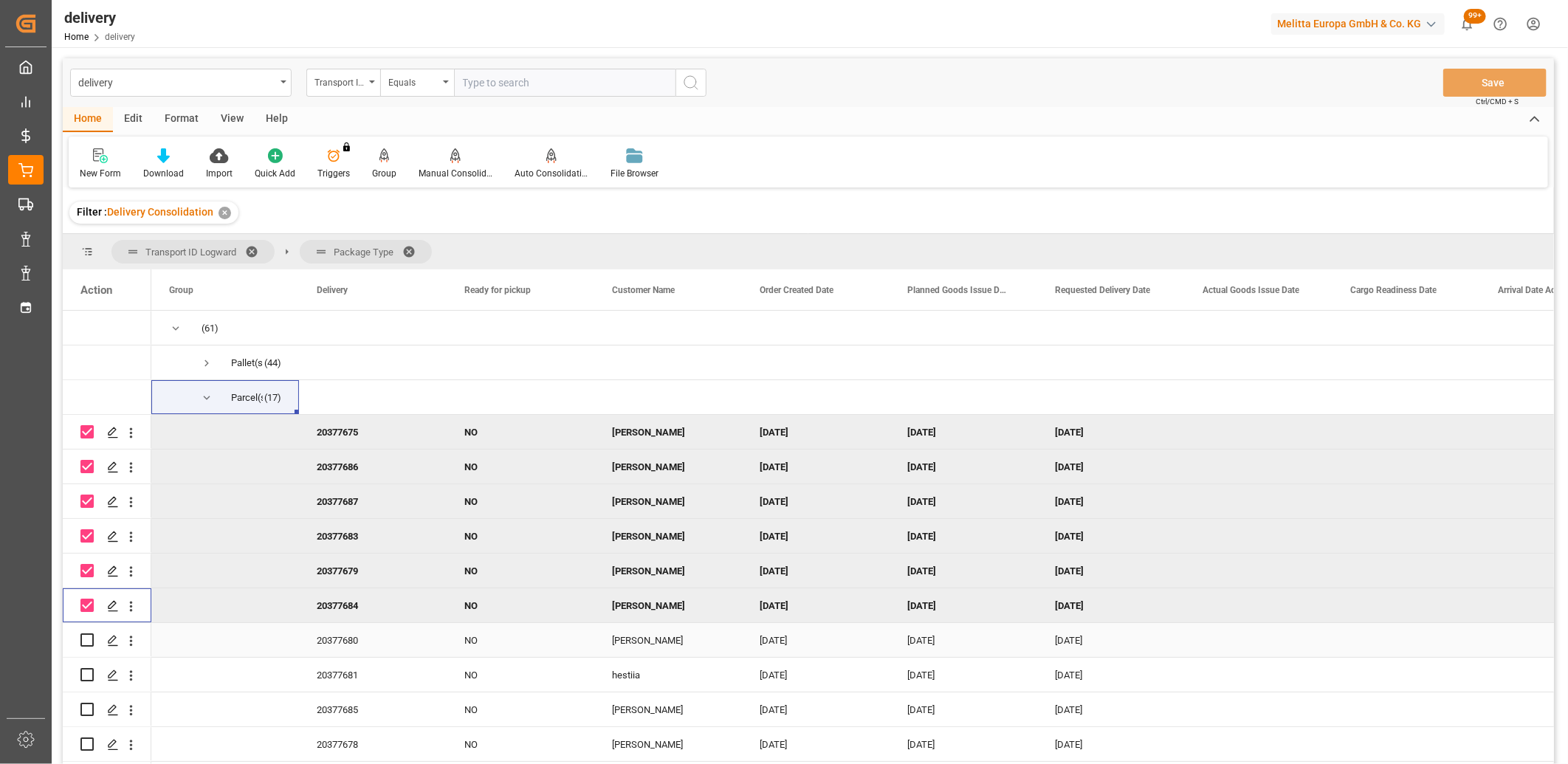
click at [89, 636] on input "Press Space to toggle row selection (unchecked)" at bounding box center [87, 639] width 13 height 13
checkbox input "true"
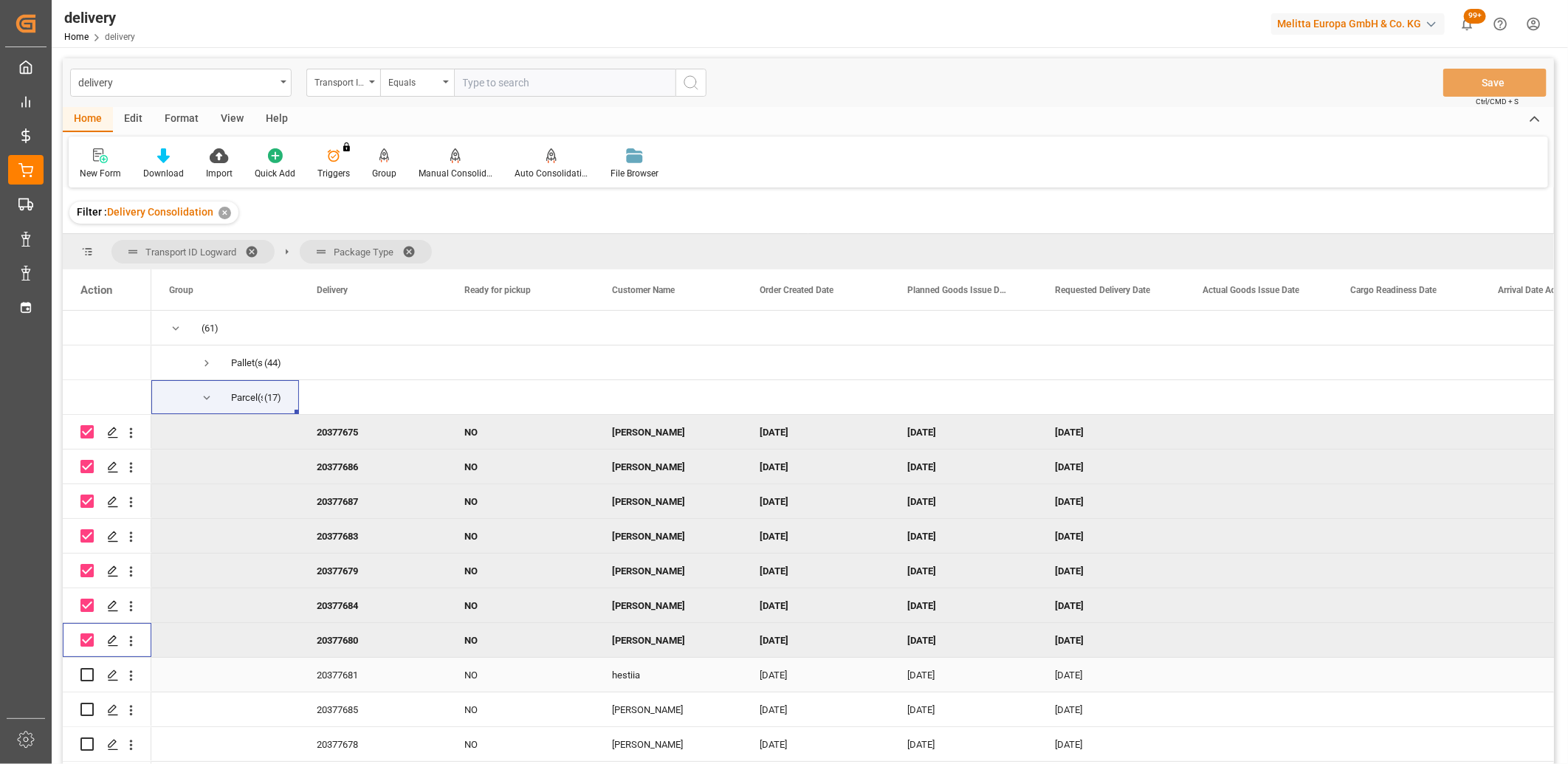
click at [84, 669] on input "Press Space to toggle row selection (unchecked)" at bounding box center [87, 674] width 13 height 13
checkbox input "true"
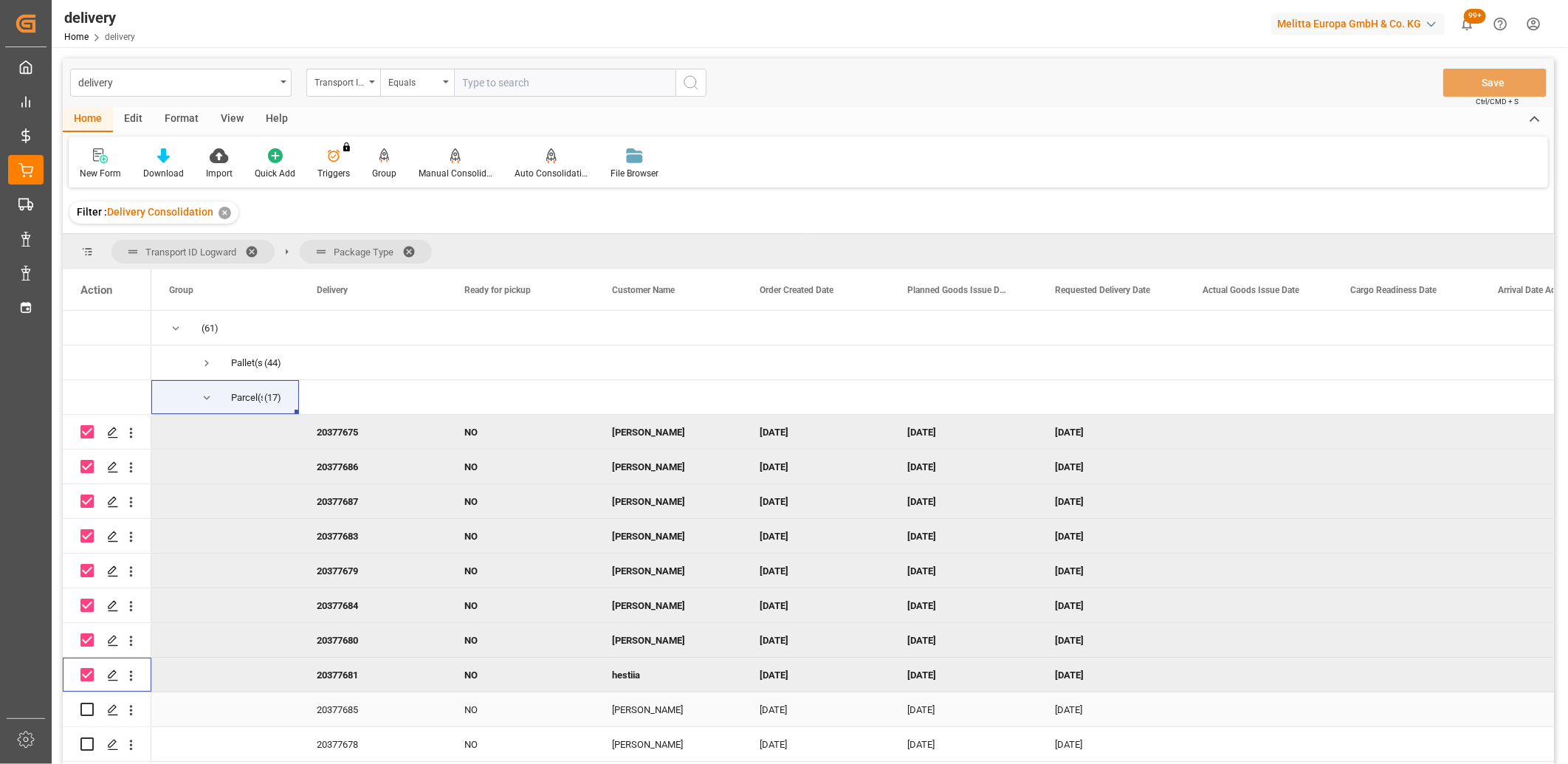
click at [86, 711] on input "Press Space to toggle row selection (unchecked)" at bounding box center [87, 709] width 13 height 13
checkbox input "true"
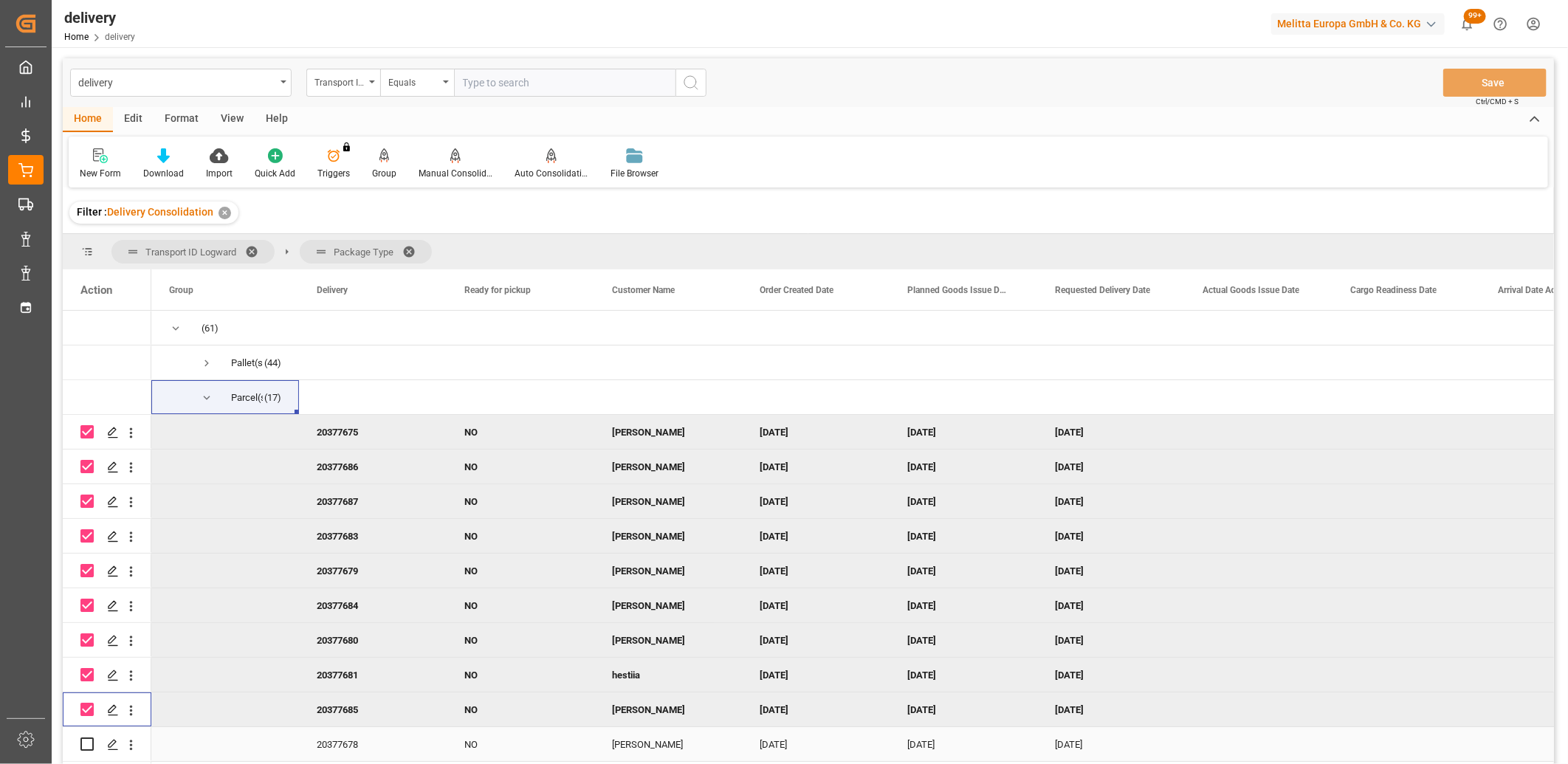
click at [86, 740] on input "Press Space to toggle row selection (unchecked)" at bounding box center [87, 743] width 13 height 13
checkbox input "true"
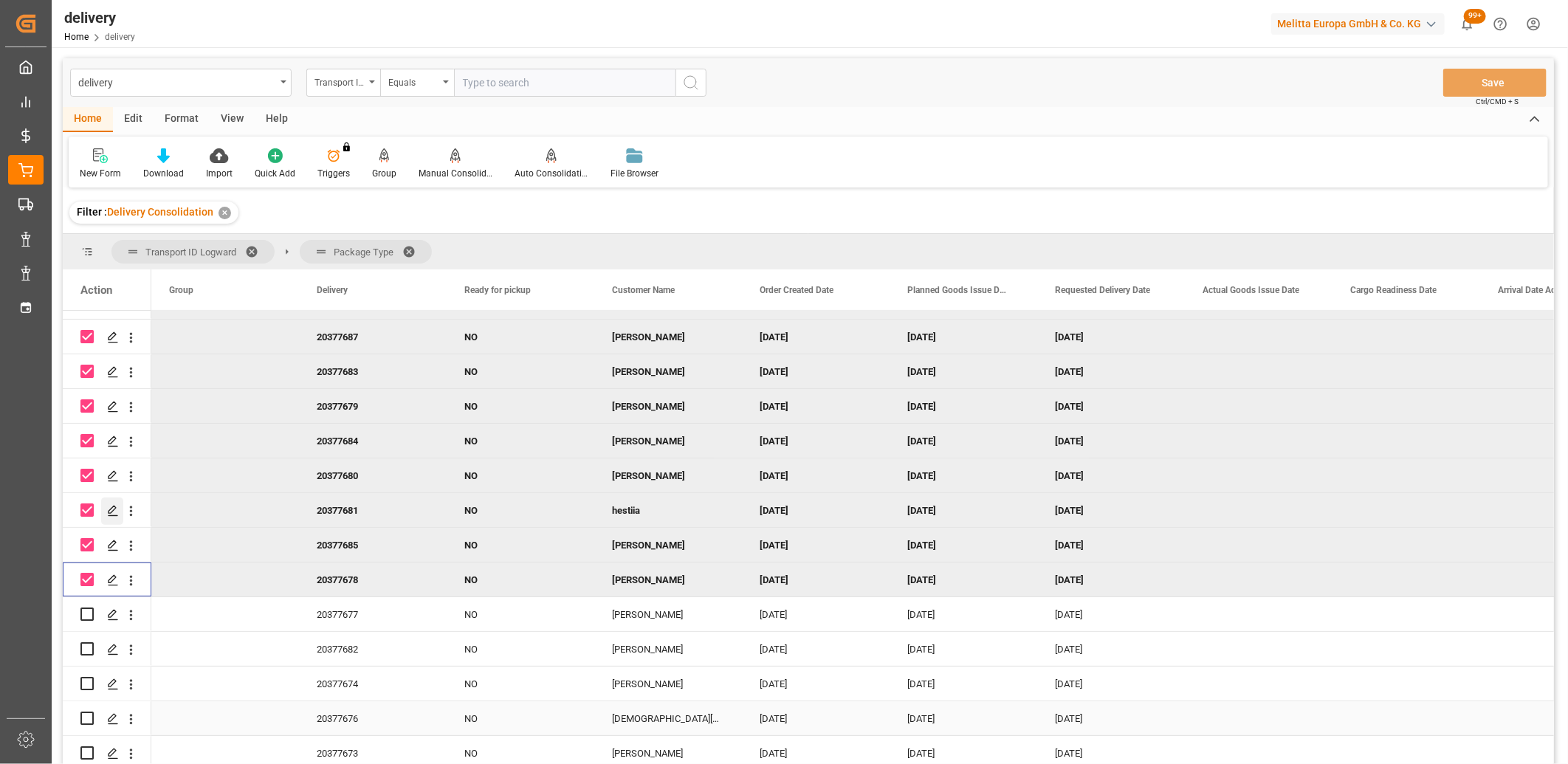
scroll to position [240, 0]
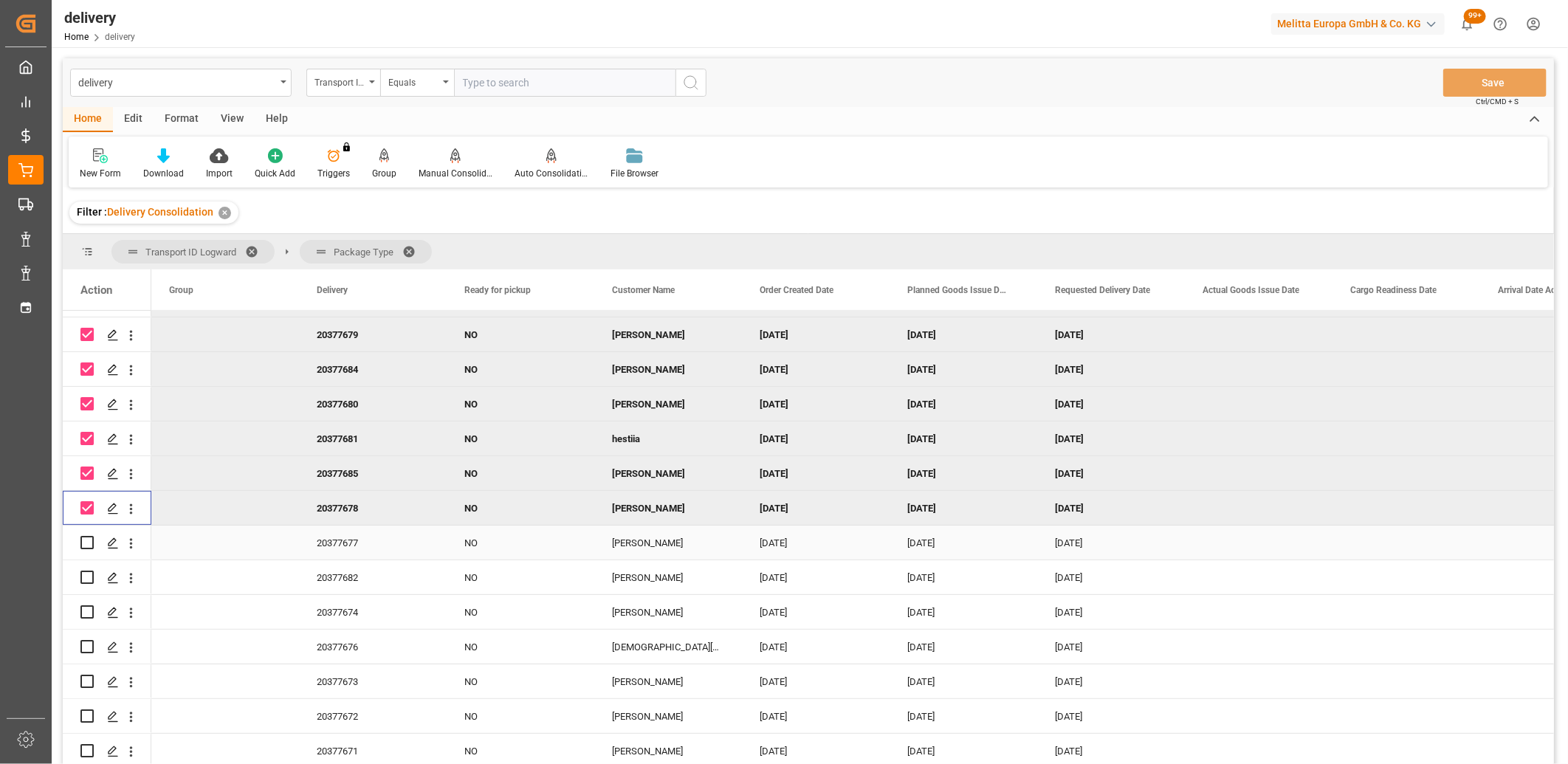
click at [86, 537] on input "Press Space to toggle row selection (unchecked)" at bounding box center [87, 542] width 13 height 13
checkbox input "true"
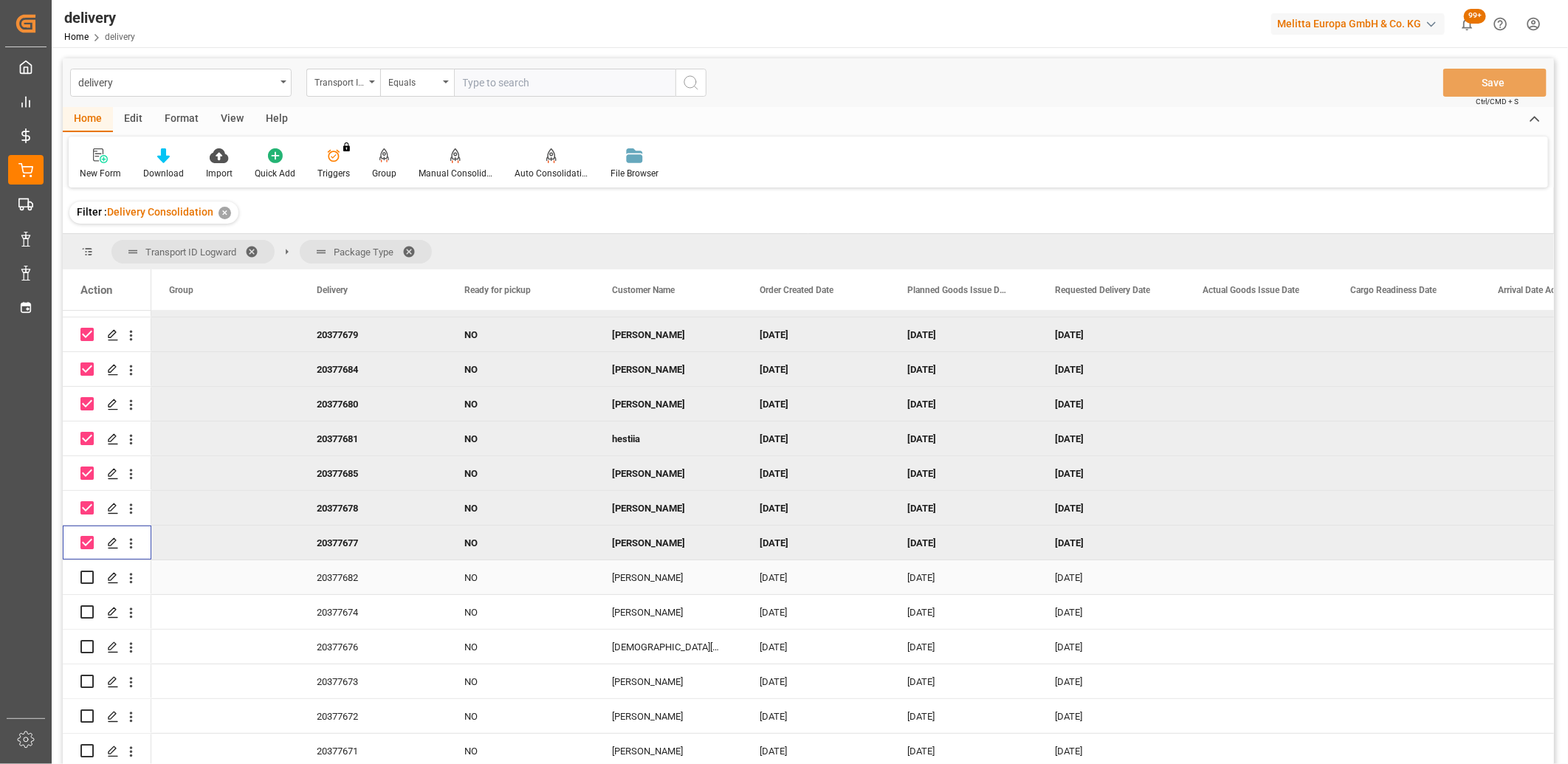
click at [83, 572] on input "Press Space to toggle row selection (unchecked)" at bounding box center [87, 577] width 13 height 13
checkbox input "true"
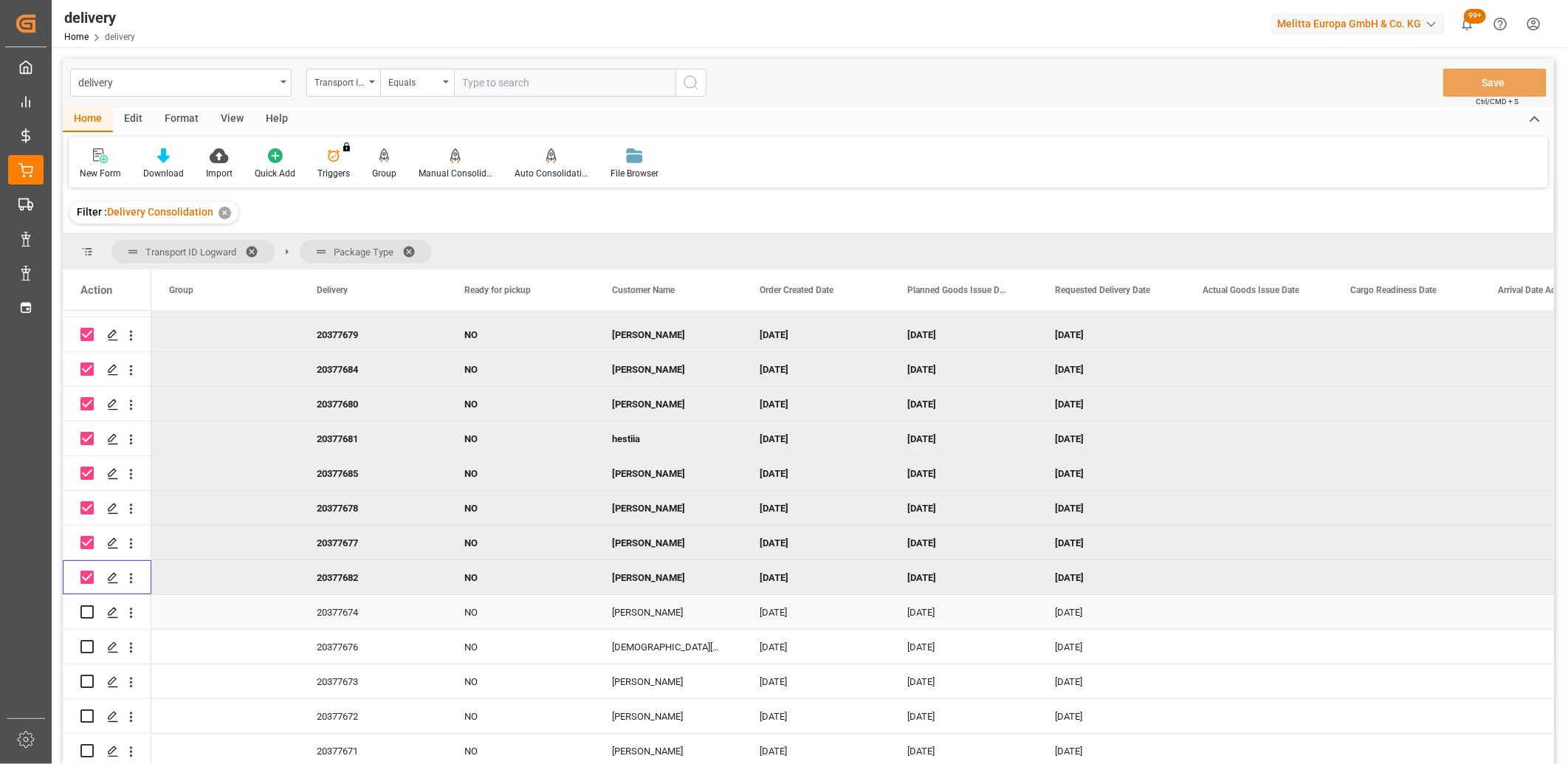
click at [84, 609] on input "Press Space to toggle row selection (unchecked)" at bounding box center [87, 611] width 13 height 13
checkbox input "true"
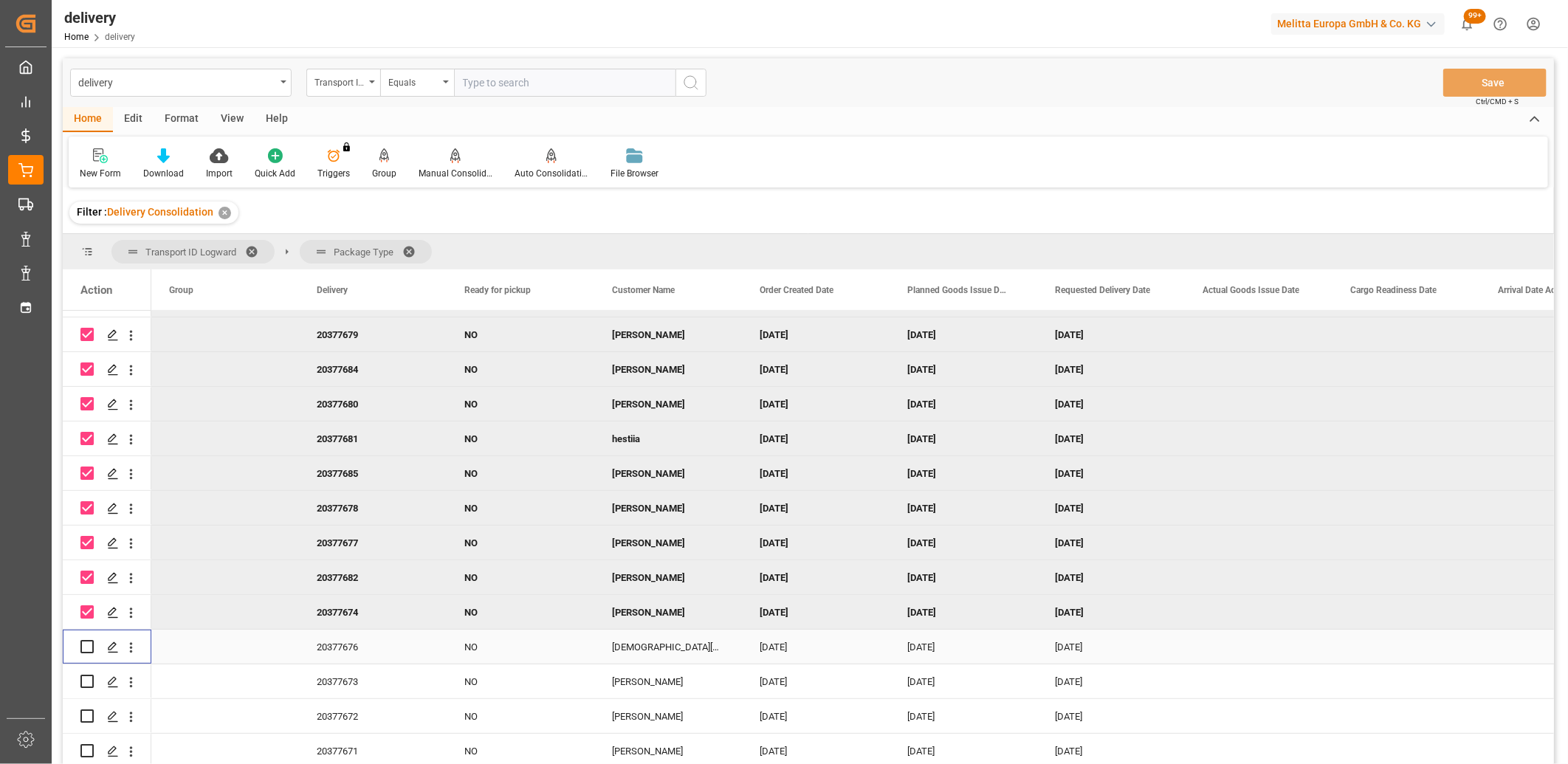
click at [84, 640] on input "Press Space to toggle row selection (unchecked)" at bounding box center [87, 646] width 13 height 13
checkbox input "true"
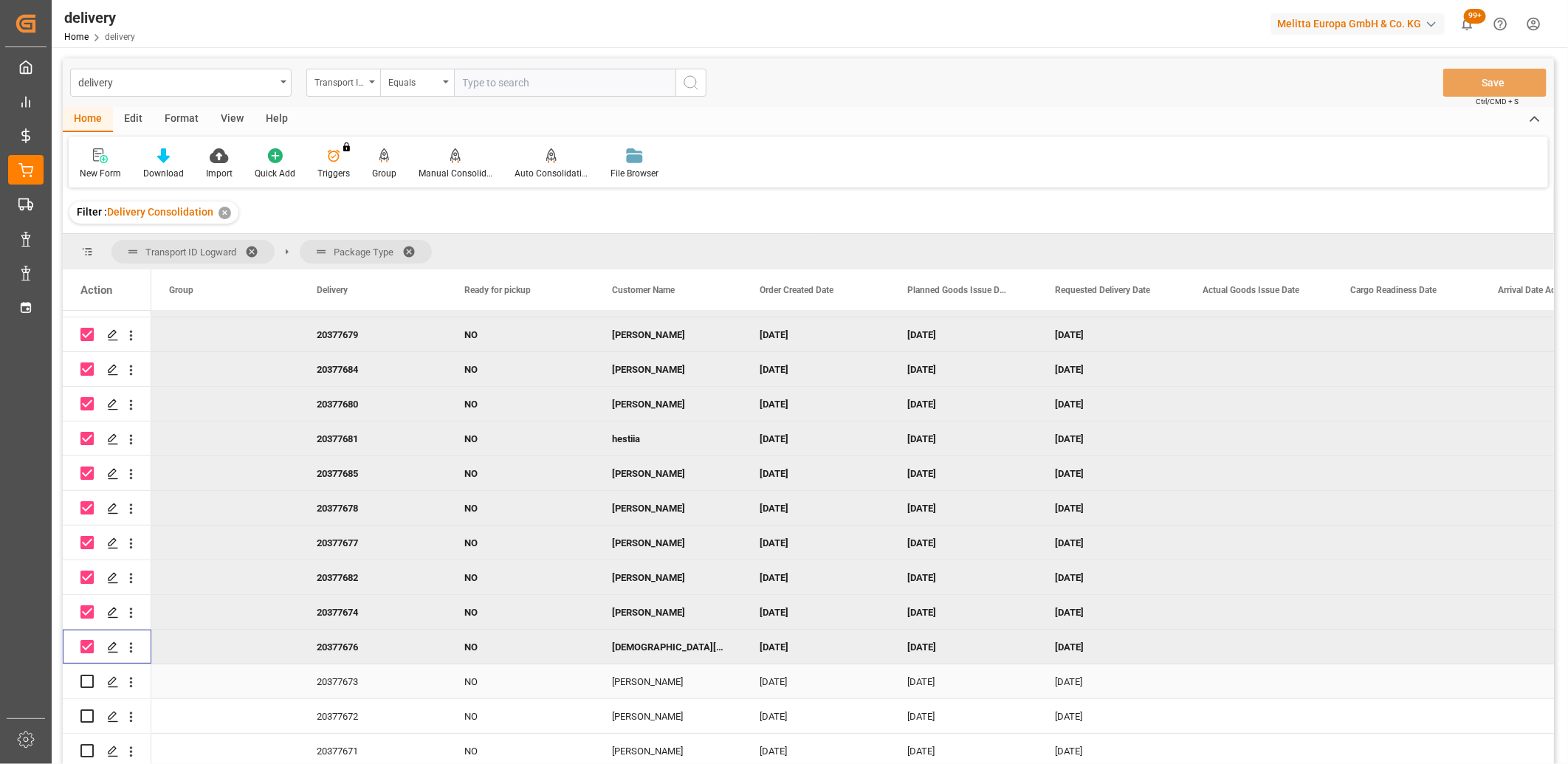
click at [82, 675] on input "Press Space to toggle row selection (unchecked)" at bounding box center [87, 681] width 13 height 13
checkbox input "true"
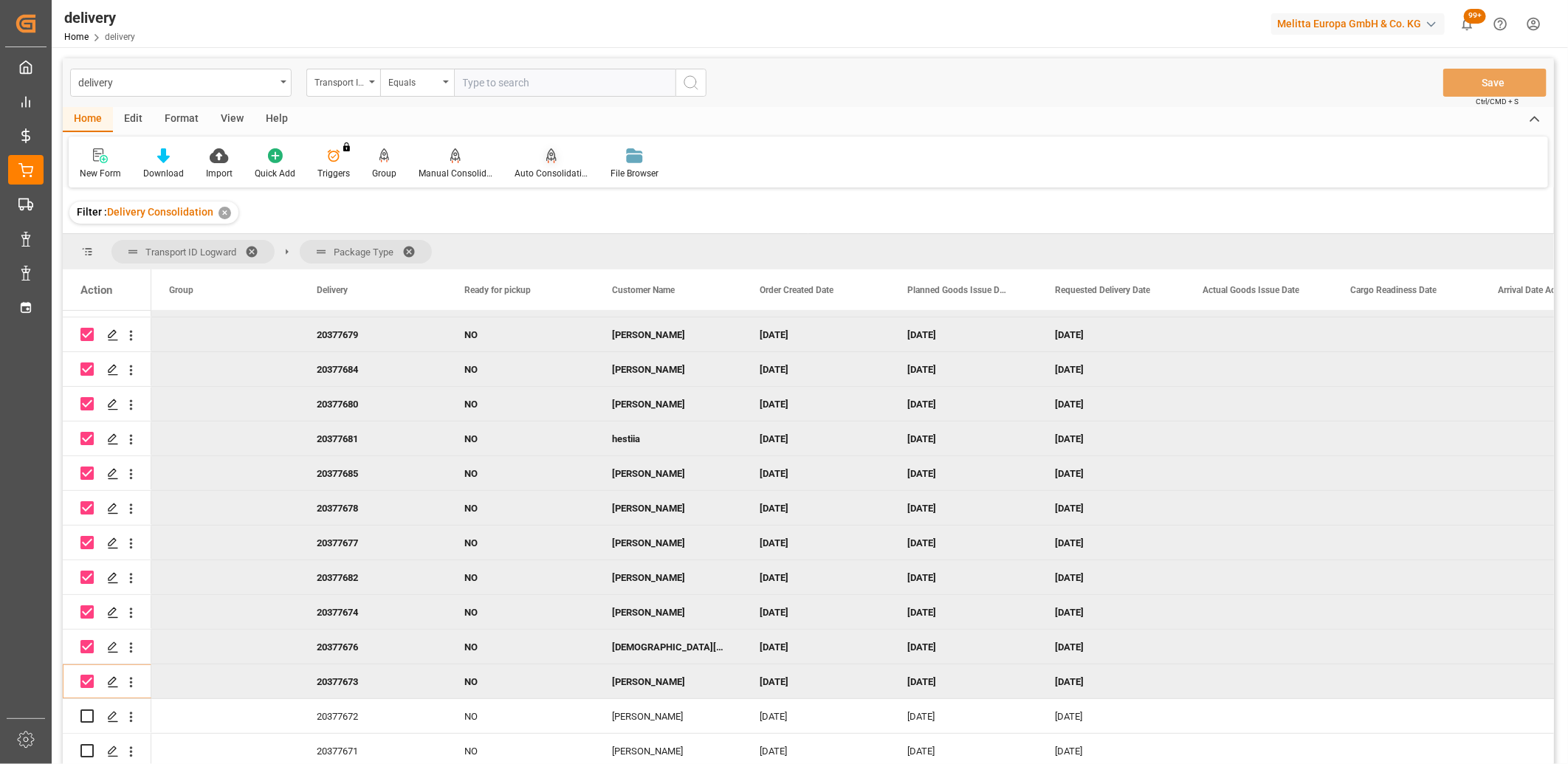
click at [547, 157] on icon at bounding box center [552, 156] width 10 height 15
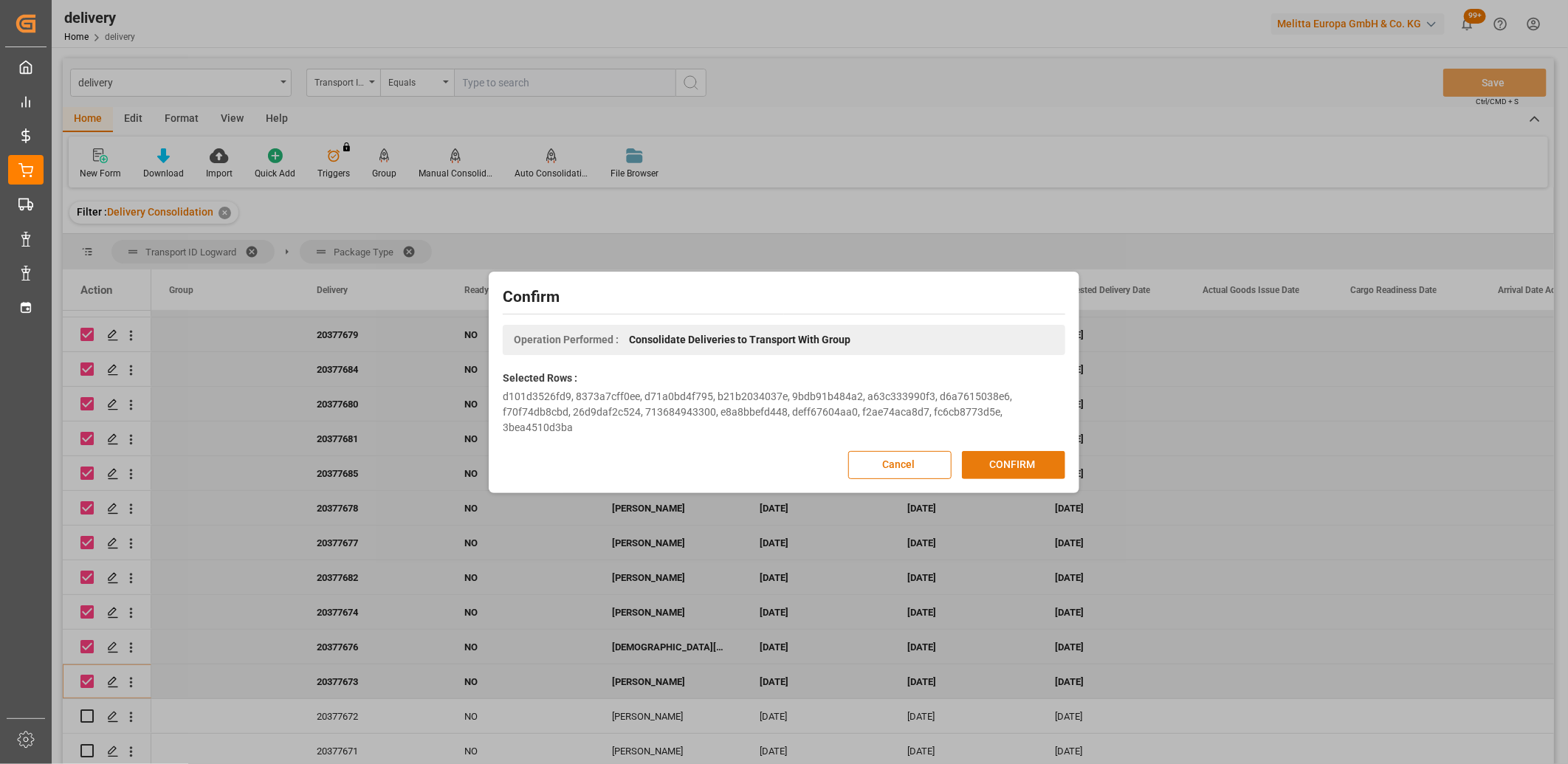
click at [989, 470] on button "CONFIRM" at bounding box center [1014, 465] width 103 height 28
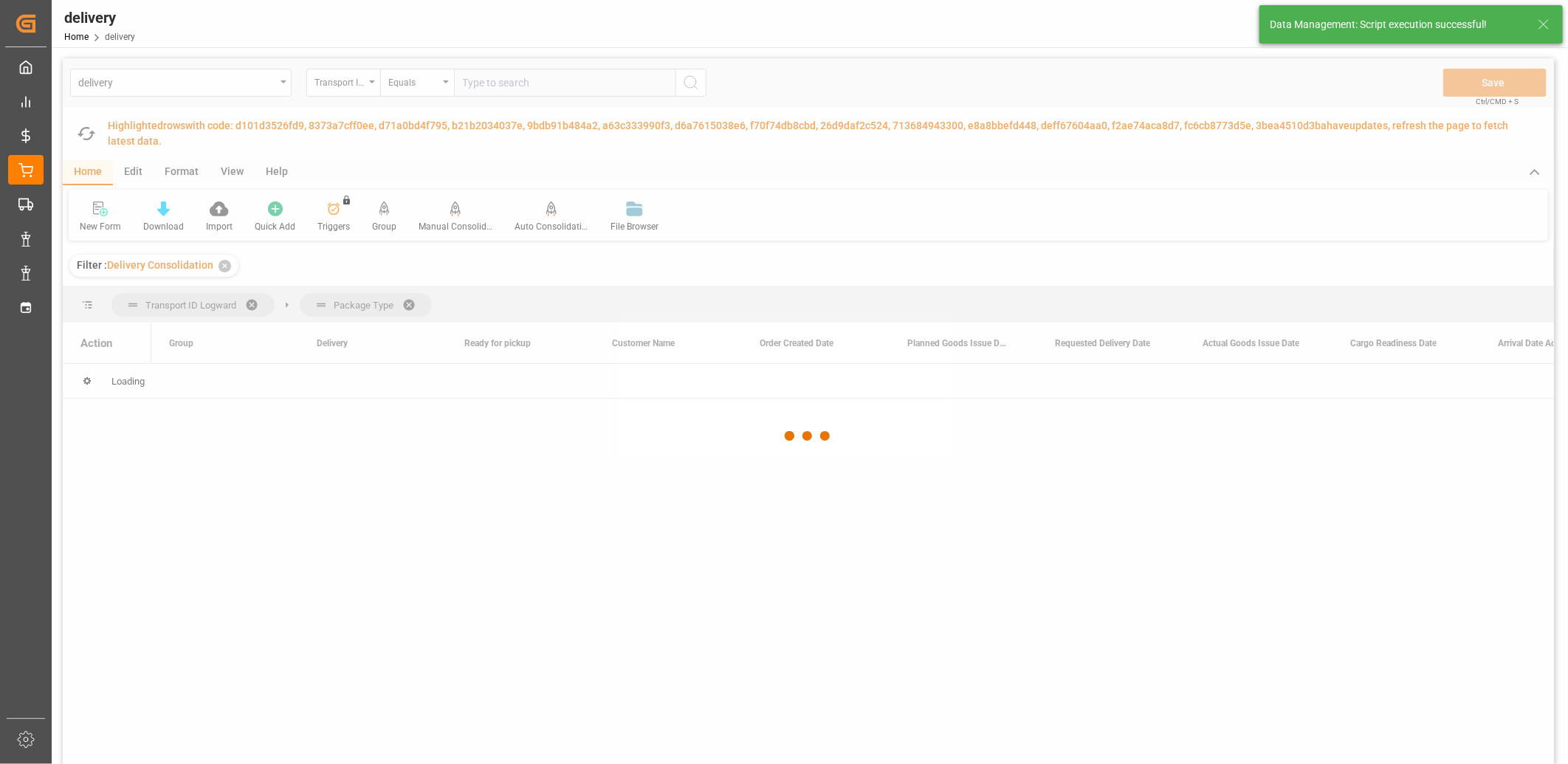
scroll to position [0, 0]
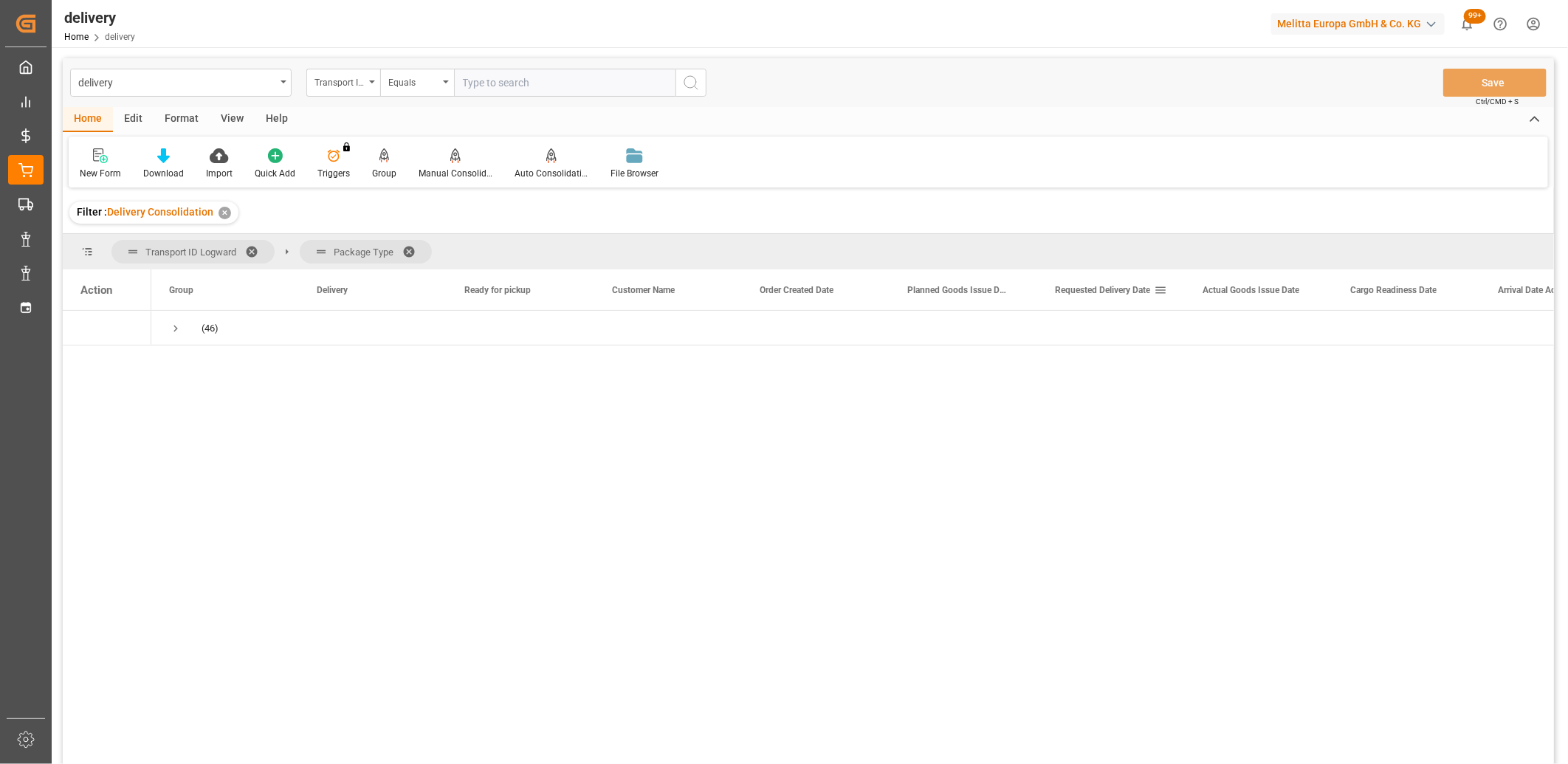
click at [1073, 290] on span "Requested Delivery Date" at bounding box center [1102, 290] width 95 height 10
click at [178, 330] on span "Press SPACE to select this row." at bounding box center [175, 327] width 13 height 13
click at [202, 363] on span "Press SPACE to select this row." at bounding box center [206, 363] width 13 height 13
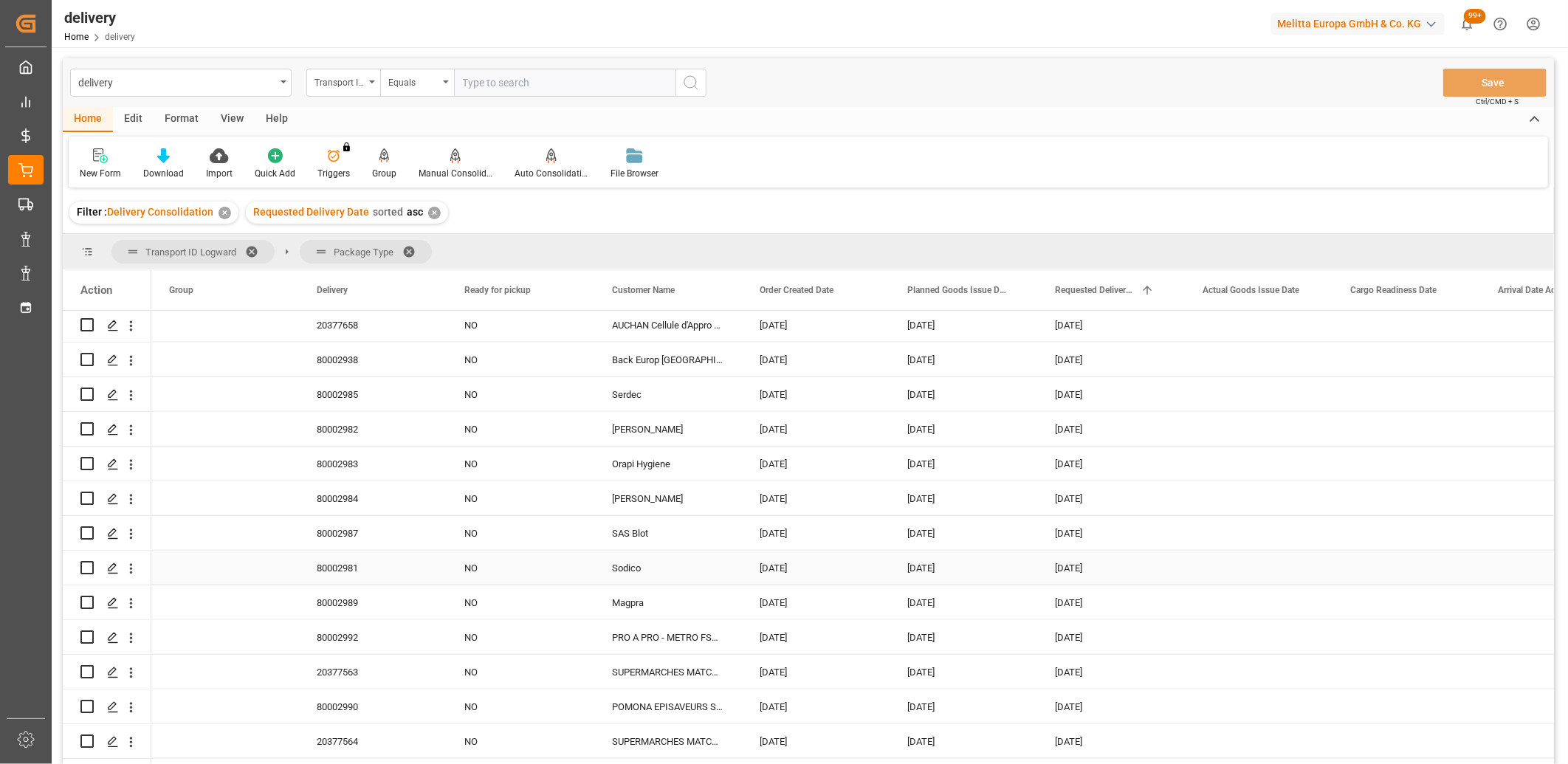
scroll to position [1177, 0]
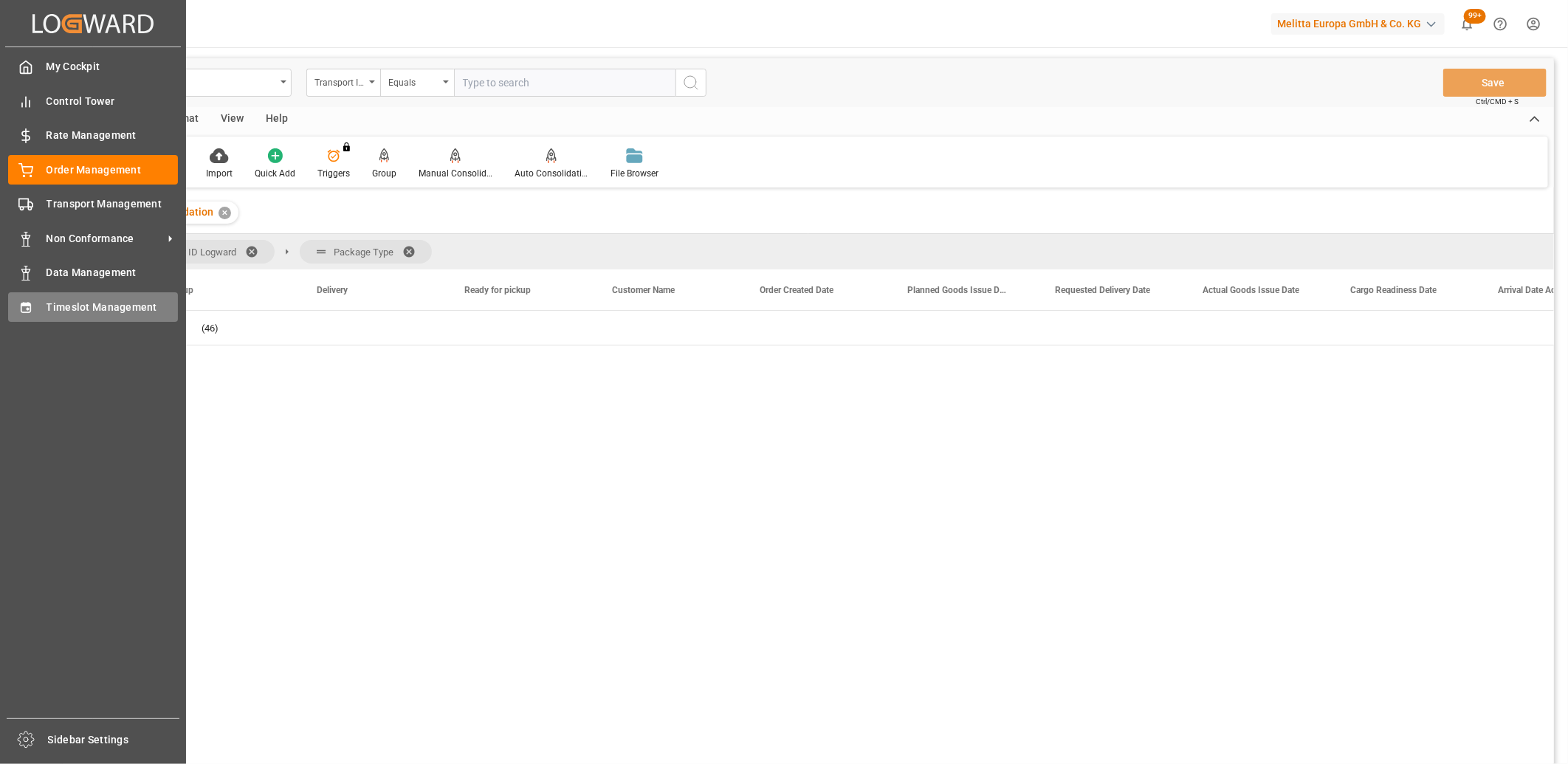
click at [35, 296] on div "Timeslot Management Timeslot Management" at bounding box center [93, 306] width 170 height 28
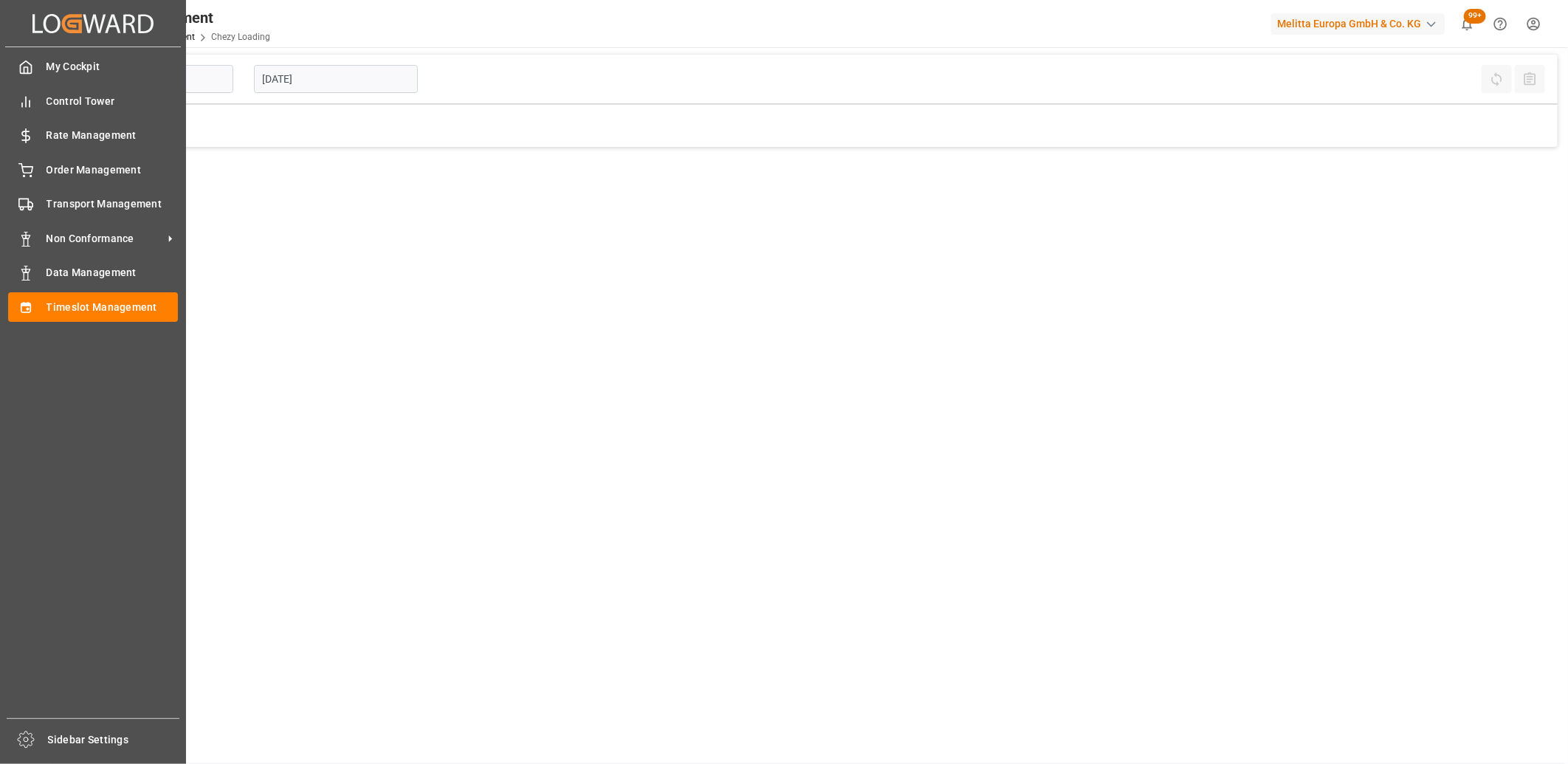
type input "Chezy Loading"
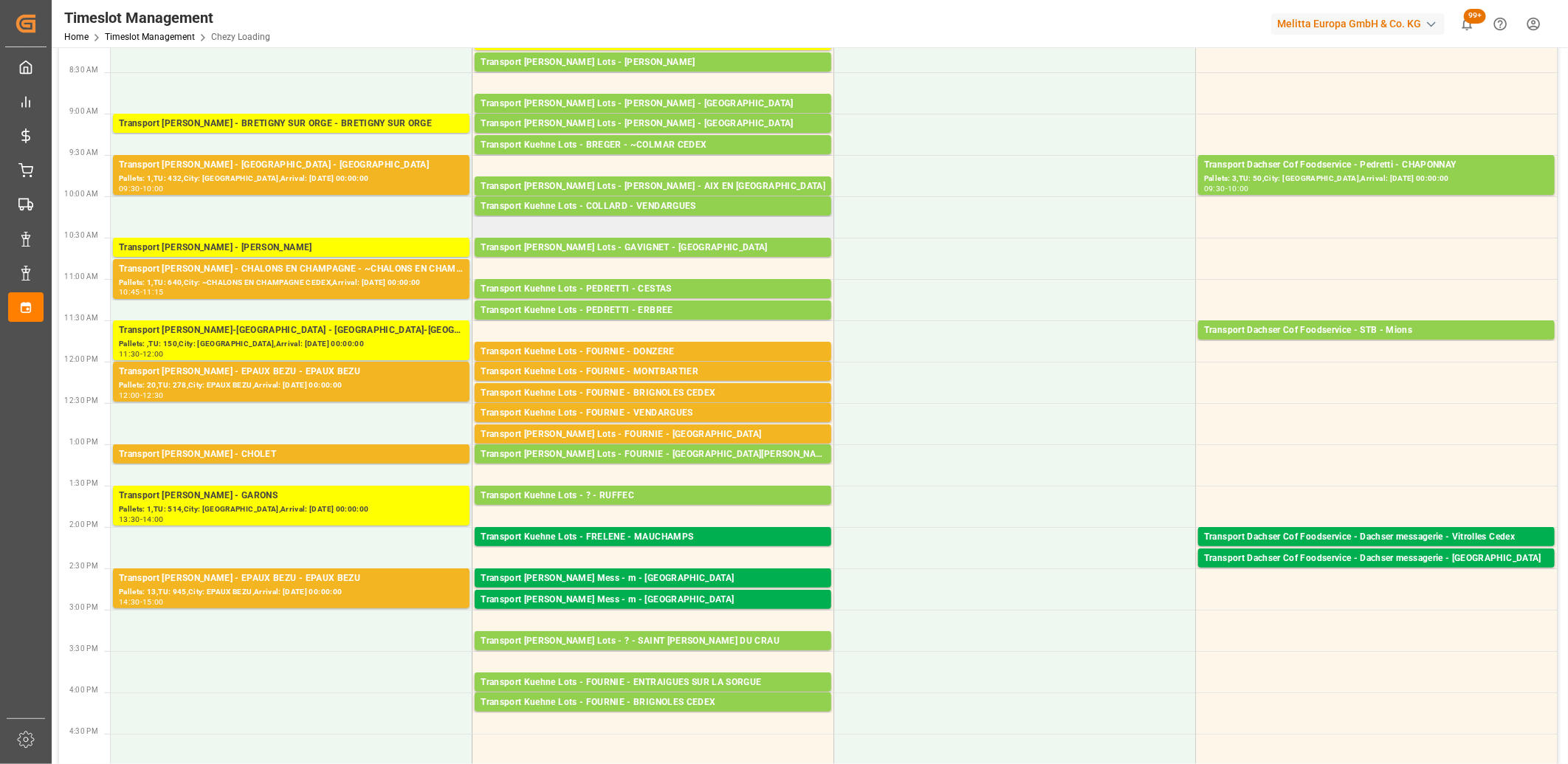
scroll to position [164, 0]
